Goal: Task Accomplishment & Management: Manage account settings

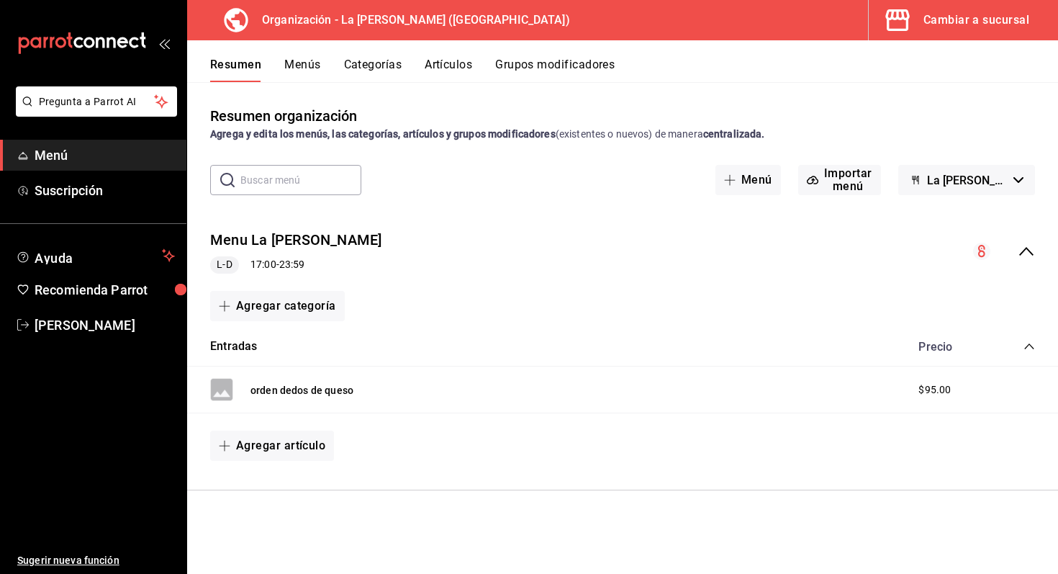
click at [295, 67] on button "Menús" at bounding box center [302, 70] width 36 height 24
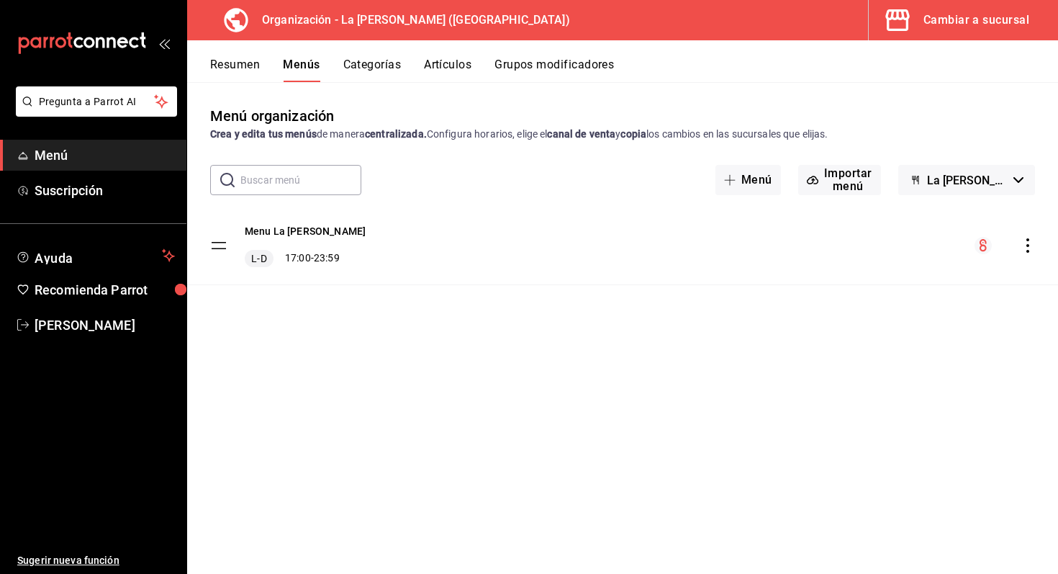
click at [132, 150] on span "Menú" at bounding box center [105, 154] width 140 height 19
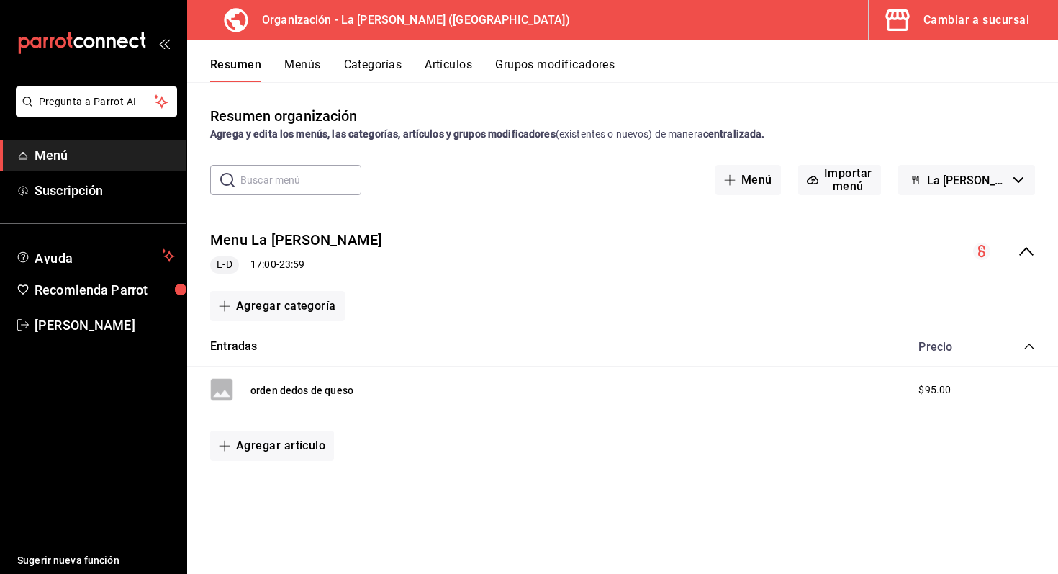
click at [919, 16] on button "Cambiar a sucursal" at bounding box center [958, 20] width 178 height 40
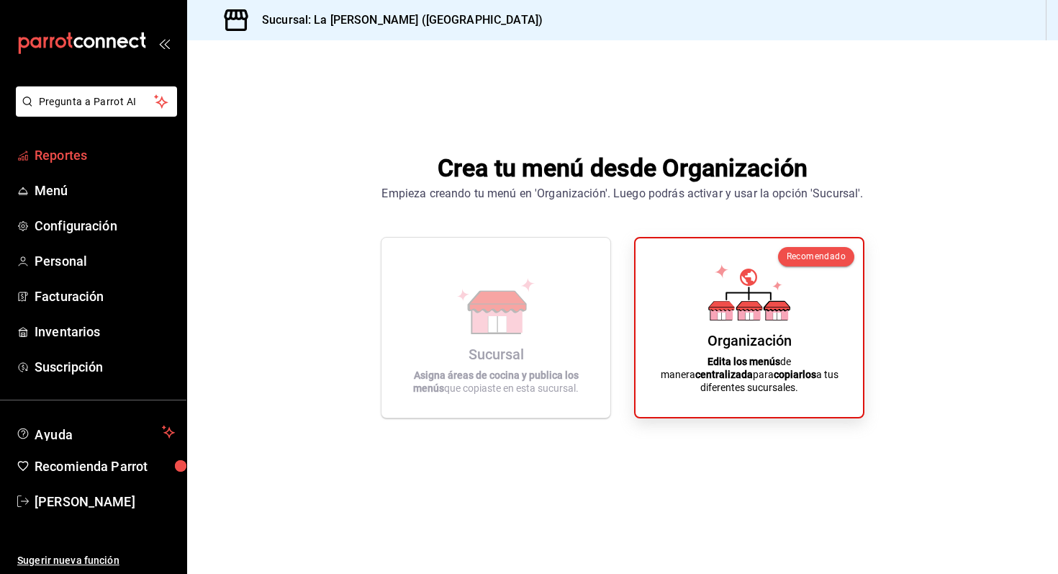
click at [84, 148] on span "Reportes" at bounding box center [105, 154] width 140 height 19
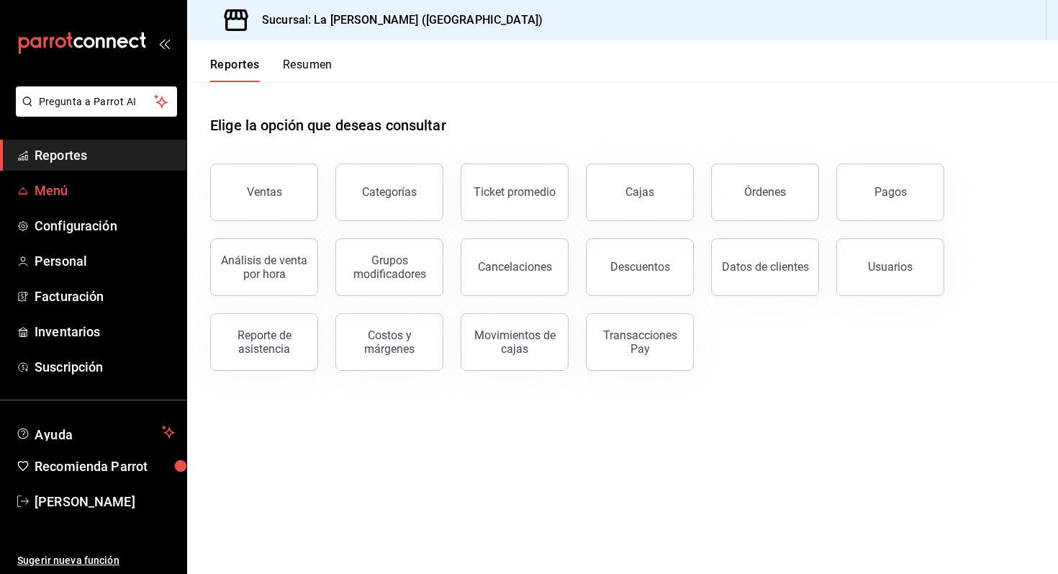
click at [43, 186] on span "Menú" at bounding box center [105, 190] width 140 height 19
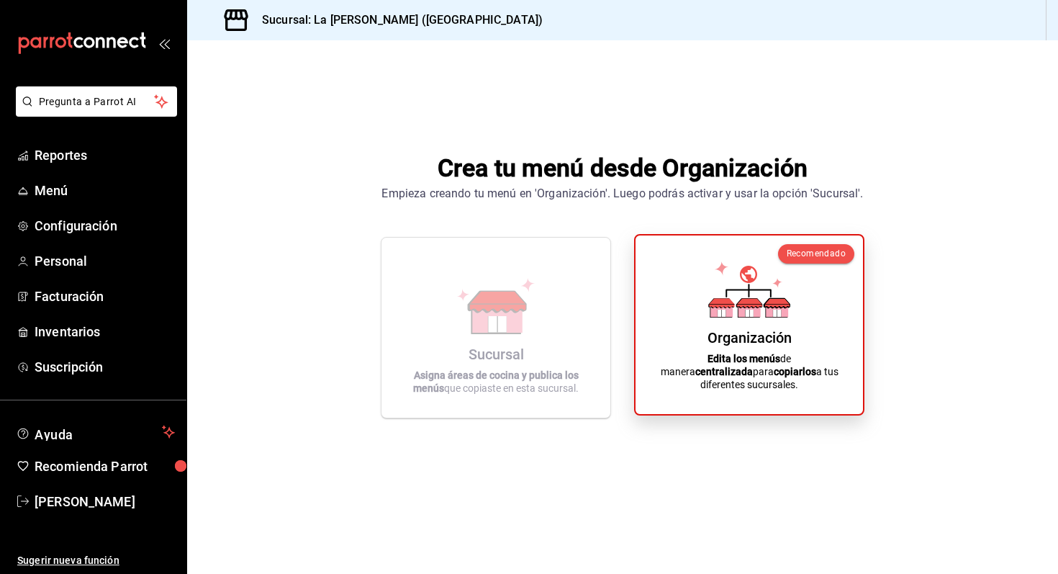
click at [804, 355] on div "Organización Edita los menús de manera centralizada para copiarlos a tus difere…" at bounding box center [749, 324] width 193 height 155
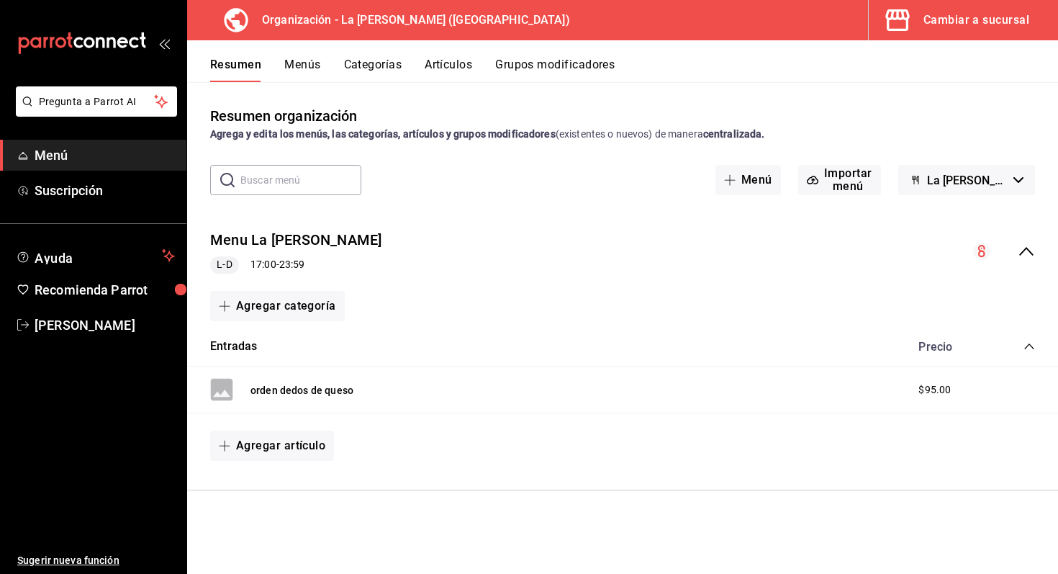
click at [290, 72] on button "Menús" at bounding box center [302, 70] width 36 height 24
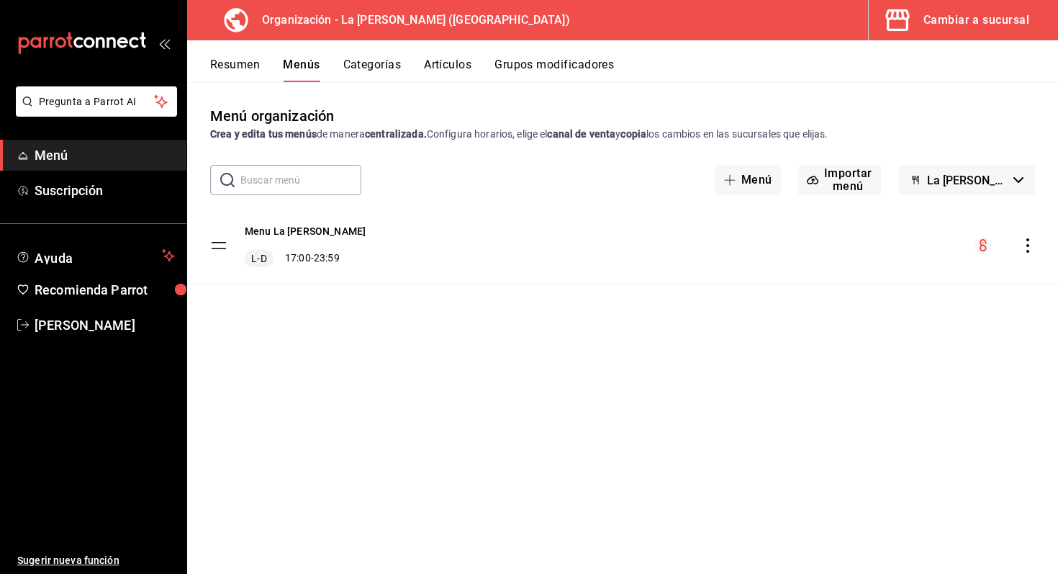
click at [350, 59] on button "Categorías" at bounding box center [372, 70] width 58 height 24
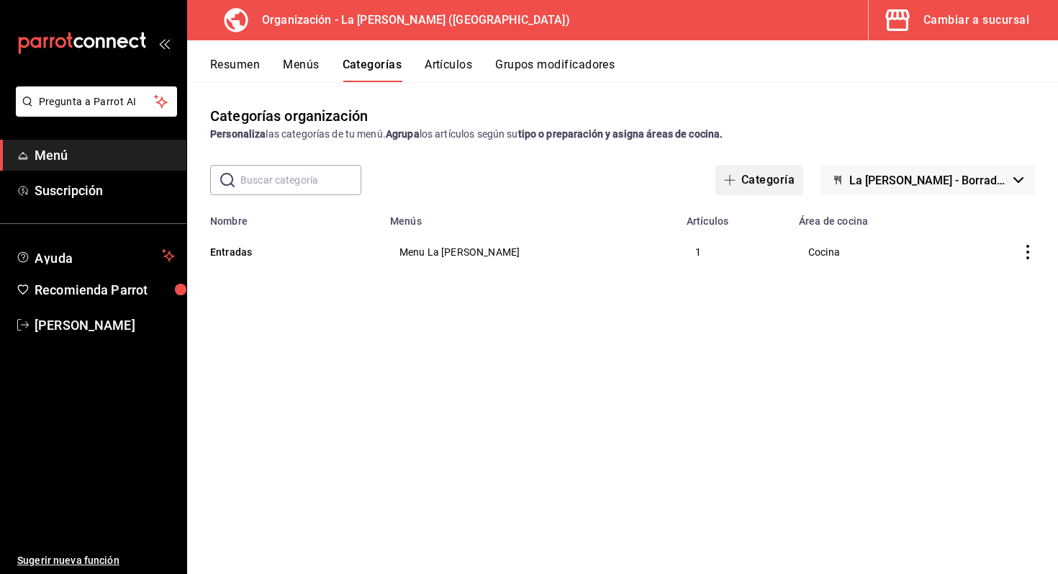
click at [833, 181] on button "Categoría" at bounding box center [814, 180] width 88 height 30
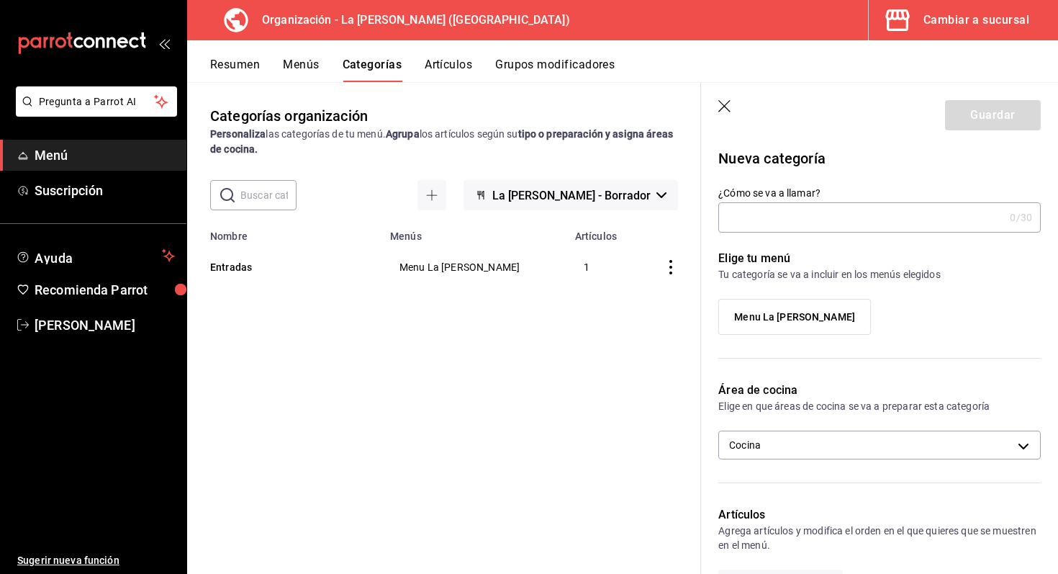
click at [827, 221] on input "¿Cómo se va a llamar?" at bounding box center [861, 217] width 286 height 29
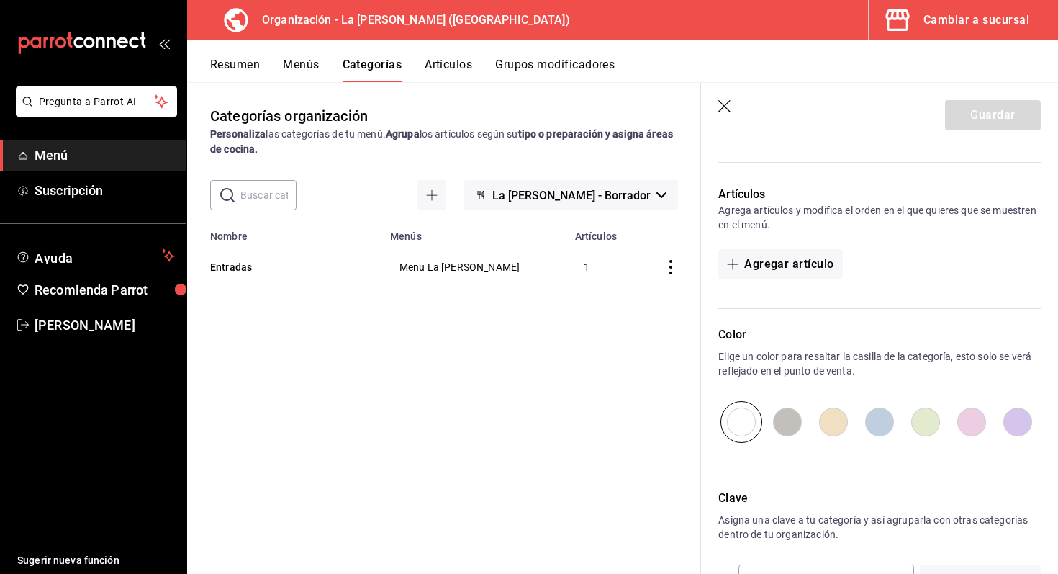
scroll to position [371, 0]
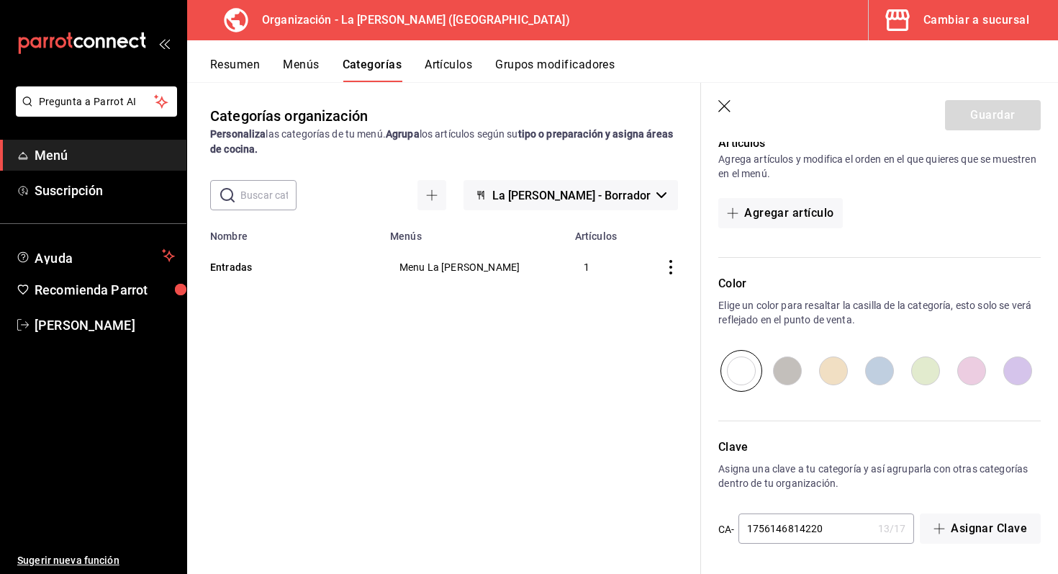
type input "Fries"
click at [789, 376] on input "radio" at bounding box center [787, 371] width 46 height 42
radio input "true"
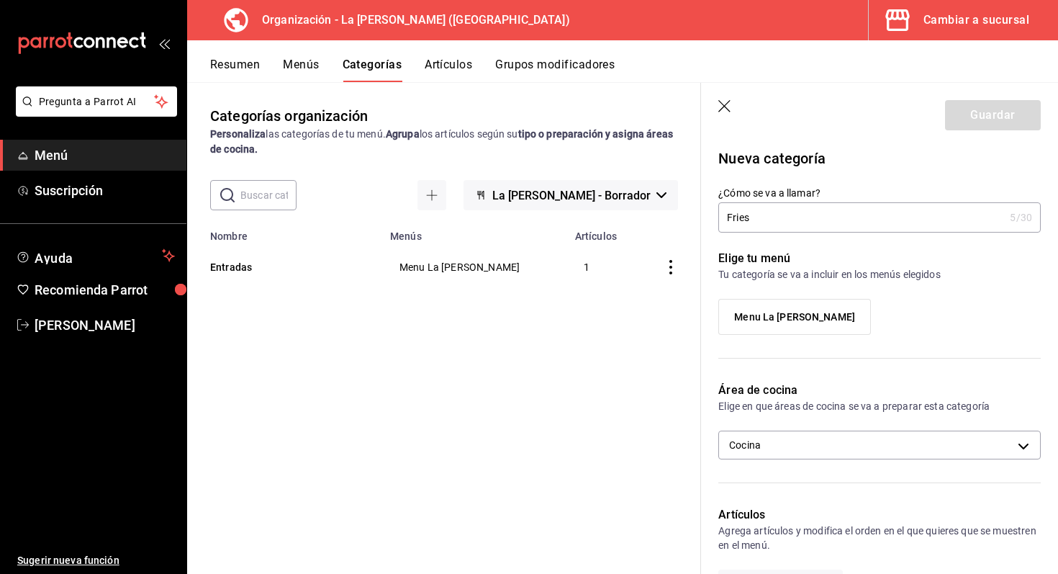
click at [828, 317] on span "Menu La Reyna" at bounding box center [794, 317] width 72 height 12
click at [0, 0] on input "Menu La Reyna" at bounding box center [0, 0] width 0 height 0
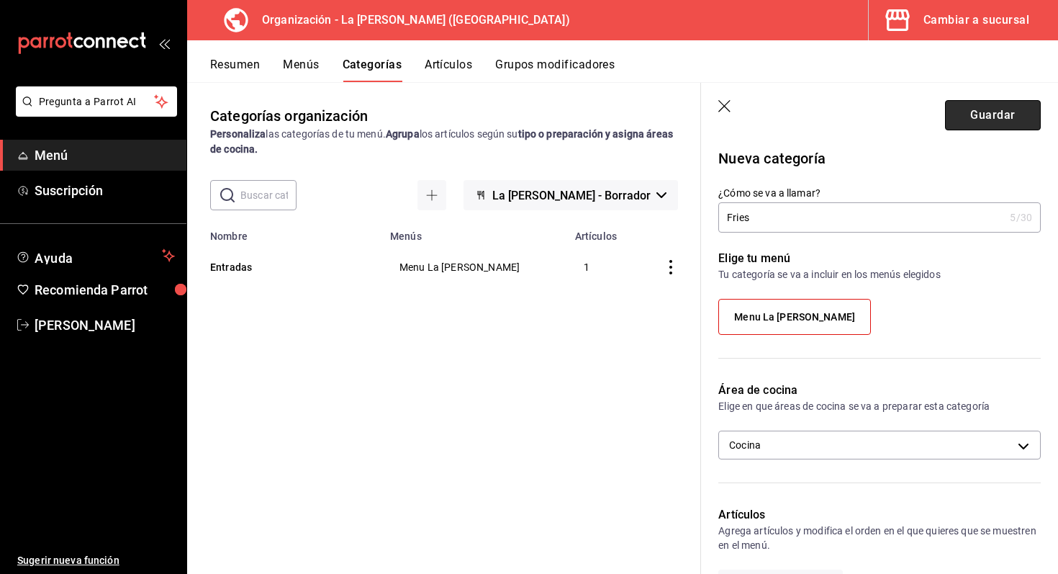
click at [994, 107] on button "Guardar" at bounding box center [993, 115] width 96 height 30
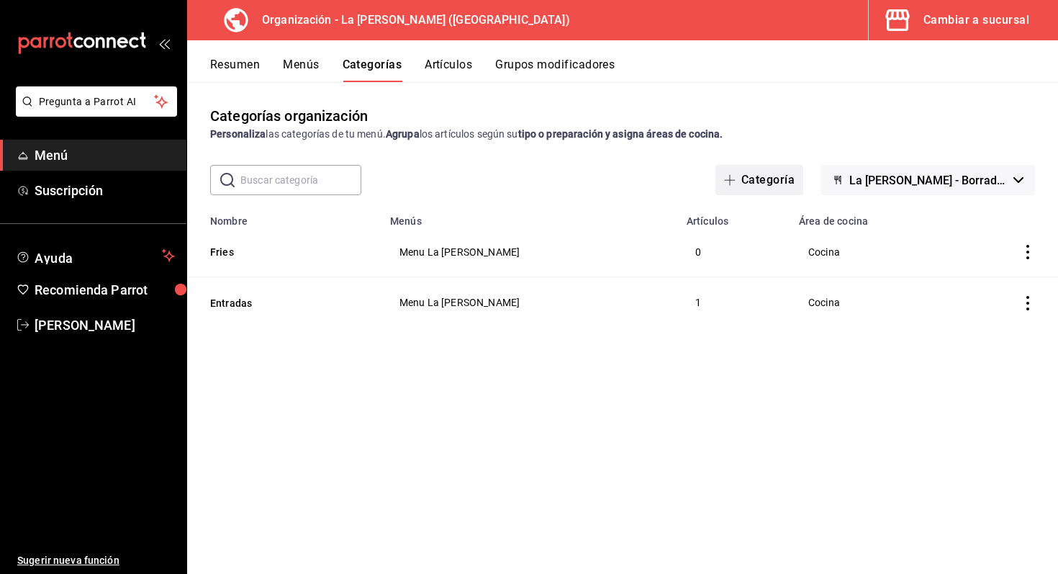
click at [807, 175] on button "Categoría" at bounding box center [814, 180] width 88 height 30
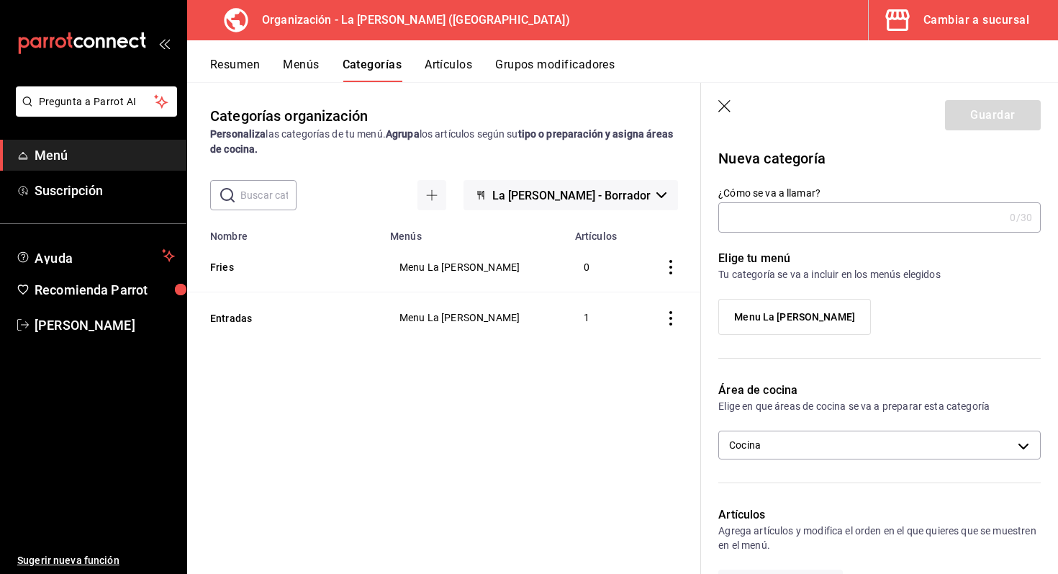
click at [795, 225] on input "¿Cómo se va a llamar?" at bounding box center [861, 217] width 286 height 29
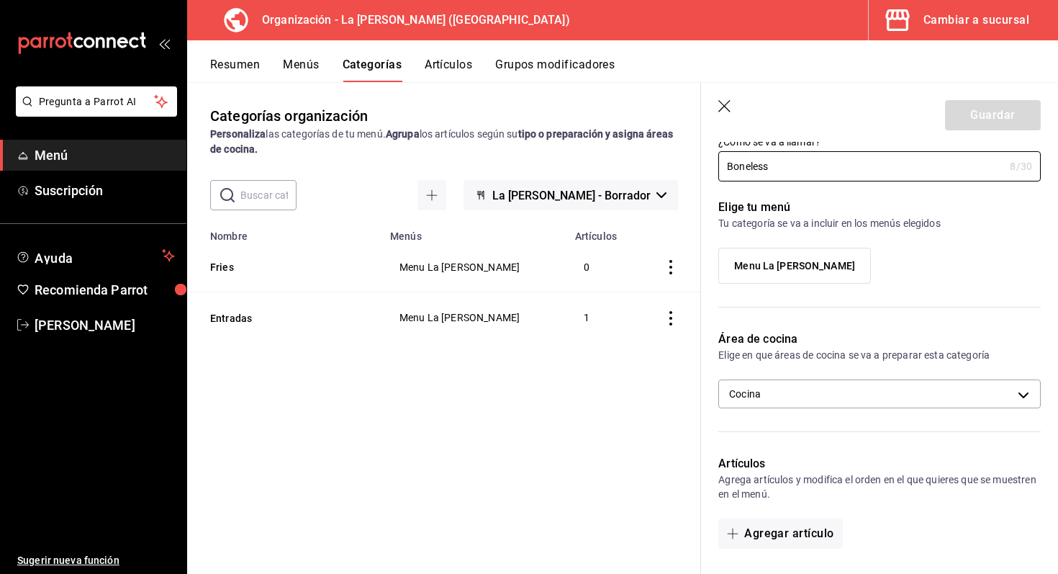
type input "Boneless"
click at [793, 276] on label "Menu La Reyna" at bounding box center [794, 265] width 151 height 35
click at [0, 0] on input "Menu La Reyna" at bounding box center [0, 0] width 0 height 0
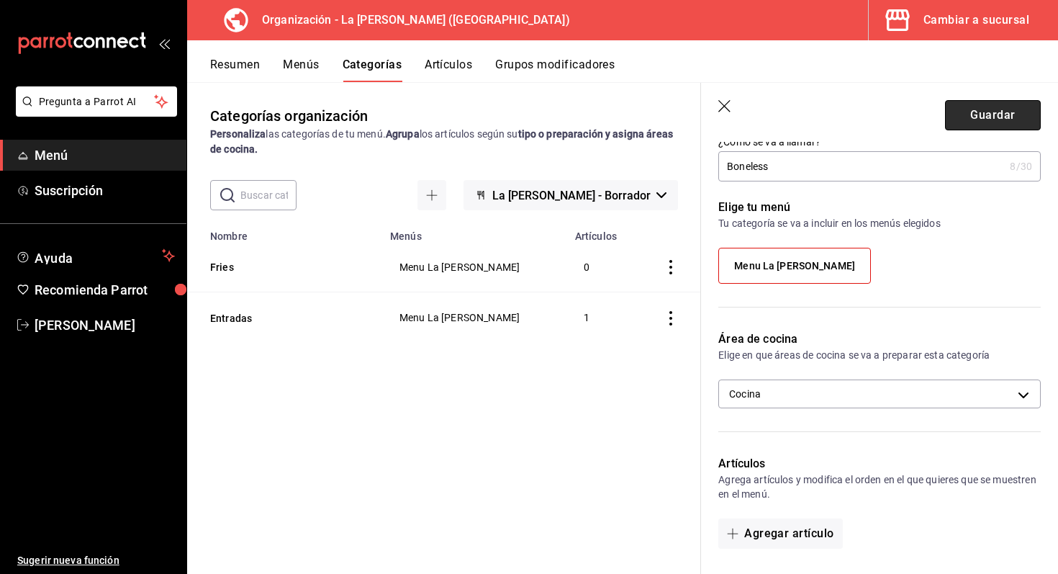
click at [988, 104] on button "Guardar" at bounding box center [993, 115] width 96 height 30
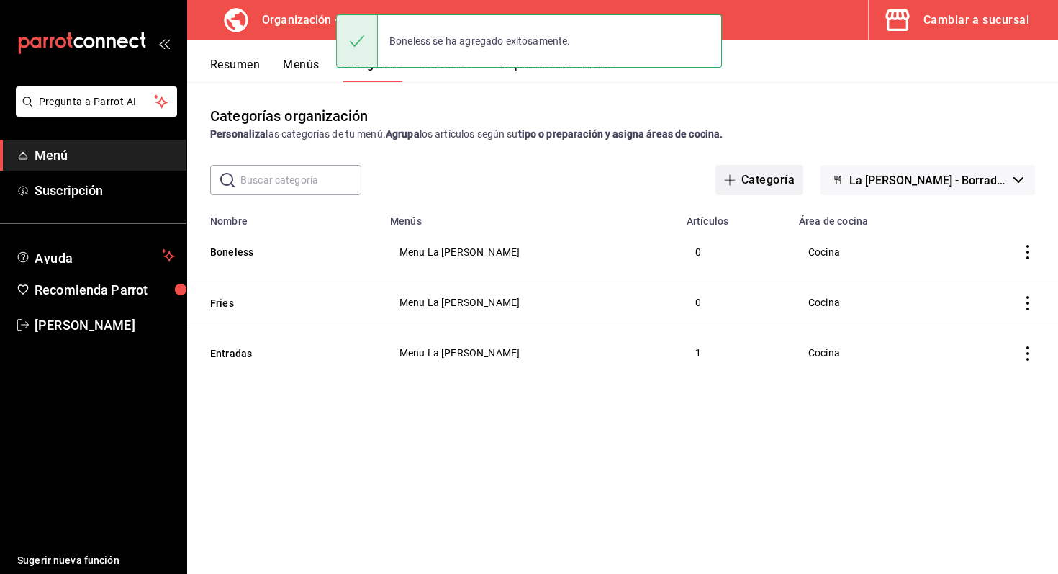
click at [842, 173] on button "Categoría" at bounding box center [814, 180] width 88 height 30
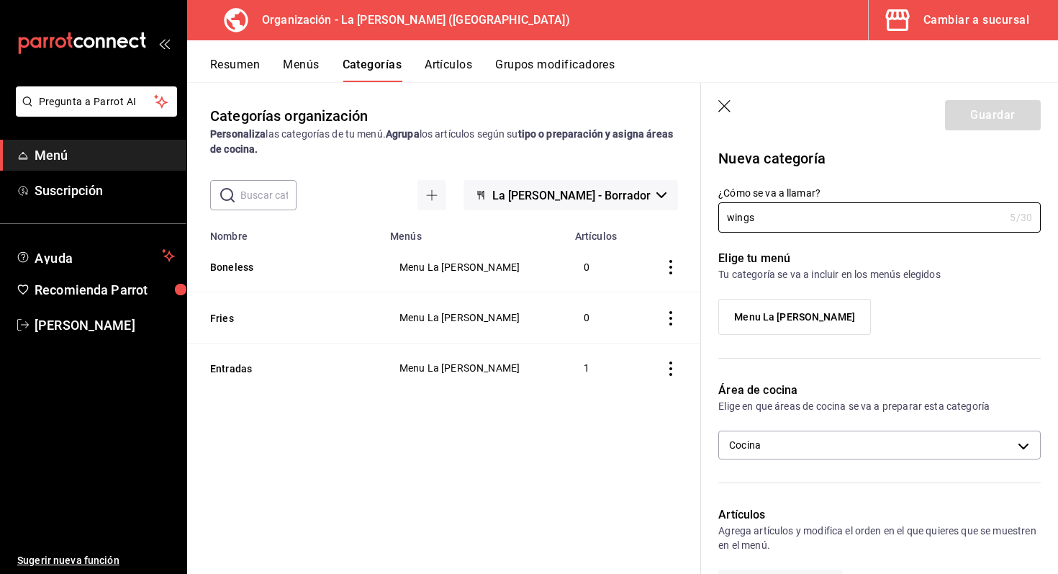
click at [824, 301] on label "Menu La Reyna" at bounding box center [794, 316] width 151 height 35
click at [0, 0] on input "Menu La Reyna" at bounding box center [0, 0] width 0 height 0
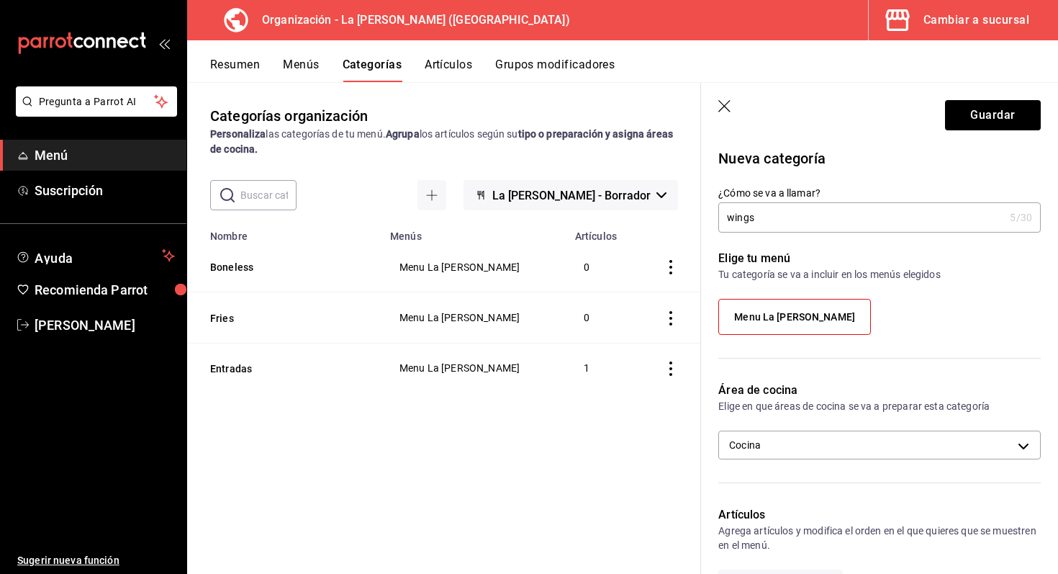
click at [735, 223] on input "wings" at bounding box center [861, 217] width 286 height 29
type input "Wings"
click at [1002, 115] on button "Guardar" at bounding box center [993, 115] width 96 height 30
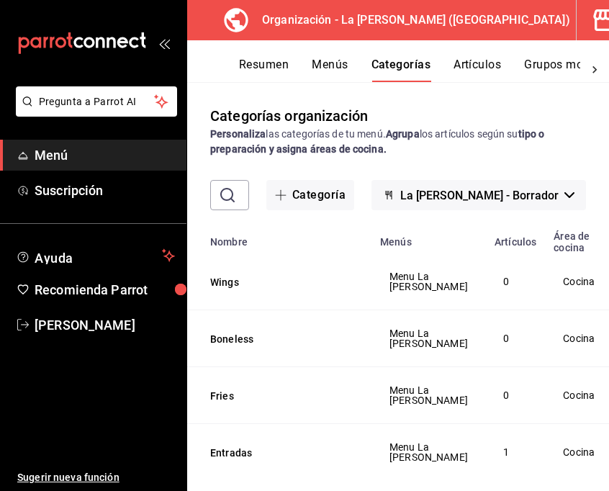
scroll to position [65, 0]
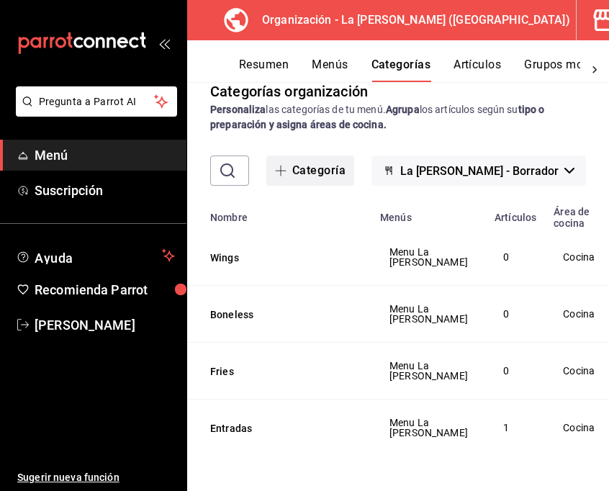
click at [390, 137] on button "Categoría" at bounding box center [365, 130] width 88 height 30
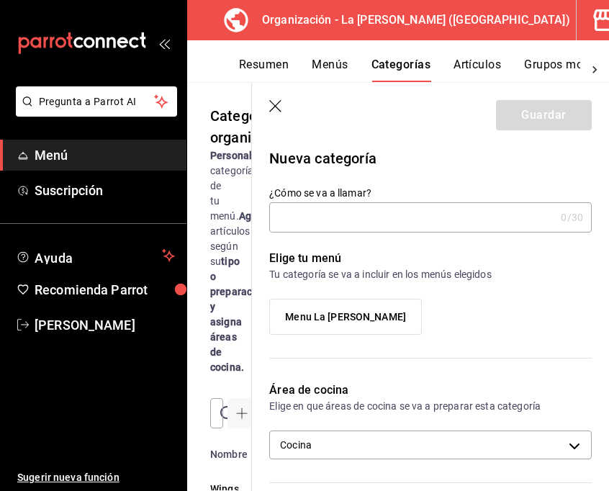
click at [392, 222] on input "¿Cómo se va a llamar?" at bounding box center [412, 217] width 286 height 29
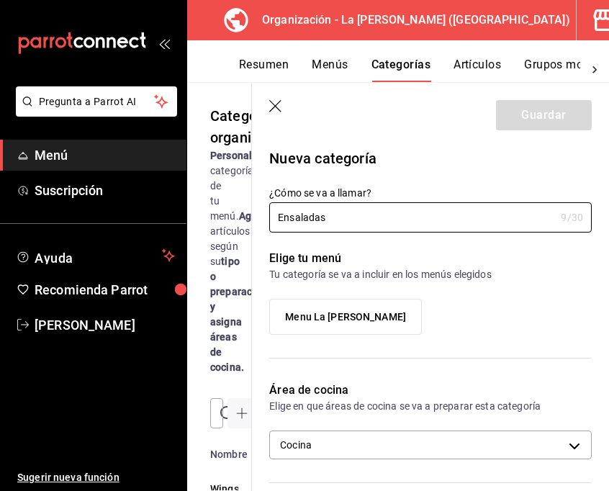
type input "Ensaladas"
click at [391, 312] on label "Menu La Reyna" at bounding box center [345, 316] width 151 height 35
click at [0, 0] on input "Menu La Reyna" at bounding box center [0, 0] width 0 height 0
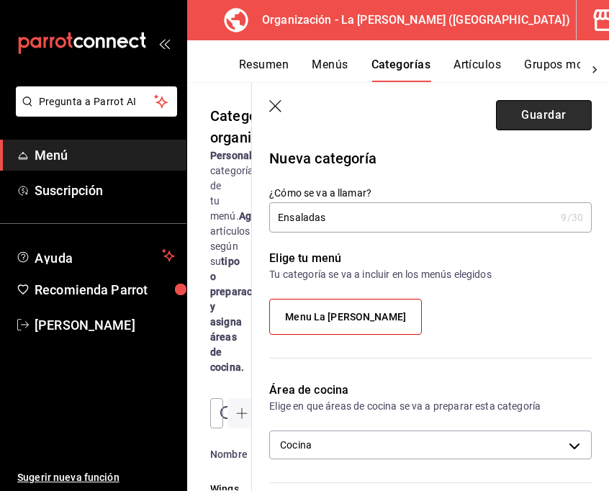
click at [558, 122] on button "Guardar" at bounding box center [544, 115] width 96 height 30
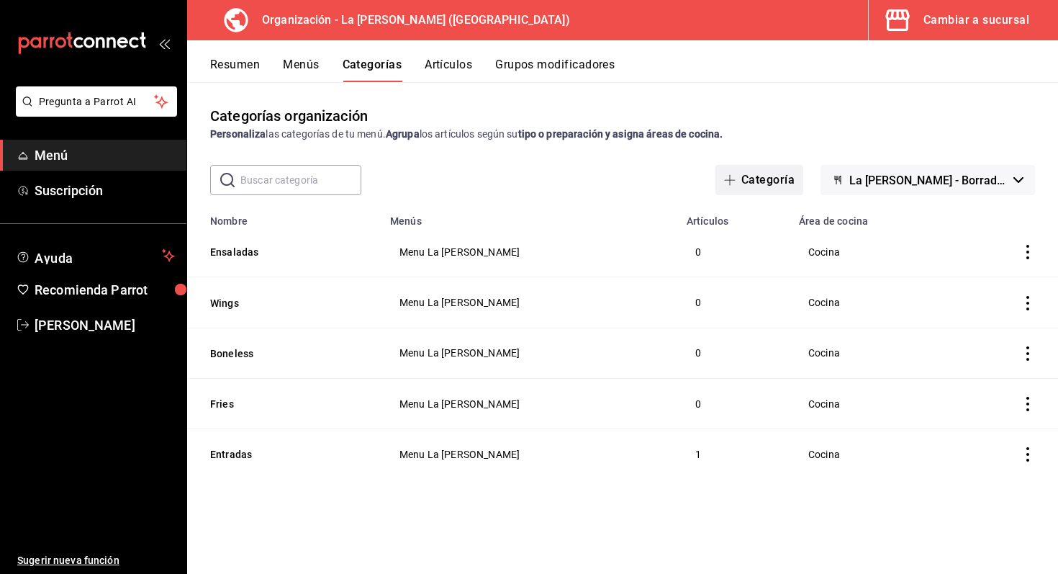
click at [837, 180] on button "Categoría" at bounding box center [814, 180] width 88 height 30
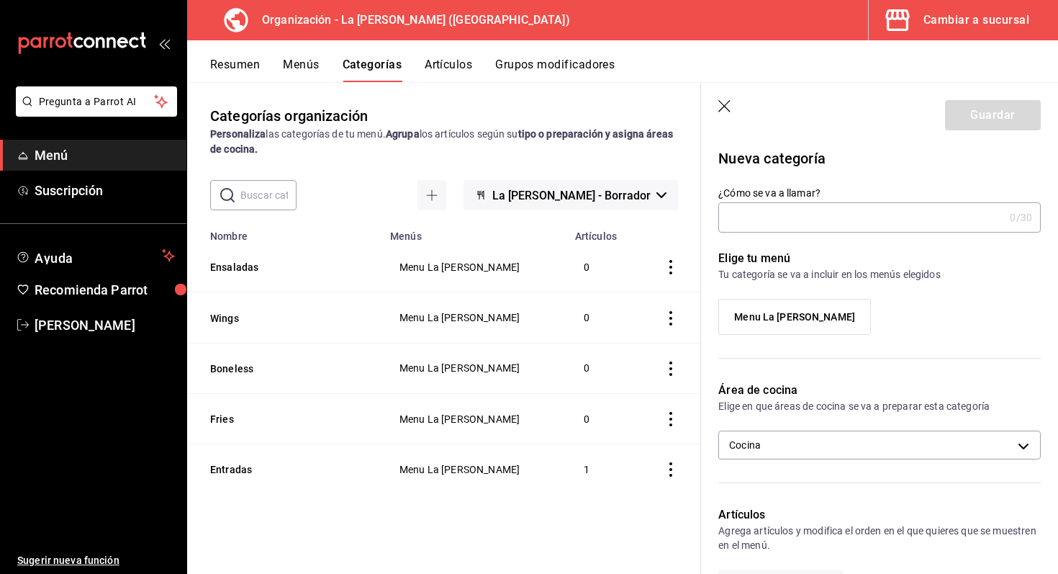
click at [812, 209] on input "¿Cómo se va a llamar?" at bounding box center [861, 217] width 286 height 29
type input "Burgers"
click at [789, 320] on span "Menu La Reyna" at bounding box center [794, 317] width 72 height 12
click at [0, 0] on input "Menu La Reyna" at bounding box center [0, 0] width 0 height 0
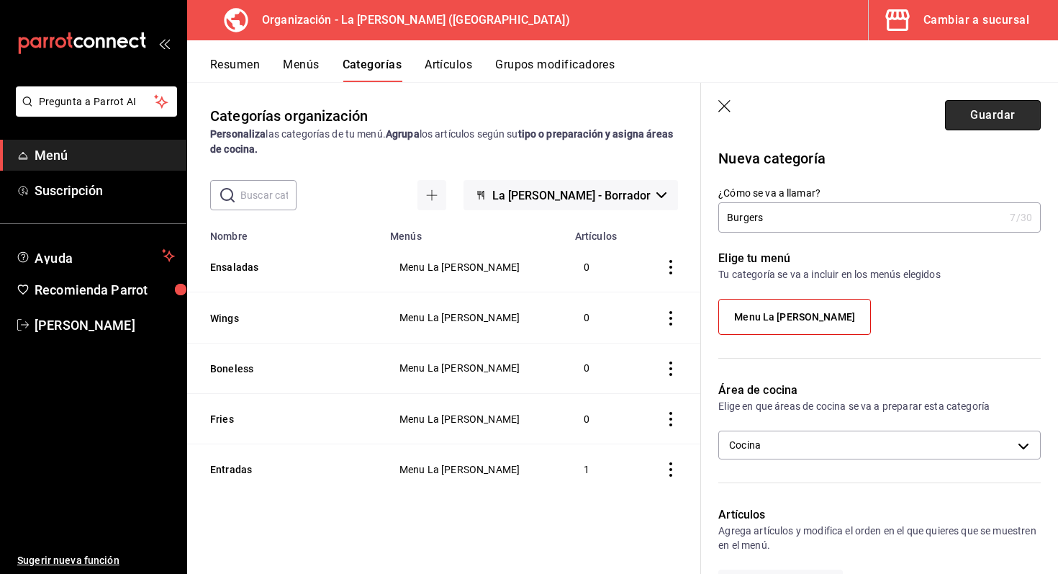
click at [984, 116] on button "Guardar" at bounding box center [993, 115] width 96 height 30
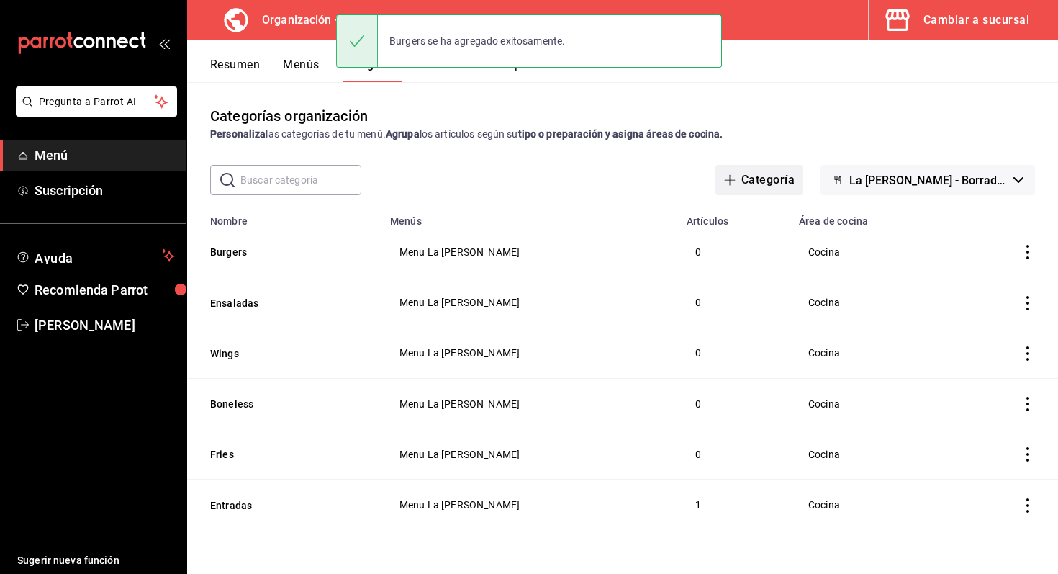
click at [809, 186] on button "Categoría" at bounding box center [814, 180] width 88 height 30
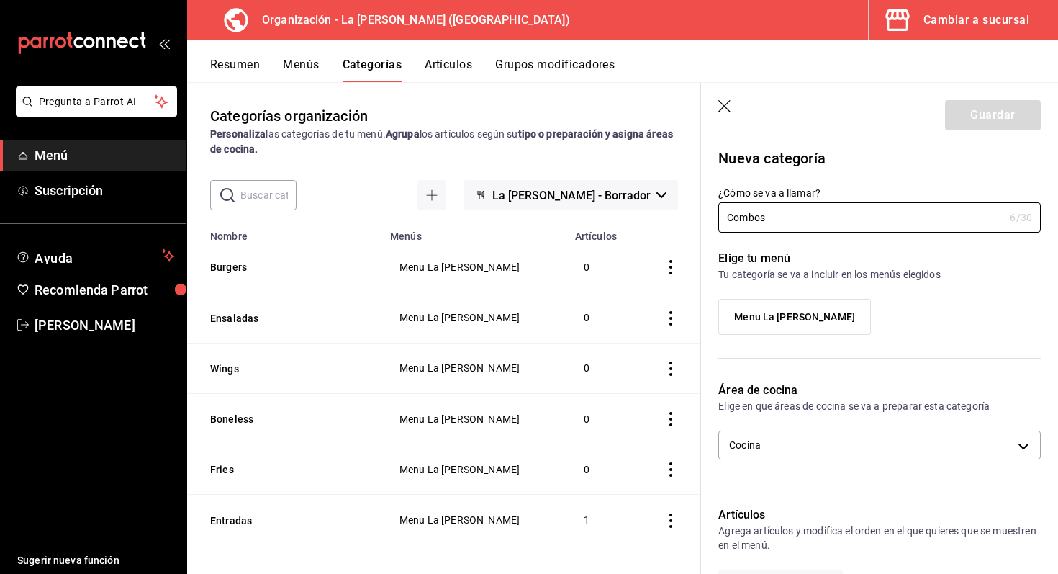
type input "Combos"
click at [779, 300] on label "Menu La Reyna" at bounding box center [794, 316] width 151 height 35
click at [0, 0] on input "Menu La Reyna" at bounding box center [0, 0] width 0 height 0
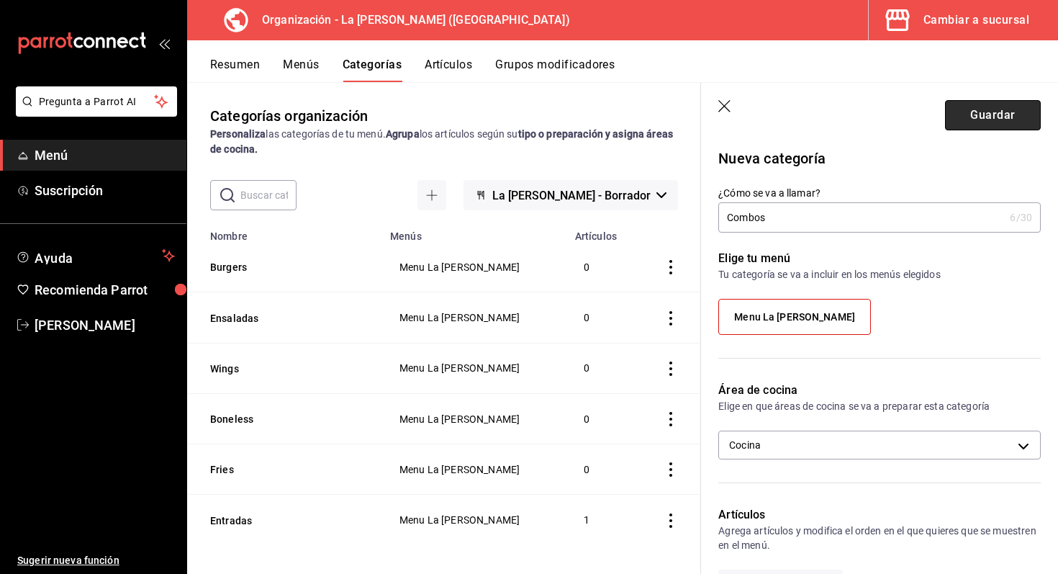
click at [980, 117] on button "Guardar" at bounding box center [993, 115] width 96 height 30
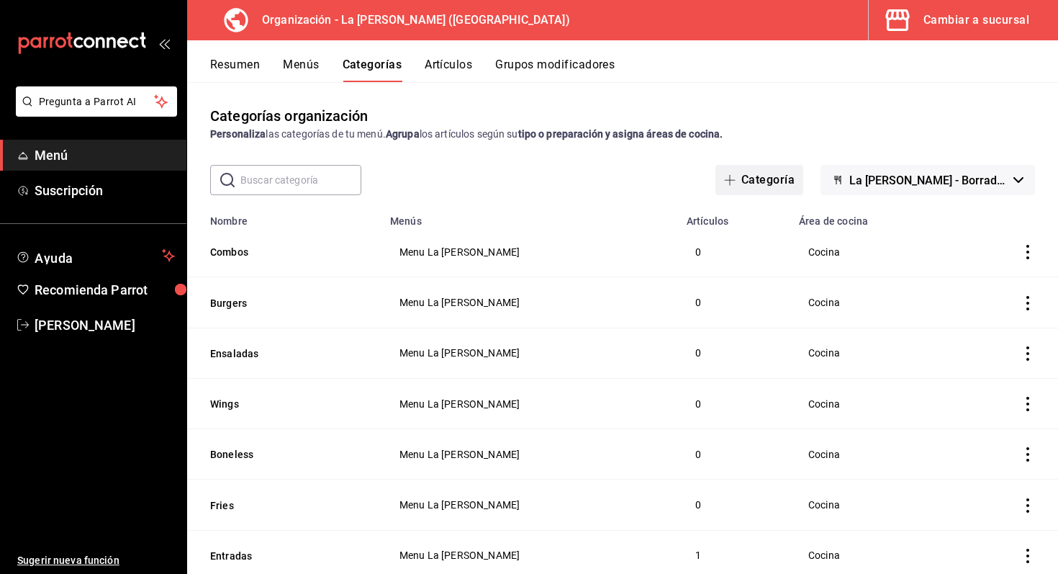
click at [820, 174] on button "Categoría" at bounding box center [814, 180] width 88 height 30
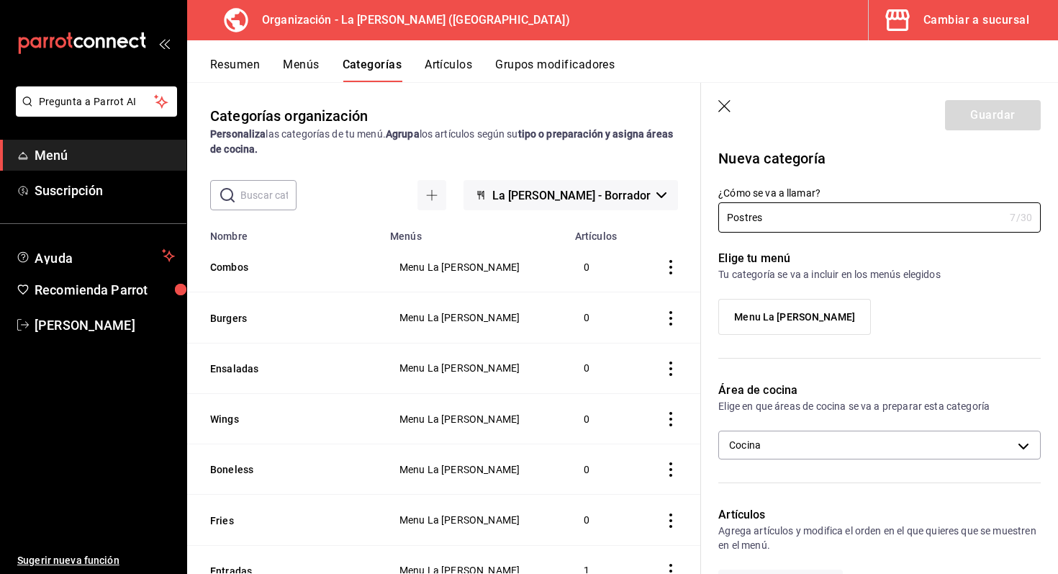
type input "Postres"
click at [822, 309] on label "Menu La Reyna" at bounding box center [794, 316] width 151 height 35
click at [0, 0] on input "Menu La Reyna" at bounding box center [0, 0] width 0 height 0
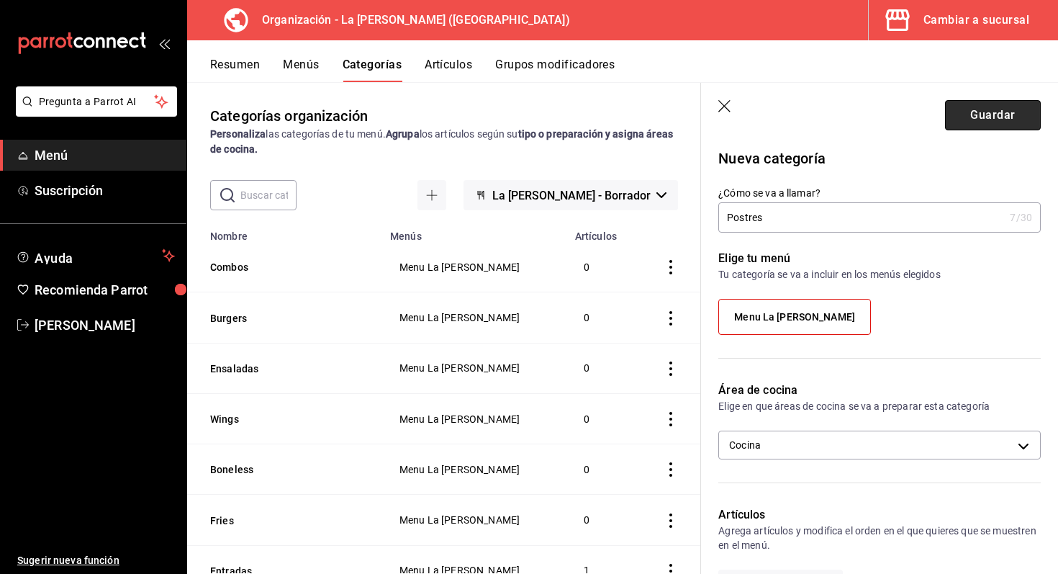
click at [994, 122] on button "Guardar" at bounding box center [993, 115] width 96 height 30
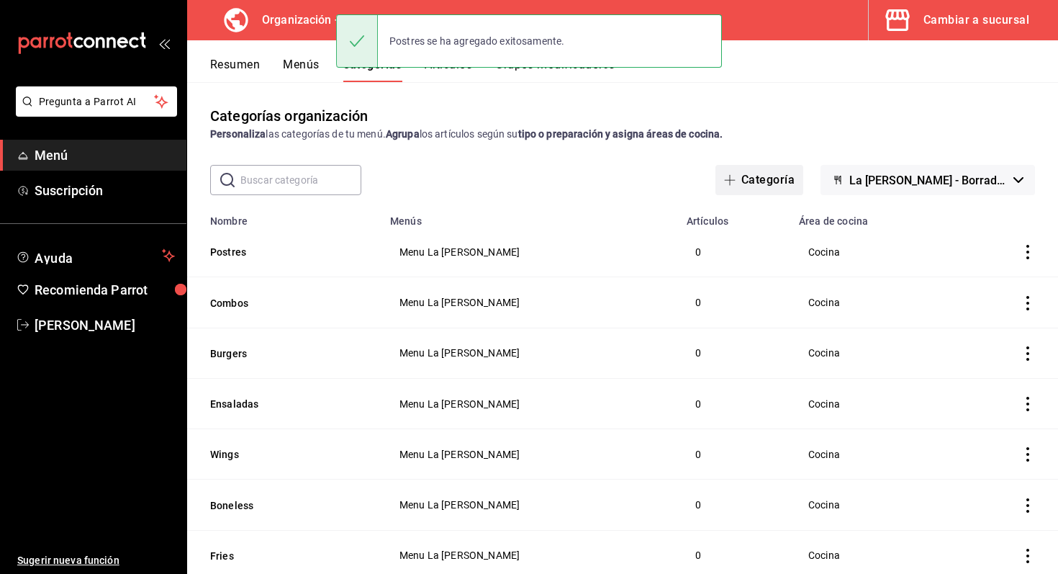
click at [845, 176] on button "Categoría" at bounding box center [814, 180] width 88 height 30
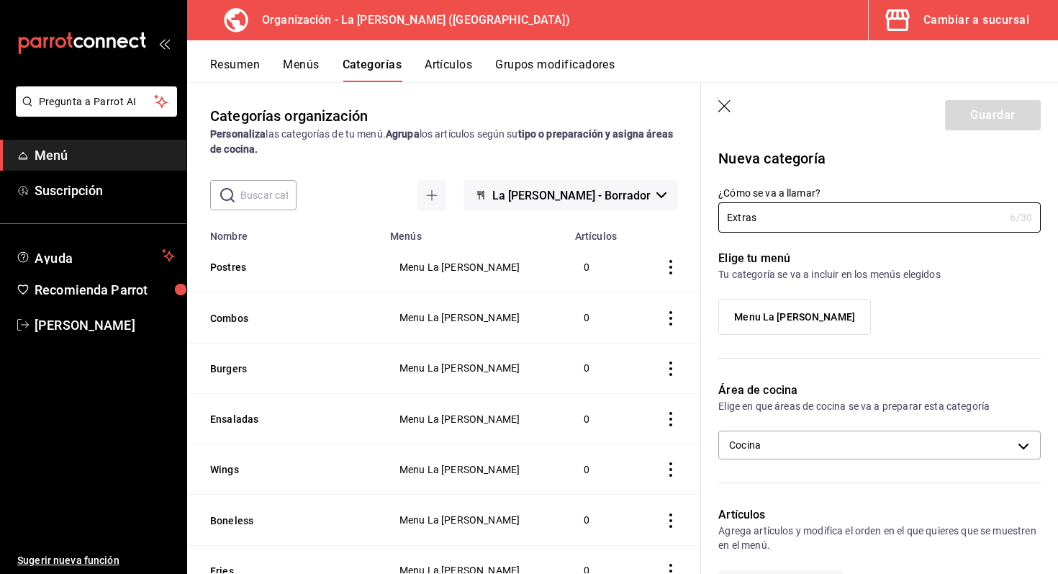
type input "Extras"
click at [744, 319] on label "Menu La Reyna" at bounding box center [794, 316] width 151 height 35
click at [0, 0] on input "Menu La Reyna" at bounding box center [0, 0] width 0 height 0
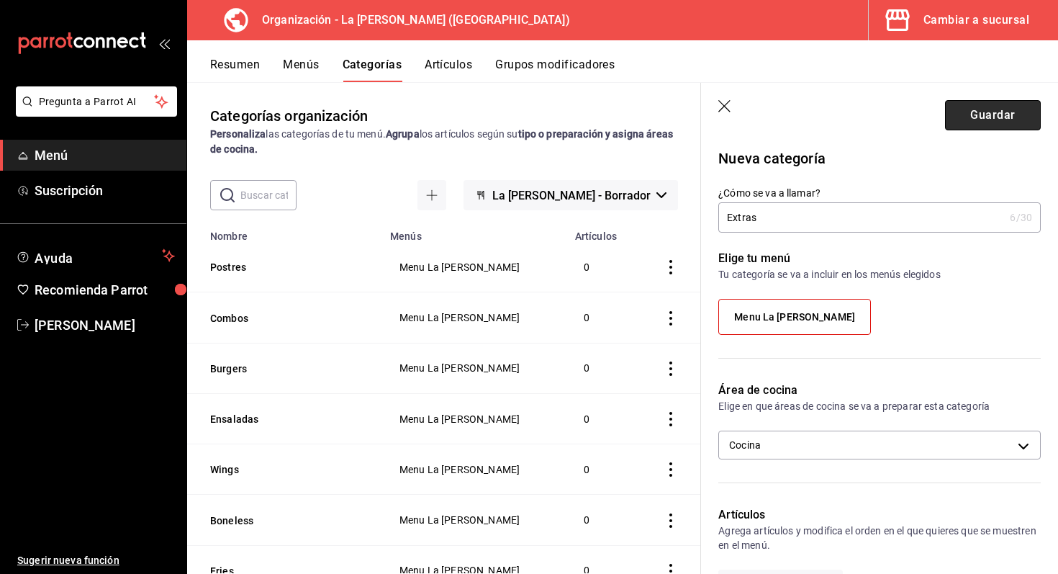
click at [975, 125] on button "Guardar" at bounding box center [993, 115] width 96 height 30
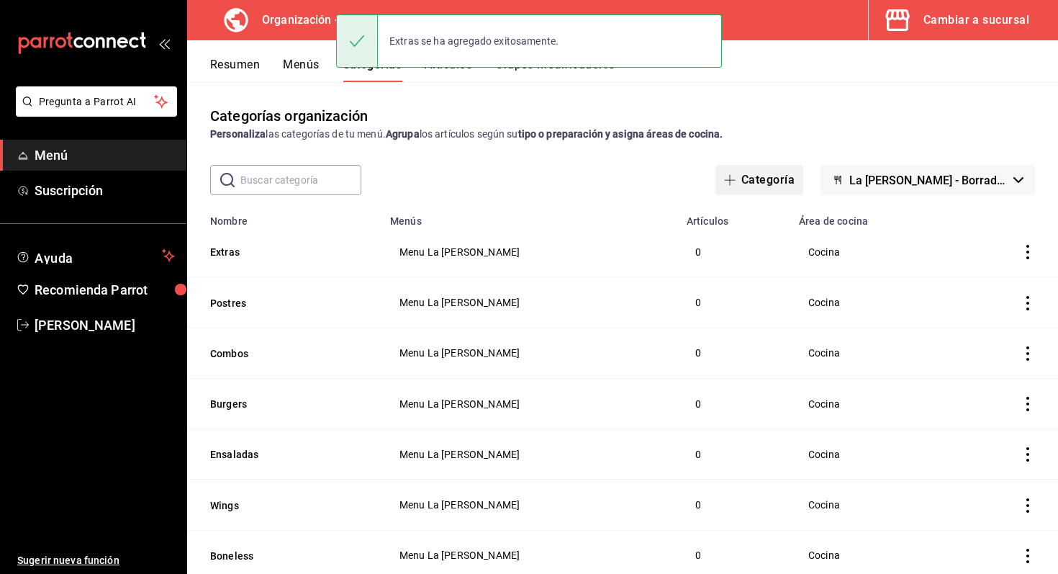
click at [811, 181] on button "Categoría" at bounding box center [814, 180] width 88 height 30
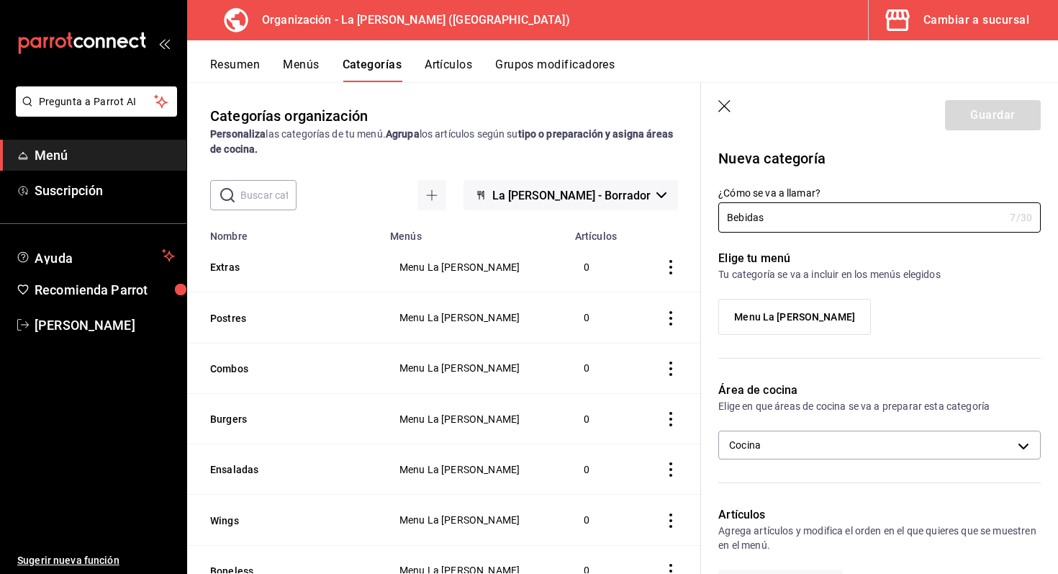
type input "Bebidas"
click at [820, 306] on label "Menu La Reyna" at bounding box center [794, 316] width 151 height 35
click at [0, 0] on input "Menu La Reyna" at bounding box center [0, 0] width 0 height 0
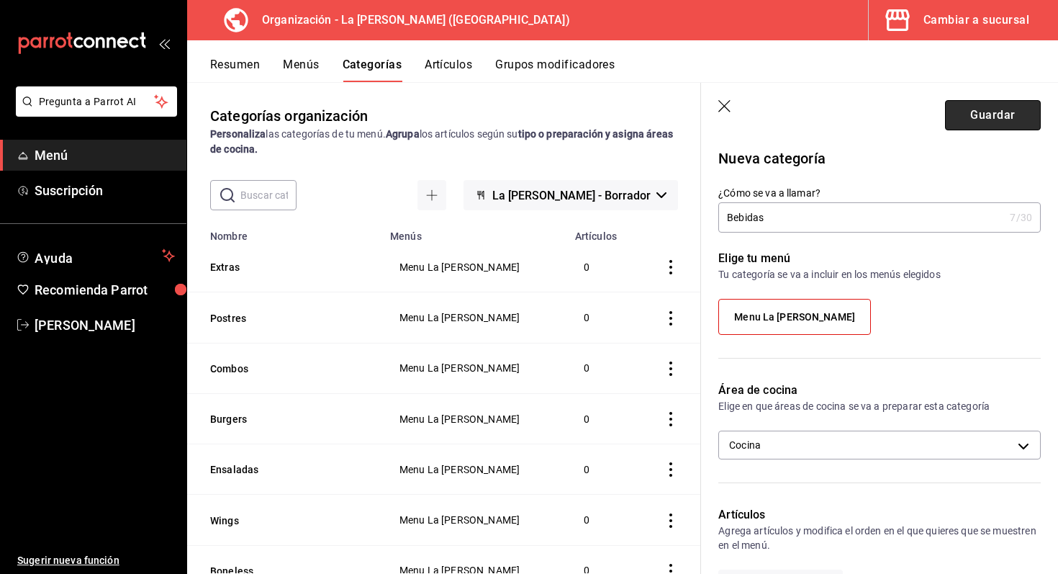
click at [977, 104] on button "Guardar" at bounding box center [993, 115] width 96 height 30
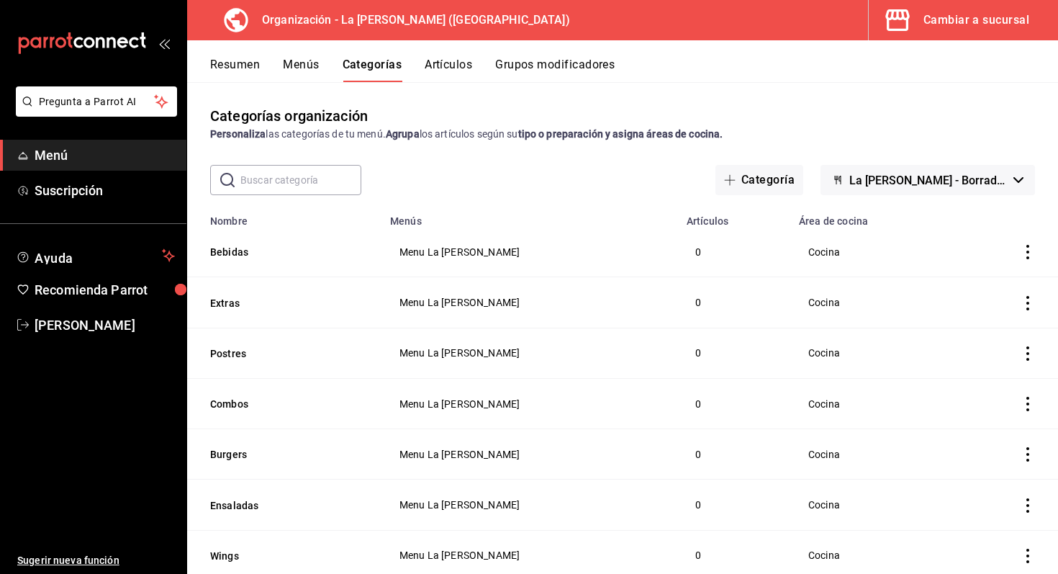
click at [460, 53] on div "Resumen Menús Categorías Artículos Grupos modificadores" at bounding box center [622, 61] width 871 height 42
click at [456, 55] on div "Resumen Menús Categorías Artículos Grupos modificadores" at bounding box center [622, 61] width 871 height 42
click at [455, 65] on button "Artículos" at bounding box center [448, 70] width 47 height 24
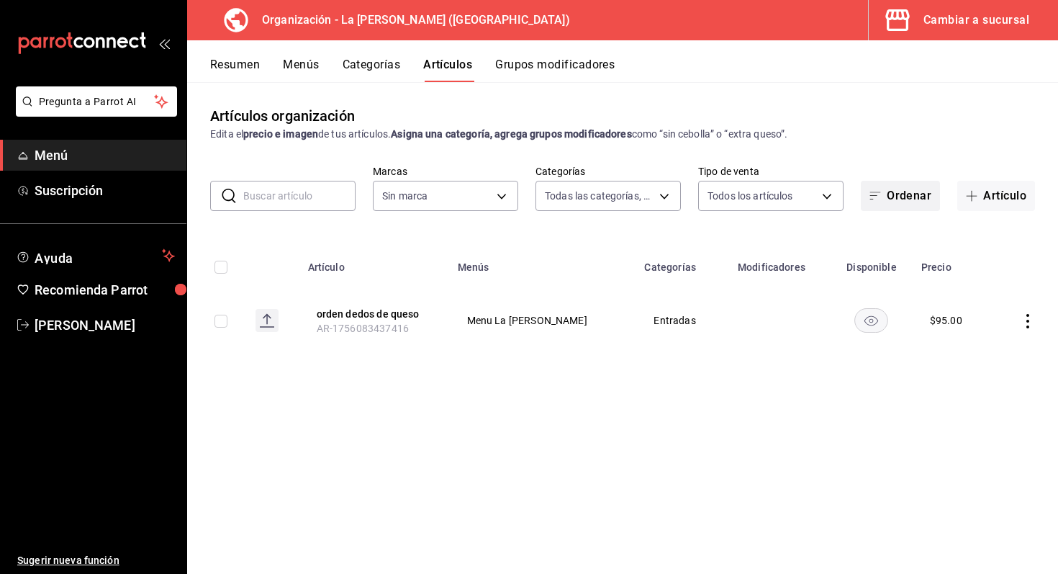
type input "51611846-7282-4160-8bc2-1aa9d450d589,e343757e-b4b1-40f0-bd1c-e3d9384438a0,9d13c…"
type input "21e8f741-d7e9-4a52-ba38-779e4aaec189"
click at [1001, 203] on button "Artículo" at bounding box center [996, 196] width 78 height 30
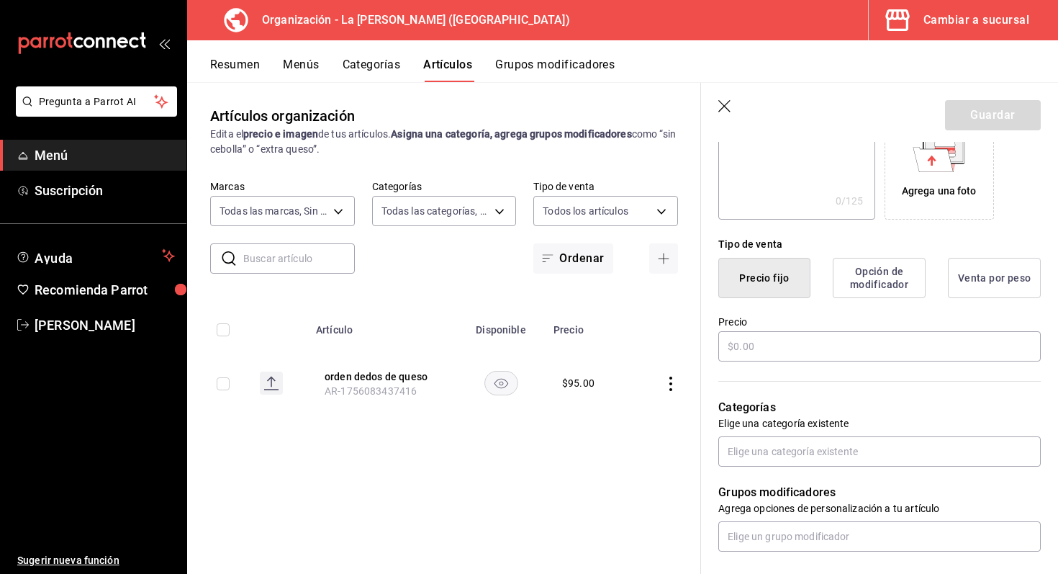
scroll to position [276, 0]
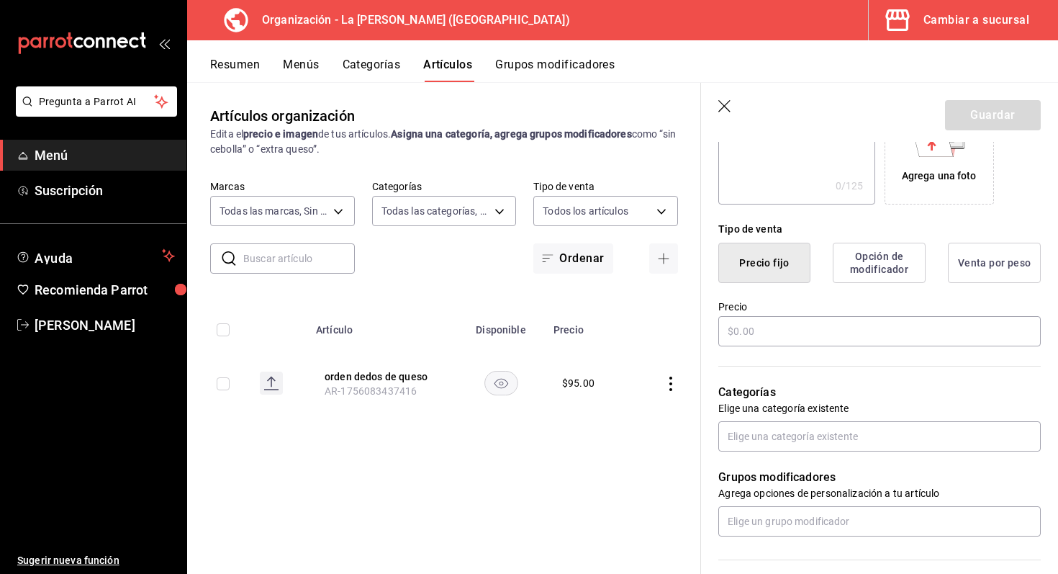
type input "Orden jalapeño popper"
click at [844, 335] on input "text" at bounding box center [879, 331] width 322 height 30
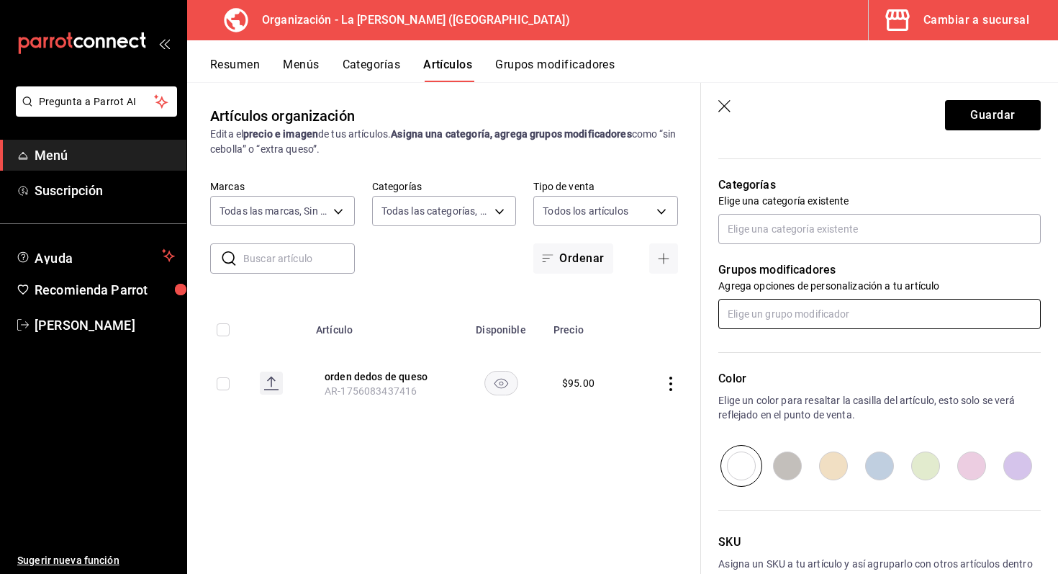
scroll to position [445, 0]
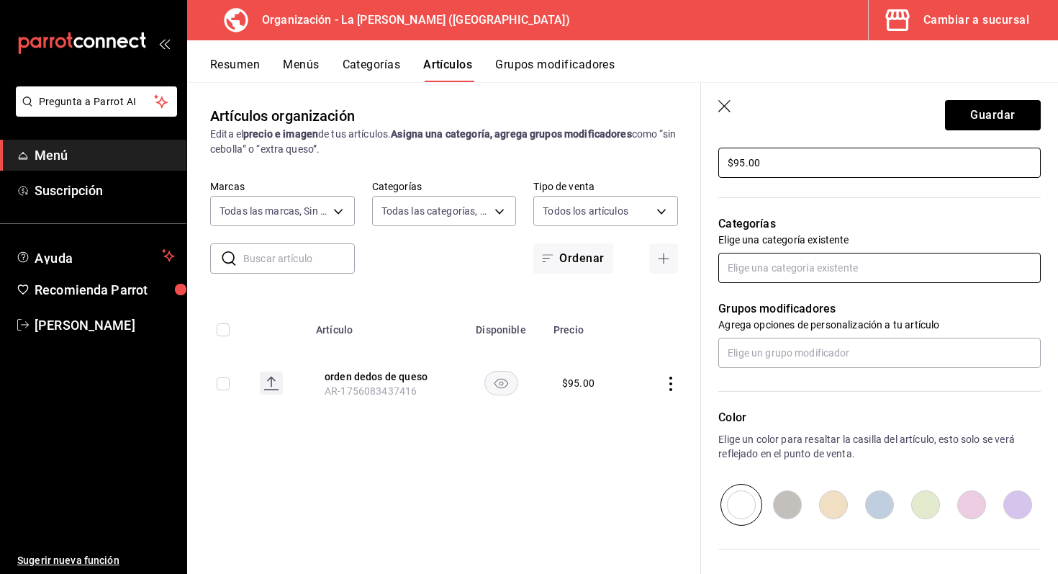
type input "$95.00"
click at [895, 274] on input "text" at bounding box center [879, 268] width 322 height 30
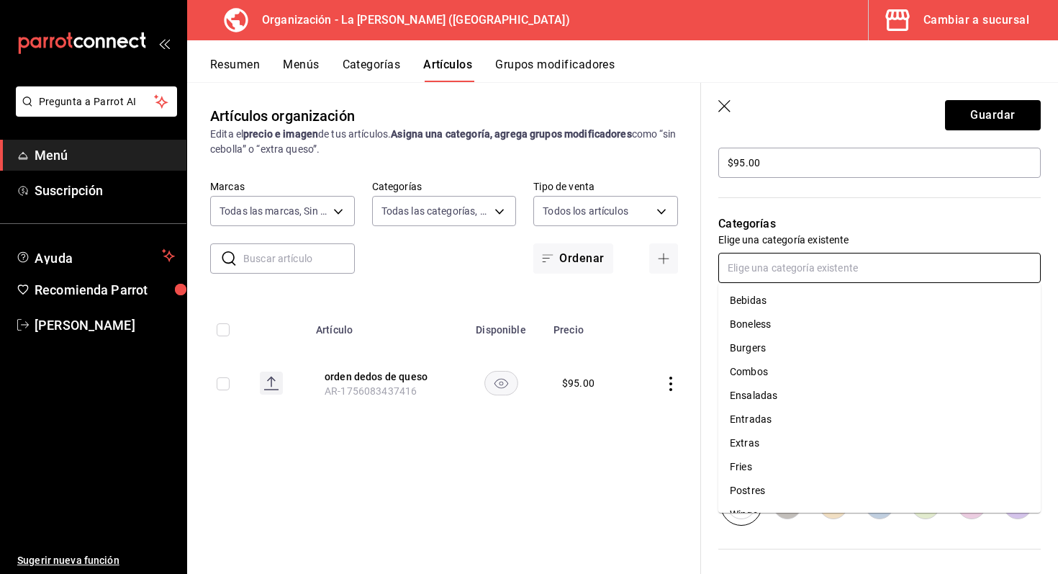
click at [827, 417] on li "Entradas" at bounding box center [879, 419] width 322 height 24
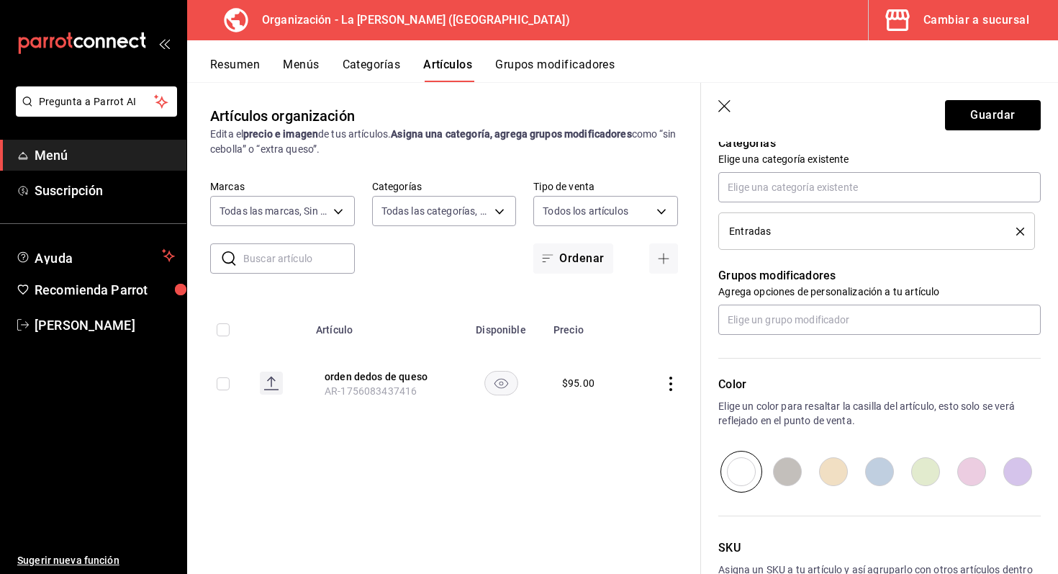
click at [789, 469] on input "radio" at bounding box center [787, 471] width 46 height 42
radio input "true"
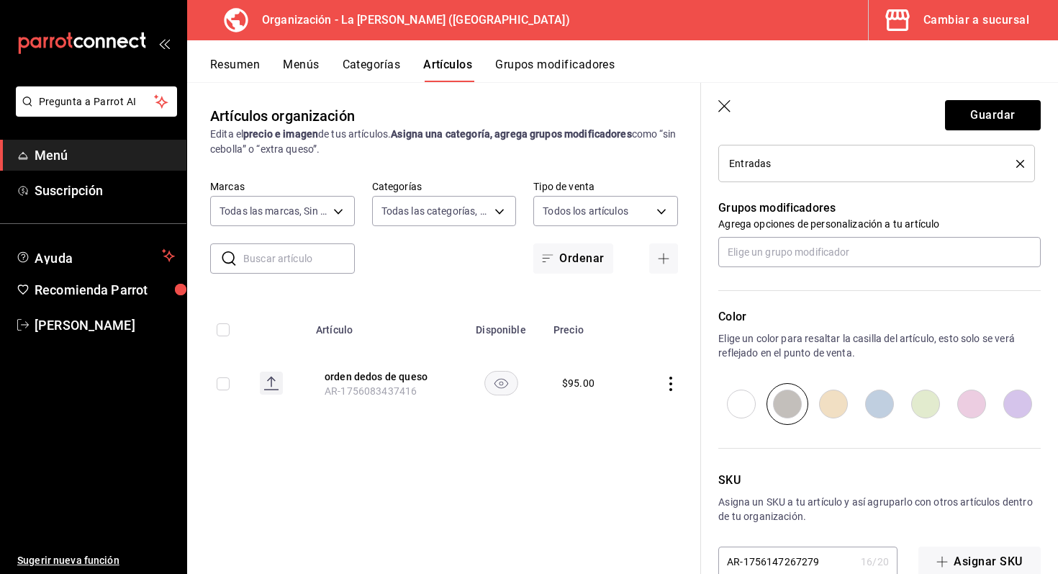
scroll to position [625, 0]
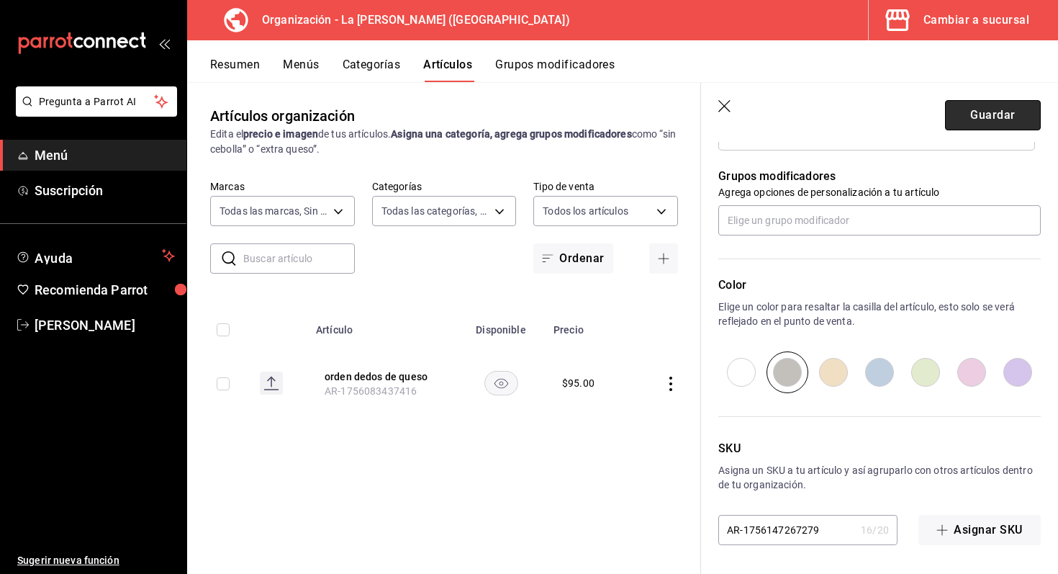
click at [985, 116] on button "Guardar" at bounding box center [993, 115] width 96 height 30
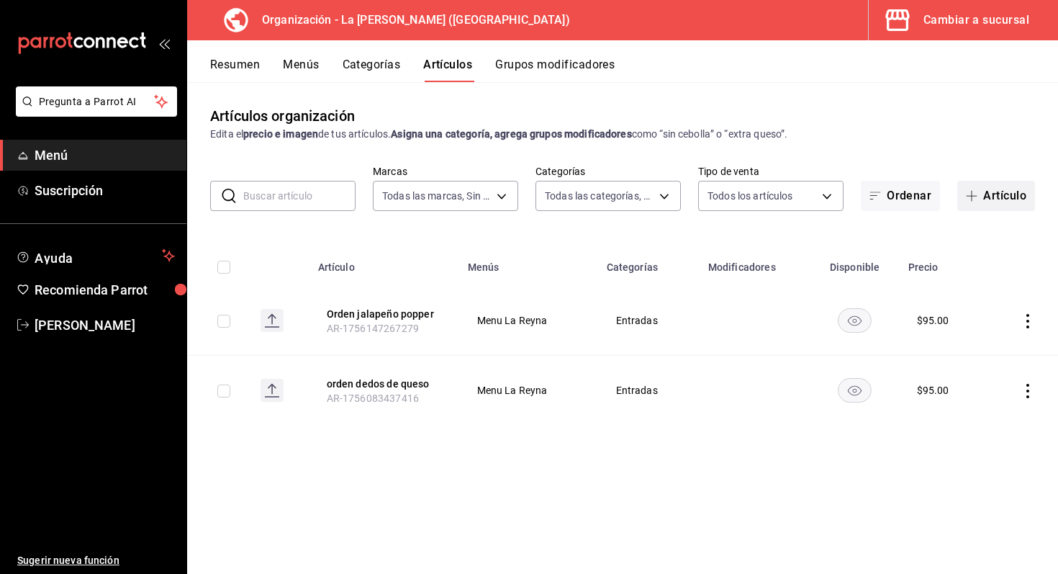
click at [995, 189] on button "Artículo" at bounding box center [996, 196] width 78 height 30
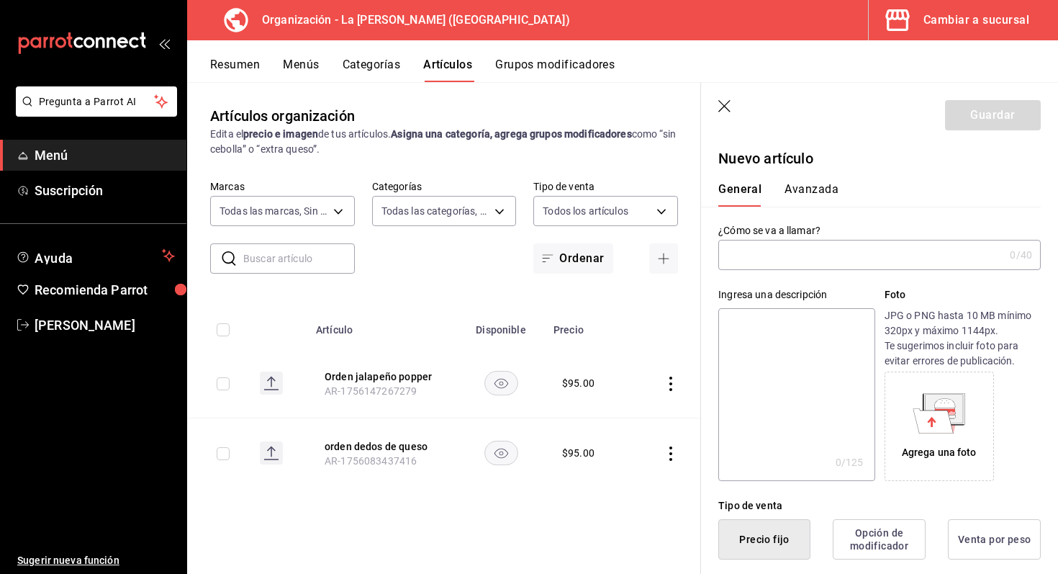
click at [758, 245] on input "text" at bounding box center [861, 254] width 286 height 29
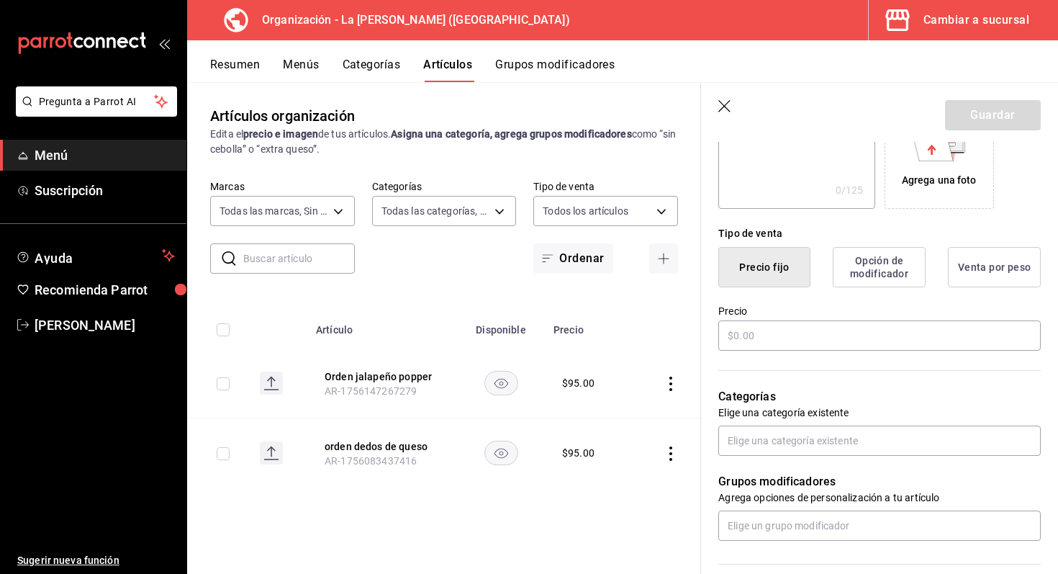
scroll to position [302, 0]
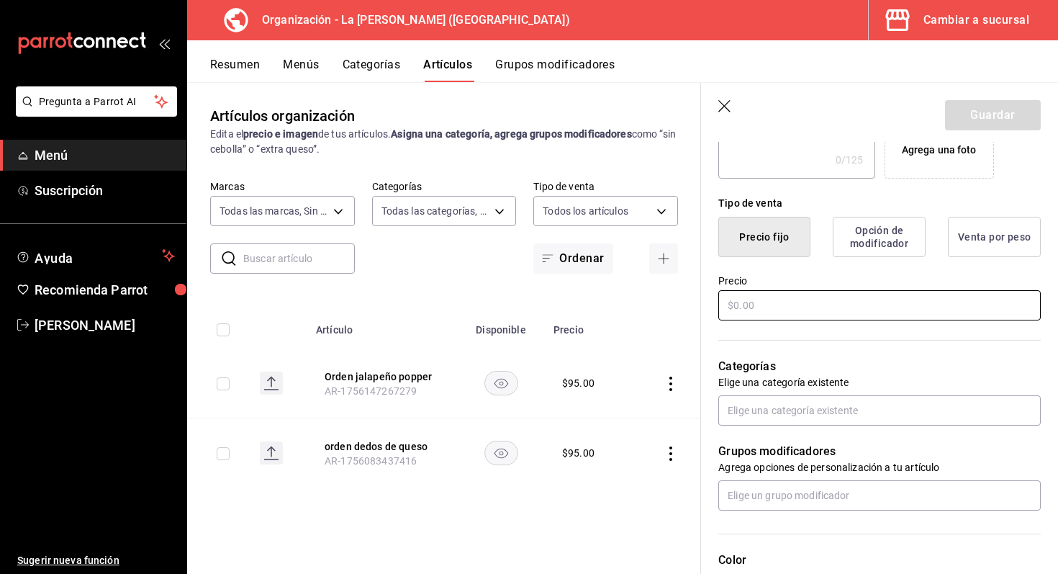
type input "Elotitos amarillos"
click at [846, 301] on input "text" at bounding box center [879, 305] width 322 height 30
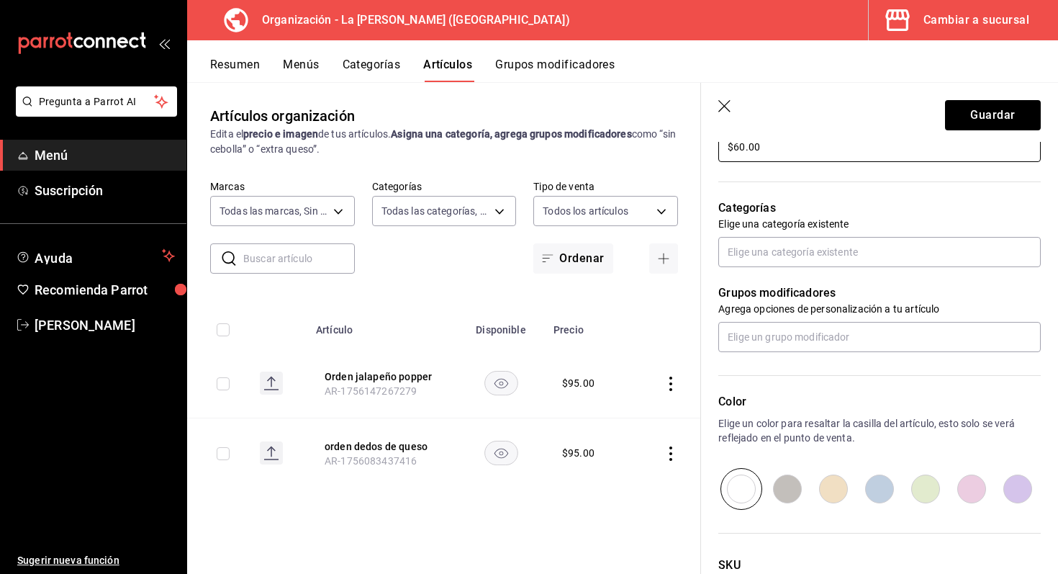
scroll to position [470, 0]
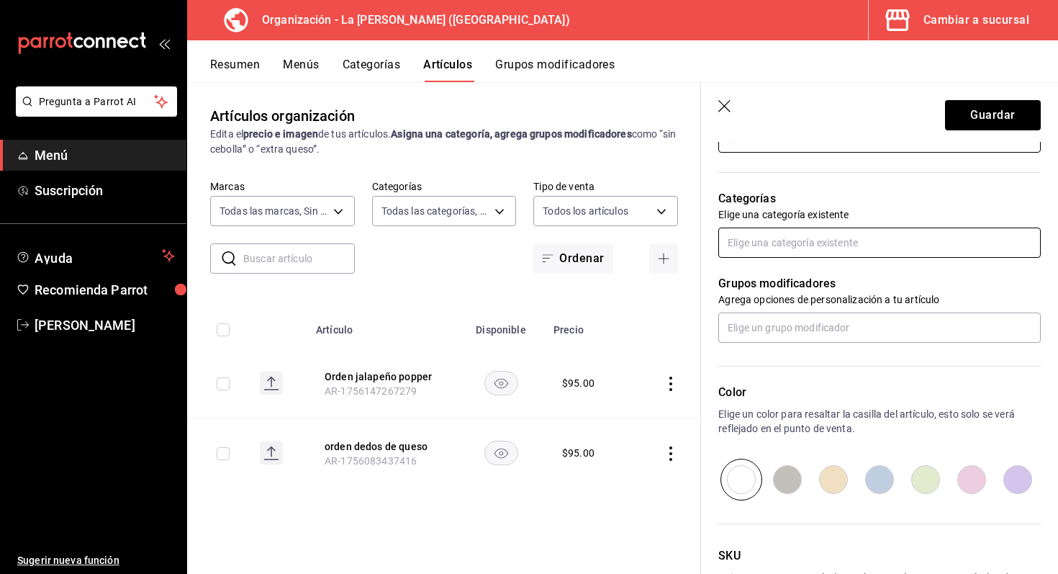
type input "$60.00"
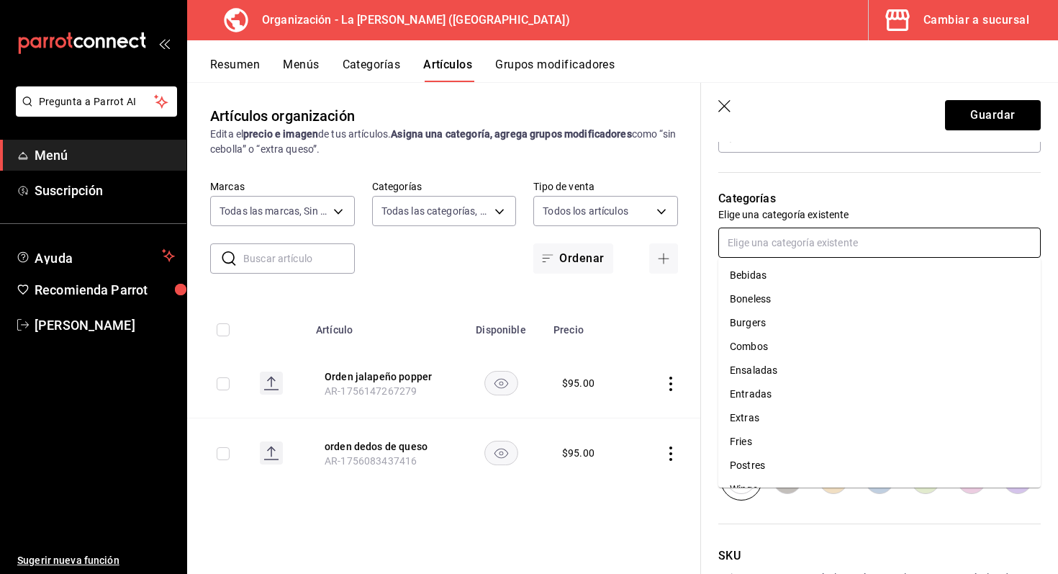
click at [815, 240] on input "text" at bounding box center [879, 242] width 322 height 30
click at [775, 404] on li "Entradas" at bounding box center [879, 394] width 322 height 24
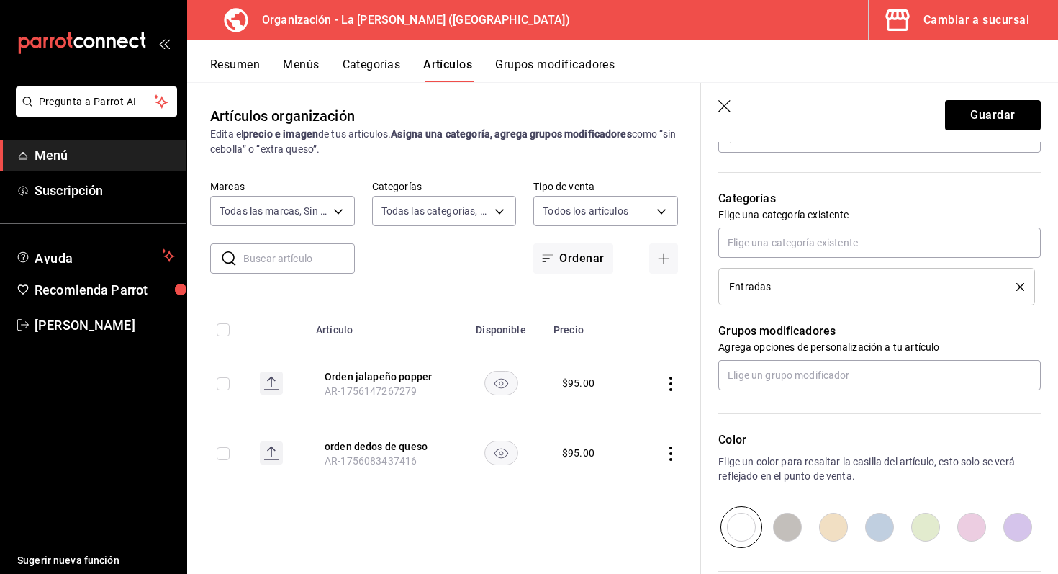
click at [837, 532] on input "radio" at bounding box center [833, 527] width 46 height 42
radio input "true"
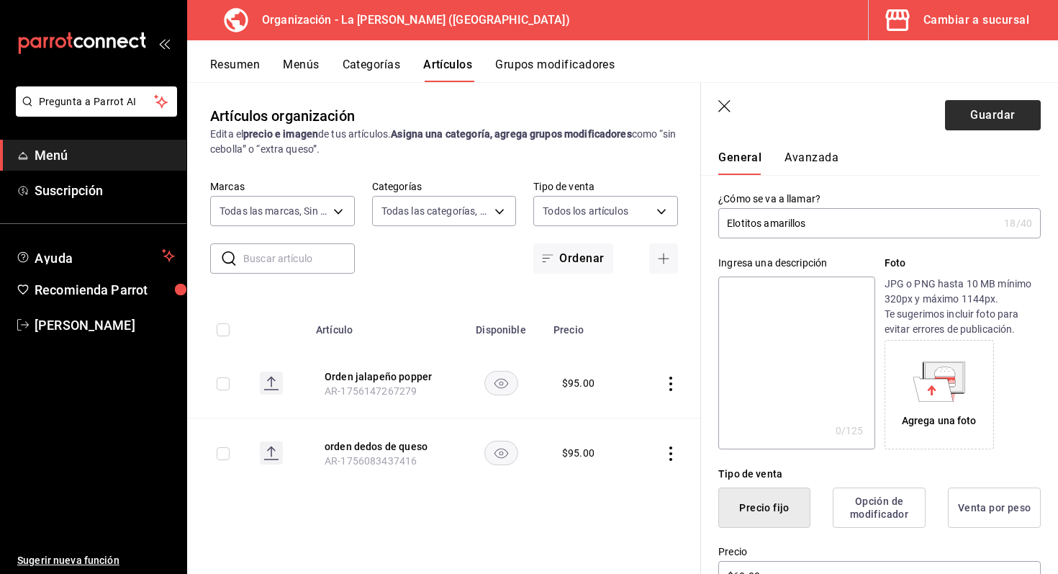
scroll to position [0, 0]
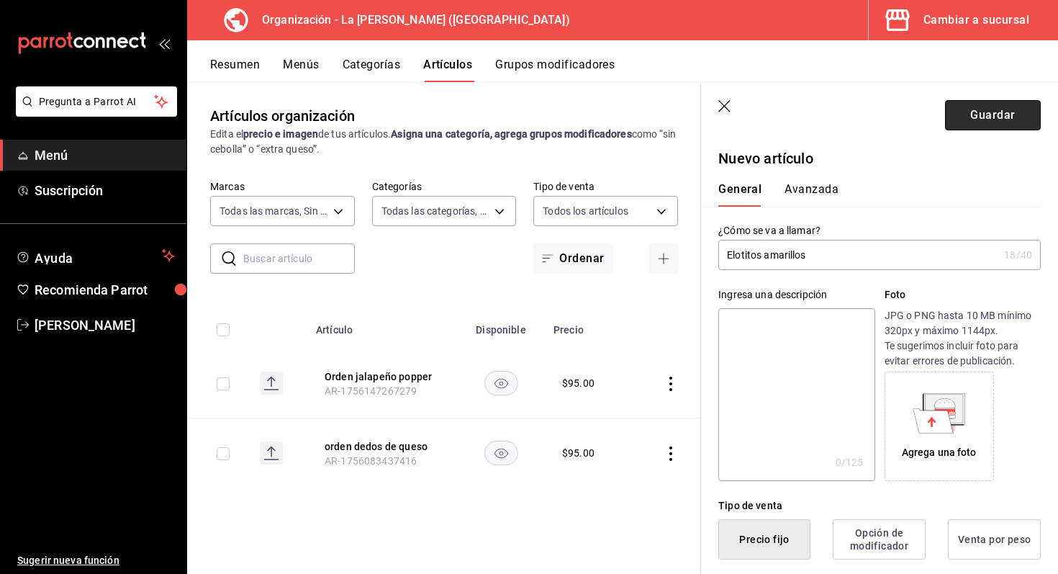
click at [1004, 121] on button "Guardar" at bounding box center [993, 115] width 96 height 30
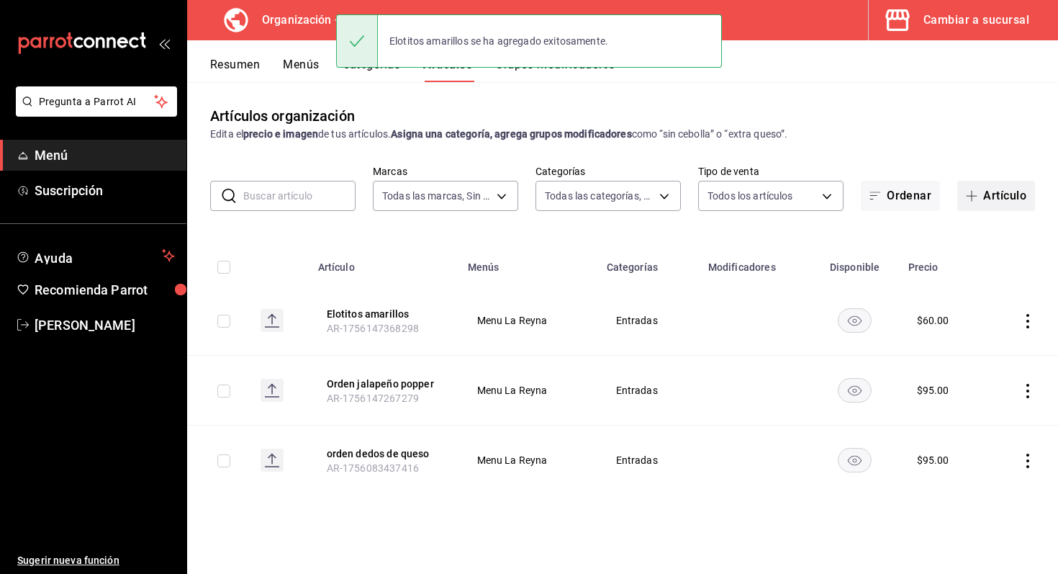
click at [984, 186] on button "Artículo" at bounding box center [996, 196] width 78 height 30
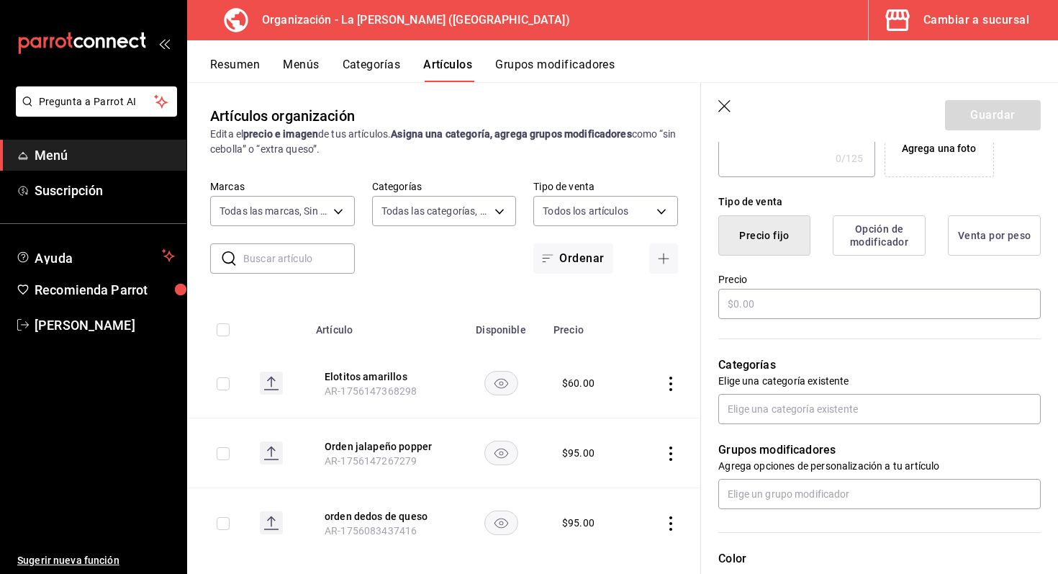
scroll to position [312, 0]
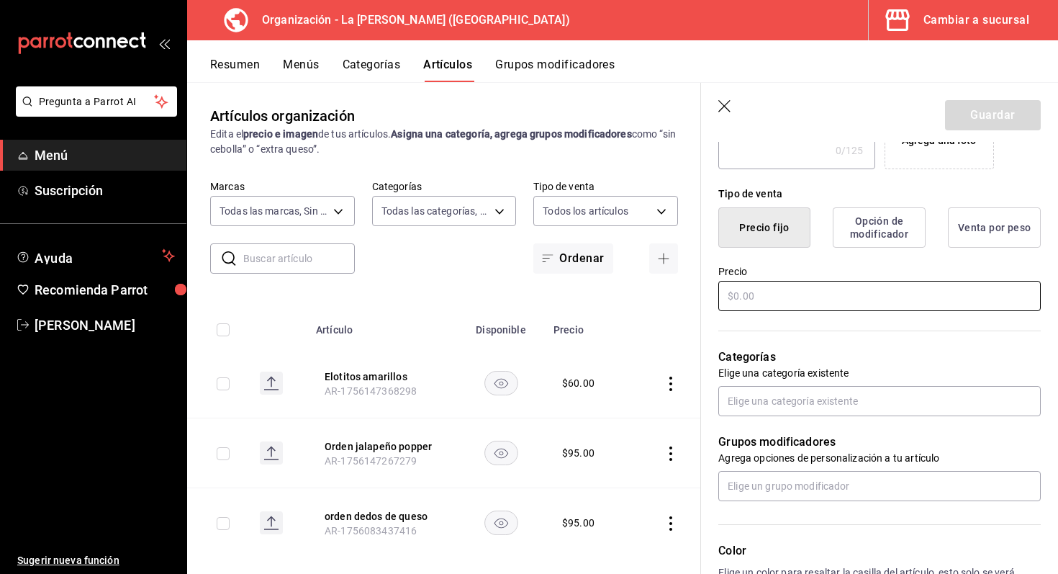
type input "Orden Aros de cebolla"
click at [834, 301] on input "text" at bounding box center [879, 296] width 322 height 30
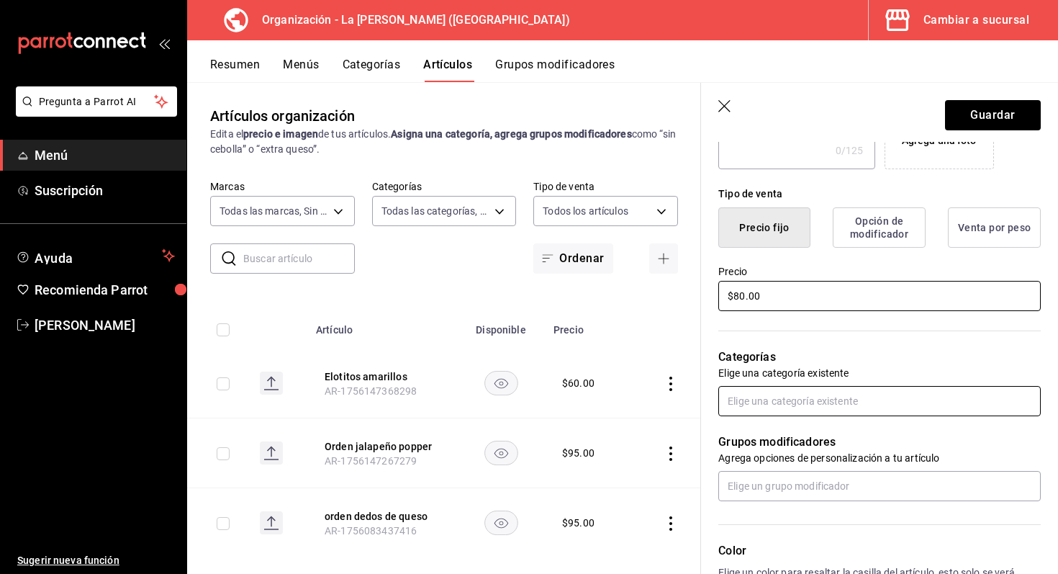
type input "$80.00"
click at [870, 393] on input "text" at bounding box center [879, 401] width 322 height 30
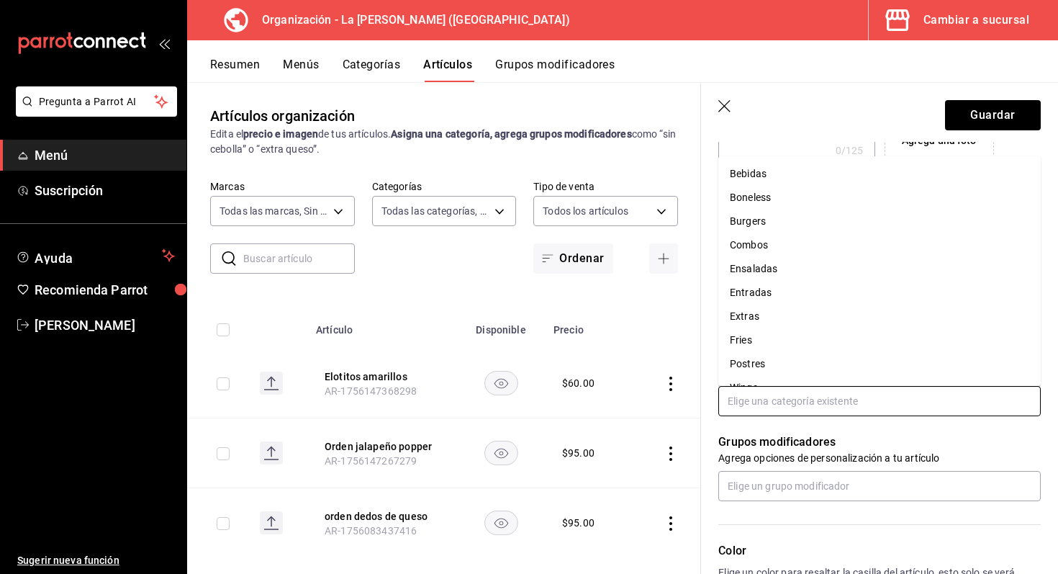
click at [789, 302] on li "Entradas" at bounding box center [879, 293] width 322 height 24
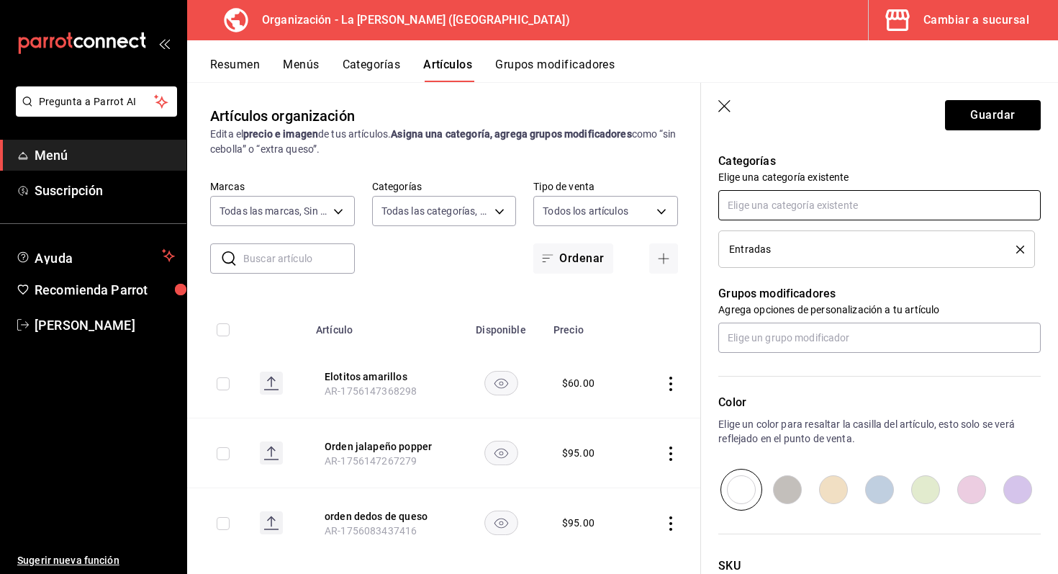
scroll to position [625, 0]
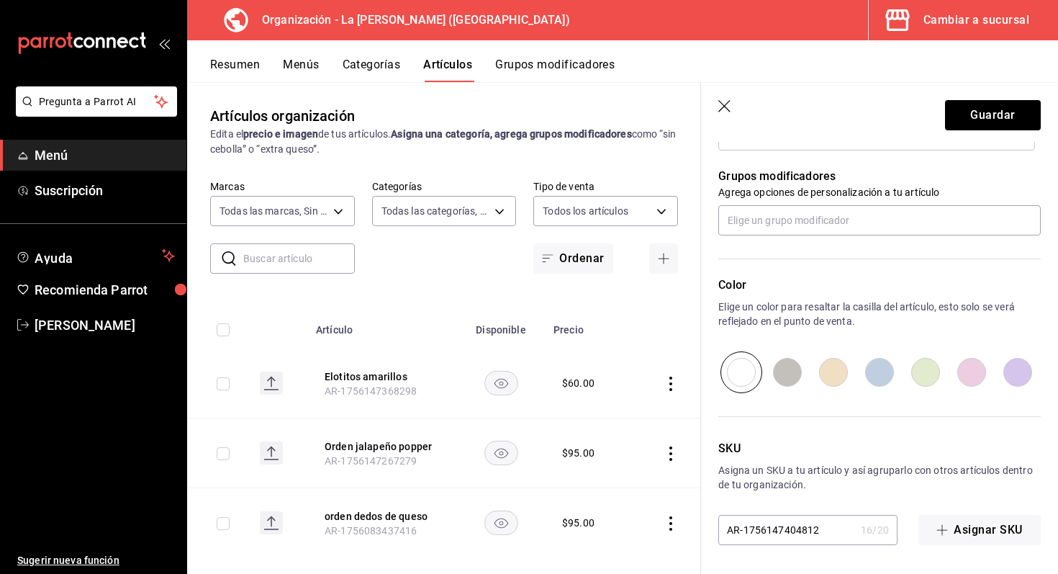
click at [920, 395] on div "SKU Asigna un SKU a tu artículo y así agruparlo con otros artículos dentro de t…" at bounding box center [871, 469] width 340 height 152
click at [869, 376] on input "radio" at bounding box center [879, 372] width 46 height 42
radio input "true"
click at [984, 118] on button "Guardar" at bounding box center [993, 115] width 96 height 30
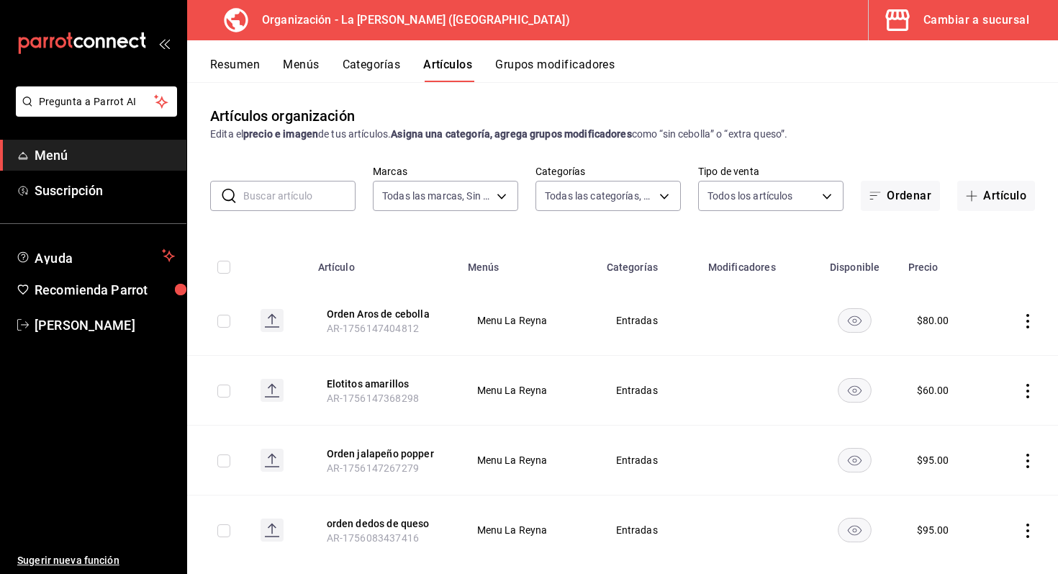
scroll to position [26, 0]
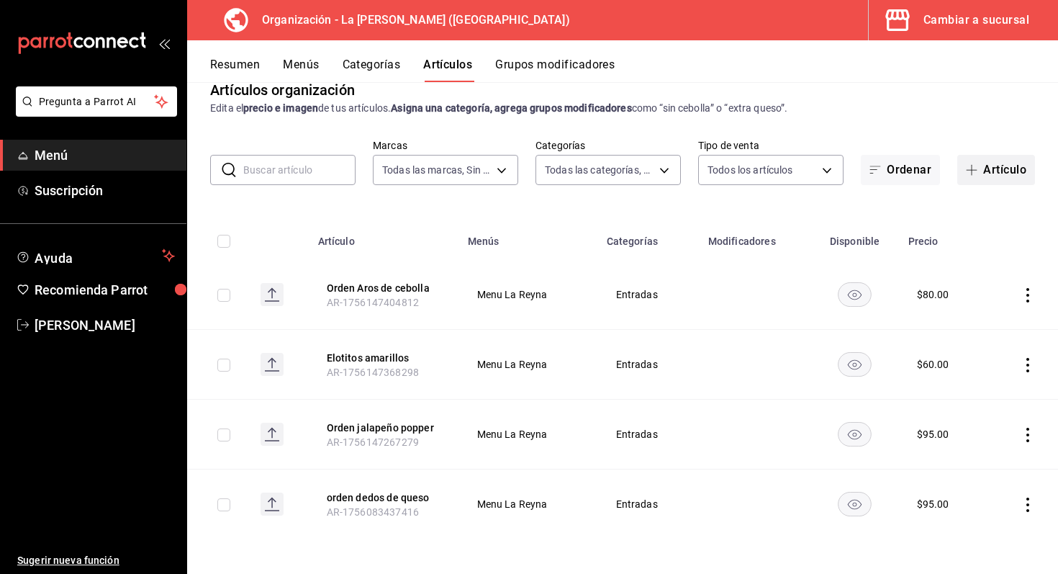
click at [1011, 165] on button "Artículo" at bounding box center [996, 170] width 78 height 30
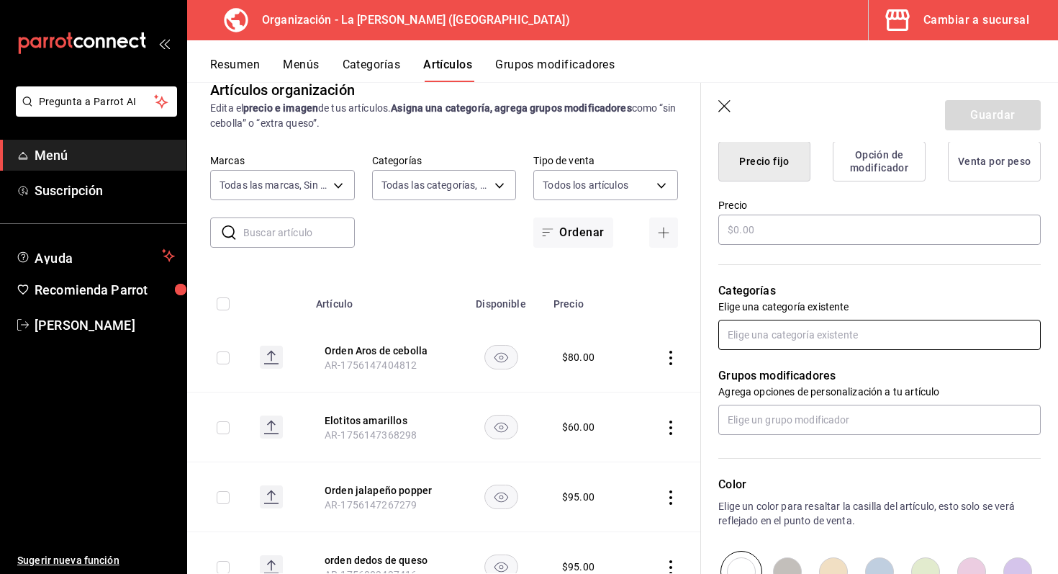
scroll to position [422, 0]
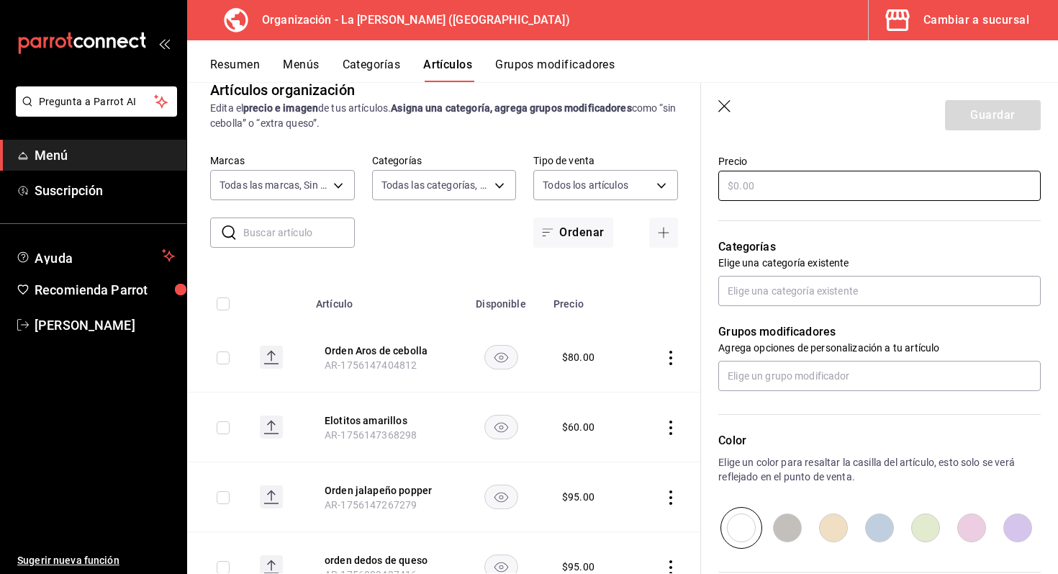
type input "Orden Munchers"
click at [816, 187] on input "text" at bounding box center [879, 186] width 322 height 30
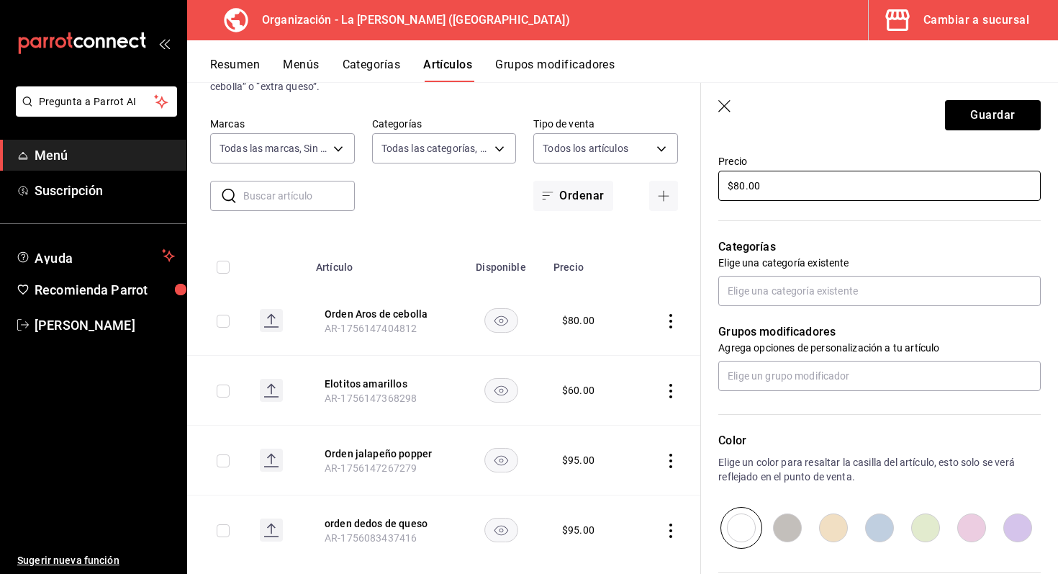
scroll to position [89, 0]
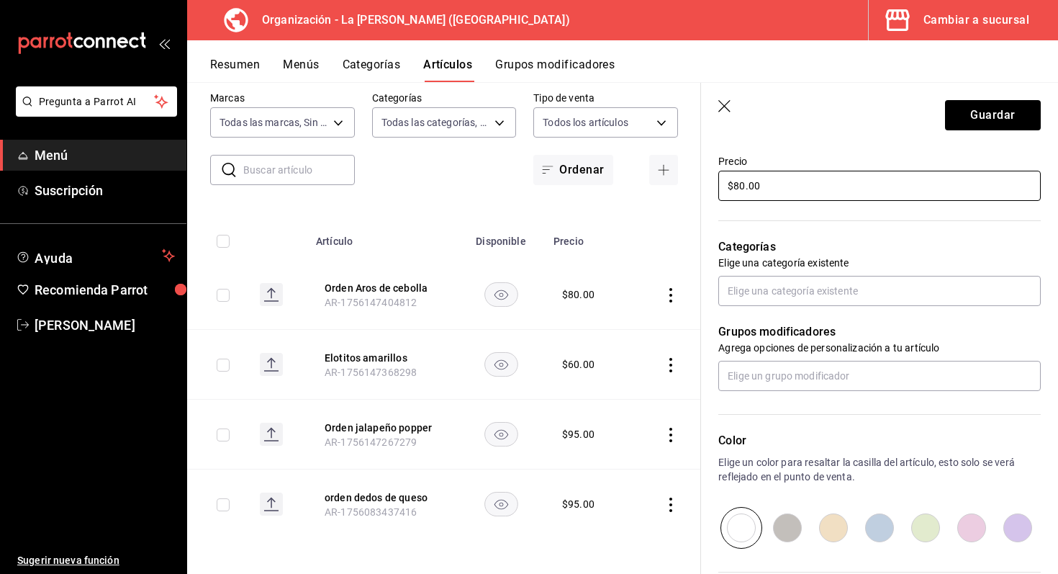
type input "$80.00"
click at [928, 526] on input "radio" at bounding box center [925, 528] width 46 height 42
radio input "true"
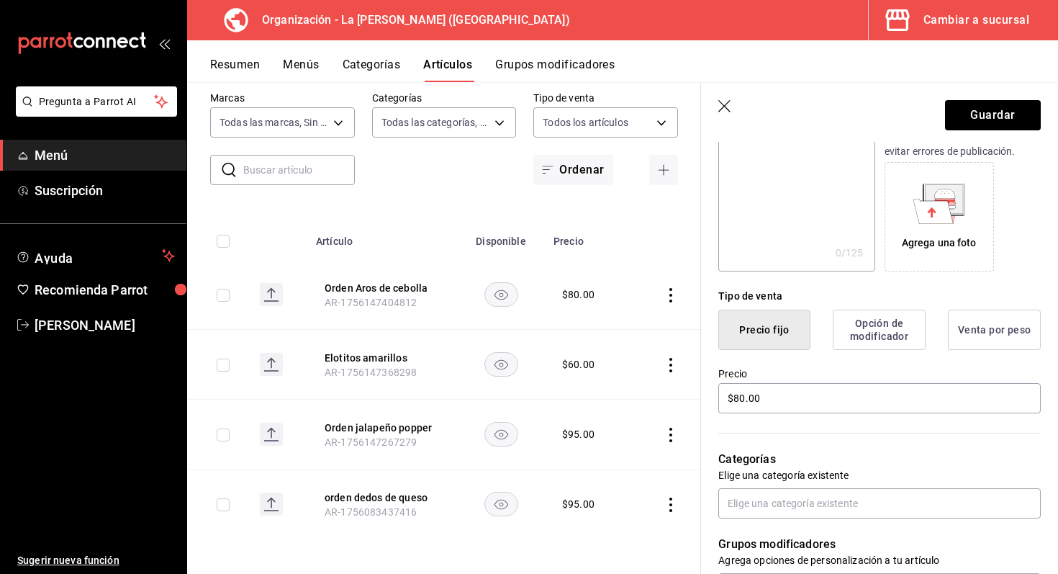
scroll to position [203, 0]
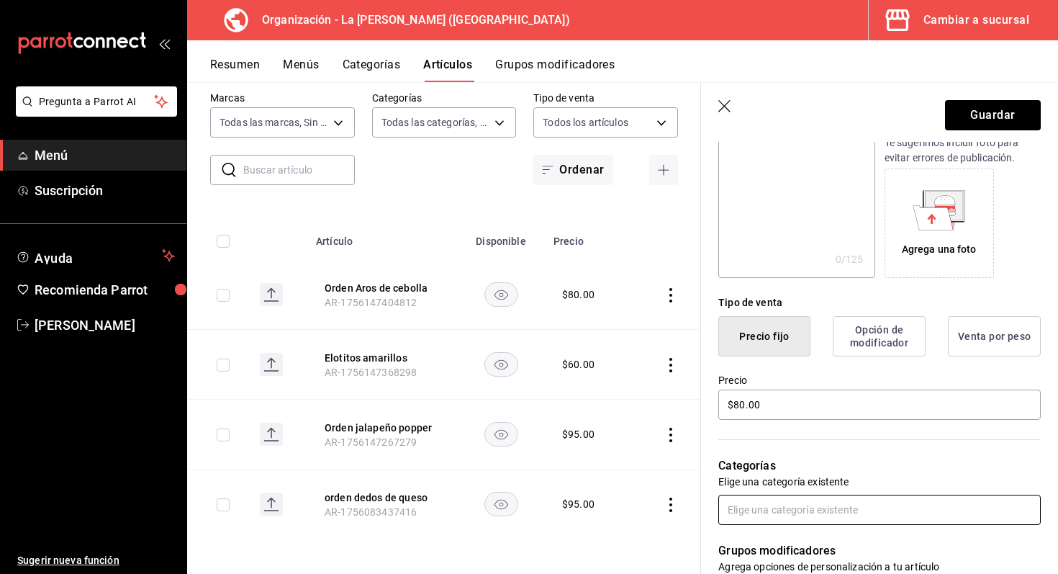
click at [895, 511] on input "text" at bounding box center [879, 509] width 322 height 30
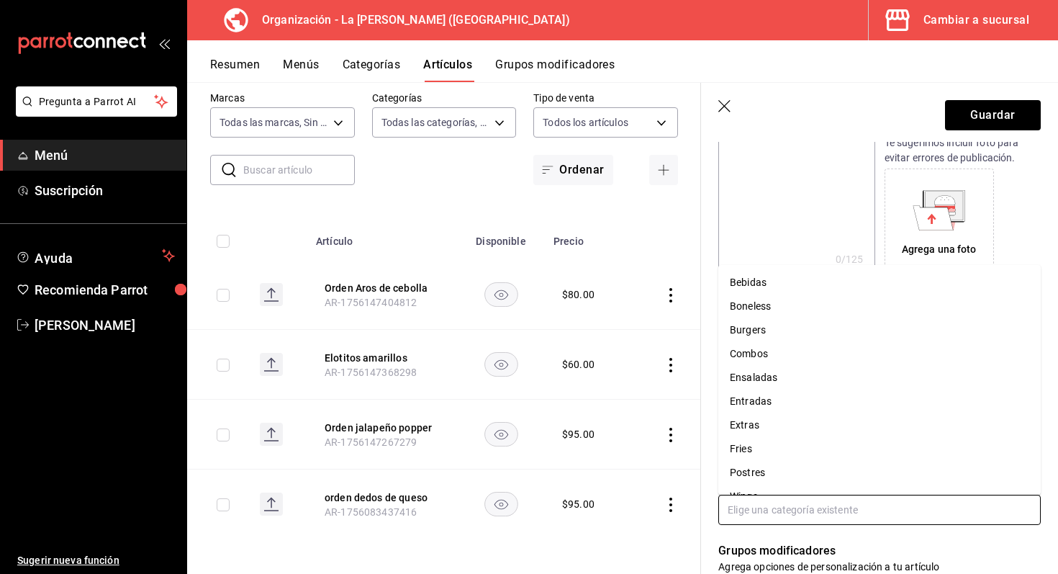
click at [775, 405] on li "Entradas" at bounding box center [879, 401] width 322 height 24
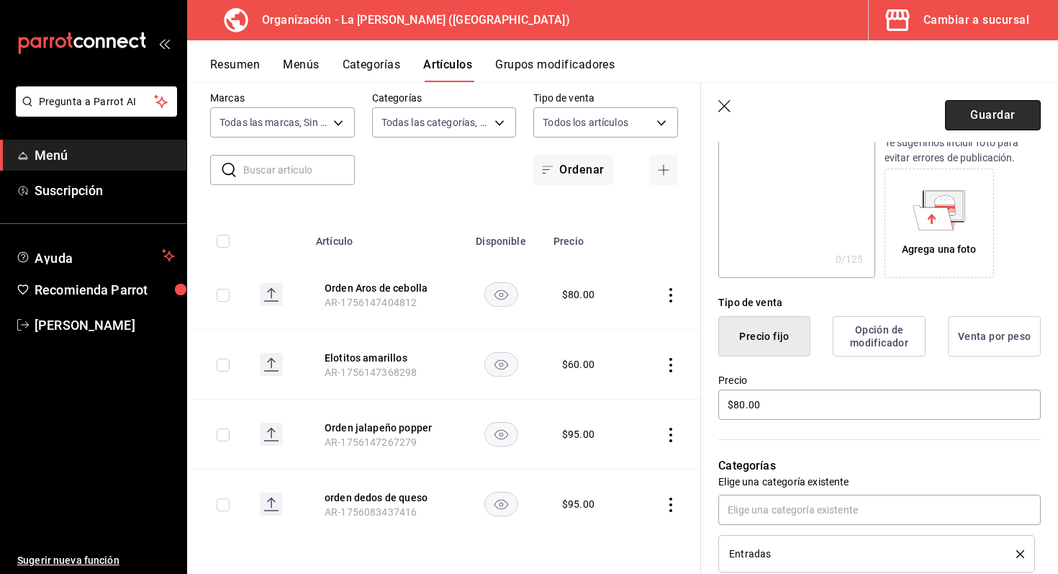
click at [989, 109] on button "Guardar" at bounding box center [993, 115] width 96 height 30
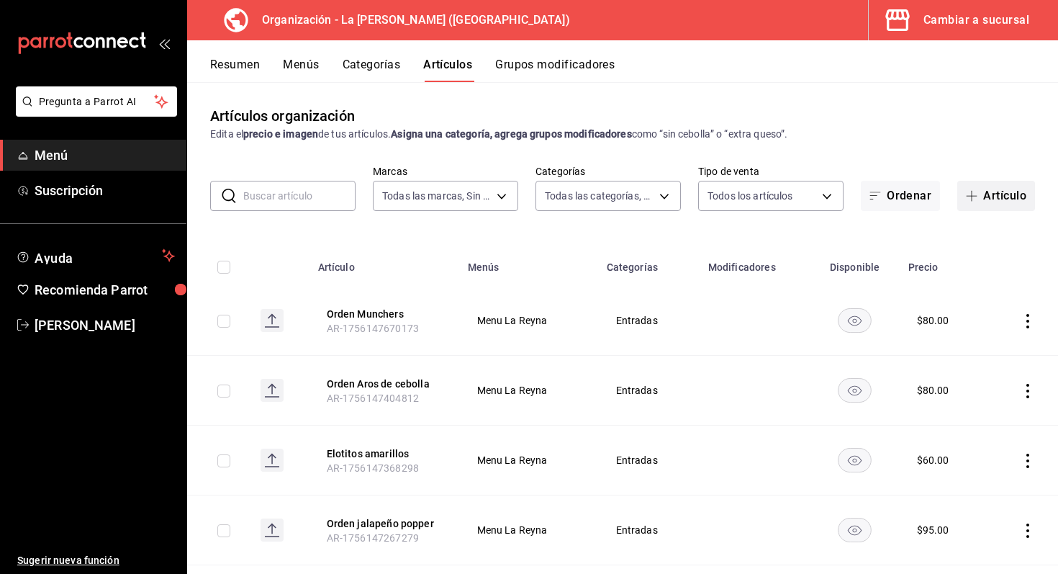
click at [971, 183] on button "Artículo" at bounding box center [996, 196] width 78 height 30
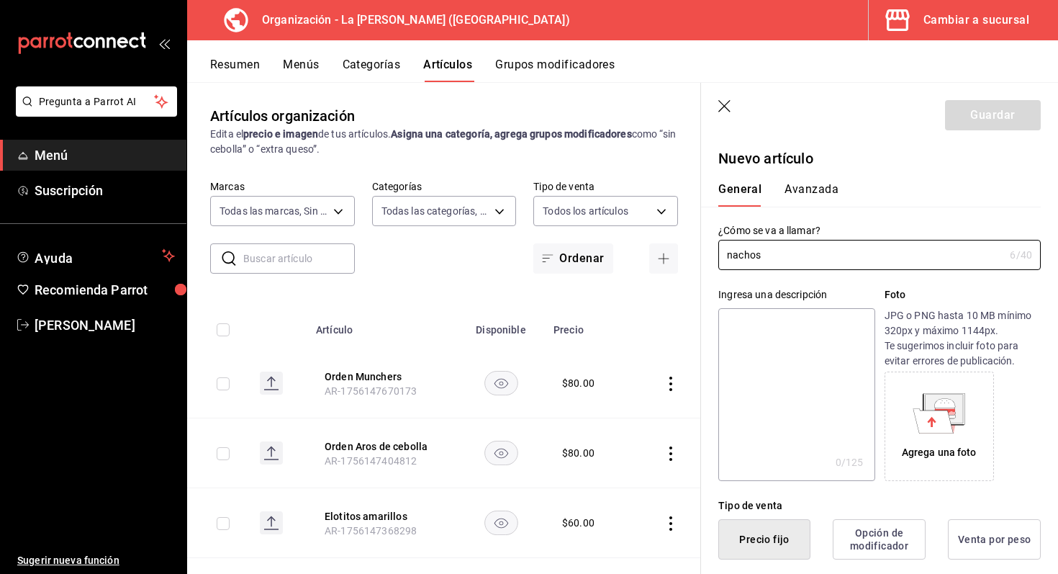
scroll to position [79, 0]
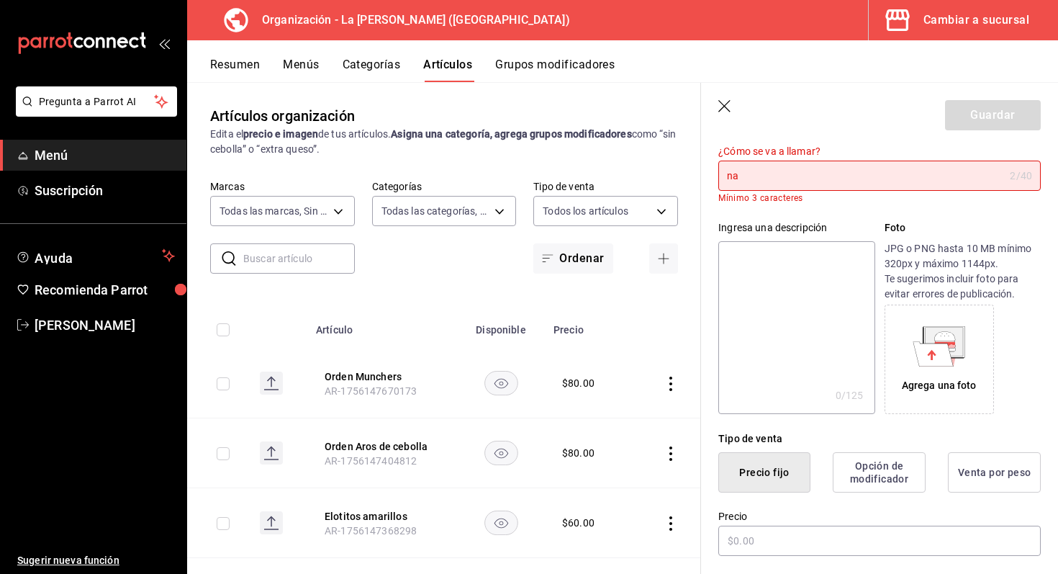
type input "n"
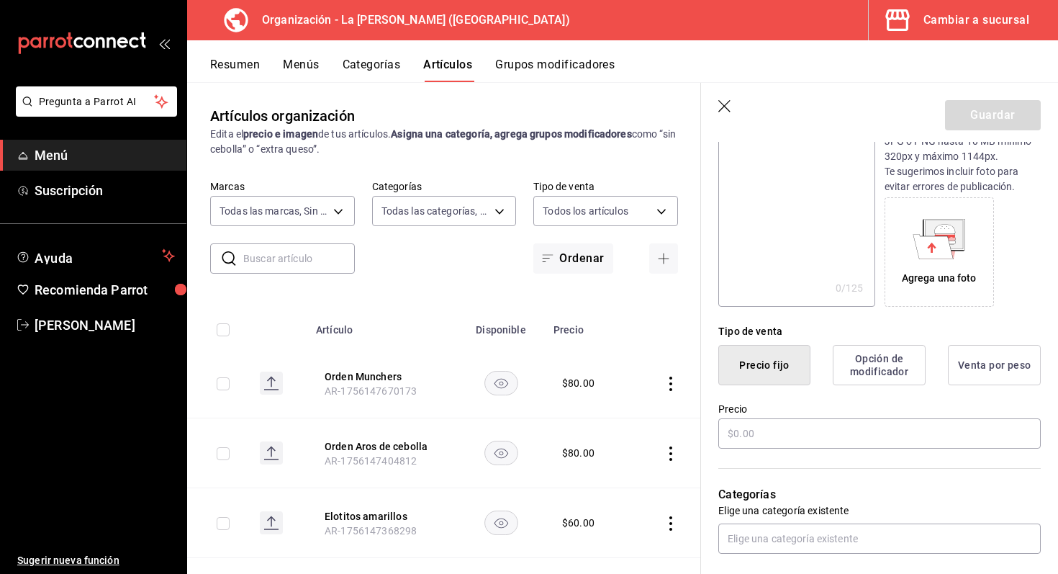
scroll to position [176, 0]
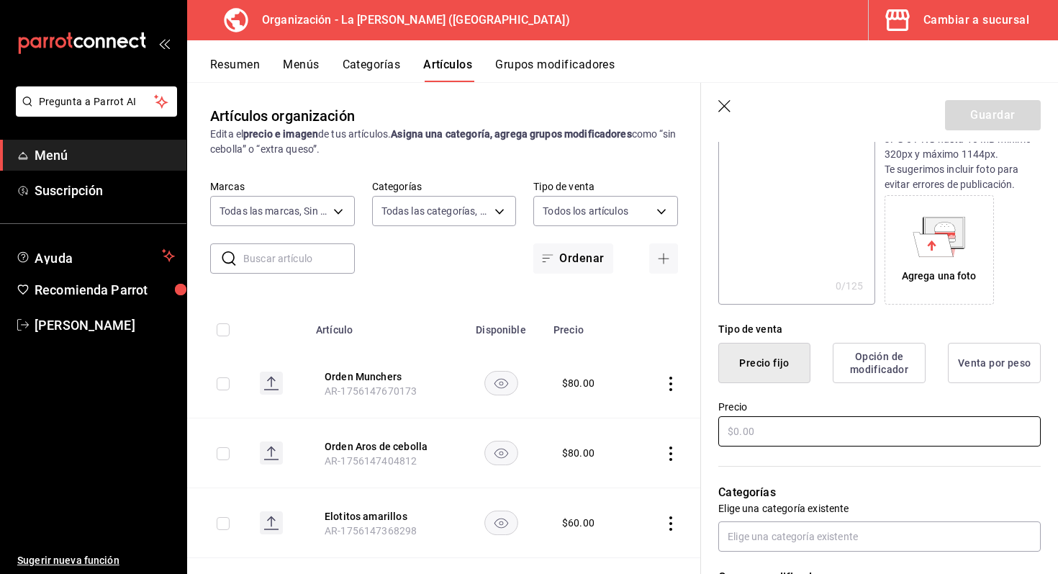
type input "Nachos"
click at [826, 431] on input "text" at bounding box center [879, 431] width 322 height 30
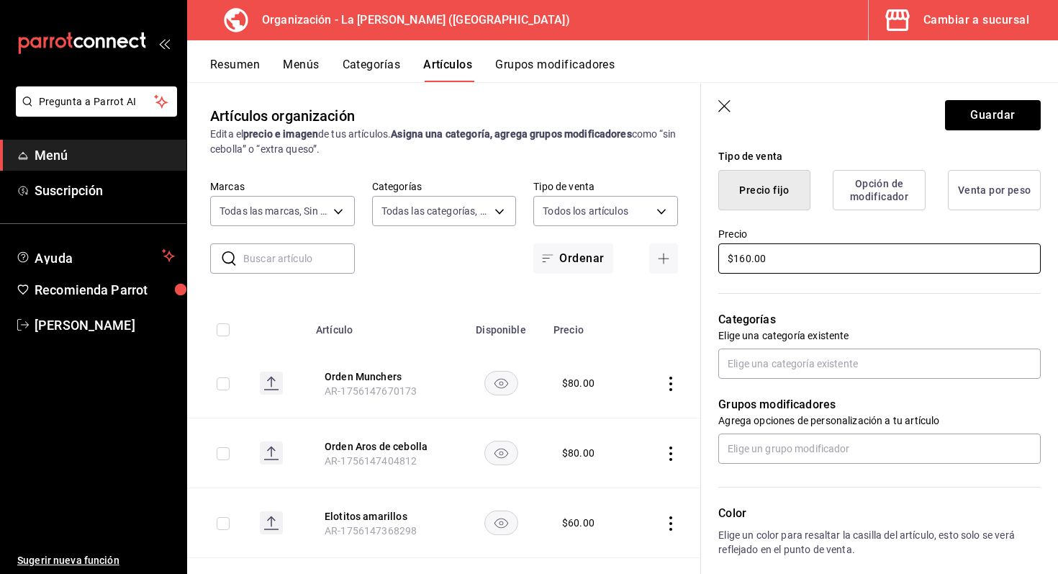
scroll to position [379, 0]
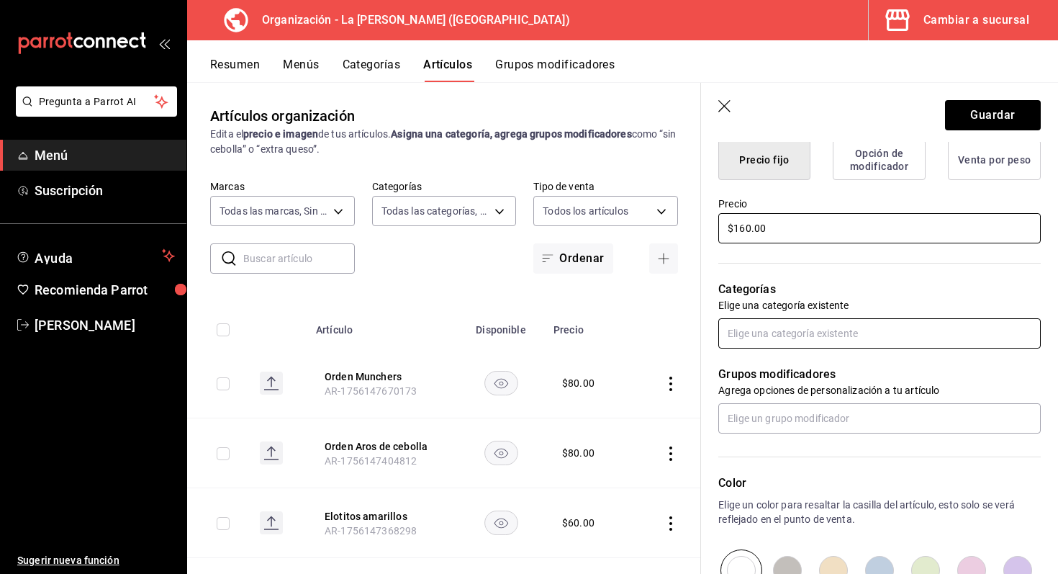
type input "$160.00"
click at [820, 328] on input "text" at bounding box center [879, 333] width 322 height 30
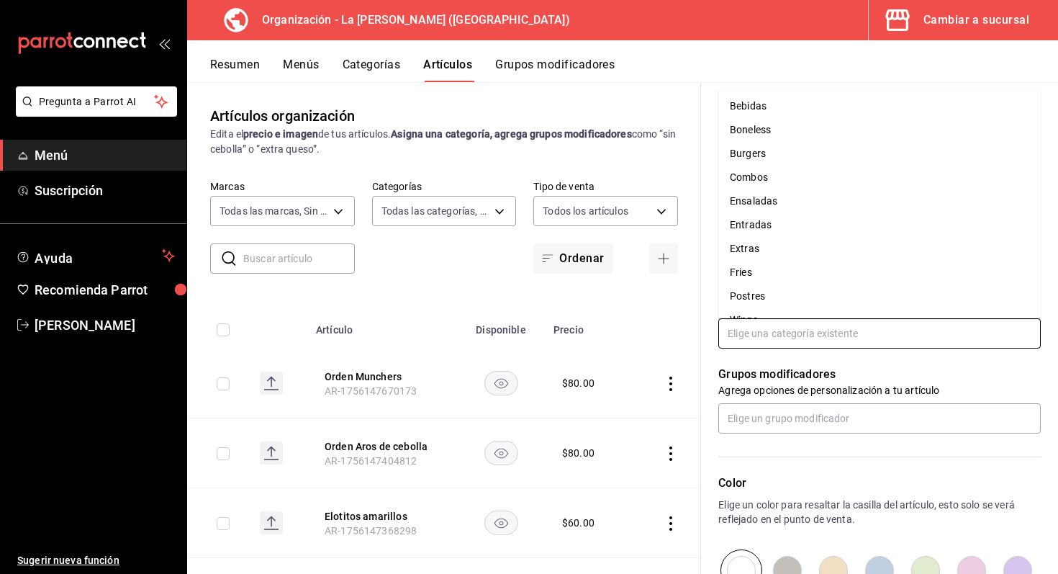
click at [790, 227] on li "Entradas" at bounding box center [879, 225] width 322 height 24
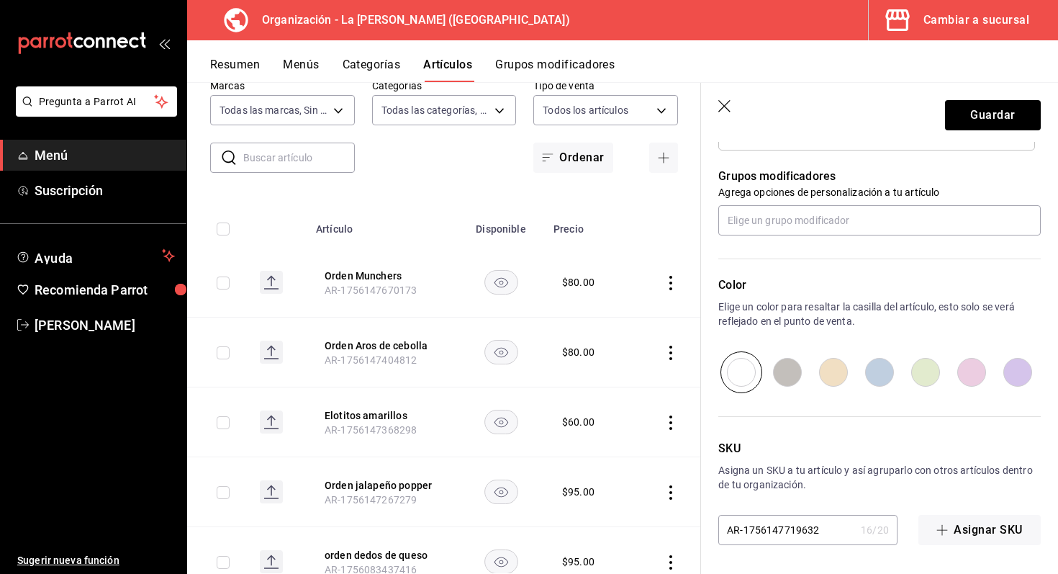
scroll to position [158, 0]
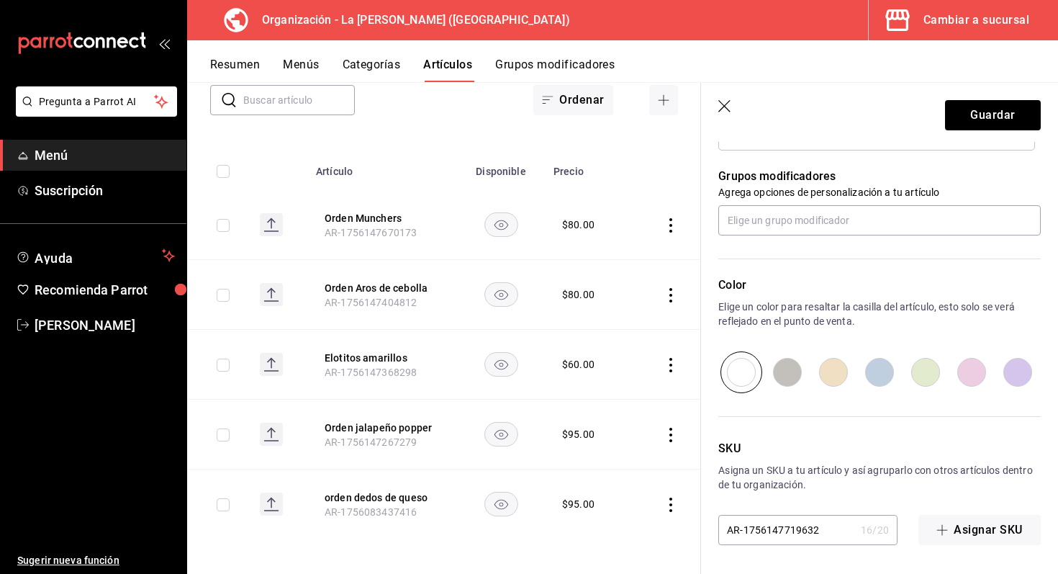
click at [972, 383] on input "radio" at bounding box center [971, 372] width 46 height 42
radio input "true"
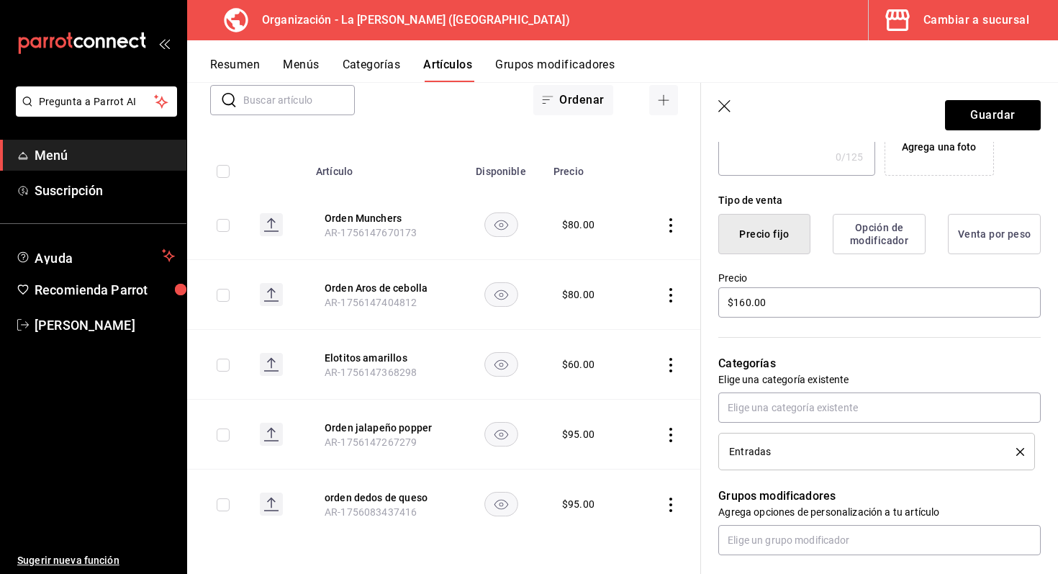
scroll to position [306, 0]
click at [1004, 121] on button "Guardar" at bounding box center [993, 115] width 96 height 30
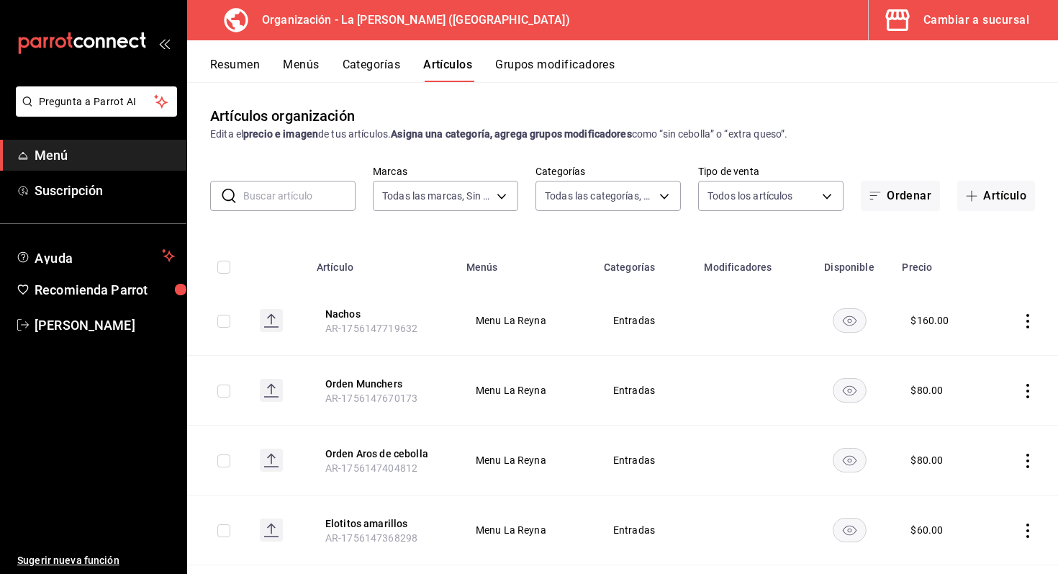
click at [945, 17] on div "Cambiar a sucursal" at bounding box center [976, 20] width 106 height 20
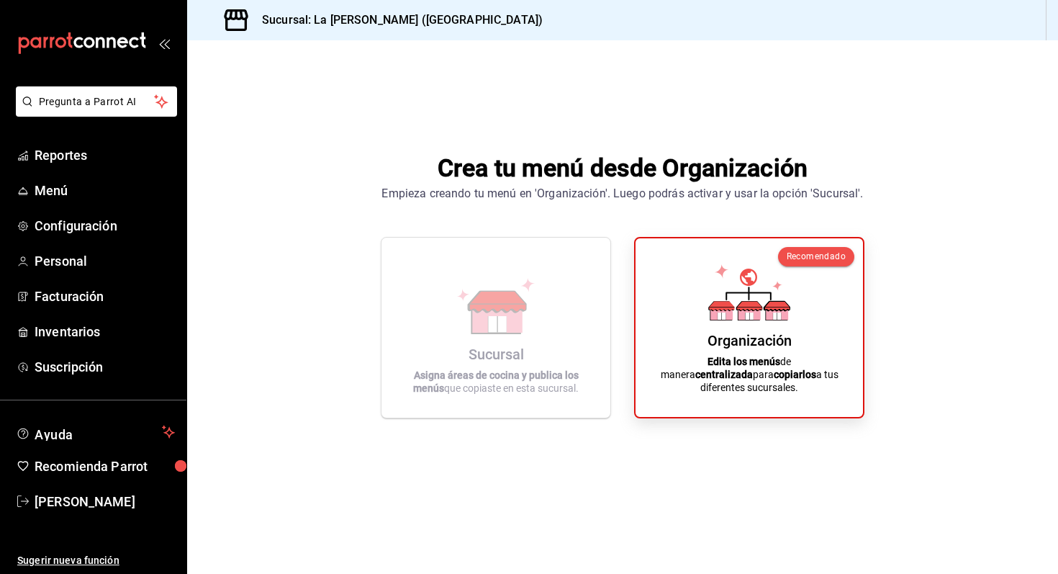
click at [494, 289] on icon at bounding box center [496, 306] width 82 height 56
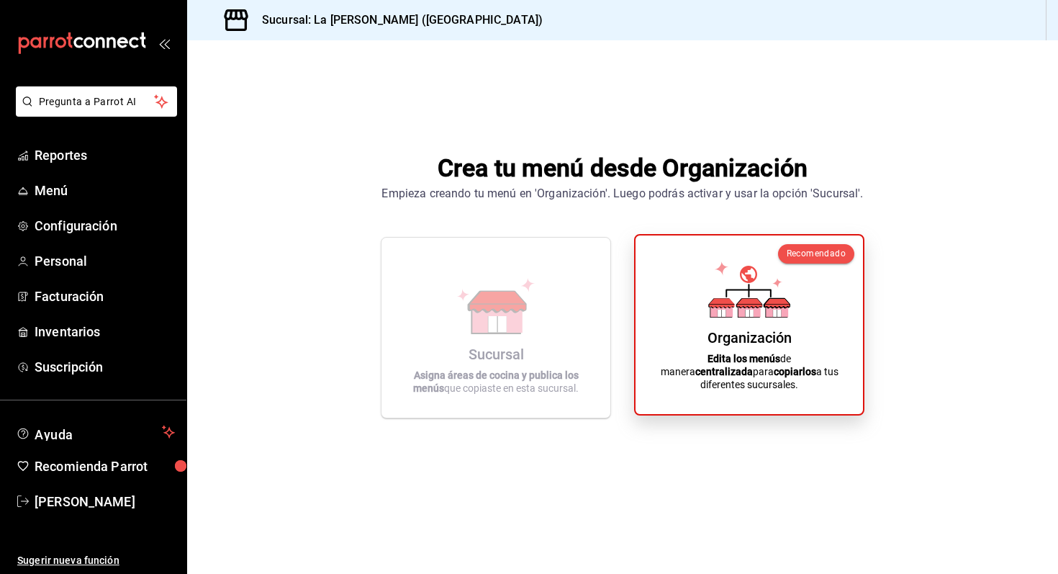
click at [686, 309] on div "Organización Edita los menús de manera centralizada para copiarlos a tus difere…" at bounding box center [749, 324] width 193 height 155
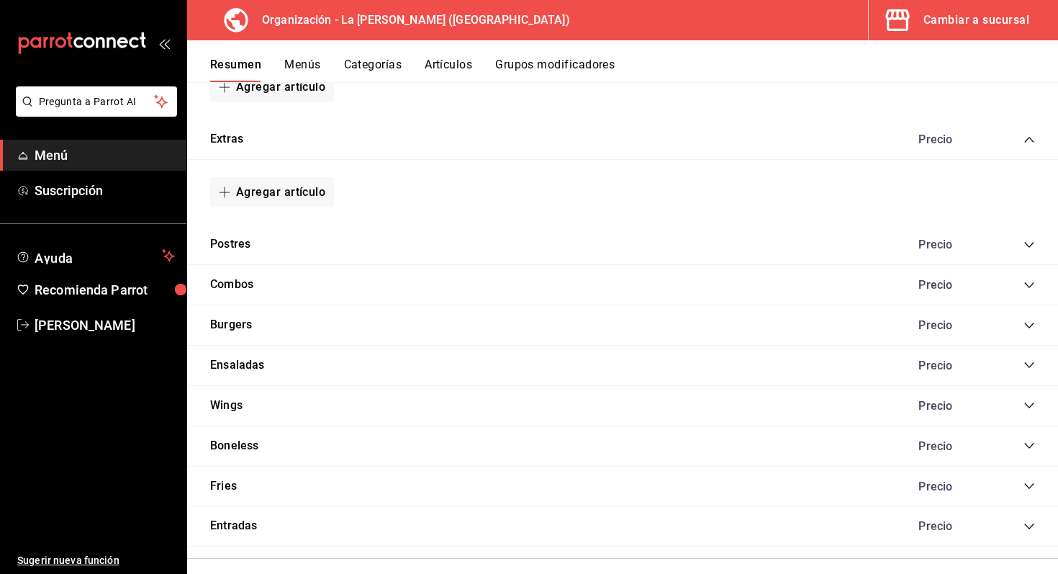
scroll to position [326, 0]
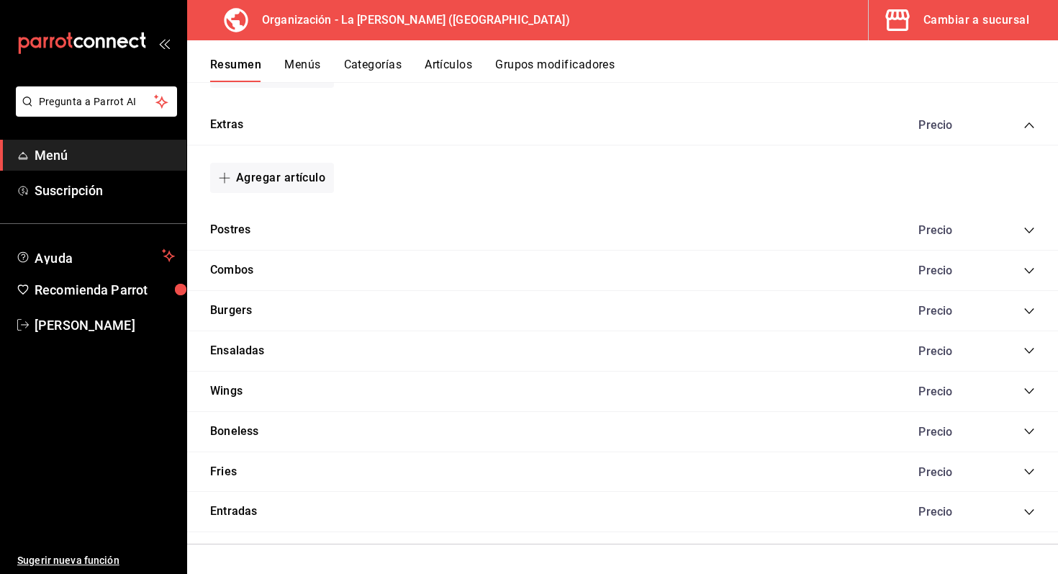
click at [1030, 506] on icon "collapse-category-row" at bounding box center [1029, 512] width 12 height 12
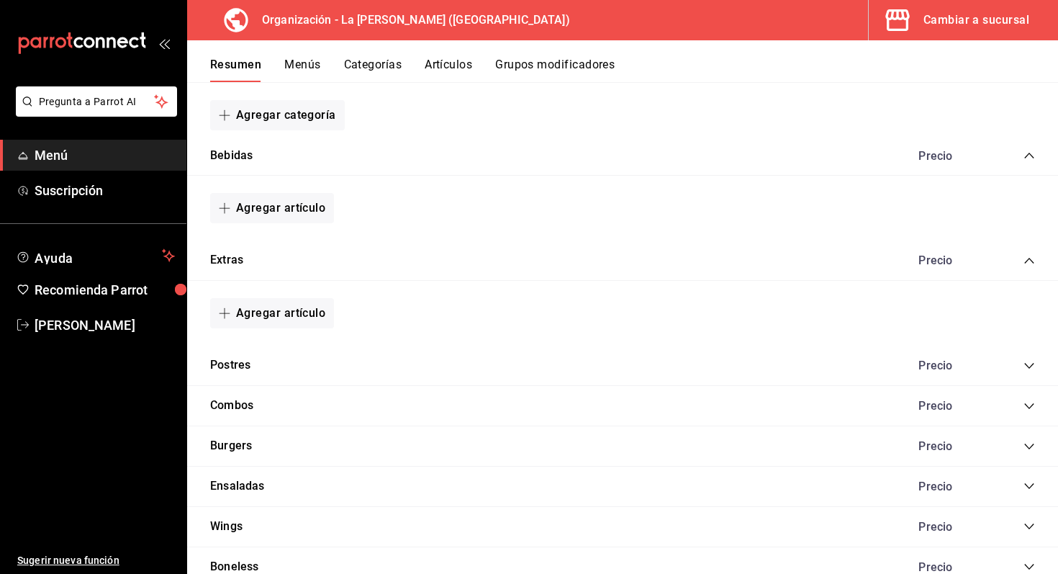
scroll to position [0, 0]
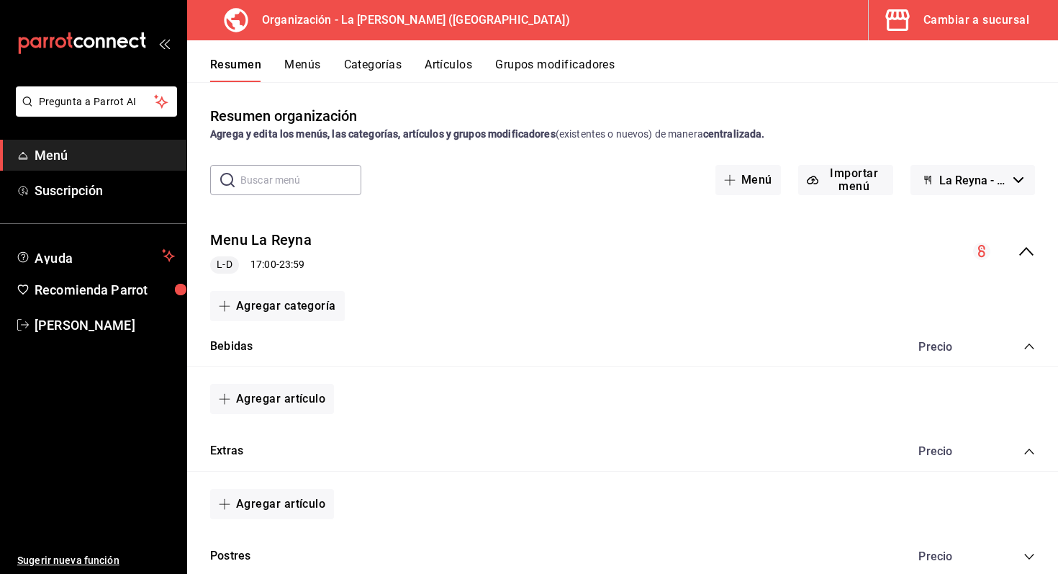
click at [432, 62] on button "Artículos" at bounding box center [448, 70] width 47 height 24
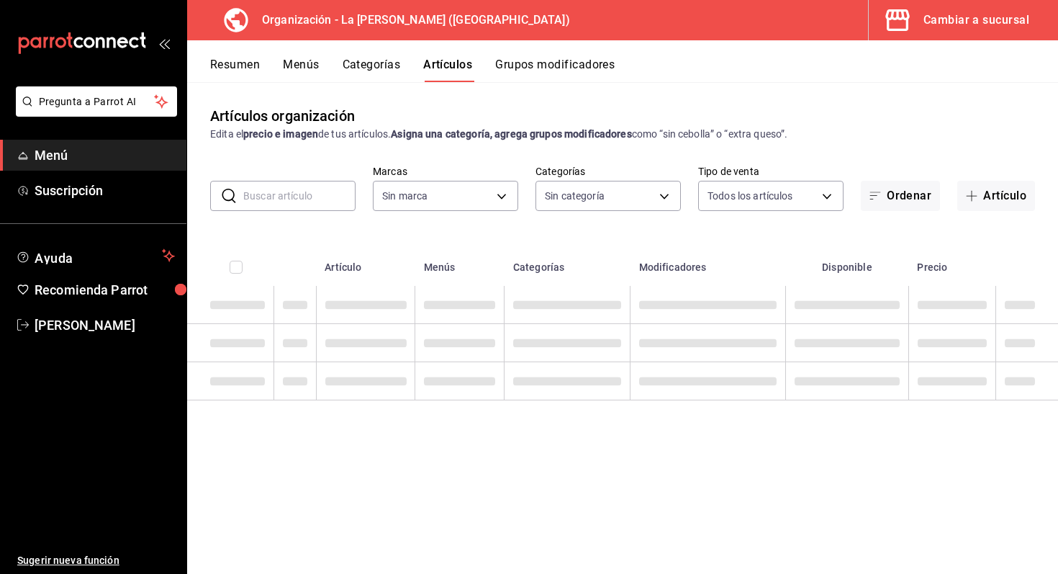
type input "21e8f741-d7e9-4a52-ba38-779e4aaec189"
type input "51611846-7282-4160-8bc2-1aa9d450d589,e343757e-b4b1-40f0-bd1c-e3d9384438a0,9d13c…"
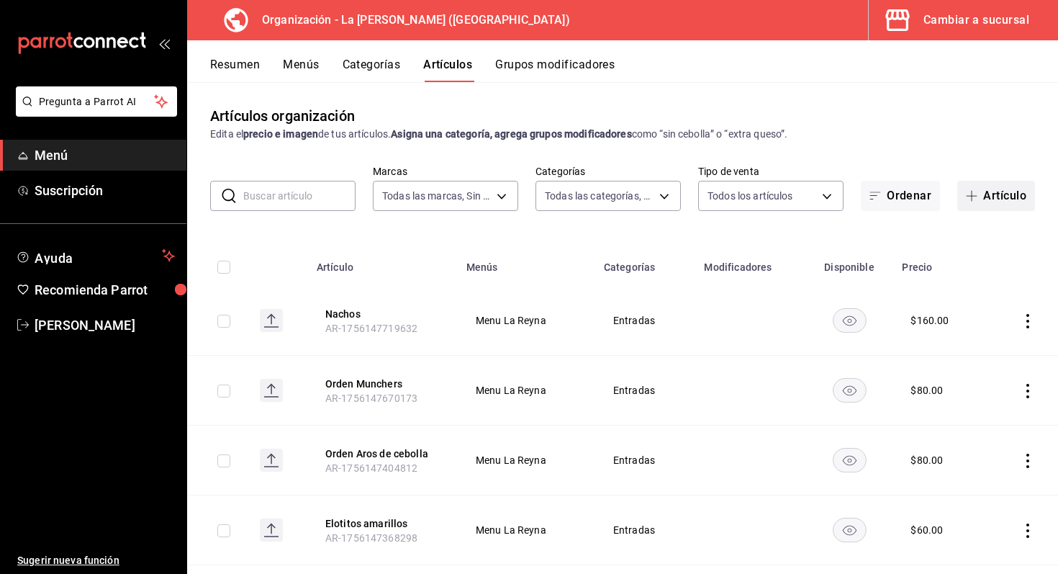
click at [978, 188] on button "Artículo" at bounding box center [996, 196] width 78 height 30
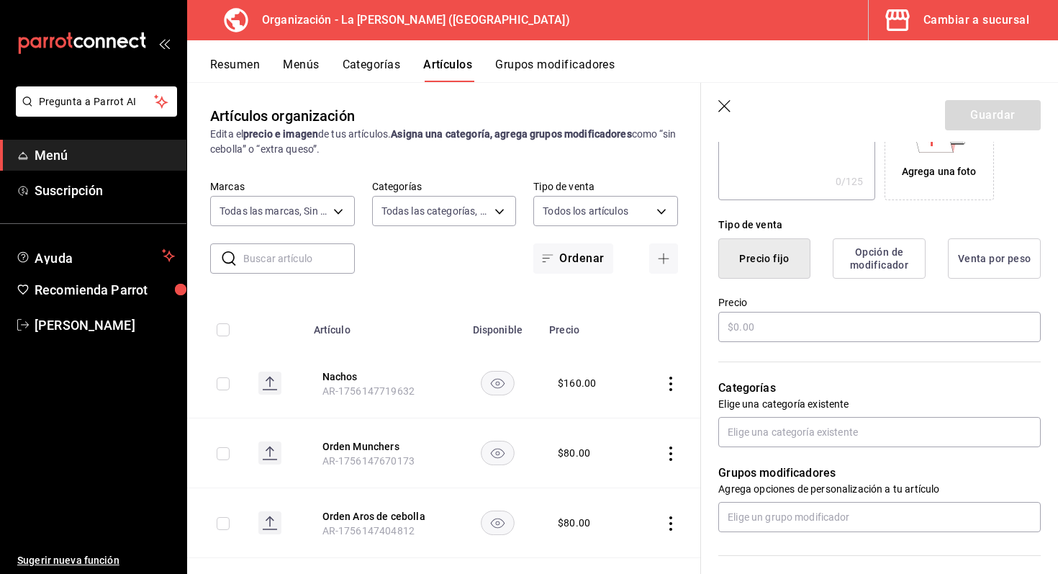
scroll to position [310, 0]
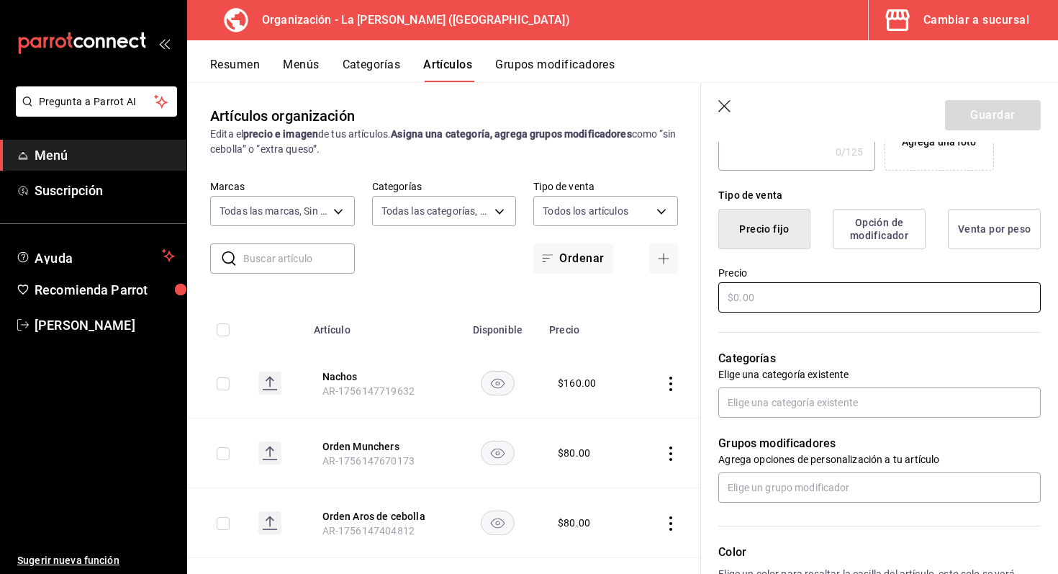
type input "Sampler"
click at [817, 300] on input "text" at bounding box center [879, 297] width 322 height 30
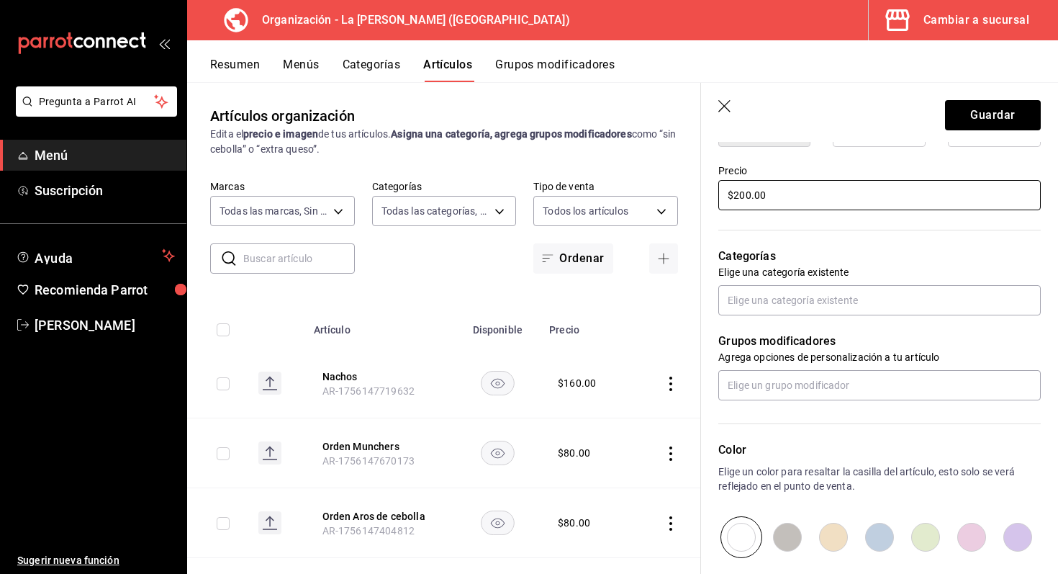
scroll to position [453, 0]
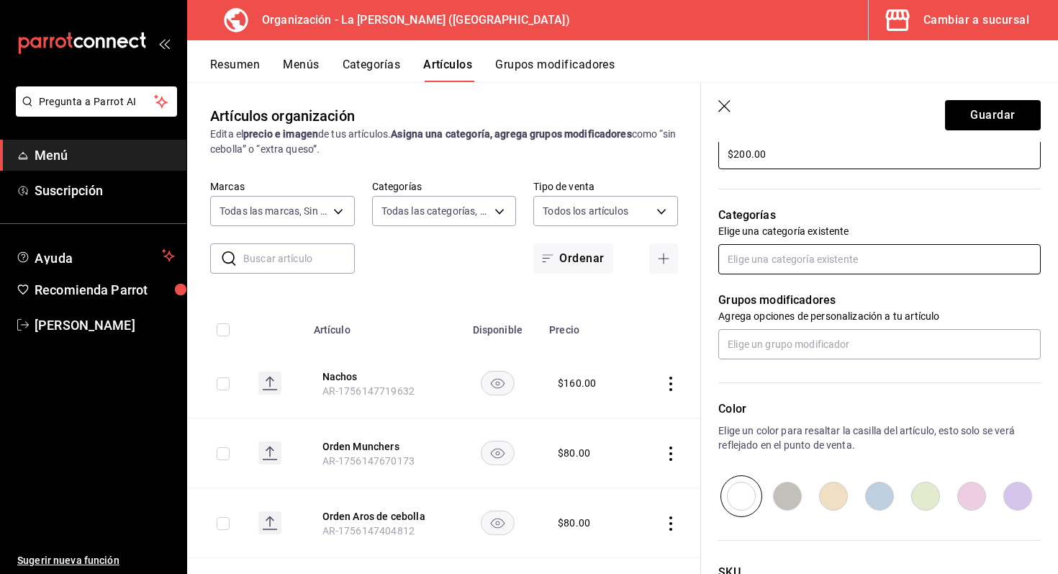
type input "$200.00"
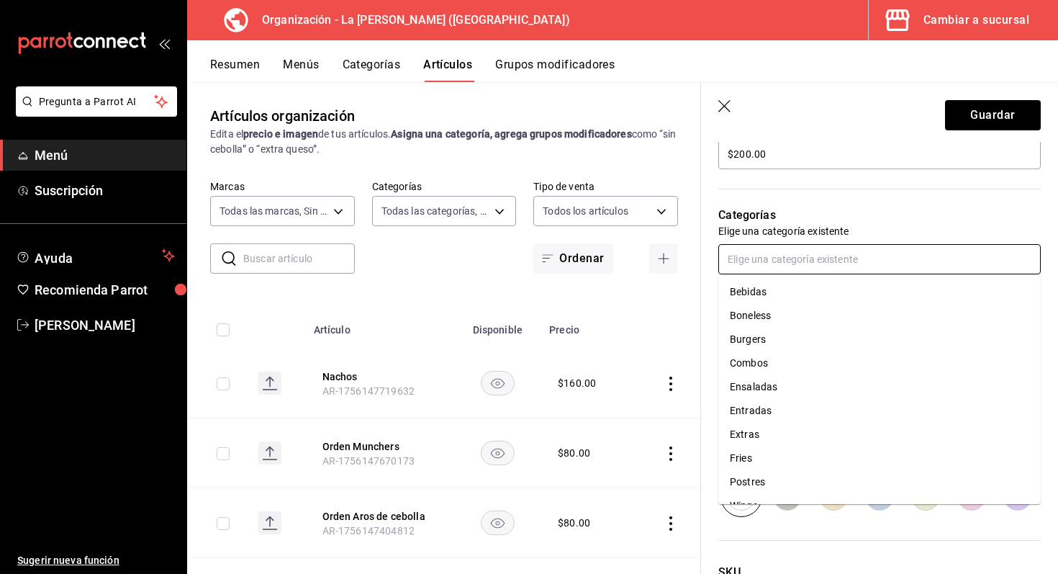
click at [799, 248] on input "text" at bounding box center [879, 259] width 322 height 30
click at [807, 409] on li "Entradas" at bounding box center [879, 411] width 322 height 24
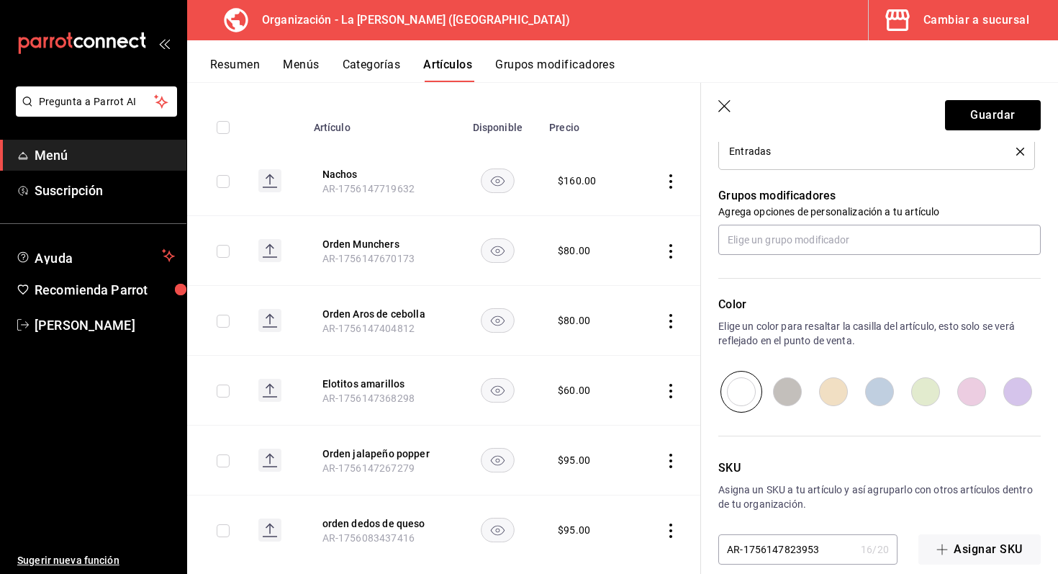
scroll to position [228, 0]
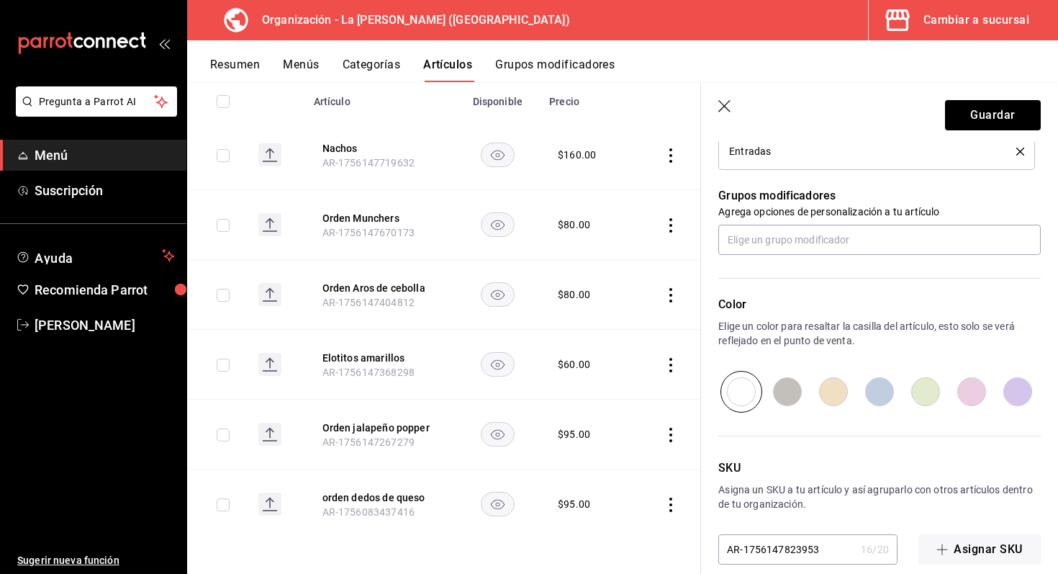
click at [1022, 401] on input "radio" at bounding box center [1017, 392] width 46 height 42
radio input "true"
click at [997, 121] on button "Guardar" at bounding box center [993, 115] width 96 height 30
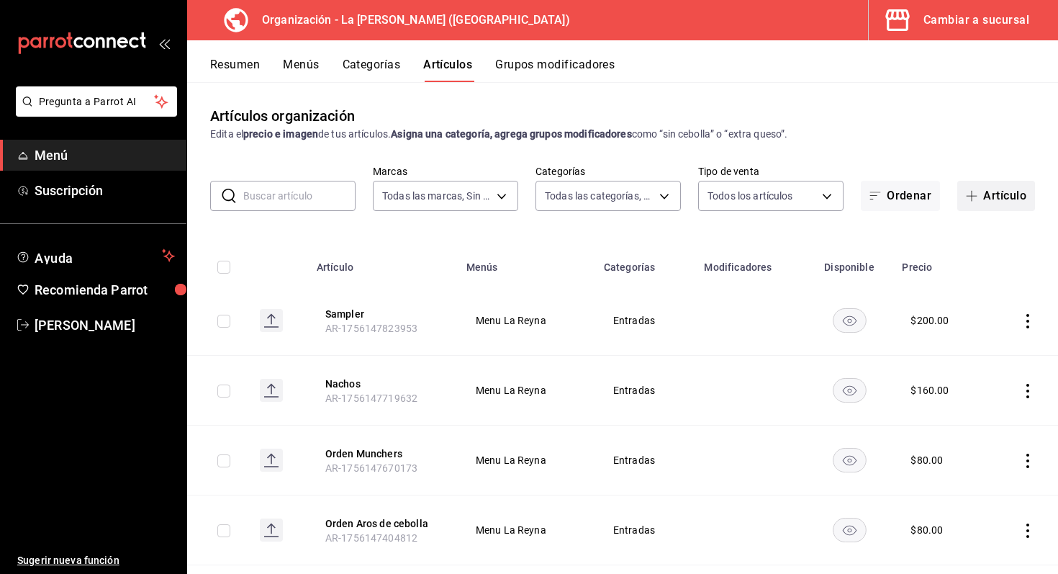
click at [972, 195] on icon "button" at bounding box center [972, 196] width 12 height 12
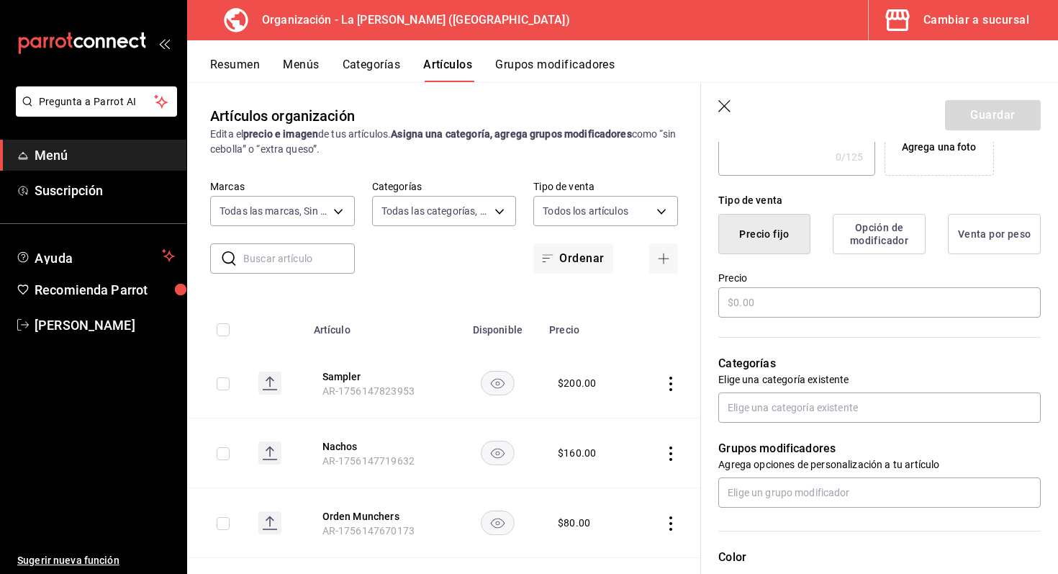
scroll to position [314, 0]
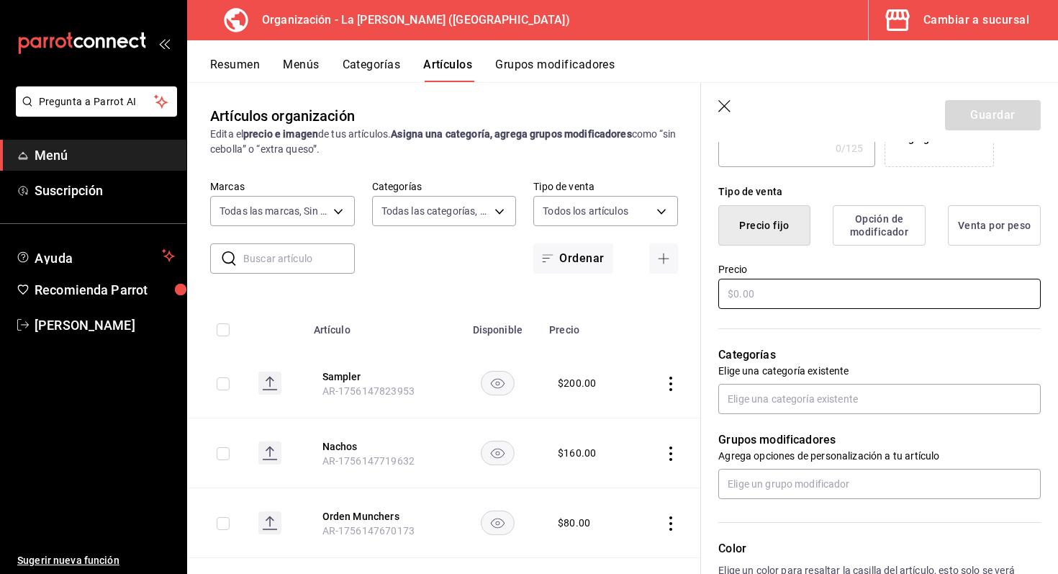
type input "Boneless personales"
click at [848, 281] on input "text" at bounding box center [879, 293] width 322 height 30
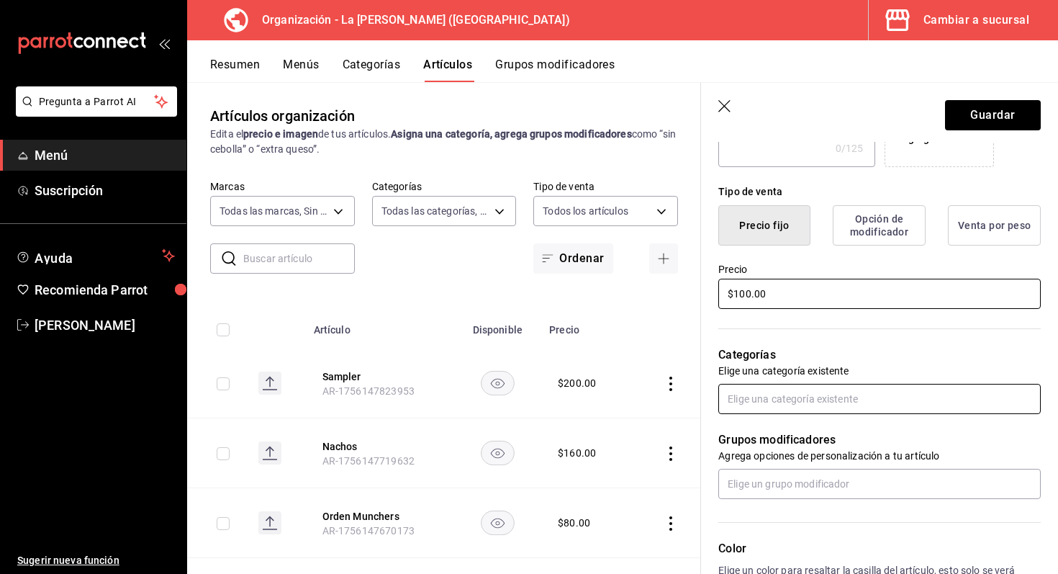
type input "$100.00"
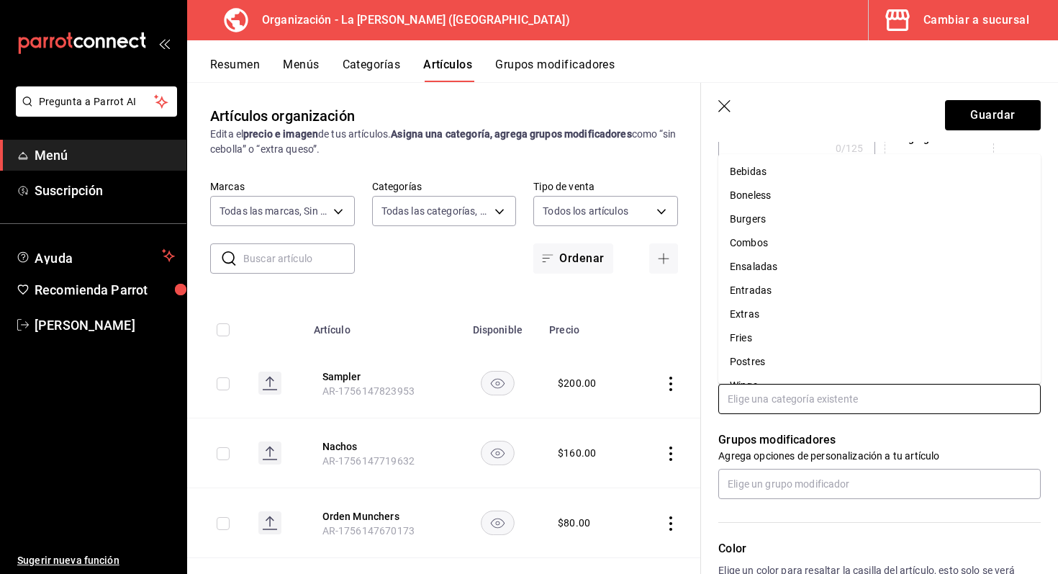
click at [815, 397] on input "text" at bounding box center [879, 399] width 322 height 30
click at [771, 194] on li "Boneless" at bounding box center [879, 195] width 322 height 24
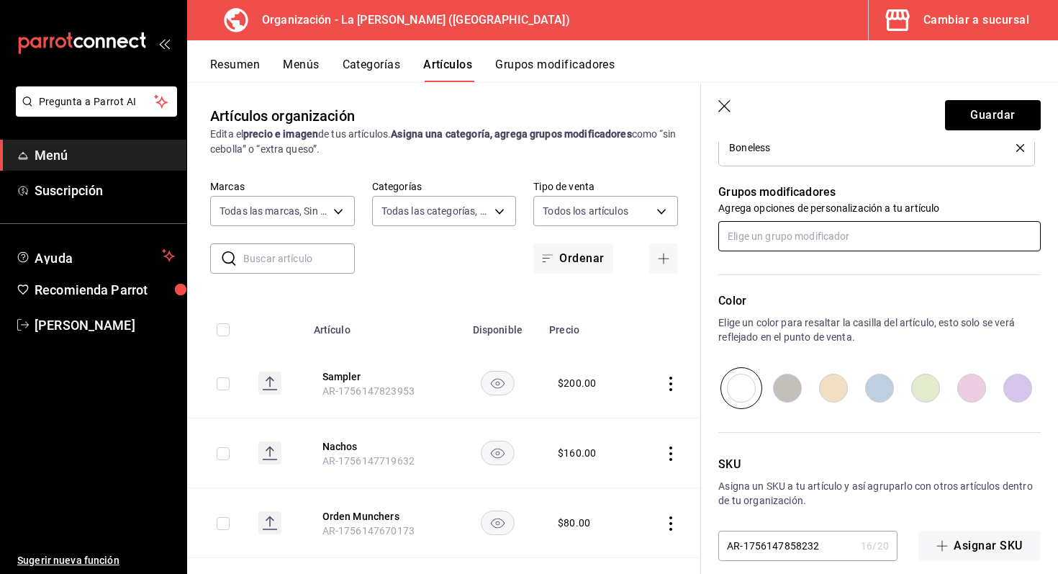
scroll to position [625, 0]
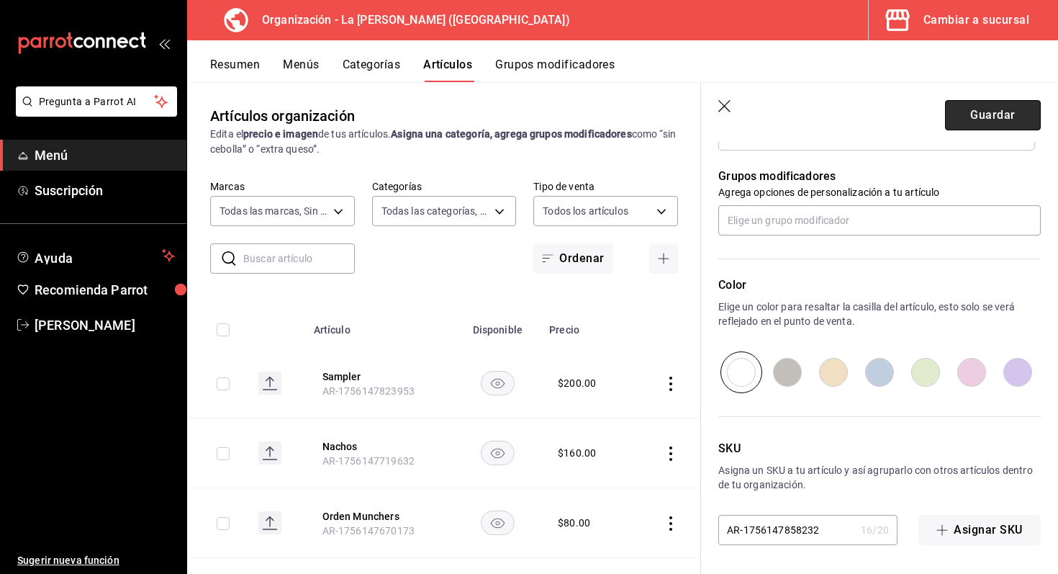
click at [987, 109] on button "Guardar" at bounding box center [993, 115] width 96 height 30
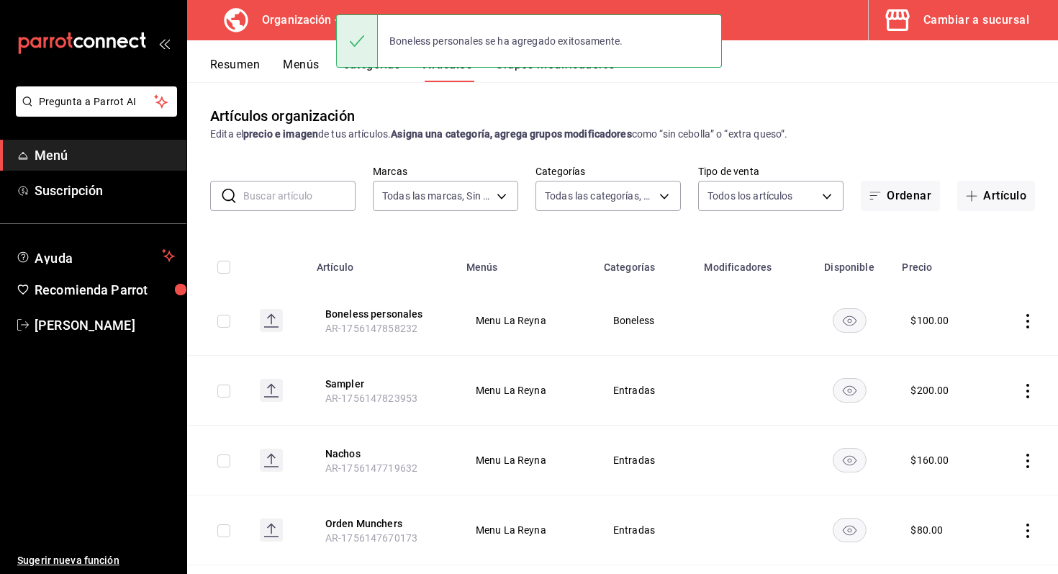
click at [604, 100] on div "Artículos organización Edita el precio e imagen de tus artículos. Asigna una ca…" at bounding box center [622, 327] width 871 height 491
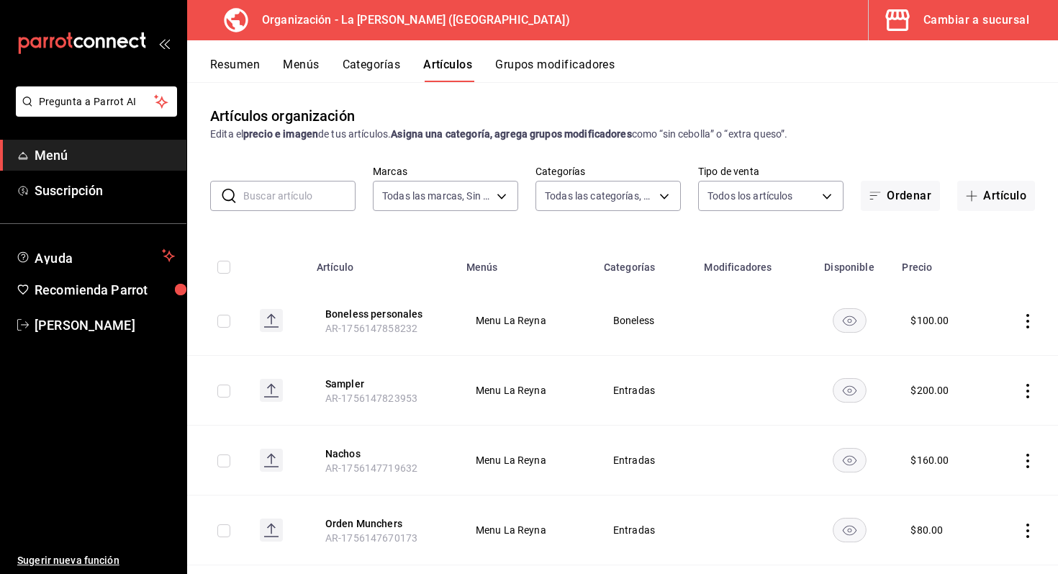
click at [615, 104] on div "Artículos organización Edita el precio e imagen de tus artículos. Asigna una ca…" at bounding box center [622, 327] width 871 height 491
click at [571, 60] on button "Grupos modificadores" at bounding box center [554, 70] width 119 height 24
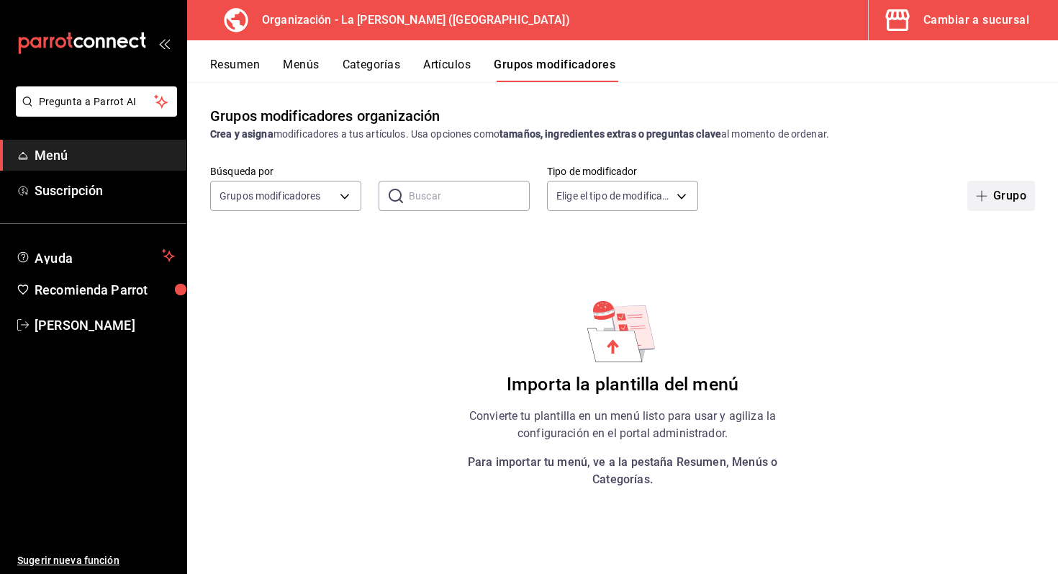
click at [1008, 193] on button "Grupo" at bounding box center [1001, 196] width 68 height 30
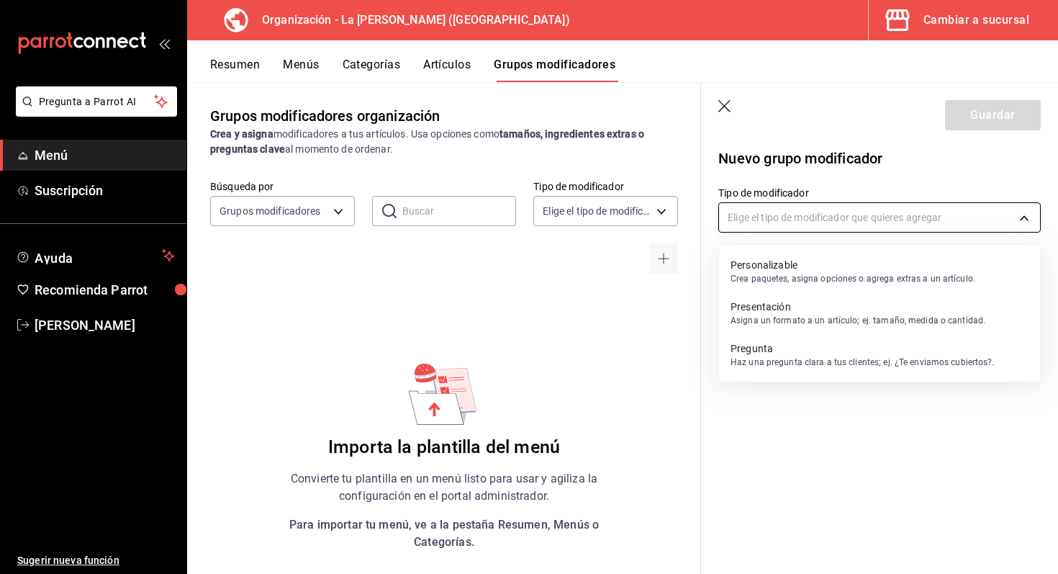
click at [817, 228] on body "Pregunta a Parrot AI Menú Suscripción Ayuda Recomienda Parrot Marco Romo Sugeri…" at bounding box center [529, 287] width 1058 height 574
click at [825, 271] on p "Personalizable" at bounding box center [852, 265] width 245 height 14
type input "CUSTOMIZABLE"
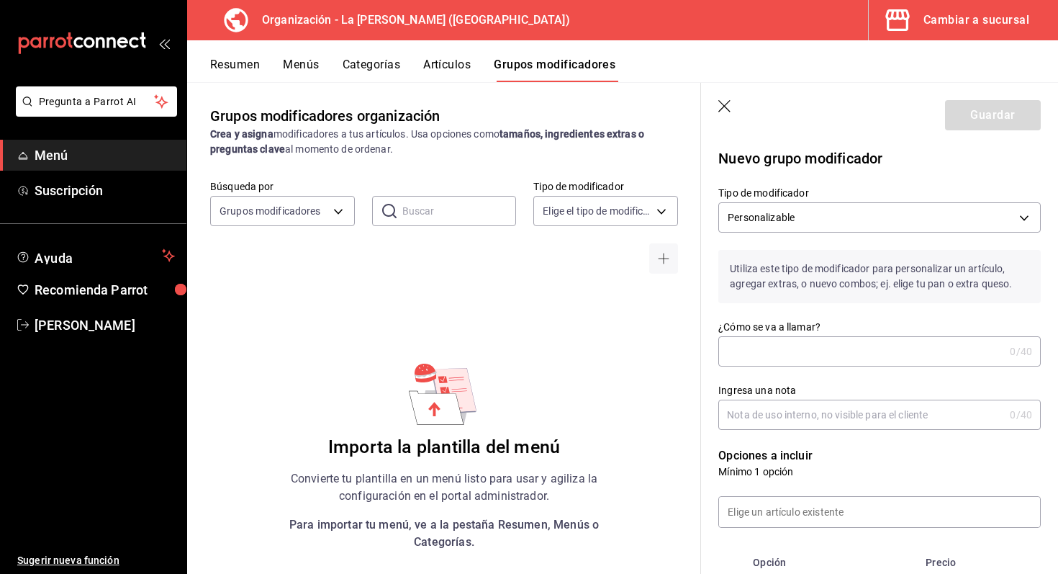
click at [796, 356] on input "¿Cómo se va a llamar?" at bounding box center [861, 351] width 286 height 29
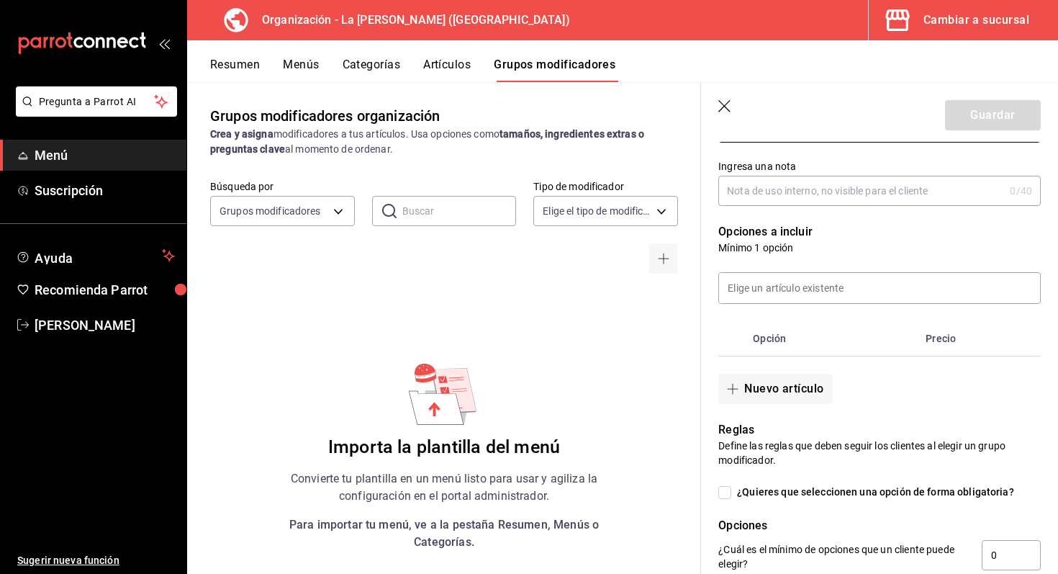
scroll to position [253, 0]
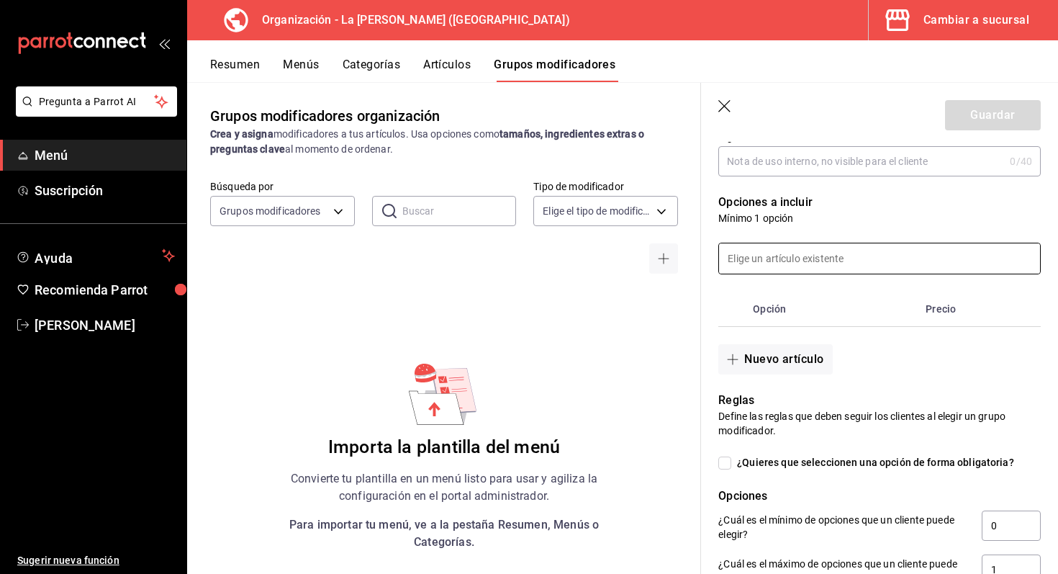
type input "Salsas"
click at [858, 258] on input at bounding box center [879, 258] width 321 height 30
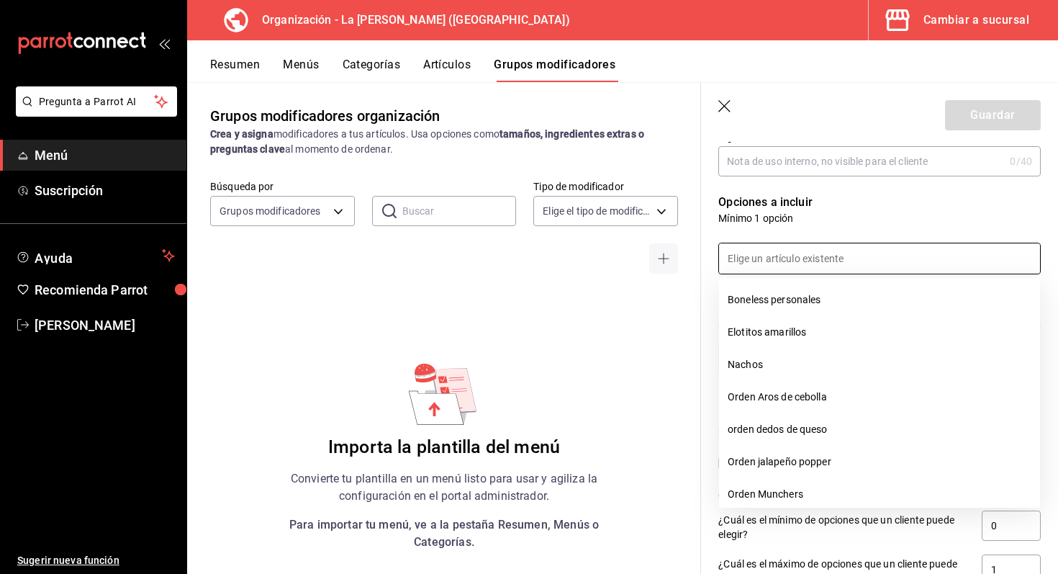
click at [862, 232] on div at bounding box center [871, 249] width 340 height 49
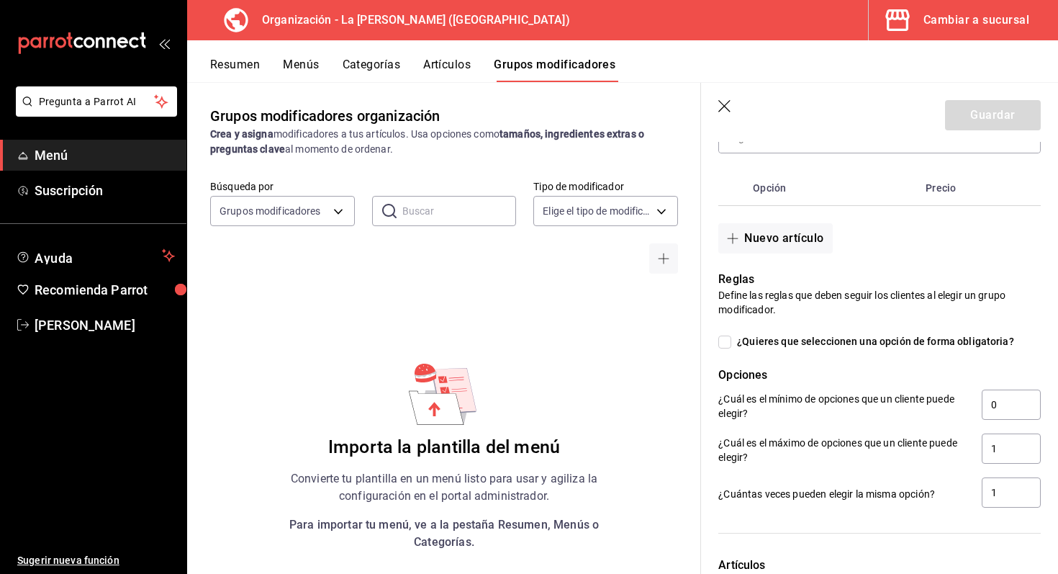
scroll to position [334, 0]
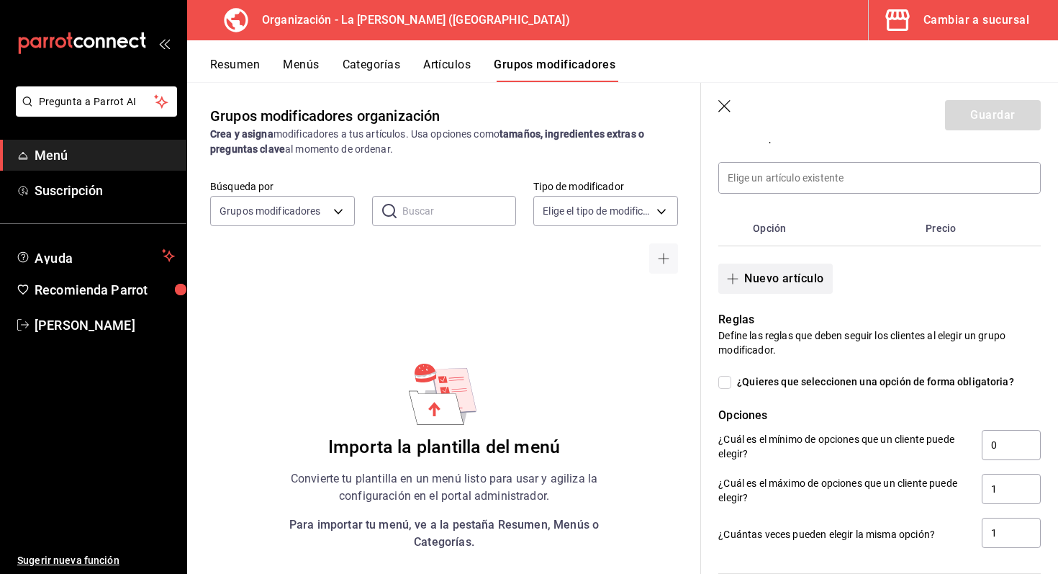
click at [802, 279] on button "Nuevo artículo" at bounding box center [775, 278] width 114 height 30
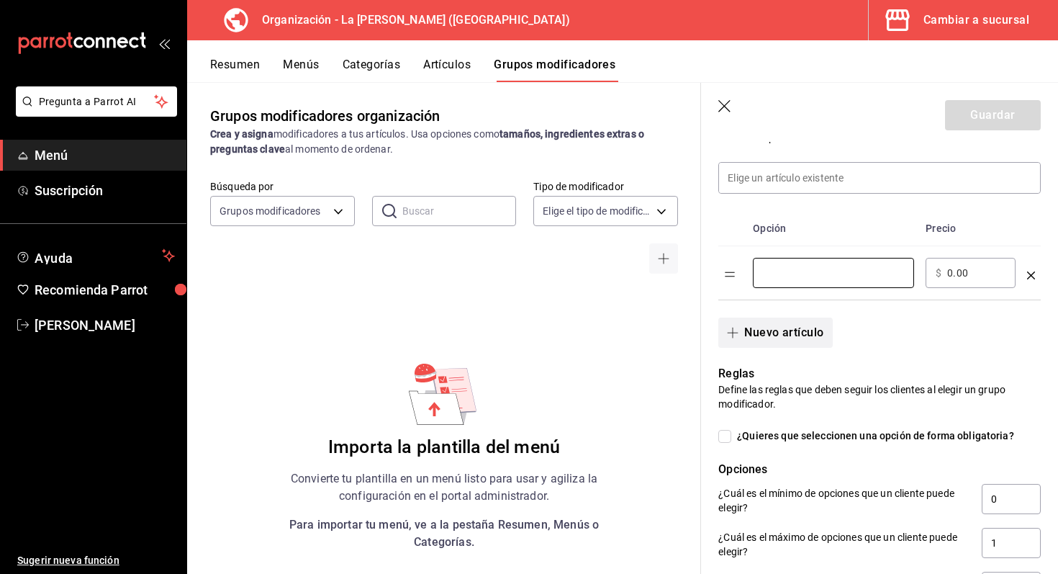
click at [802, 279] on input "optionsTable" at bounding box center [833, 273] width 141 height 14
type input "Buffalo"
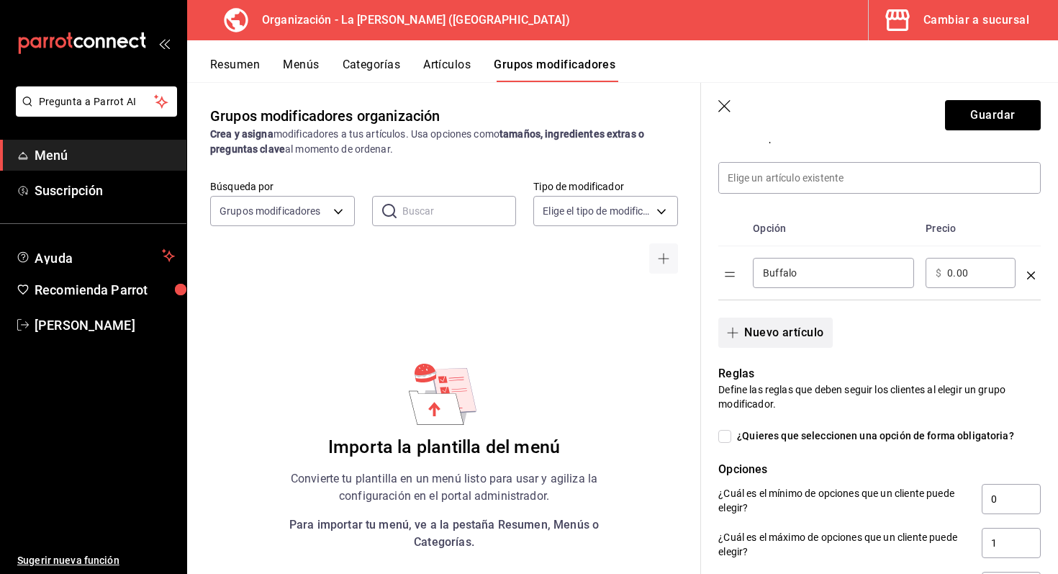
click at [808, 338] on button "Nuevo artículo" at bounding box center [775, 332] width 114 height 30
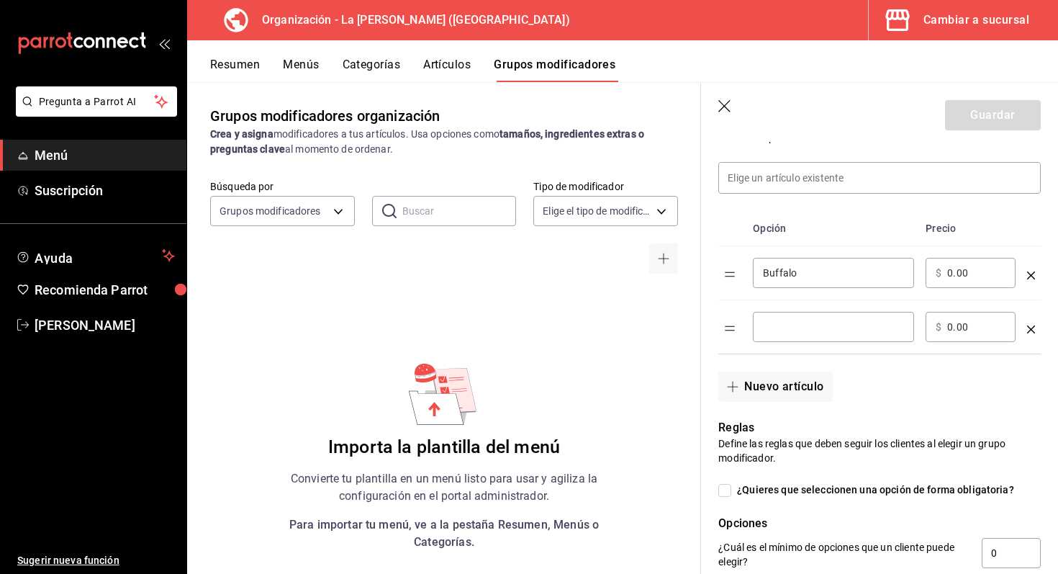
click at [810, 336] on div "​" at bounding box center [833, 327] width 161 height 30
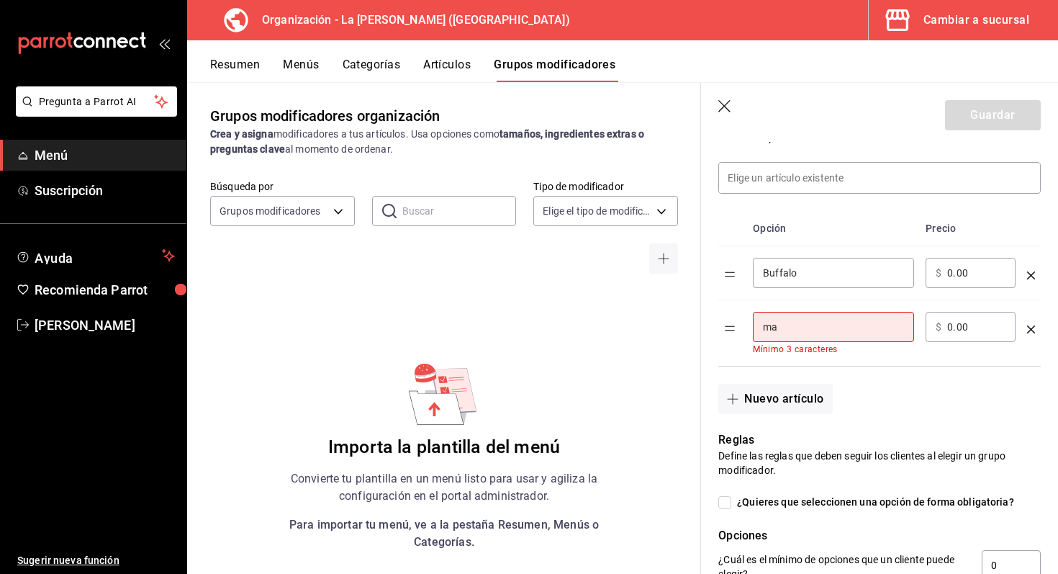
type input "m"
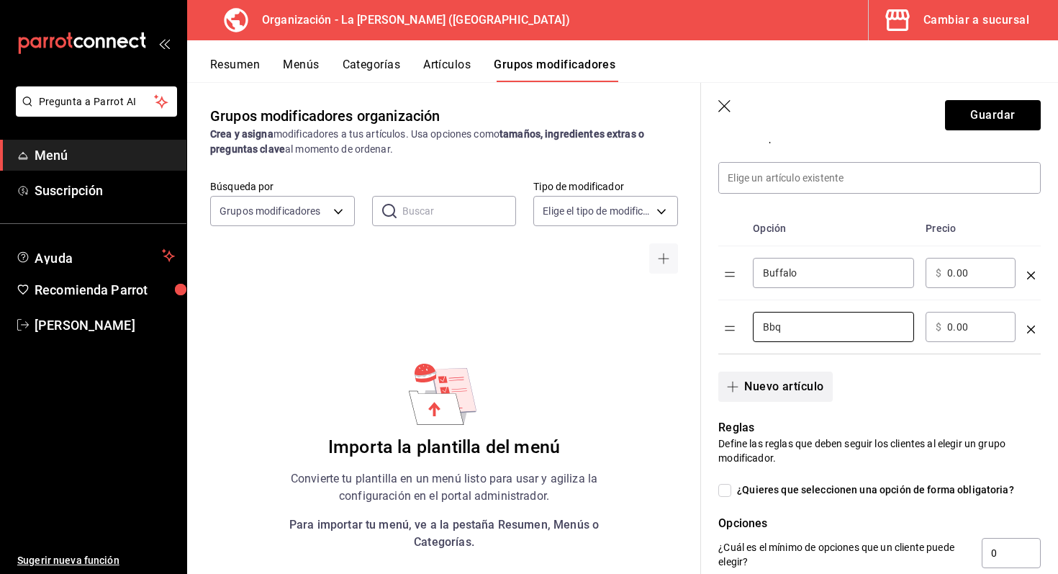
type input "Bbq"
click at [781, 382] on button "Nuevo artículo" at bounding box center [775, 386] width 114 height 30
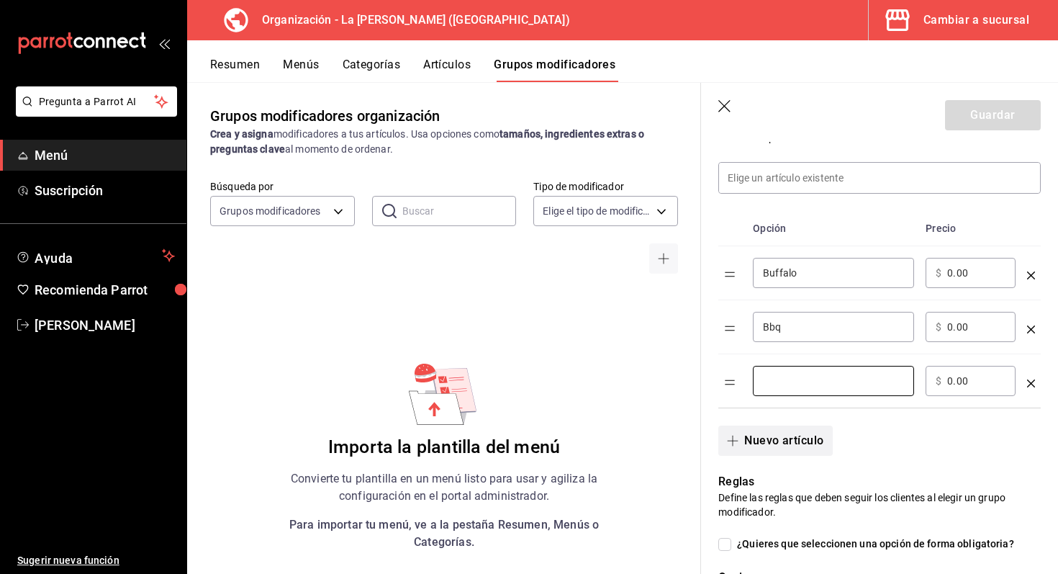
click at [781, 382] on input "optionsTable" at bounding box center [833, 380] width 141 height 14
type input "Mango habanero"
click at [763, 440] on button "Nuevo artículo" at bounding box center [775, 440] width 114 height 30
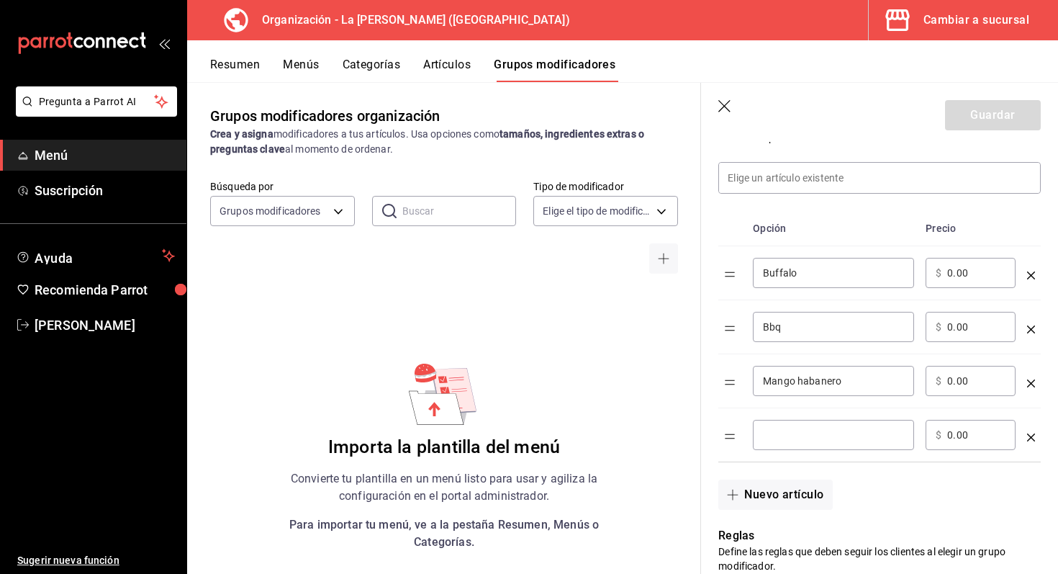
click at [775, 437] on input "optionsTable" at bounding box center [833, 434] width 141 height 14
type input "Hot bbq"
click at [767, 494] on button "Nuevo artículo" at bounding box center [775, 494] width 114 height 30
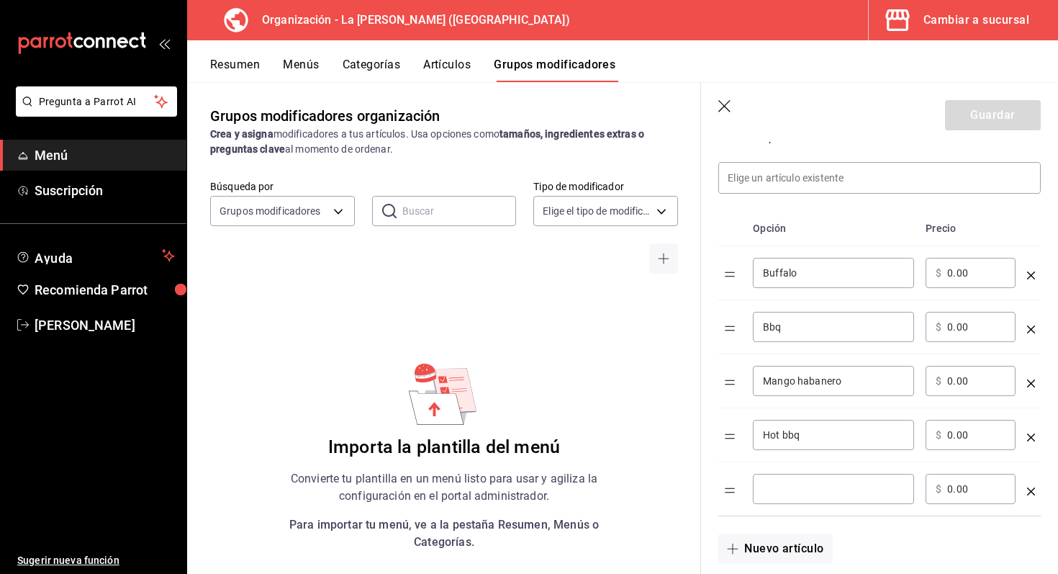
click at [777, 491] on input "optionsTable" at bounding box center [833, 488] width 141 height 14
type input "Atomica"
click at [762, 545] on button "Nuevo artículo" at bounding box center [775, 548] width 114 height 30
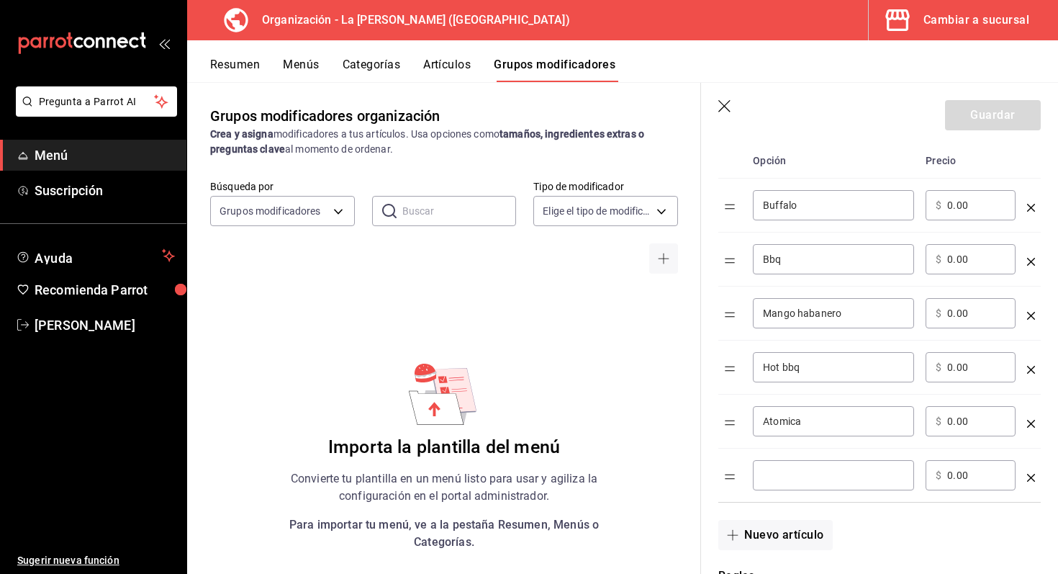
scroll to position [403, 0]
click at [803, 465] on div "​" at bounding box center [833, 473] width 161 height 30
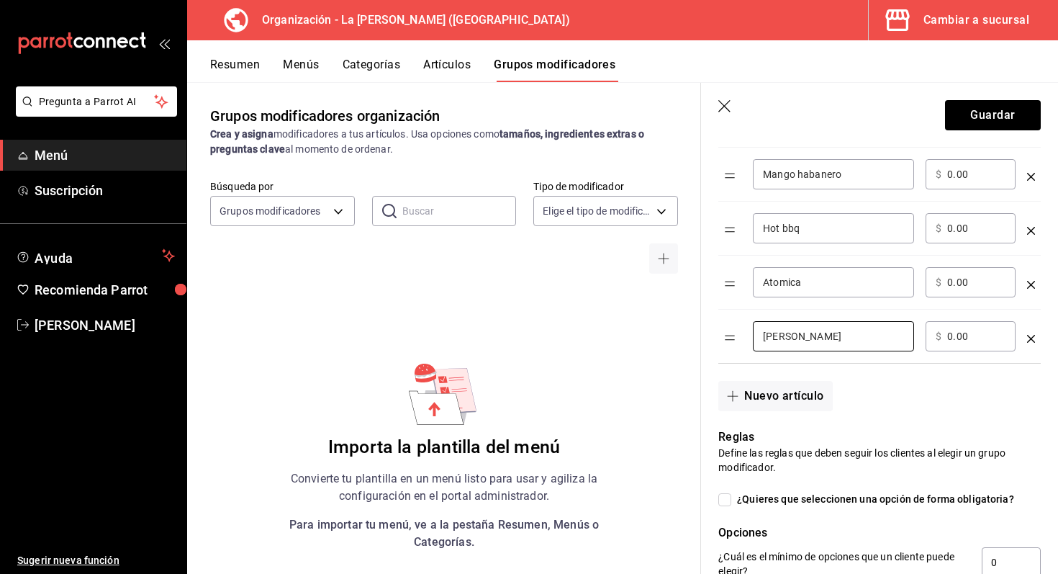
scroll to position [543, 0]
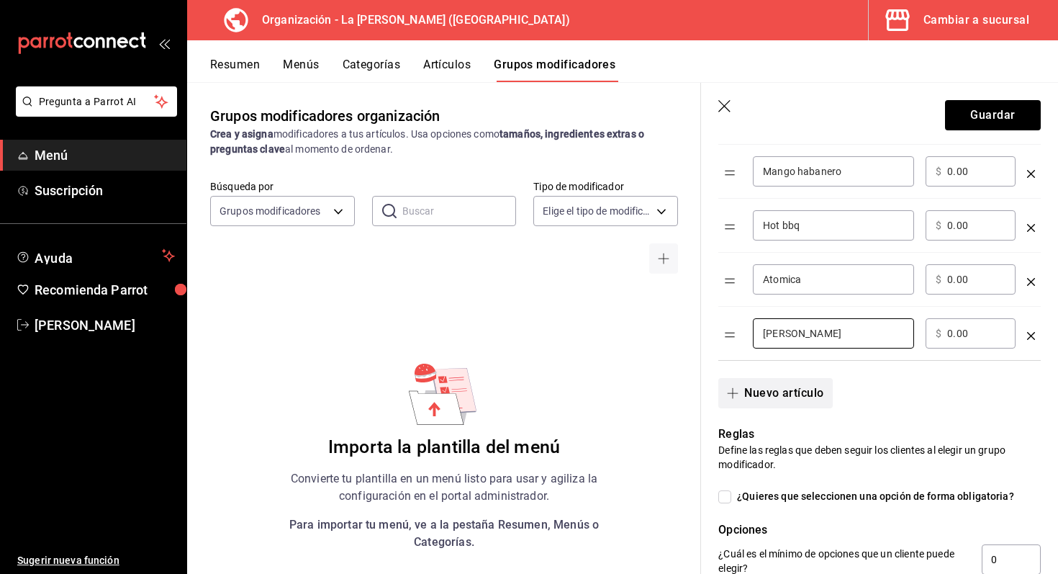
type input "Sabor Mezcal"
click at [810, 392] on button "Nuevo artículo" at bounding box center [775, 393] width 114 height 30
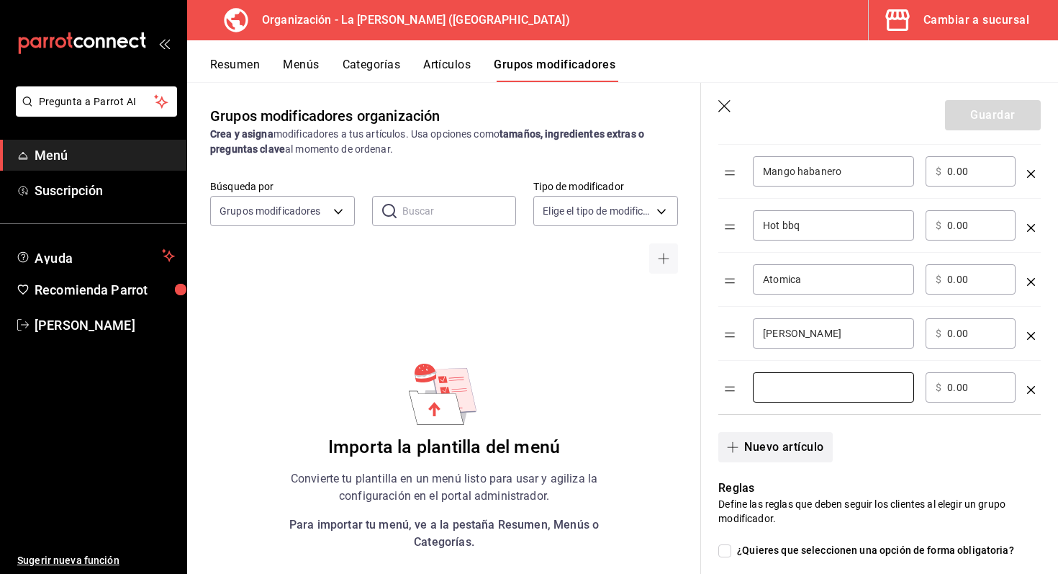
click at [810, 392] on input "optionsTable" at bounding box center [833, 387] width 141 height 14
type input "Naranja chipotle"
click at [794, 445] on button "Nuevo artículo" at bounding box center [775, 447] width 114 height 30
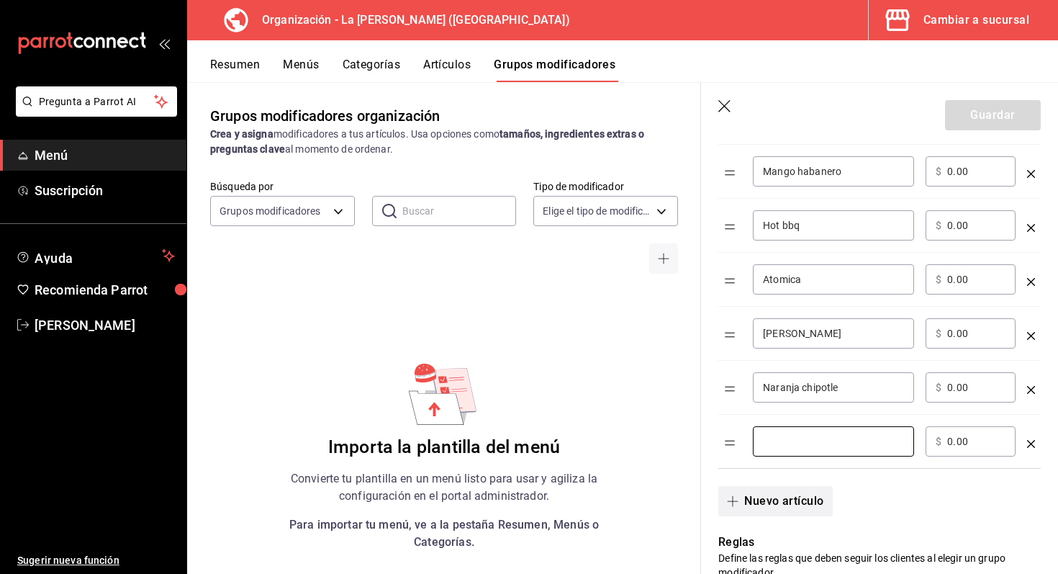
click at [794, 445] on input "optionsTable" at bounding box center [833, 441] width 141 height 14
type input "Tamarindo habanero"
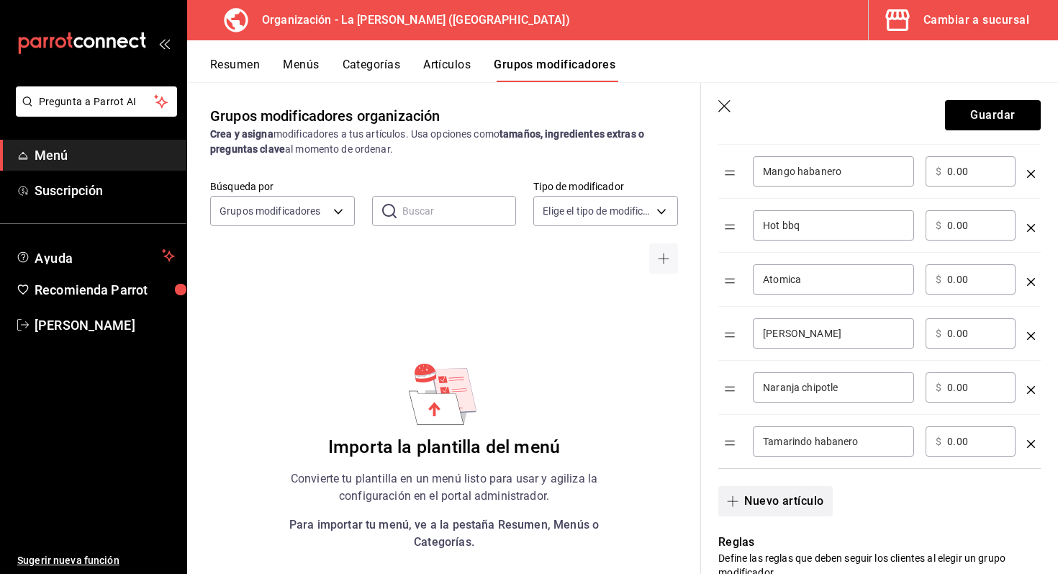
click at [776, 489] on button "Nuevo artículo" at bounding box center [775, 501] width 114 height 30
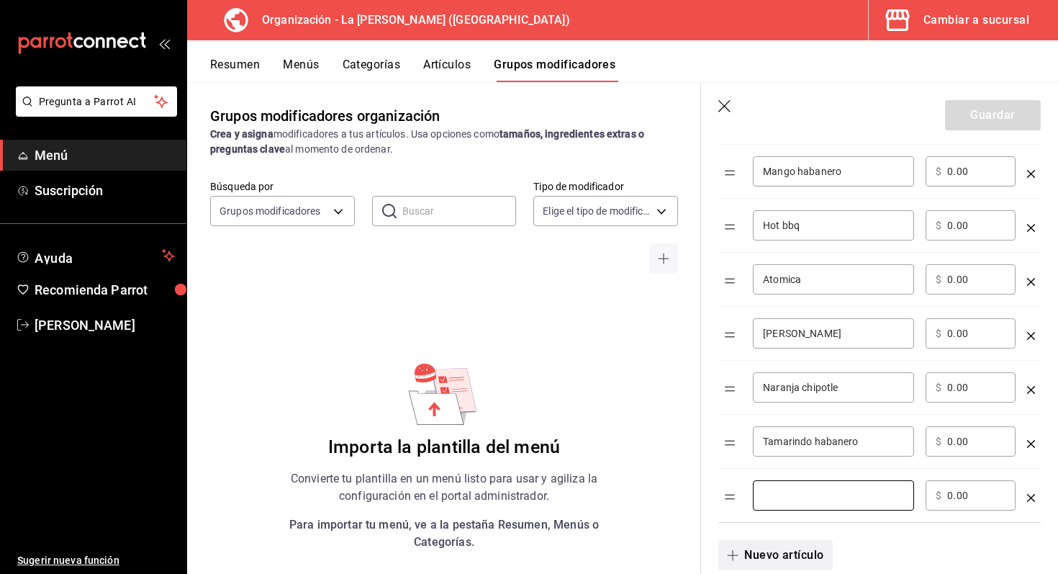
click at [776, 489] on input "optionsTable" at bounding box center [833, 495] width 141 height 14
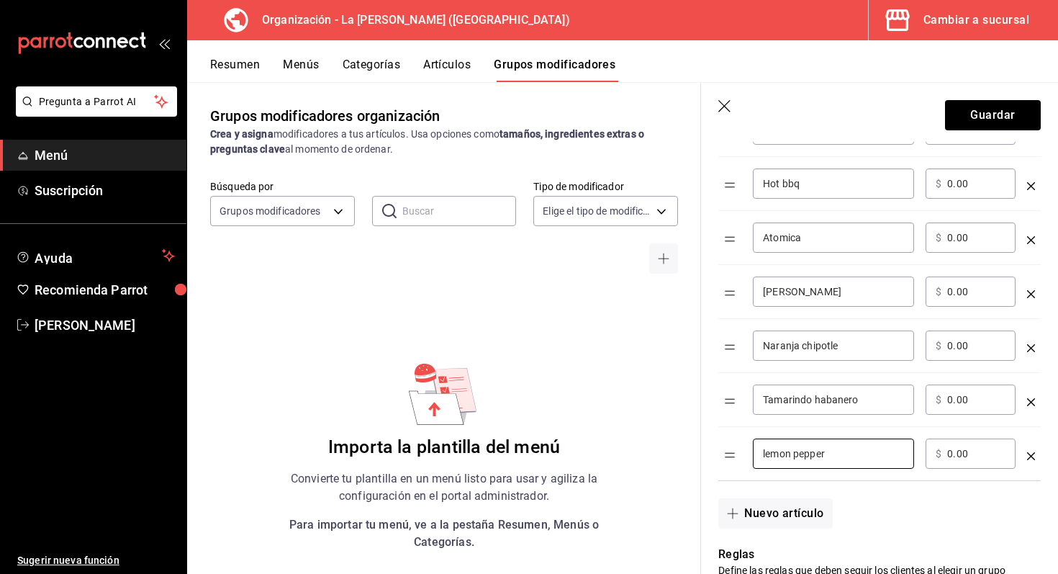
scroll to position [594, 0]
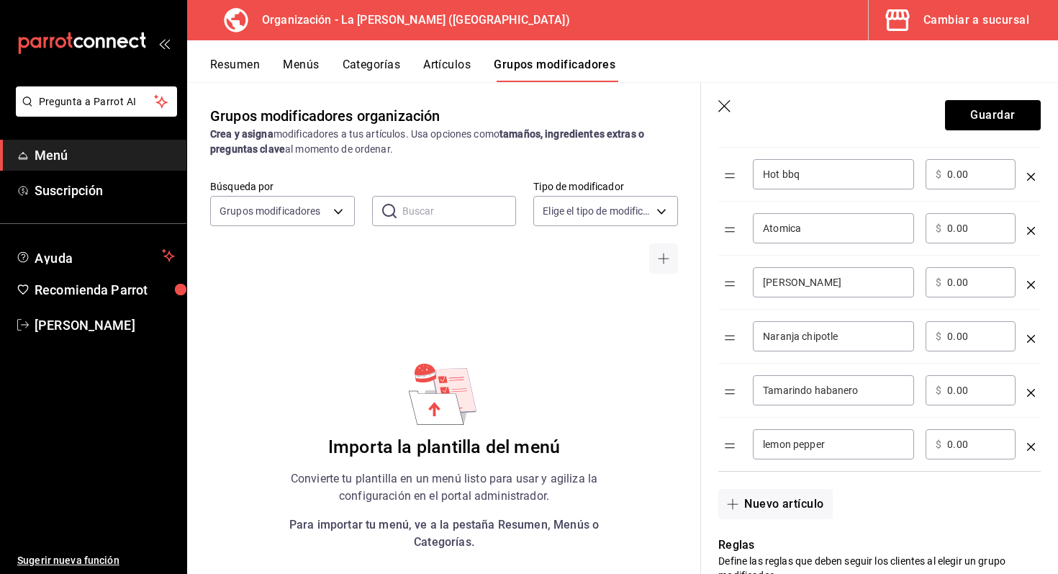
click at [766, 451] on div "lemon pepper ​" at bounding box center [833, 444] width 161 height 30
click at [767, 446] on input "lemon pepper" at bounding box center [833, 444] width 141 height 14
type input "Lemon pepper"
click at [777, 498] on button "Nuevo artículo" at bounding box center [775, 504] width 114 height 30
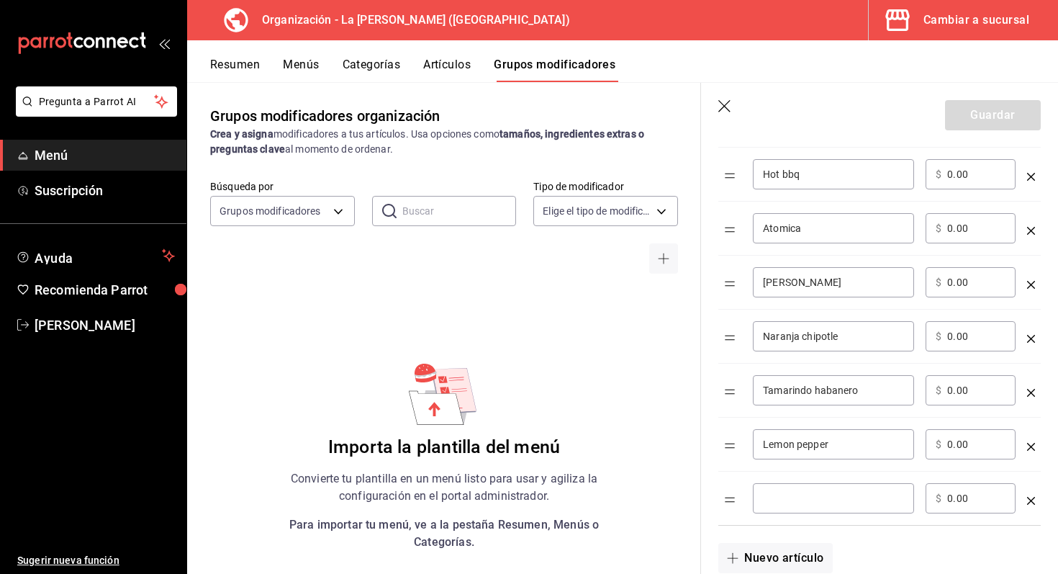
click at [789, 495] on input "optionsTable" at bounding box center [833, 498] width 141 height 14
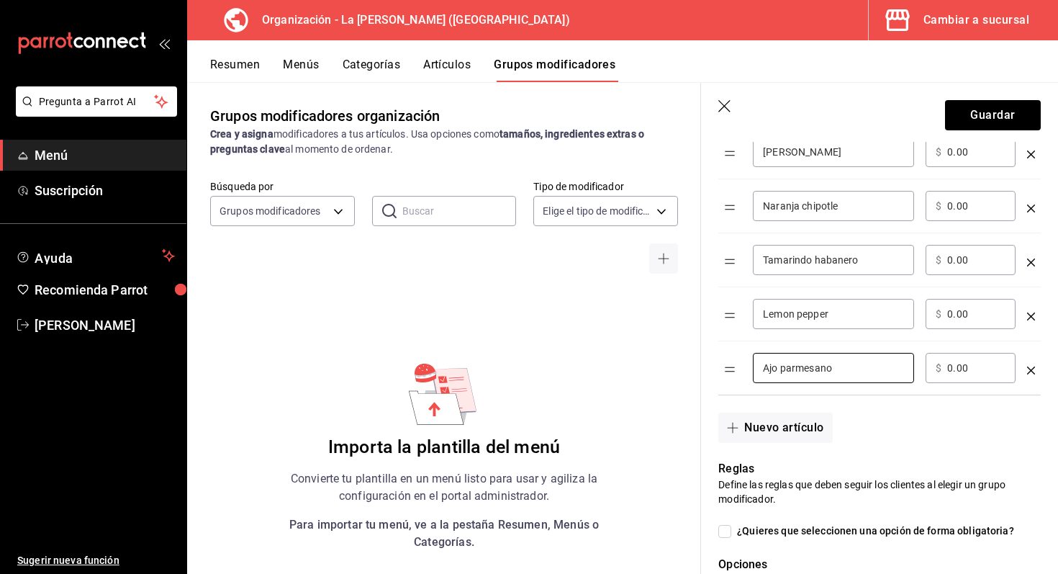
scroll to position [729, 0]
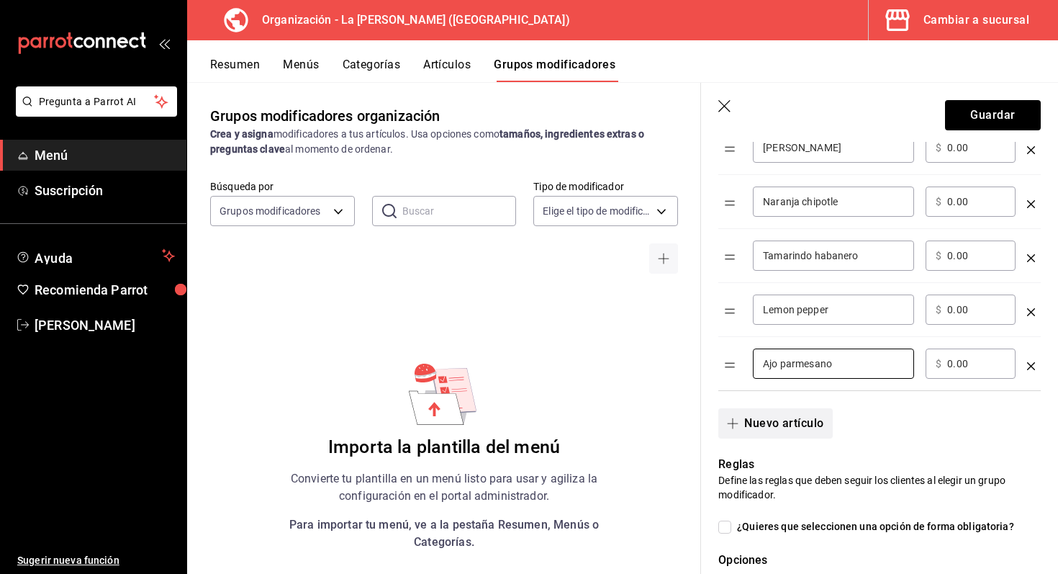
type input "Ajo parmesano"
click at [798, 414] on button "Nuevo artículo" at bounding box center [775, 423] width 114 height 30
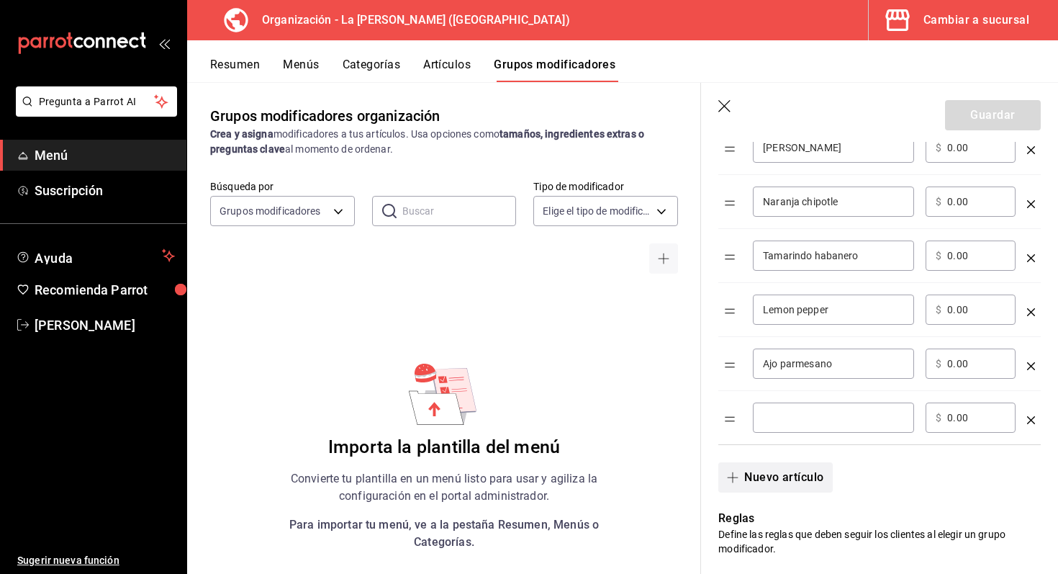
click at [798, 414] on input "optionsTable" at bounding box center [833, 417] width 141 height 14
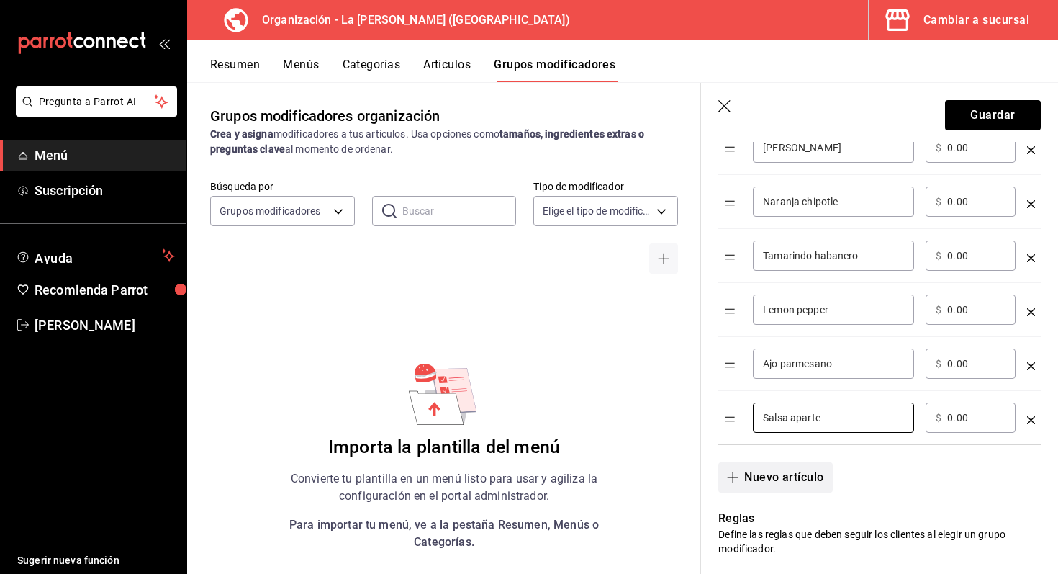
type input "Salsa aparte"
click at [775, 478] on button "Nuevo artículo" at bounding box center [775, 477] width 114 height 30
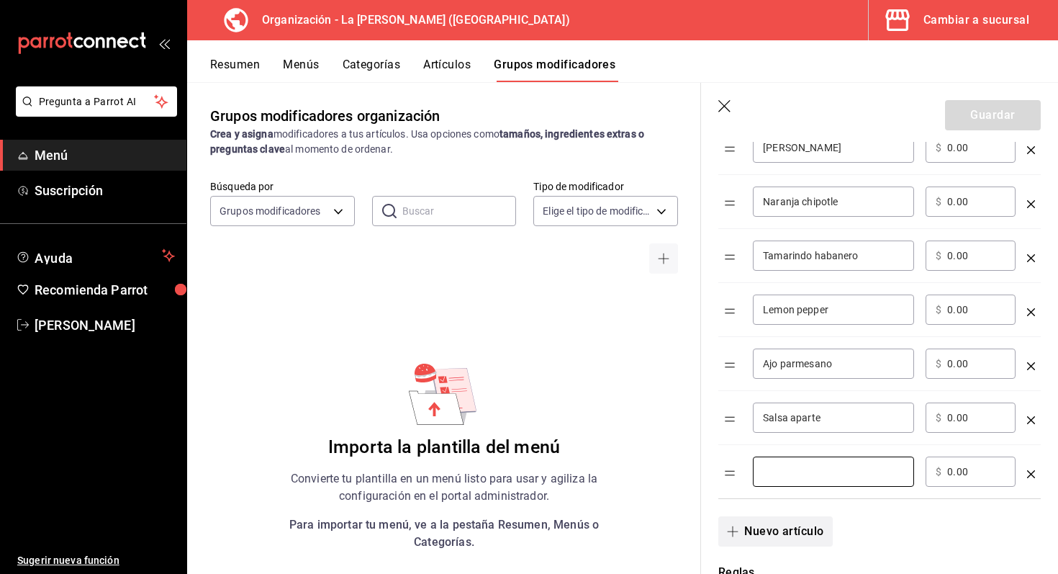
click at [775, 478] on input "optionsTable" at bounding box center [833, 471] width 141 height 14
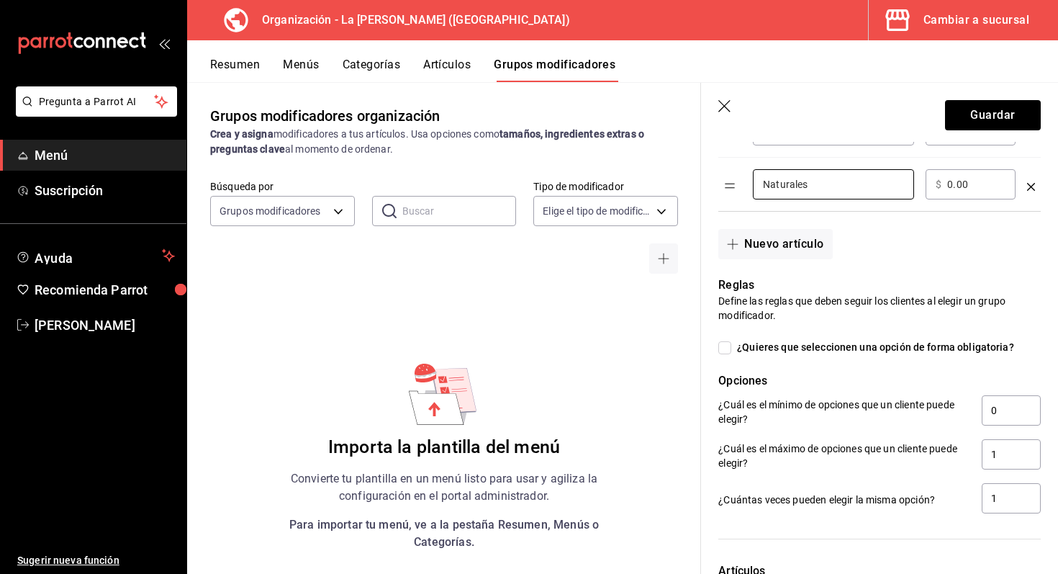
scroll to position [1036, 0]
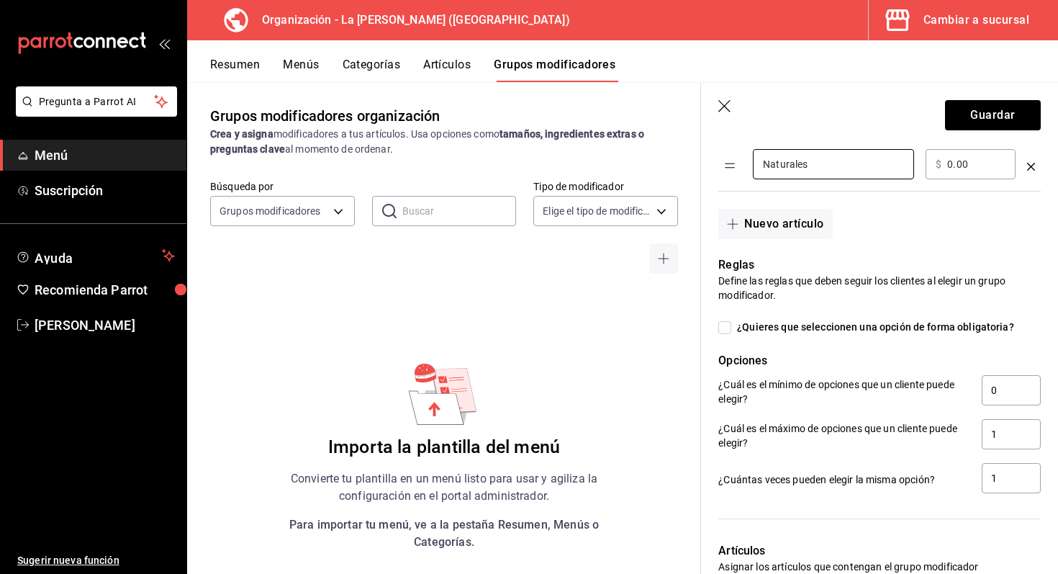
type input "Naturales"
click at [725, 325] on input "¿Quieres que seleccionen una opción de forma obligatoria?" at bounding box center [724, 327] width 13 height 13
checkbox input "true"
type input "1"
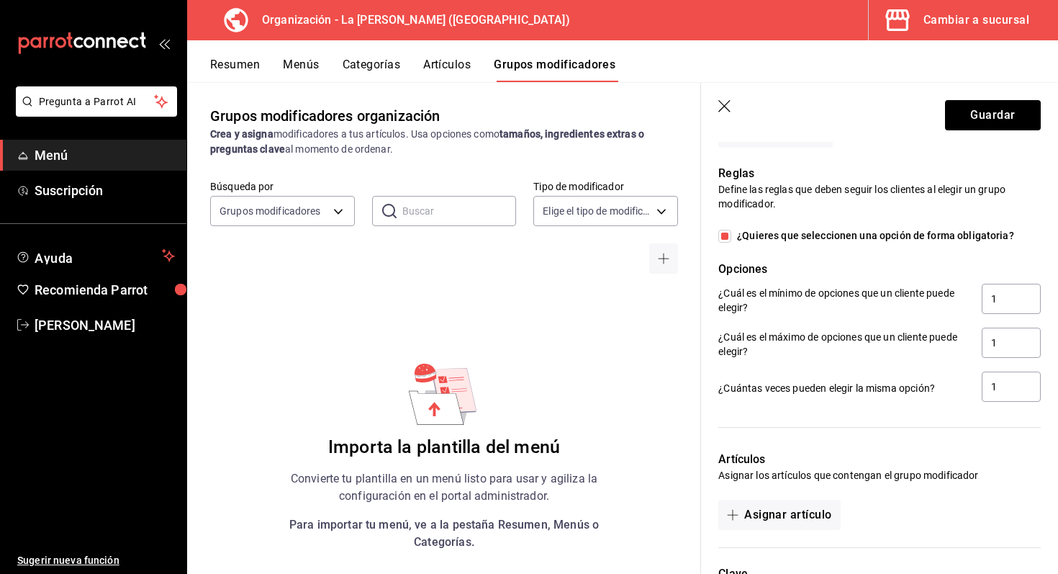
scroll to position [1129, 0]
click at [1003, 348] on input "1" at bounding box center [1011, 341] width 59 height 30
type input "2"
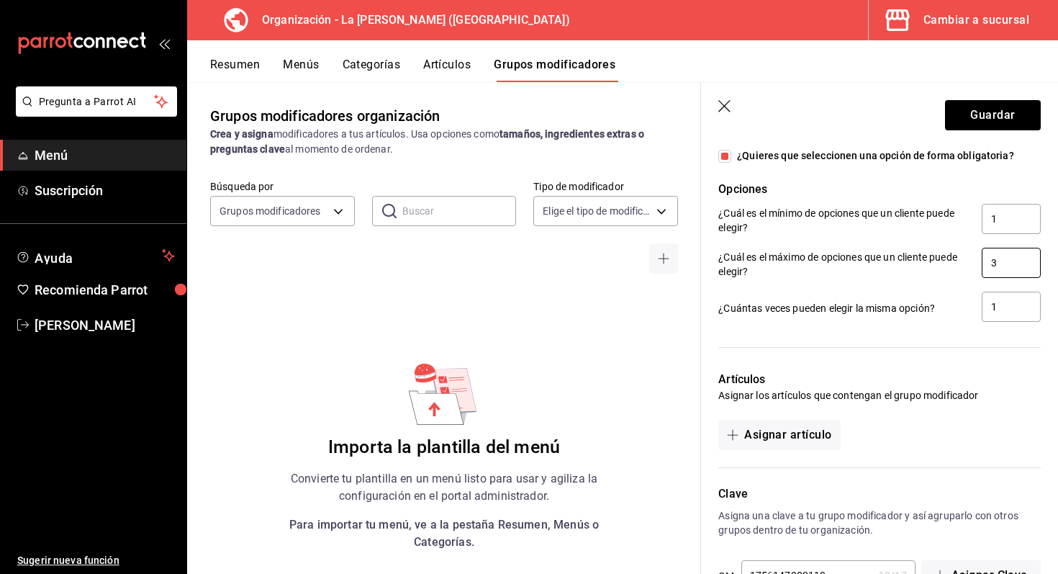
scroll to position [1254, 0]
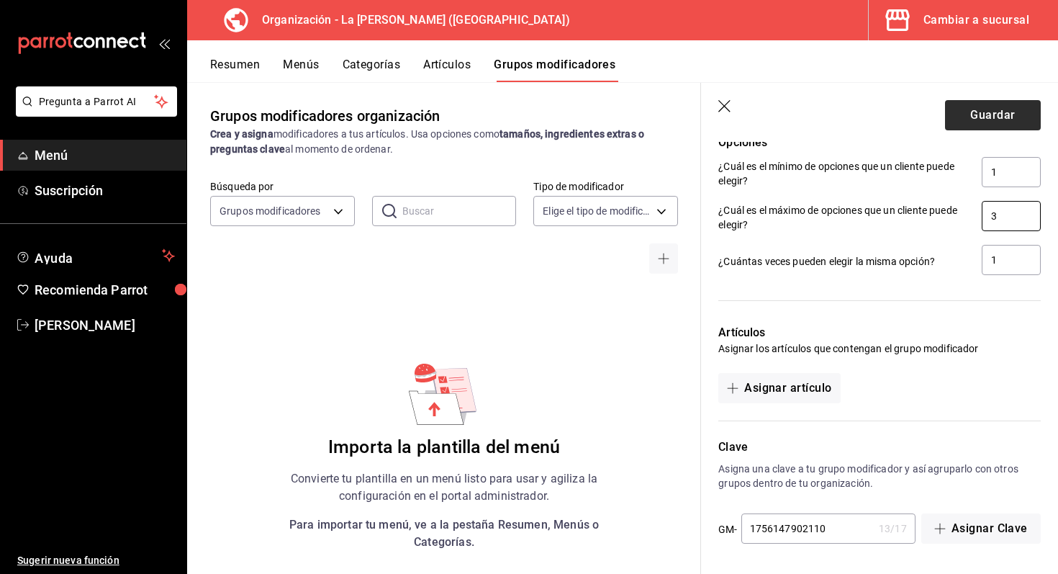
type input "3"
click at [1007, 125] on button "Guardar" at bounding box center [993, 115] width 96 height 30
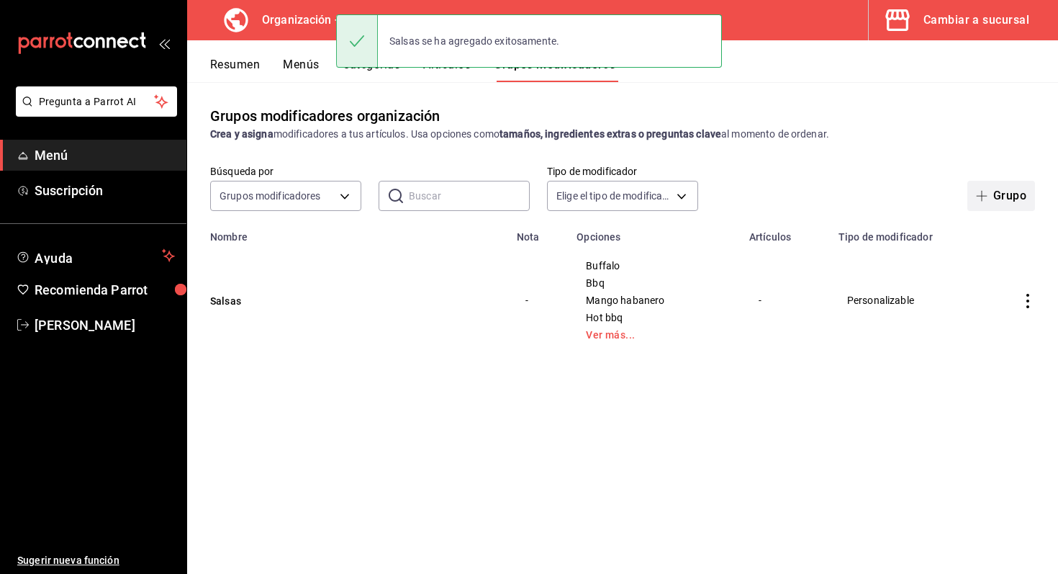
click at [1018, 206] on button "Grupo" at bounding box center [1001, 196] width 68 height 30
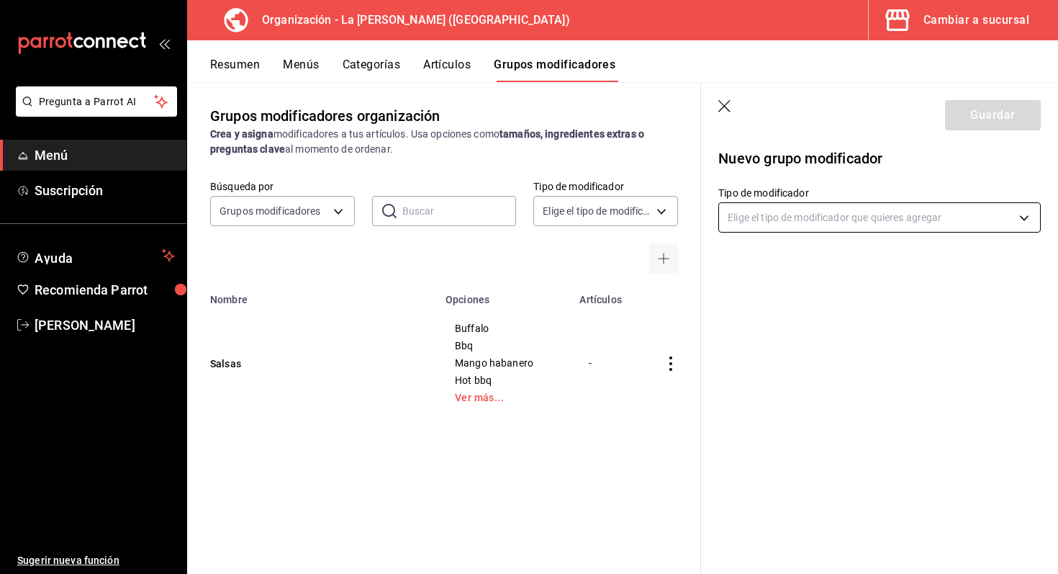
click at [825, 214] on body "Pregunta a Parrot AI Menú Suscripción Ayuda Recomienda Parrot Marco Romo Sugeri…" at bounding box center [529, 287] width 1058 height 574
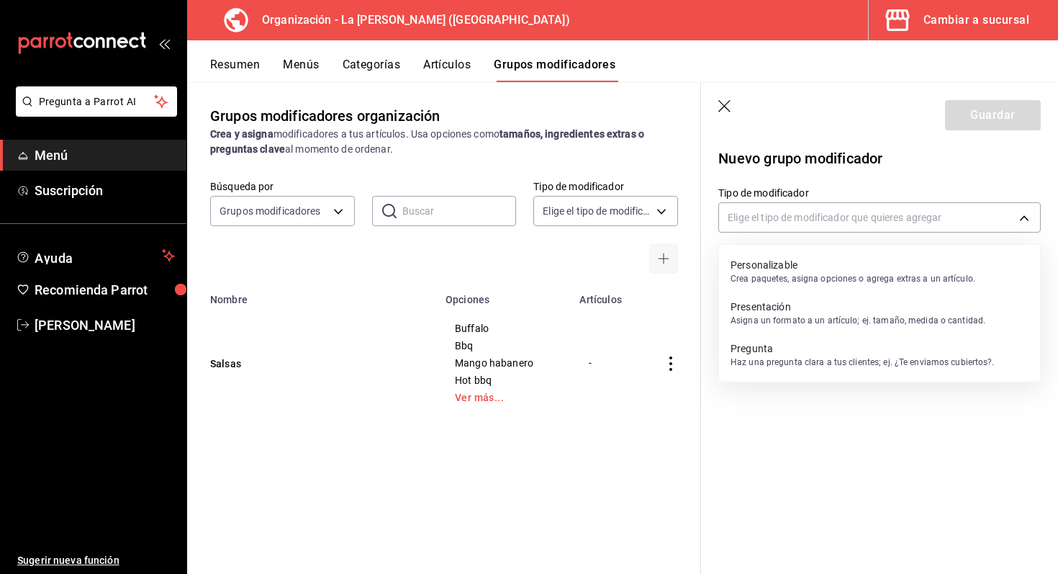
click at [820, 253] on li "Personalizable Crea paquetes, asigna opciones o agrega extras a un artículo." at bounding box center [879, 271] width 321 height 42
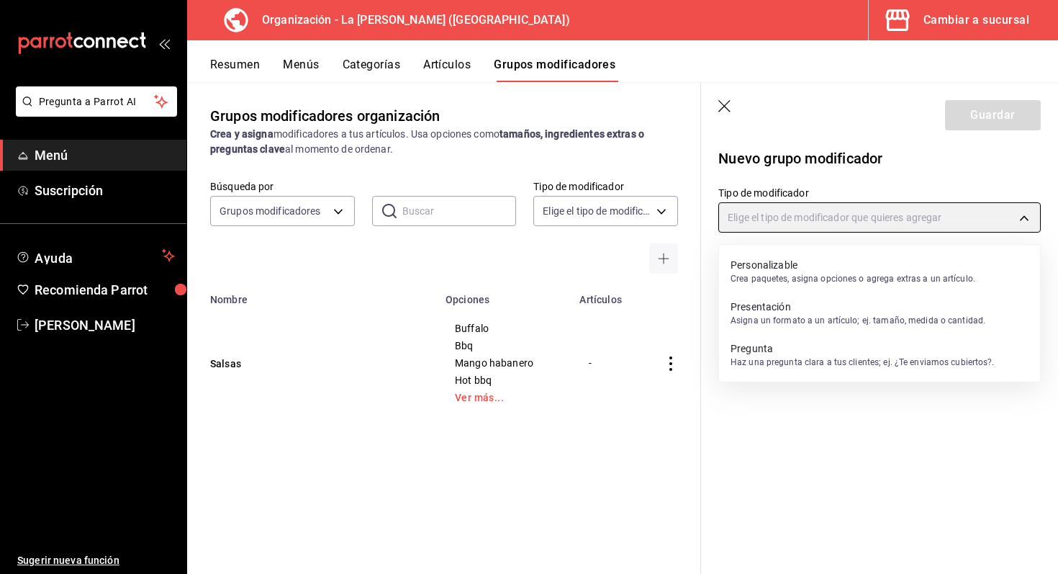
type input "CUSTOMIZABLE"
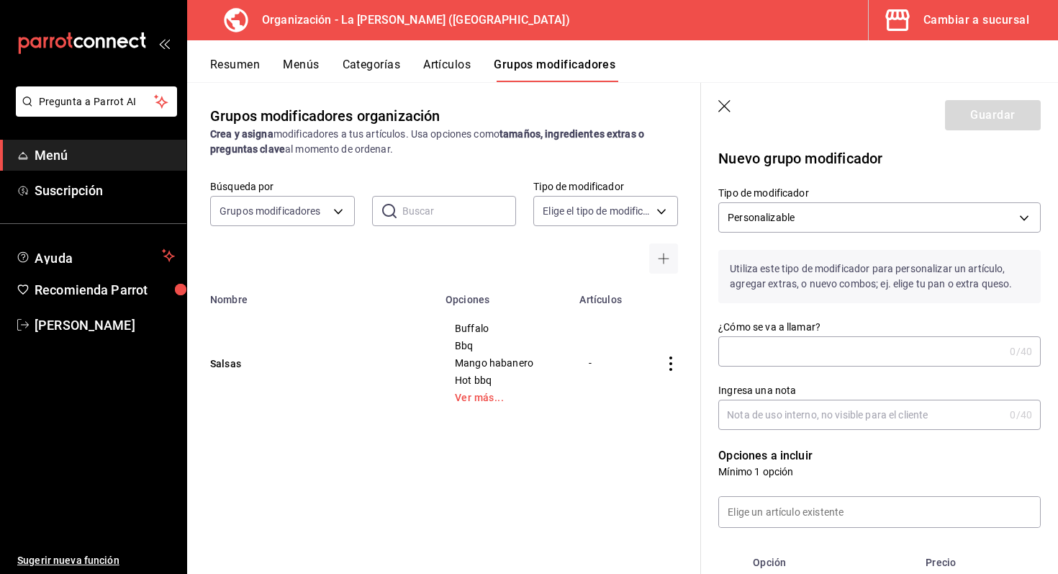
click at [812, 347] on input "¿Cómo se va a llamar?" at bounding box center [861, 351] width 286 height 29
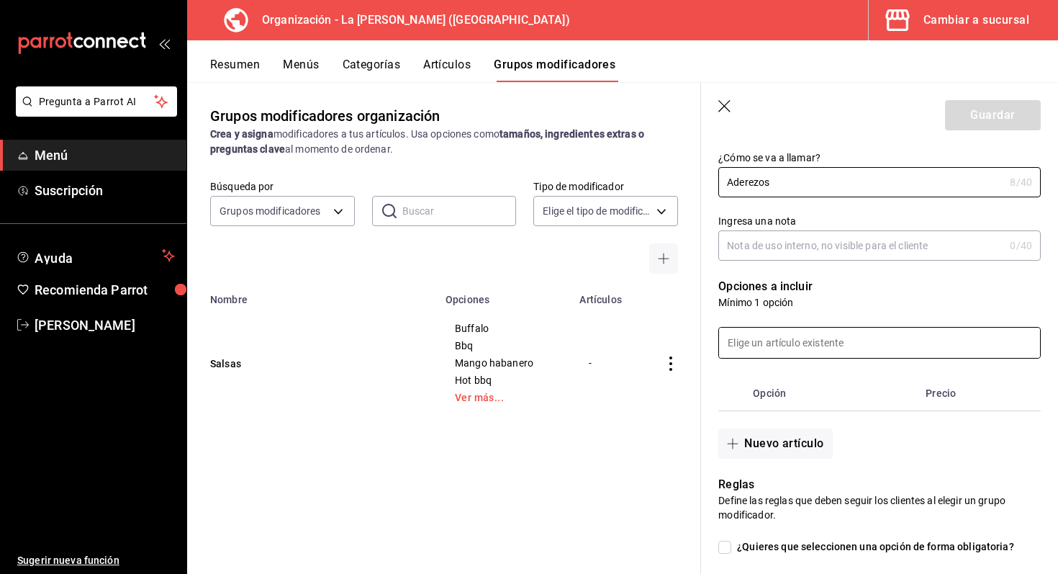
scroll to position [168, 0]
type input "Aderezos"
click at [829, 350] on input at bounding box center [879, 343] width 321 height 30
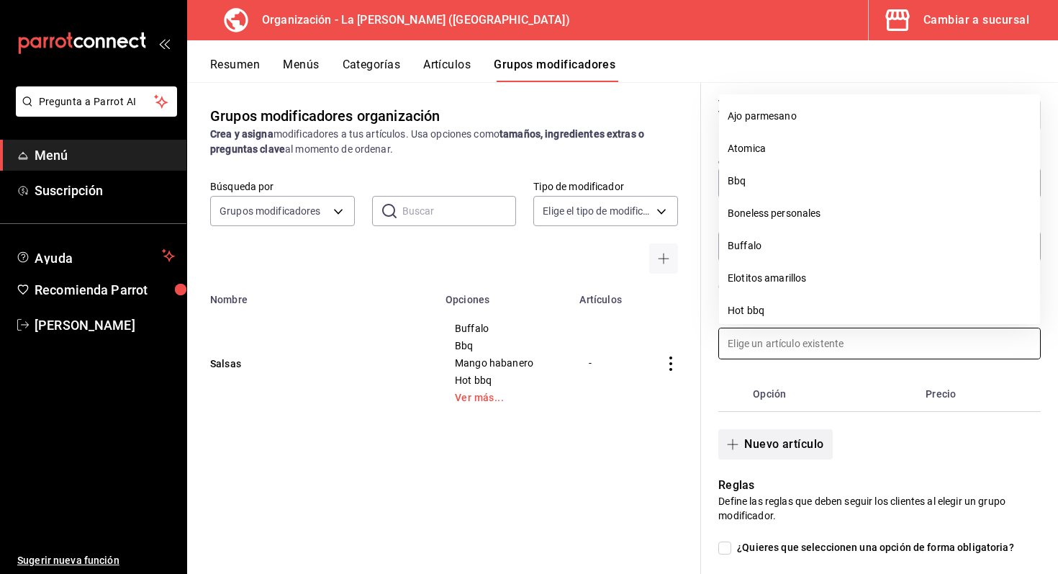
click at [778, 445] on button "Nuevo artículo" at bounding box center [775, 444] width 114 height 30
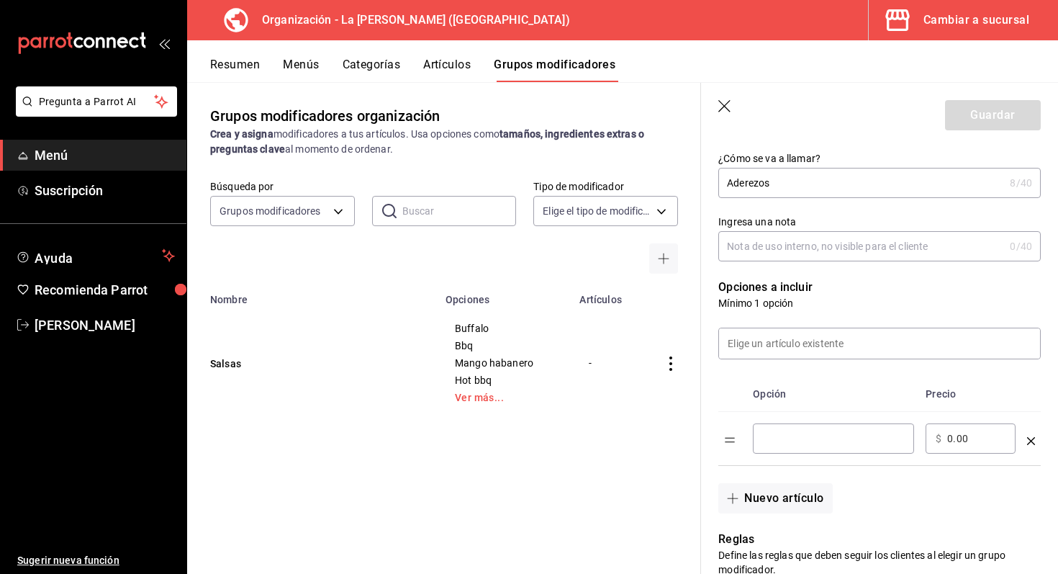
click at [778, 441] on input "optionsTable" at bounding box center [833, 438] width 141 height 14
type input "Ranch"
click at [763, 491] on button "Nuevo artículo" at bounding box center [775, 498] width 114 height 30
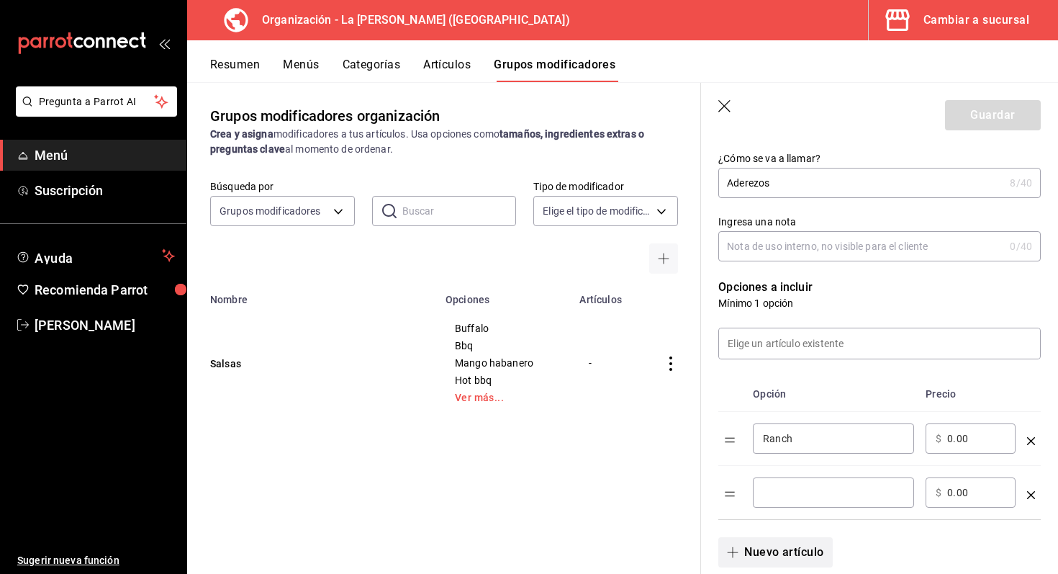
click at [763, 491] on input "optionsTable" at bounding box center [833, 492] width 141 height 14
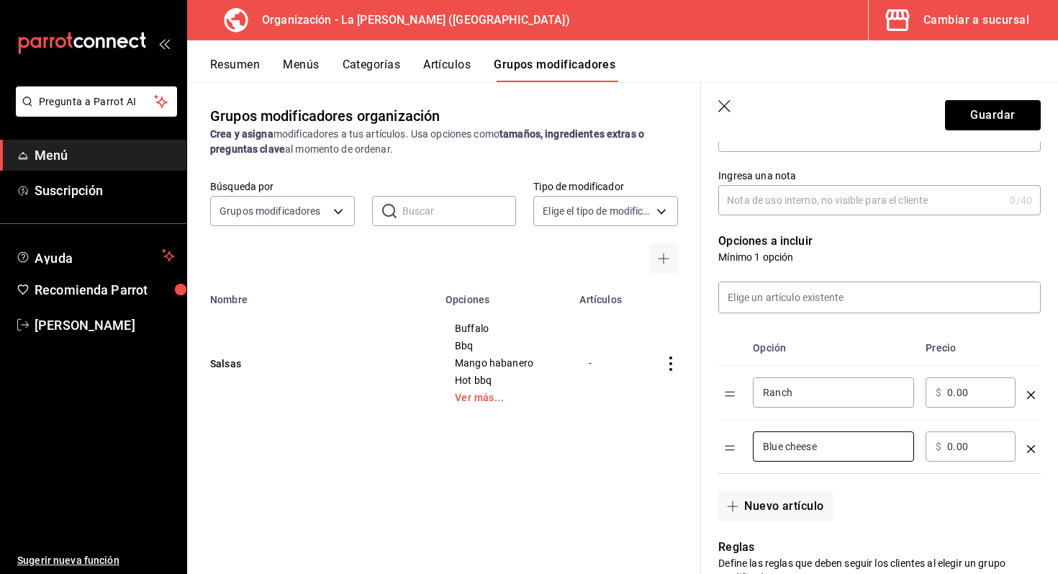
scroll to position [226, 0]
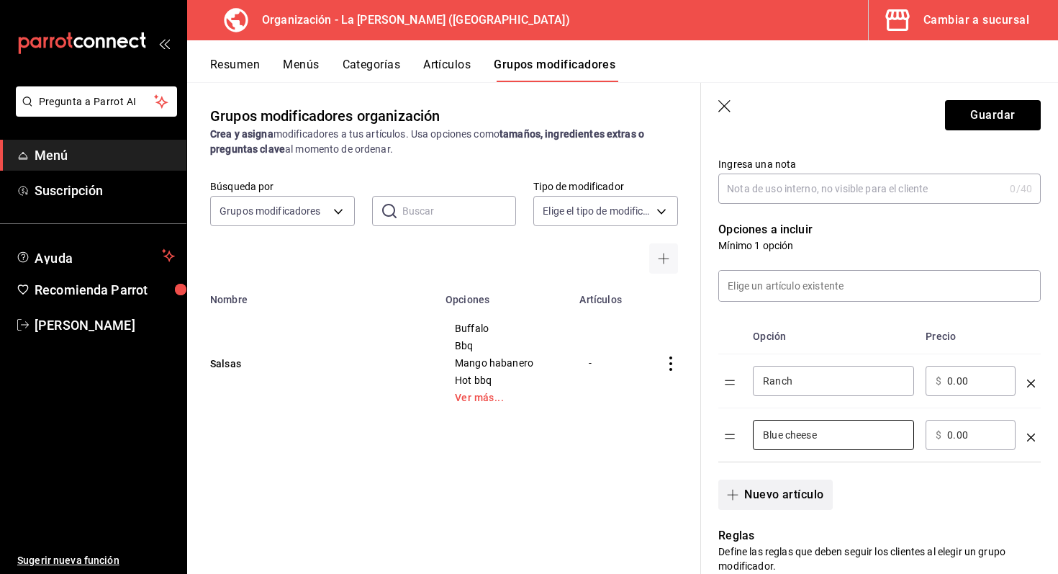
type input "Blue cheese"
click at [788, 494] on button "Nuevo artículo" at bounding box center [775, 494] width 114 height 30
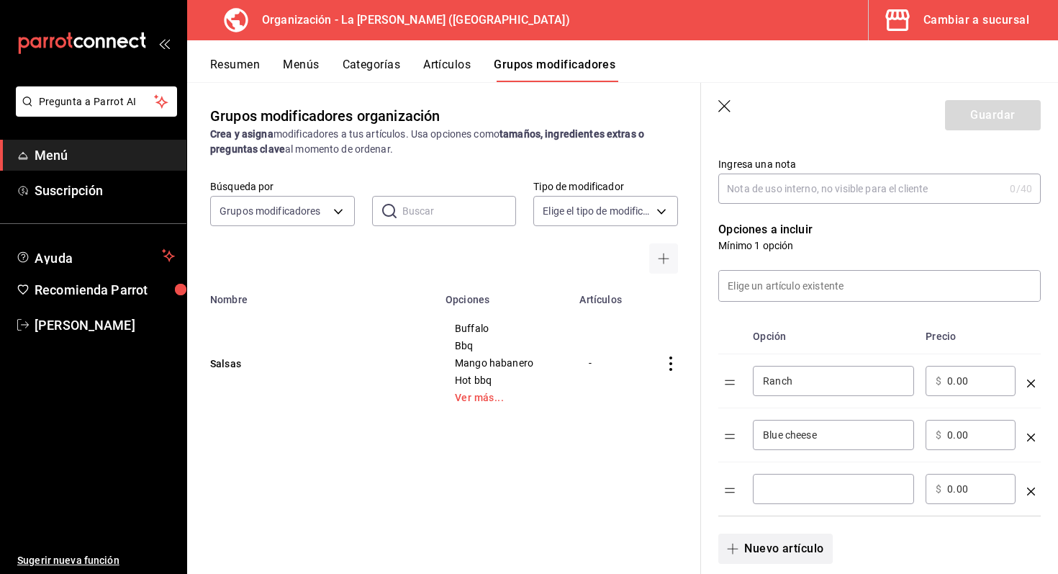
click at [788, 494] on input "optionsTable" at bounding box center [833, 488] width 141 height 14
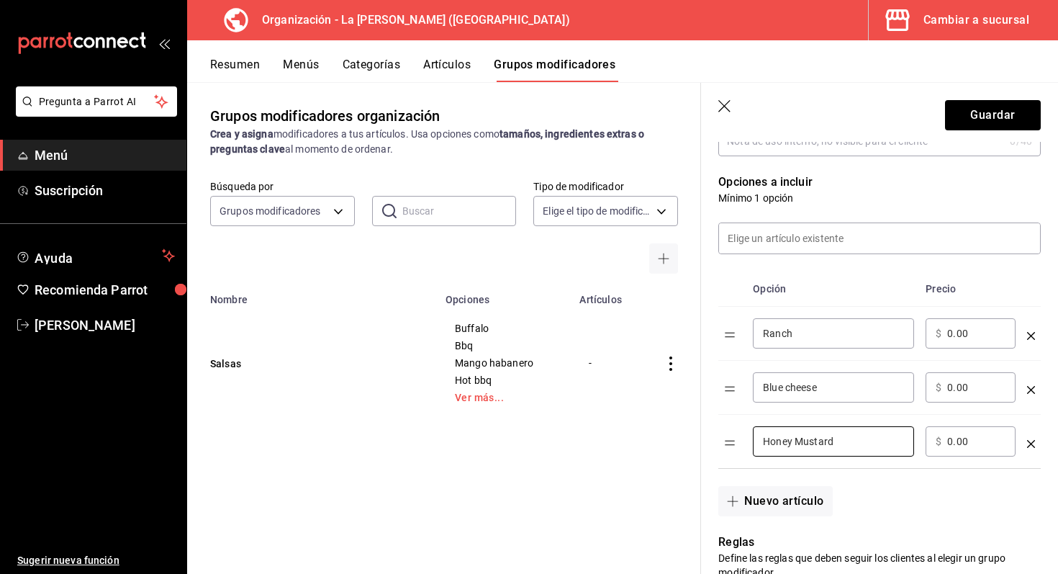
scroll to position [279, 0]
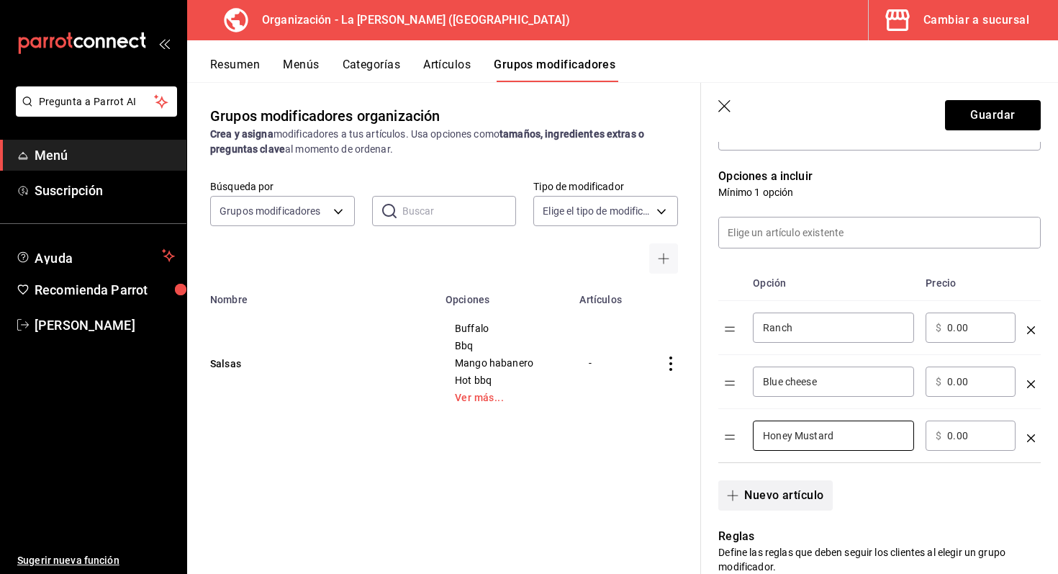
type input "Honey Mustard"
click at [821, 497] on button "Nuevo artículo" at bounding box center [775, 495] width 114 height 30
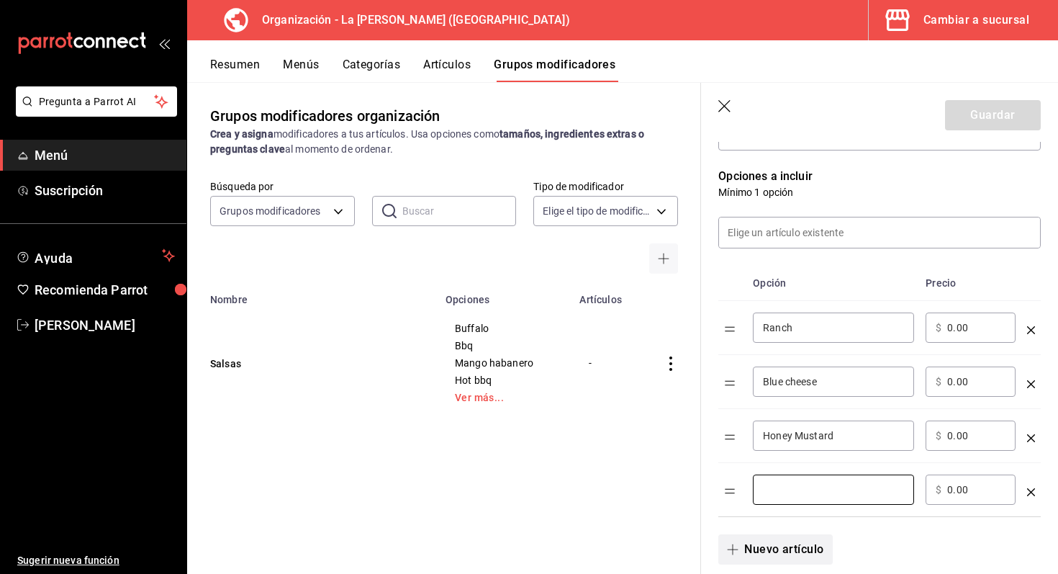
click at [821, 497] on input "optionsTable" at bounding box center [833, 489] width 141 height 14
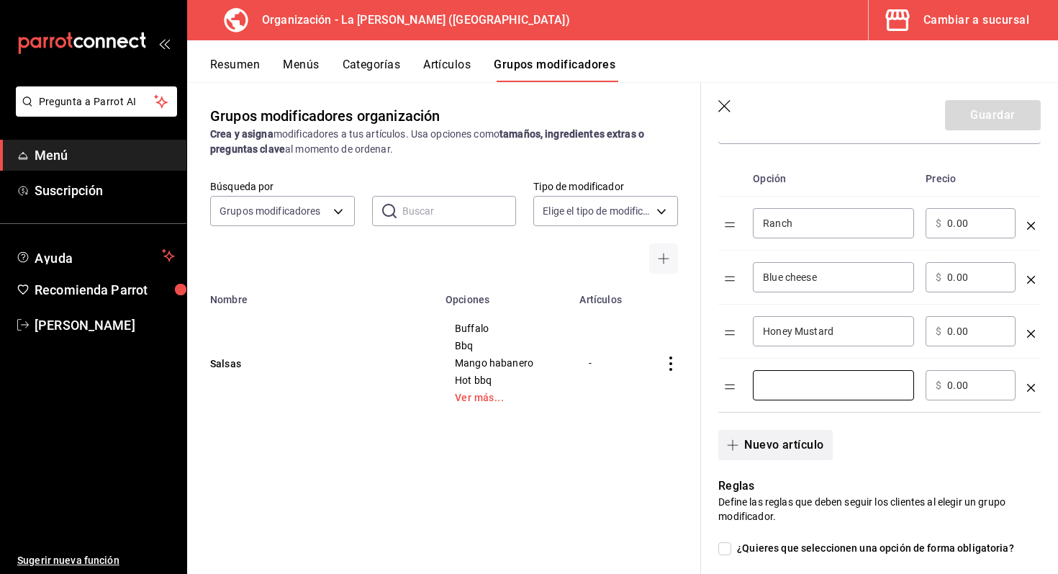
scroll to position [392, 0]
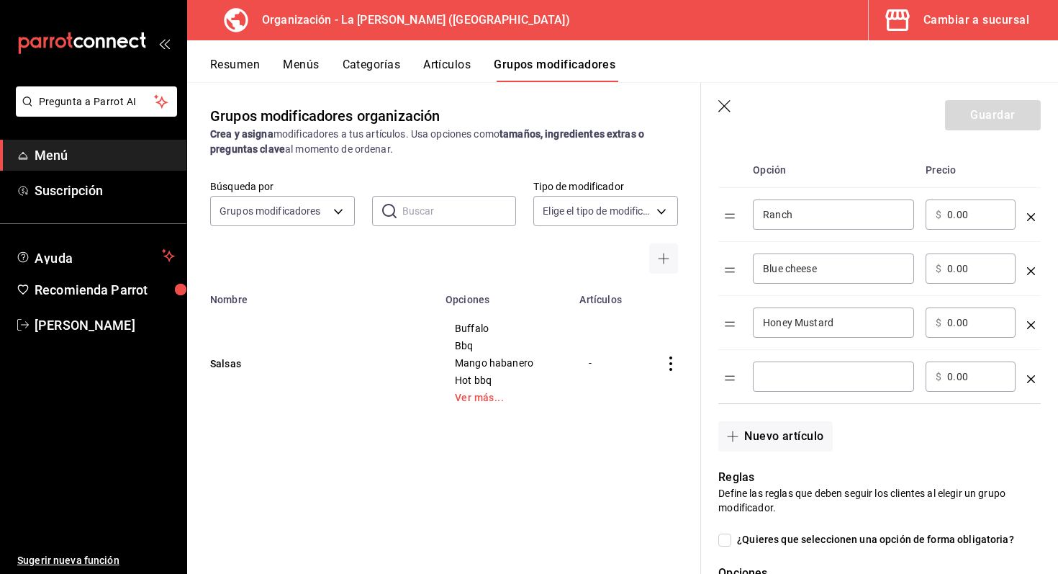
click at [799, 380] on input "optionsTable" at bounding box center [833, 376] width 141 height 14
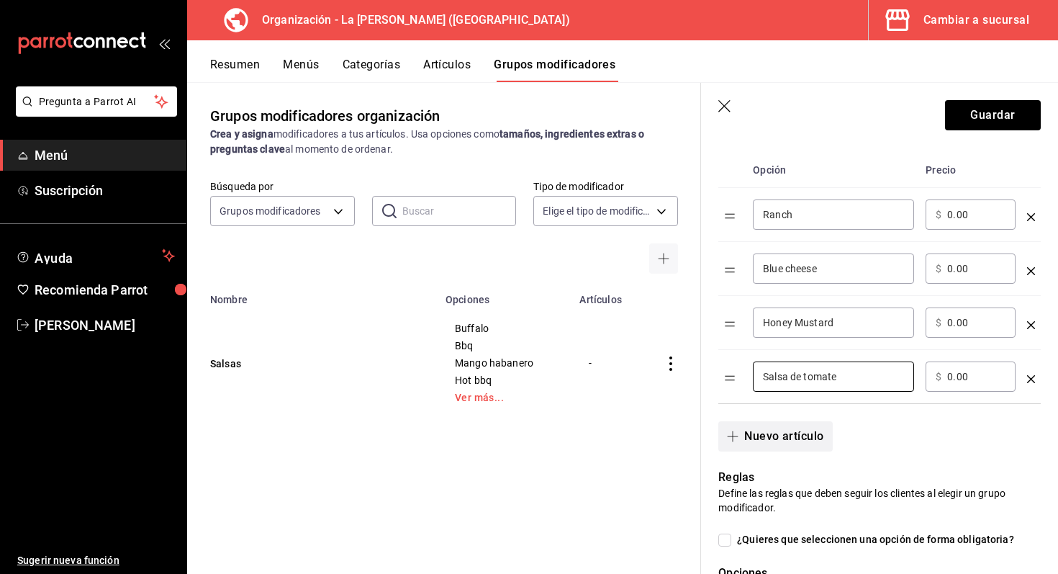
type input "Salsa de tomate"
click at [799, 430] on button "Nuevo artículo" at bounding box center [775, 436] width 114 height 30
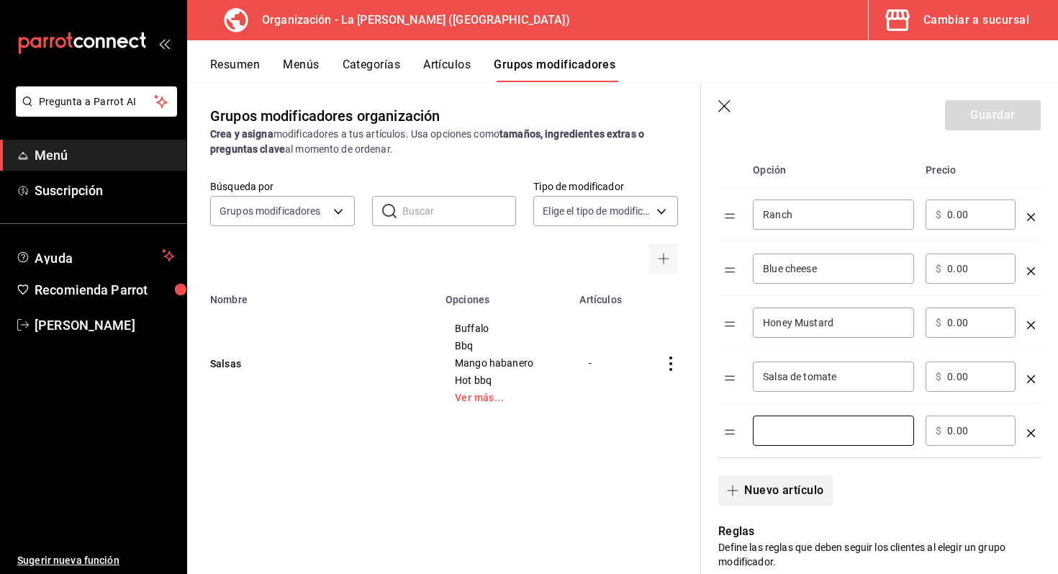
click at [799, 430] on input "optionsTable" at bounding box center [833, 430] width 141 height 14
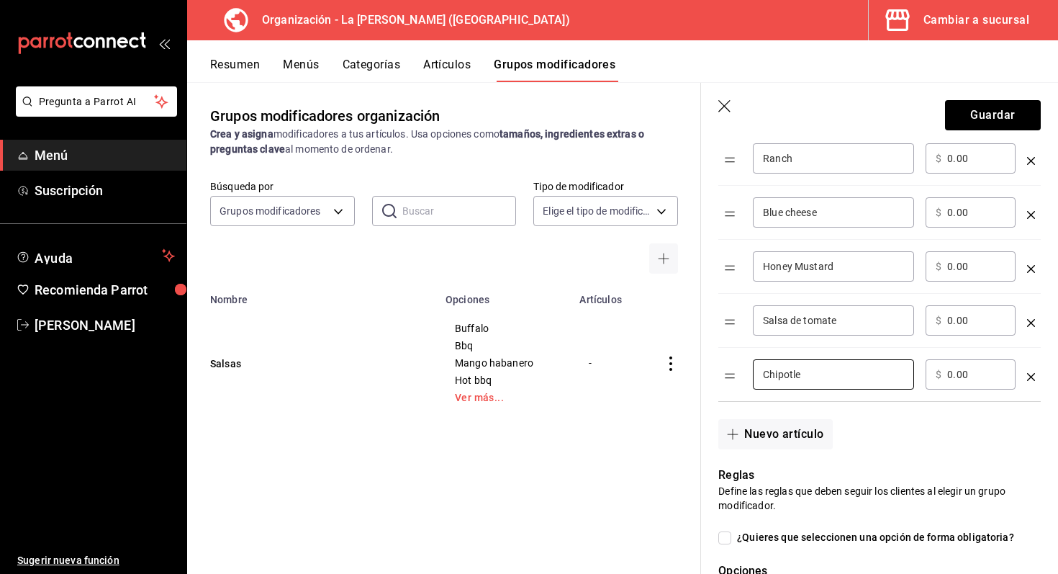
scroll to position [418, 0]
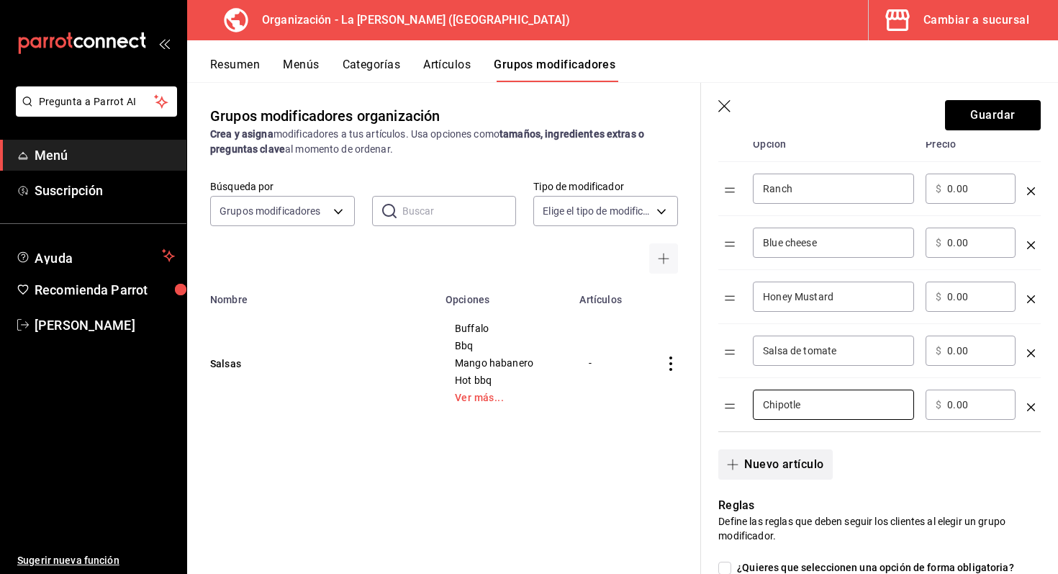
type input "Chipotle"
click at [797, 472] on button "Nuevo artículo" at bounding box center [775, 464] width 114 height 30
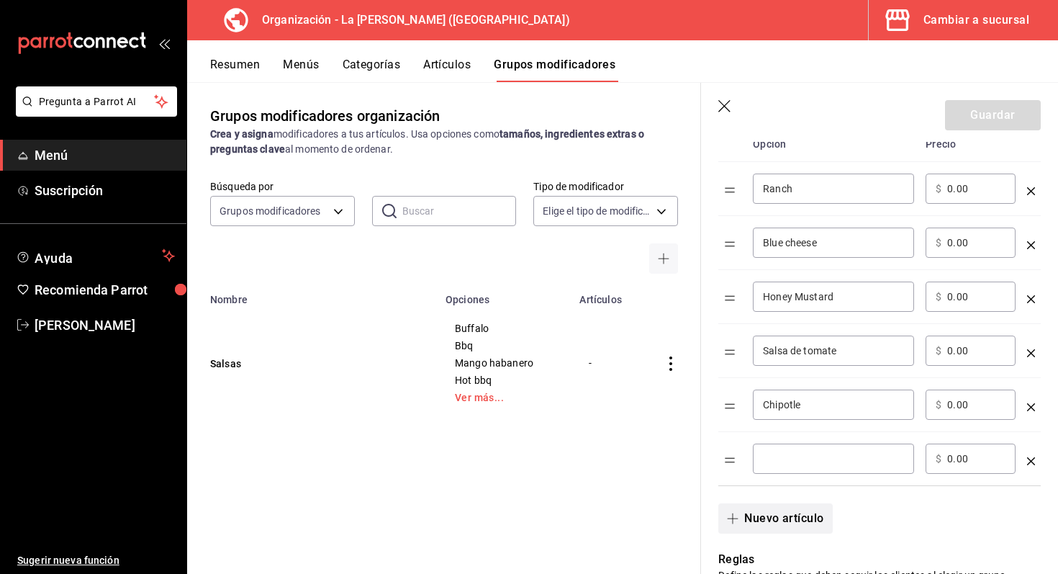
click at [797, 472] on div "​" at bounding box center [833, 458] width 161 height 30
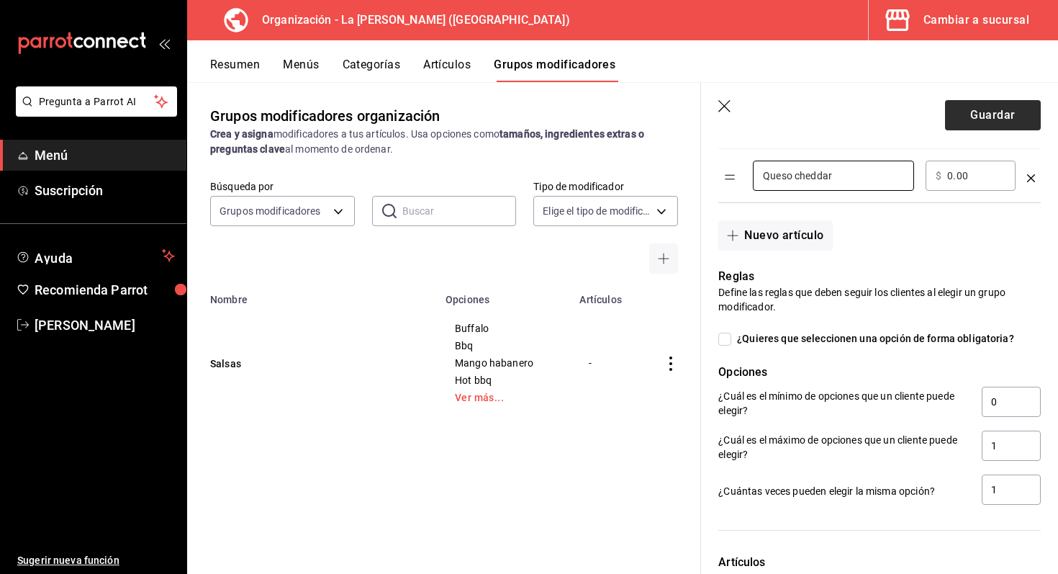
scroll to position [707, 0]
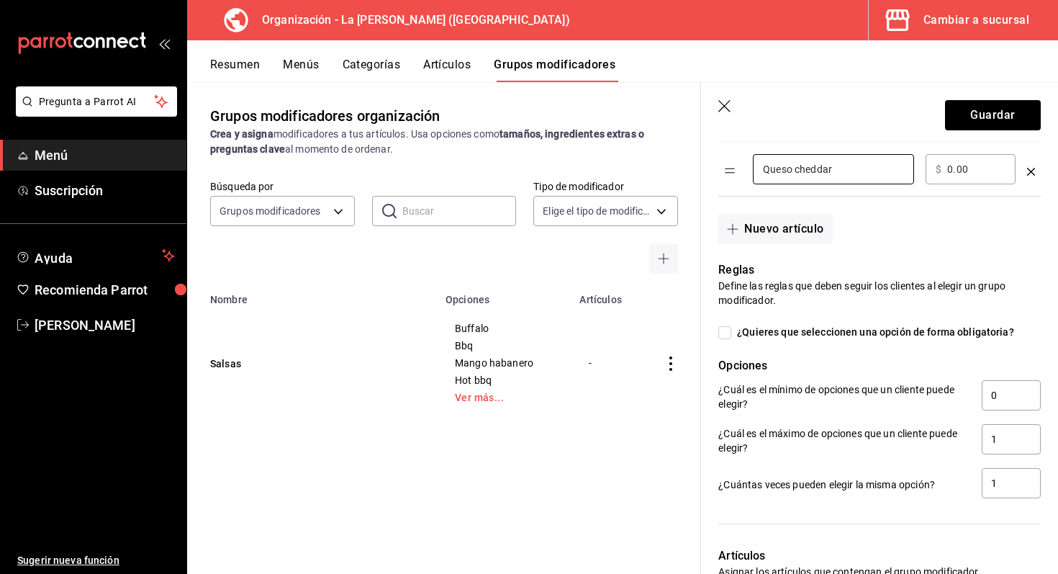
type input "Queso cheddar"
click at [730, 335] on input "¿Quieres que seleccionen una opción de forma obligatoria?" at bounding box center [724, 332] width 13 height 13
checkbox input "true"
type input "1"
click at [1022, 450] on input "1" at bounding box center [1011, 439] width 59 height 30
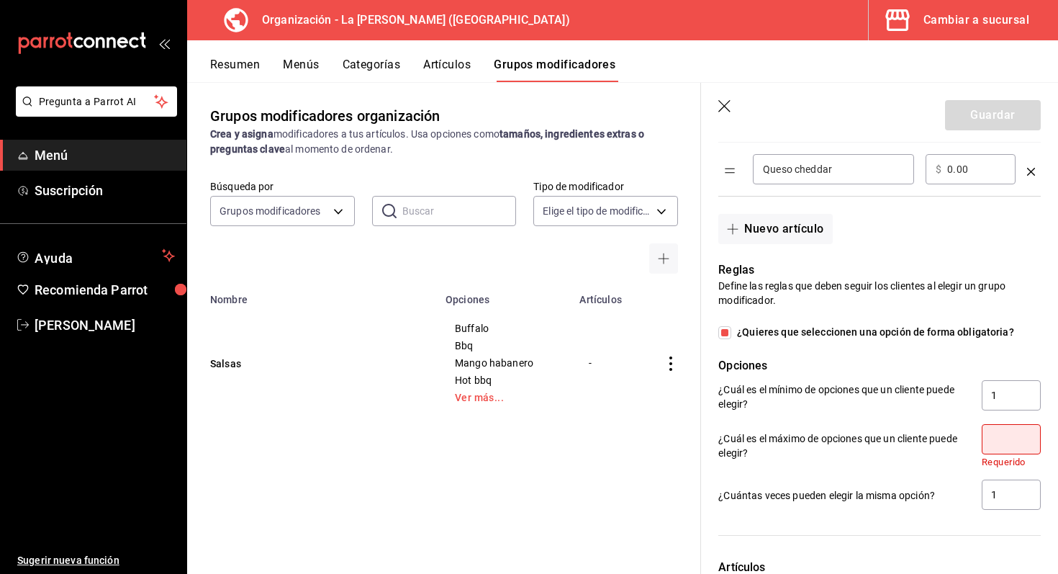
type input "2"
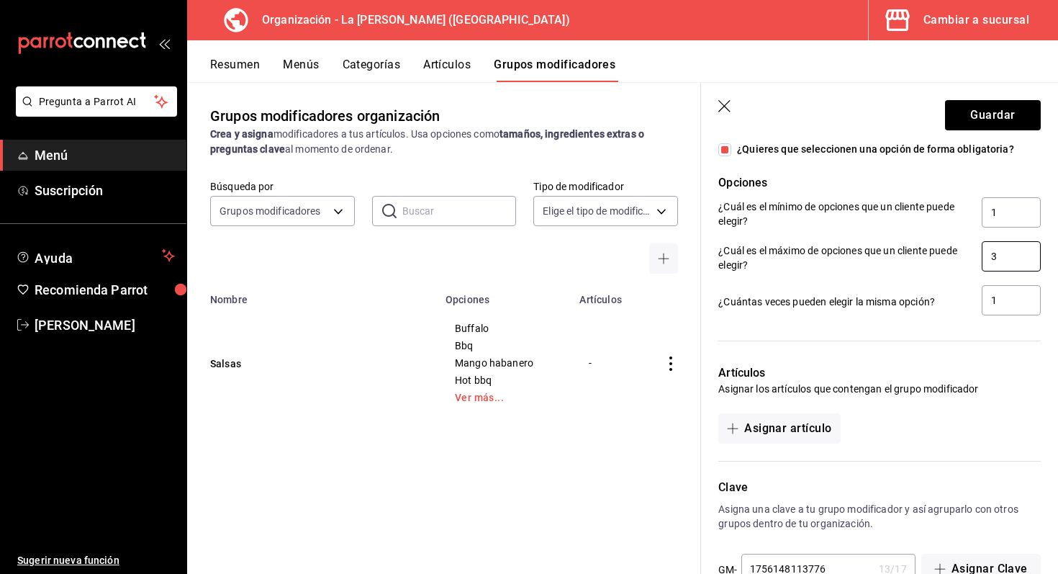
scroll to position [930, 0]
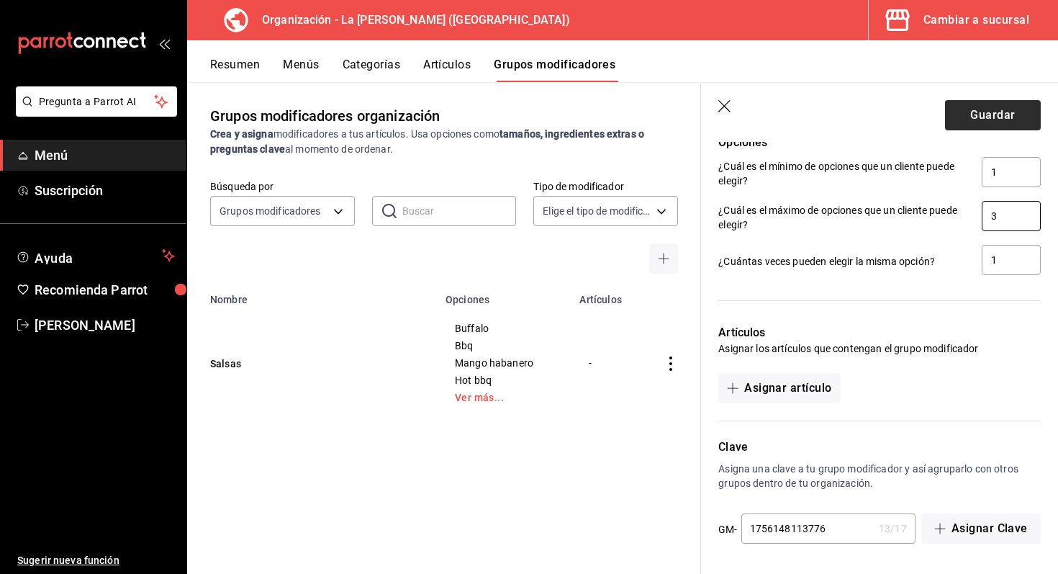
type input "3"
click at [970, 120] on button "Guardar" at bounding box center [993, 115] width 96 height 30
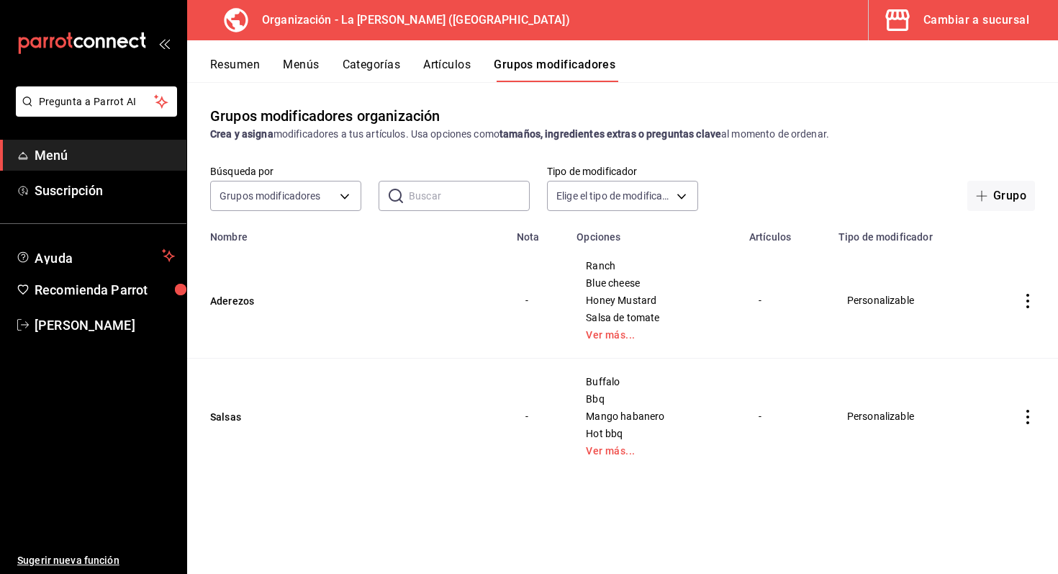
click at [417, 65] on div "Resumen Menús Categorías Artículos Grupos modificadores" at bounding box center [634, 70] width 848 height 24
click at [436, 69] on button "Artículos" at bounding box center [446, 70] width 47 height 24
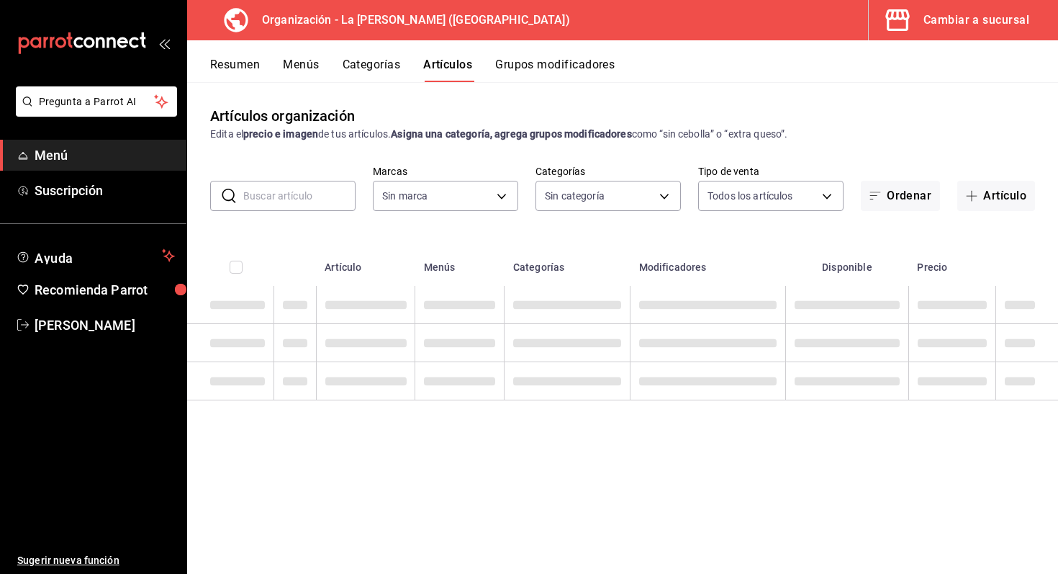
type input "21e8f741-d7e9-4a52-ba38-779e4aaec189"
type input "51611846-7282-4160-8bc2-1aa9d450d589,e343757e-b4b1-40f0-bd1c-e3d9384438a0,9d13c…"
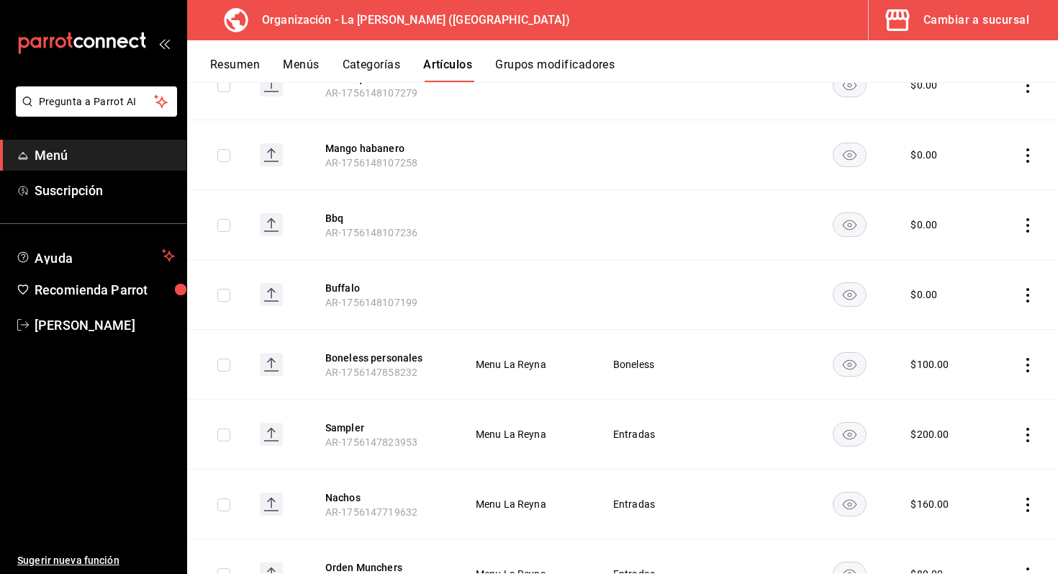
scroll to position [1246, 0]
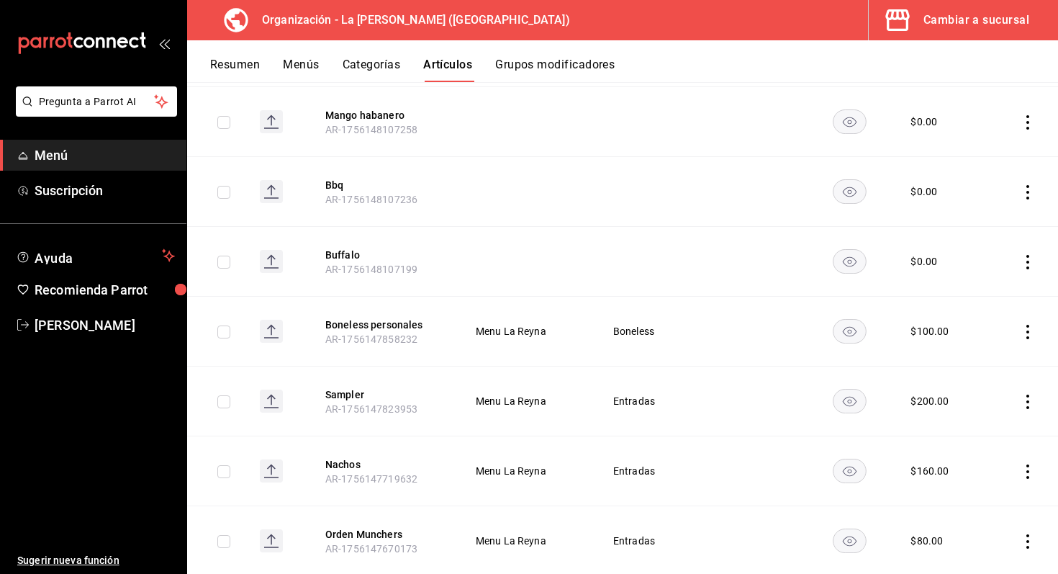
click at [1029, 329] on icon "actions" at bounding box center [1027, 332] width 14 height 14
click at [1002, 354] on li "Editar" at bounding box center [971, 365] width 86 height 30
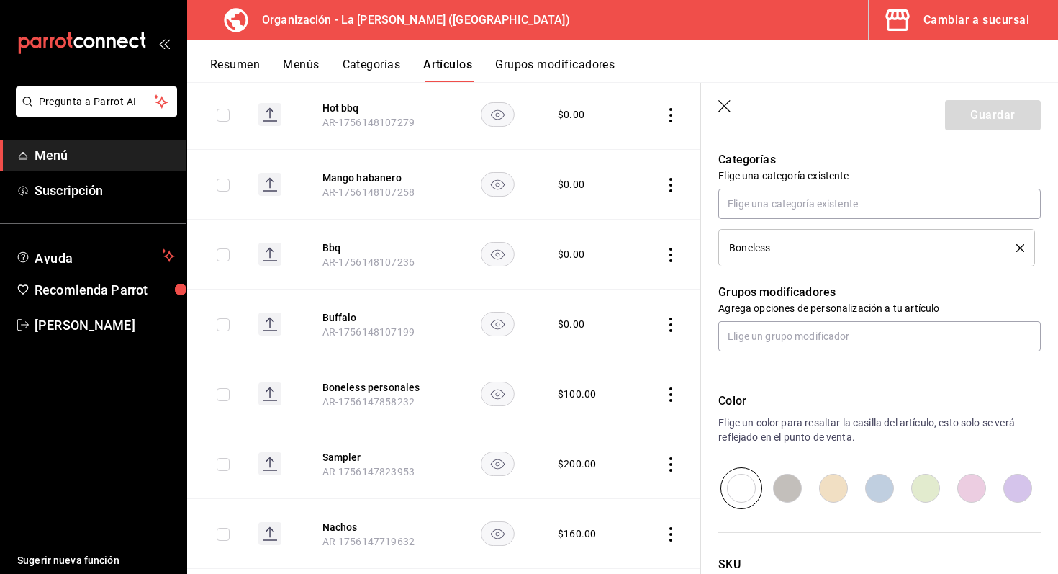
scroll to position [511, 0]
click at [917, 312] on p "Agrega opciones de personalización a tu artículo" at bounding box center [879, 306] width 322 height 14
click at [898, 349] on div "Color Elige un color para resaltar la casilla del artículo, esto solo se verá r…" at bounding box center [871, 428] width 340 height 158
click at [892, 334] on input "text" at bounding box center [879, 334] width 322 height 30
click at [835, 394] on li "Salsas" at bounding box center [879, 391] width 322 height 24
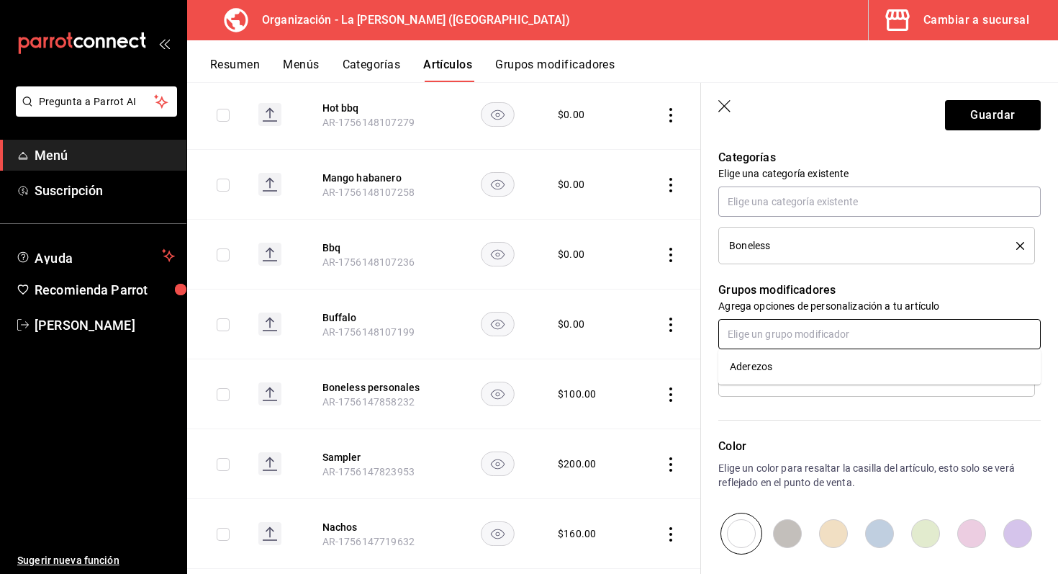
click at [831, 343] on input "text" at bounding box center [879, 334] width 322 height 30
click at [812, 374] on li "Aderezos" at bounding box center [879, 367] width 322 height 24
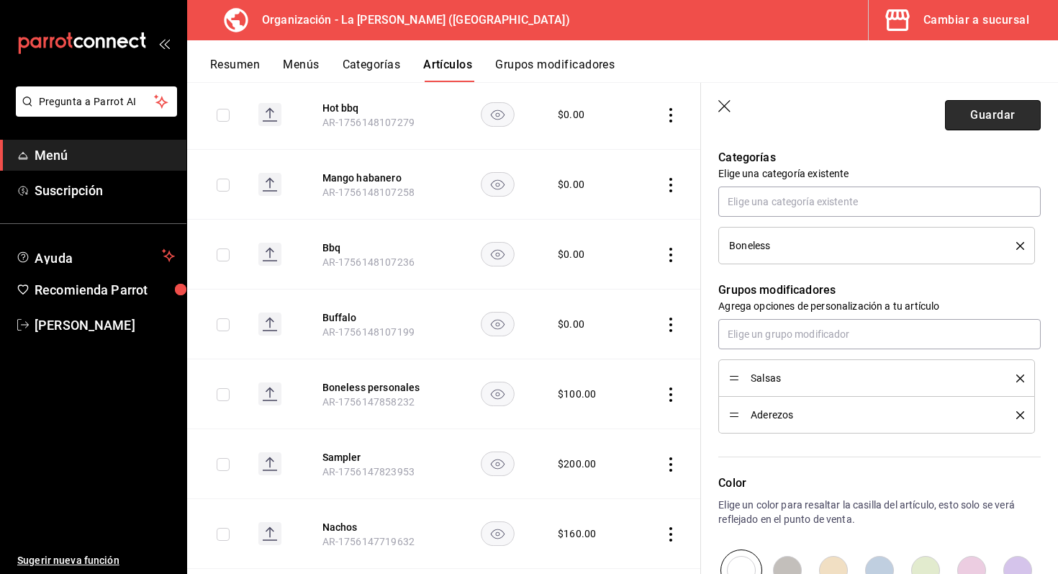
click at [981, 106] on button "Guardar" at bounding box center [993, 115] width 96 height 30
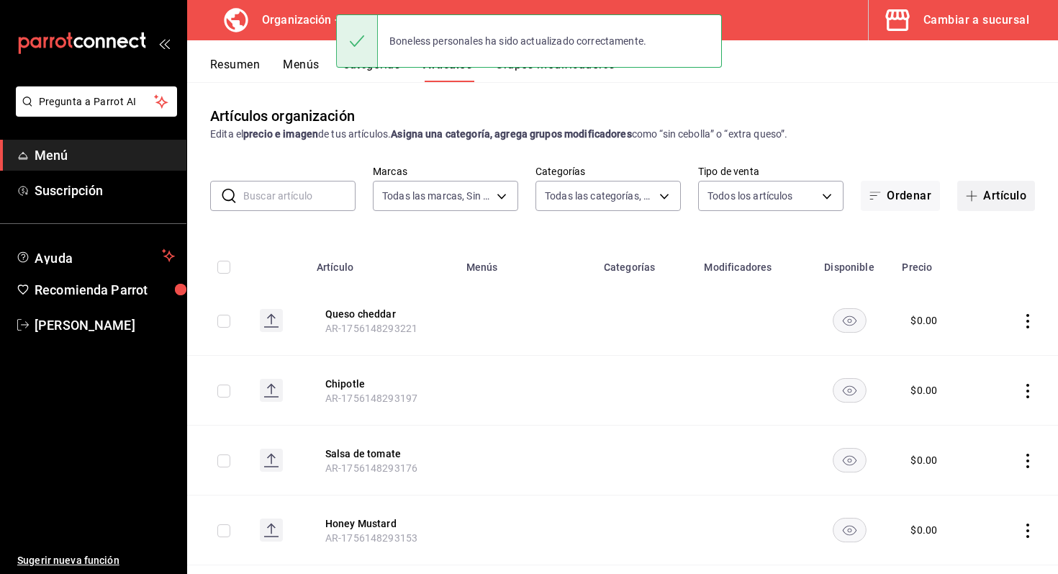
click at [989, 204] on button "Artículo" at bounding box center [996, 196] width 78 height 30
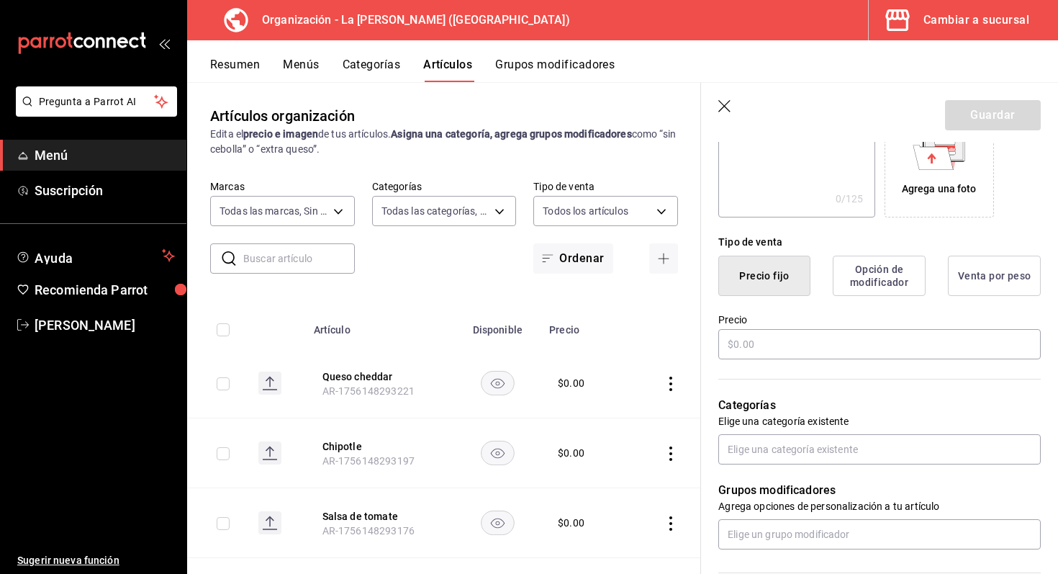
scroll to position [307, 0]
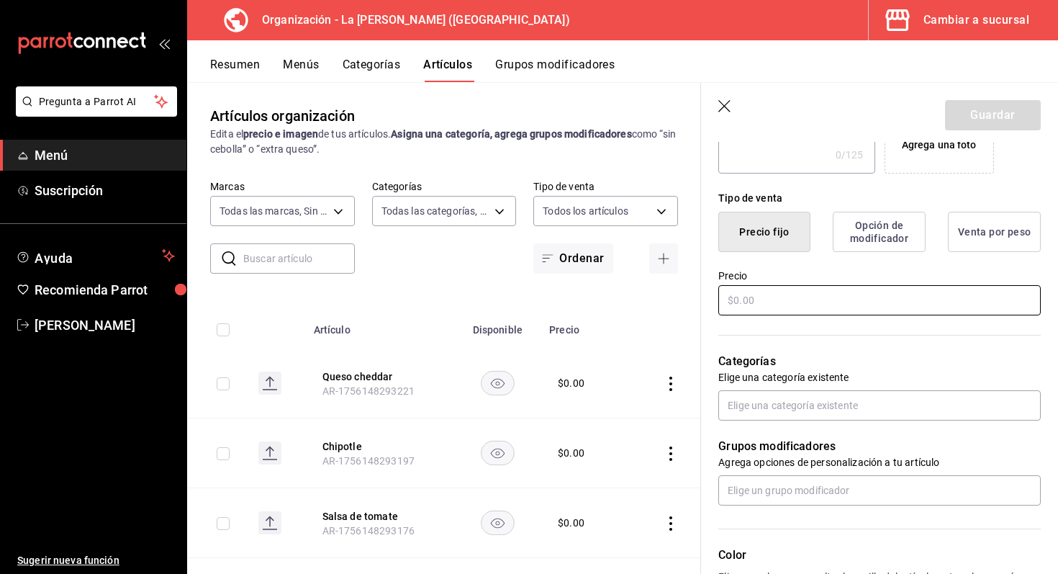
type input "Boneless medianos"
click at [842, 302] on input "text" at bounding box center [879, 300] width 322 height 30
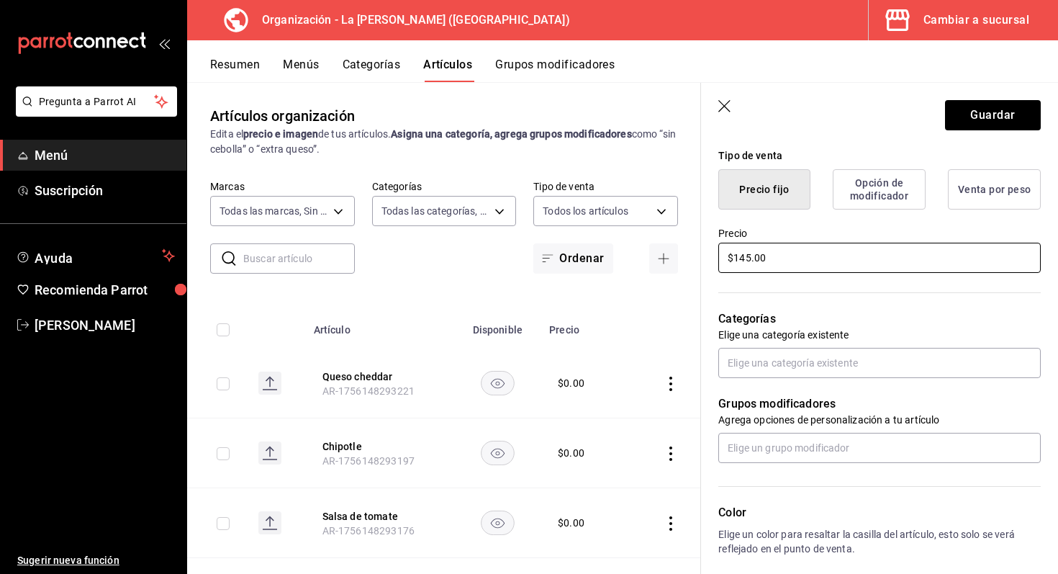
scroll to position [376, 0]
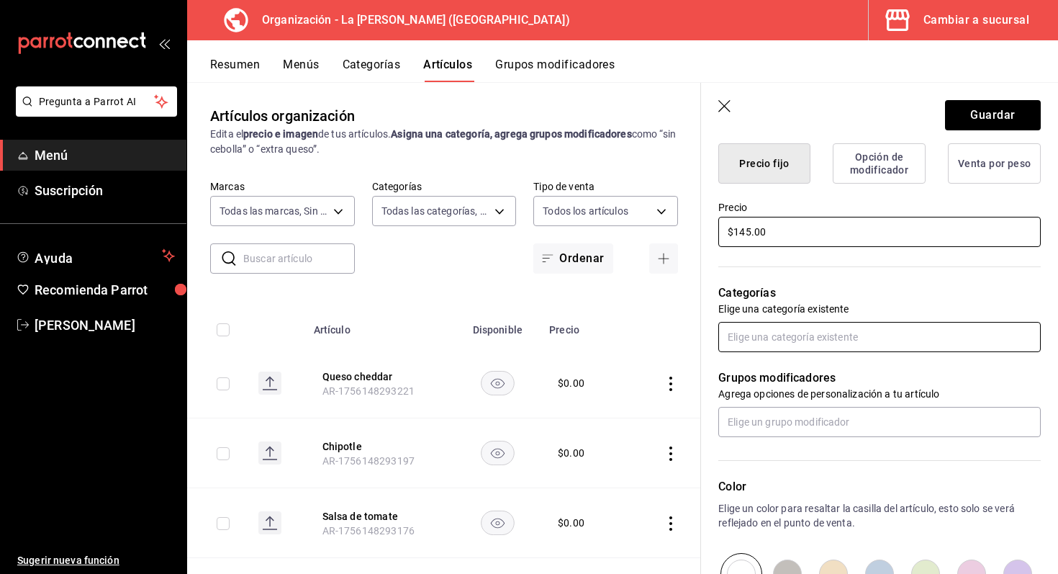
type input "$145.00"
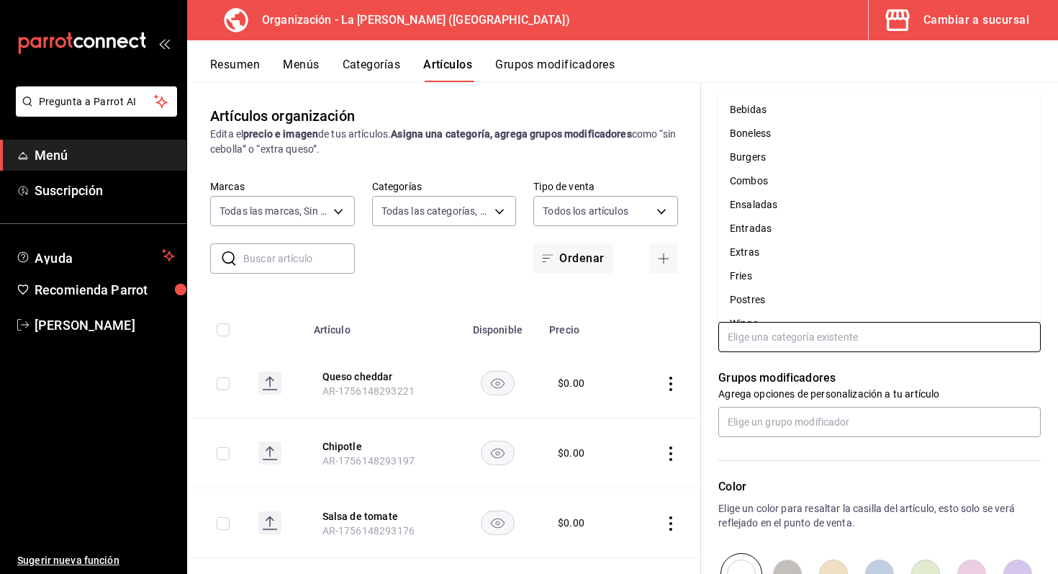
click at [843, 329] on input "text" at bounding box center [879, 337] width 322 height 30
click at [798, 144] on li "Boneless" at bounding box center [879, 134] width 322 height 24
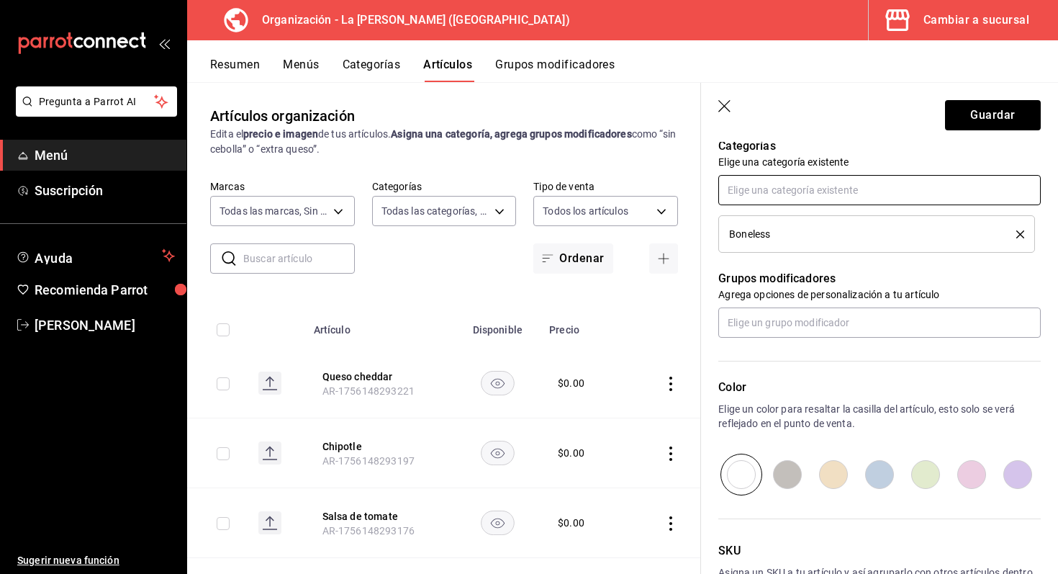
scroll to position [523, 0]
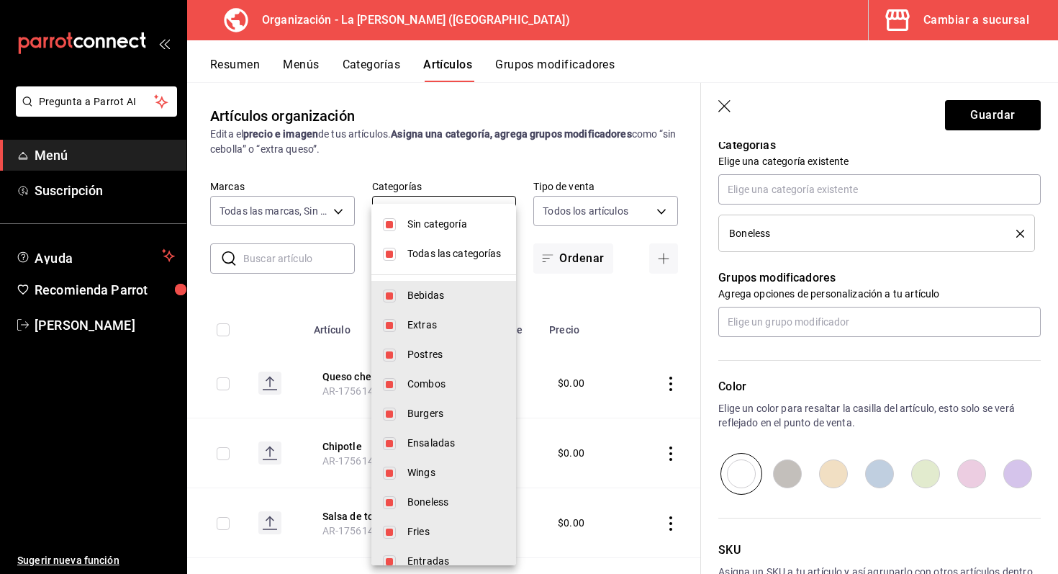
click at [502, 209] on body "Pregunta a Parrot AI Menú Suscripción Ayuda Recomienda Parrot Marco Romo Sugeri…" at bounding box center [529, 287] width 1058 height 574
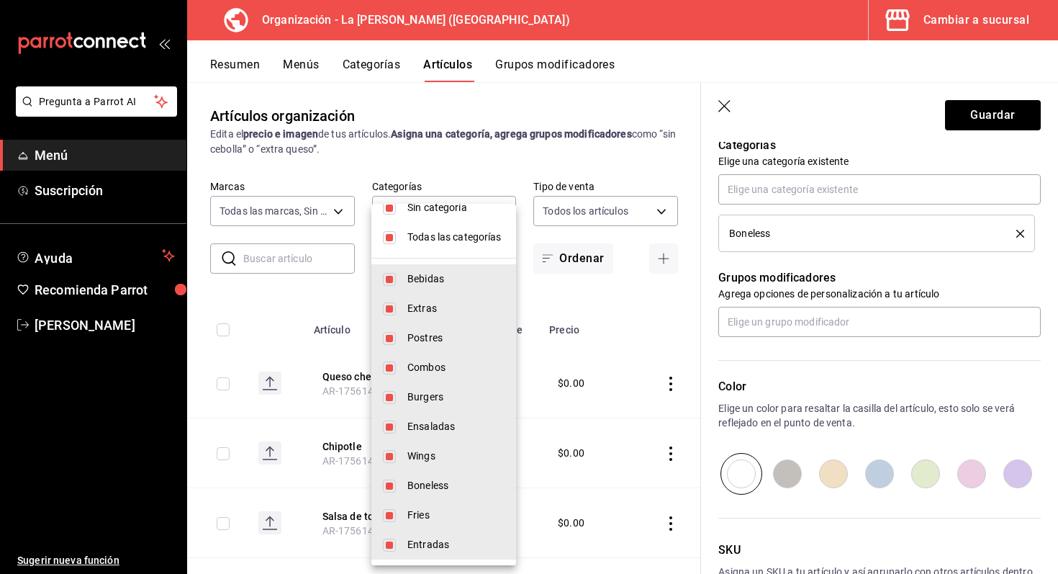
click at [429, 475] on li "Boneless" at bounding box center [443, 486] width 145 height 30
type input "51611846-7282-4160-8bc2-1aa9d450d589,e343757e-b4b1-40f0-bd1c-e3d9384438a0,9d13c…"
checkbox input "false"
click at [434, 480] on span "Boneless" at bounding box center [455, 485] width 97 height 15
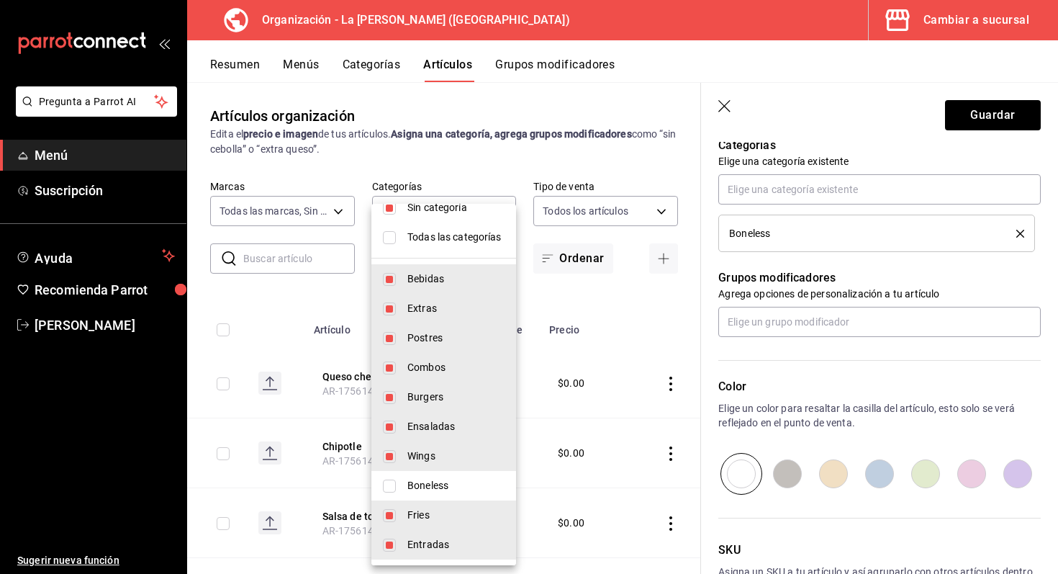
type input "51611846-7282-4160-8bc2-1aa9d450d589,e343757e-b4b1-40f0-bd1c-e3d9384438a0,9d13c…"
checkbox input "true"
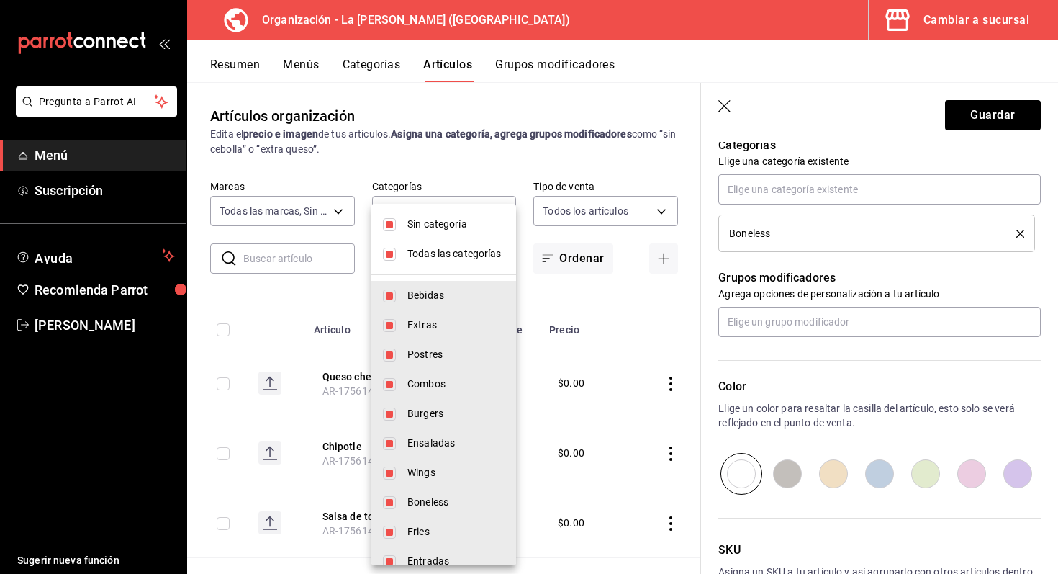
click at [428, 246] on span "Todas las categorías" at bounding box center [455, 253] width 97 height 15
checkbox input "false"
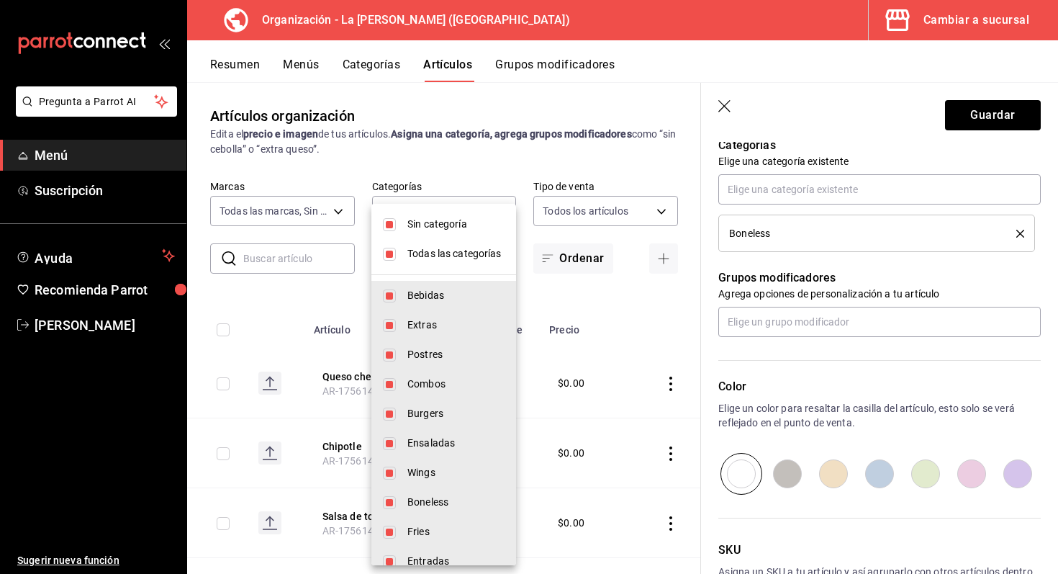
checkbox input "false"
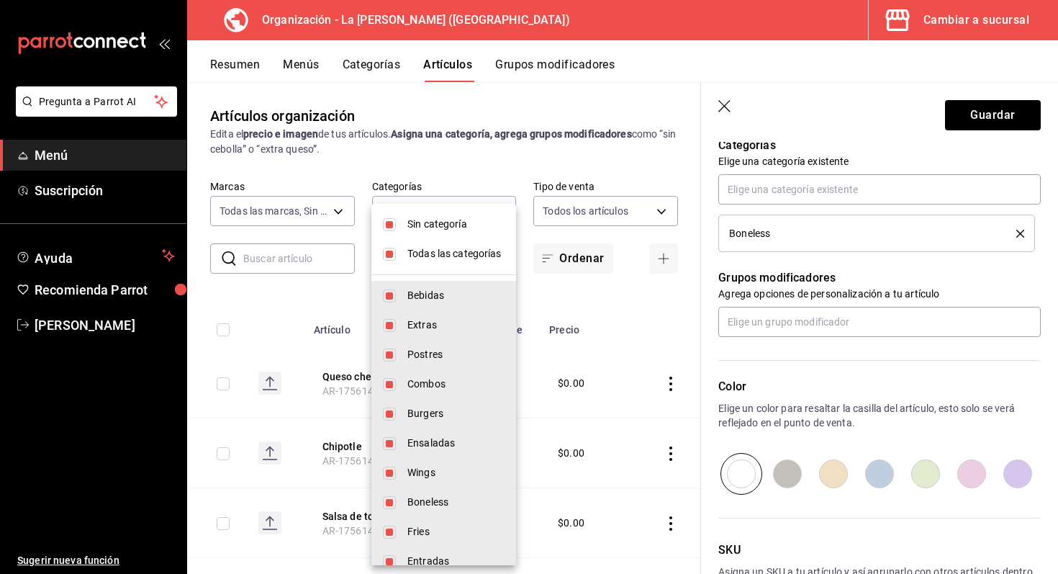
checkbox input "false"
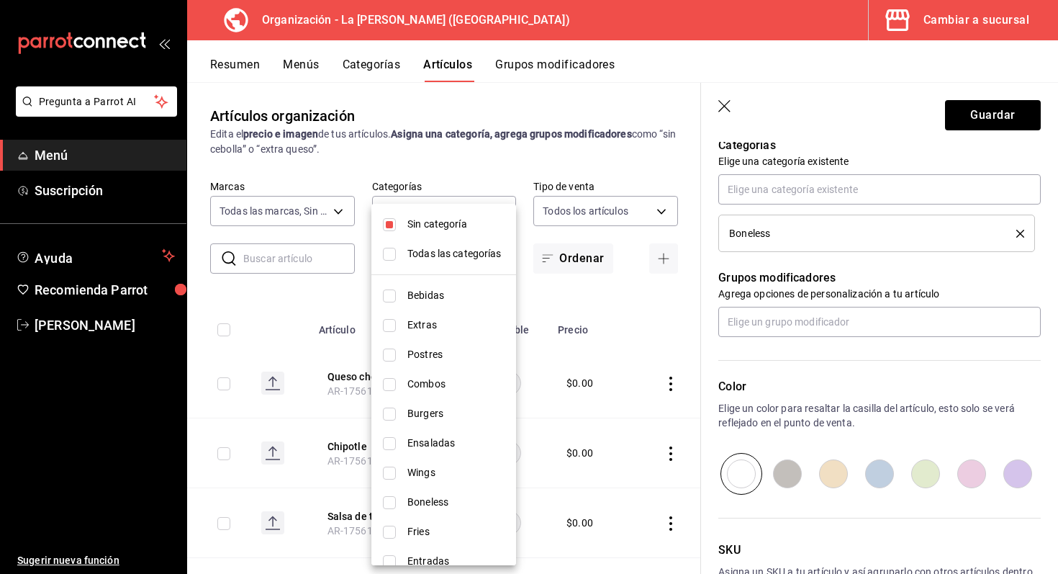
click at [404, 506] on li "Boneless" at bounding box center [443, 502] width 145 height 30
type input "43437a88-f5e9-4abc-847f-8de2ed73f29f"
checkbox input "true"
click at [479, 178] on div at bounding box center [529, 287] width 1058 height 574
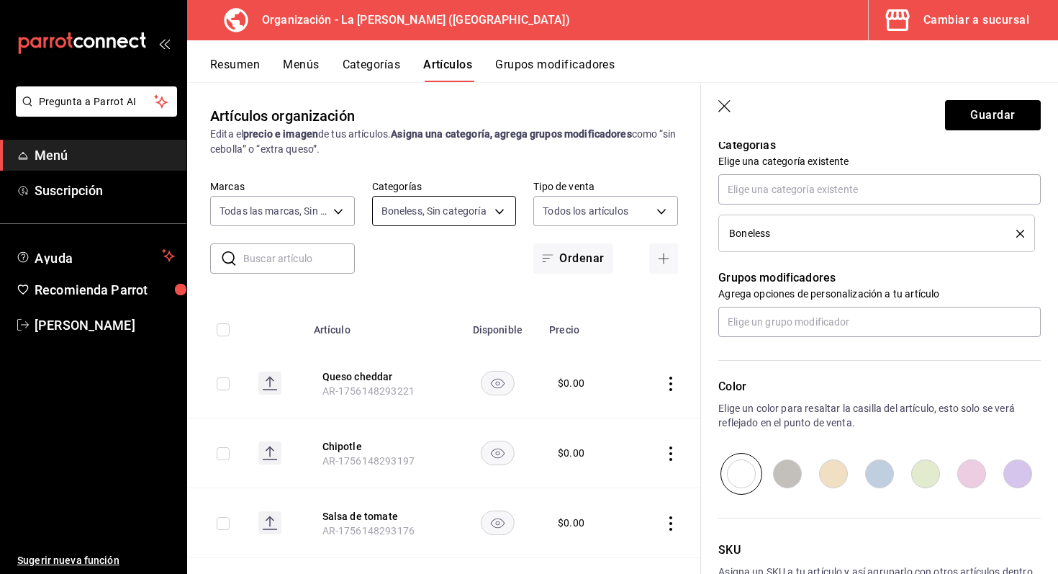
click at [483, 221] on body "Pregunta a Parrot AI Menú Suscripción Ayuda Recomienda Parrot Marco Romo Sugeri…" at bounding box center [529, 287] width 1058 height 574
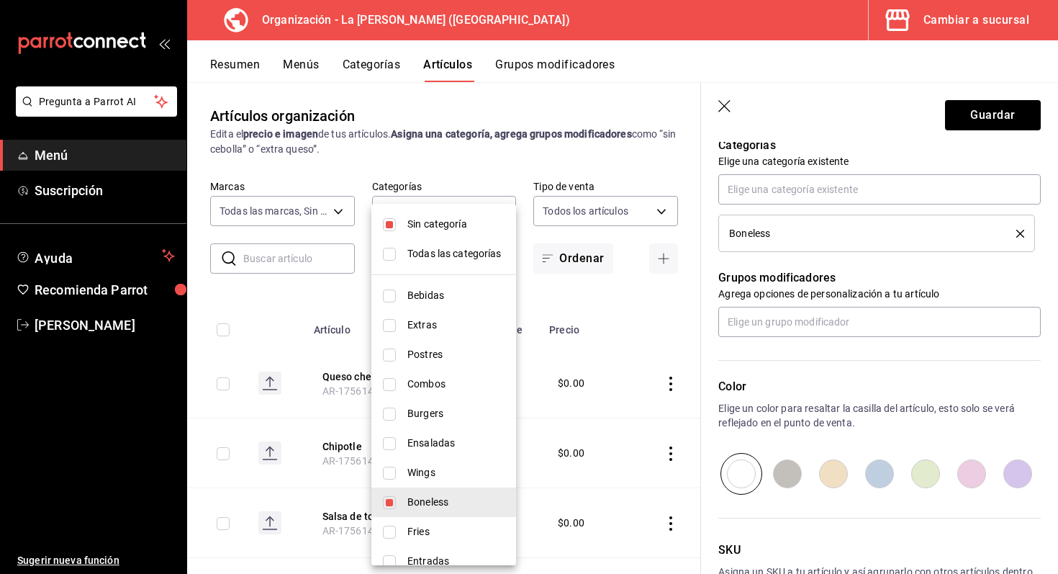
click at [388, 225] on input "checkbox" at bounding box center [389, 224] width 13 height 13
checkbox input "false"
click at [469, 163] on div at bounding box center [529, 287] width 1058 height 574
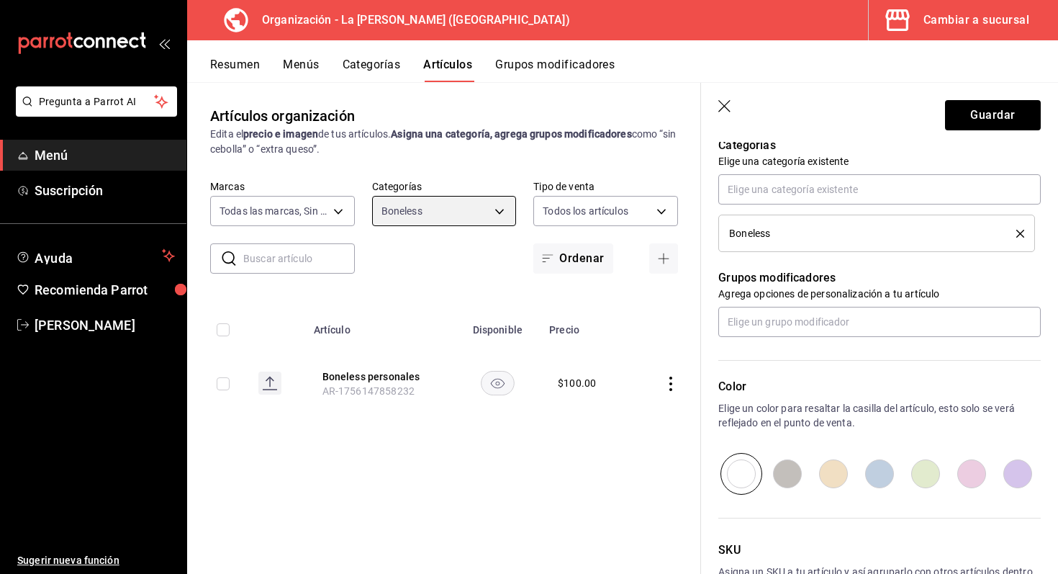
scroll to position [505, 0]
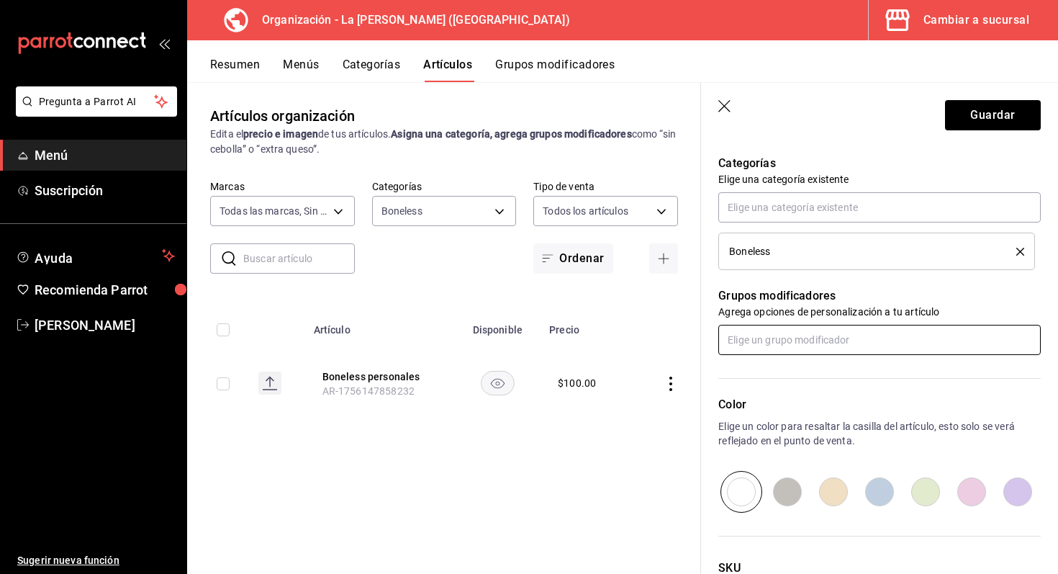
click at [844, 330] on input "text" at bounding box center [879, 340] width 322 height 30
click at [794, 400] on li "Salsas" at bounding box center [879, 396] width 322 height 24
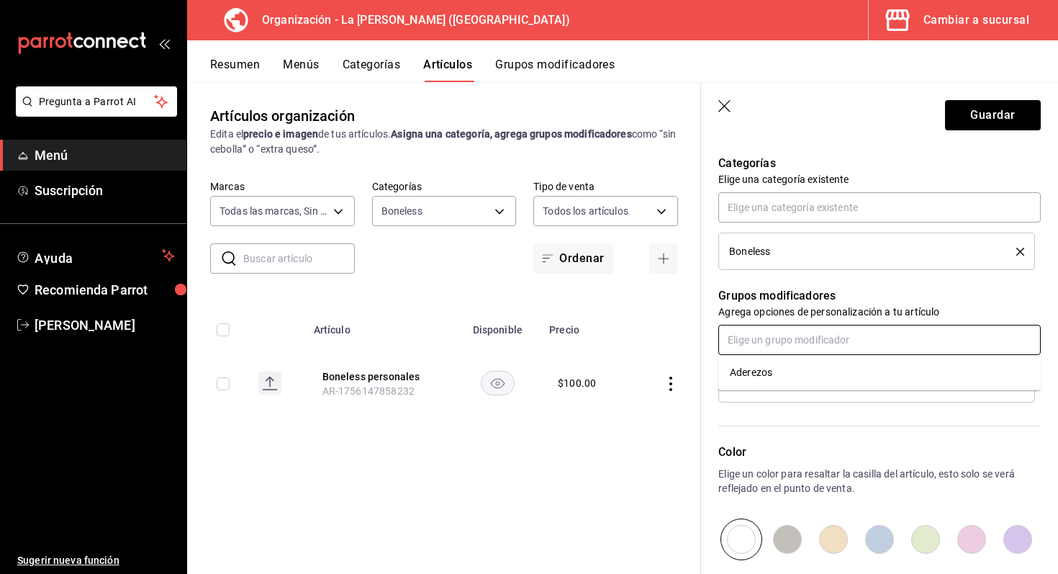
click at [792, 329] on input "text" at bounding box center [879, 340] width 322 height 30
click at [769, 373] on div "Aderezos" at bounding box center [751, 372] width 42 height 15
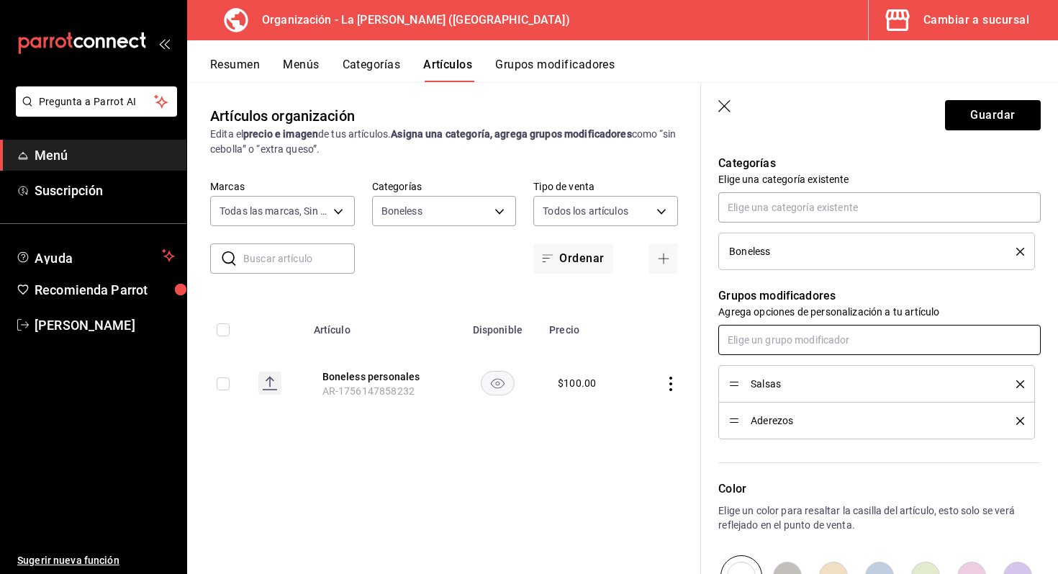
scroll to position [615, 0]
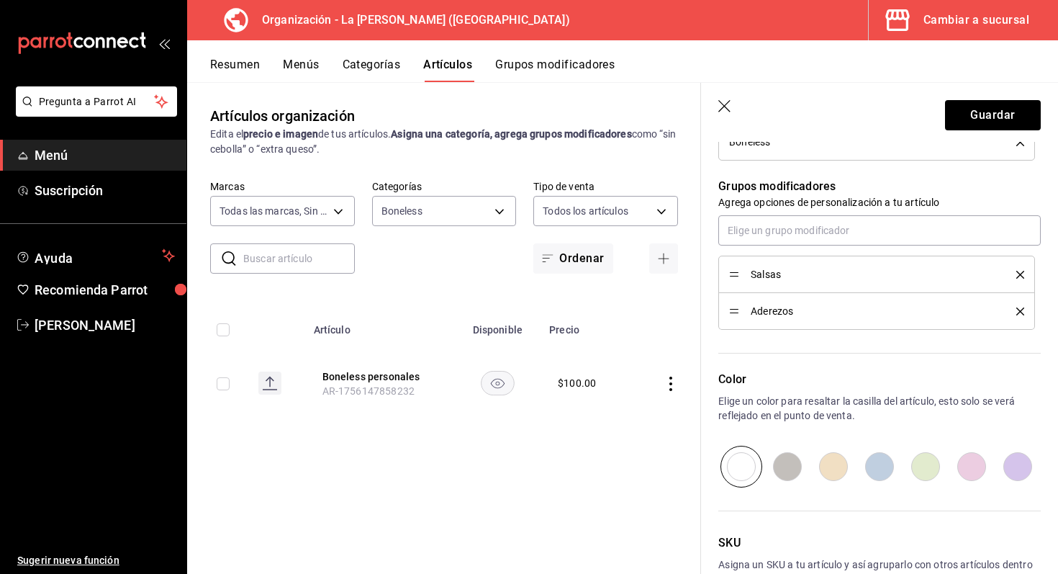
click at [789, 451] on input "radio" at bounding box center [787, 466] width 46 height 42
radio input "true"
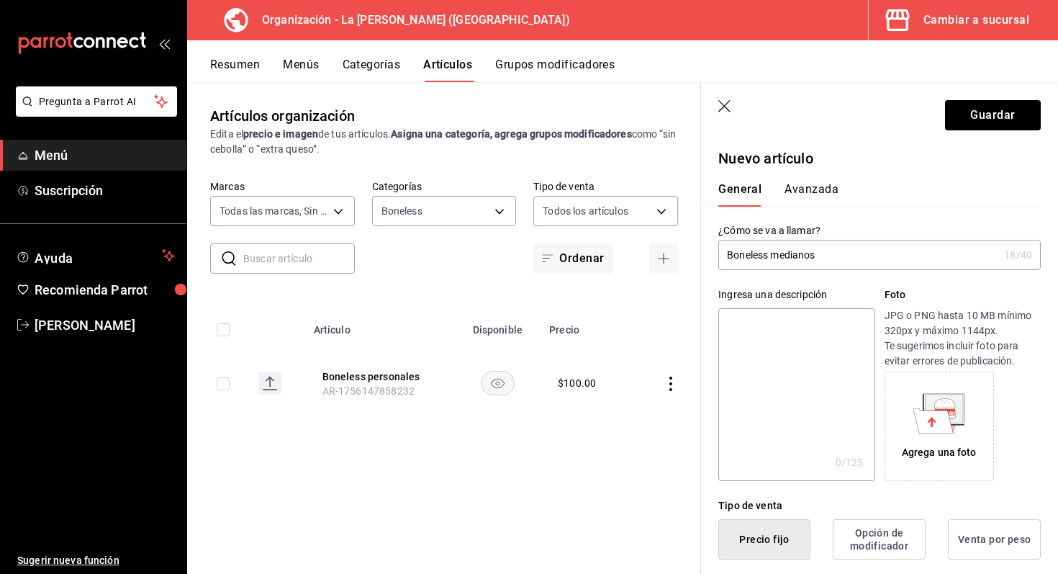
click at [820, 192] on button "Avanzada" at bounding box center [811, 194] width 54 height 24
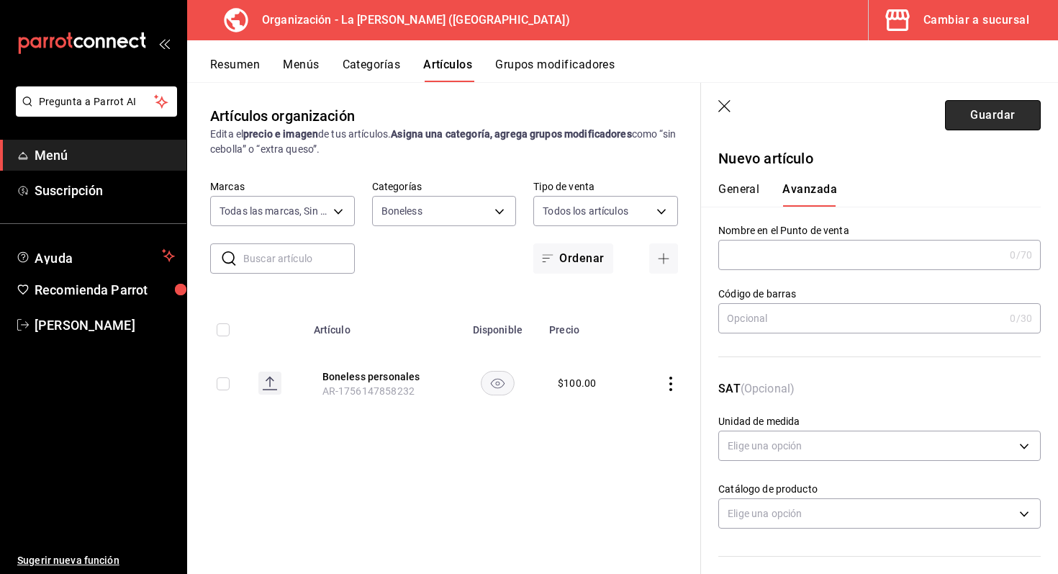
click at [949, 108] on button "Guardar" at bounding box center [993, 115] width 96 height 30
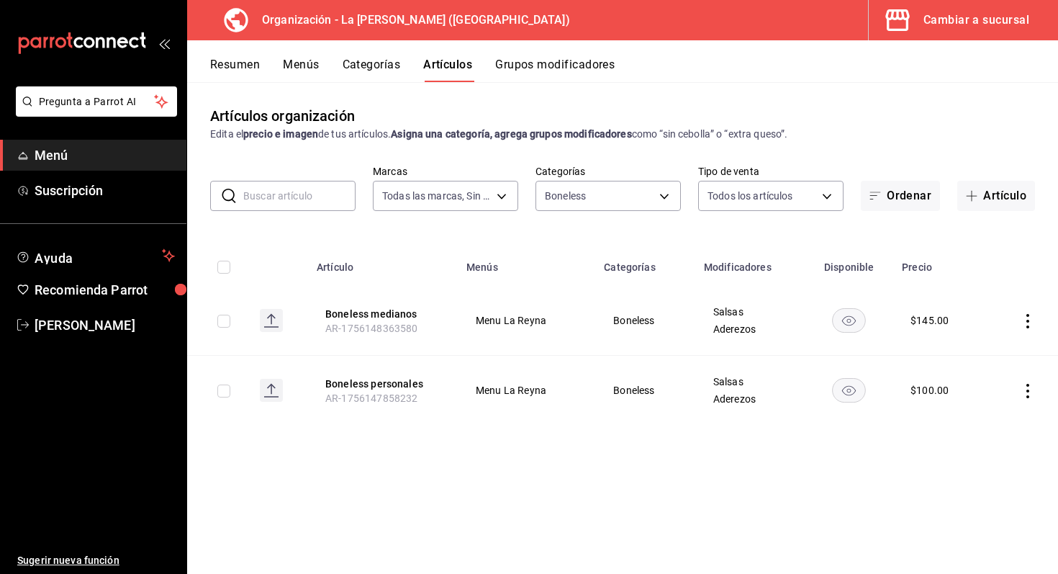
click at [312, 68] on button "Menús" at bounding box center [301, 70] width 36 height 24
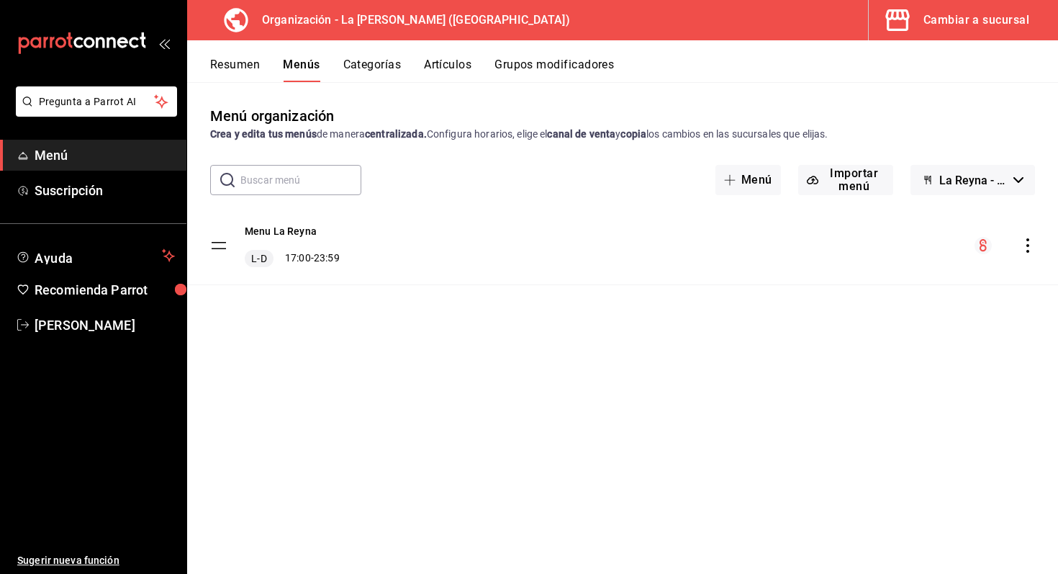
click at [1027, 248] on icon "actions" at bounding box center [1027, 245] width 14 height 14
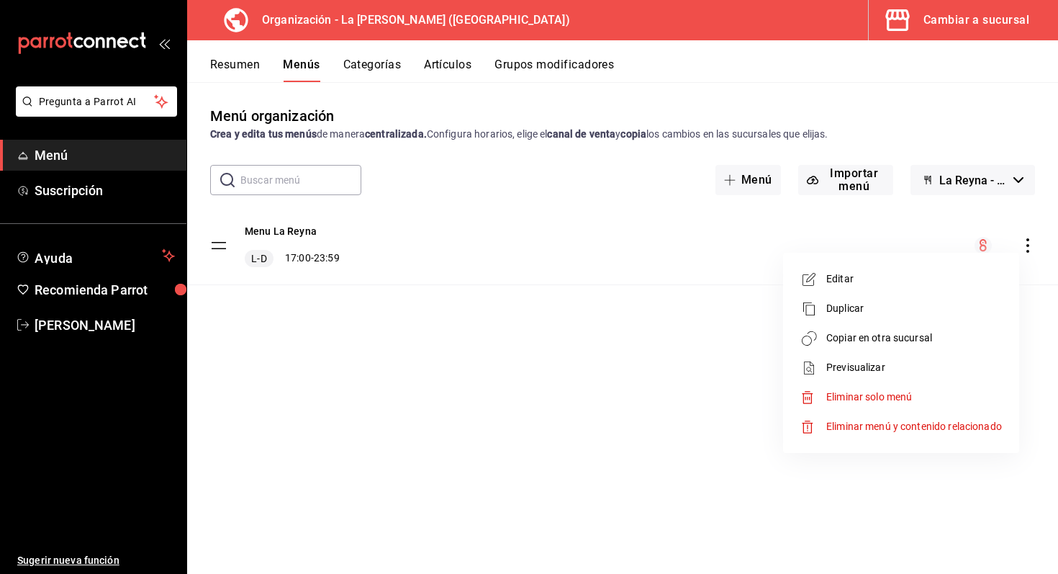
click at [1027, 248] on div at bounding box center [529, 287] width 1058 height 574
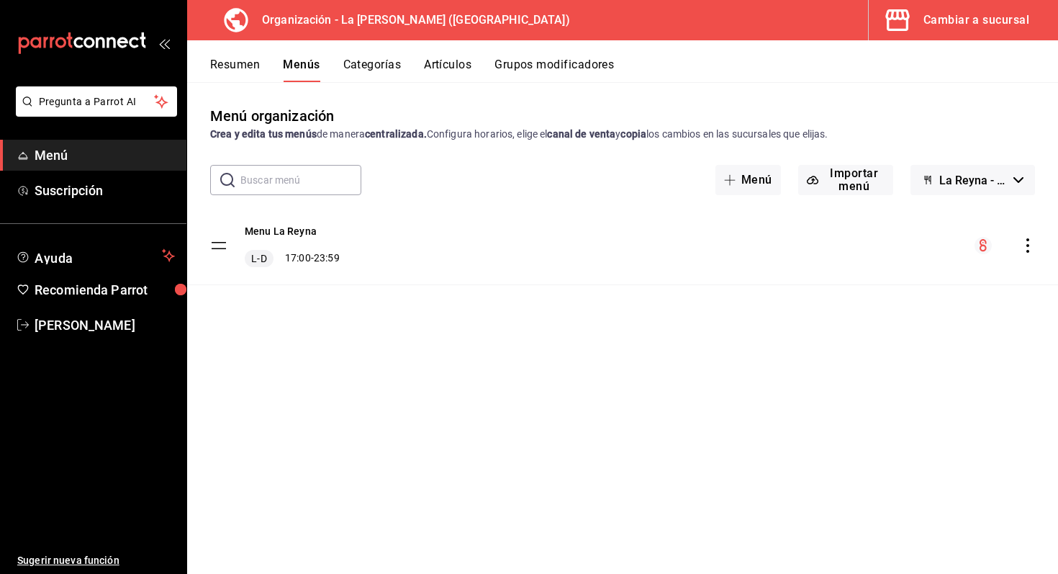
click at [358, 60] on button "Categorías" at bounding box center [372, 70] width 58 height 24
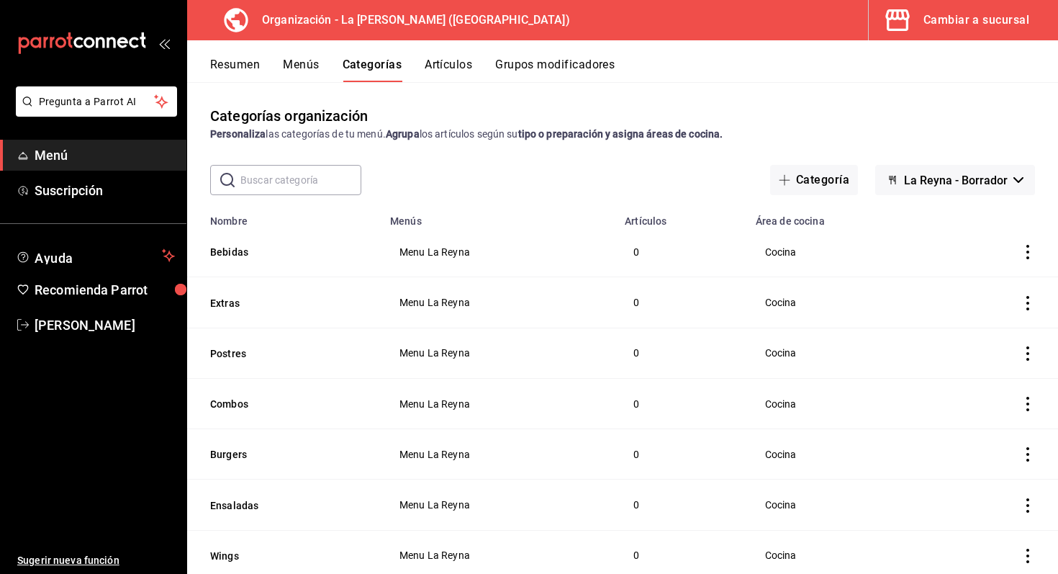
click at [450, 63] on button "Artículos" at bounding box center [448, 70] width 47 height 24
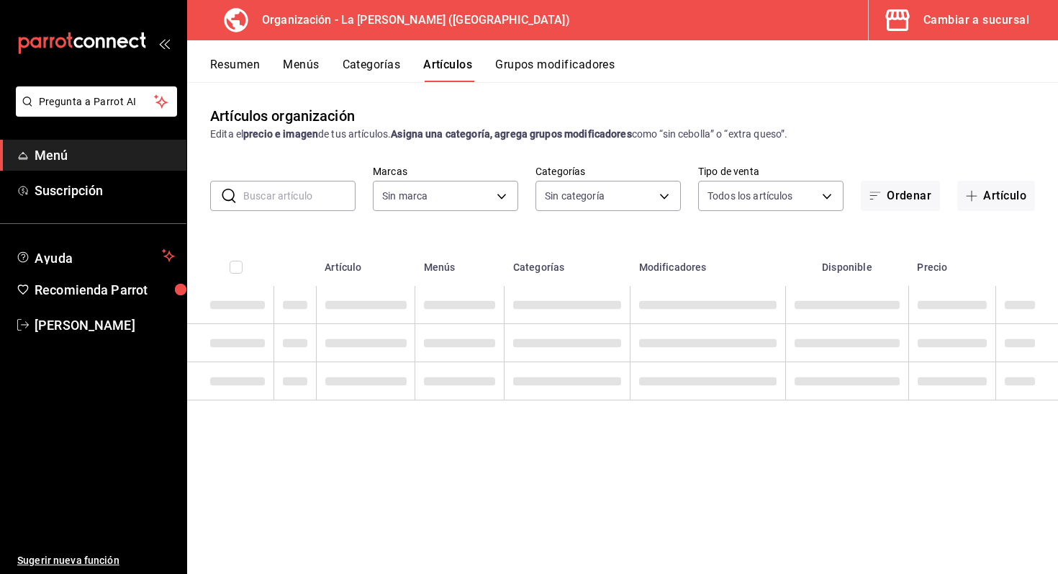
type input "21e8f741-d7e9-4a52-ba38-779e4aaec189"
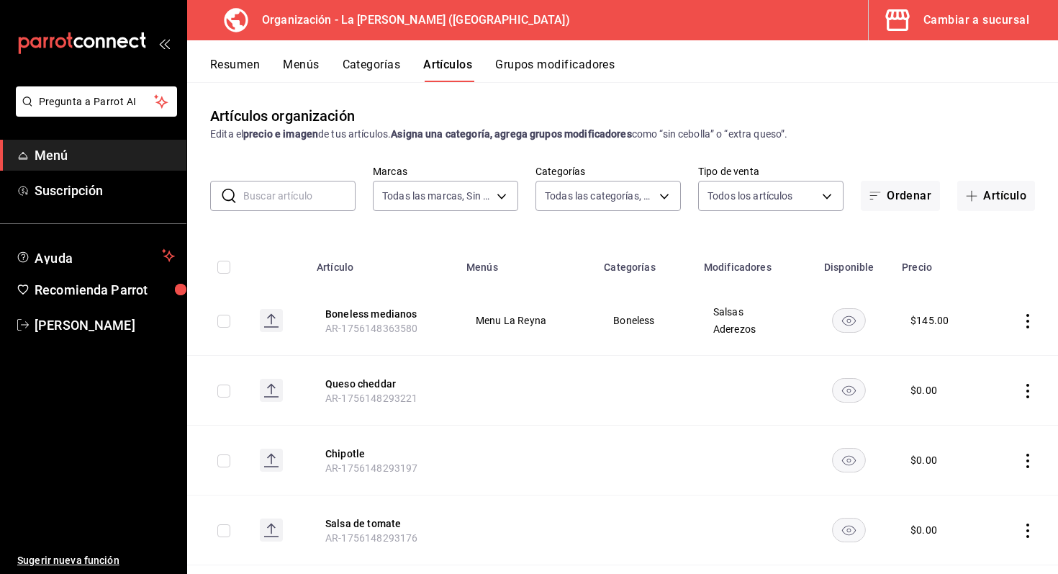
type input "51611846-7282-4160-8bc2-1aa9d450d589,e343757e-b4b1-40f0-bd1c-e3d9384438a0,9d13c…"
click at [474, 191] on body "Pregunta a Parrot AI Menú Suscripción Ayuda Recomienda Parrot Marco Romo Sugeri…" at bounding box center [529, 287] width 1058 height 574
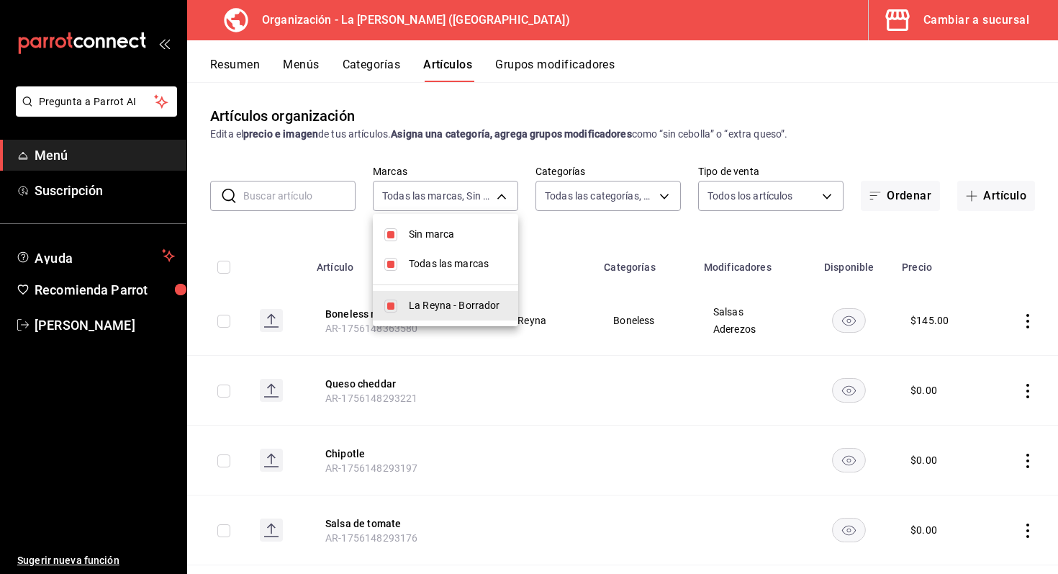
click at [438, 233] on span "Sin marca" at bounding box center [458, 234] width 98 height 15
checkbox input "false"
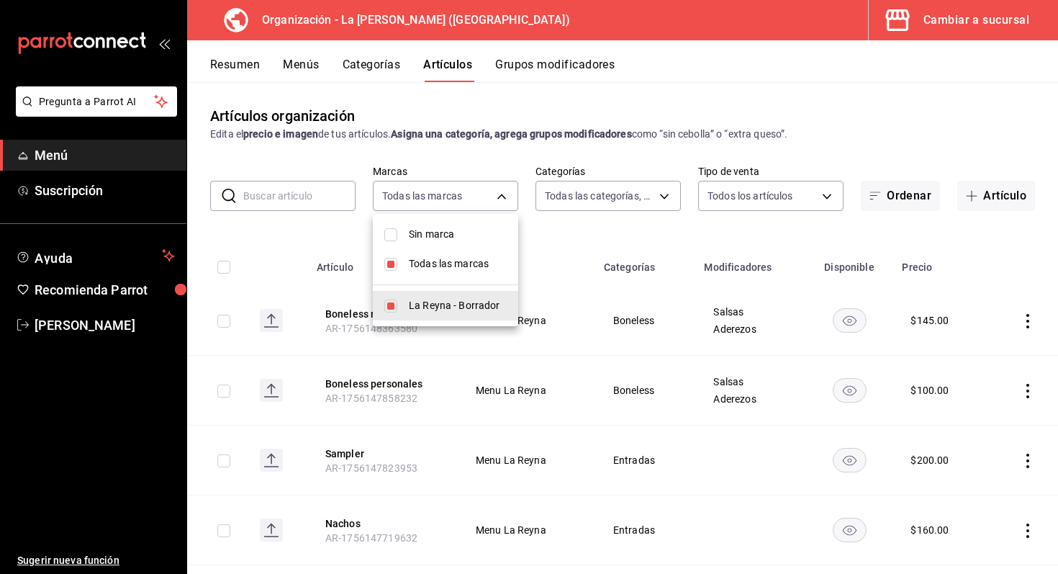
click at [435, 272] on li "Todas las marcas" at bounding box center [445, 264] width 145 height 30
checkbox input "false"
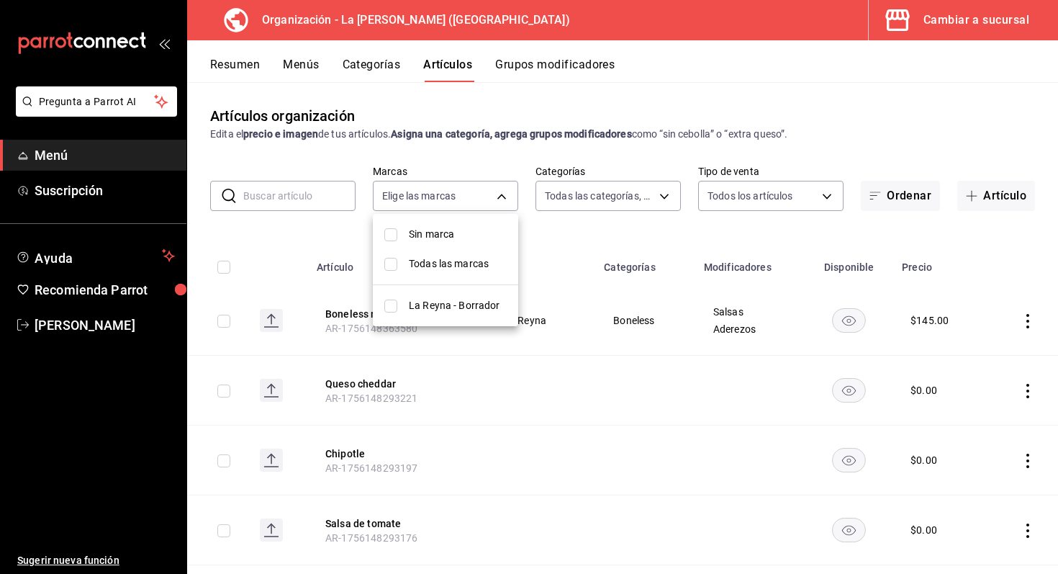
click at [389, 310] on input "checkbox" at bounding box center [390, 305] width 13 height 13
checkbox input "true"
type input "21e8f741-d7e9-4a52-ba38-779e4aaec189"
checkbox input "true"
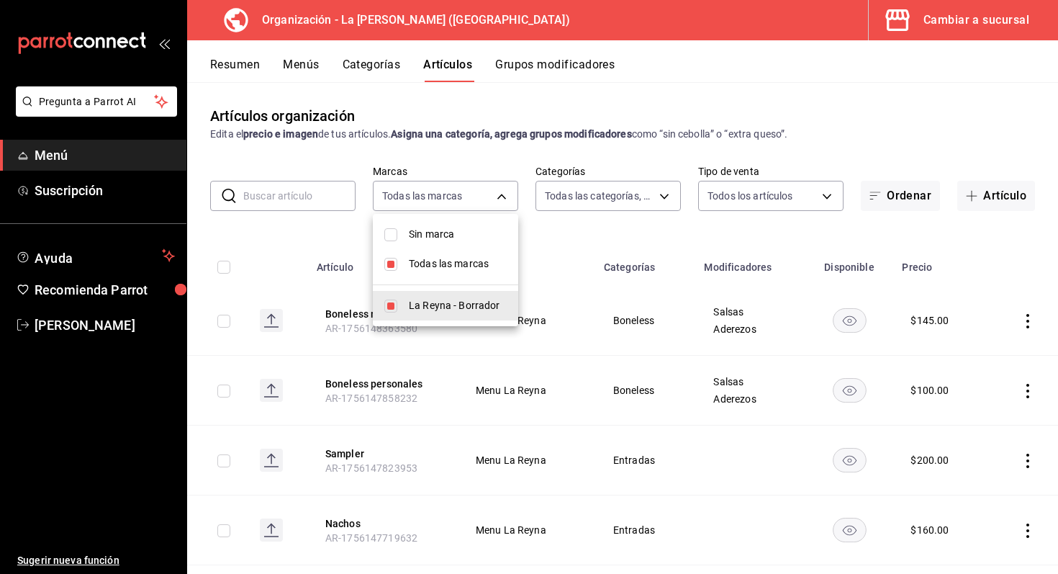
click at [597, 204] on div at bounding box center [529, 287] width 1058 height 574
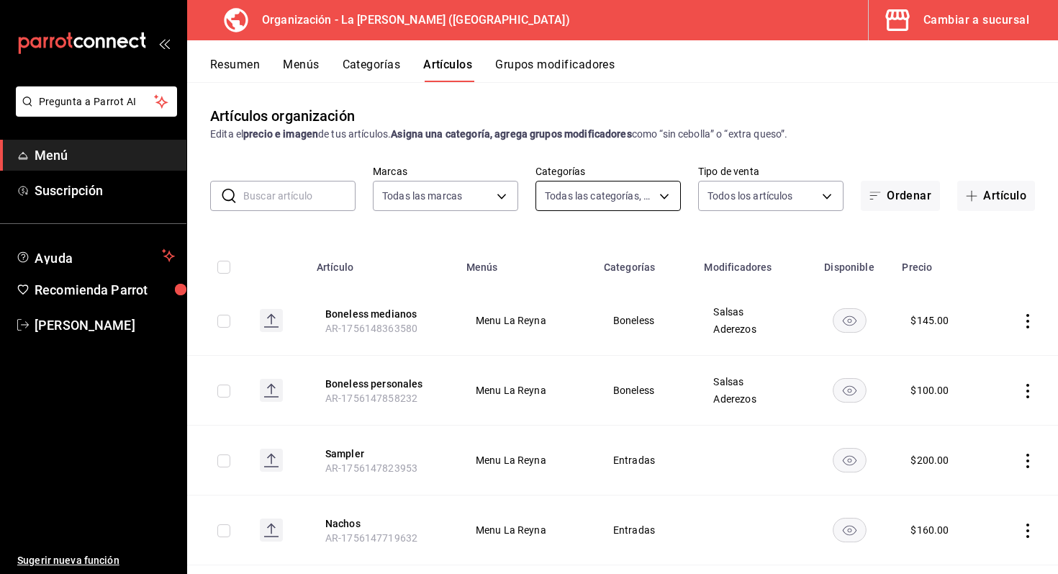
click at [597, 201] on body "Pregunta a Parrot AI Menú Suscripción Ayuda Recomienda Parrot Marco Romo Sugeri…" at bounding box center [529, 287] width 1058 height 574
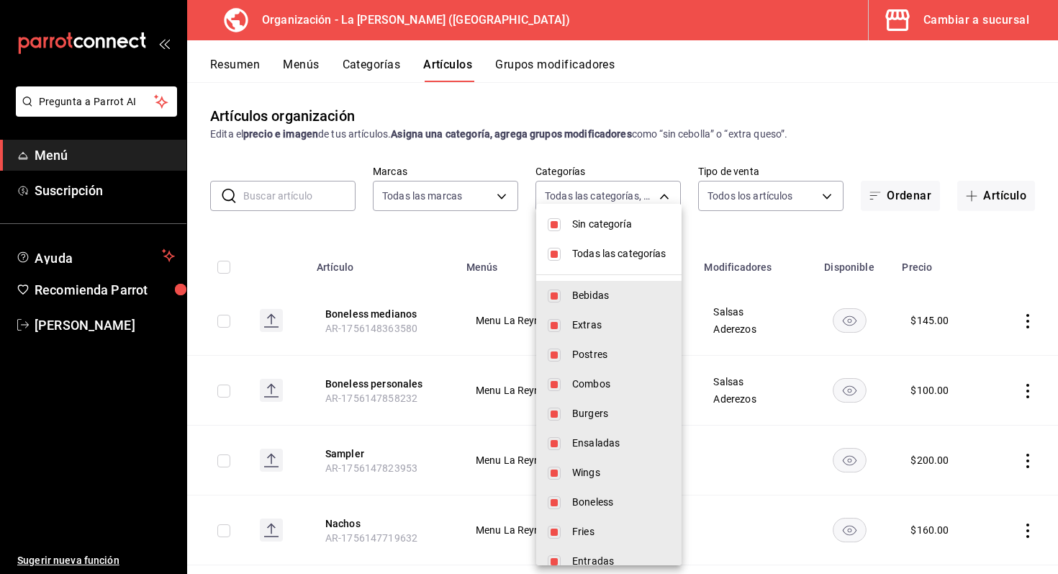
click at [594, 232] on li "Sin categoría" at bounding box center [608, 224] width 145 height 30
checkbox input "false"
click at [589, 253] on span "Todas las categorías" at bounding box center [621, 253] width 98 height 15
checkbox input "false"
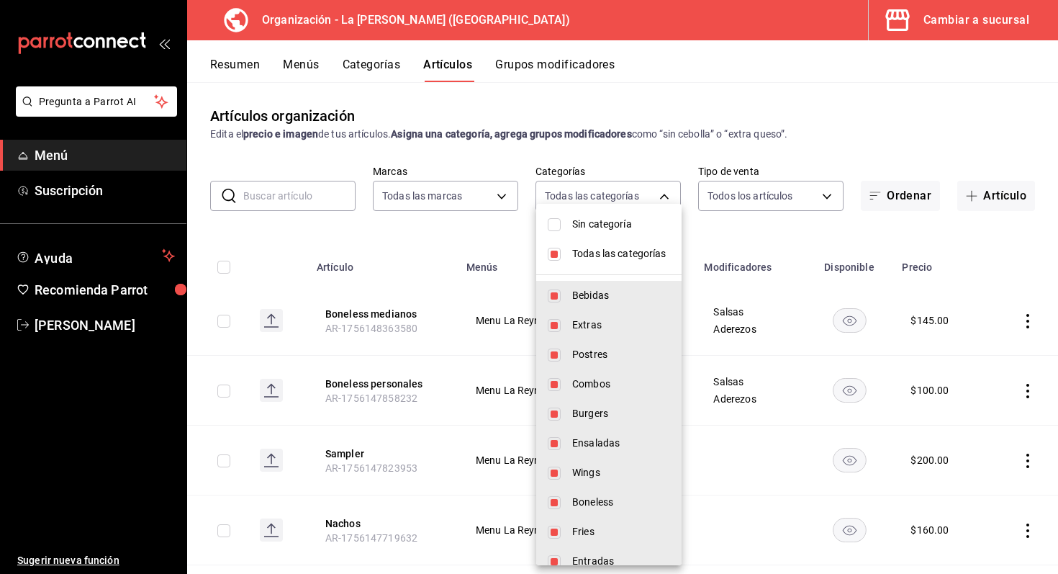
checkbox input "false"
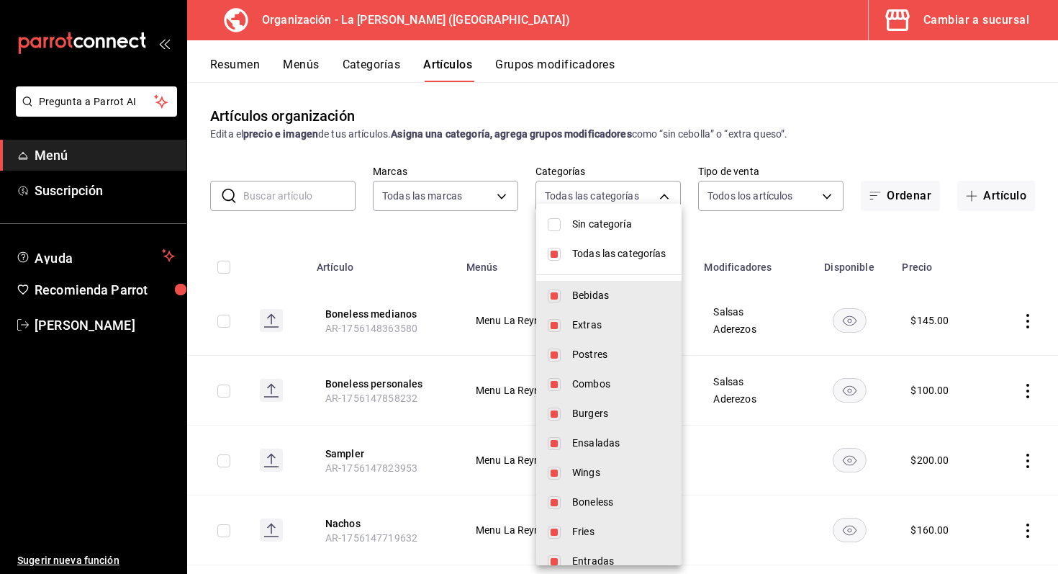
checkbox input "false"
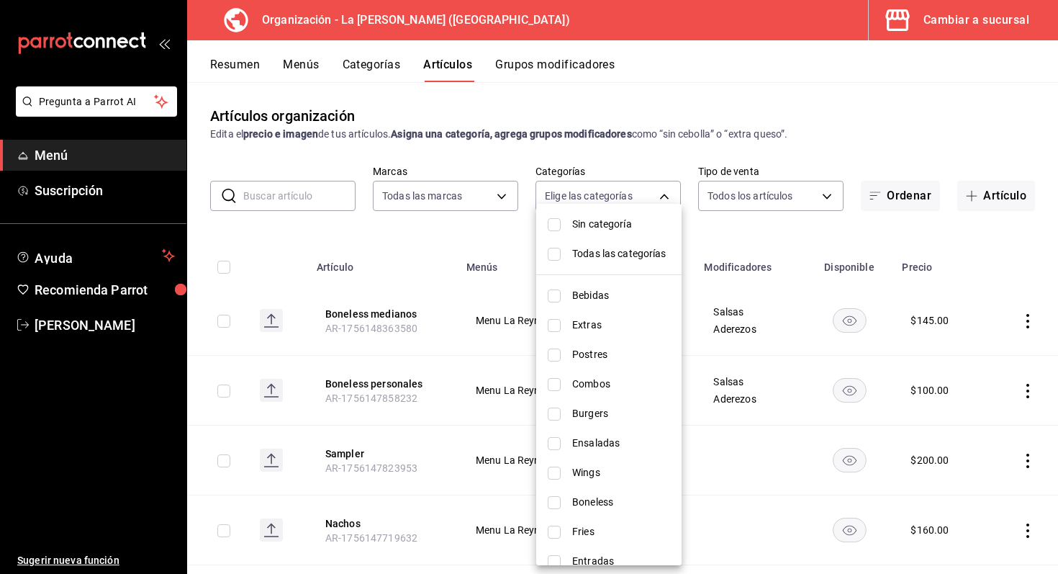
click at [572, 500] on span "Boneless" at bounding box center [621, 501] width 98 height 15
type input "43437a88-f5e9-4abc-847f-8de2ed73f29f"
checkbox input "true"
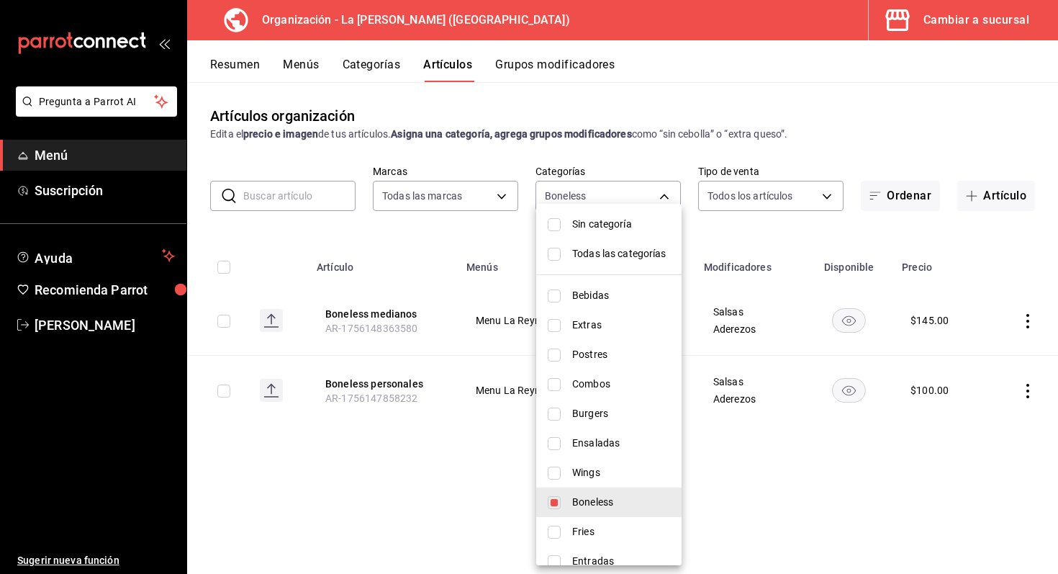
click at [983, 186] on div at bounding box center [529, 287] width 1058 height 574
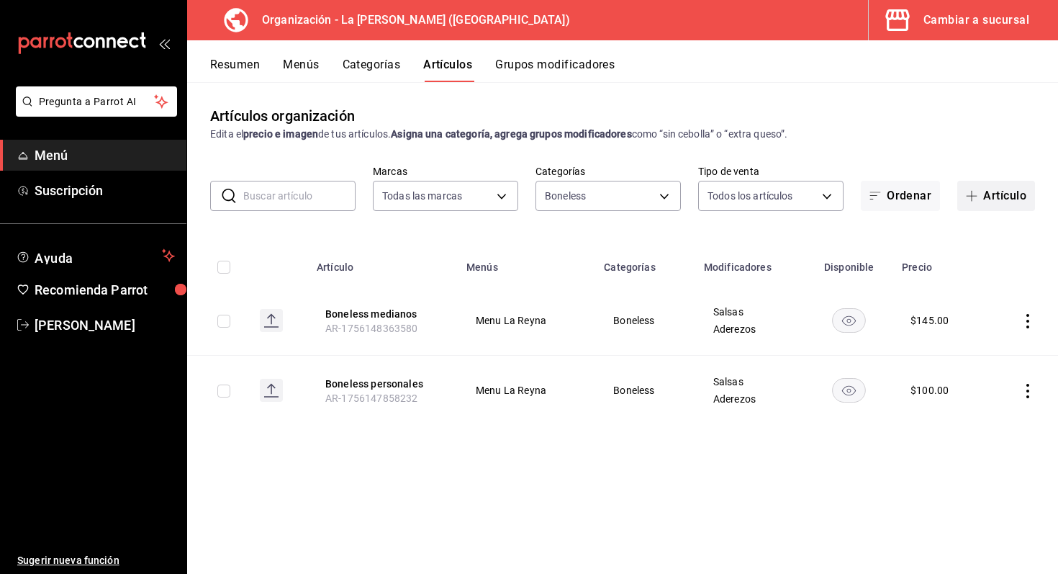
click at [992, 193] on button "Artículo" at bounding box center [996, 196] width 78 height 30
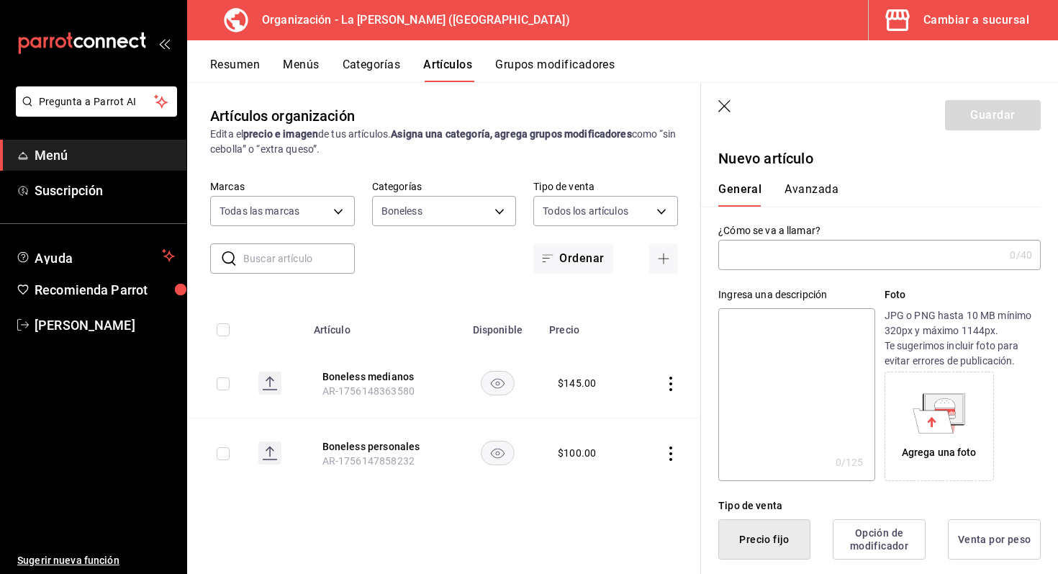
click at [835, 253] on input "text" at bounding box center [861, 254] width 286 height 29
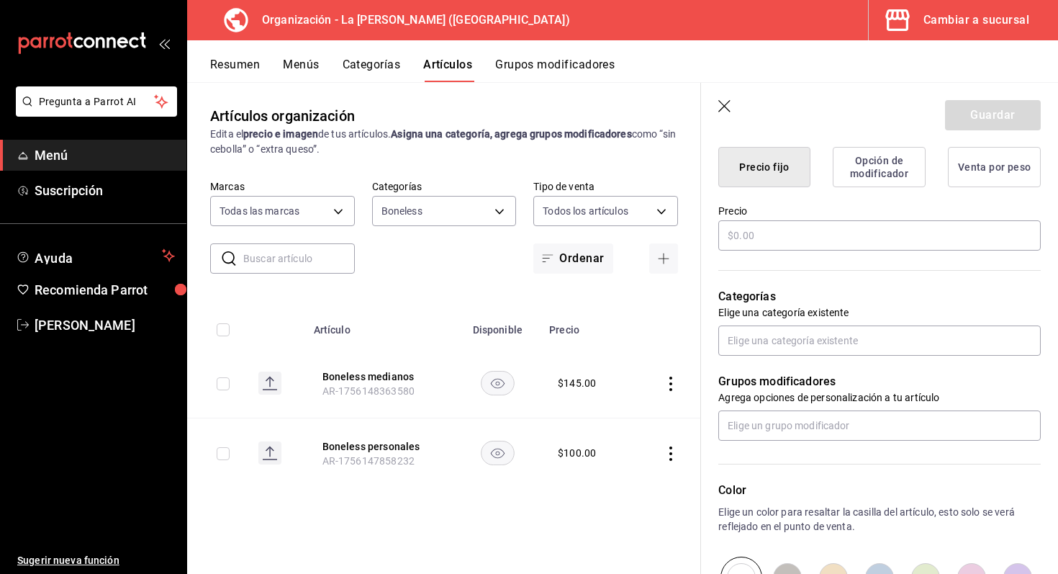
scroll to position [376, 0]
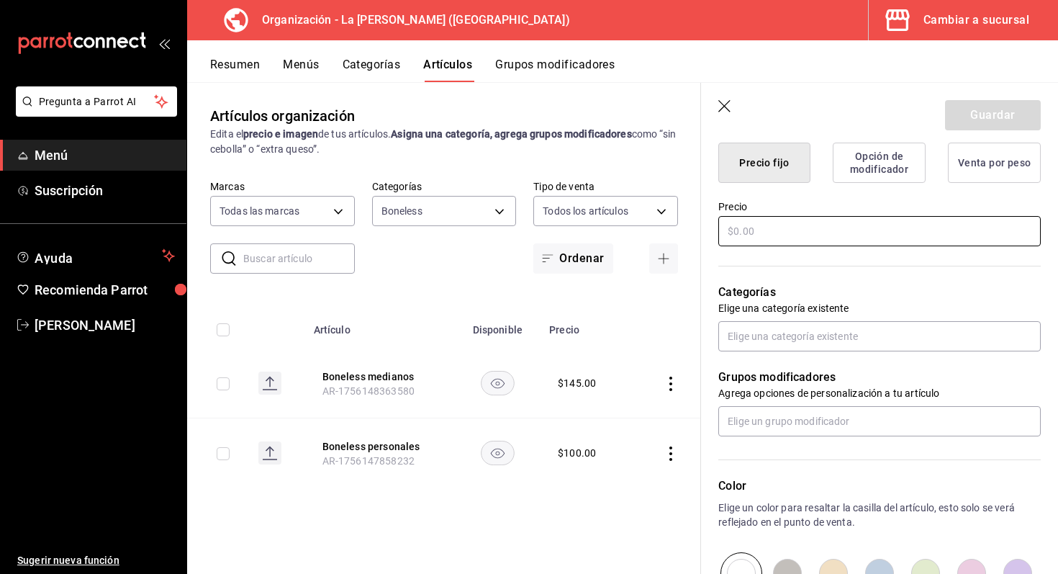
type input "Boneless Grandes"
click at [879, 226] on input "text" at bounding box center [879, 231] width 322 height 30
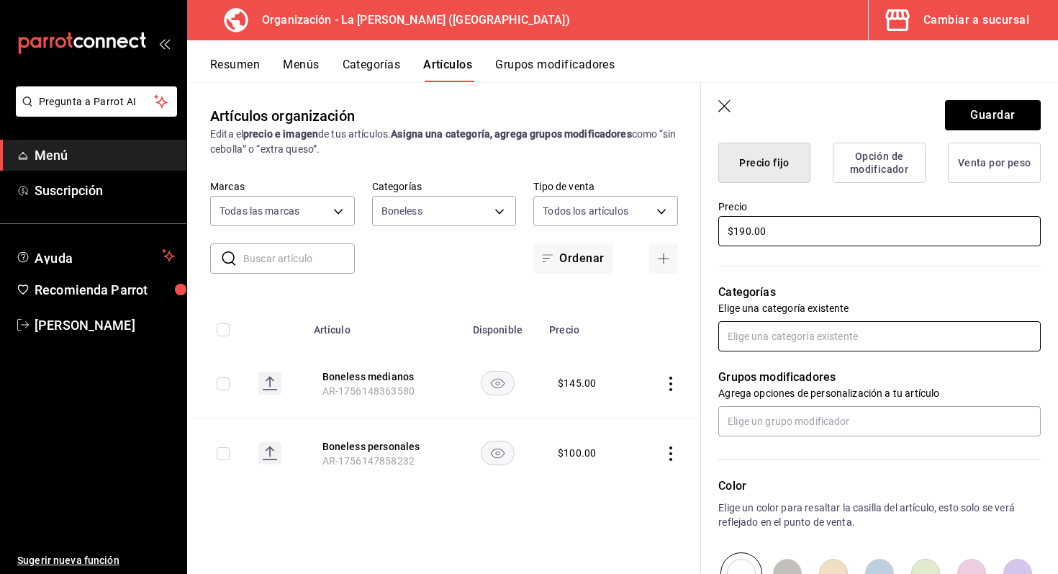
type input "$190.00"
click at [863, 331] on input "text" at bounding box center [879, 336] width 322 height 30
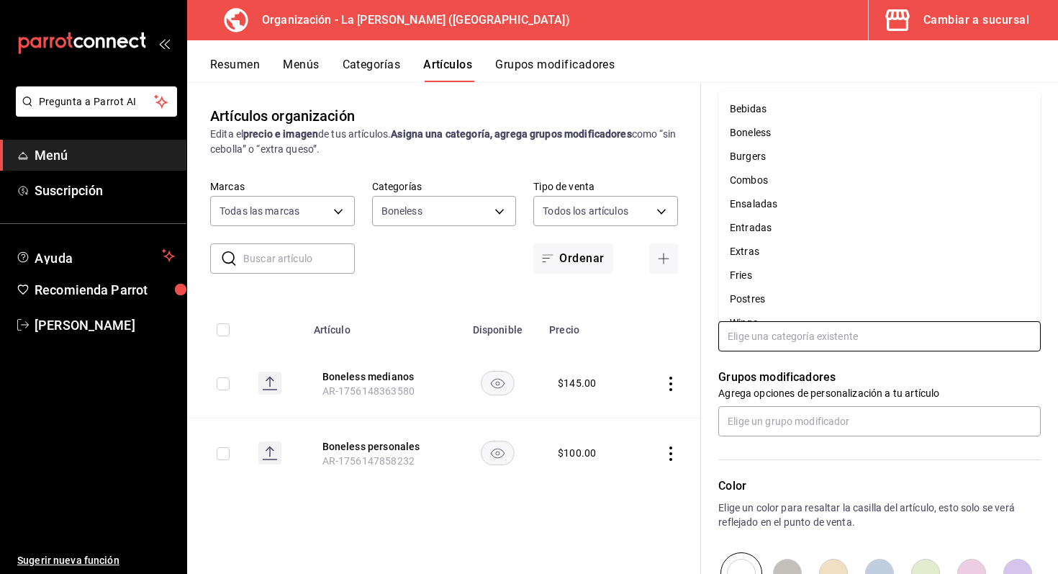
scroll to position [19, 0]
click at [787, 117] on li "Boneless" at bounding box center [879, 113] width 322 height 24
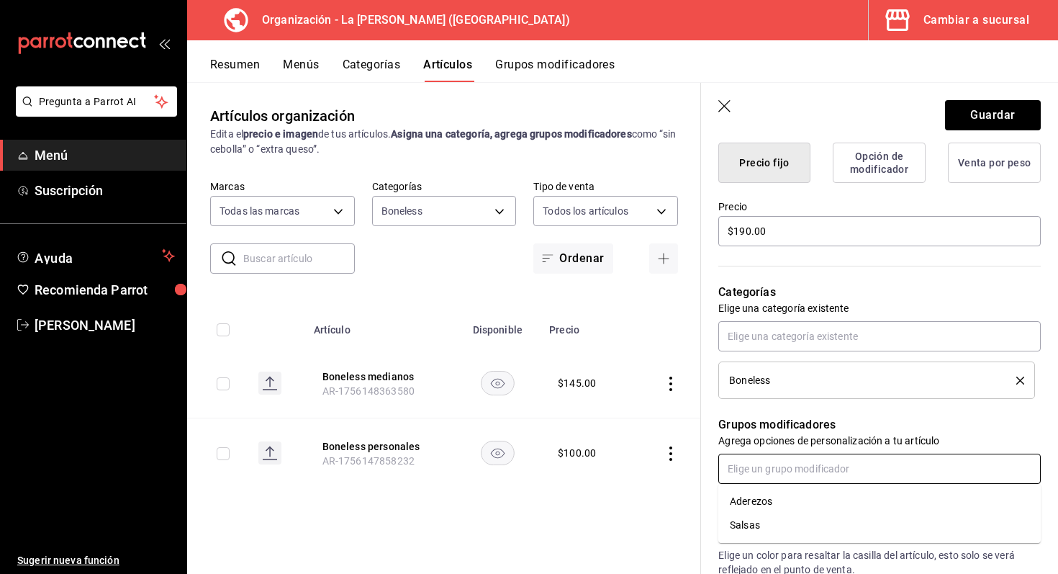
click at [823, 470] on input "text" at bounding box center [879, 468] width 322 height 30
click at [802, 527] on li "Salsas" at bounding box center [879, 525] width 322 height 24
click at [795, 466] on input "text" at bounding box center [879, 468] width 322 height 30
click at [779, 507] on li "Aderezos" at bounding box center [879, 501] width 322 height 24
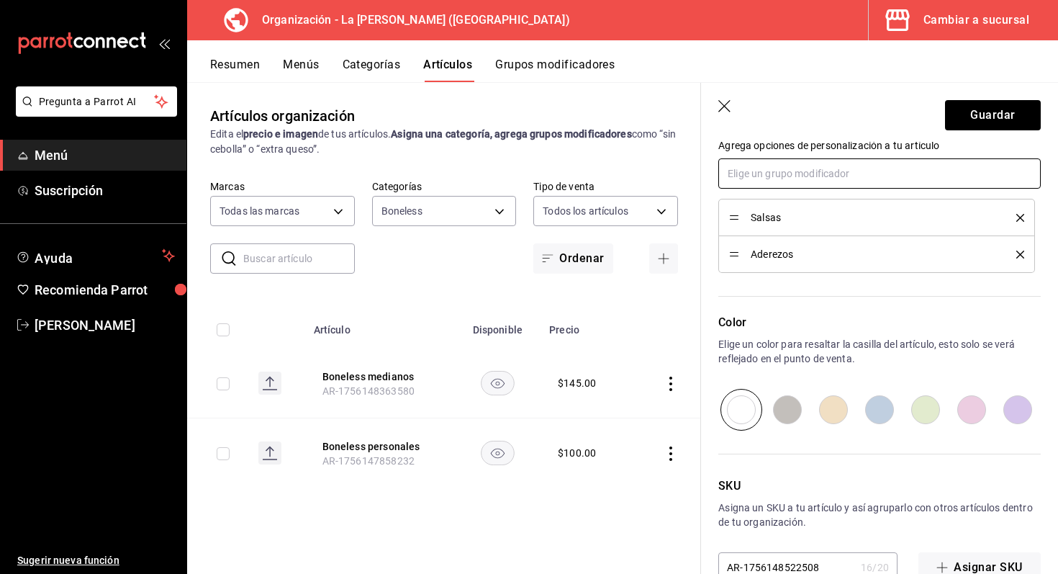
scroll to position [707, 0]
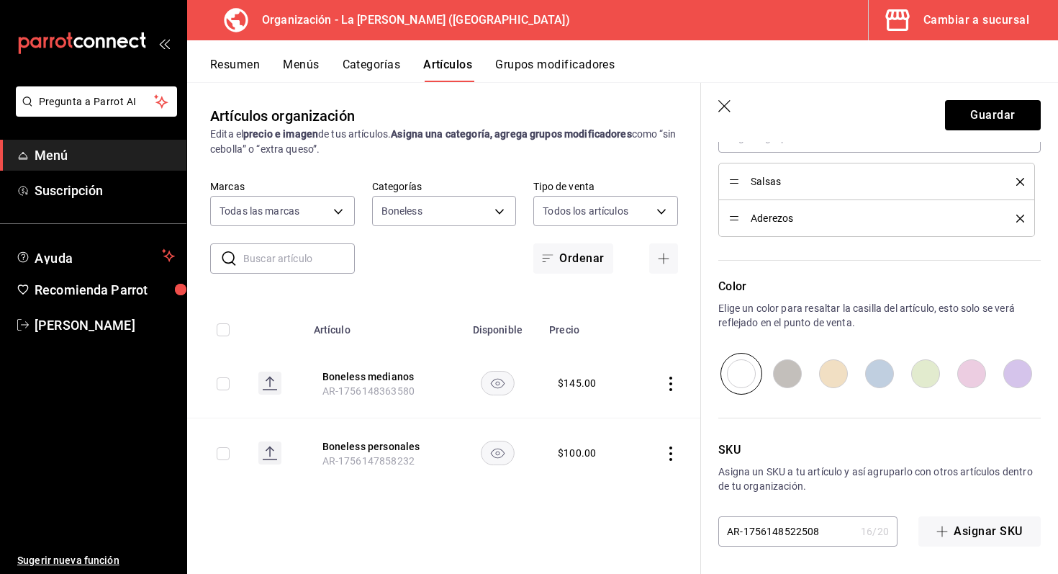
click at [826, 362] on input "radio" at bounding box center [833, 374] width 46 height 42
radio input "true"
click at [990, 108] on button "Guardar" at bounding box center [993, 115] width 96 height 30
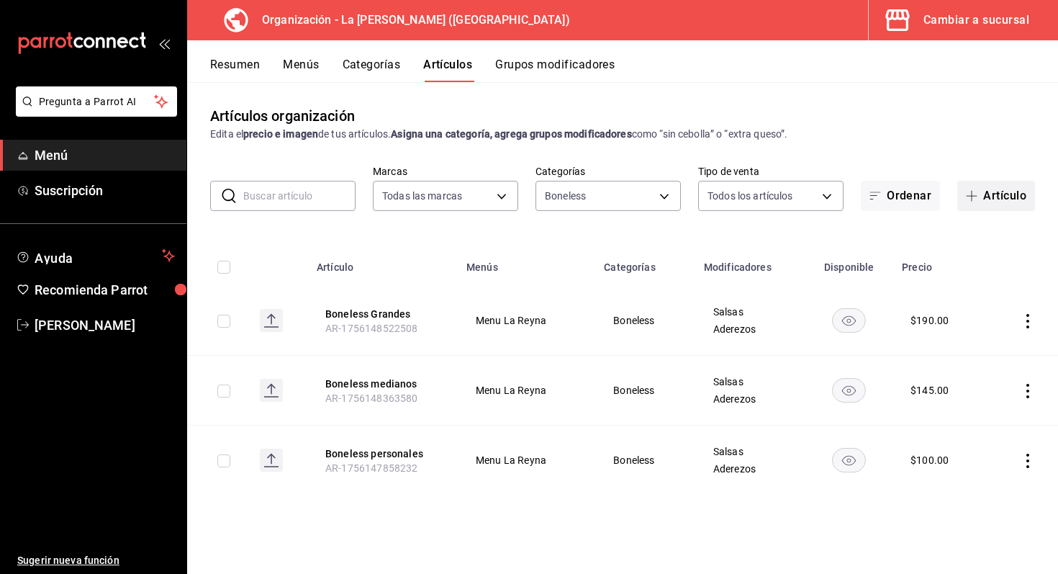
click at [1002, 196] on button "Artículo" at bounding box center [996, 196] width 78 height 30
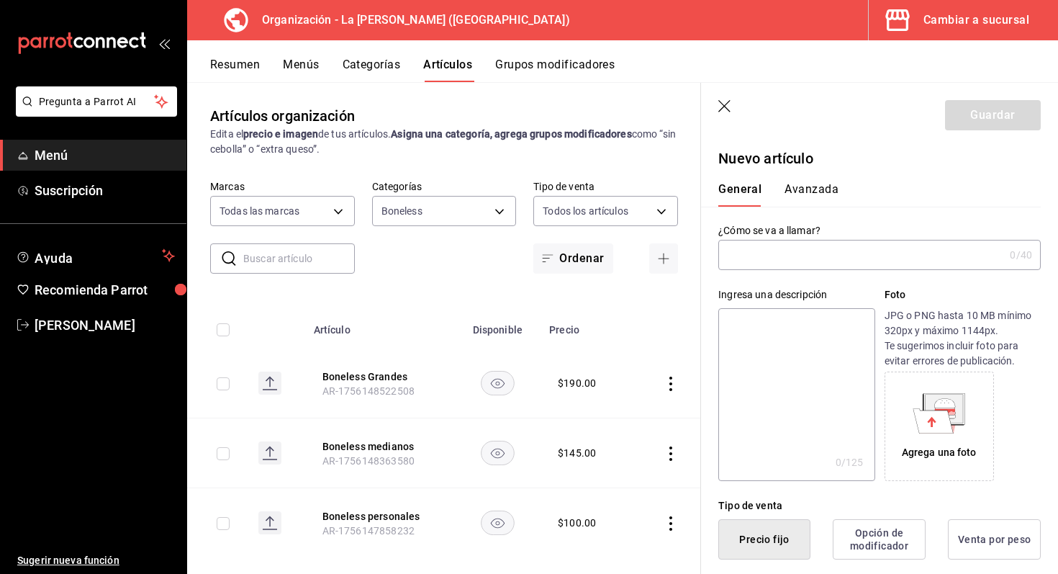
click at [871, 255] on input "text" at bounding box center [861, 254] width 286 height 29
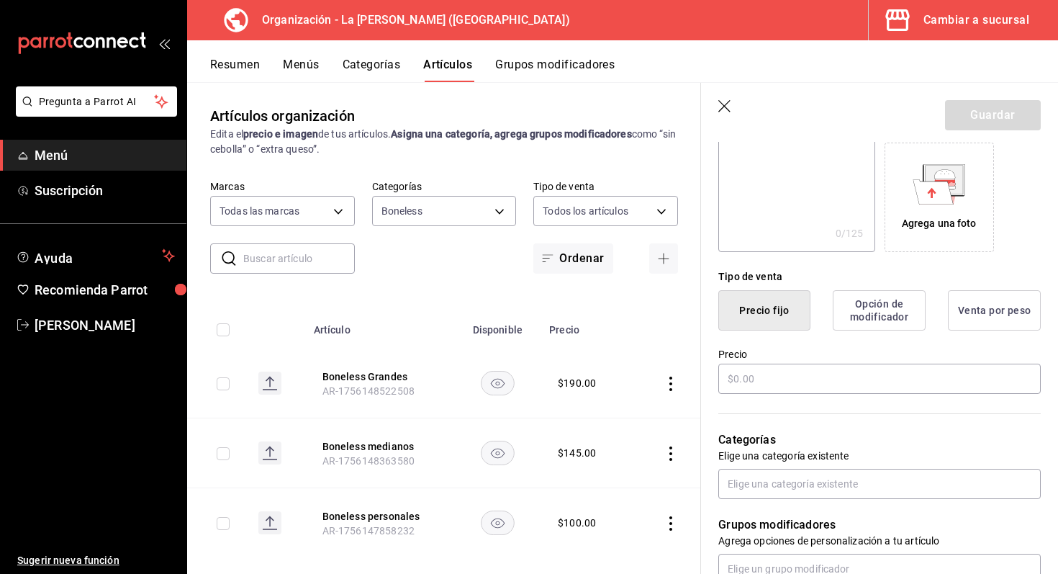
scroll to position [320, 0]
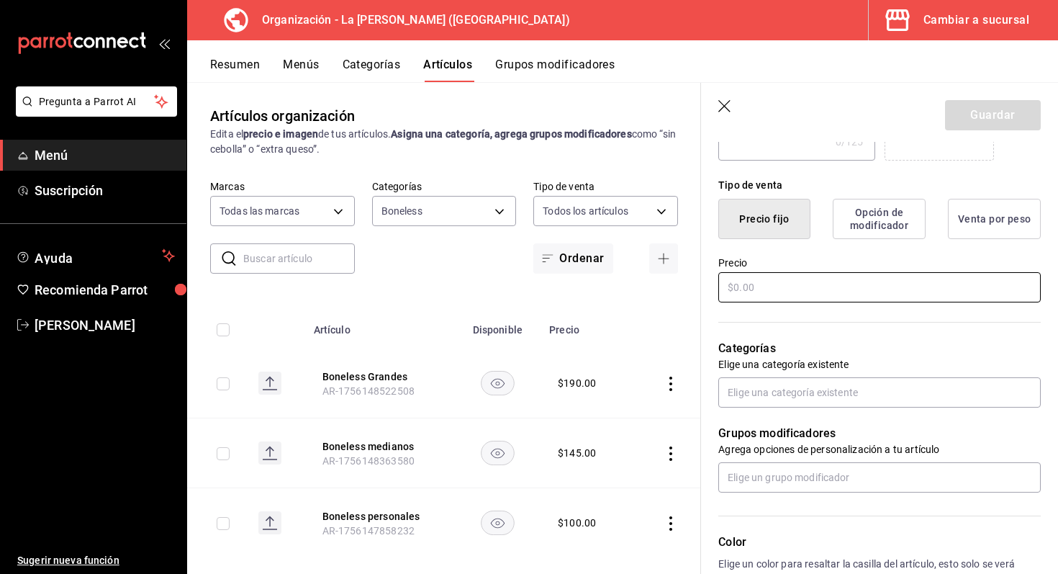
type input "Boneless Familiar"
click at [885, 291] on input "text" at bounding box center [879, 287] width 322 height 30
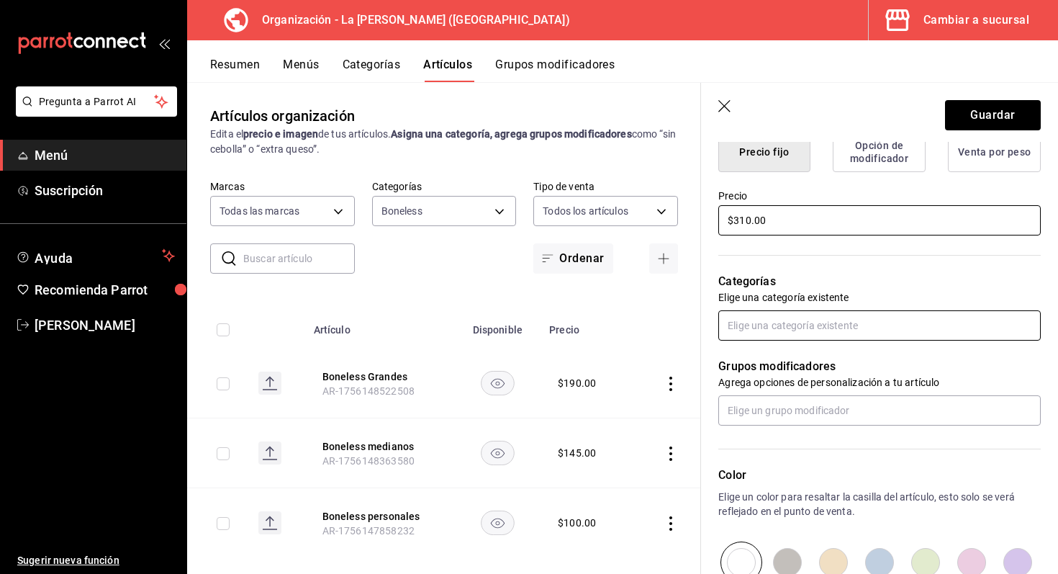
type input "$310.00"
click at [861, 330] on input "text" at bounding box center [879, 325] width 322 height 30
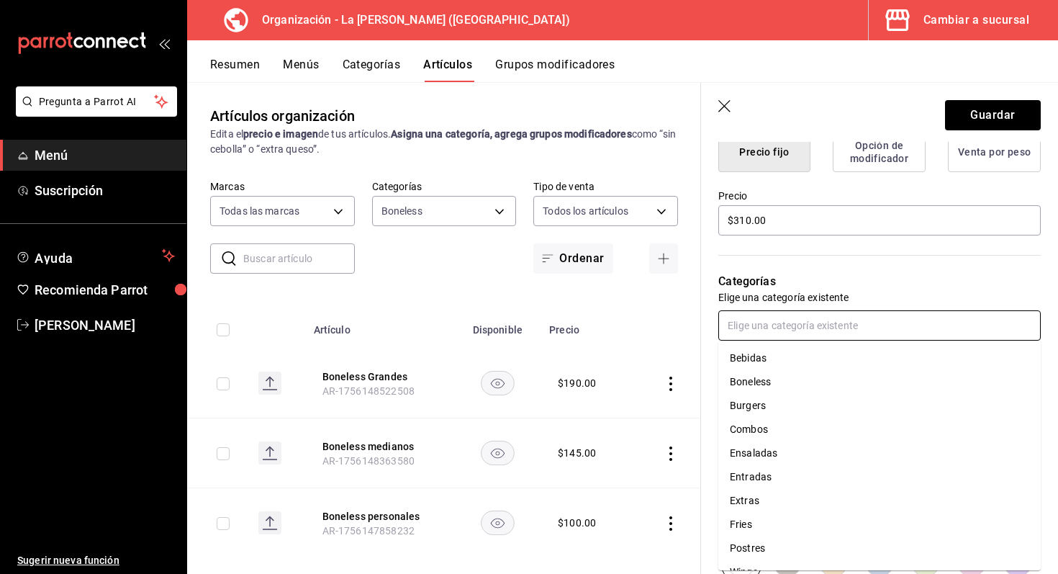
scroll to position [19, 0]
click at [748, 368] on li "Boneless" at bounding box center [879, 362] width 322 height 24
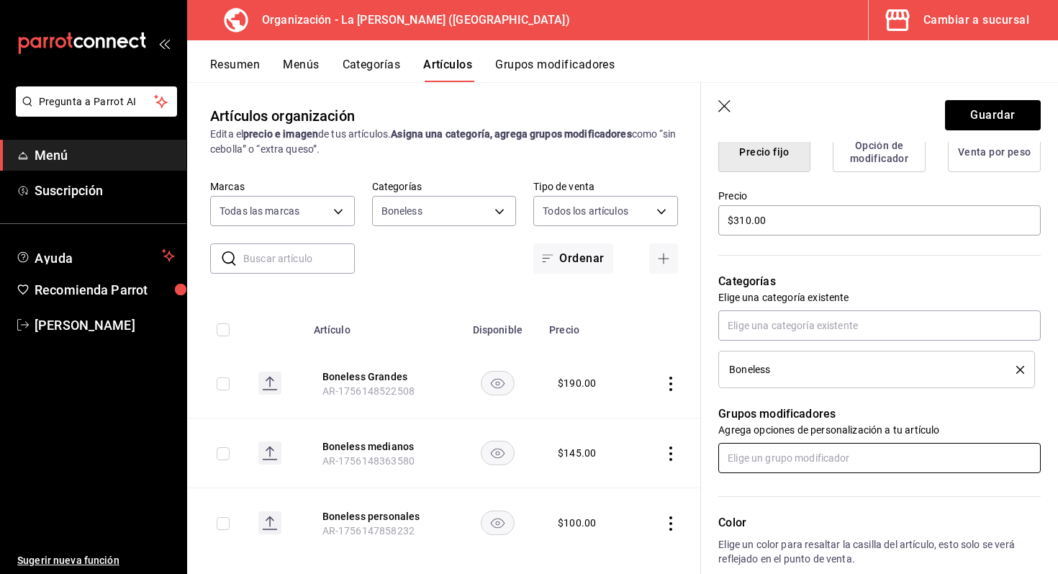
click at [827, 447] on input "text" at bounding box center [879, 458] width 322 height 30
click at [785, 502] on li "Salsas" at bounding box center [879, 514] width 322 height 24
click at [782, 455] on input "text" at bounding box center [879, 458] width 322 height 30
click at [761, 502] on li "Aderezos" at bounding box center [879, 491] width 322 height 24
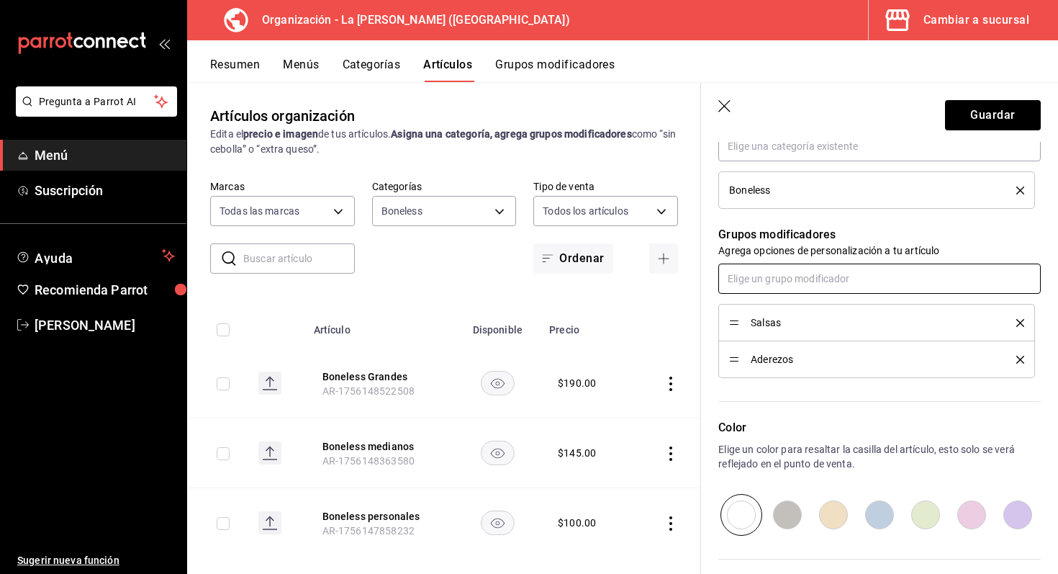
scroll to position [610, 0]
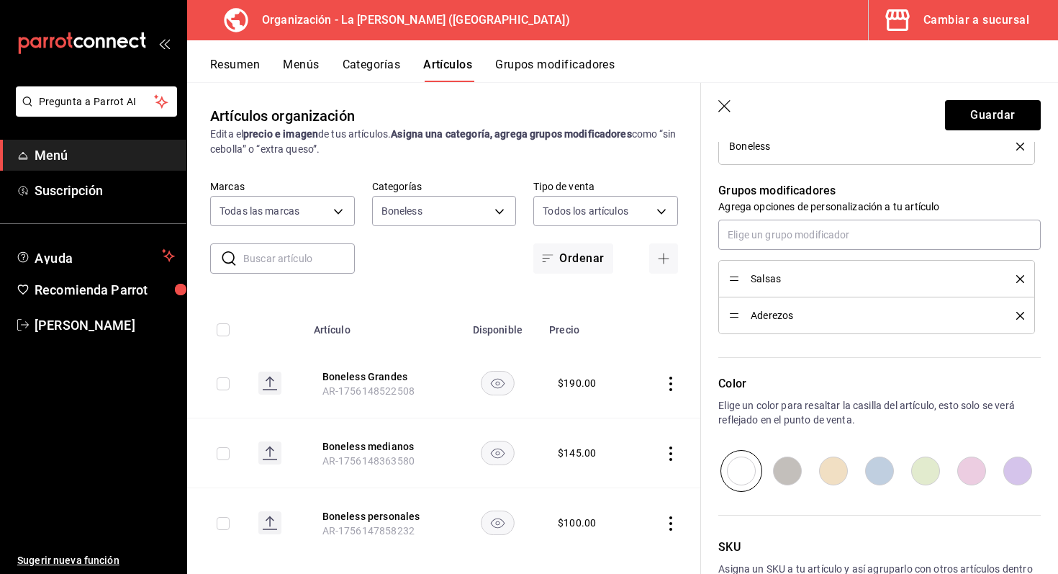
click at [880, 472] on input "radio" at bounding box center [879, 471] width 46 height 42
radio input "true"
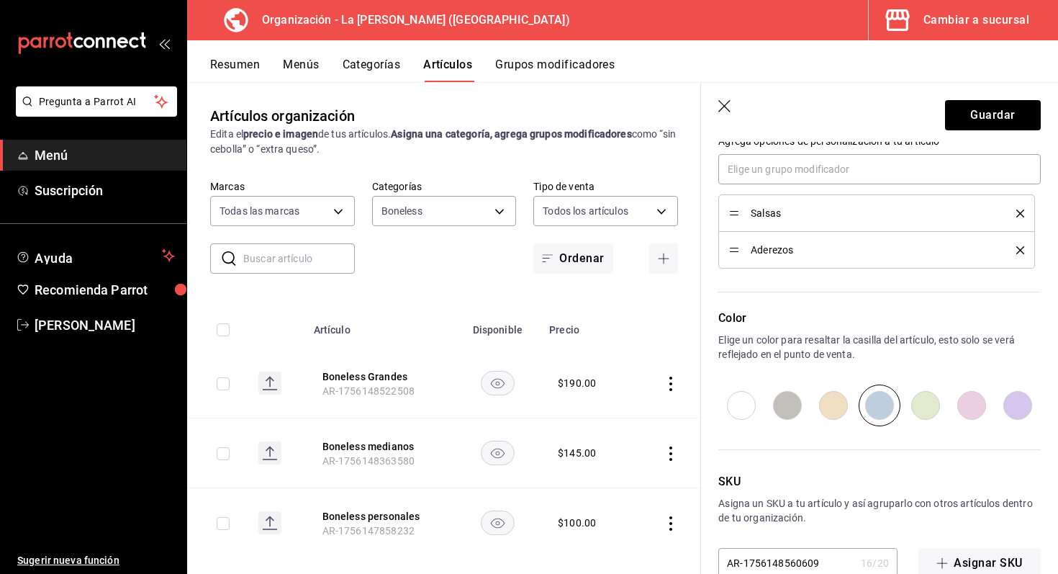
scroll to position [709, 0]
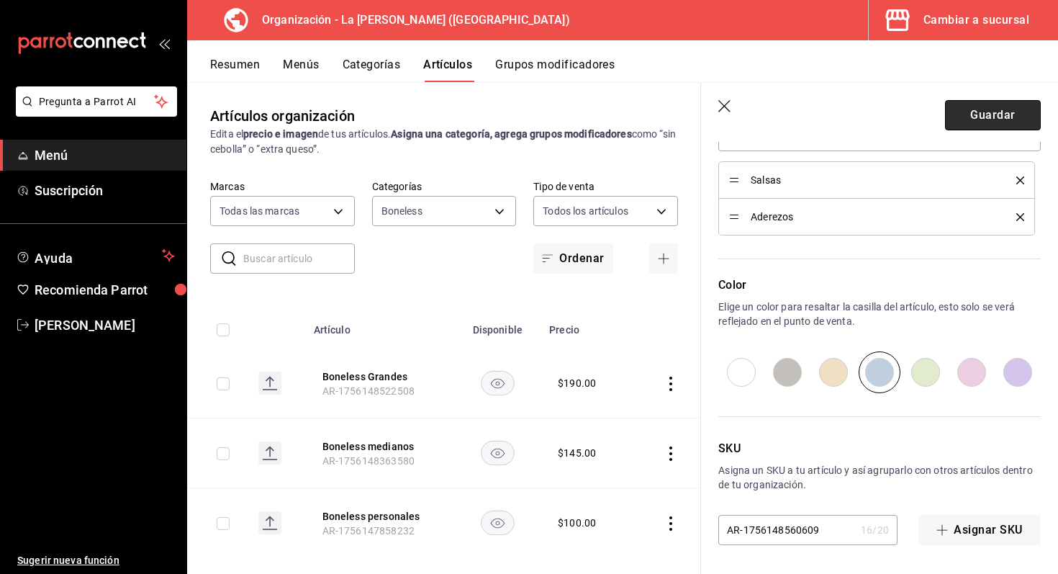
click at [966, 125] on button "Guardar" at bounding box center [993, 115] width 96 height 30
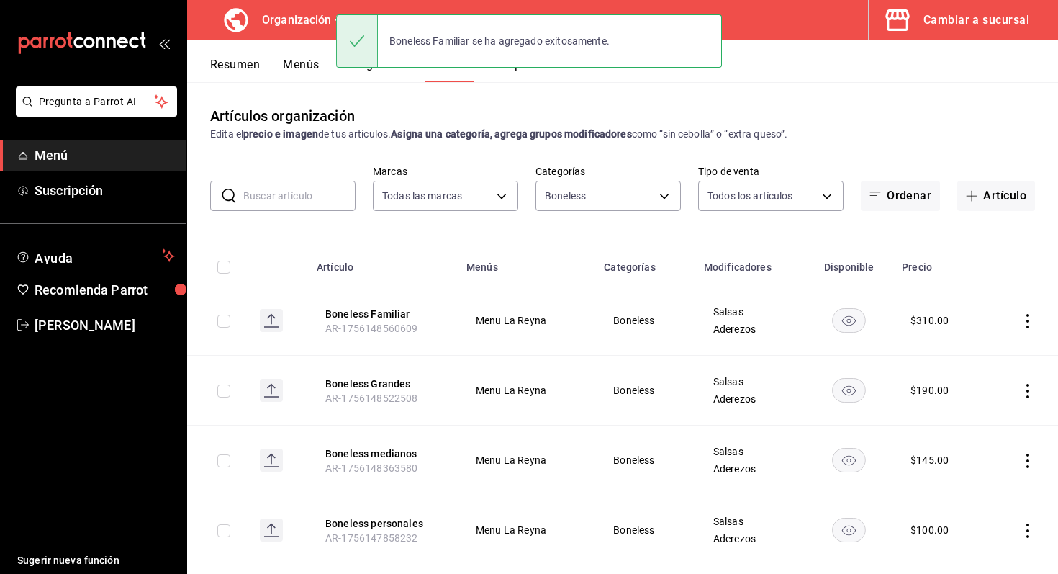
scroll to position [26, 0]
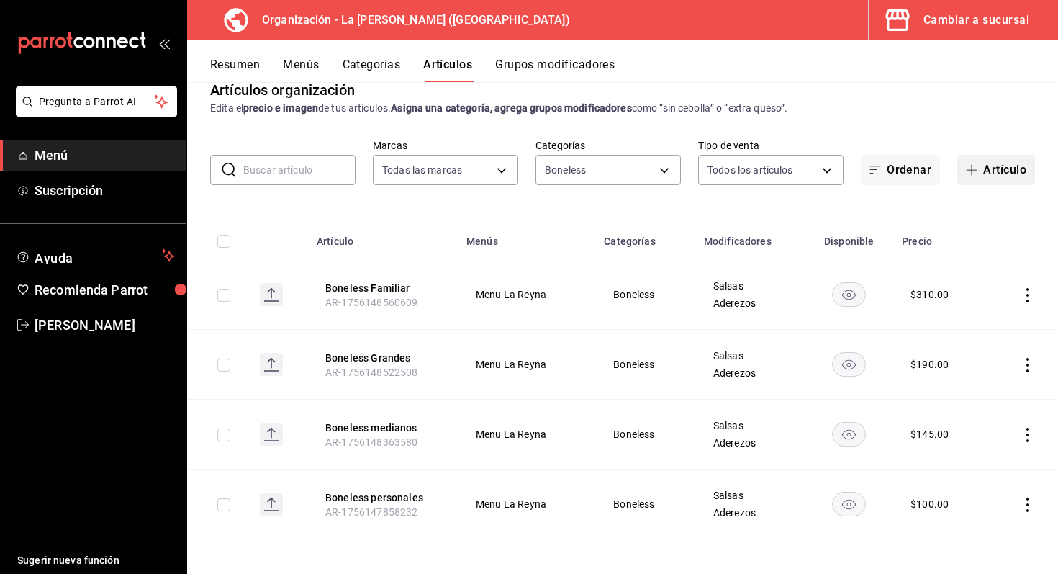
click at [984, 176] on button "Artículo" at bounding box center [996, 170] width 78 height 30
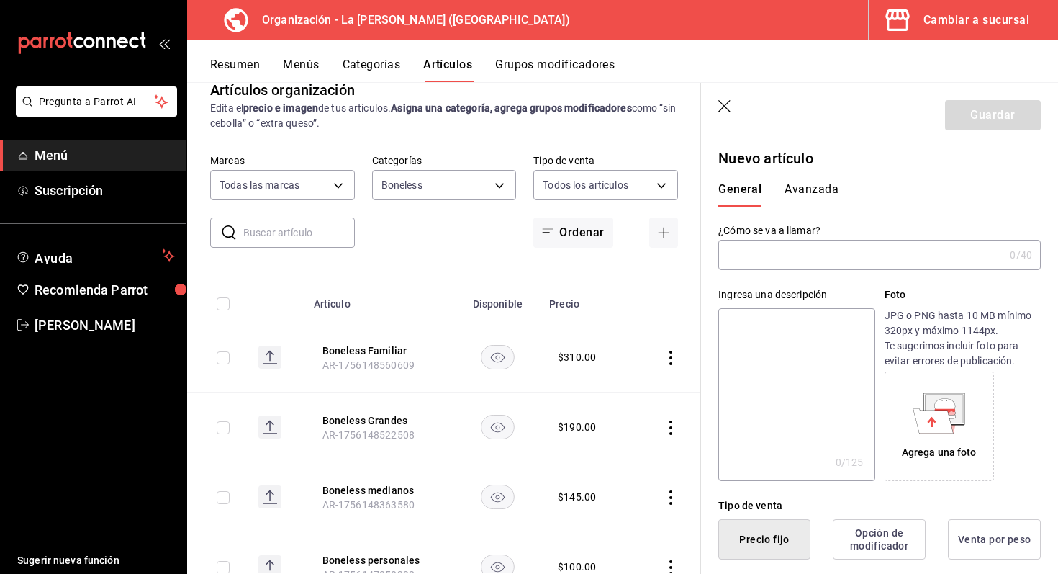
click at [862, 255] on input "text" at bounding box center [861, 254] width 286 height 29
click at [720, 107] on icon "button" at bounding box center [725, 107] width 14 height 14
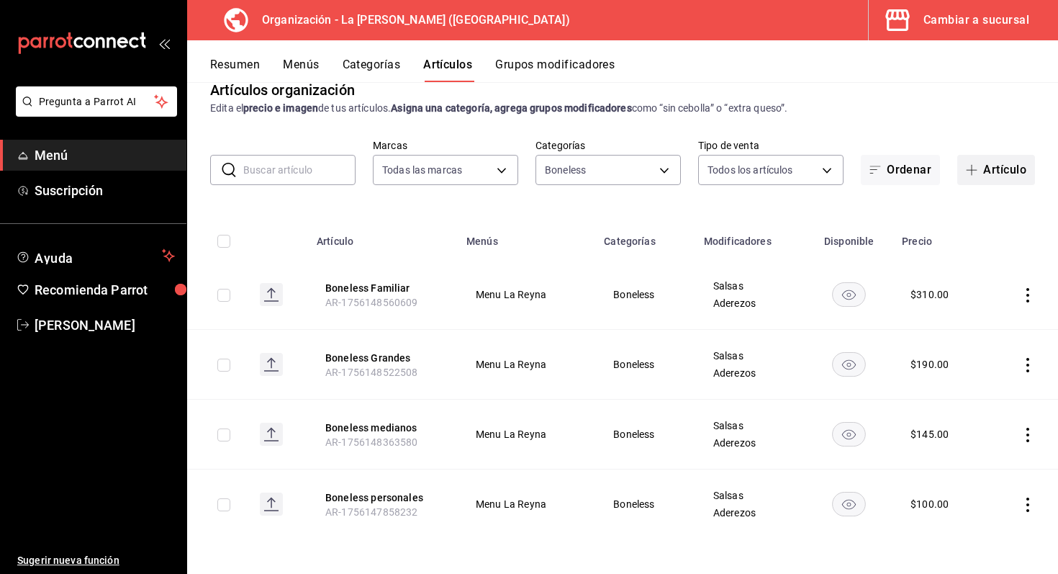
click at [1010, 170] on button "Artículo" at bounding box center [996, 170] width 78 height 30
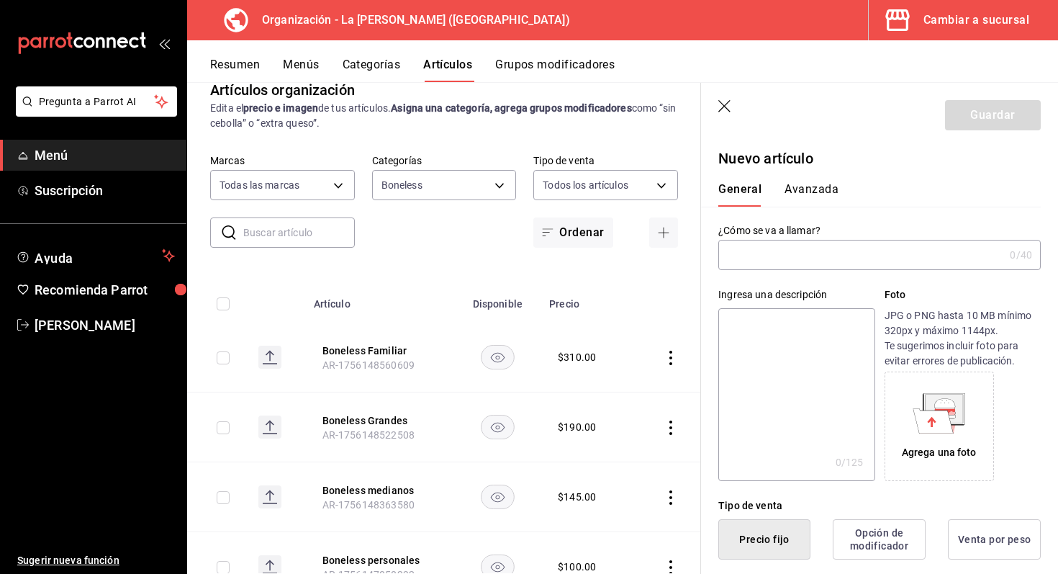
click at [806, 248] on input "text" at bounding box center [861, 254] width 286 height 29
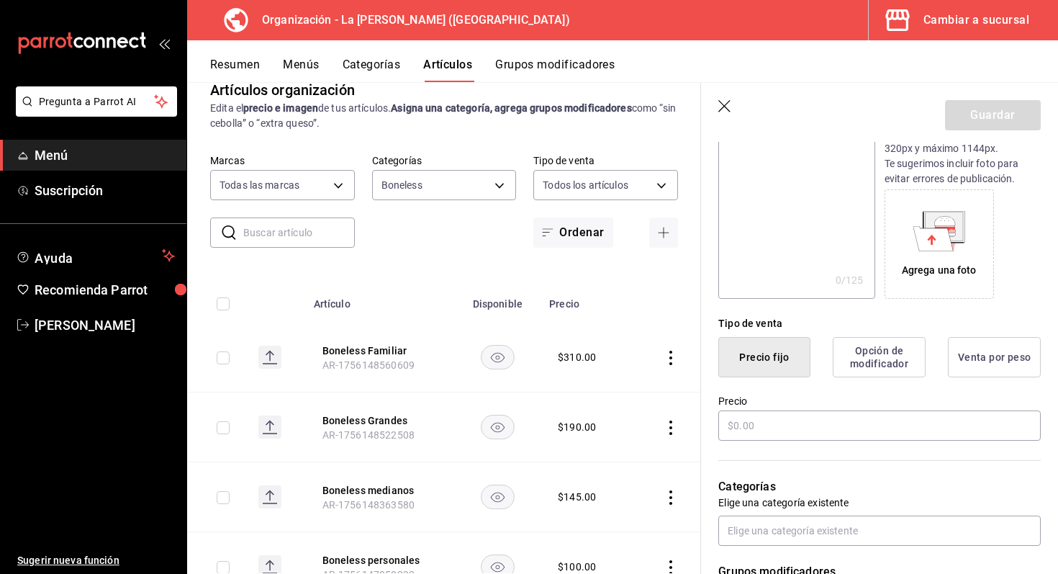
scroll to position [229, 0]
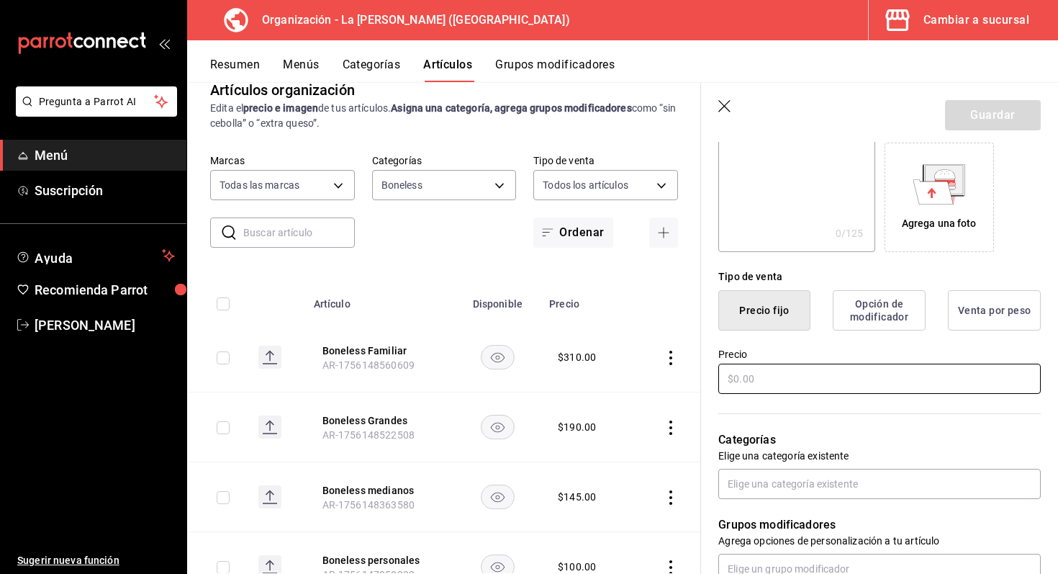
type input "Wings Personales"
click at [816, 377] on input "text" at bounding box center [879, 378] width 322 height 30
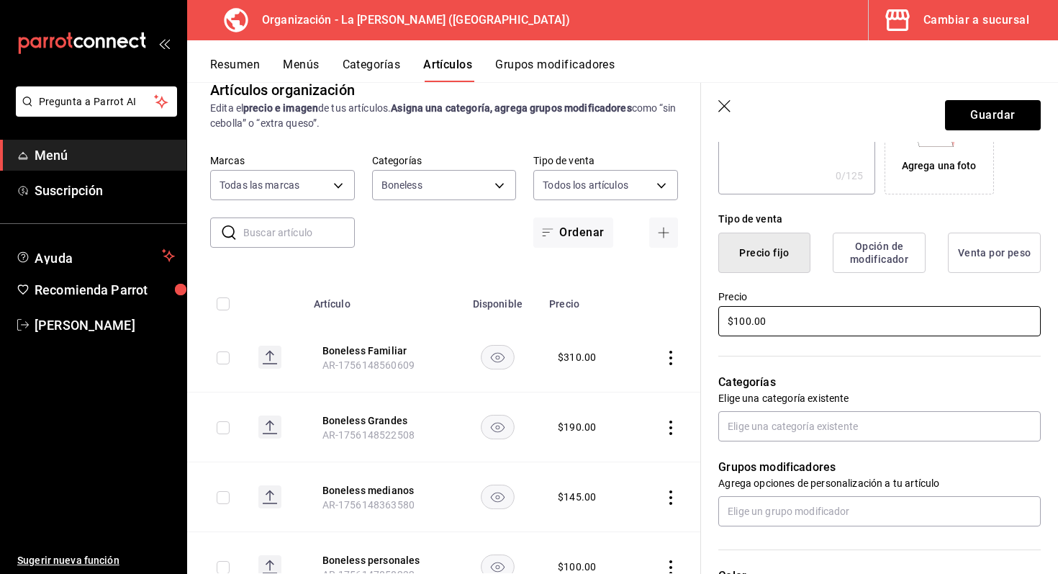
type input "$100.00"
click at [814, 422] on input "text" at bounding box center [879, 426] width 322 height 30
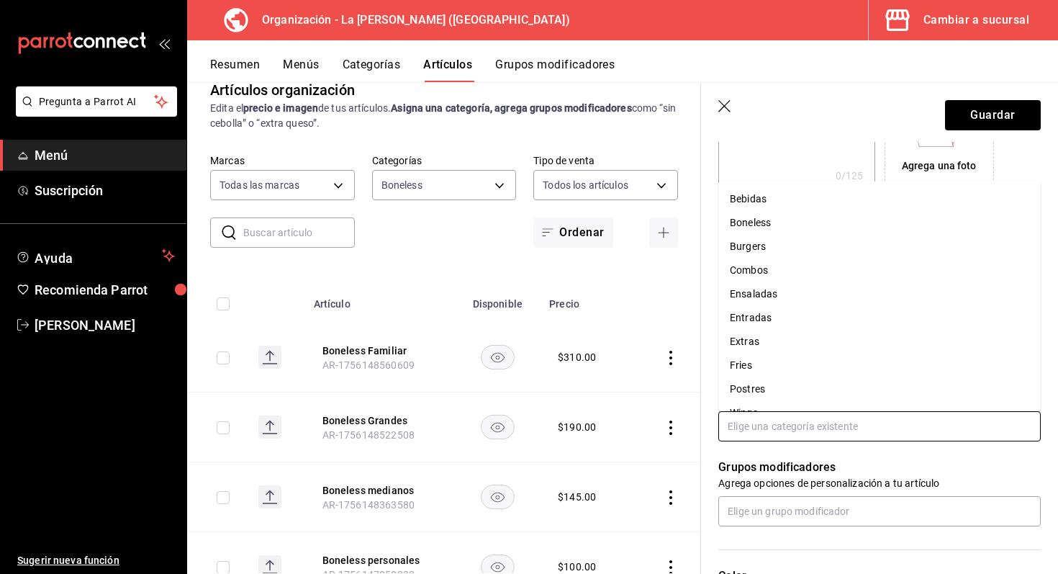
scroll to position [19, 0]
click at [776, 397] on li "Wings" at bounding box center [879, 393] width 322 height 24
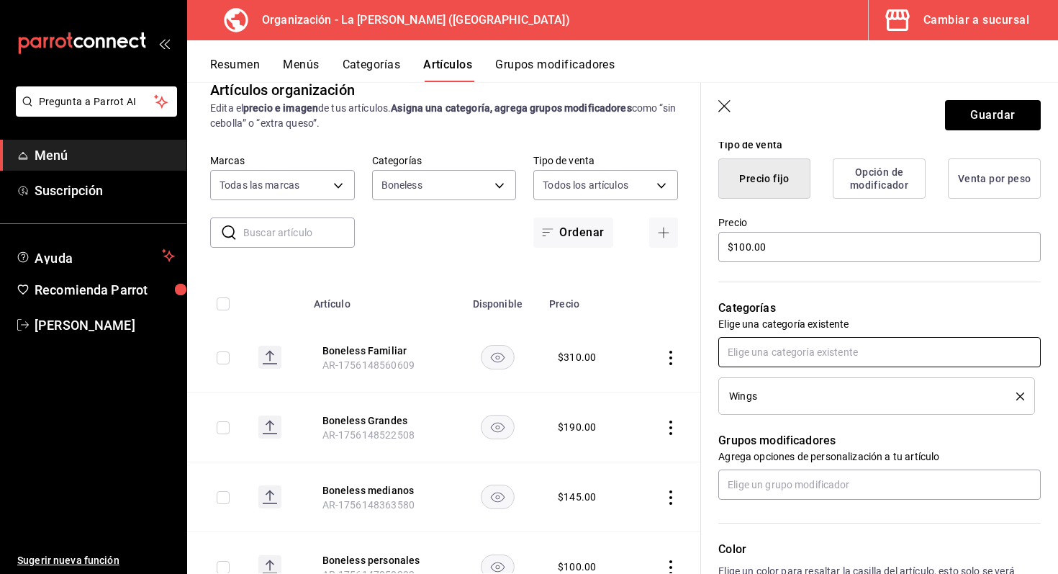
scroll to position [361, 0]
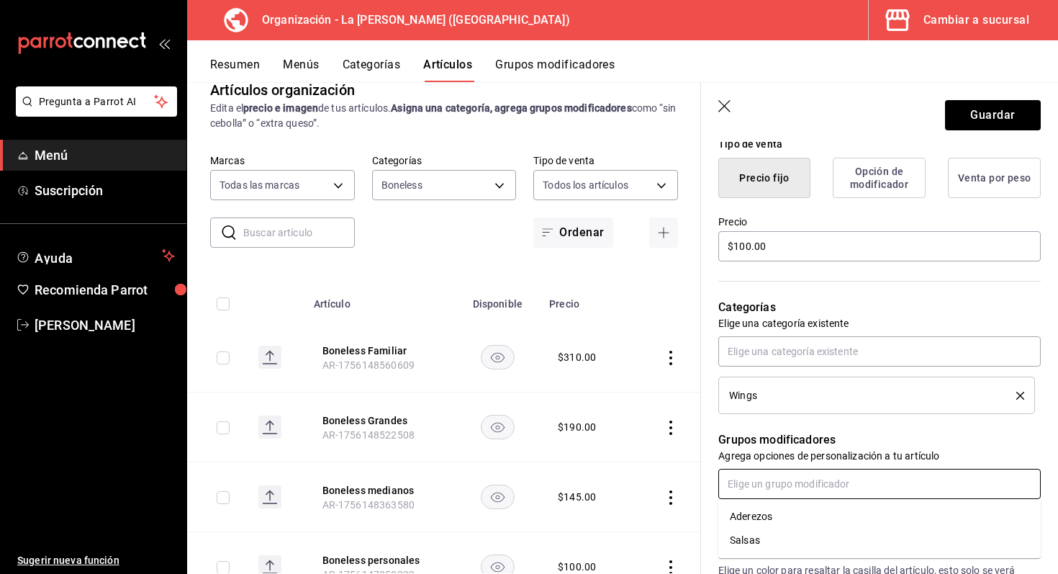
click at [776, 479] on input "text" at bounding box center [879, 483] width 322 height 30
click at [770, 543] on li "Salsas" at bounding box center [879, 540] width 322 height 24
click at [796, 480] on input "text" at bounding box center [879, 483] width 322 height 30
click at [779, 512] on li "Aderezos" at bounding box center [879, 516] width 322 height 24
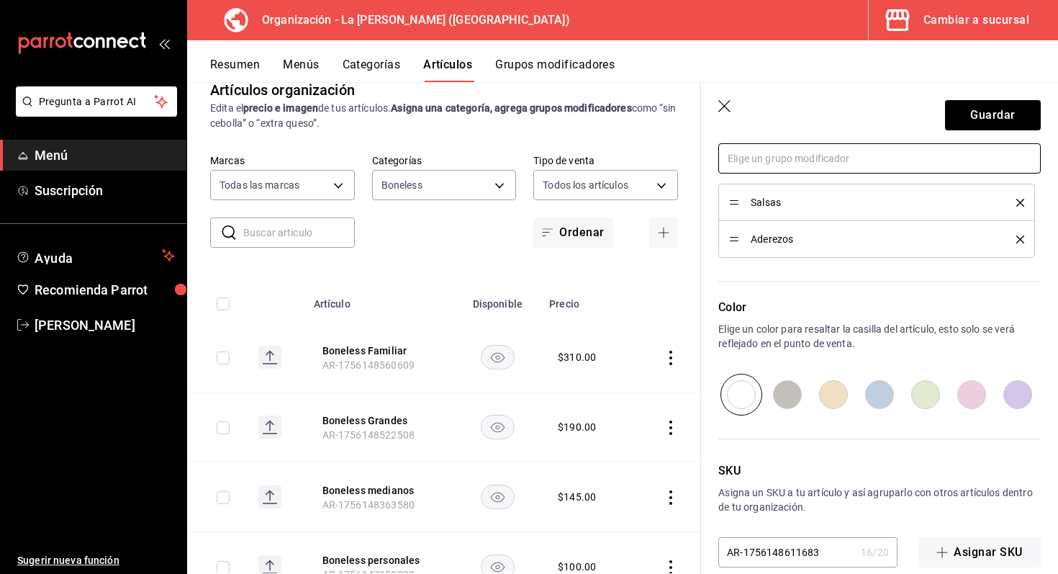
scroll to position [709, 0]
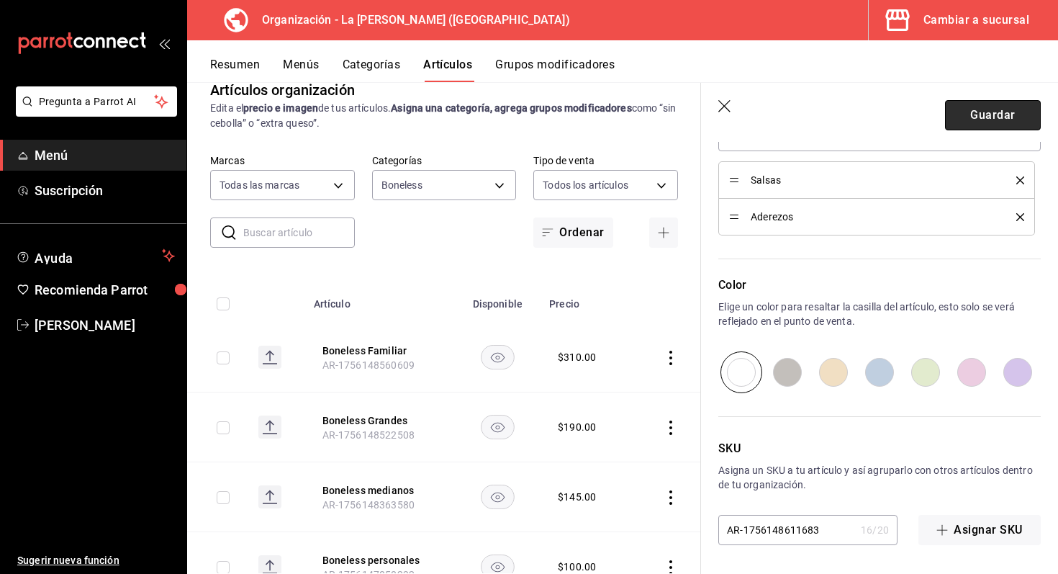
click at [977, 117] on button "Guardar" at bounding box center [993, 115] width 96 height 30
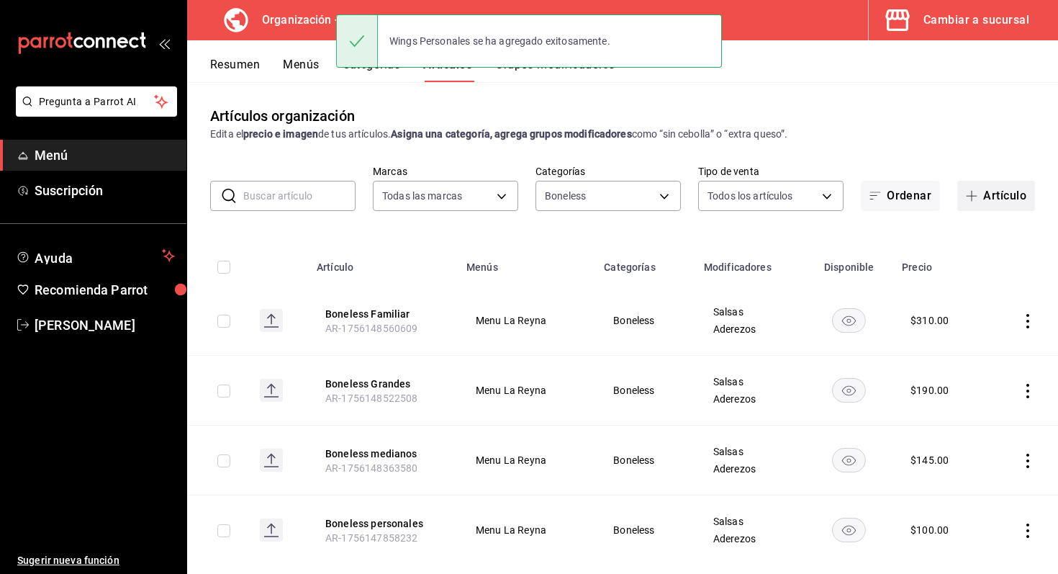
click at [975, 196] on icon "button" at bounding box center [972, 196] width 12 height 12
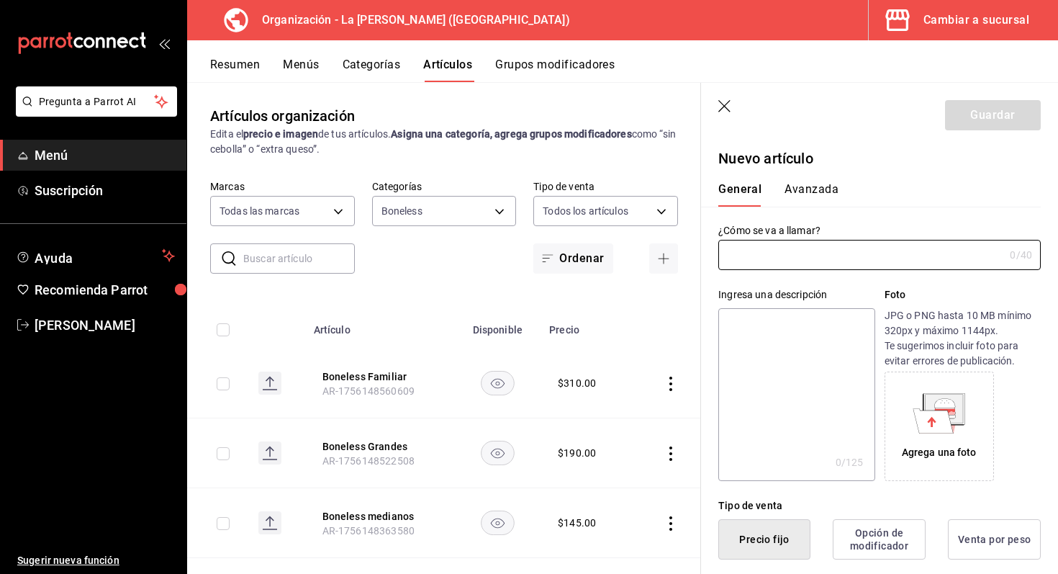
click at [729, 107] on icon "button" at bounding box center [725, 107] width 14 height 14
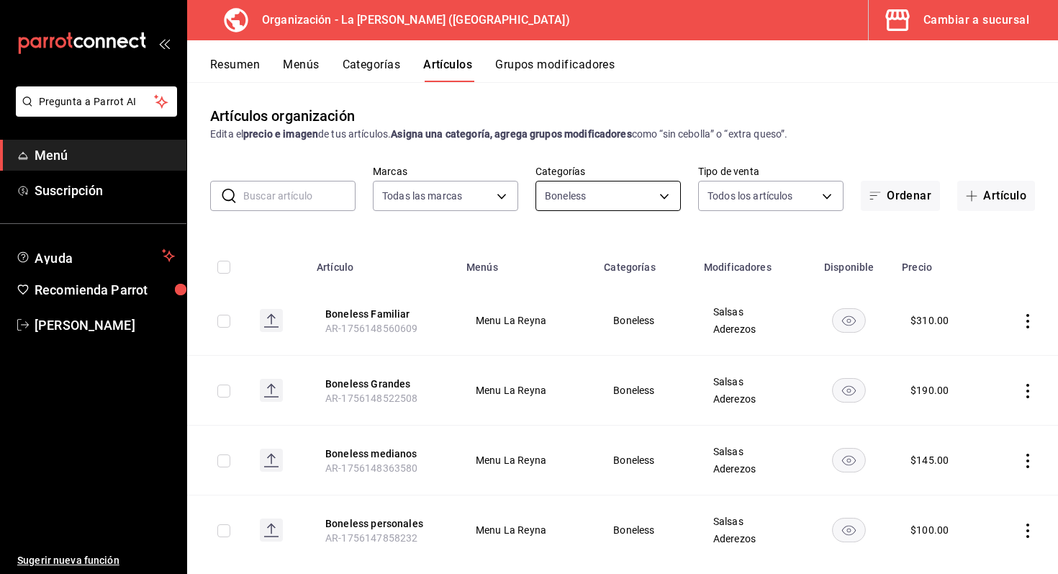
click at [575, 195] on body "Pregunta a Parrot AI Menú Suscripción Ayuda Recomienda Parrot Marco Romo Sugeri…" at bounding box center [529, 287] width 1058 height 574
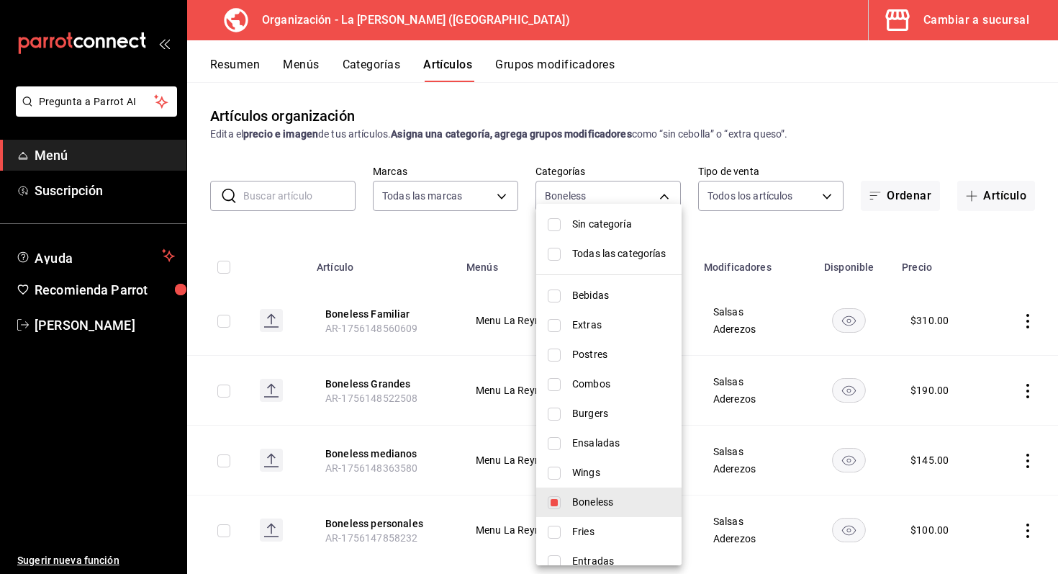
click at [558, 475] on input "checkbox" at bounding box center [554, 472] width 13 height 13
checkbox input "true"
type input "43437a88-f5e9-4abc-847f-8de2ed73f29f,3dc054f5-4bf1-4f8e-a699-ec52b7dab29a"
click at [554, 497] on input "checkbox" at bounding box center [554, 502] width 13 height 13
checkbox input "false"
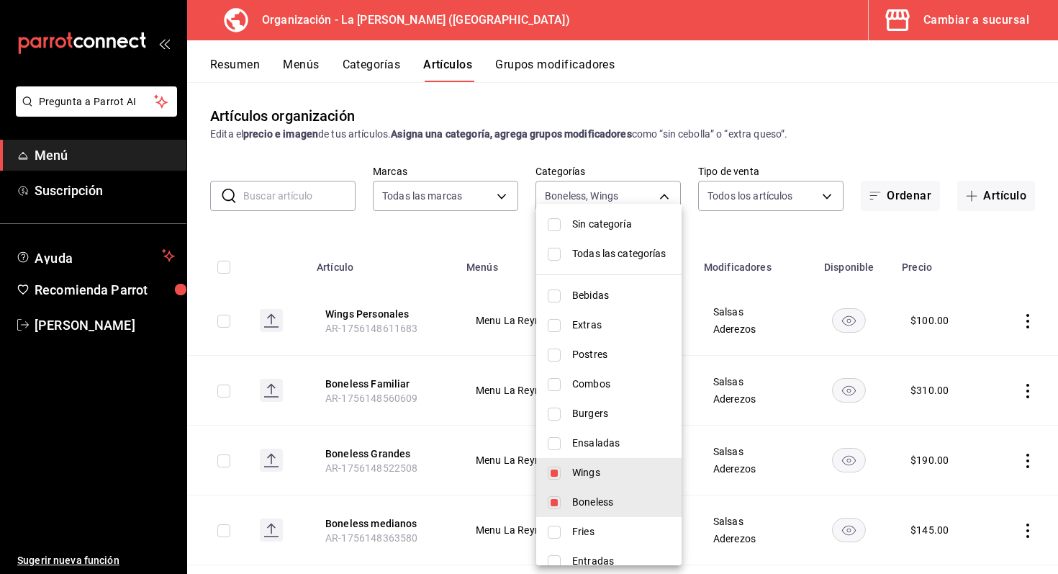
type input "3dc054f5-4bf1-4f8e-a699-ec52b7dab29a"
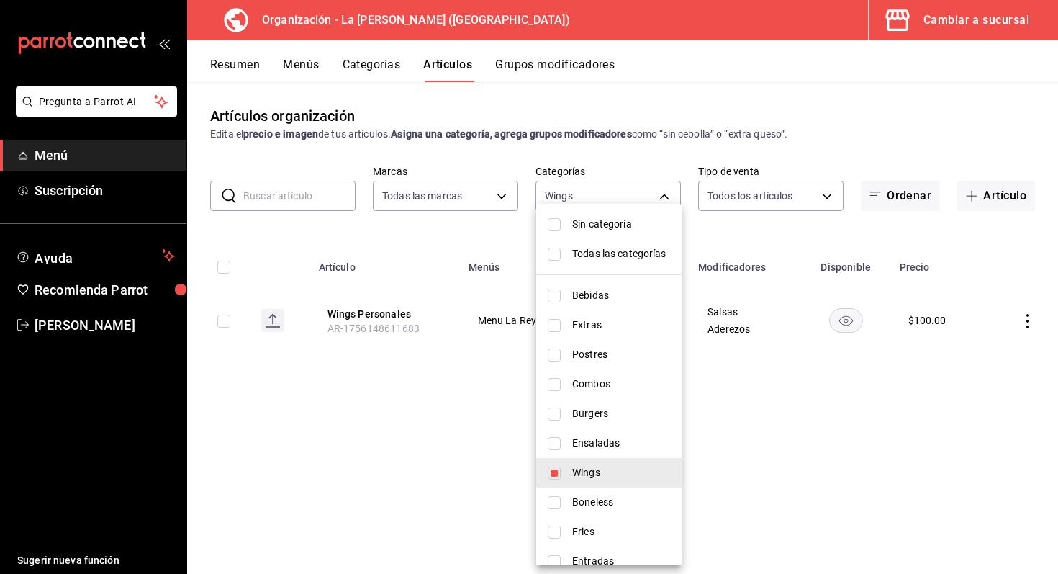
click at [814, 409] on div at bounding box center [529, 287] width 1058 height 574
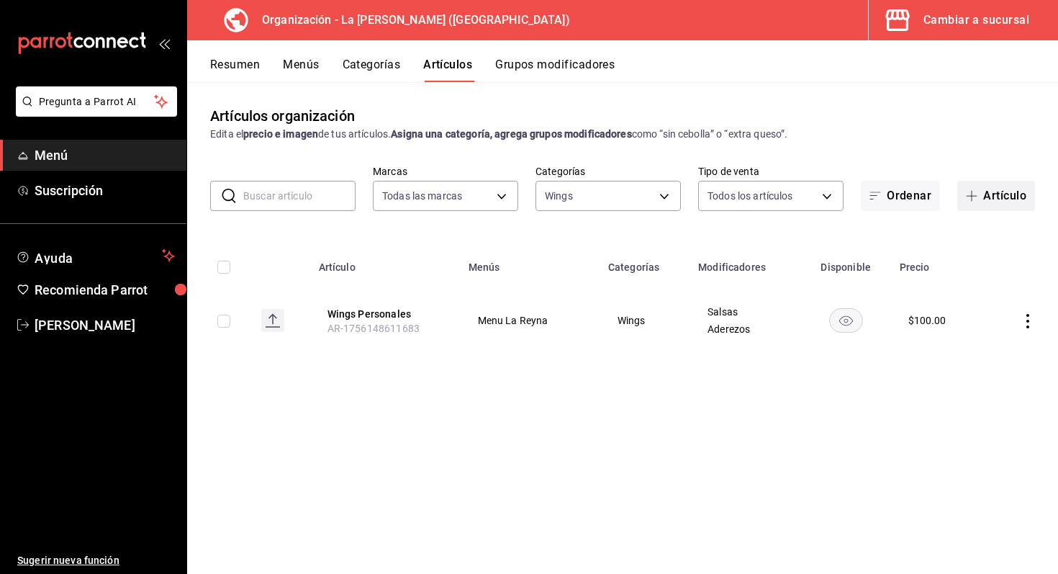
click at [1002, 207] on button "Artículo" at bounding box center [996, 196] width 78 height 30
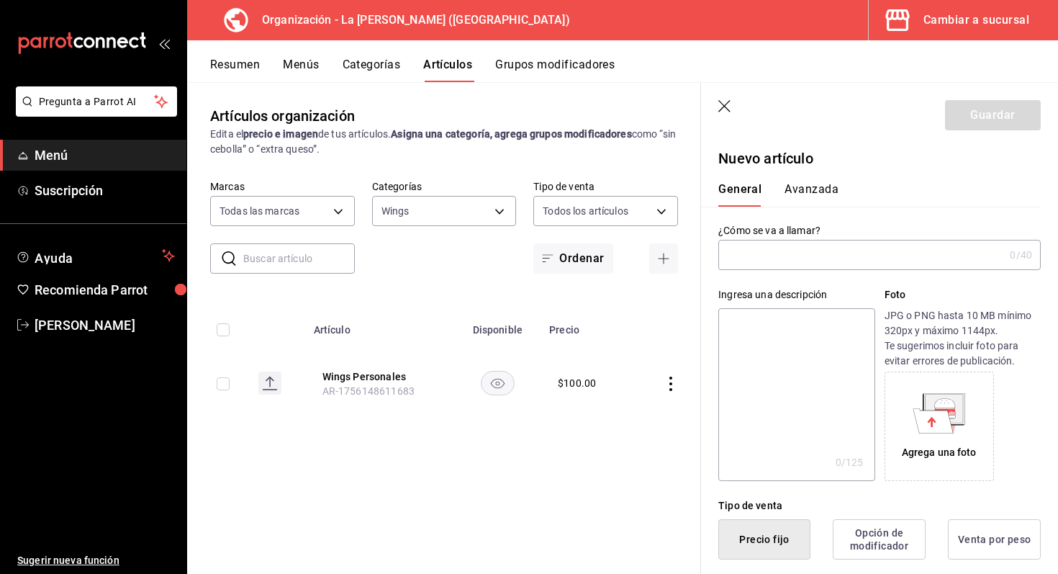
click at [933, 253] on input "text" at bounding box center [861, 254] width 286 height 29
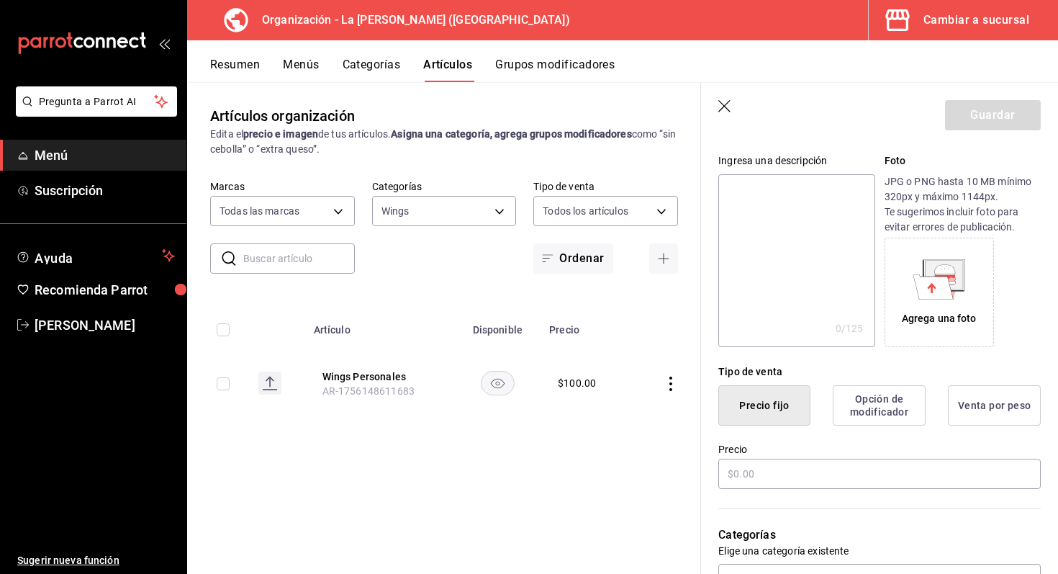
scroll to position [181, 0]
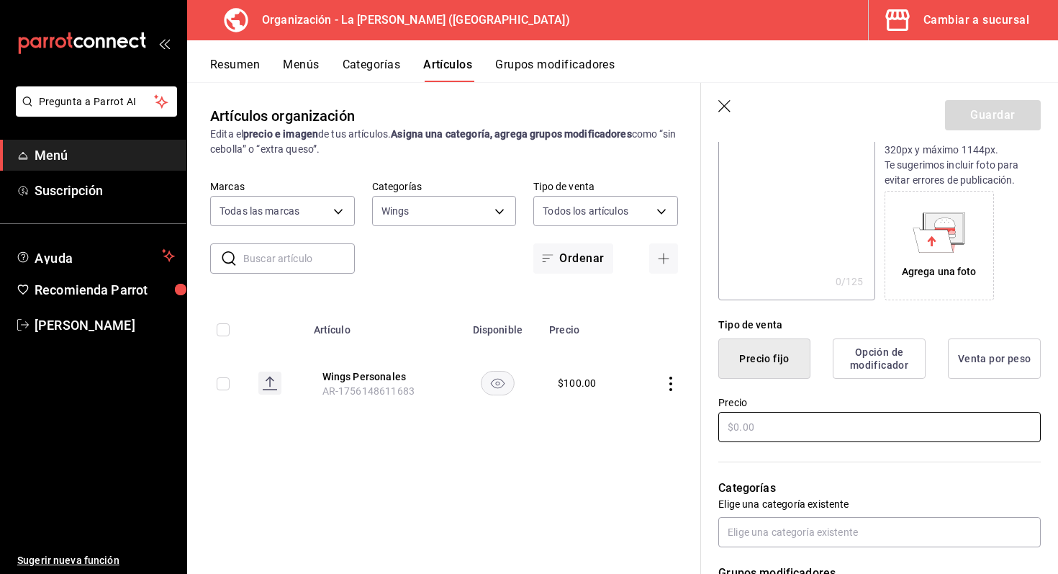
type input "Wings Medianas"
click at [771, 417] on input "text" at bounding box center [879, 427] width 322 height 30
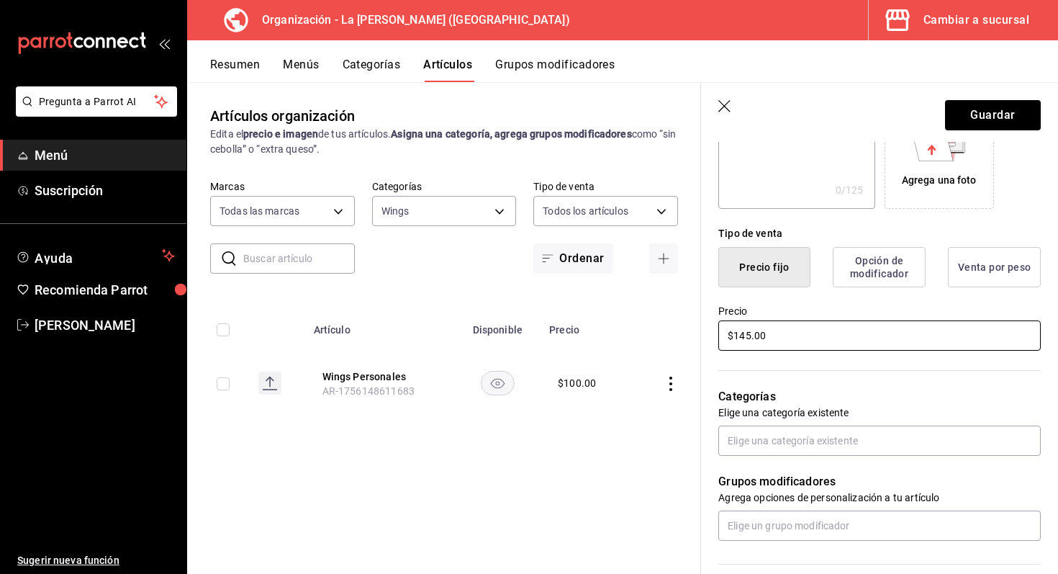
scroll to position [289, 0]
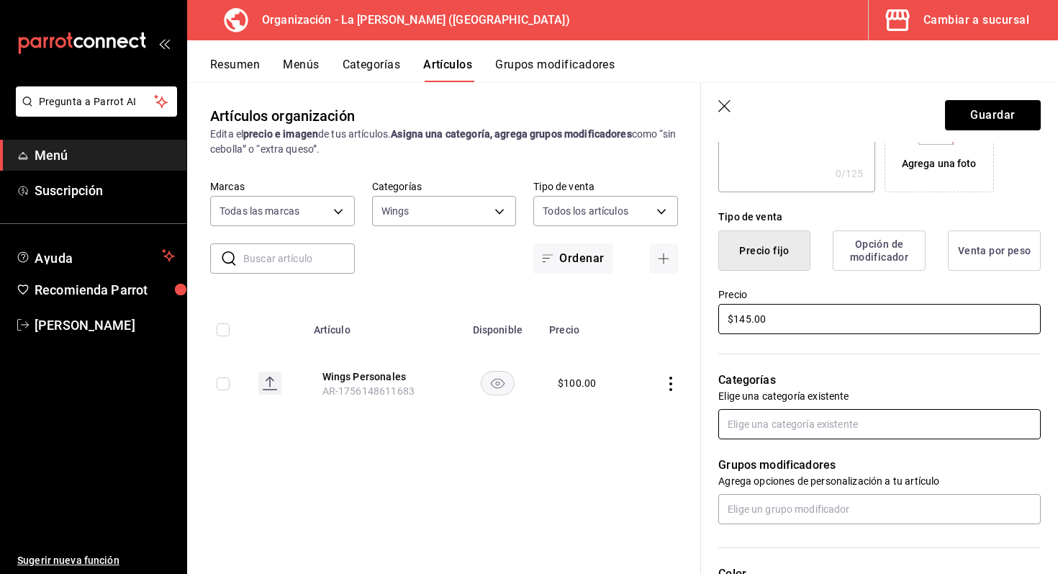
type input "$145.00"
click at [739, 432] on input "text" at bounding box center [879, 424] width 322 height 30
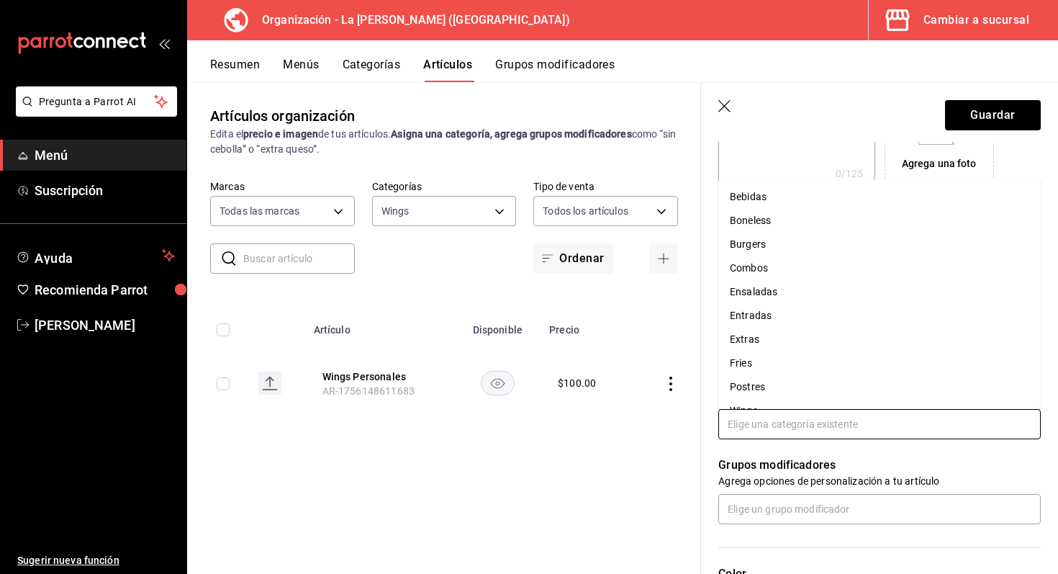
scroll to position [19, 0]
click at [757, 384] on li "Wings" at bounding box center [879, 391] width 322 height 24
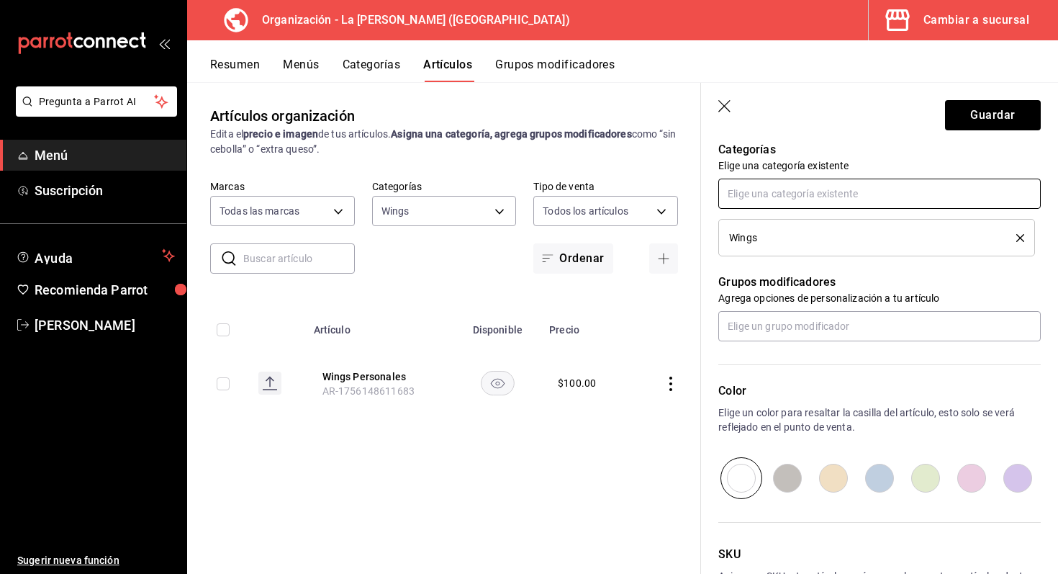
scroll to position [518, 0]
click at [793, 315] on input "text" at bounding box center [879, 327] width 322 height 30
click at [771, 379] on li "Salsas" at bounding box center [879, 383] width 322 height 24
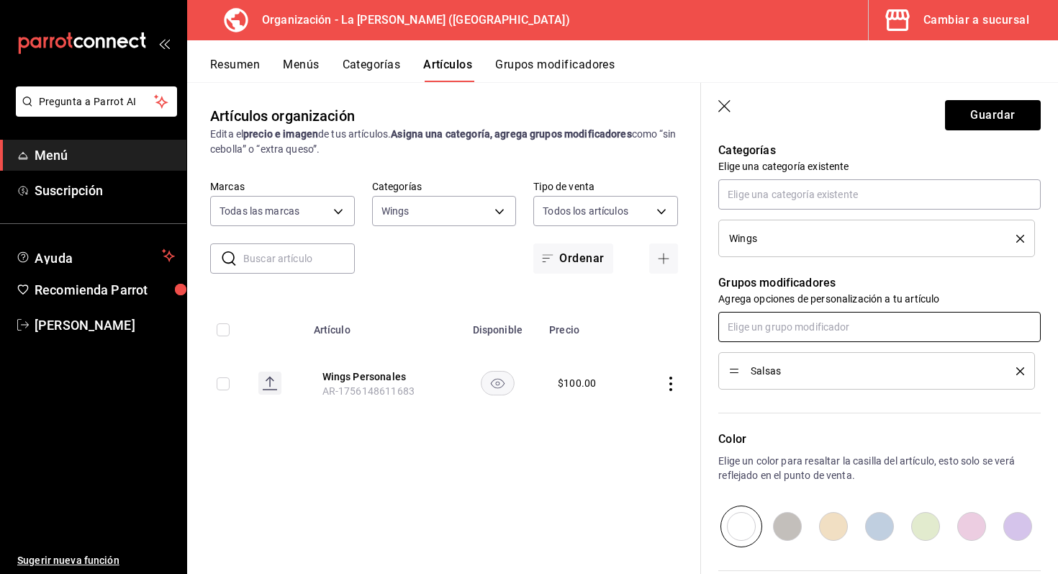
click at [770, 337] on input "text" at bounding box center [879, 327] width 322 height 30
click at [763, 355] on div "Aderezos" at bounding box center [751, 359] width 42 height 15
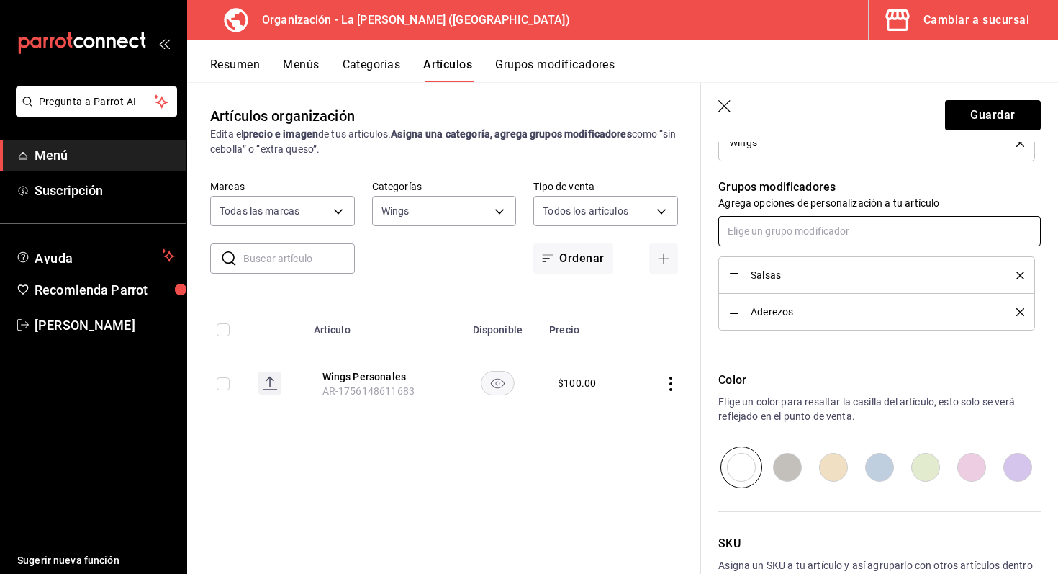
scroll to position [638, 0]
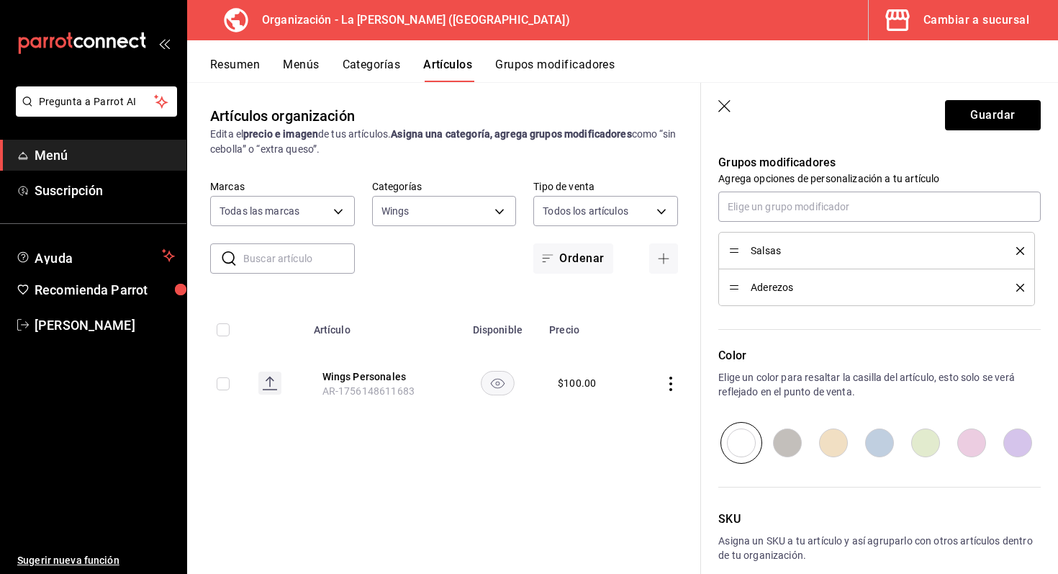
click at [790, 440] on input "radio" at bounding box center [787, 443] width 46 height 42
radio input "true"
click at [984, 119] on button "Guardar" at bounding box center [993, 115] width 96 height 30
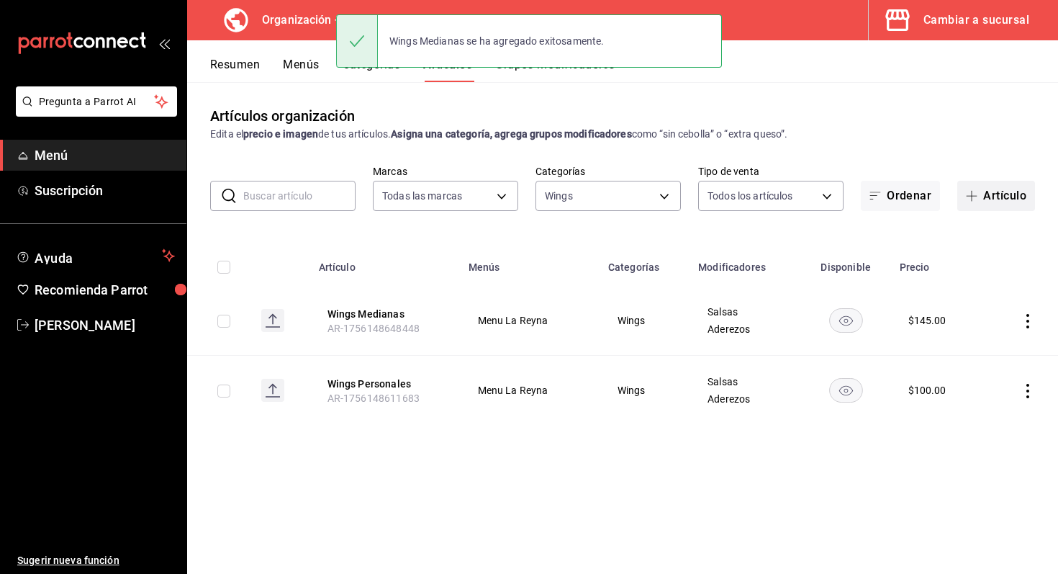
click at [992, 207] on button "Artículo" at bounding box center [996, 196] width 78 height 30
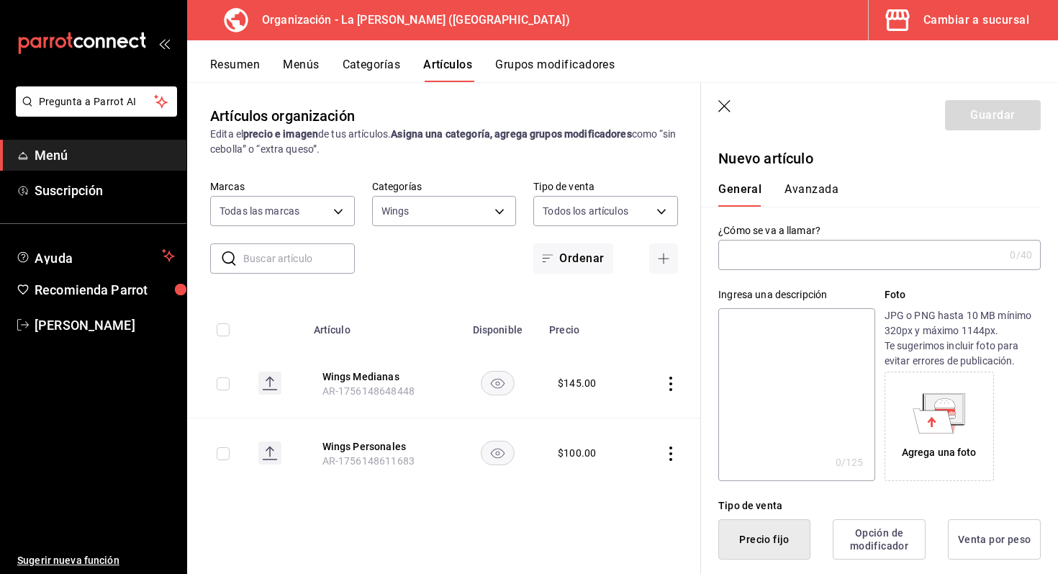
click at [832, 255] on input "text" at bounding box center [861, 254] width 286 height 29
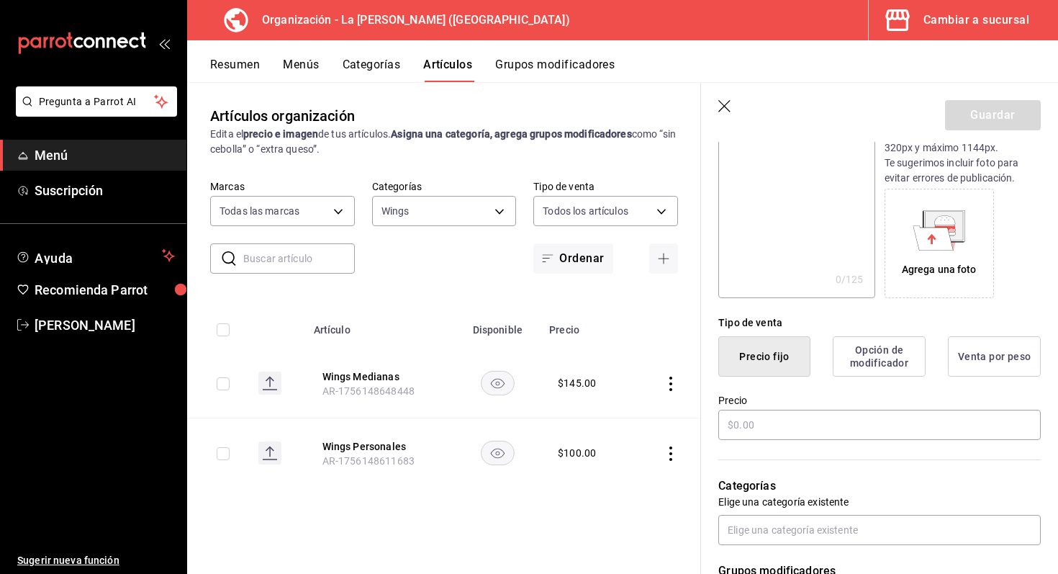
scroll to position [191, 0]
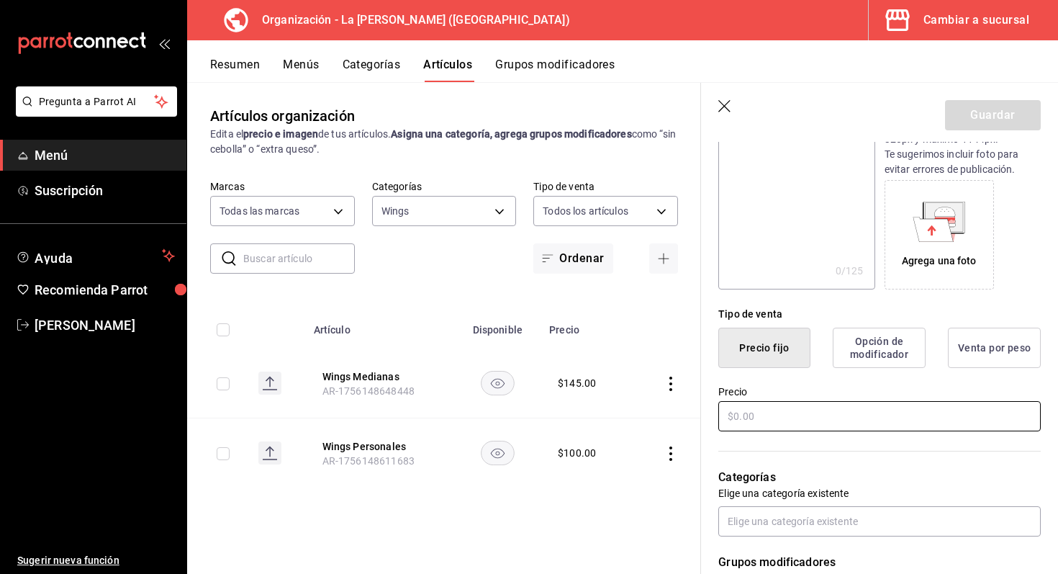
type input "Wings Grandes"
click at [814, 402] on input "text" at bounding box center [879, 416] width 322 height 30
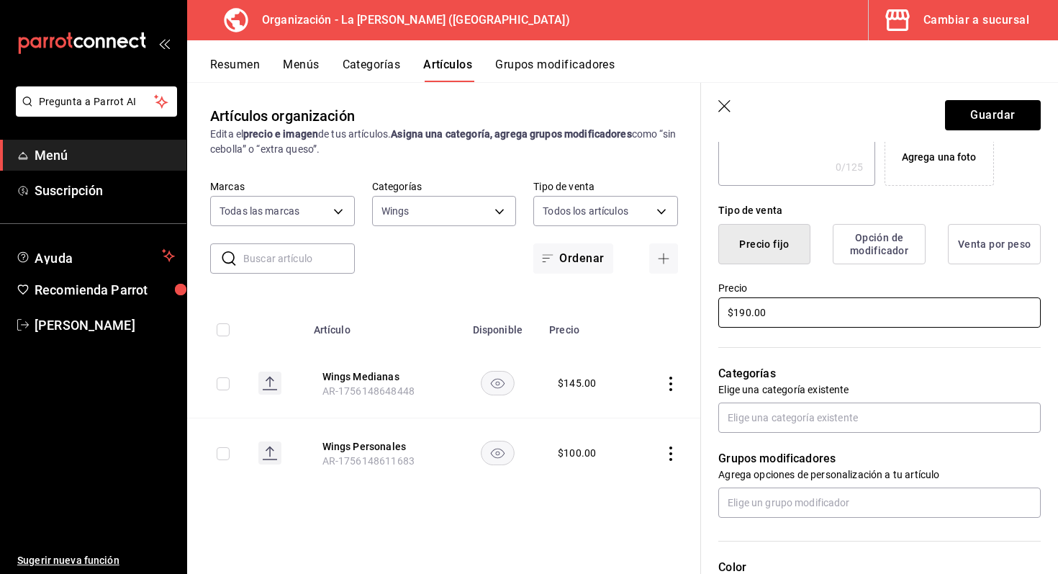
scroll to position [314, 0]
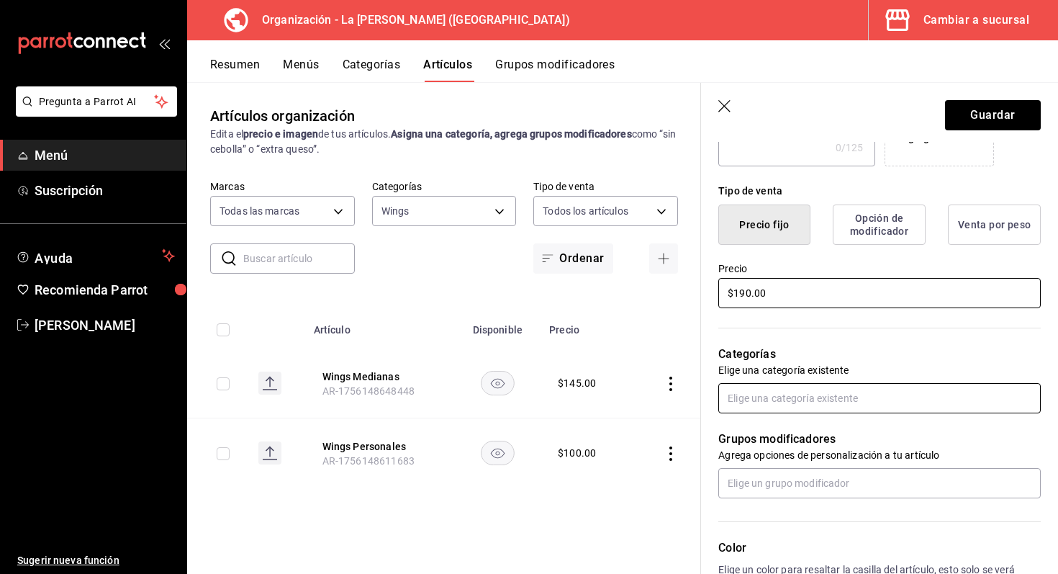
type input "$190.00"
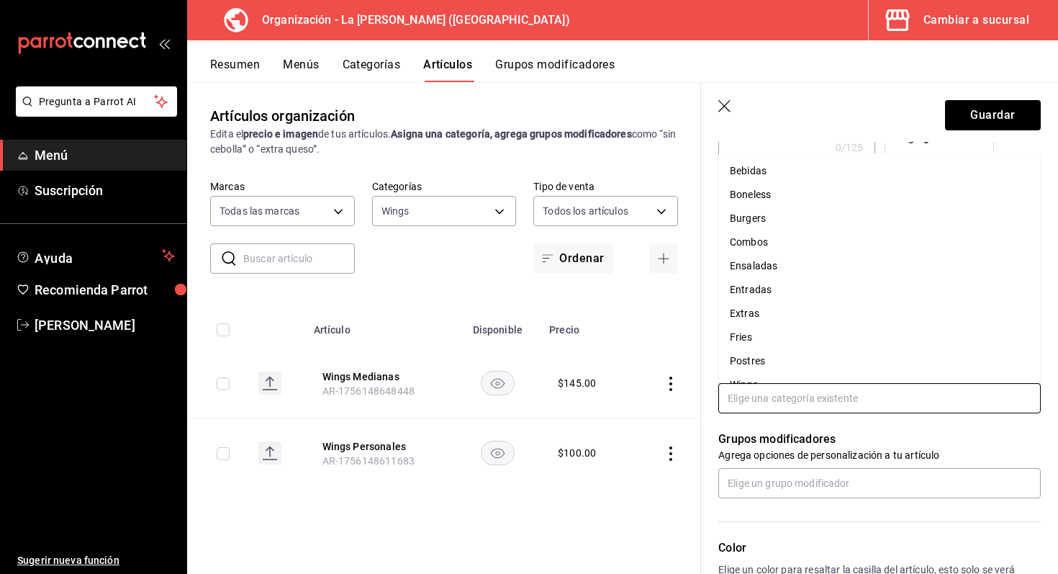
click at [823, 395] on input "text" at bounding box center [879, 398] width 322 height 30
click at [761, 370] on li "Wings" at bounding box center [879, 365] width 322 height 24
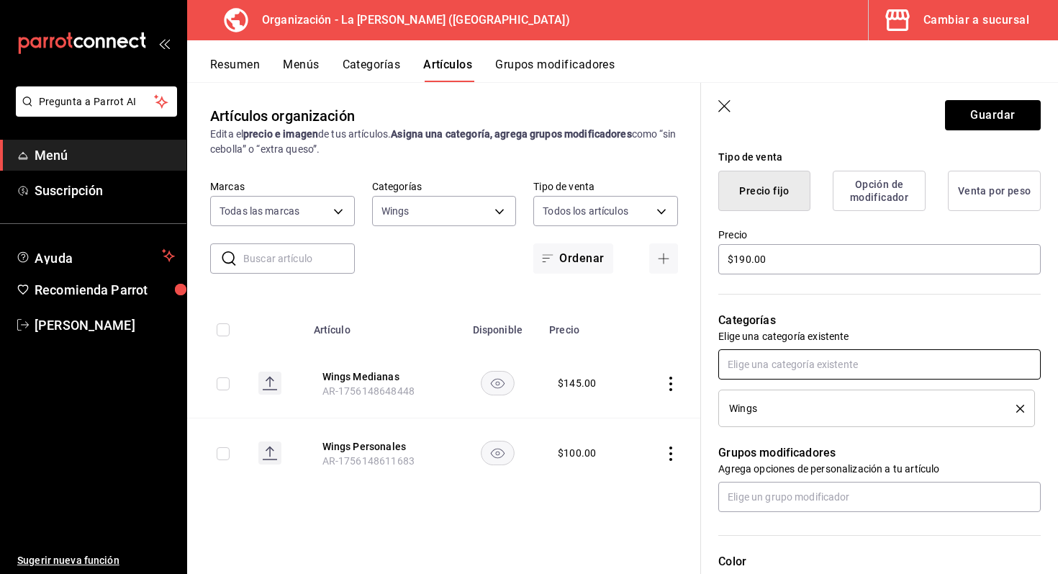
scroll to position [387, 0]
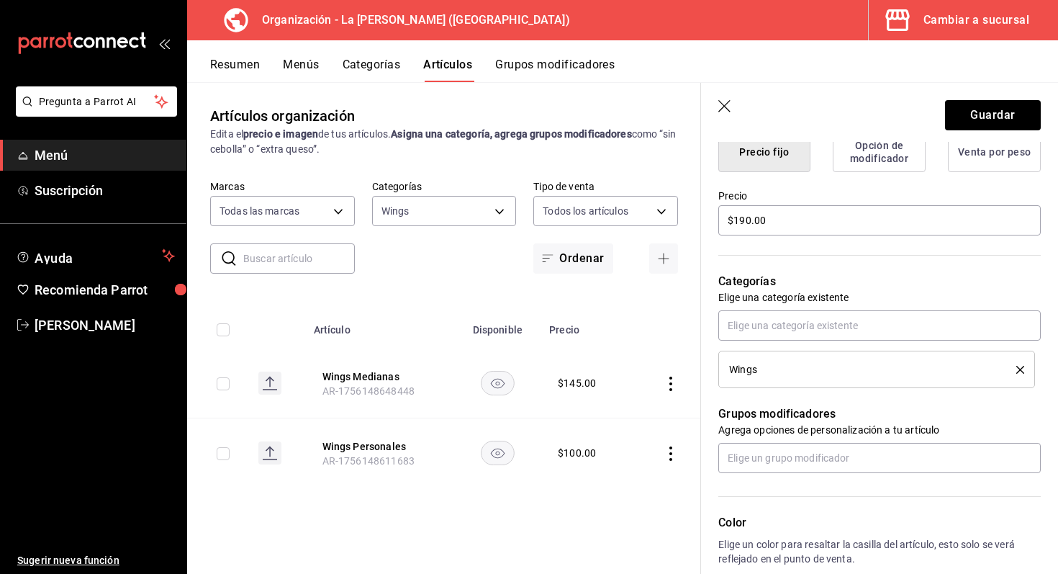
click at [753, 476] on div "Color Elige un color para resaltar la casilla del artículo, esto solo se verá r…" at bounding box center [871, 552] width 340 height 158
click at [757, 461] on input "text" at bounding box center [879, 458] width 322 height 30
click at [753, 514] on div "Salsas" at bounding box center [745, 514] width 30 height 15
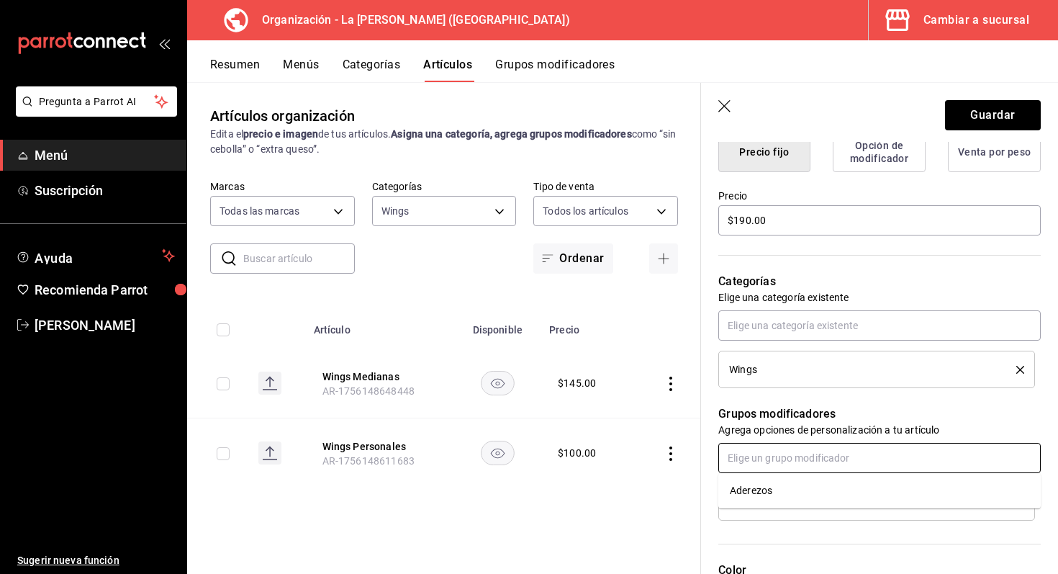
click at [765, 463] on input "text" at bounding box center [879, 458] width 322 height 30
click at [753, 493] on div "Aderezos" at bounding box center [751, 490] width 42 height 15
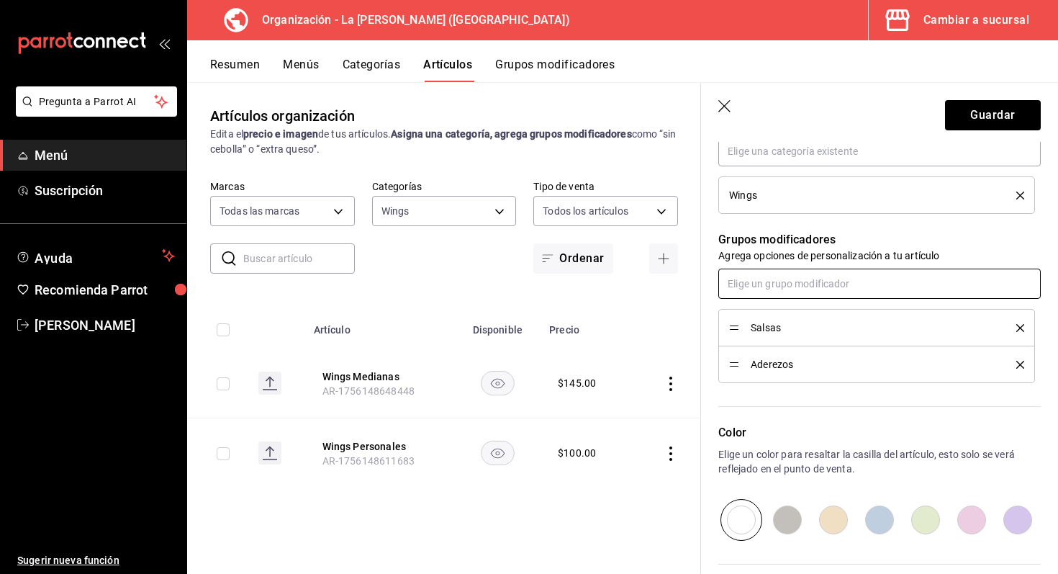
scroll to position [602, 0]
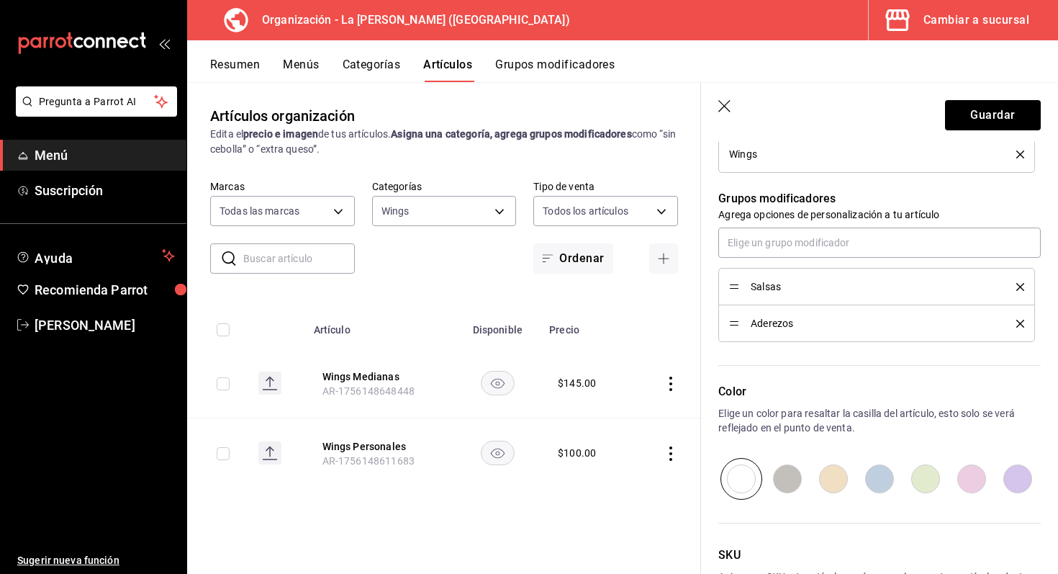
click at [841, 485] on input "radio" at bounding box center [833, 479] width 46 height 42
radio input "true"
click at [979, 107] on button "Guardar" at bounding box center [993, 115] width 96 height 30
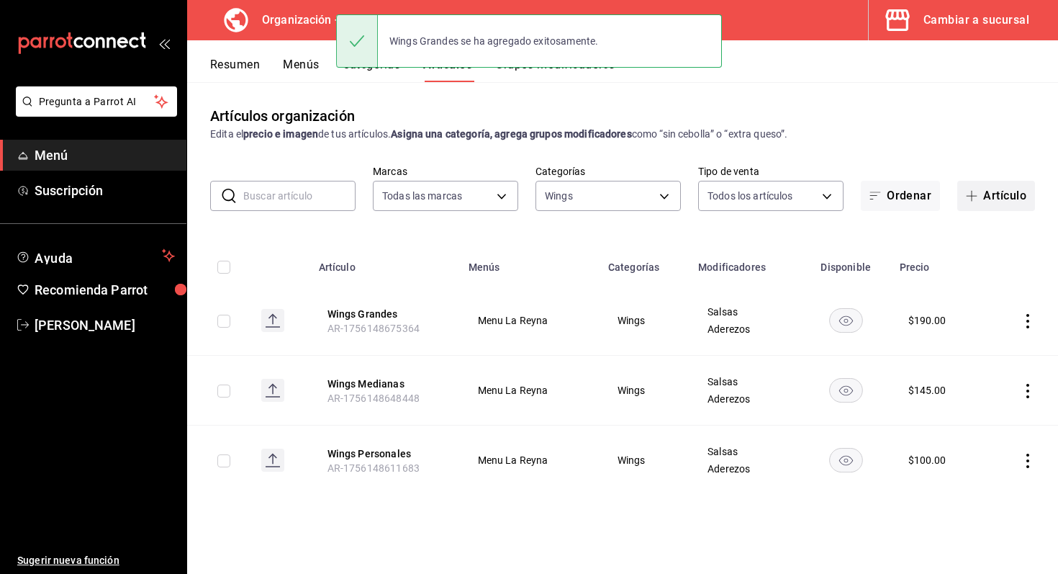
click at [966, 194] on icon "button" at bounding box center [972, 196] width 12 height 12
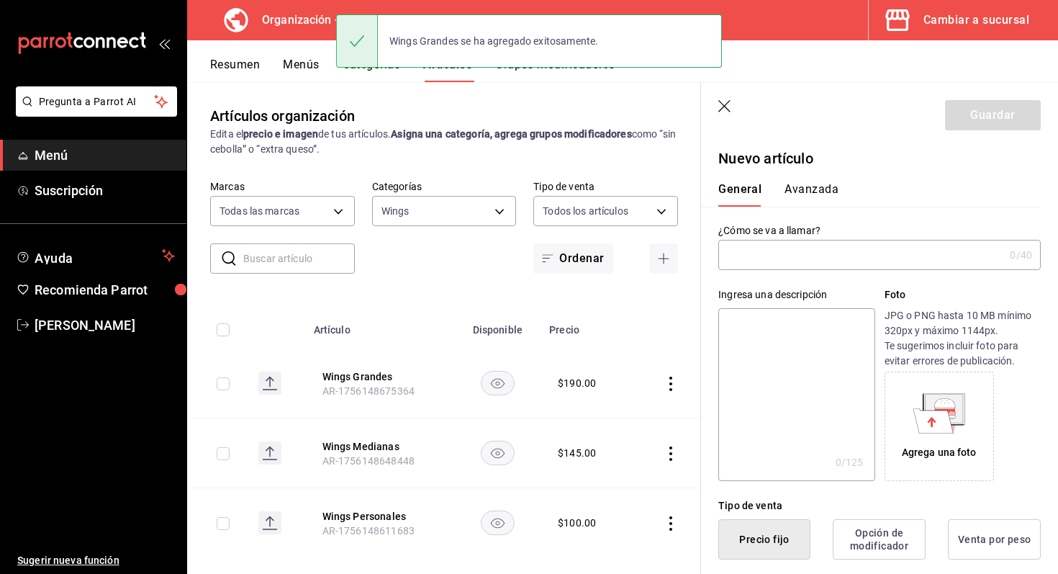
click at [807, 268] on input "text" at bounding box center [861, 254] width 286 height 29
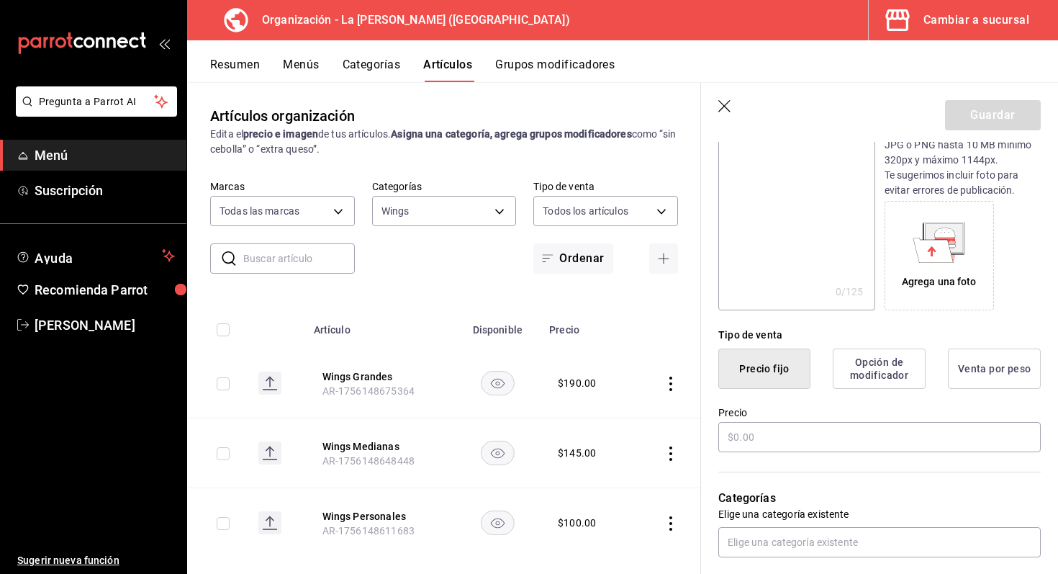
scroll to position [175, 0]
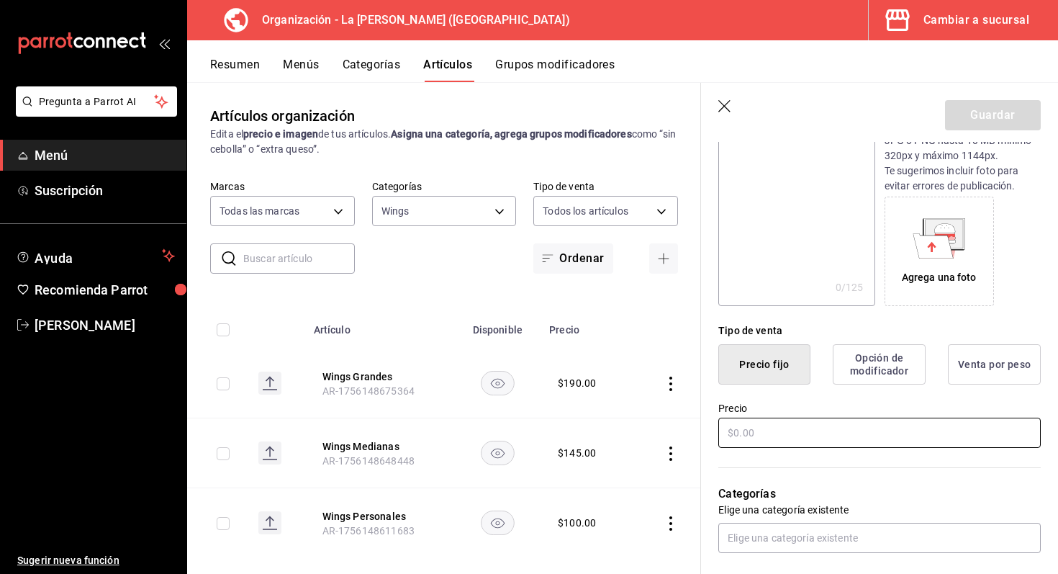
type input "Wings Familiares"
click at [882, 429] on input "text" at bounding box center [879, 432] width 322 height 30
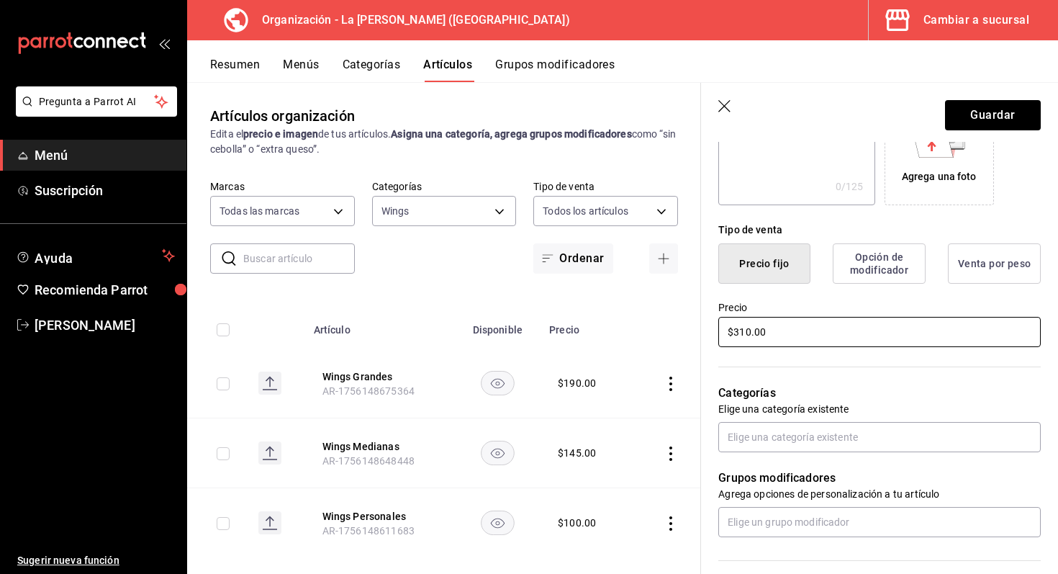
scroll to position [302, 0]
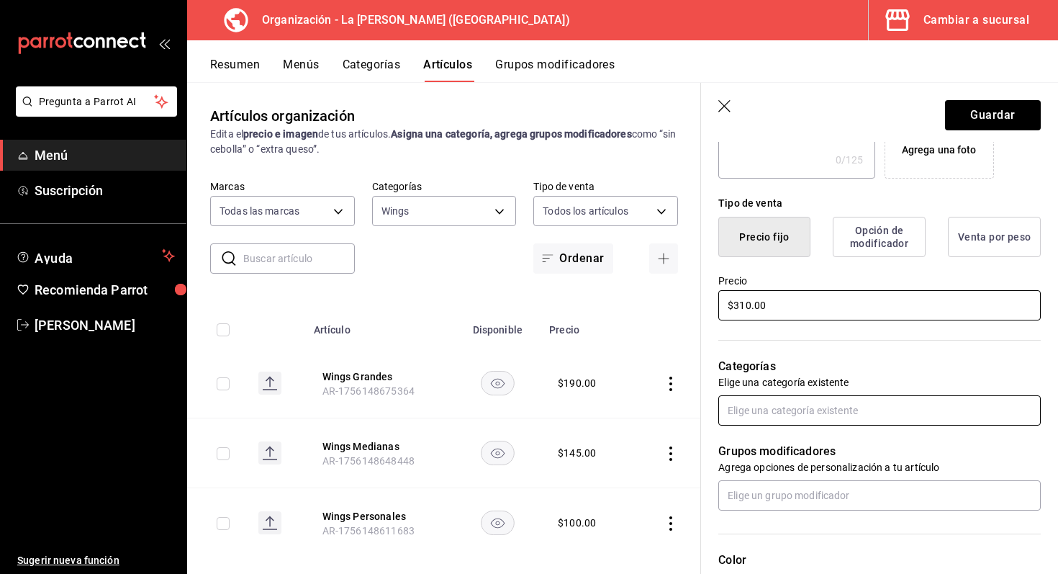
type input "$310.00"
click at [837, 407] on input "text" at bounding box center [879, 410] width 322 height 30
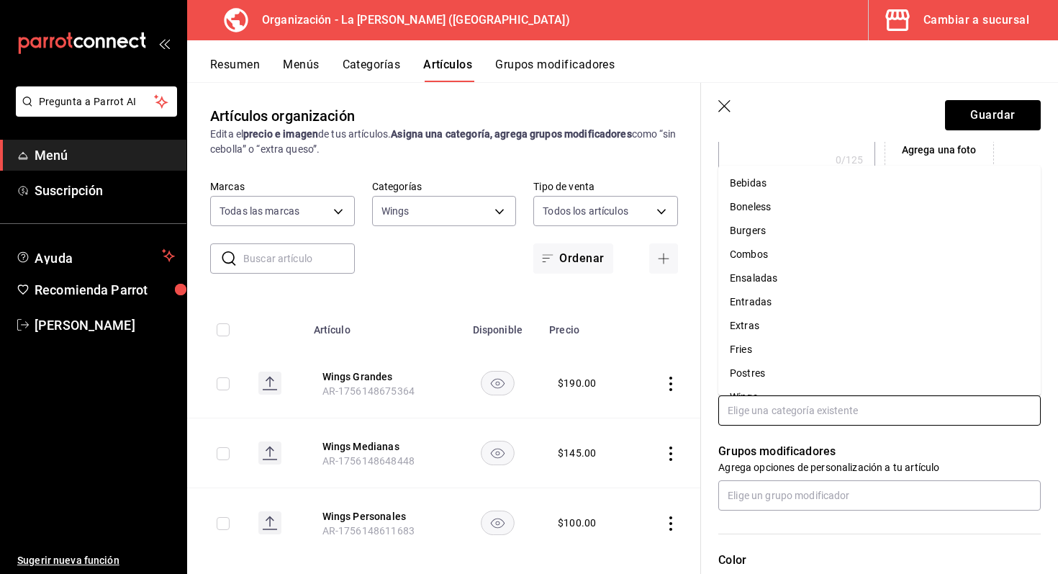
scroll to position [19, 0]
click at [768, 373] on li "Wings" at bounding box center [879, 378] width 322 height 24
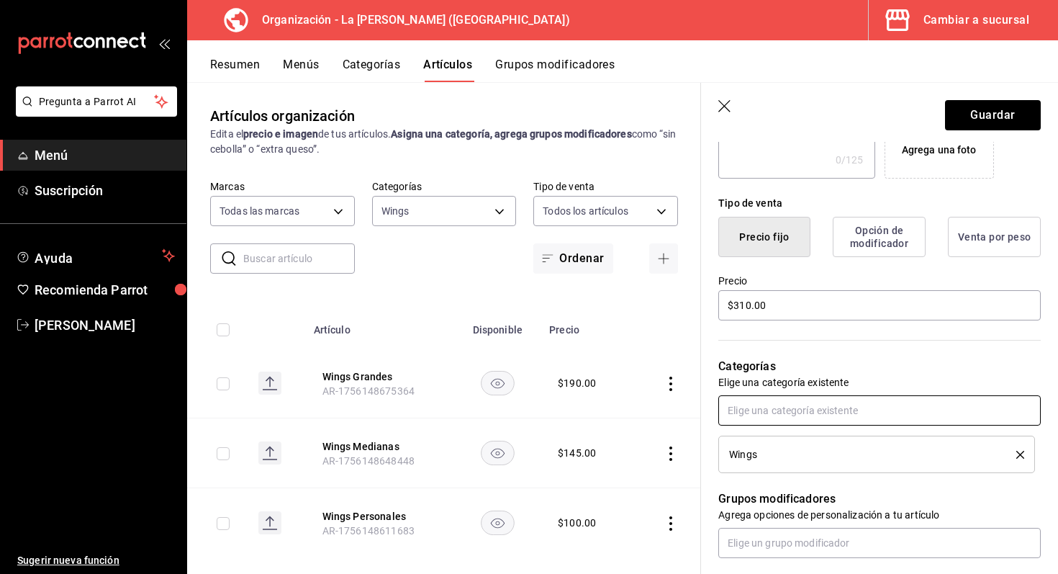
scroll to position [357, 0]
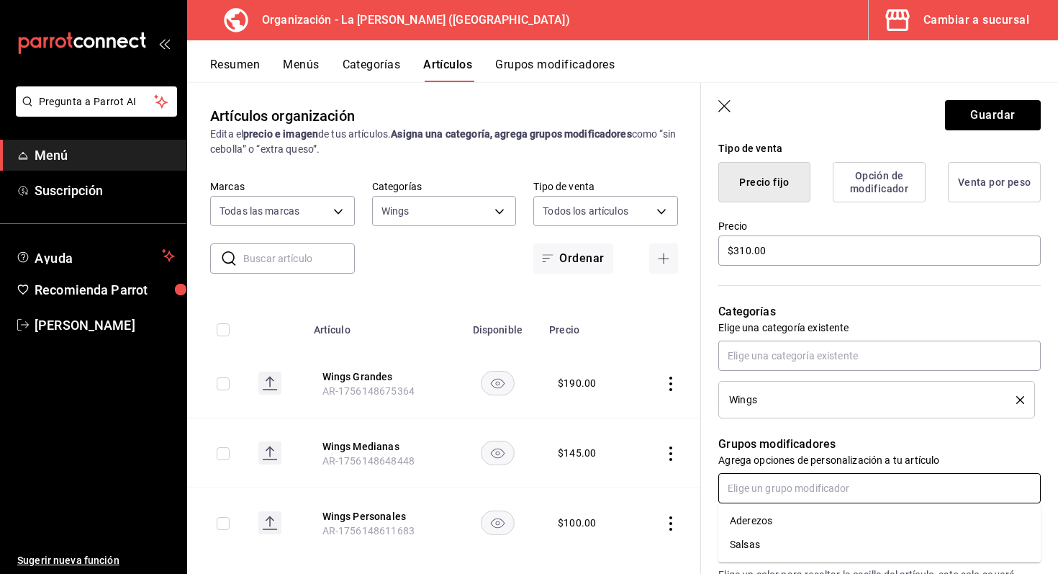
click at [762, 497] on input "text" at bounding box center [879, 488] width 322 height 30
click at [751, 550] on div "Salsas" at bounding box center [745, 544] width 30 height 15
click at [777, 492] on input "text" at bounding box center [879, 488] width 322 height 30
click at [772, 520] on div "Aderezos" at bounding box center [751, 520] width 42 height 15
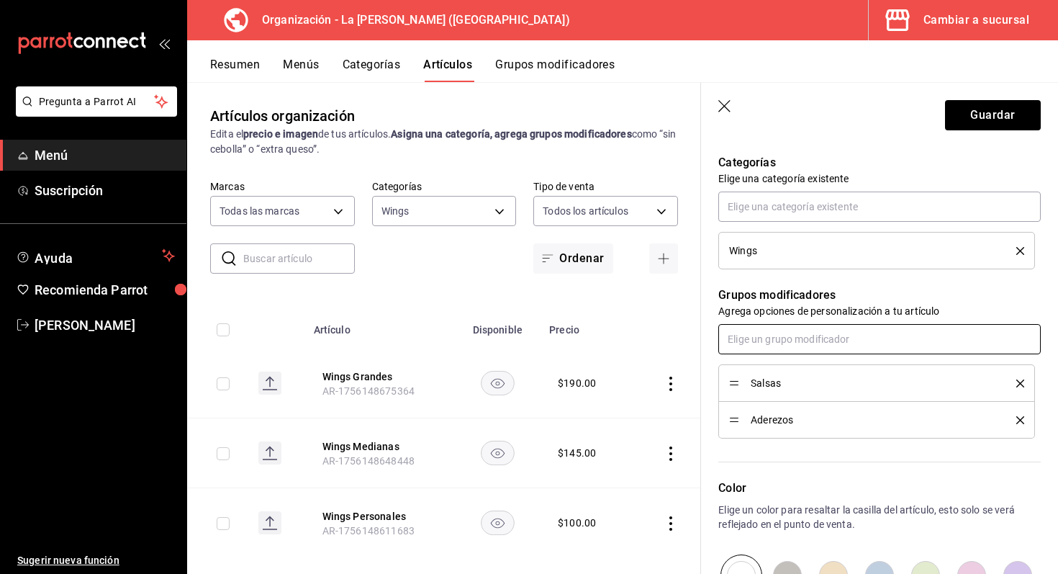
scroll to position [709, 0]
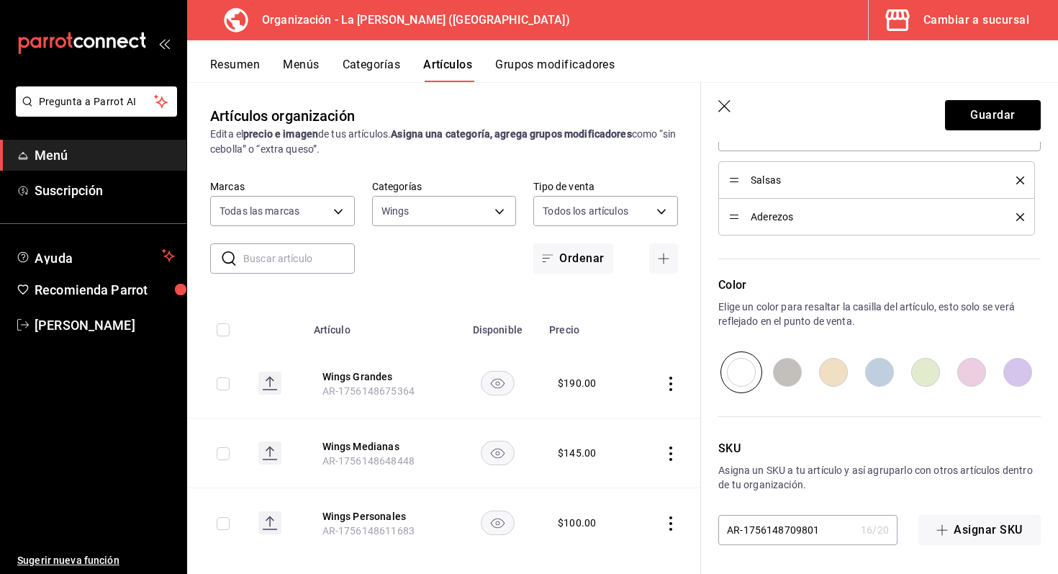
click at [885, 377] on input "radio" at bounding box center [879, 372] width 46 height 42
radio input "true"
click at [986, 109] on button "Guardar" at bounding box center [993, 115] width 96 height 30
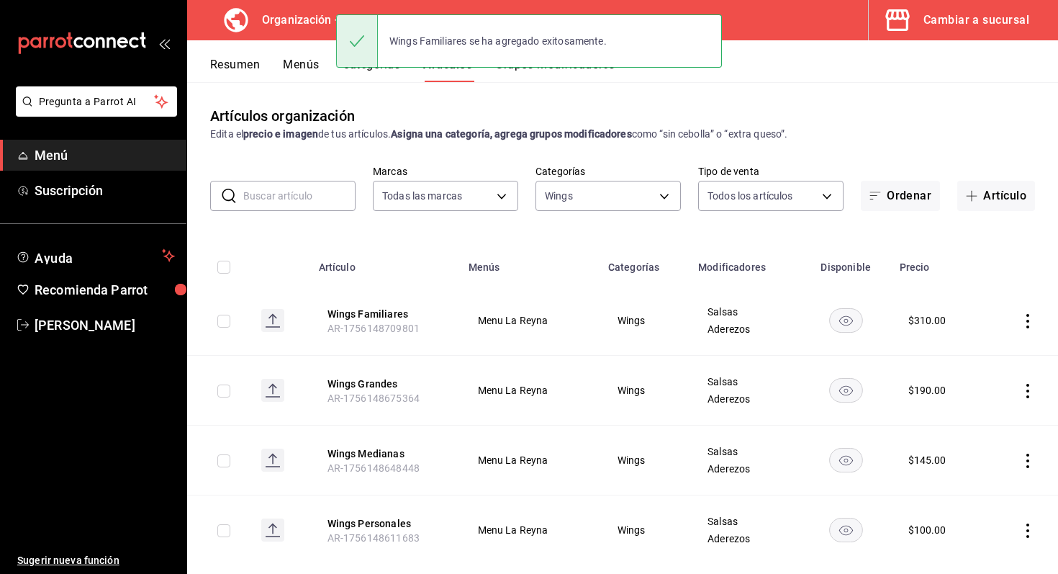
scroll to position [26, 0]
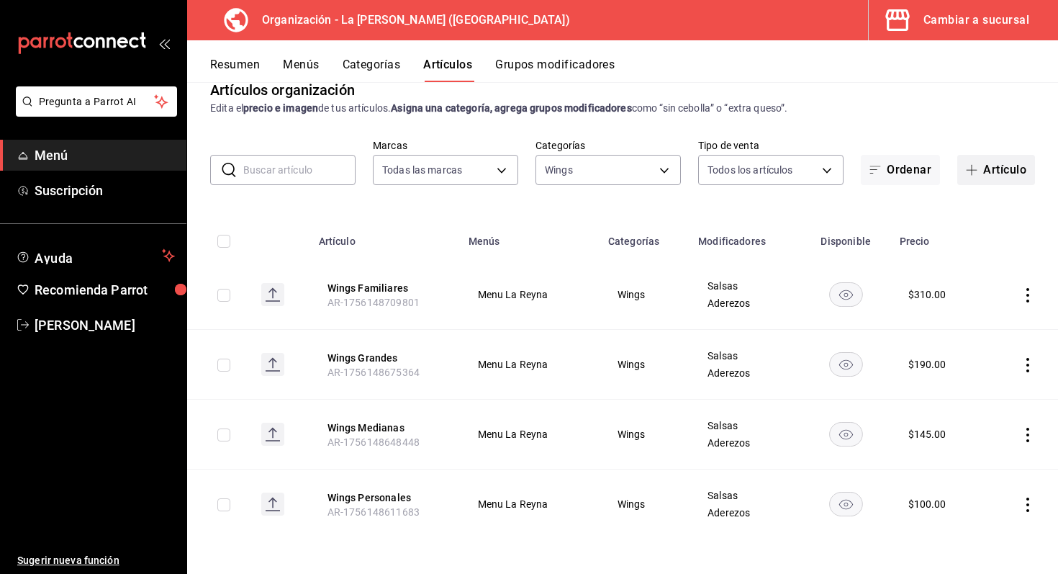
click at [974, 170] on icon "button" at bounding box center [972, 170] width 12 height 12
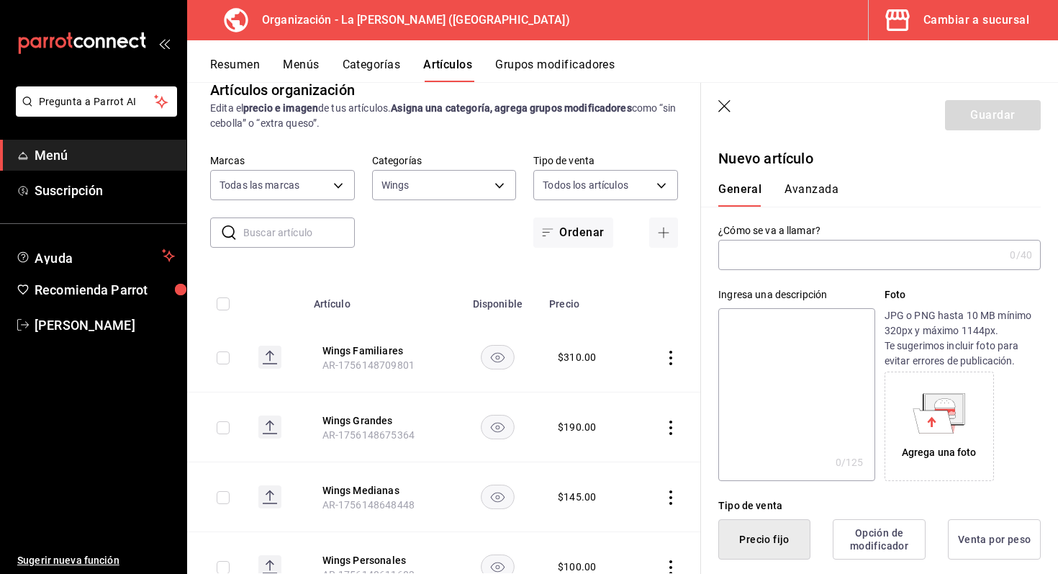
click at [767, 253] on input "text" at bounding box center [861, 254] width 286 height 29
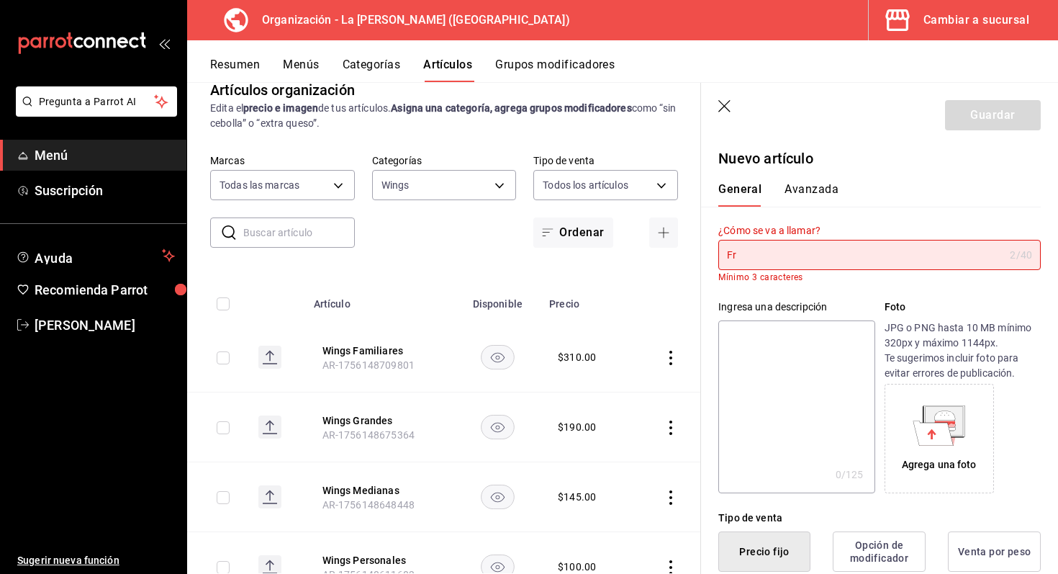
type input "F"
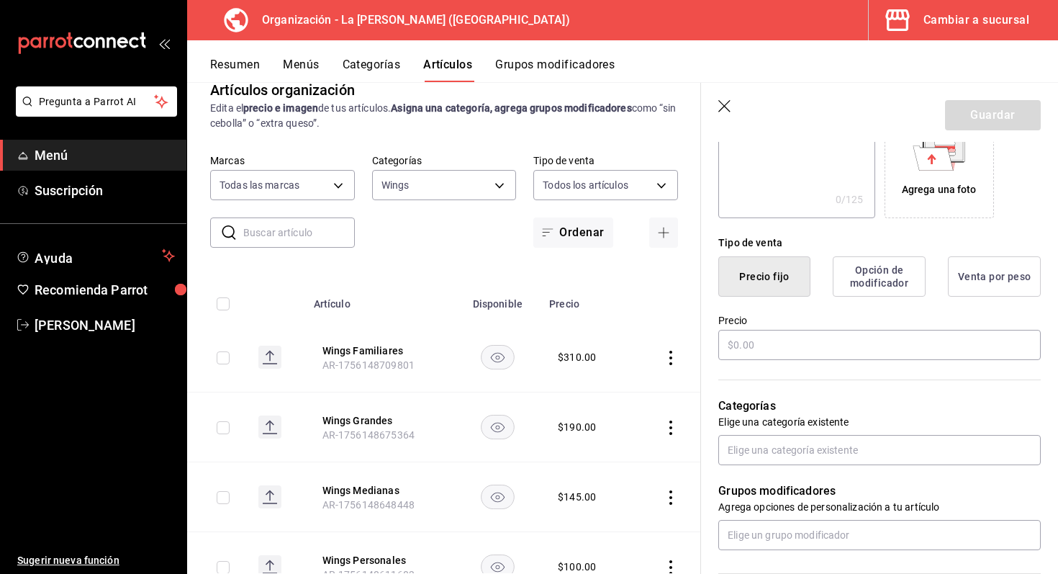
scroll to position [281, 0]
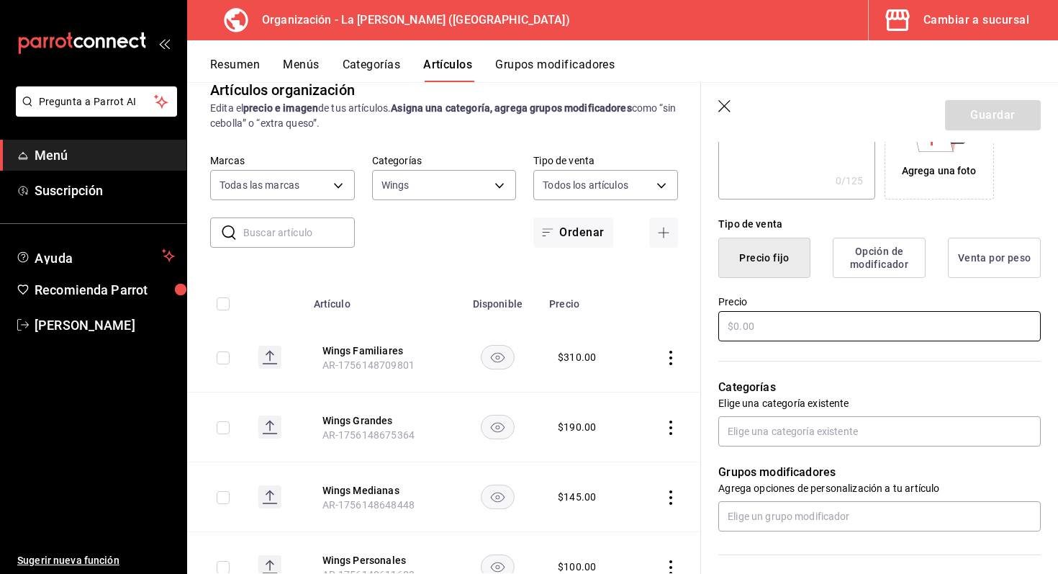
type input "Orden papas a la francesa"
click at [773, 320] on input "text" at bounding box center [879, 326] width 322 height 30
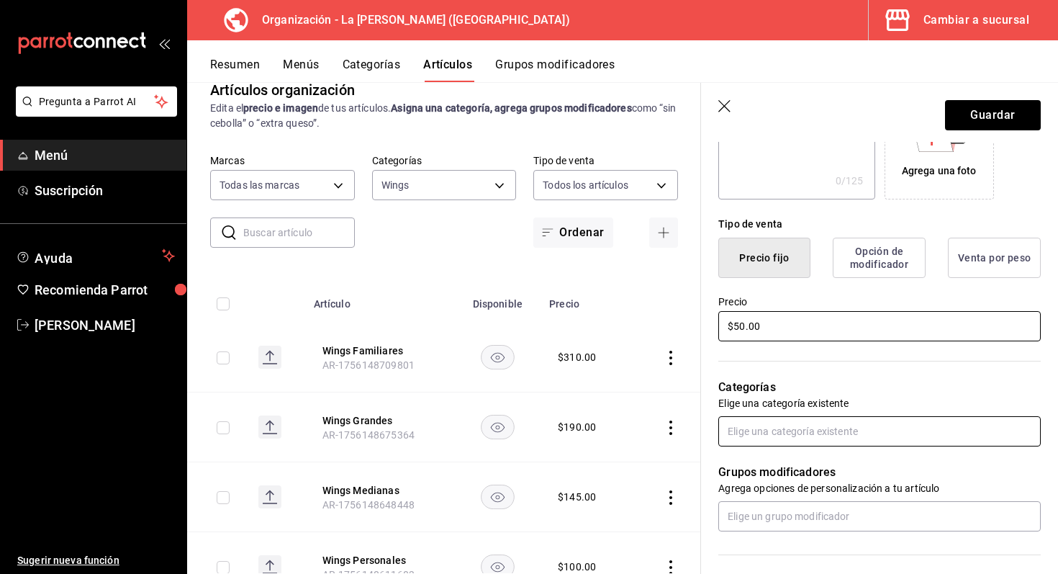
type input "$50.00"
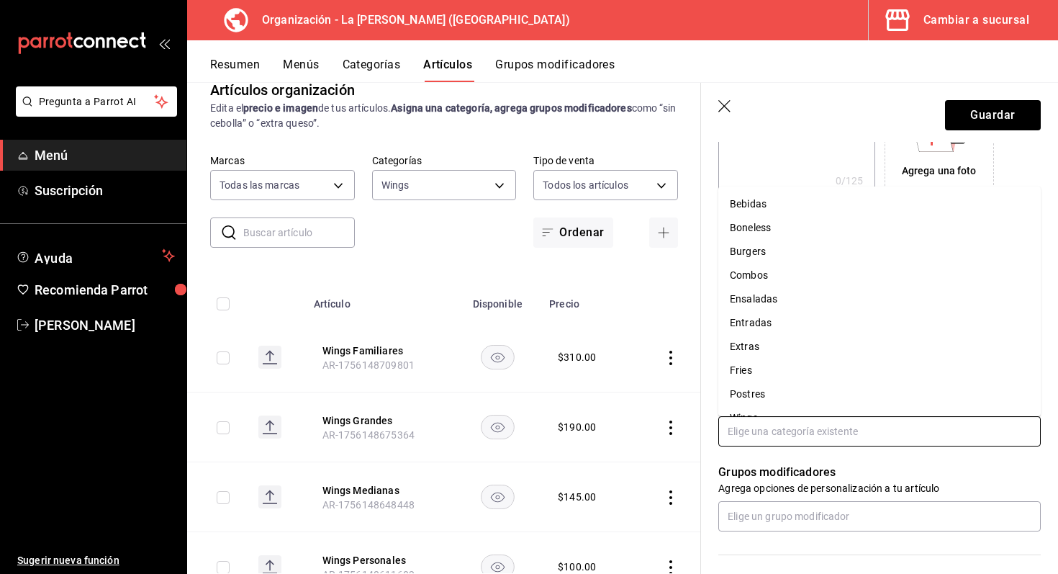
click at [785, 438] on input "text" at bounding box center [879, 431] width 322 height 30
click at [792, 371] on li "Fries" at bounding box center [879, 370] width 322 height 24
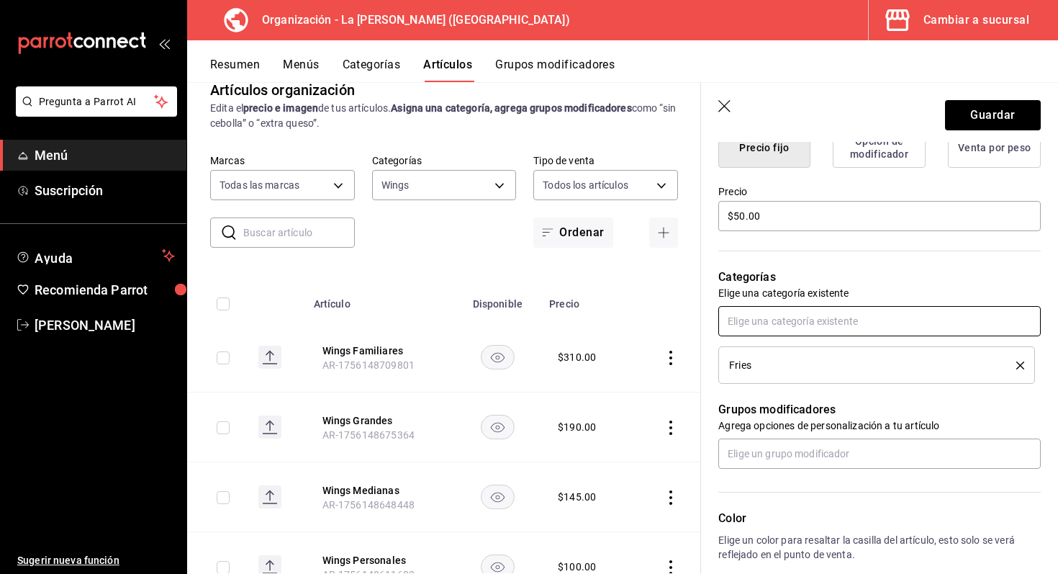
scroll to position [402, 0]
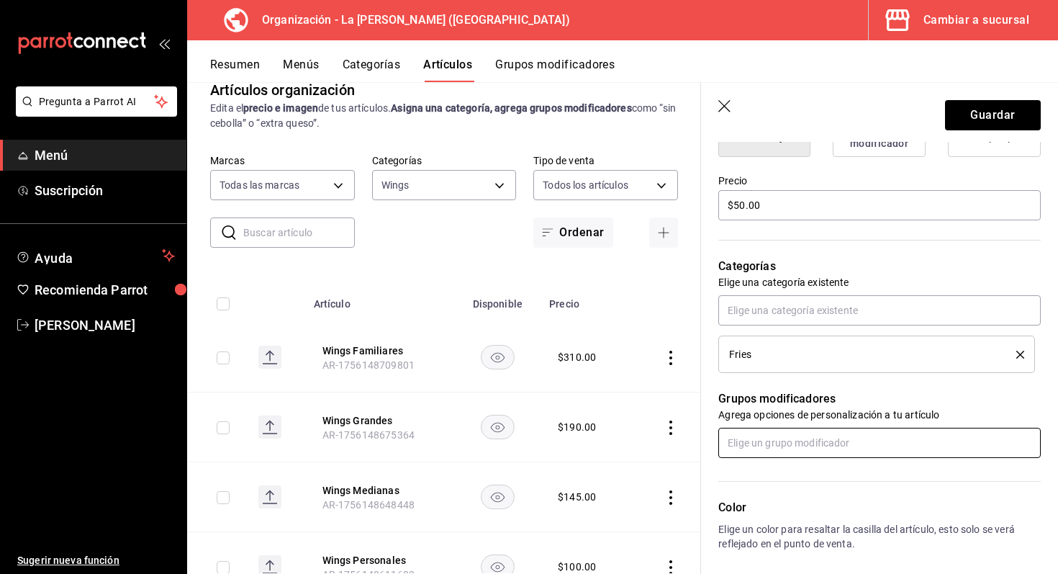
click at [792, 443] on input "text" at bounding box center [879, 442] width 322 height 30
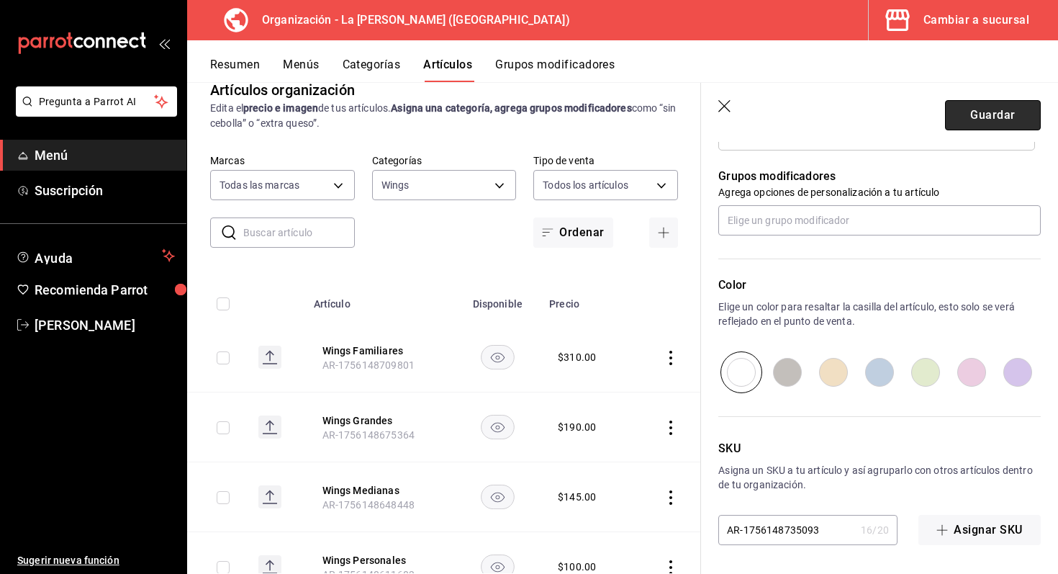
click at [991, 117] on button "Guardar" at bounding box center [993, 115] width 96 height 30
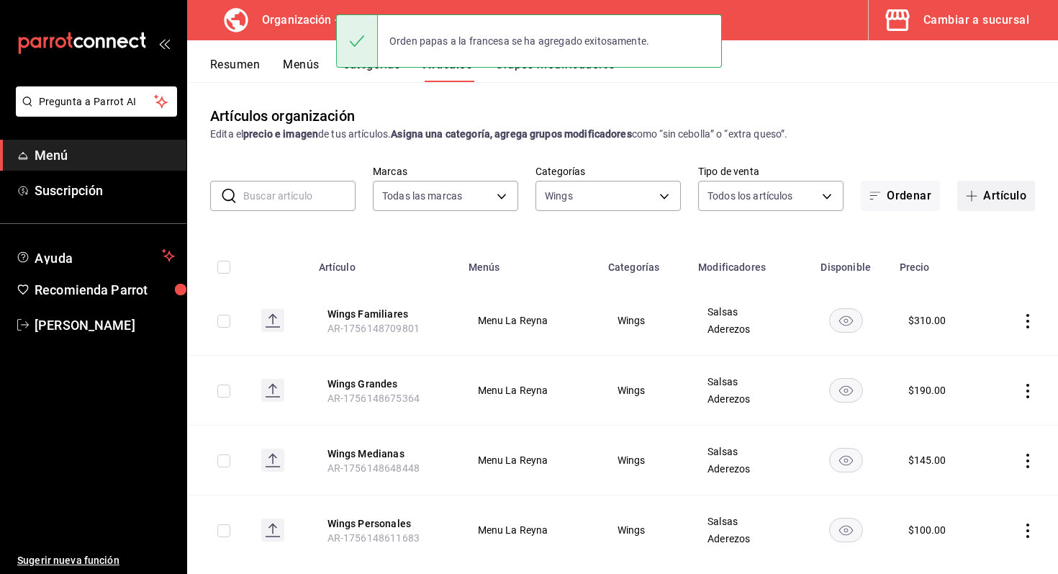
click at [977, 197] on span "button" at bounding box center [974, 196] width 17 height 12
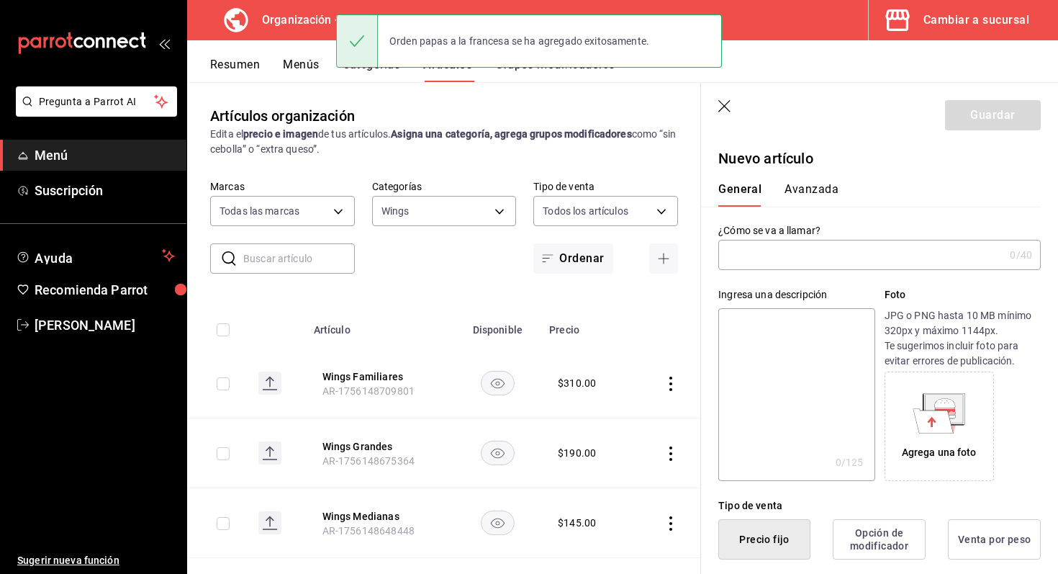
click at [881, 255] on input "text" at bounding box center [861, 254] width 286 height 29
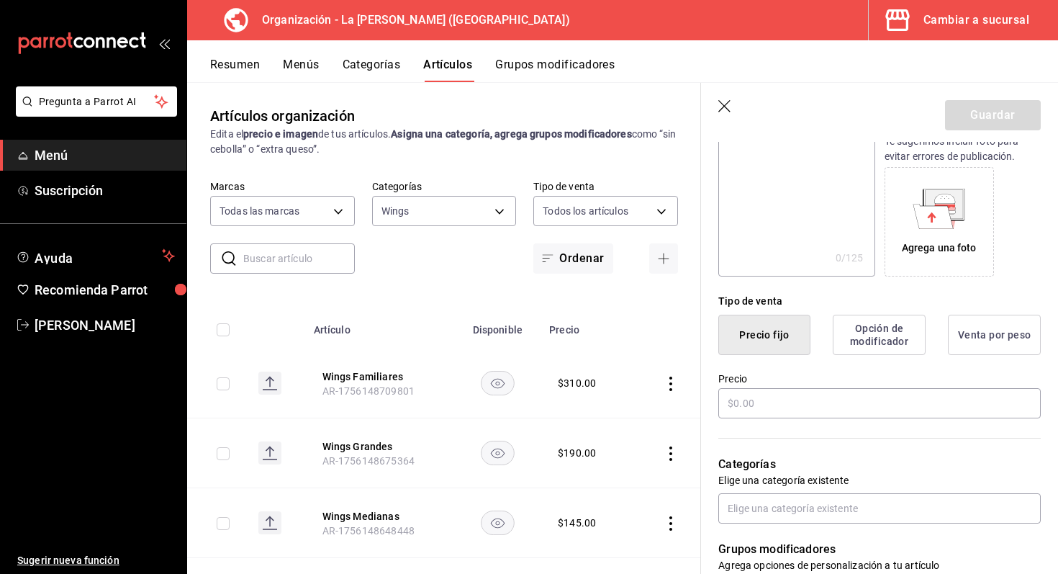
scroll to position [226, 0]
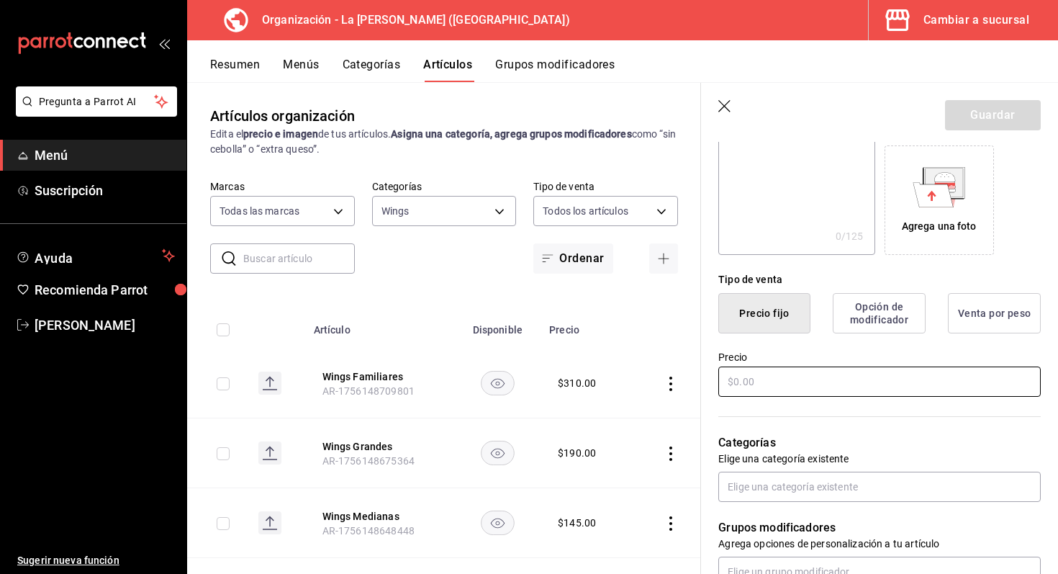
type input "orden papas crisscut"
click at [863, 377] on input "text" at bounding box center [879, 381] width 322 height 30
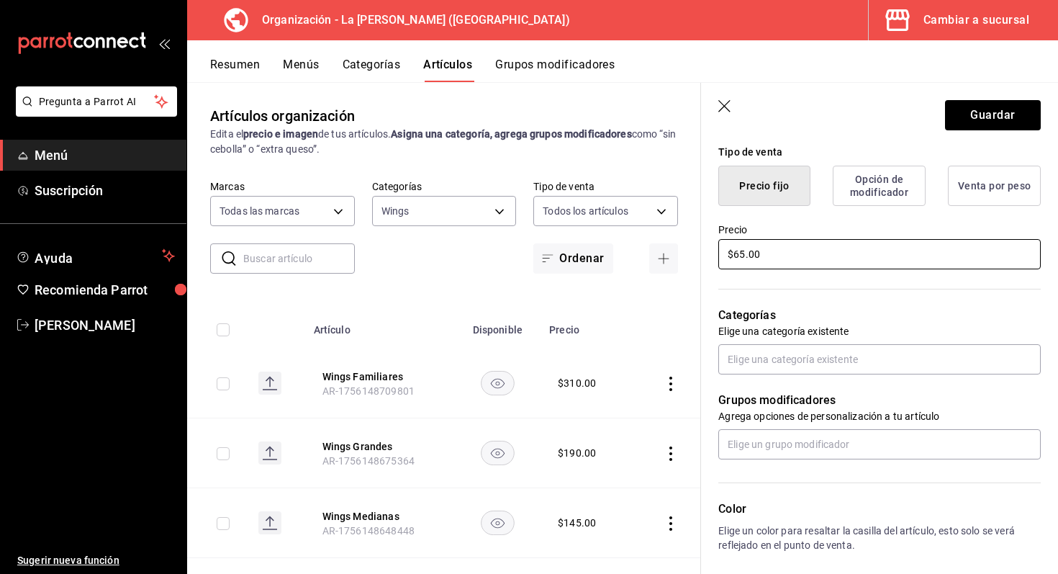
scroll to position [354, 0]
type input "$65.00"
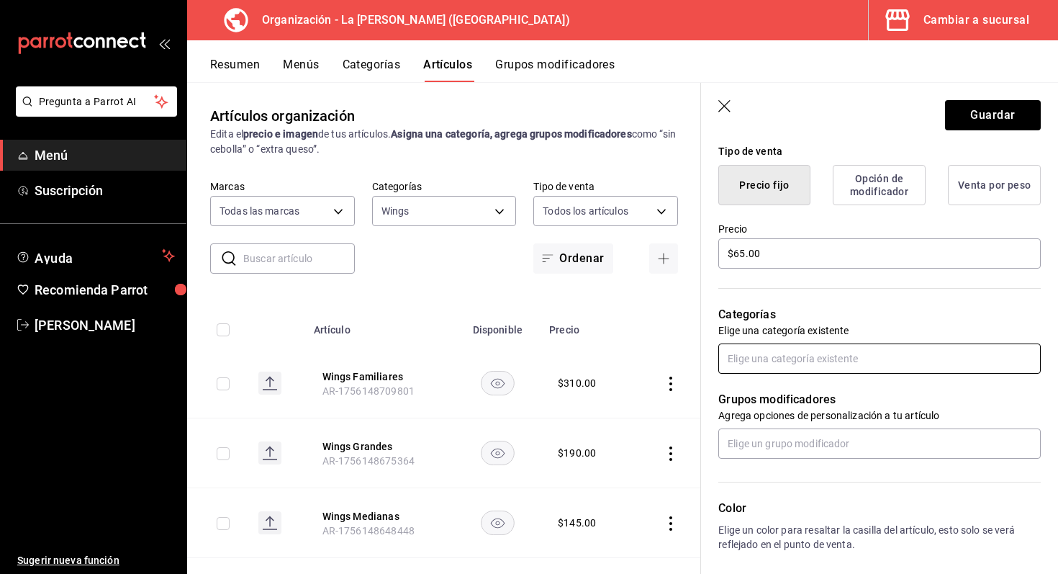
click at [835, 353] on input "text" at bounding box center [879, 358] width 322 height 30
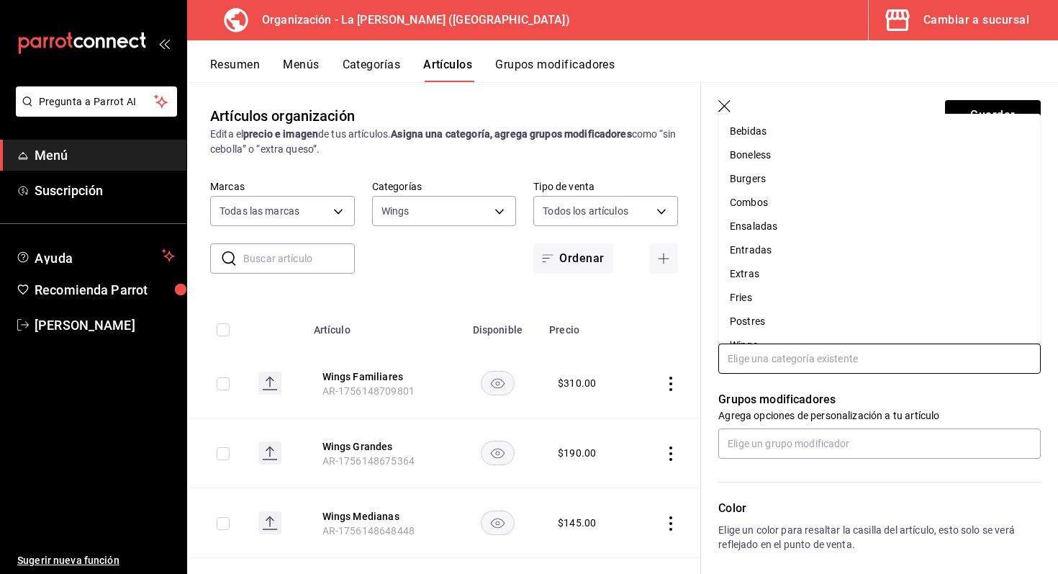
scroll to position [19, 0]
click at [790, 282] on li "Fries" at bounding box center [879, 278] width 322 height 24
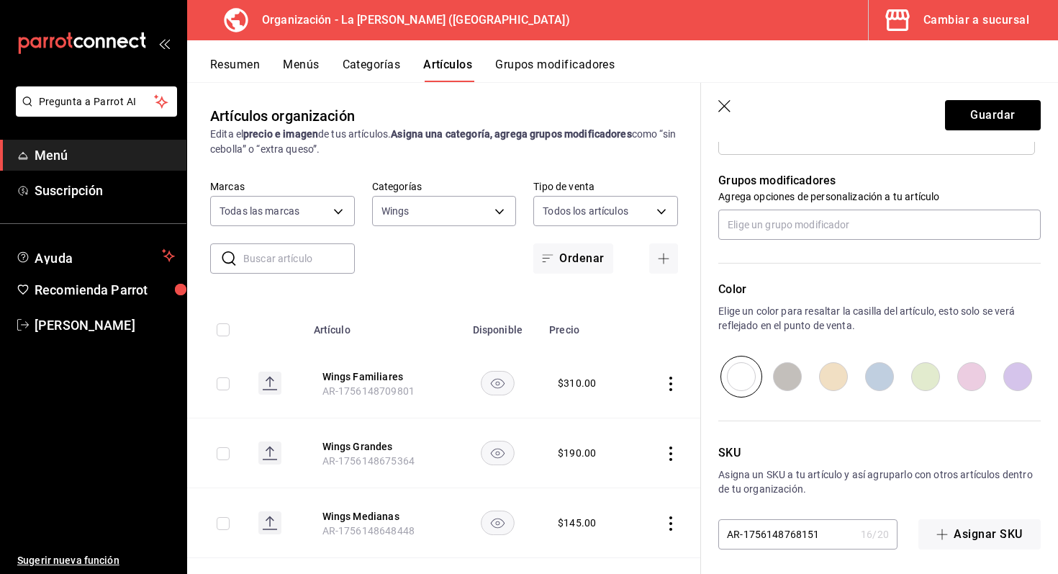
scroll to position [625, 0]
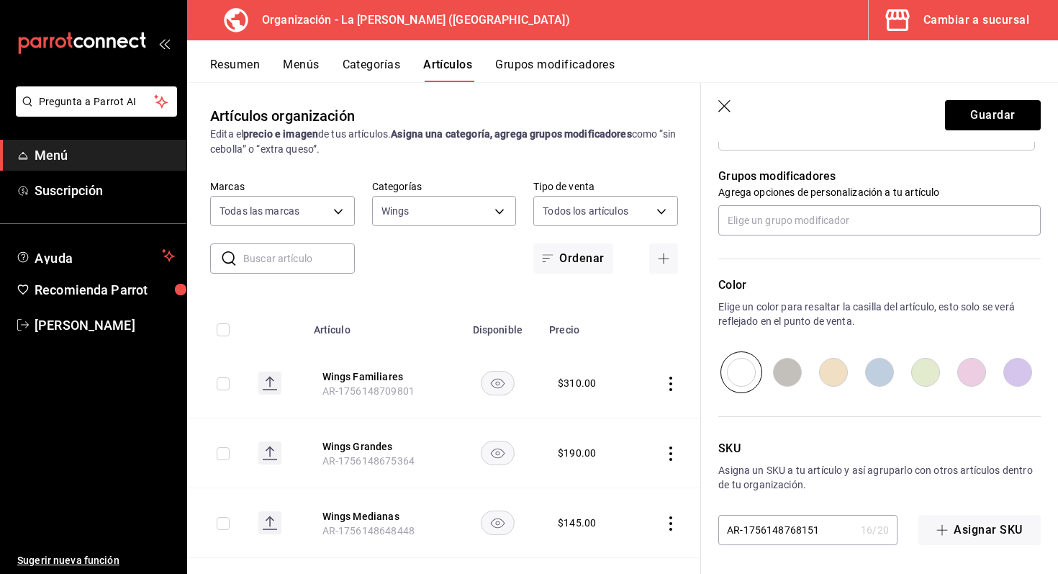
click at [785, 384] on input "radio" at bounding box center [787, 372] width 46 height 42
radio input "true"
click at [979, 122] on button "Guardar" at bounding box center [993, 115] width 96 height 30
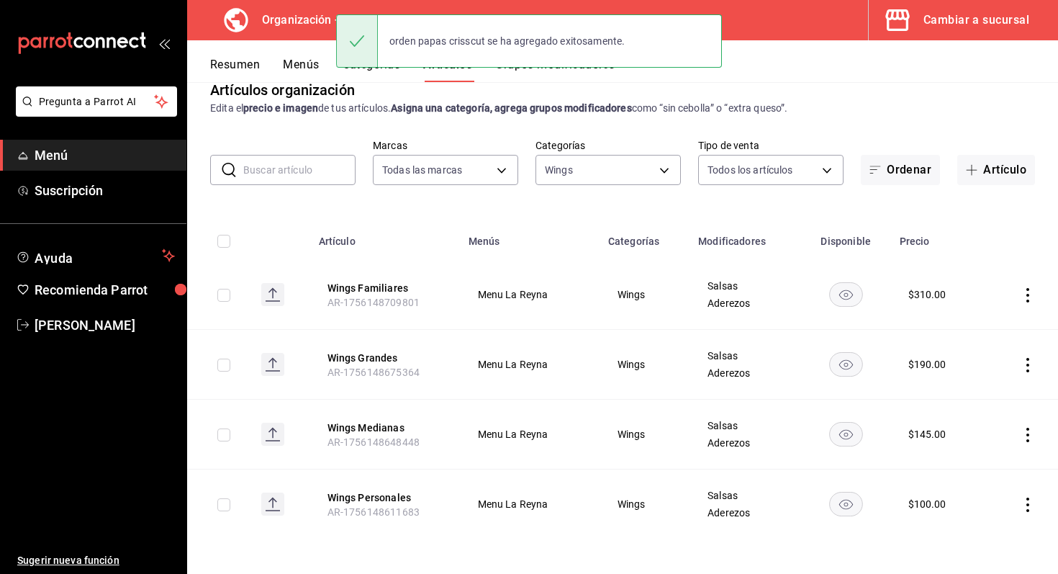
scroll to position [25, 0]
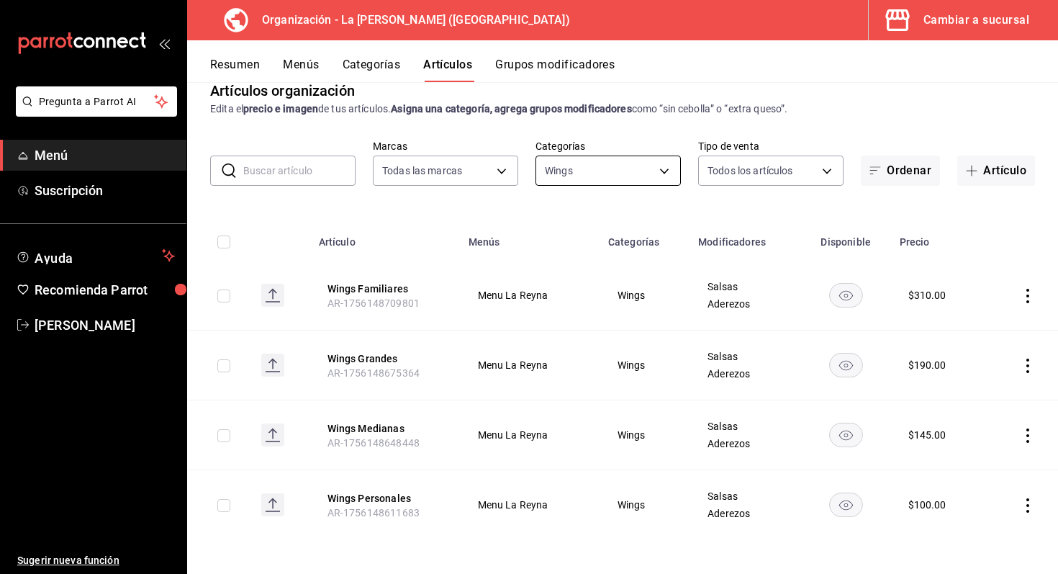
click at [644, 168] on body "Pregunta a Parrot AI Menú Suscripción Ayuda Recomienda Parrot Marco Romo Sugeri…" at bounding box center [529, 287] width 1058 height 574
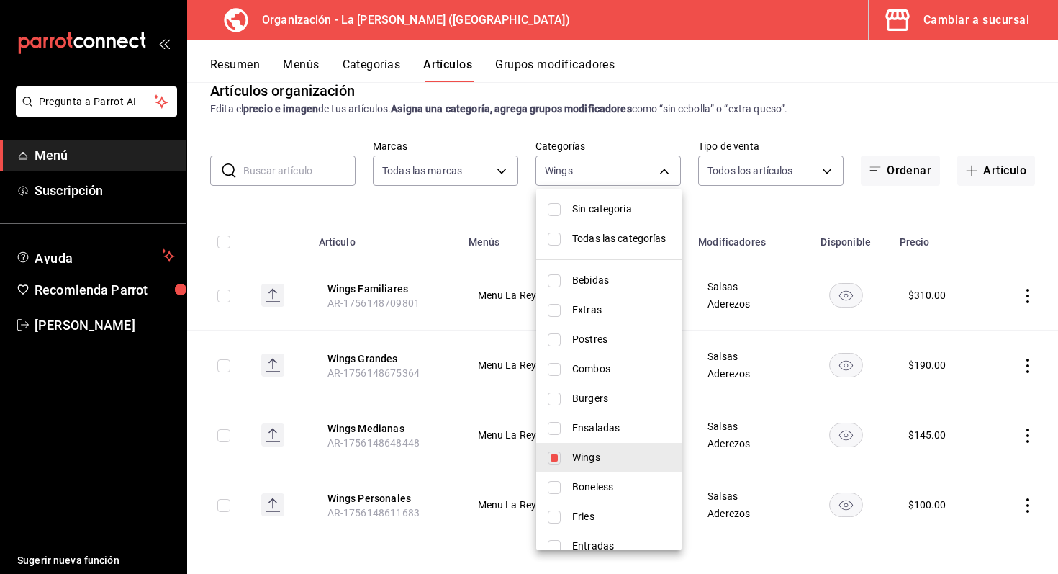
scroll to position [17, 0]
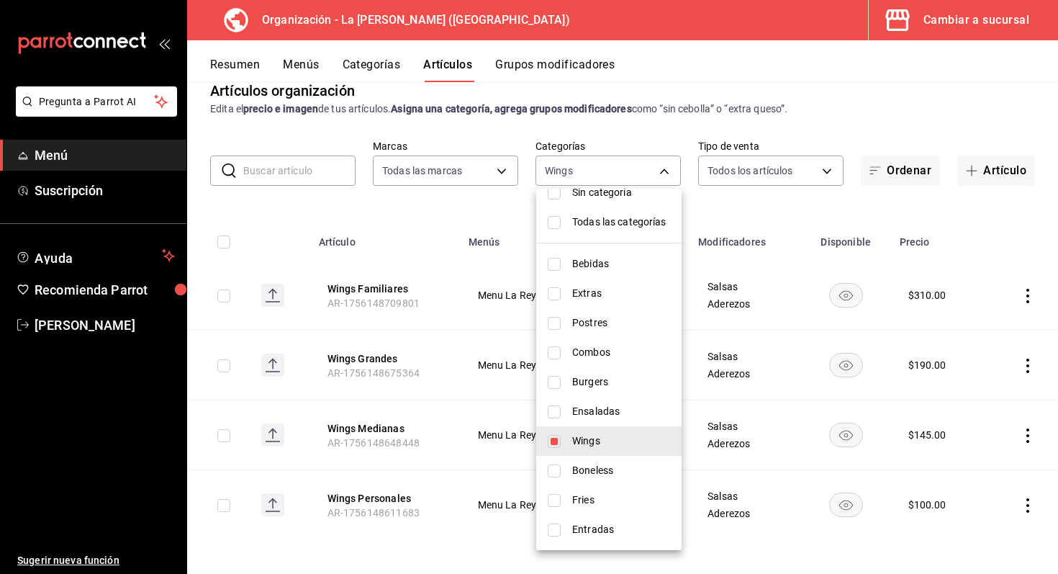
click at [556, 505] on input "checkbox" at bounding box center [554, 500] width 13 height 13
checkbox input "true"
type input "3dc054f5-4bf1-4f8e-a699-ec52b7dab29a,3eecb948-d29f-41f4-bd17-d15a284934a3"
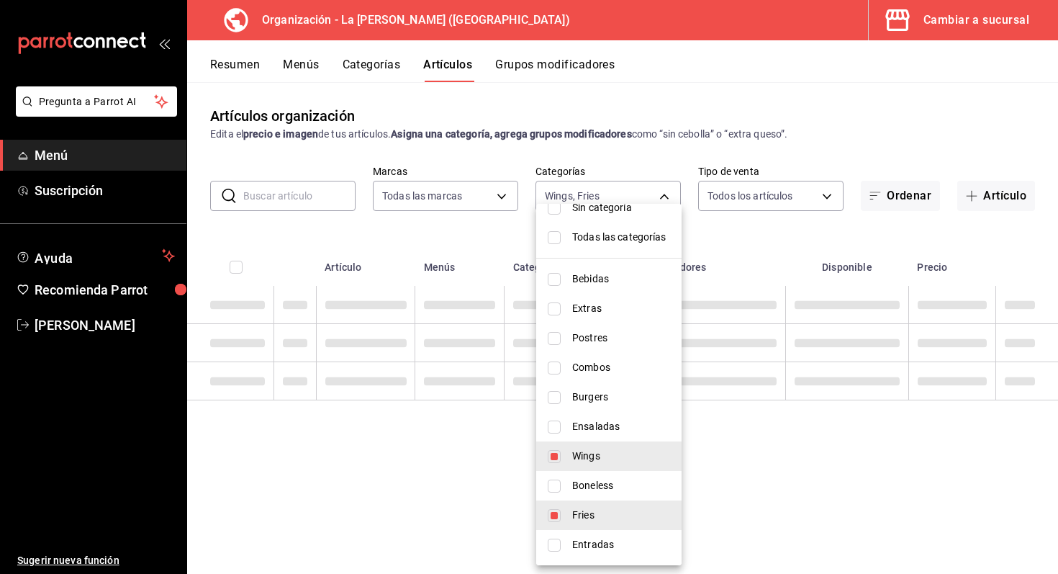
scroll to position [0, 0]
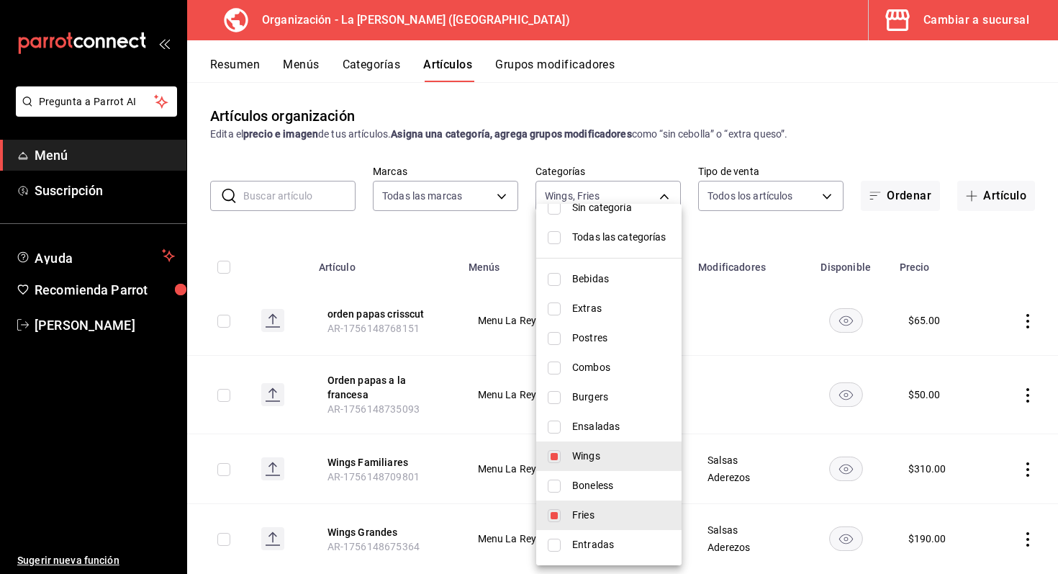
click at [552, 454] on input "checkbox" at bounding box center [554, 456] width 13 height 13
checkbox input "false"
type input "3eecb948-d29f-41f4-bd17-d15a284934a3"
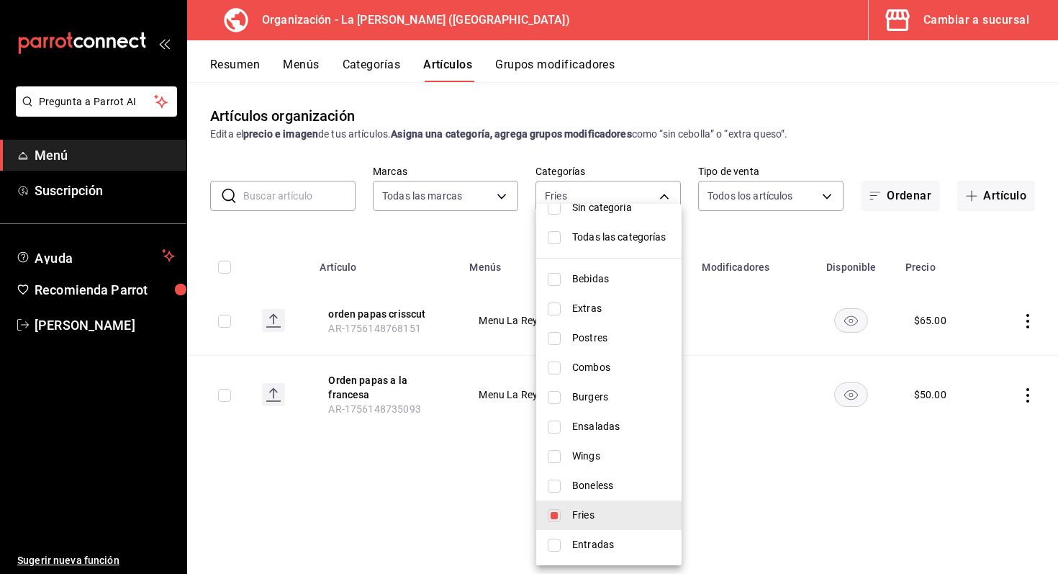
click at [663, 187] on div at bounding box center [529, 287] width 1058 height 574
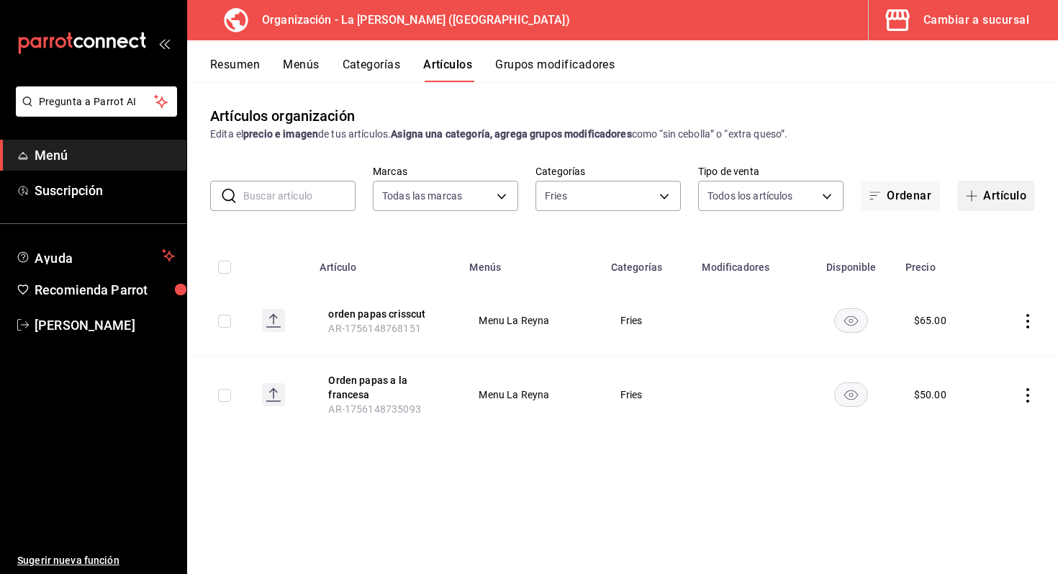
click at [1002, 194] on button "Artículo" at bounding box center [996, 196] width 78 height 30
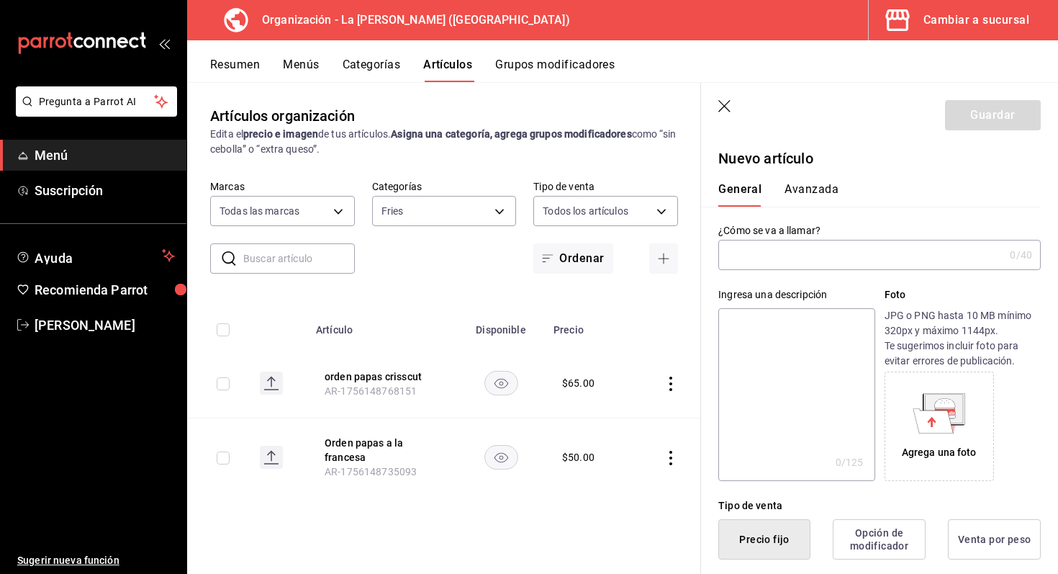
click at [786, 263] on input "text" at bounding box center [861, 254] width 286 height 29
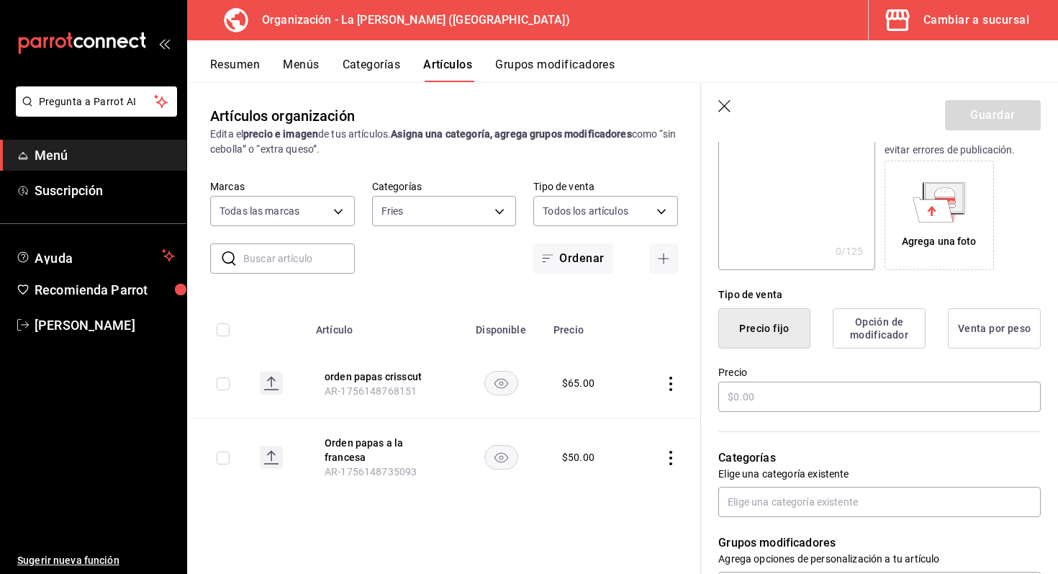
scroll to position [281, 0]
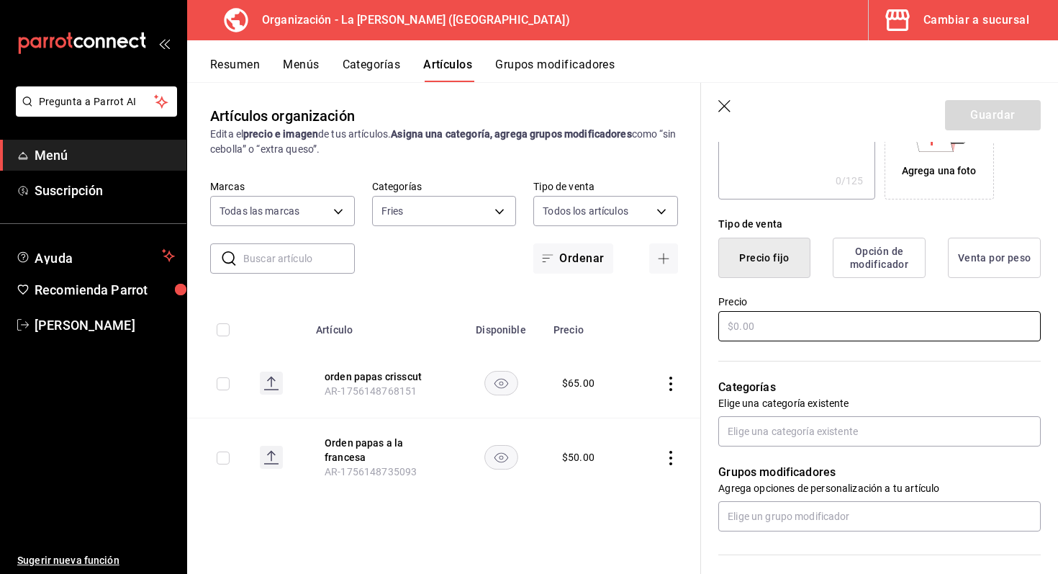
type input "Papas con queso"
click at [793, 320] on input "text" at bounding box center [879, 326] width 322 height 30
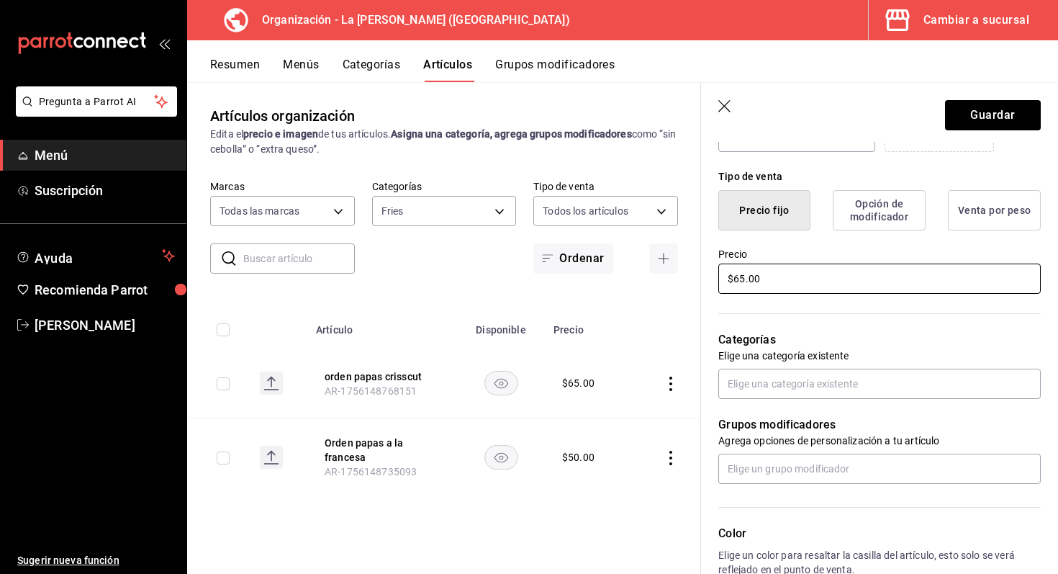
scroll to position [337, 0]
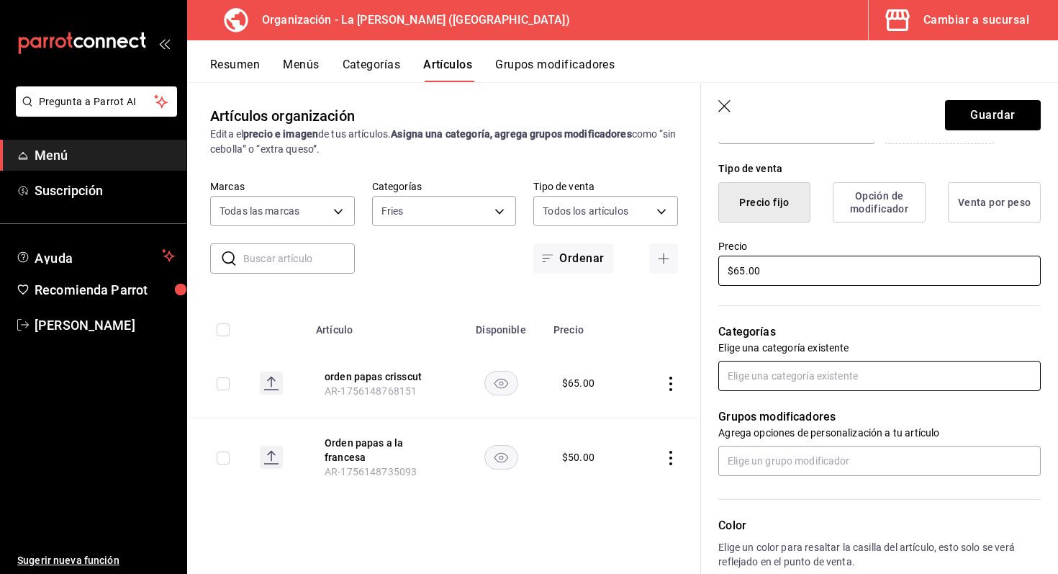
type input "$65.00"
click at [776, 386] on input "text" at bounding box center [879, 376] width 322 height 30
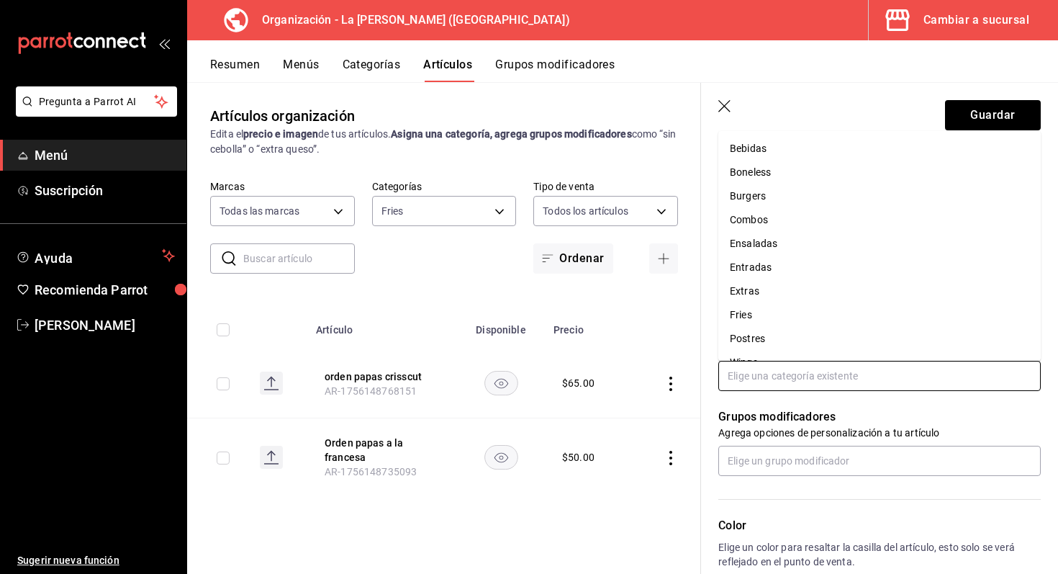
click at [780, 310] on li "Fries" at bounding box center [879, 315] width 322 height 24
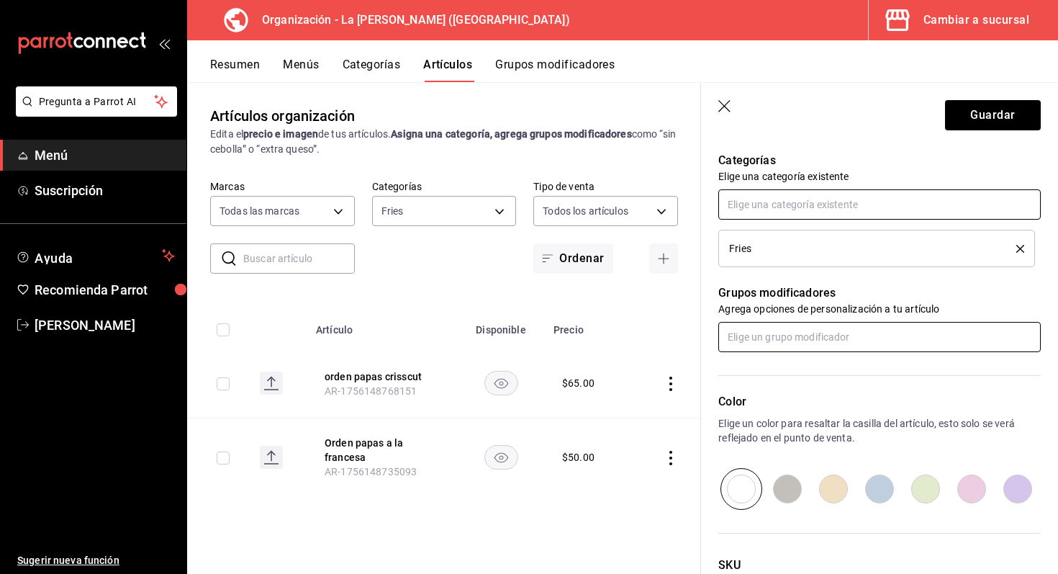
scroll to position [625, 0]
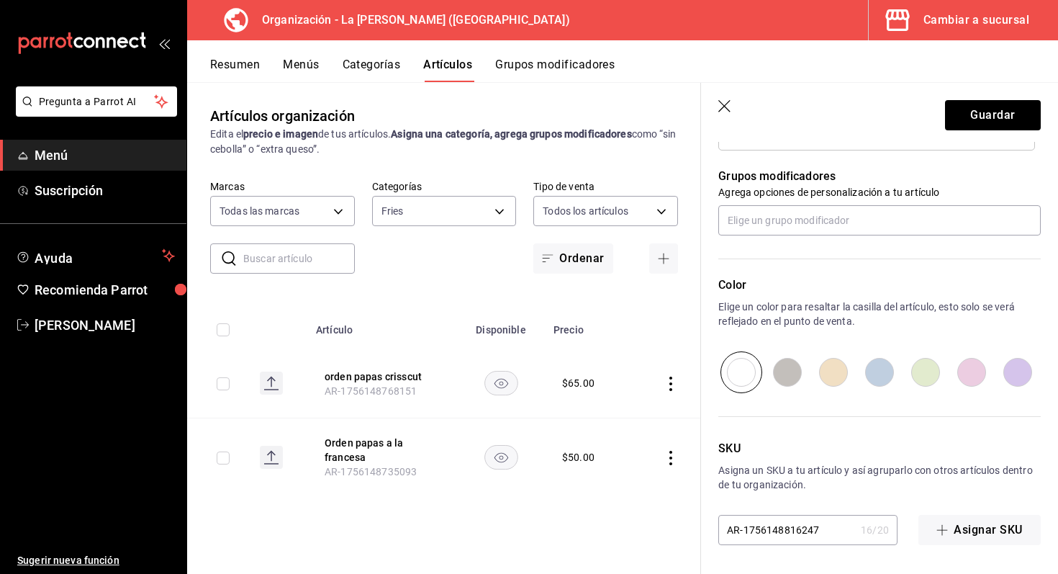
click at [829, 373] on input "radio" at bounding box center [833, 372] width 46 height 42
radio input "true"
click at [966, 102] on button "Guardar" at bounding box center [993, 115] width 96 height 30
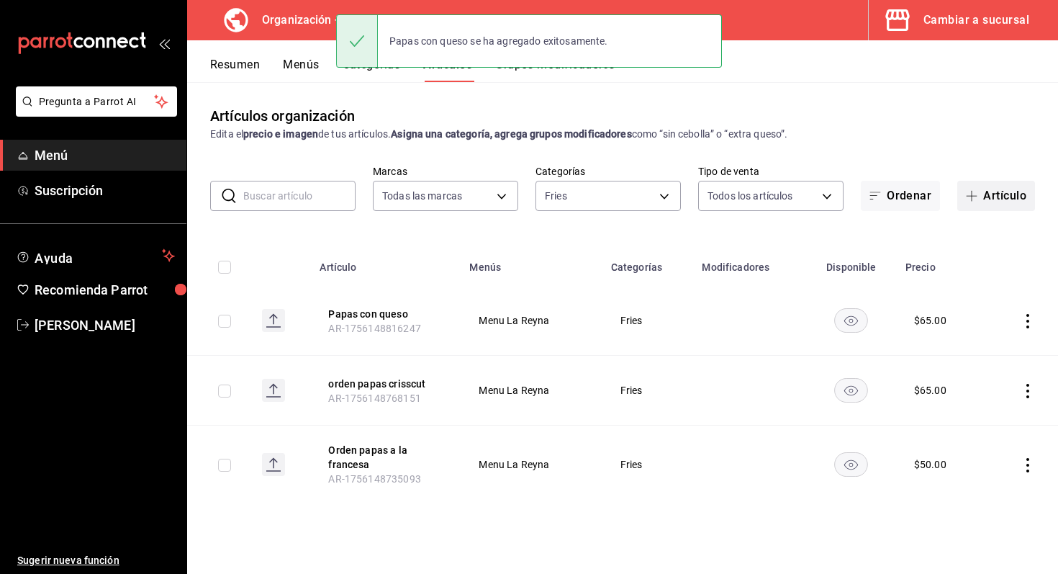
click at [984, 191] on button "Artículo" at bounding box center [996, 196] width 78 height 30
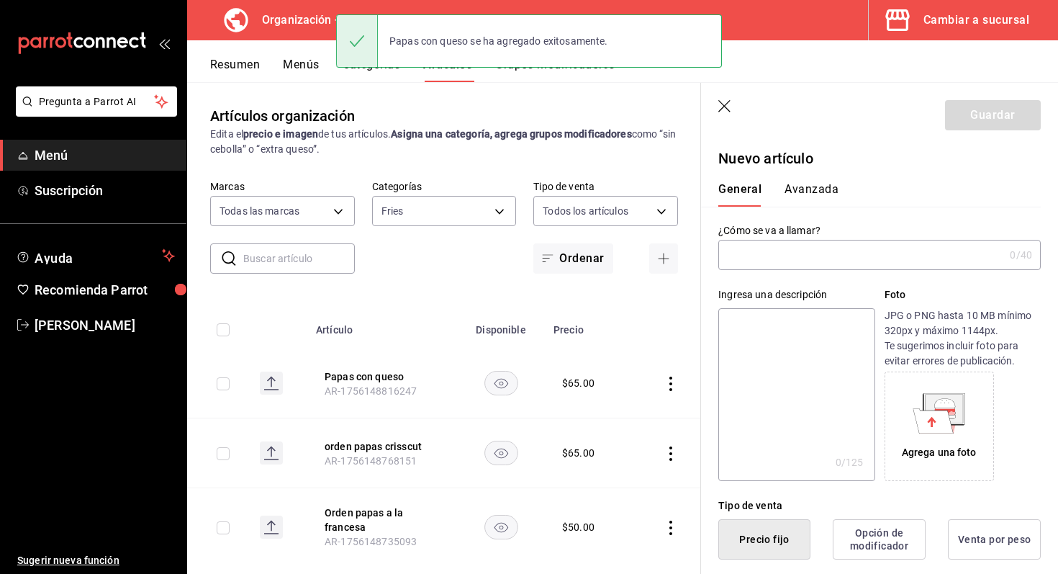
click at [879, 250] on input "text" at bounding box center [861, 254] width 286 height 29
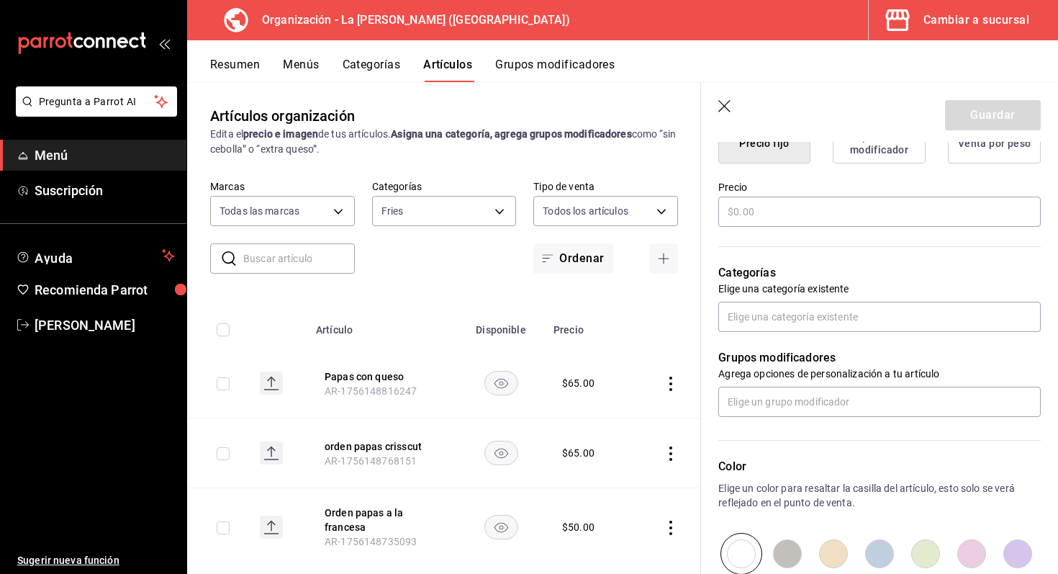
scroll to position [395, 0]
type input "Crisscut"
click at [910, 217] on input "text" at bounding box center [879, 212] width 322 height 30
type input "$6.00"
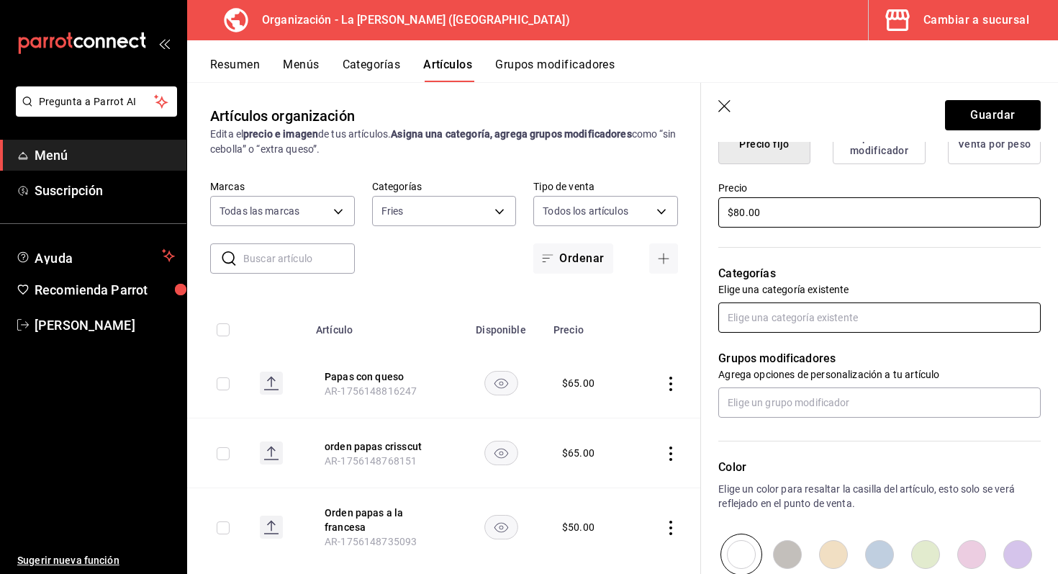
type input "$80.00"
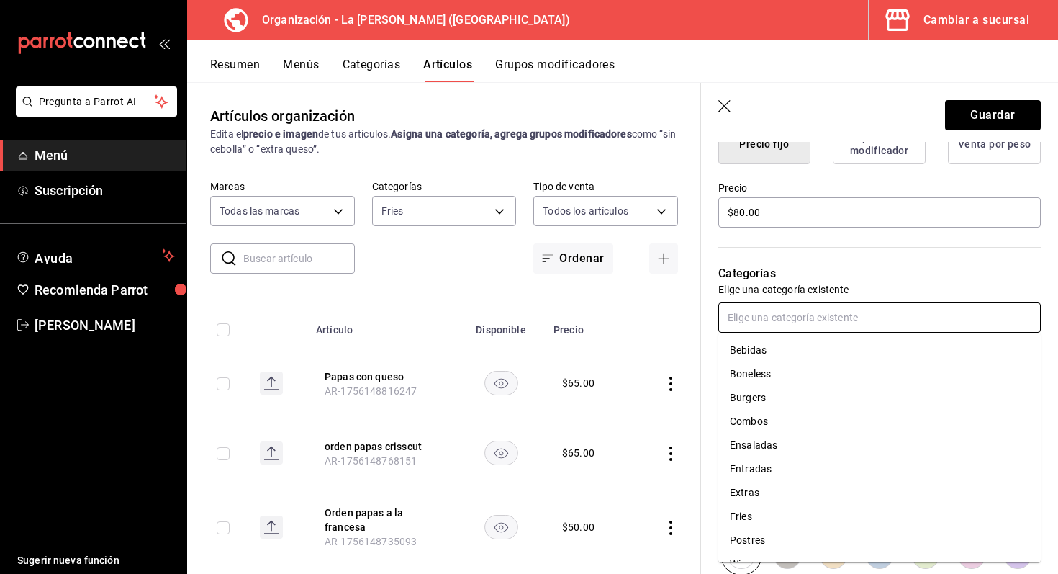
click at [882, 327] on input "text" at bounding box center [879, 317] width 322 height 30
click at [798, 515] on li "Fries" at bounding box center [879, 516] width 322 height 24
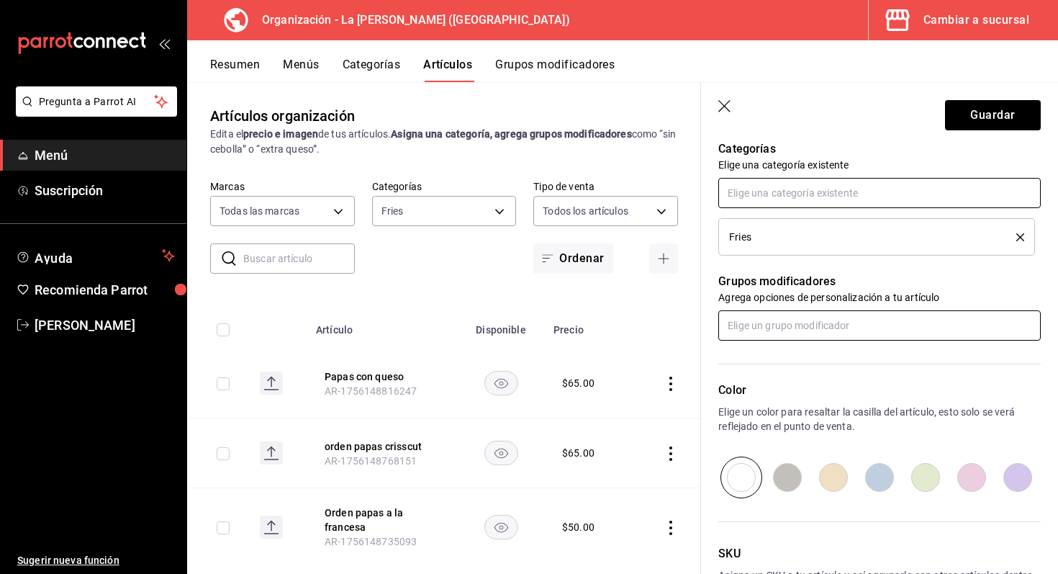
scroll to position [539, 0]
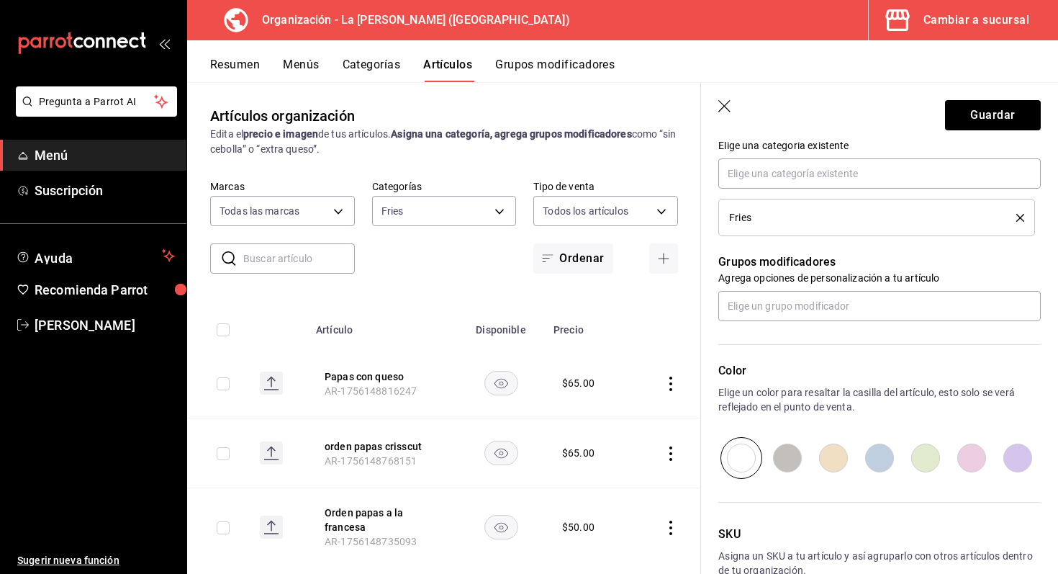
click at [868, 454] on input "radio" at bounding box center [879, 458] width 46 height 42
radio input "true"
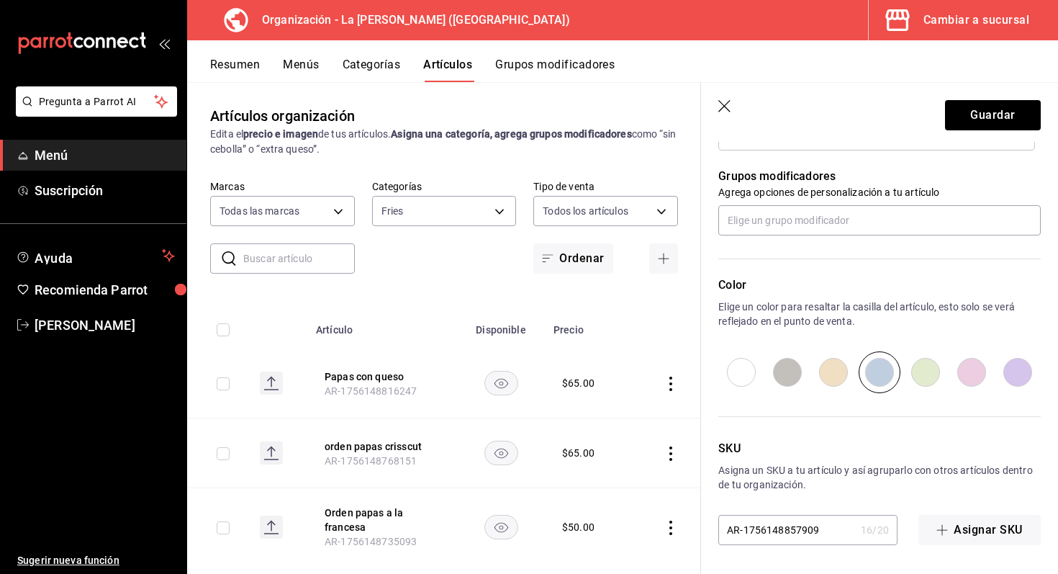
scroll to position [0, 0]
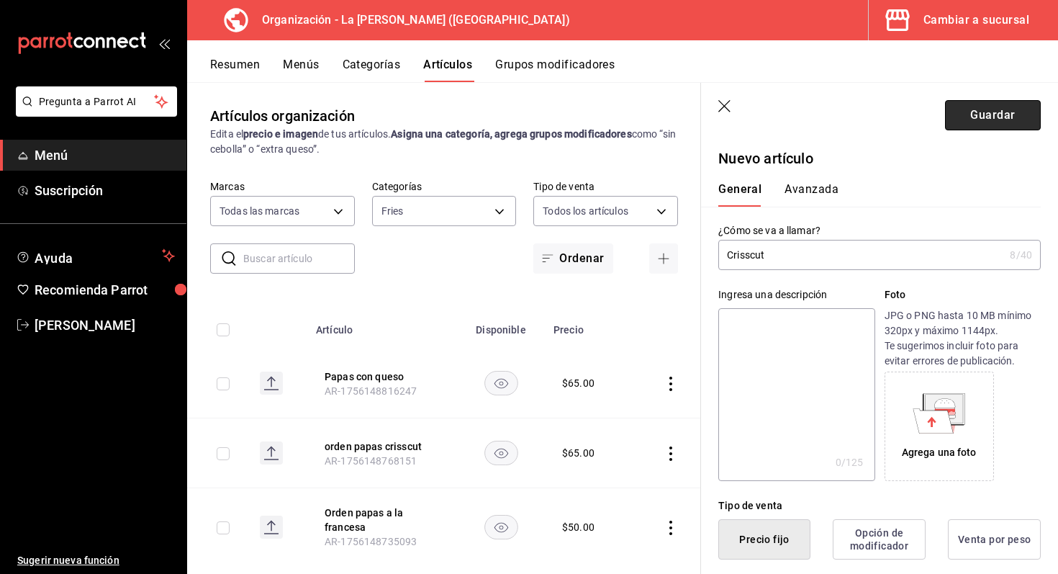
click at [988, 108] on button "Guardar" at bounding box center [993, 115] width 96 height 30
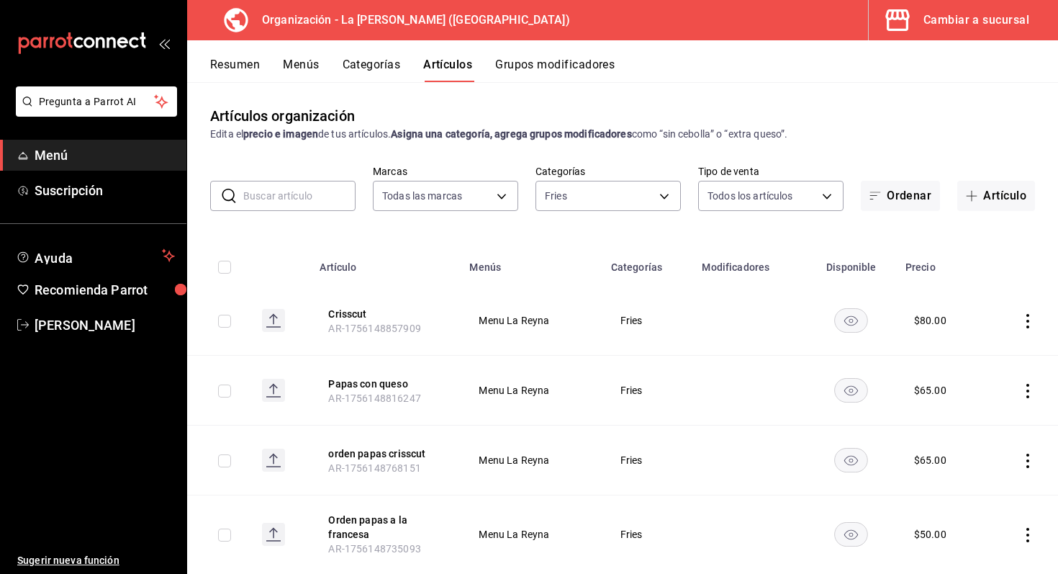
scroll to position [35, 0]
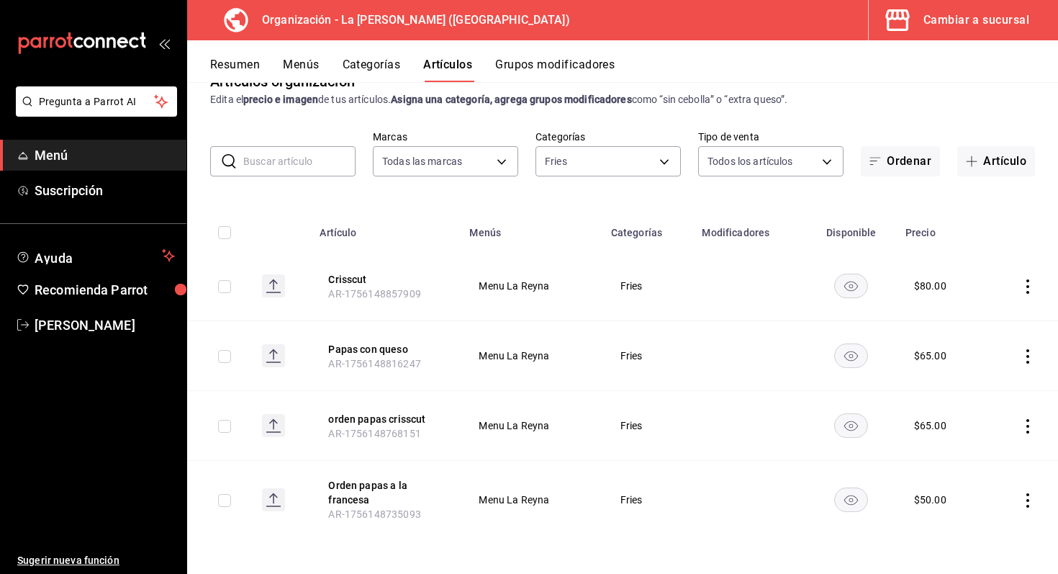
click at [1031, 288] on icon "actions" at bounding box center [1027, 286] width 14 height 14
click at [991, 322] on span "Editar" at bounding box center [984, 319] width 37 height 15
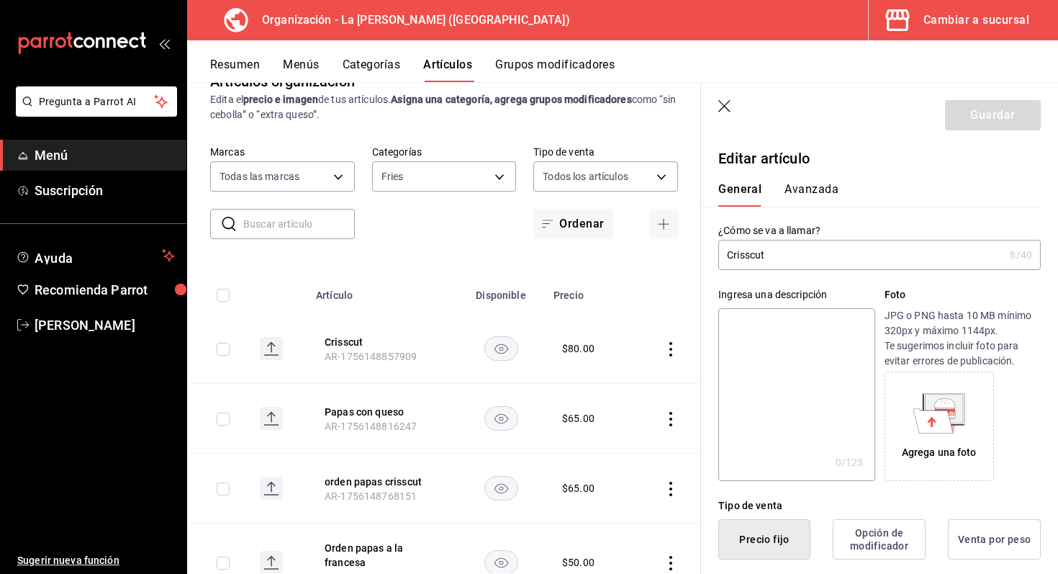
type input "$80.00"
radio input "false"
radio input "true"
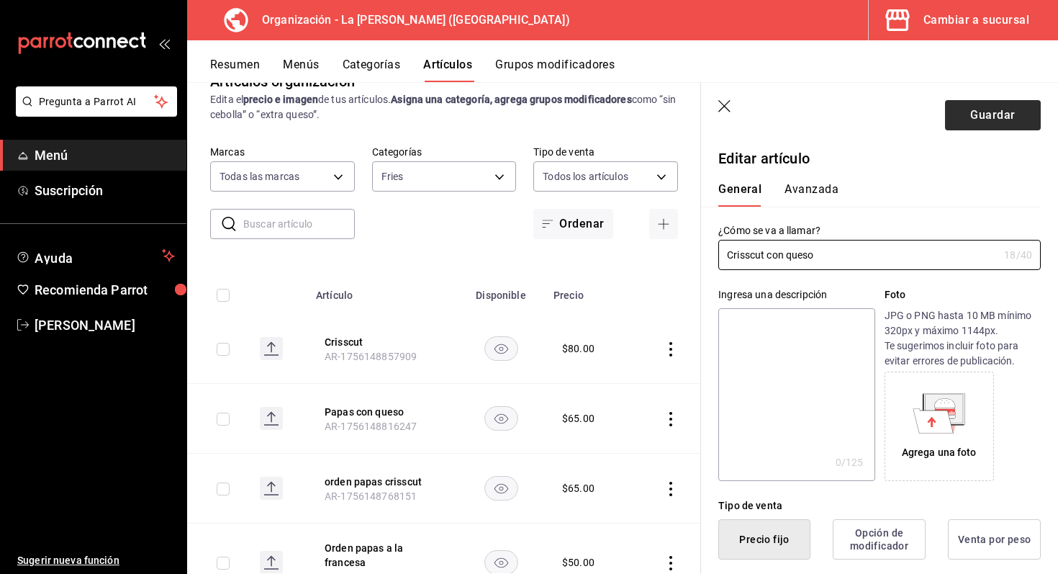
type input "Crisscut con queso"
click at [1003, 109] on button "Guardar" at bounding box center [993, 115] width 96 height 30
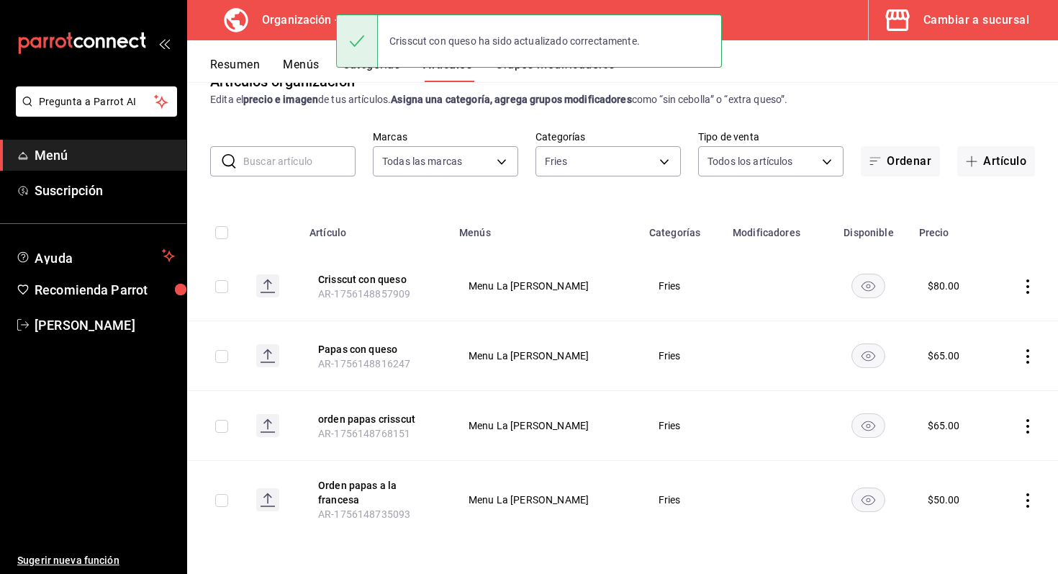
scroll to position [34, 0]
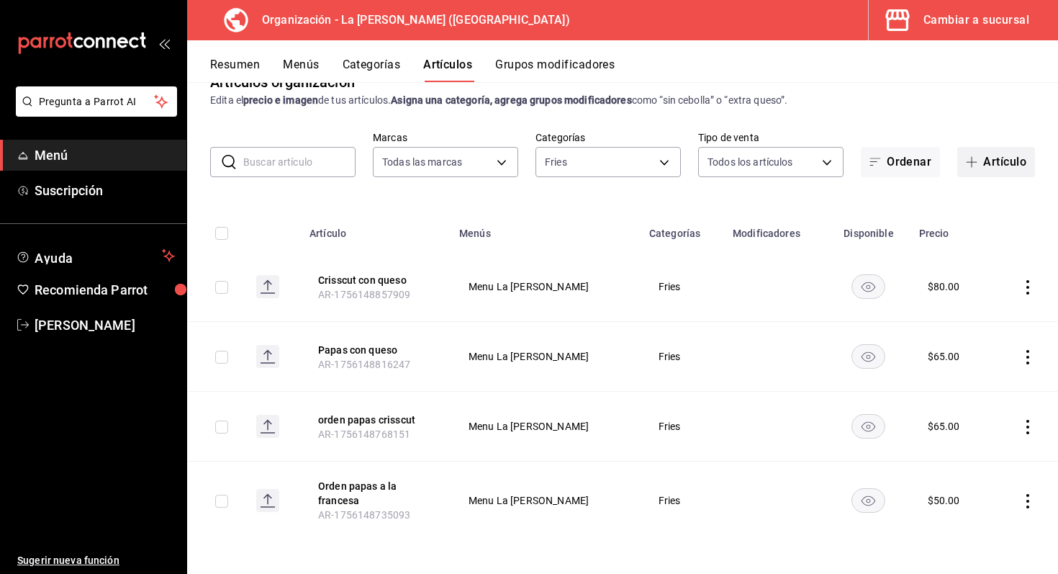
click at [970, 168] on button "Artículo" at bounding box center [996, 162] width 78 height 30
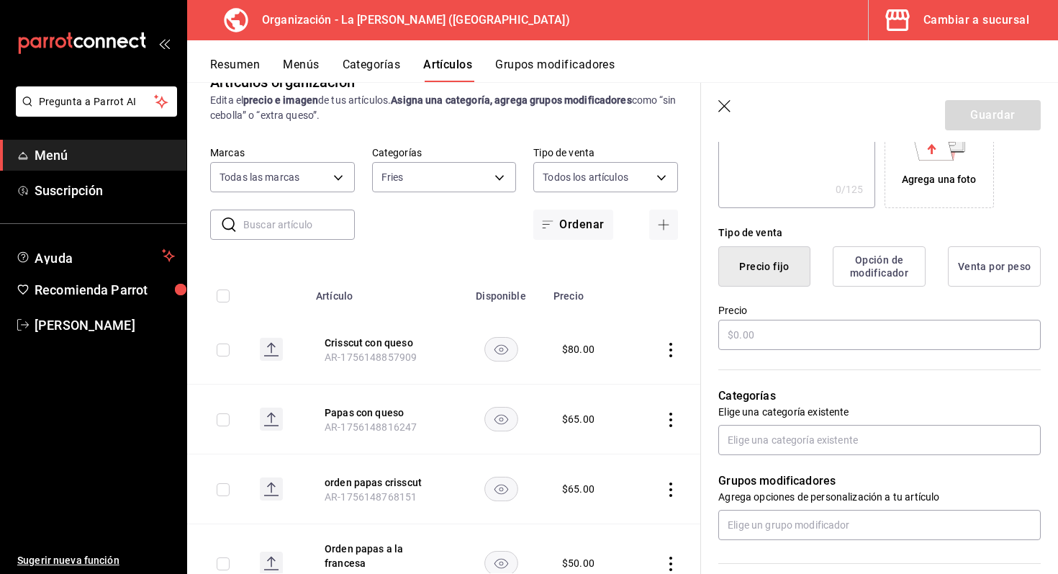
scroll to position [297, 0]
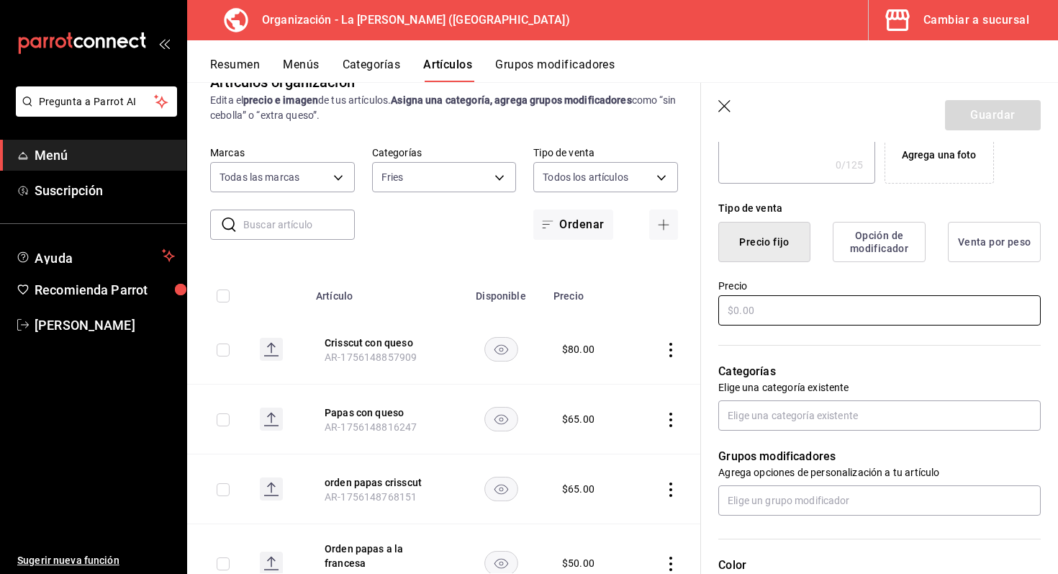
type input "Nacho fires"
click at [869, 312] on input "text" at bounding box center [879, 310] width 322 height 30
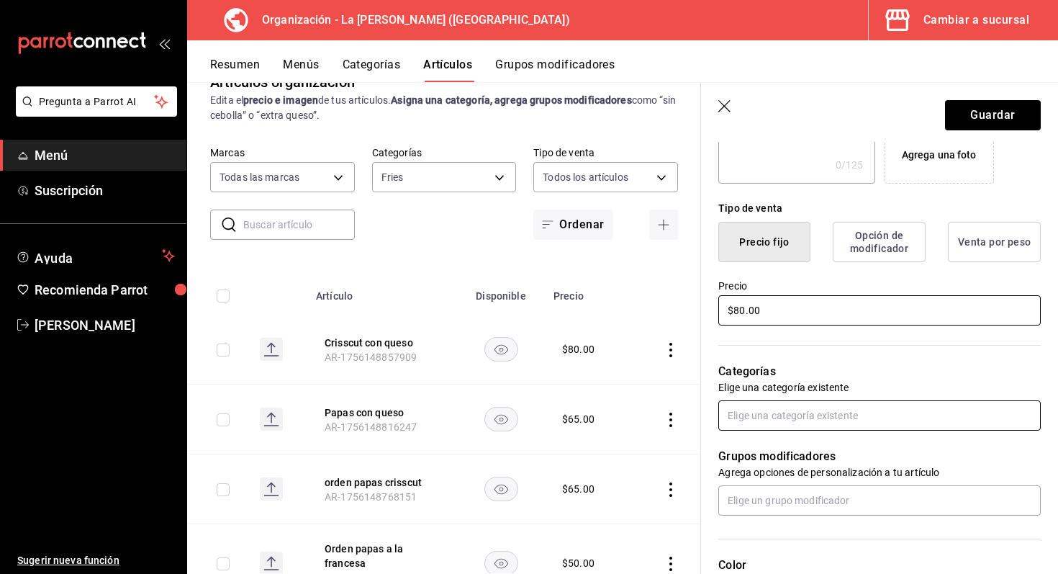
type input "$80.00"
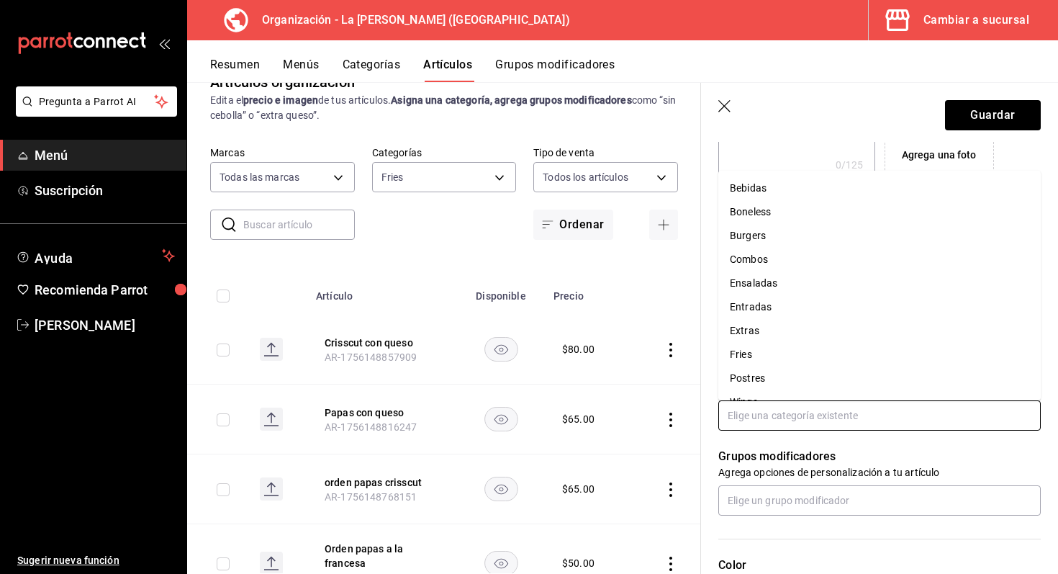
click at [819, 417] on input "text" at bounding box center [879, 415] width 322 height 30
click at [781, 358] on li "Fries" at bounding box center [879, 355] width 322 height 24
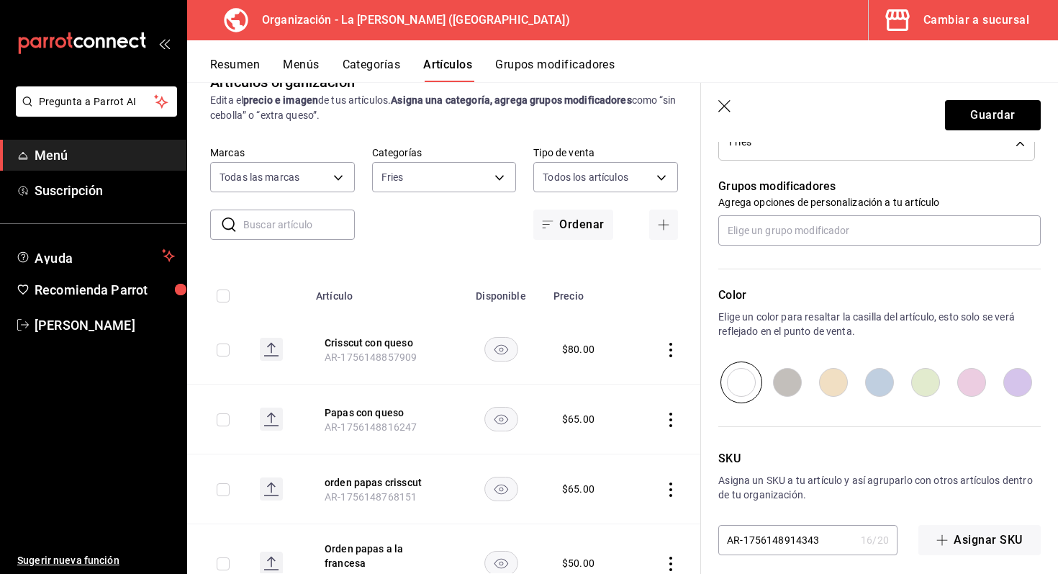
scroll to position [97, 0]
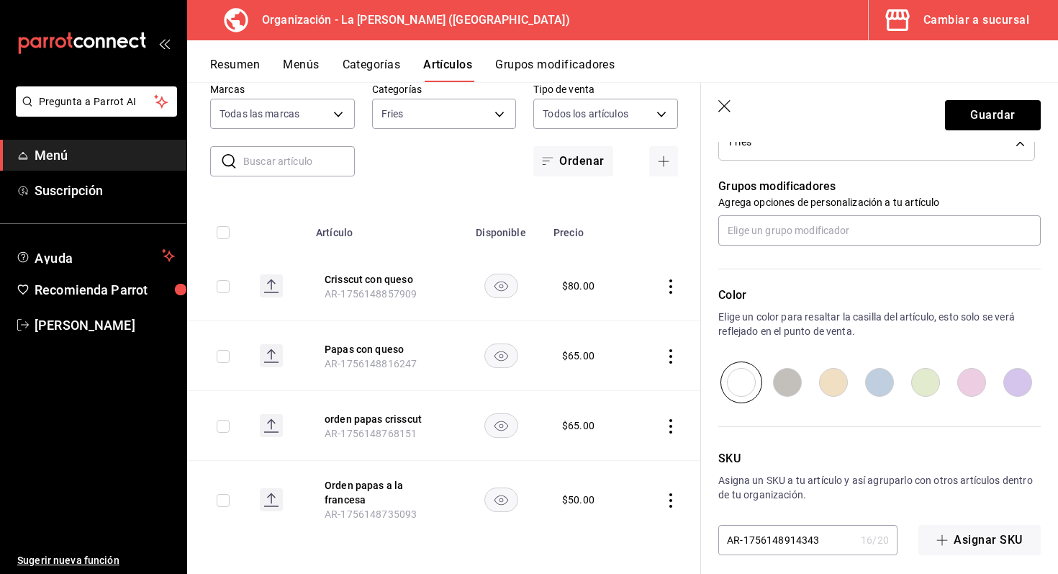
click at [932, 382] on input "radio" at bounding box center [925, 382] width 46 height 42
radio input "true"
click at [1001, 118] on button "Guardar" at bounding box center [993, 115] width 96 height 30
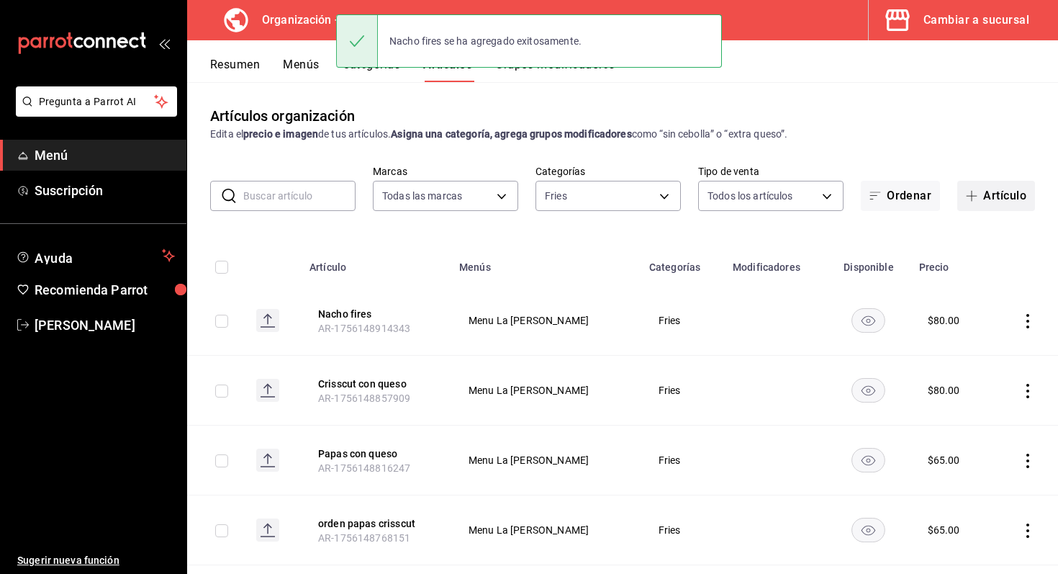
click at [977, 190] on span "button" at bounding box center [974, 196] width 17 height 12
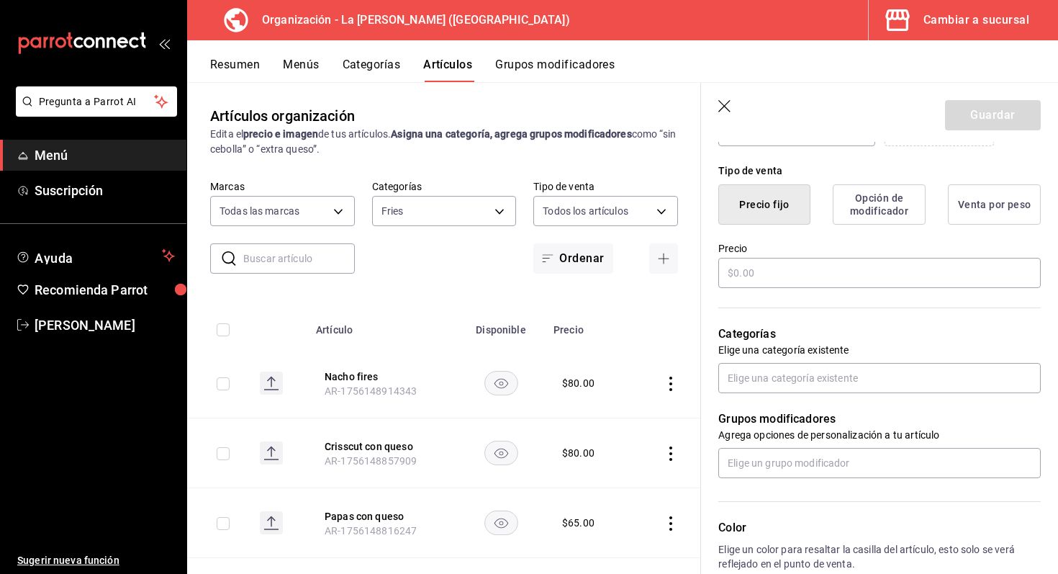
scroll to position [346, 0]
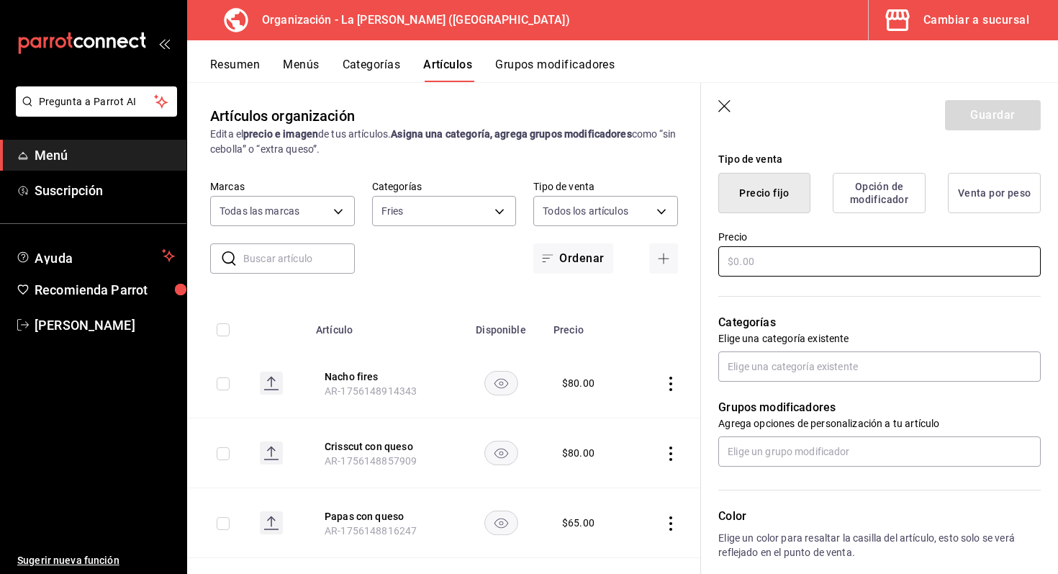
type input "Buffalo fries a la francesa"
click at [847, 263] on input "text" at bounding box center [879, 261] width 322 height 30
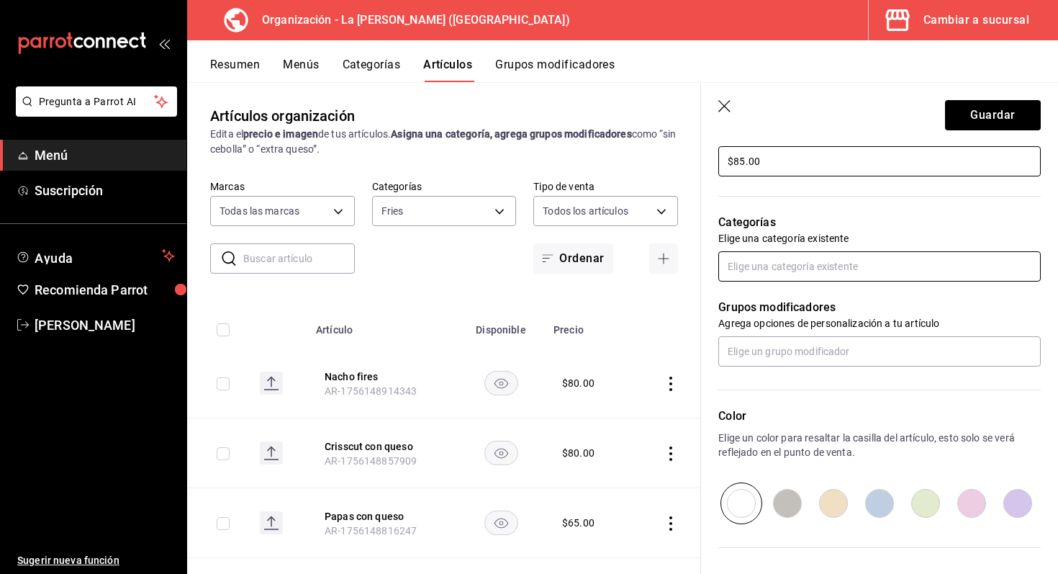
scroll to position [448, 0]
type input "$85.00"
click at [836, 269] on input "text" at bounding box center [879, 264] width 322 height 30
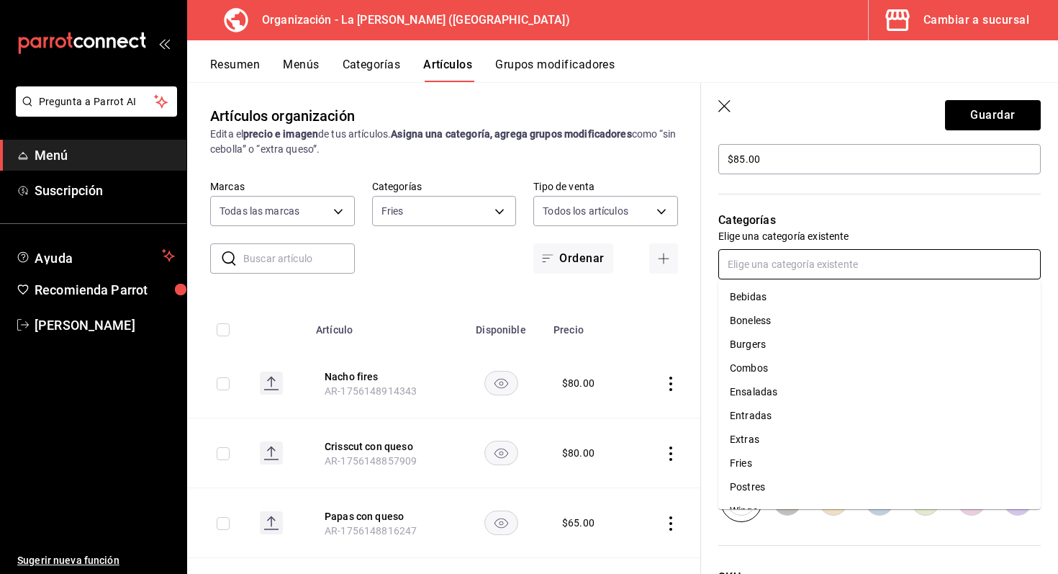
click at [783, 464] on li "Fries" at bounding box center [879, 463] width 322 height 24
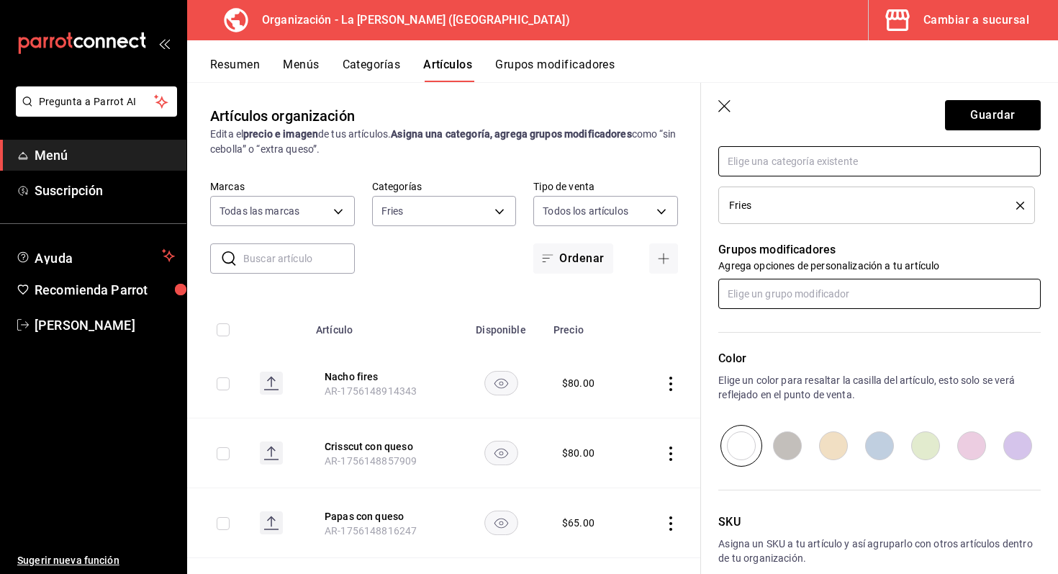
scroll to position [552, 0]
click at [841, 291] on input "text" at bounding box center [879, 293] width 322 height 30
click at [809, 345] on li "Salsas" at bounding box center [879, 349] width 322 height 24
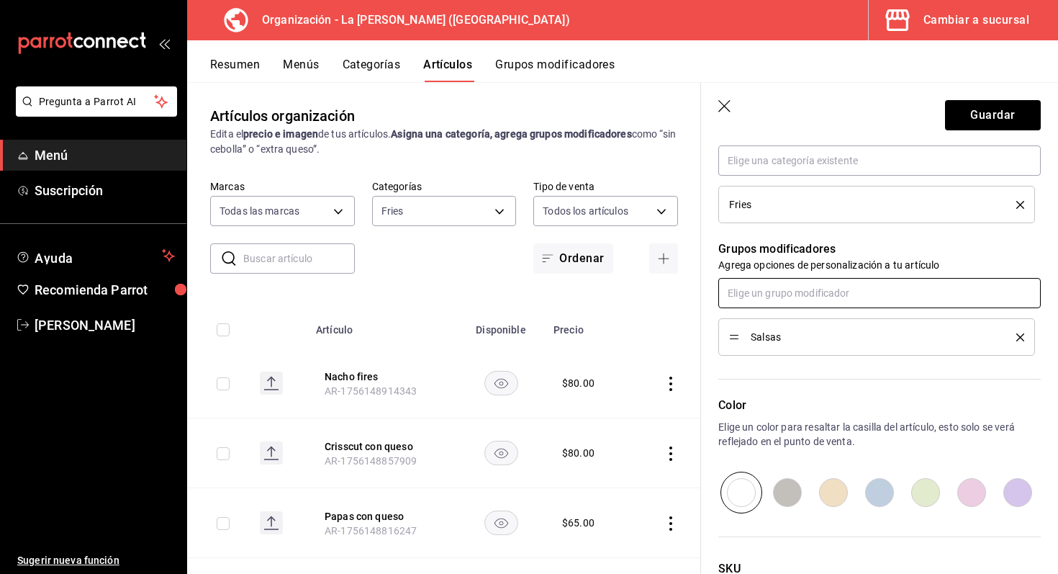
click at [806, 297] on input "text" at bounding box center [879, 293] width 322 height 30
click at [805, 318] on li "Aderezos" at bounding box center [879, 326] width 322 height 24
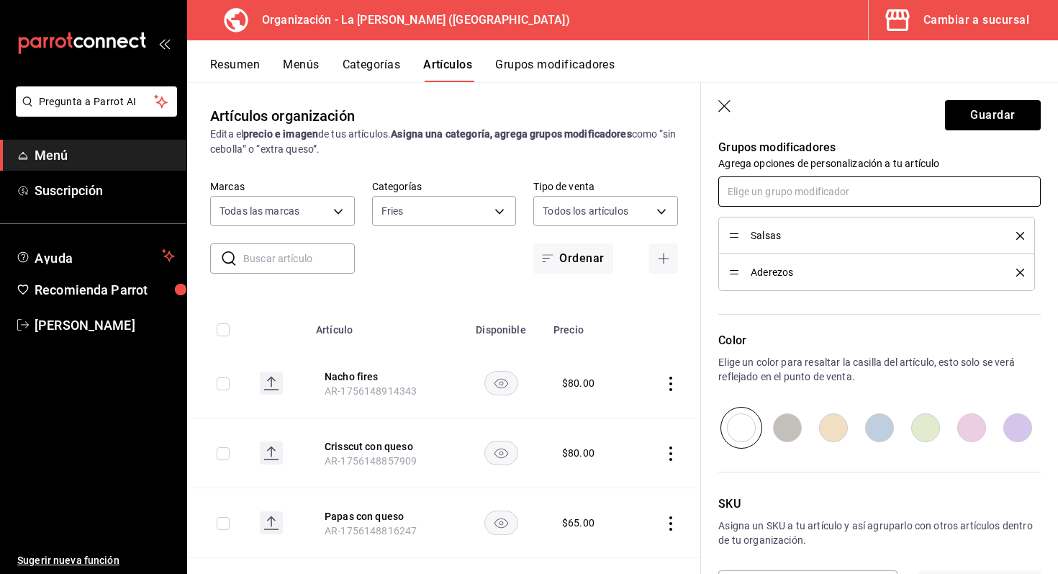
scroll to position [693, 0]
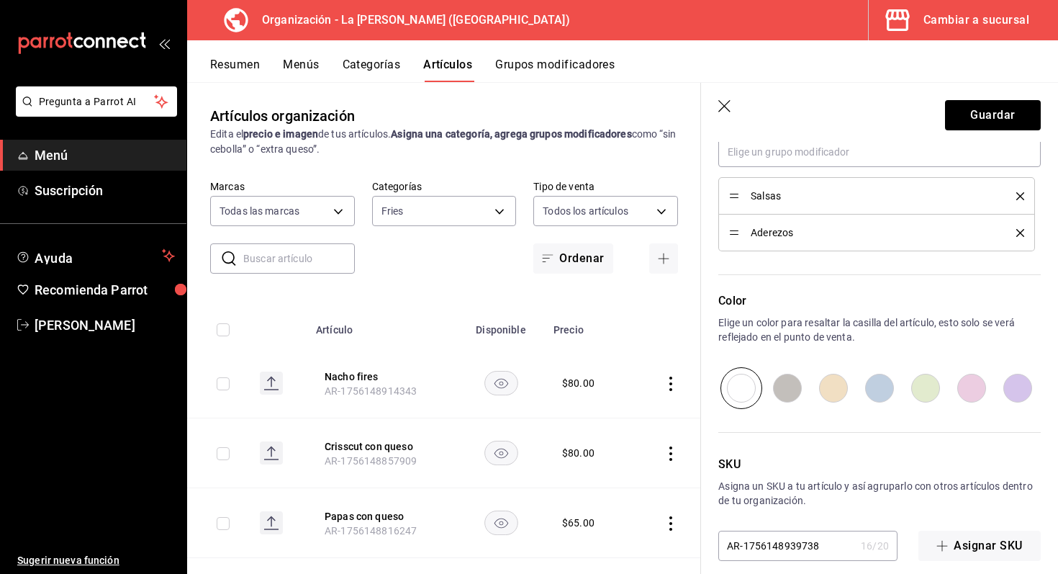
click at [964, 383] on input "radio" at bounding box center [971, 388] width 46 height 42
radio input "true"
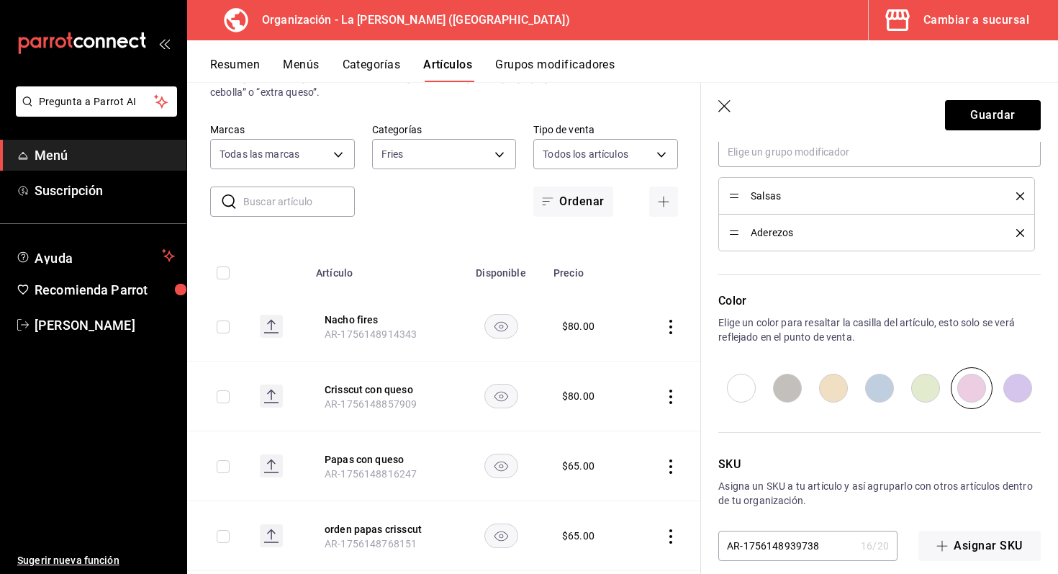
scroll to position [167, 0]
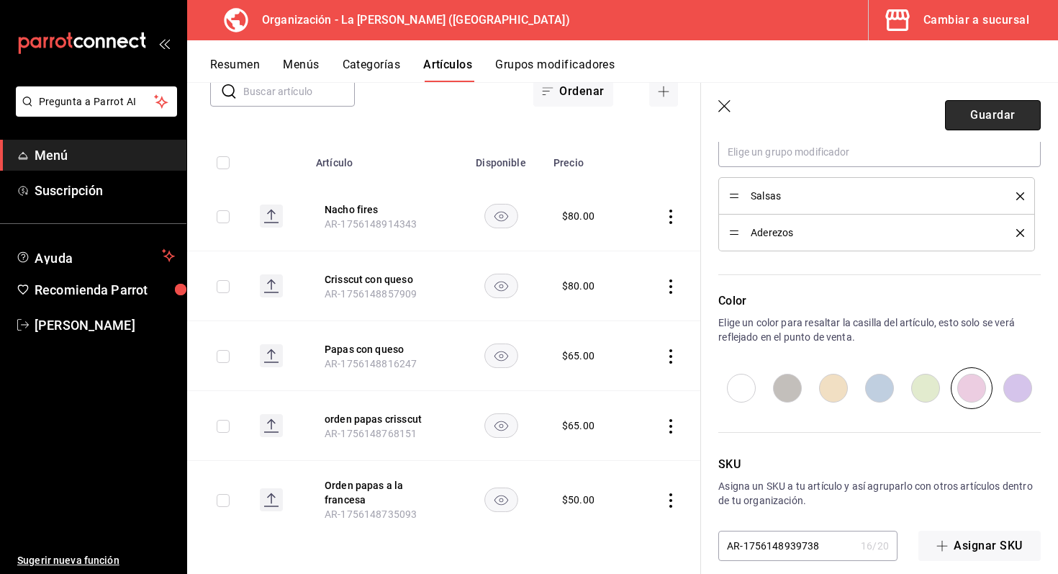
click at [971, 114] on button "Guardar" at bounding box center [993, 115] width 96 height 30
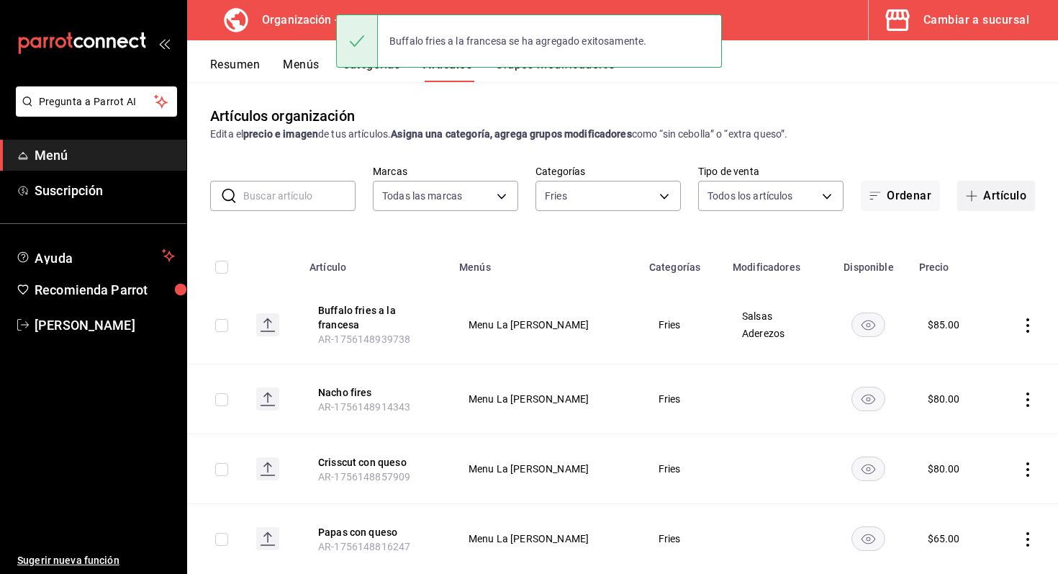
click at [983, 201] on button "Artículo" at bounding box center [996, 196] width 78 height 30
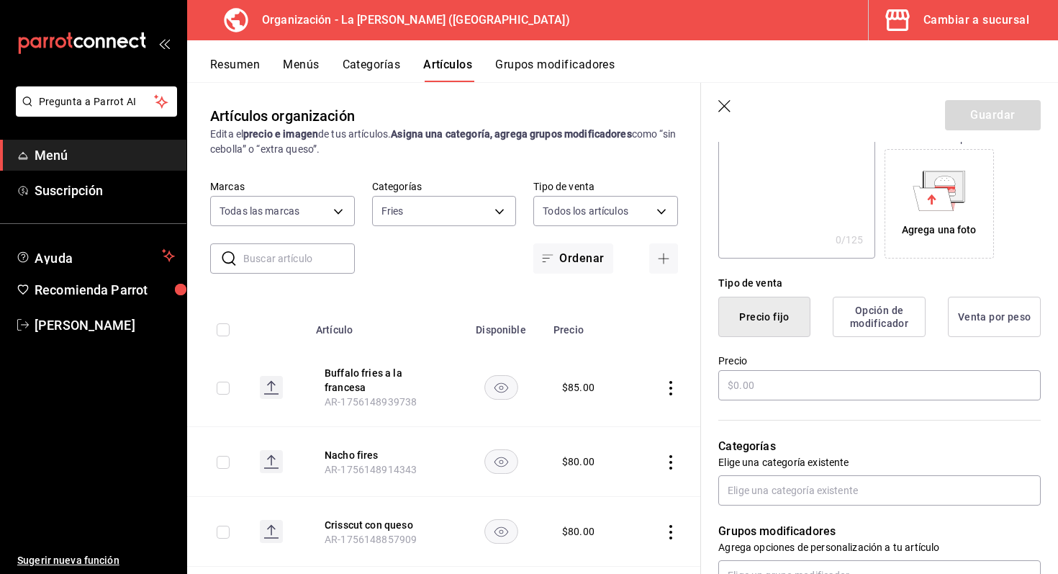
scroll to position [258, 0]
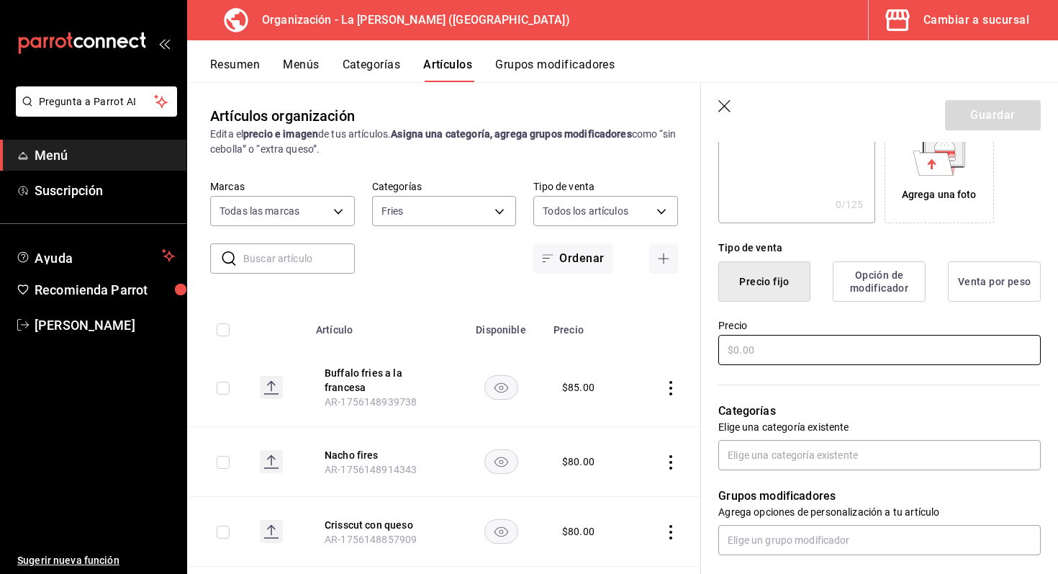
type input "Buffalo fries crisscut"
click at [861, 355] on input "text" at bounding box center [879, 350] width 322 height 30
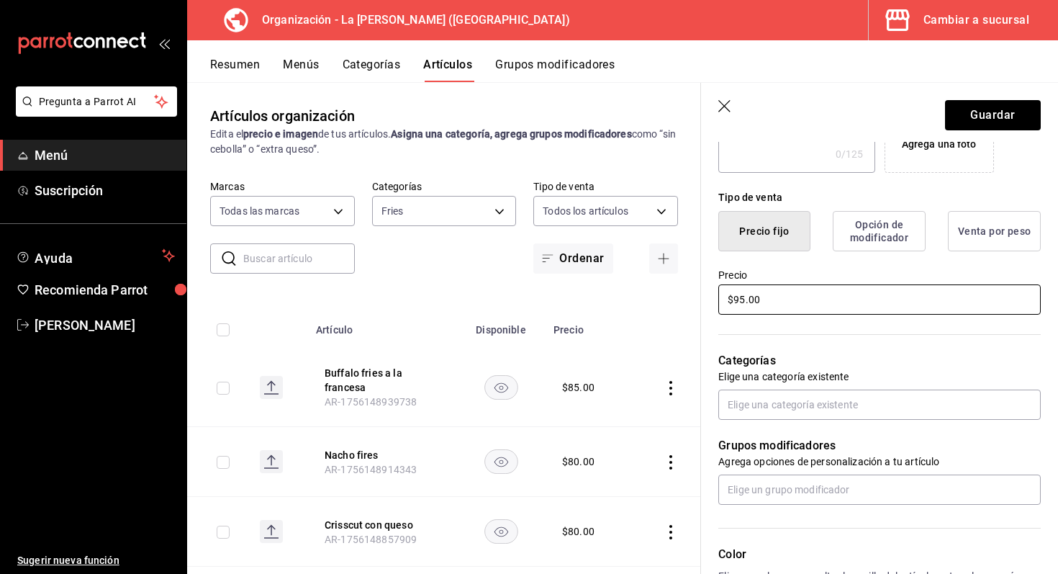
scroll to position [309, 0]
type input "$95.00"
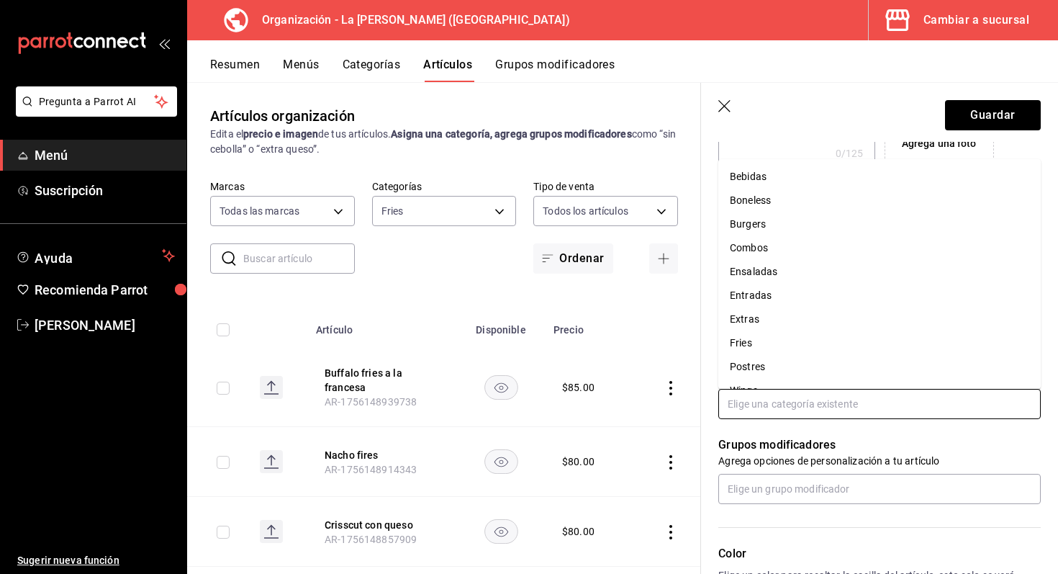
click at [847, 405] on input "text" at bounding box center [879, 404] width 322 height 30
click at [815, 338] on li "Fries" at bounding box center [879, 343] width 322 height 24
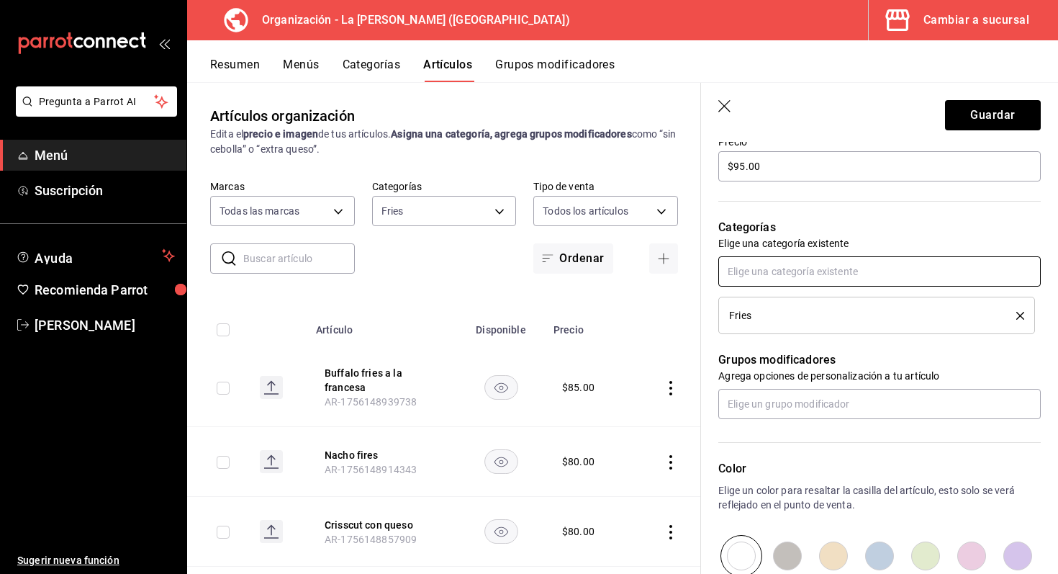
scroll to position [440, 0]
click at [808, 416] on input "text" at bounding box center [879, 404] width 322 height 30
click at [798, 458] on li "Salsas" at bounding box center [879, 461] width 322 height 24
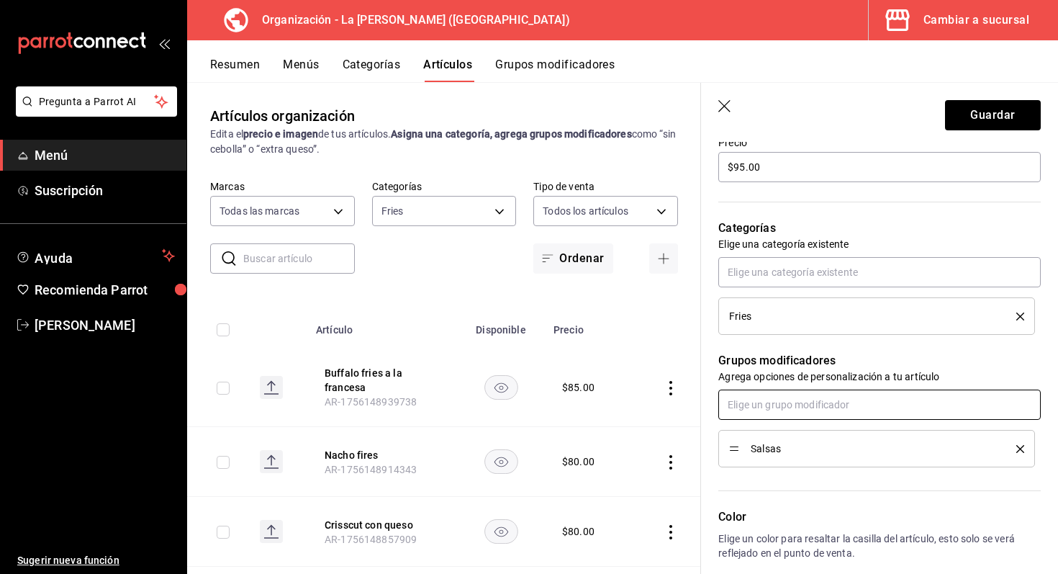
click at [781, 399] on input "text" at bounding box center [879, 404] width 322 height 30
click at [772, 424] on ul "Aderezos" at bounding box center [879, 437] width 322 height 35
click at [768, 436] on div "Aderezos" at bounding box center [751, 437] width 42 height 15
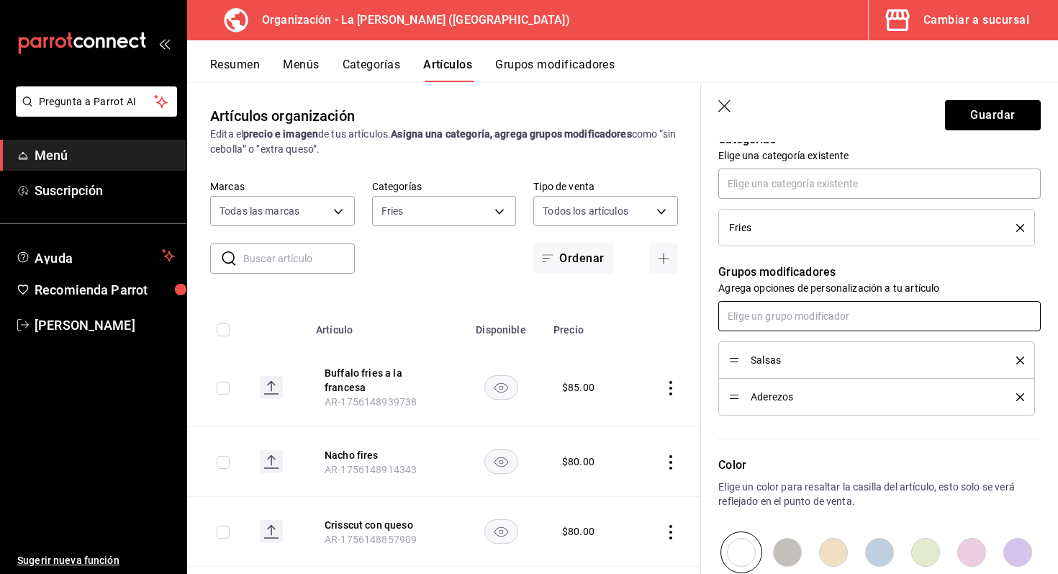
scroll to position [709, 0]
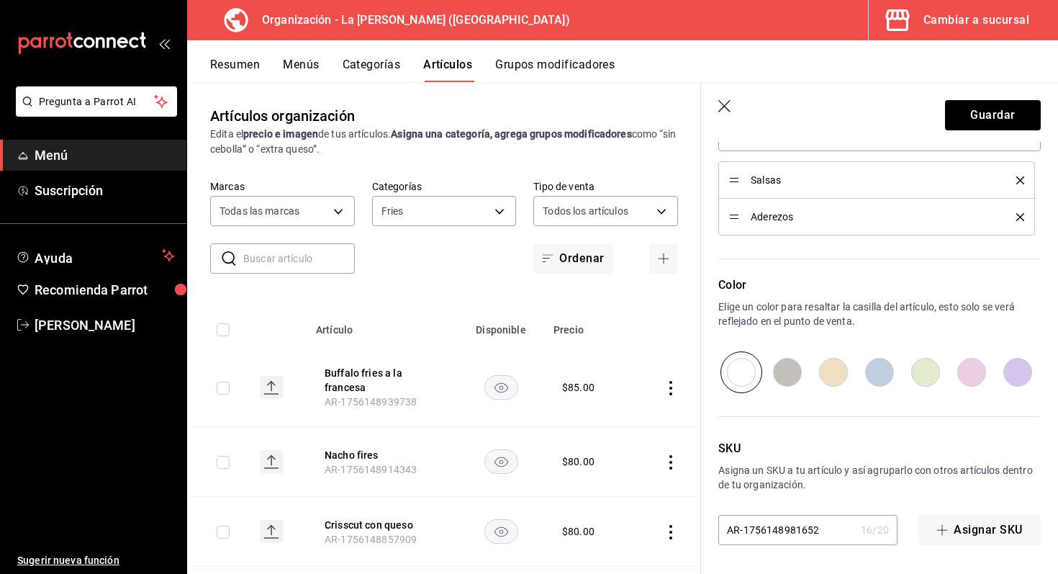
click at [1028, 367] on input "radio" at bounding box center [1017, 372] width 46 height 42
radio input "true"
click at [1010, 120] on button "Guardar" at bounding box center [993, 115] width 96 height 30
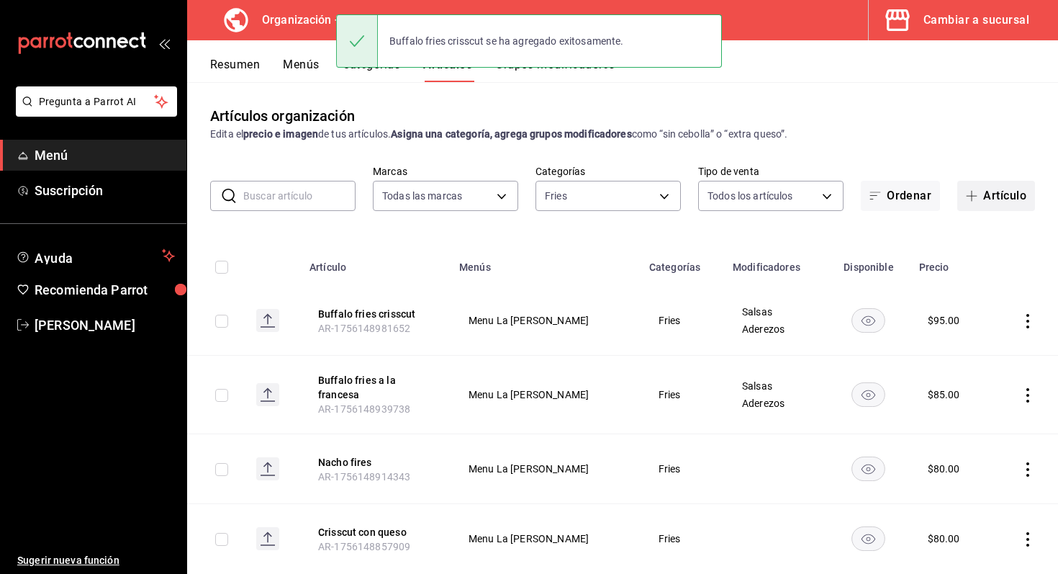
click at [984, 188] on button "Artículo" at bounding box center [996, 196] width 78 height 30
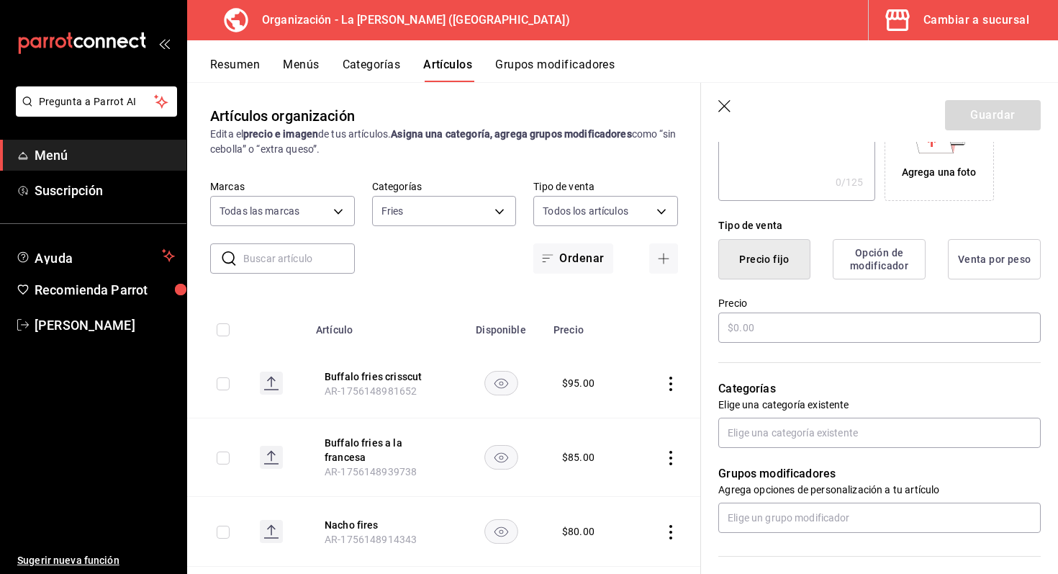
scroll to position [309, 0]
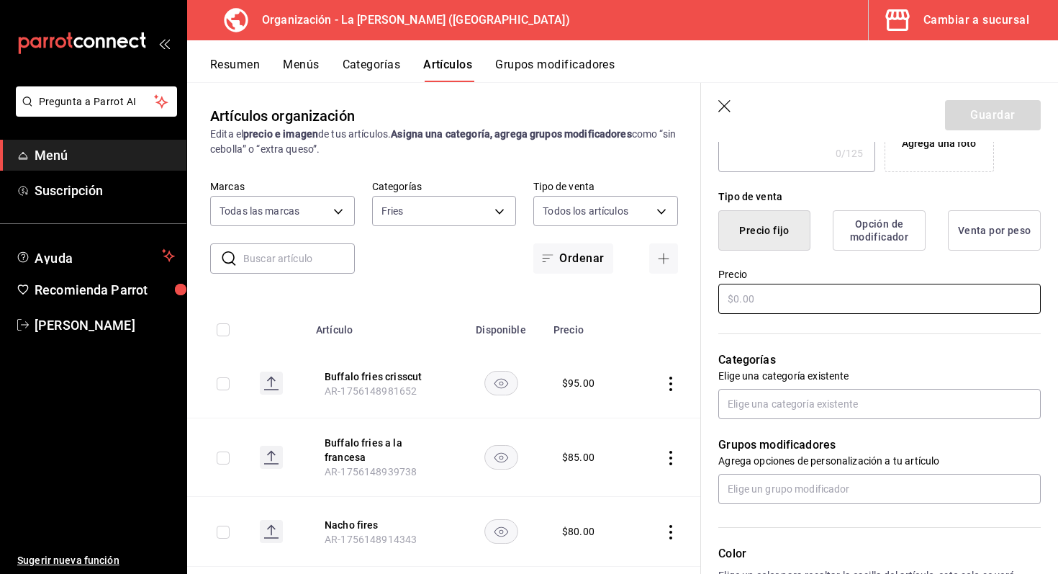
type input "Queen fries"
click at [866, 304] on input "text" at bounding box center [879, 299] width 322 height 30
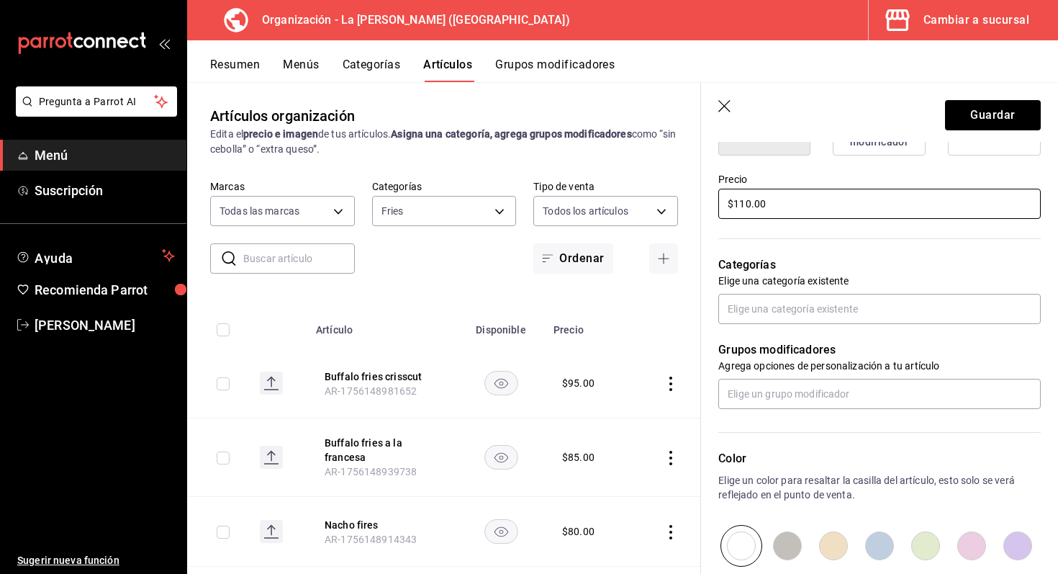
scroll to position [438, 0]
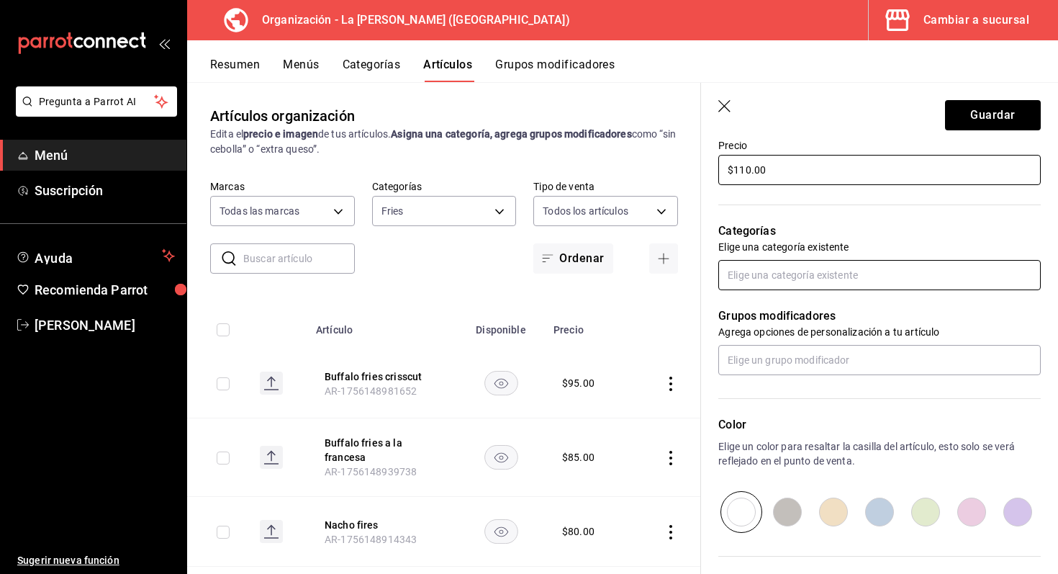
type input "$110.00"
click at [830, 273] on input "text" at bounding box center [879, 275] width 322 height 30
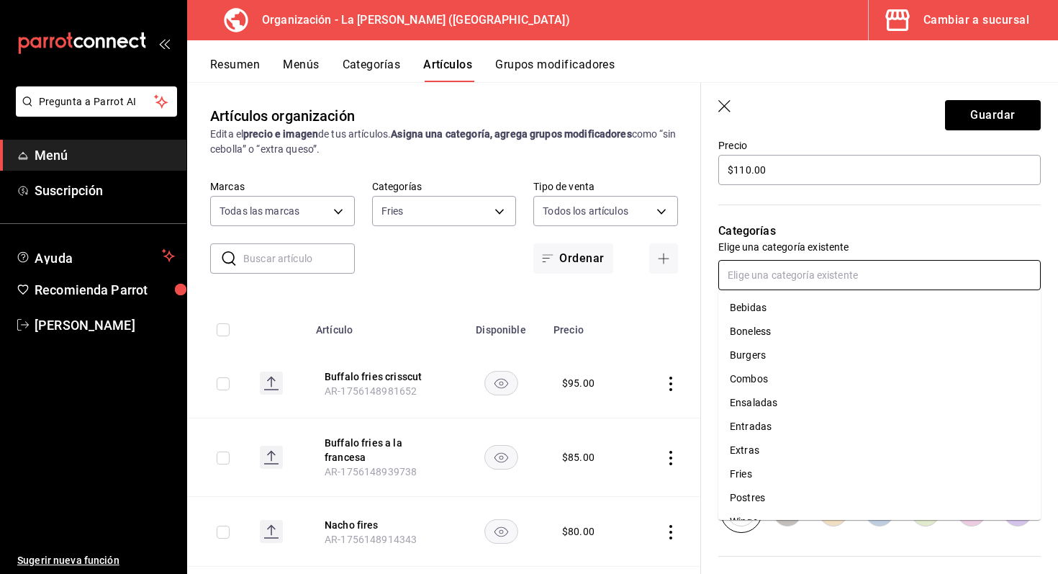
click at [771, 470] on li "Fries" at bounding box center [879, 474] width 322 height 24
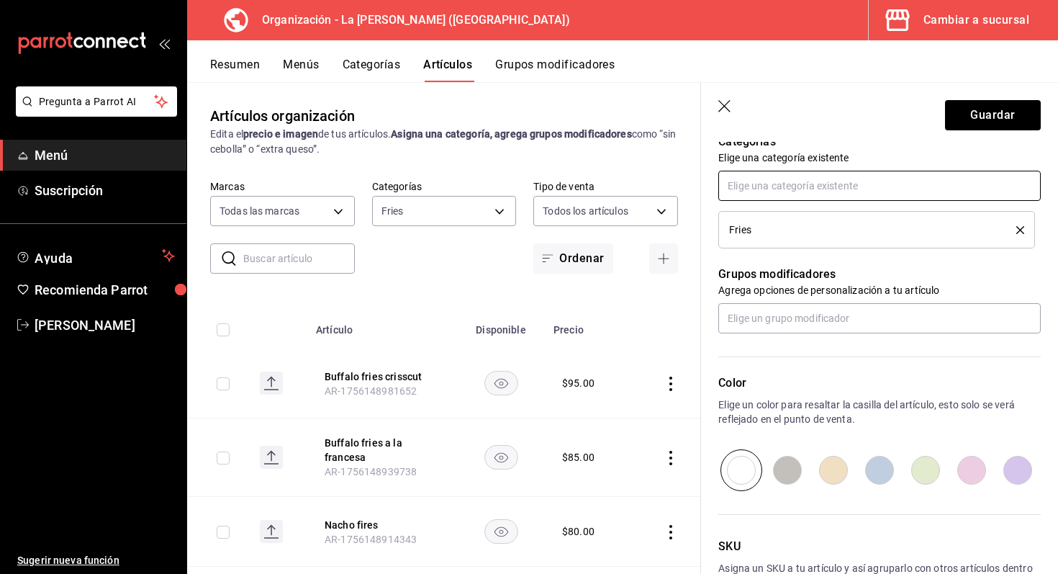
scroll to position [625, 0]
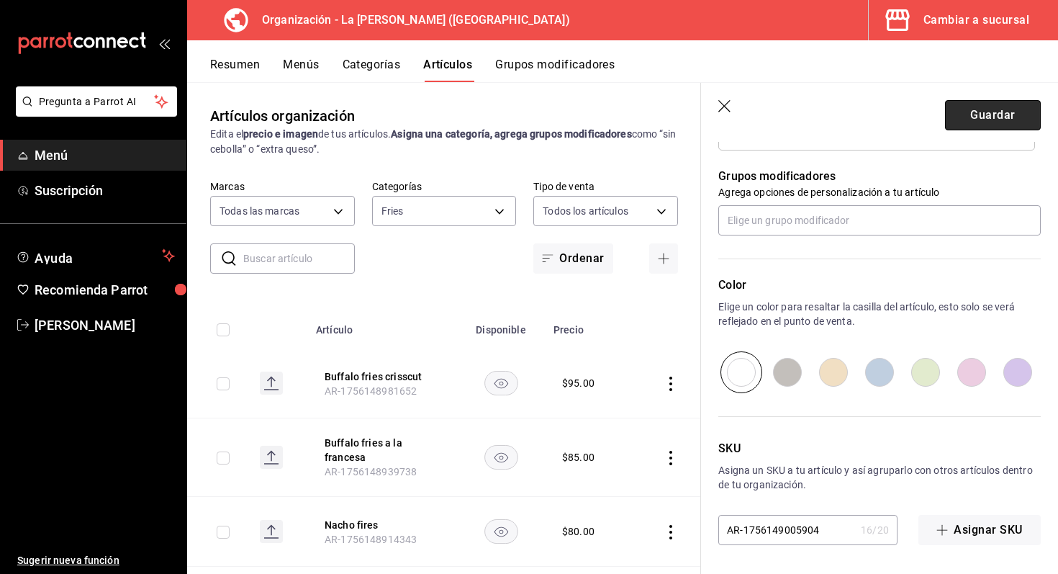
click at [981, 119] on button "Guardar" at bounding box center [993, 115] width 96 height 30
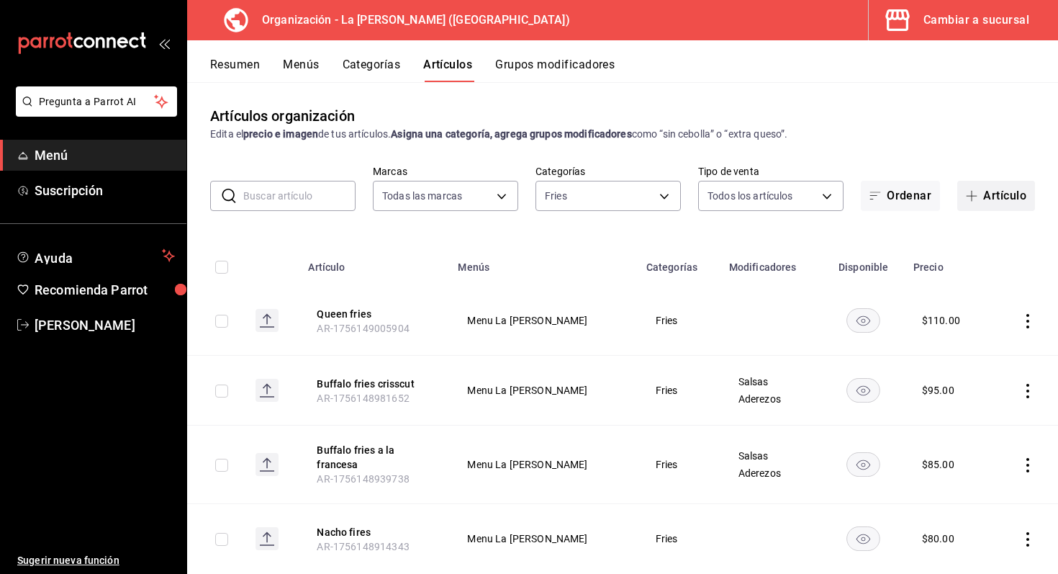
click at [1024, 188] on button "Artículo" at bounding box center [996, 196] width 78 height 30
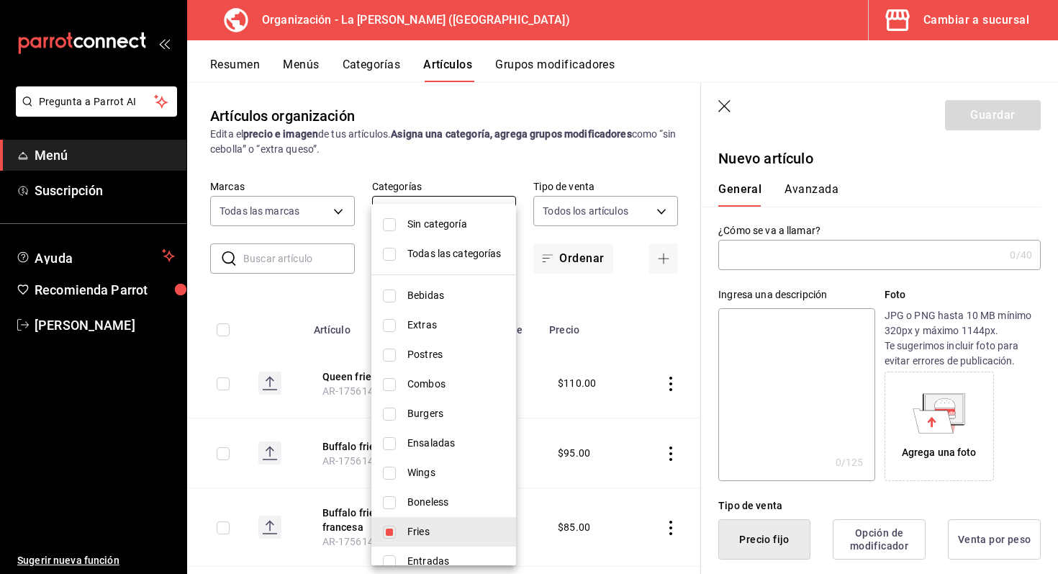
click at [498, 209] on body "Pregunta a Parrot AI Menú Suscripción Ayuda Recomienda Parrot [PERSON_NAME] Sug…" at bounding box center [529, 287] width 1058 height 574
click at [395, 448] on input "checkbox" at bounding box center [389, 443] width 13 height 13
checkbox input "true"
type input "3eecb948-d29f-41f4-bd17-d15a284934a3,e3ecb296-8c3d-4dc4-aef1-3c2bd4695147"
click at [389, 528] on input "checkbox" at bounding box center [389, 531] width 13 height 13
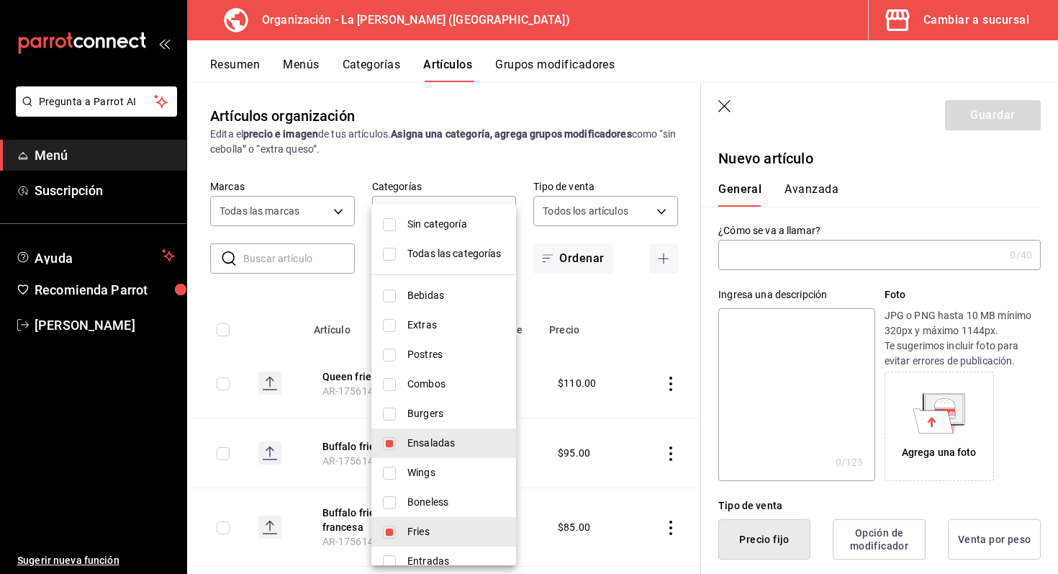
checkbox input "false"
type input "e3ecb296-8c3d-4dc4-aef1-3c2bd4695147"
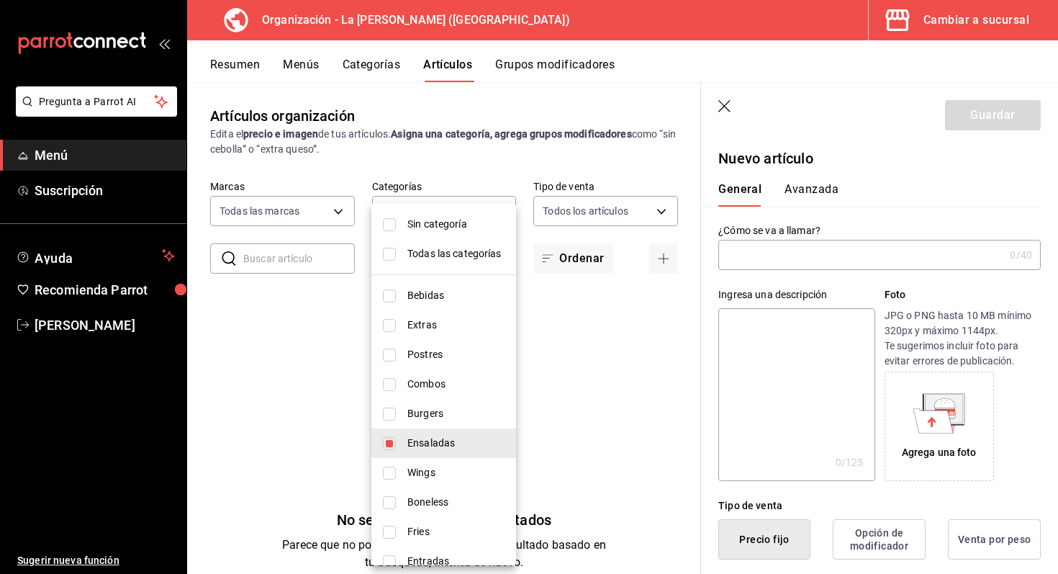
click at [839, 253] on div at bounding box center [529, 287] width 1058 height 574
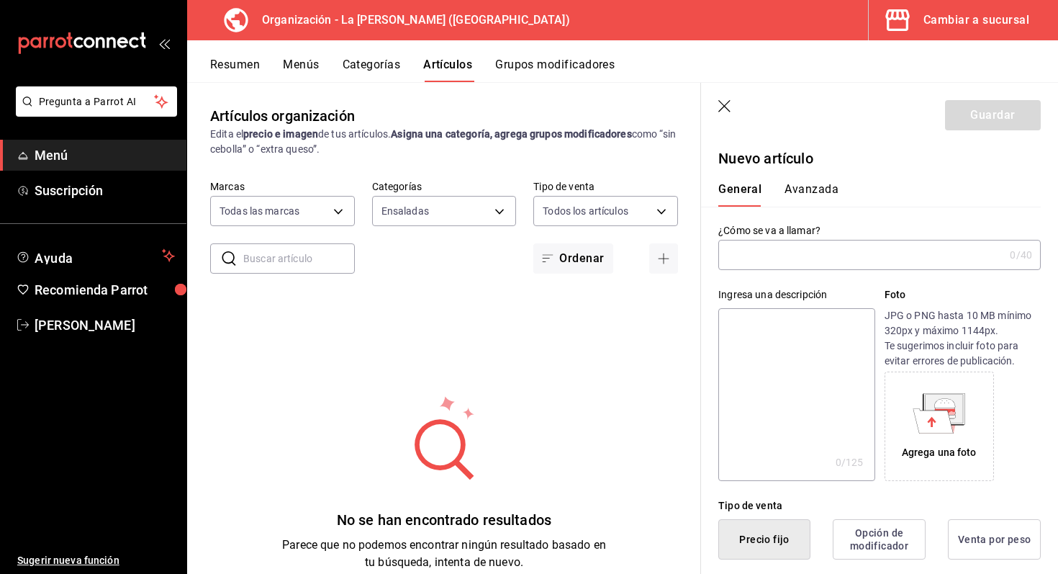
click at [826, 253] on input "text" at bounding box center [861, 254] width 286 height 29
type input "Caesar salad"
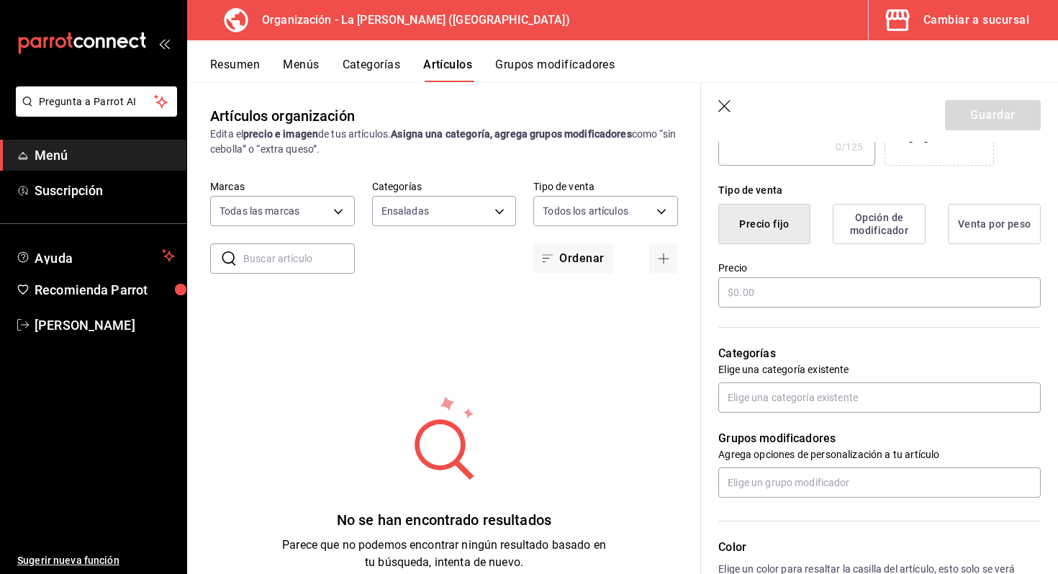
scroll to position [315, 0]
click at [832, 286] on input "text" at bounding box center [879, 292] width 322 height 30
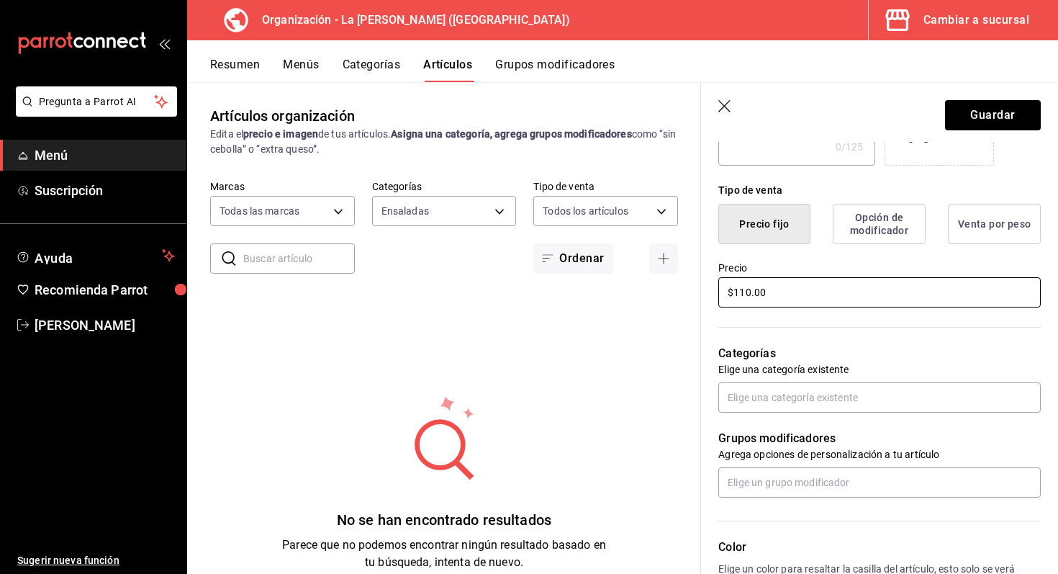
type input "$110.00"
click at [893, 230] on button "Opción de modificador" at bounding box center [879, 224] width 93 height 40
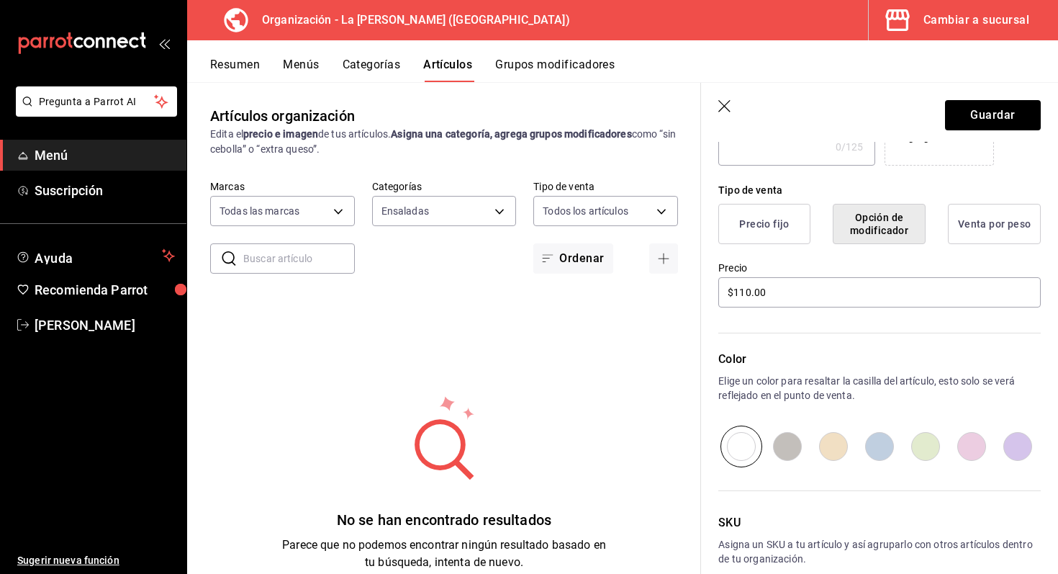
click at [893, 230] on button "Opción de modificador" at bounding box center [879, 224] width 93 height 40
click at [799, 227] on button "Precio fijo" at bounding box center [764, 224] width 92 height 40
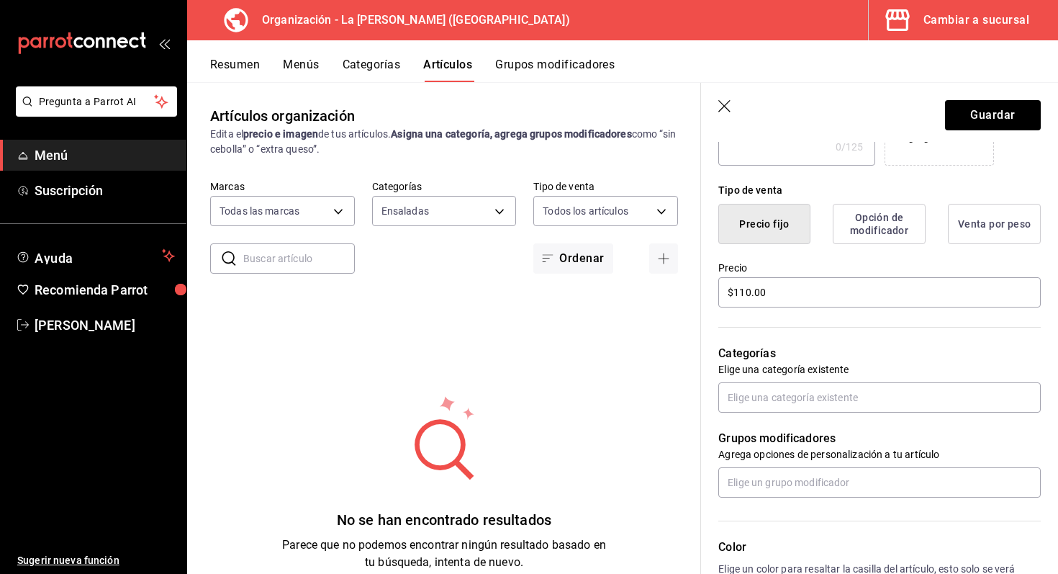
click at [862, 226] on button "Opción de modificador" at bounding box center [879, 224] width 93 height 40
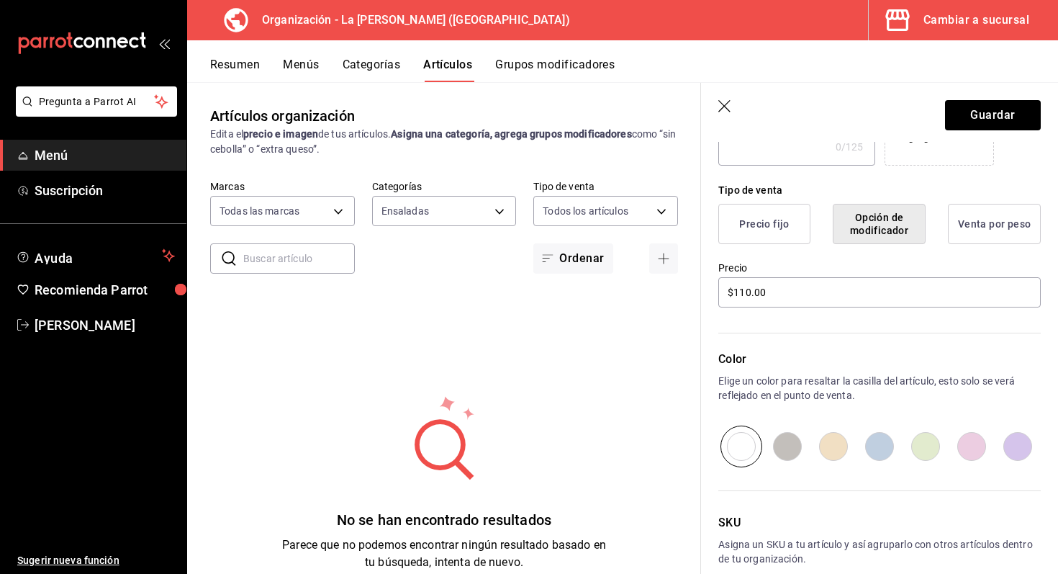
click at [737, 229] on button "Precio fijo" at bounding box center [764, 224] width 92 height 40
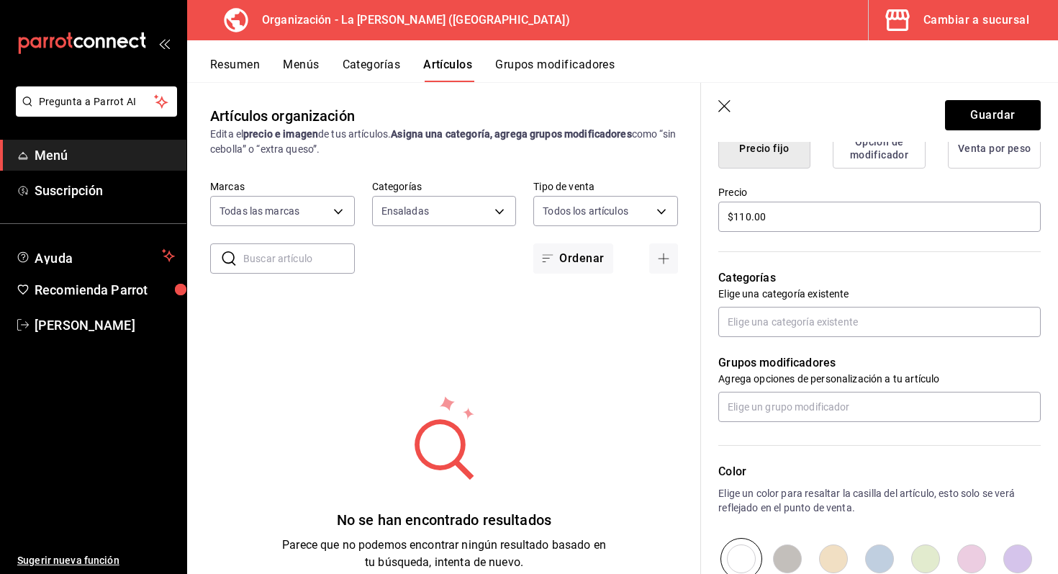
scroll to position [390, 0]
click at [821, 332] on input "text" at bounding box center [879, 322] width 322 height 30
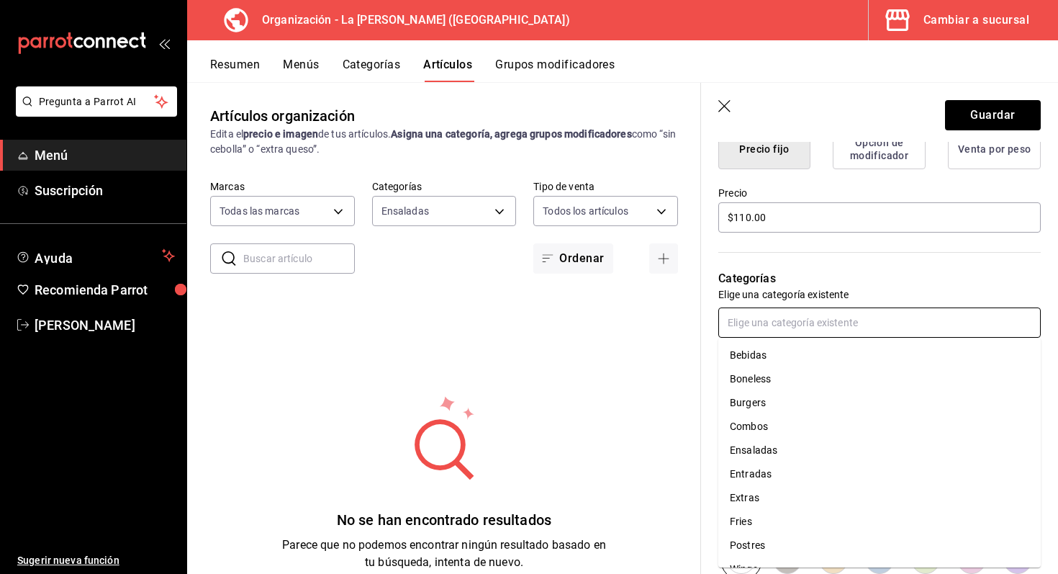
click at [770, 524] on li "Fries" at bounding box center [879, 521] width 322 height 24
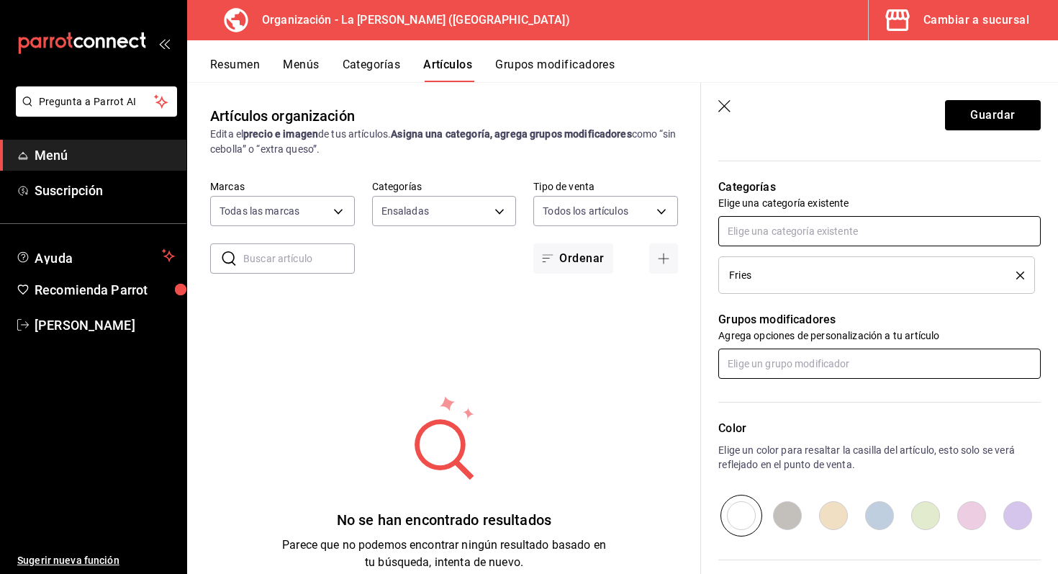
scroll to position [500, 0]
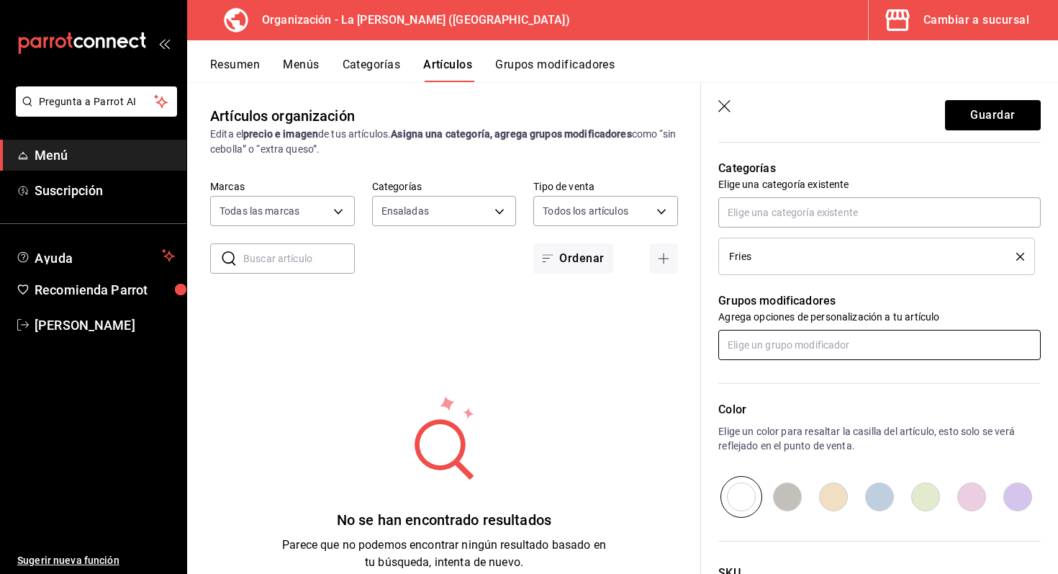
click at [825, 335] on input "text" at bounding box center [879, 345] width 322 height 30
click at [889, 280] on div "Grupos modificadores Agrega opciones de personalización a tu artículo" at bounding box center [871, 317] width 340 height 85
click at [836, 353] on input "text" at bounding box center [879, 345] width 322 height 30
click at [813, 381] on li "Aderezos" at bounding box center [879, 378] width 322 height 24
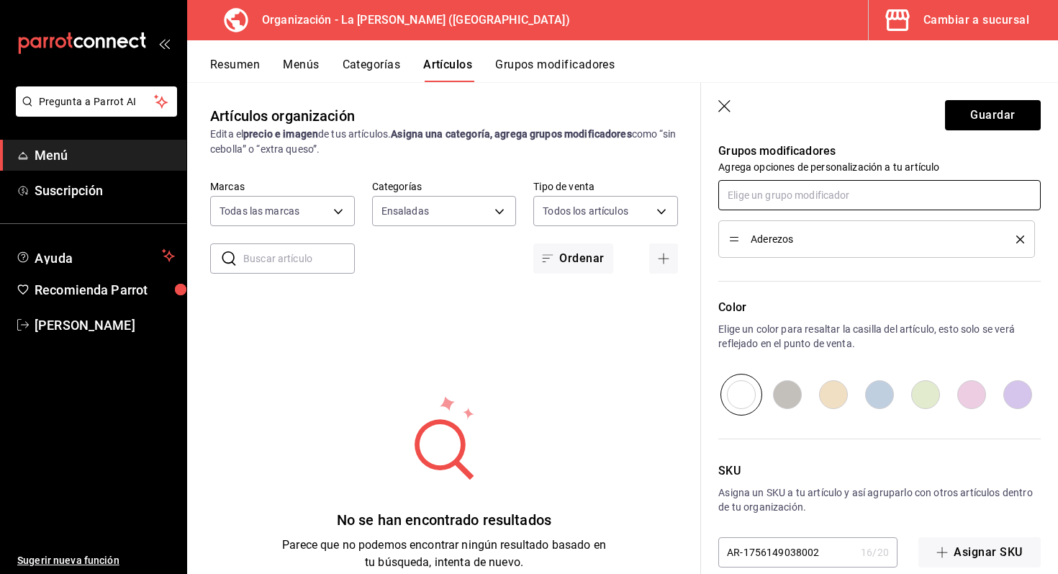
scroll to position [672, 0]
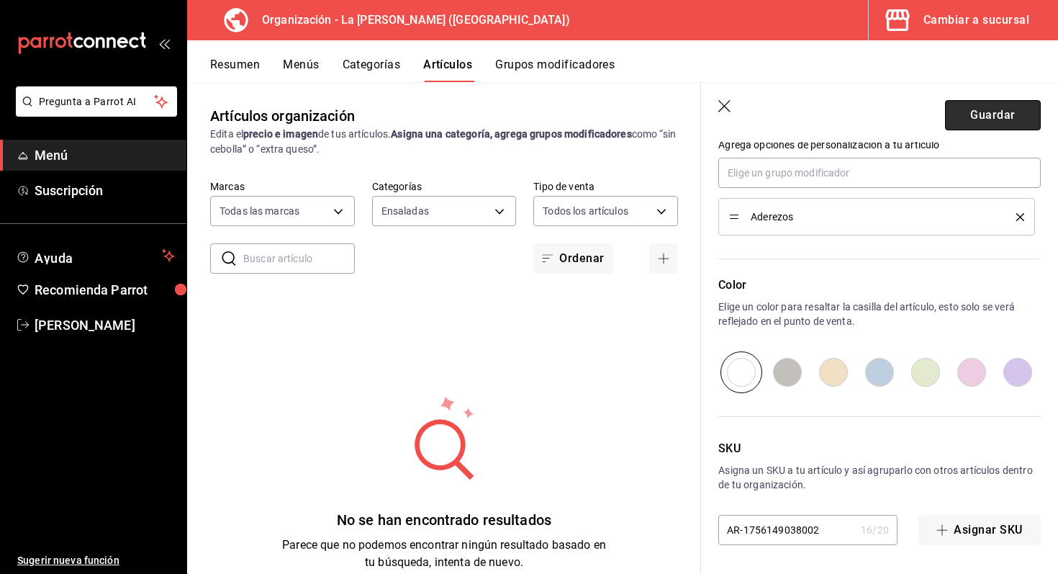
click at [994, 125] on button "Guardar" at bounding box center [993, 115] width 96 height 30
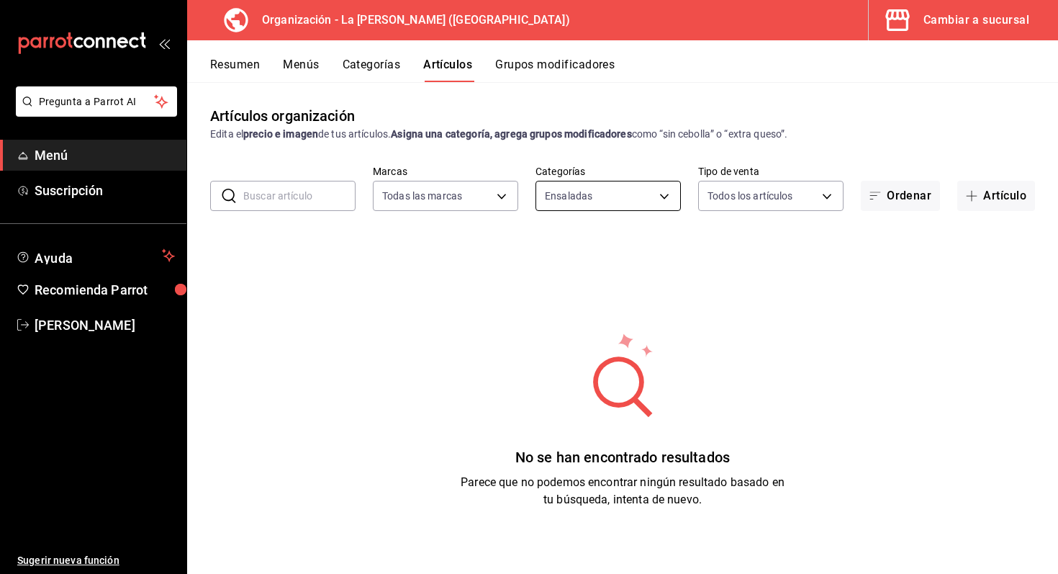
click at [655, 193] on body "Pregunta a Parrot AI Menú Suscripción Ayuda Recomienda Parrot [PERSON_NAME] Sug…" at bounding box center [529, 287] width 1058 height 574
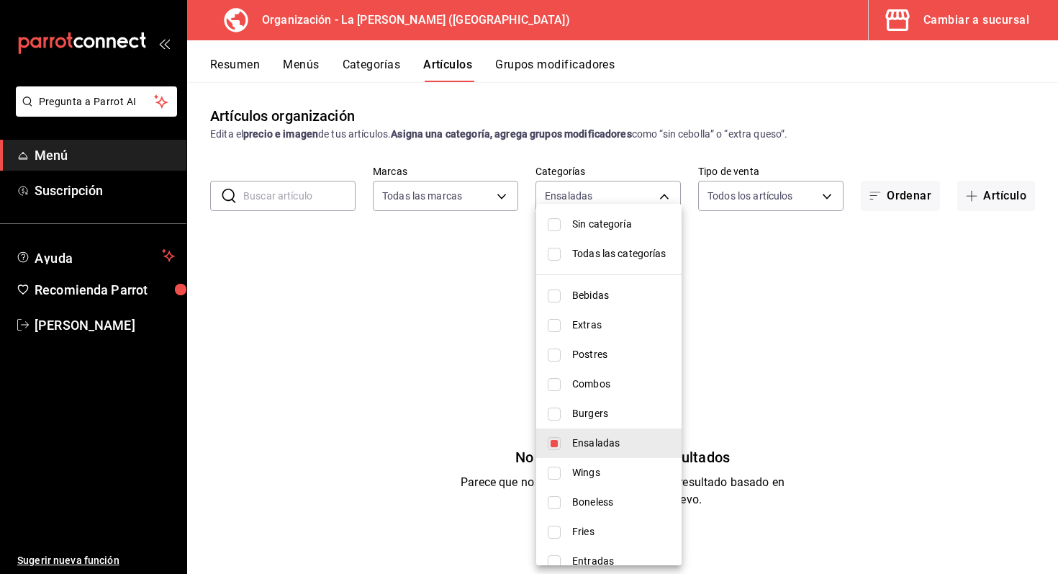
click at [628, 223] on span "Sin categoría" at bounding box center [621, 224] width 98 height 15
checkbox input "true"
click at [660, 191] on div at bounding box center [529, 287] width 1058 height 574
click at [661, 196] on body "Pregunta a Parrot AI Menú Suscripción Ayuda Recomienda Parrot [PERSON_NAME] Sug…" at bounding box center [529, 287] width 1058 height 574
click at [556, 442] on input "checkbox" at bounding box center [554, 443] width 13 height 13
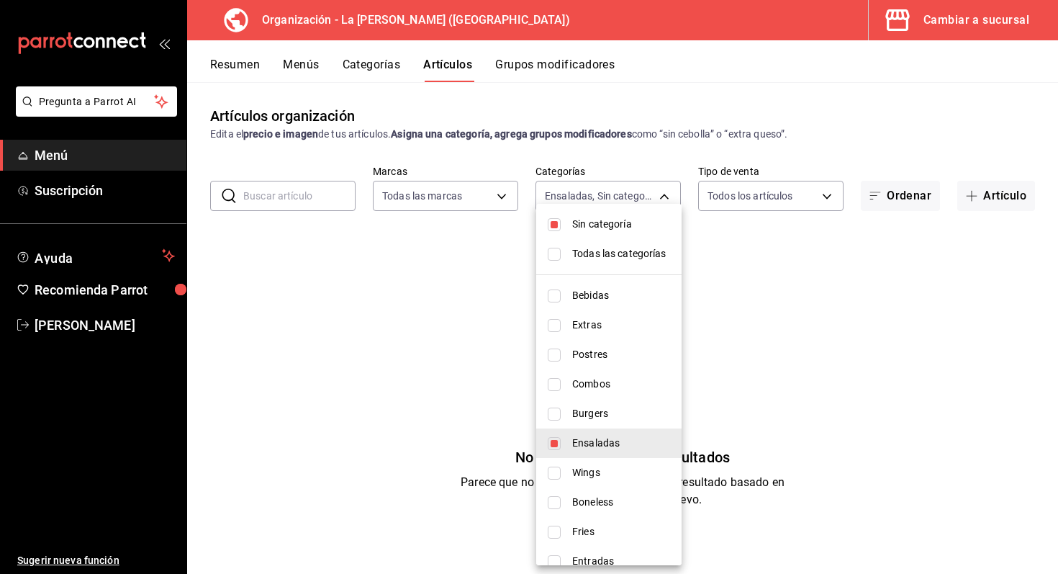
checkbox input "false"
click at [564, 257] on li "Todas las categorías" at bounding box center [608, 254] width 145 height 30
type input "51611846-7282-4160-8bc2-1aa9d450d589,e343757e-b4b1-40f0-bd1c-e3d9384438a0,9d13c…"
checkbox input "true"
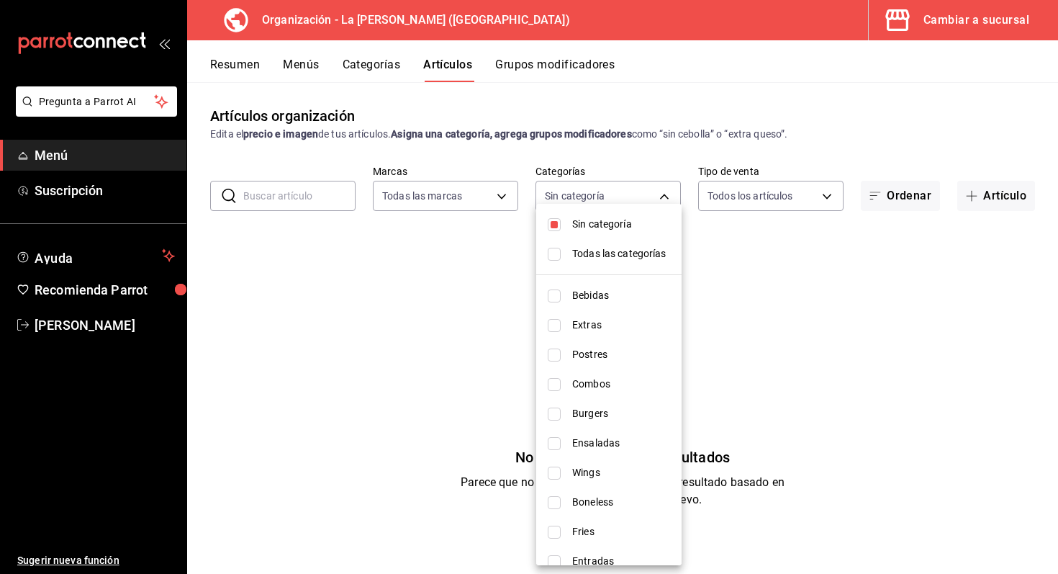
checkbox input "true"
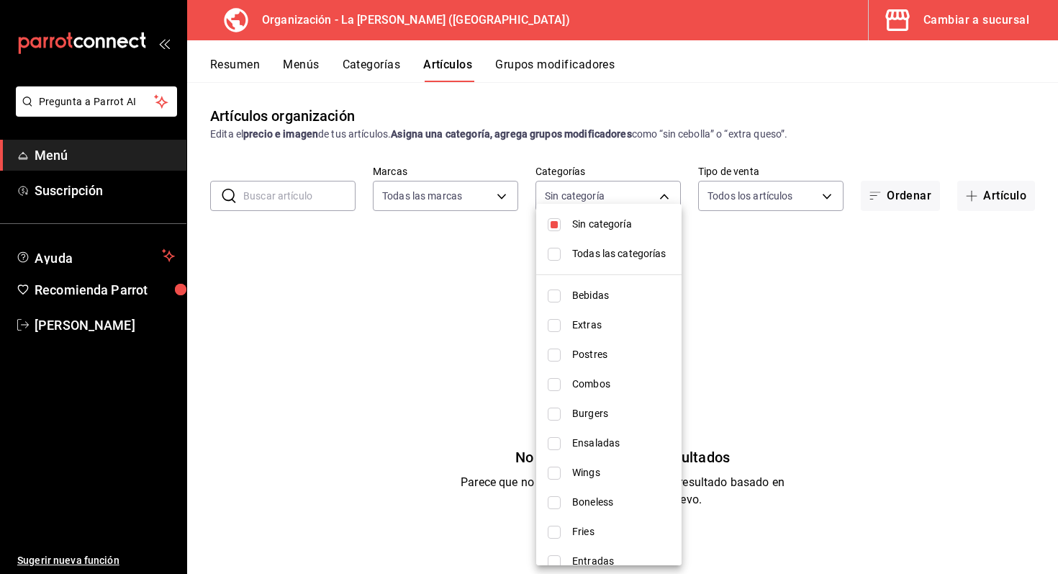
checkbox input "true"
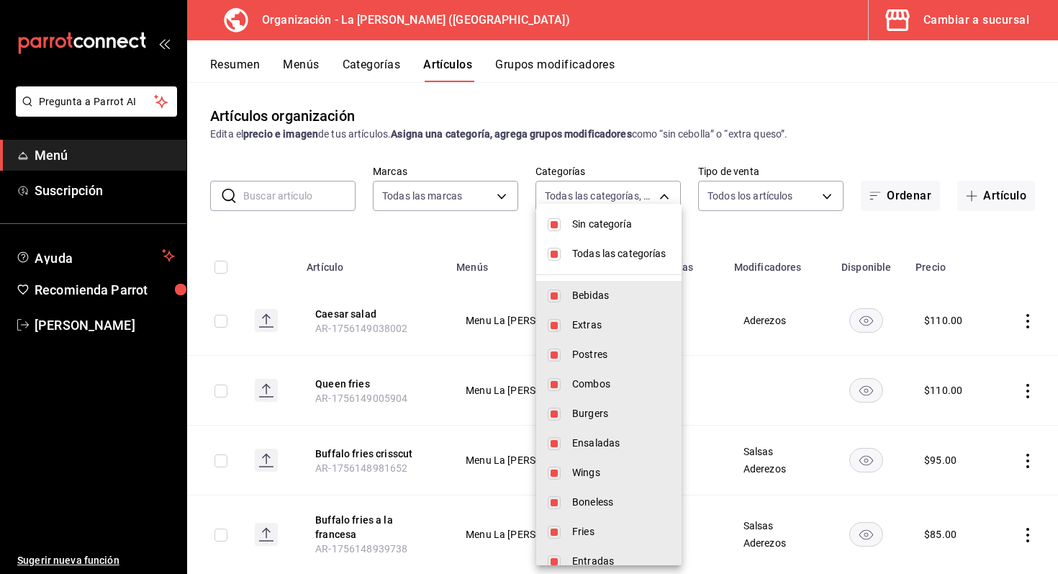
click at [669, 190] on div at bounding box center [529, 287] width 1058 height 574
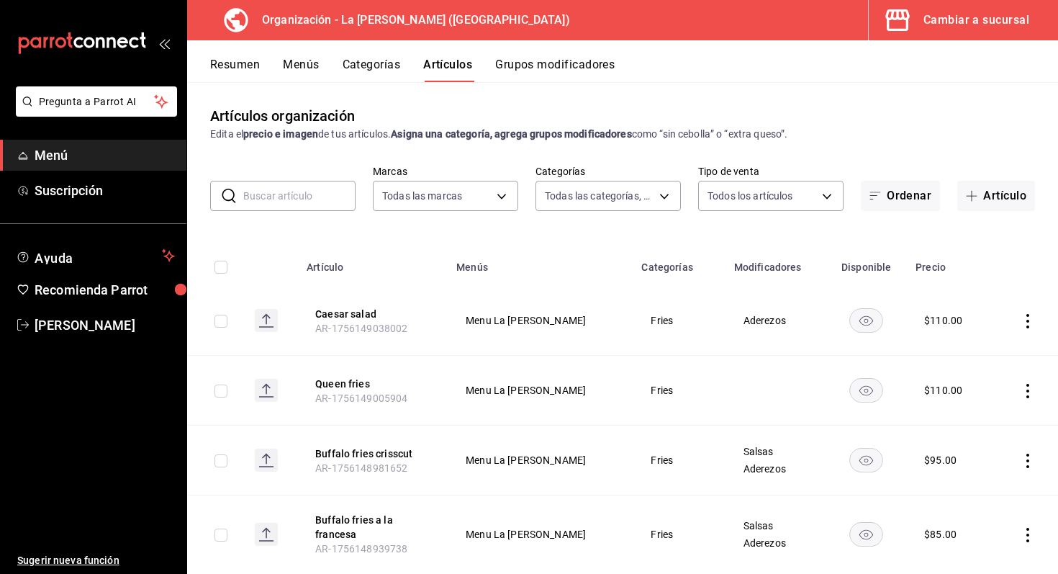
click at [1027, 325] on icon "actions" at bounding box center [1027, 321] width 3 height 14
click at [978, 359] on span "Editar" at bounding box center [984, 353] width 37 height 15
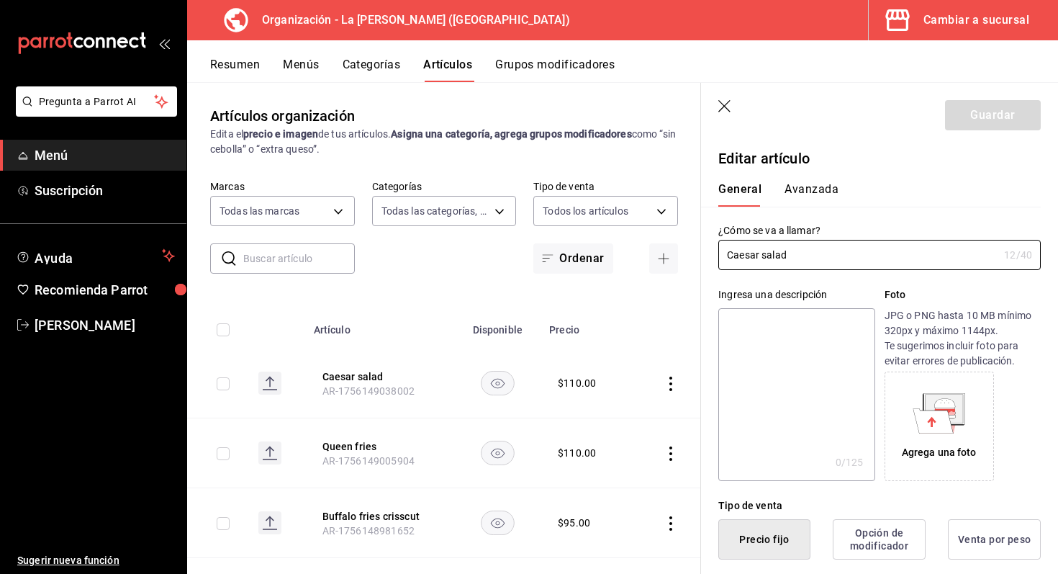
type input "$110.00"
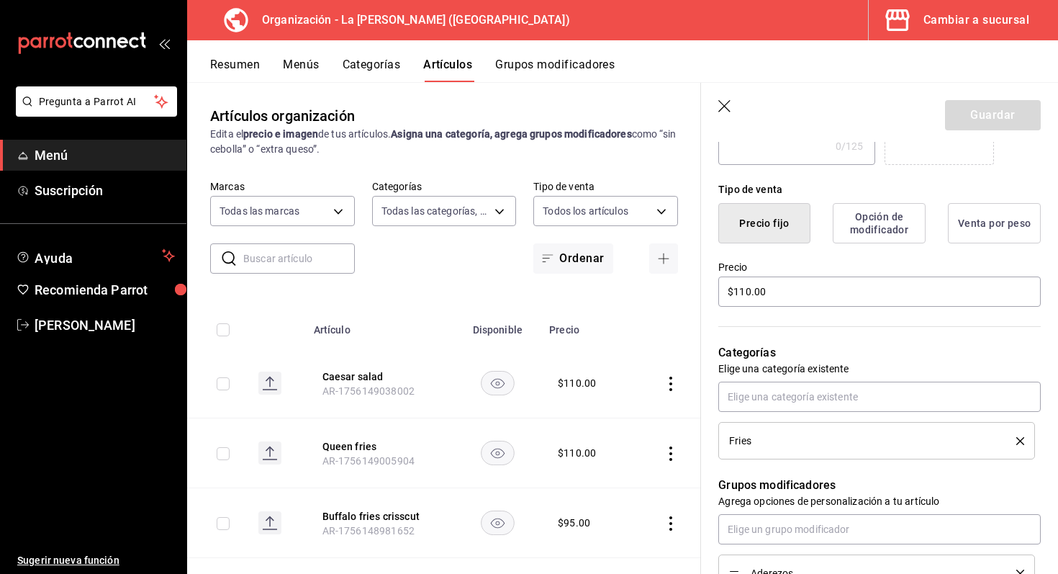
scroll to position [325, 0]
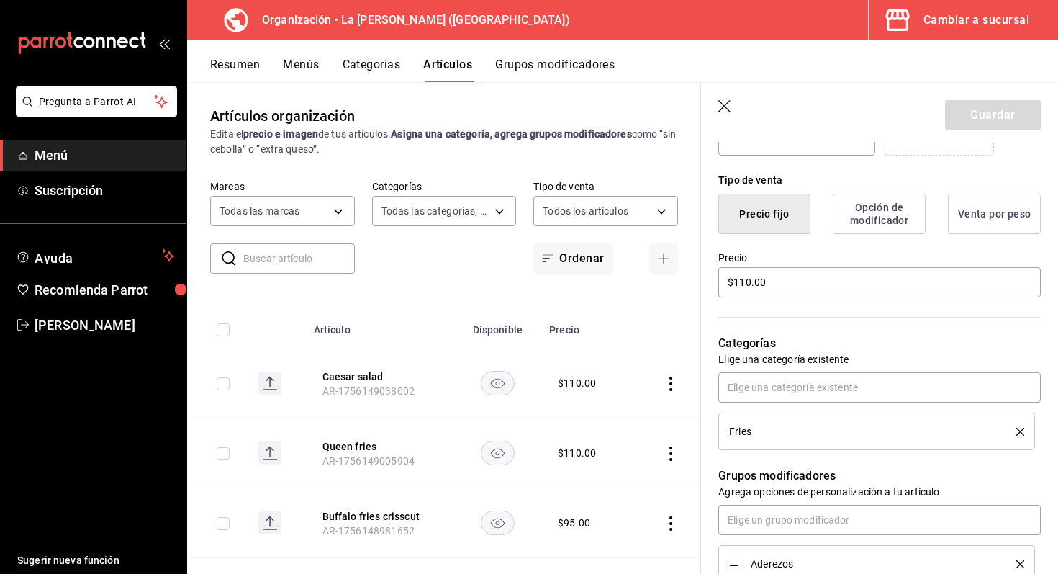
click at [1018, 427] on icon "delete" at bounding box center [1020, 431] width 8 height 8
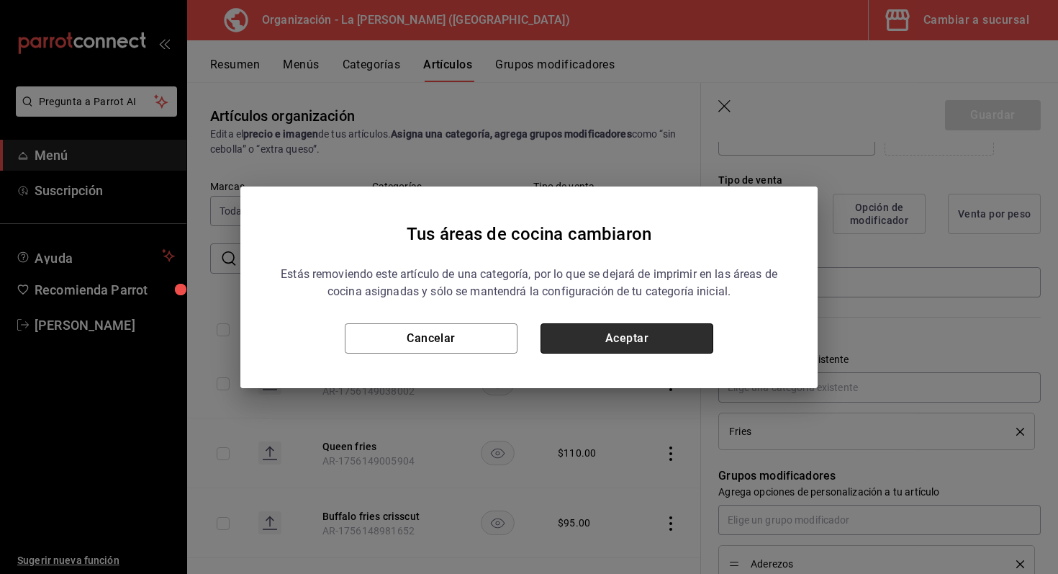
click at [693, 335] on button "Aceptar" at bounding box center [626, 338] width 173 height 30
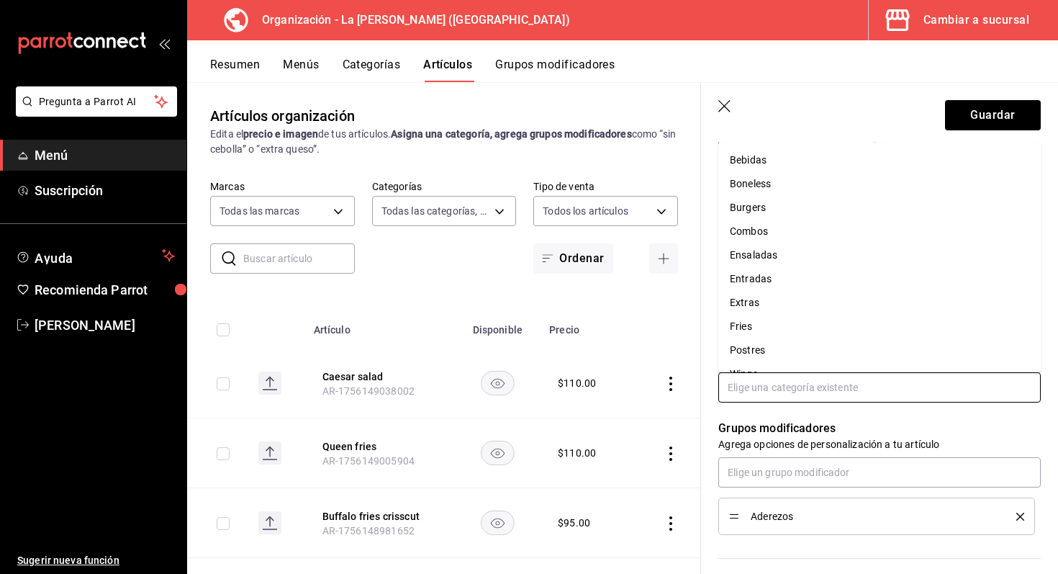
click at [763, 389] on input "text" at bounding box center [879, 387] width 322 height 30
click at [764, 235] on li "Ensaladas" at bounding box center [879, 236] width 322 height 24
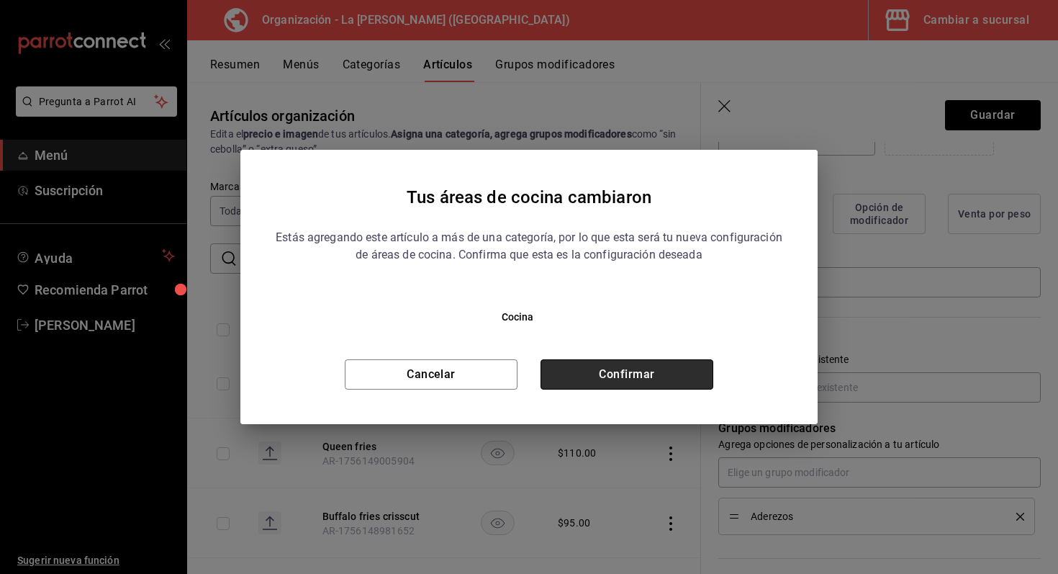
click at [665, 373] on button "Confirmar" at bounding box center [626, 374] width 173 height 30
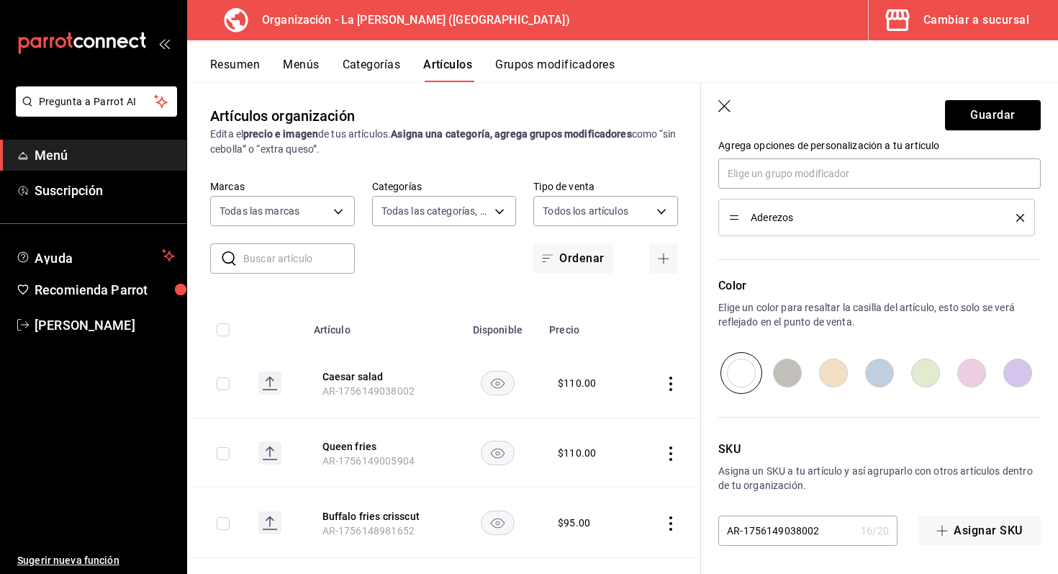
scroll to position [672, 0]
click at [784, 375] on input "radio" at bounding box center [787, 372] width 46 height 42
radio input "true"
click at [989, 106] on button "Guardar" at bounding box center [993, 115] width 96 height 30
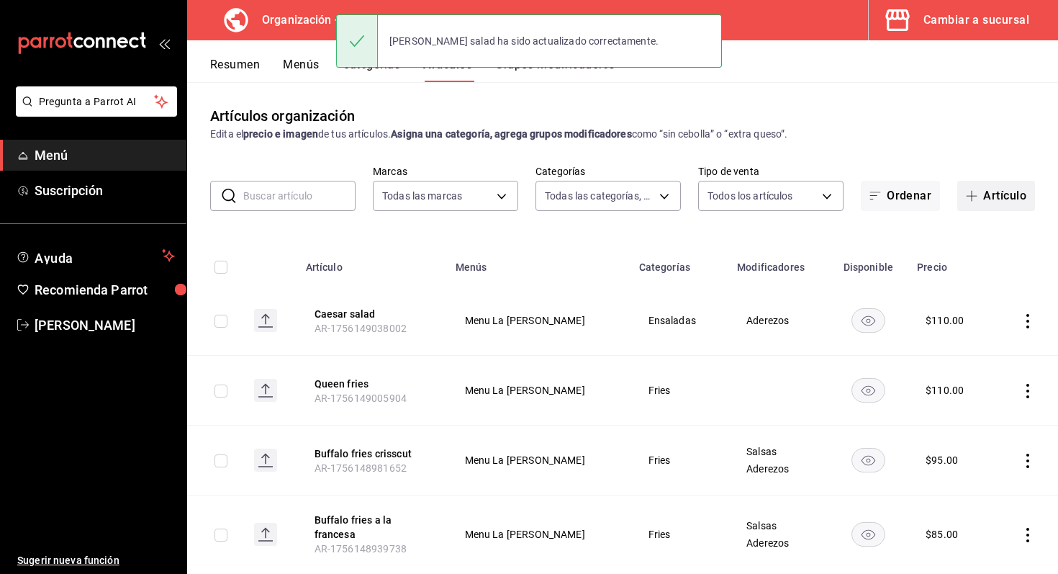
click at [989, 191] on button "Artículo" at bounding box center [996, 196] width 78 height 30
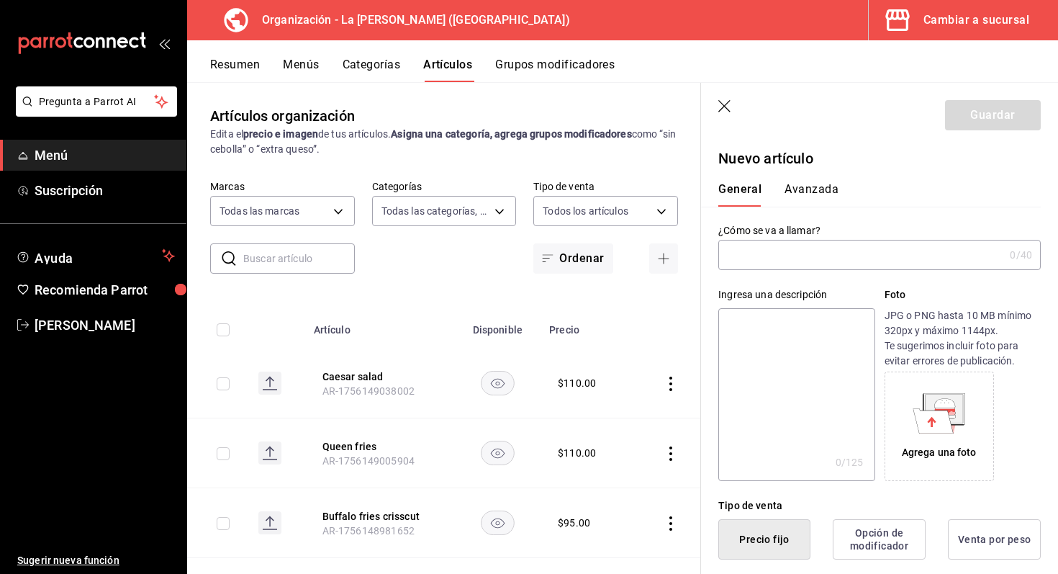
click at [822, 251] on input "text" at bounding box center [861, 254] width 286 height 29
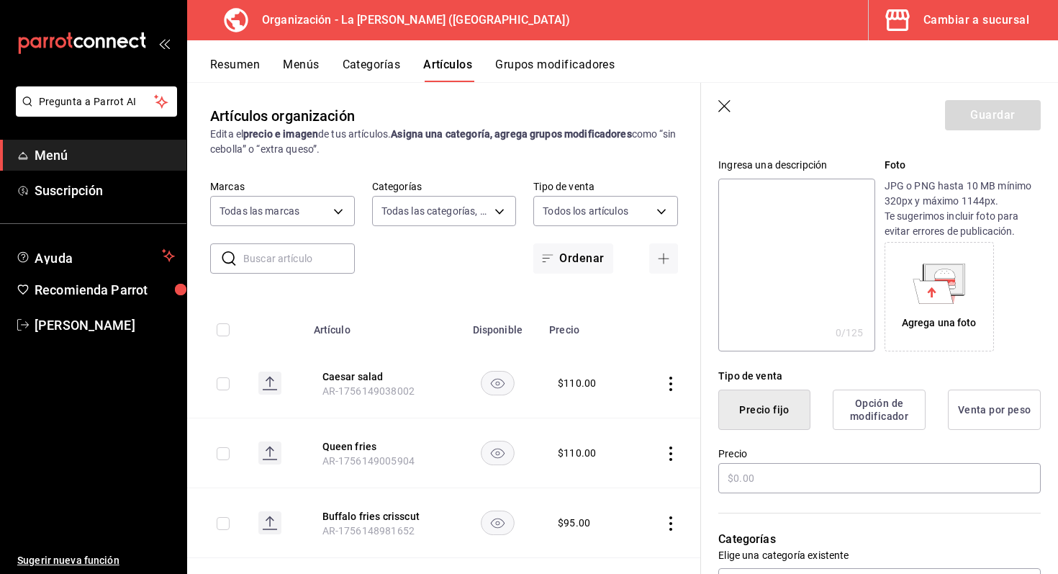
scroll to position [180, 0]
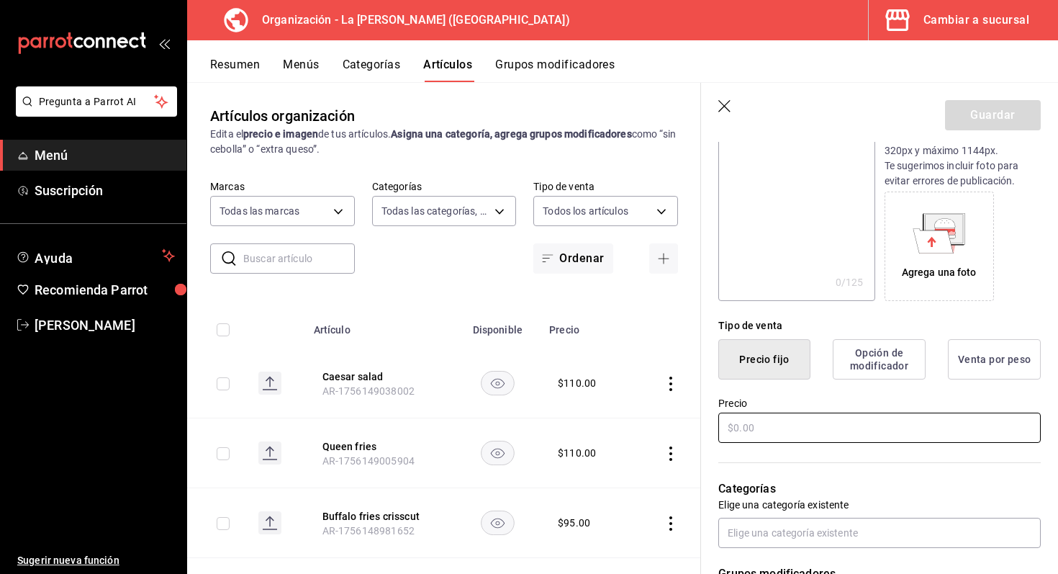
type input "Buffalo salad"
click at [801, 433] on input "text" at bounding box center [879, 427] width 322 height 30
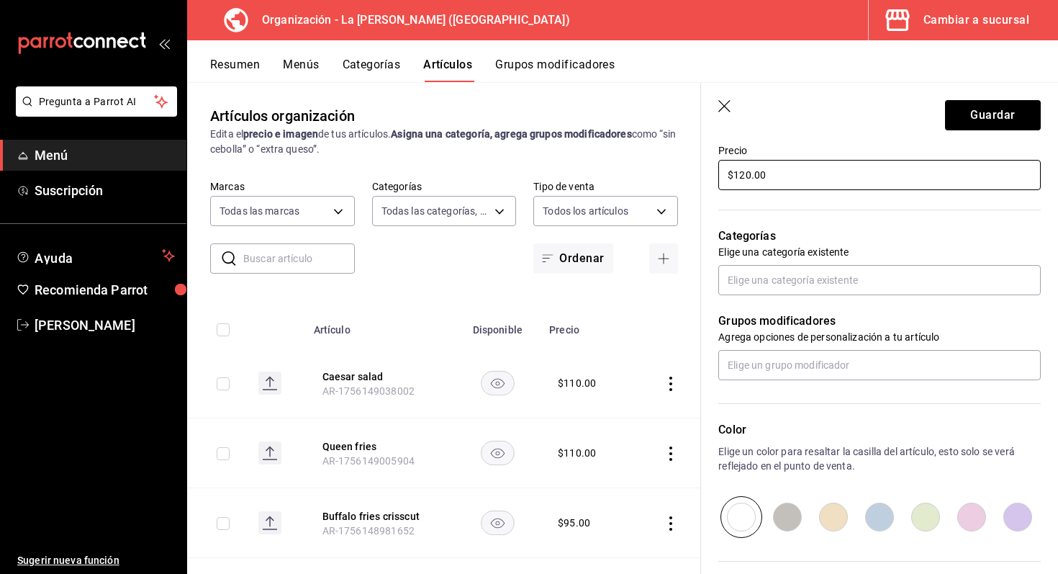
scroll to position [458, 0]
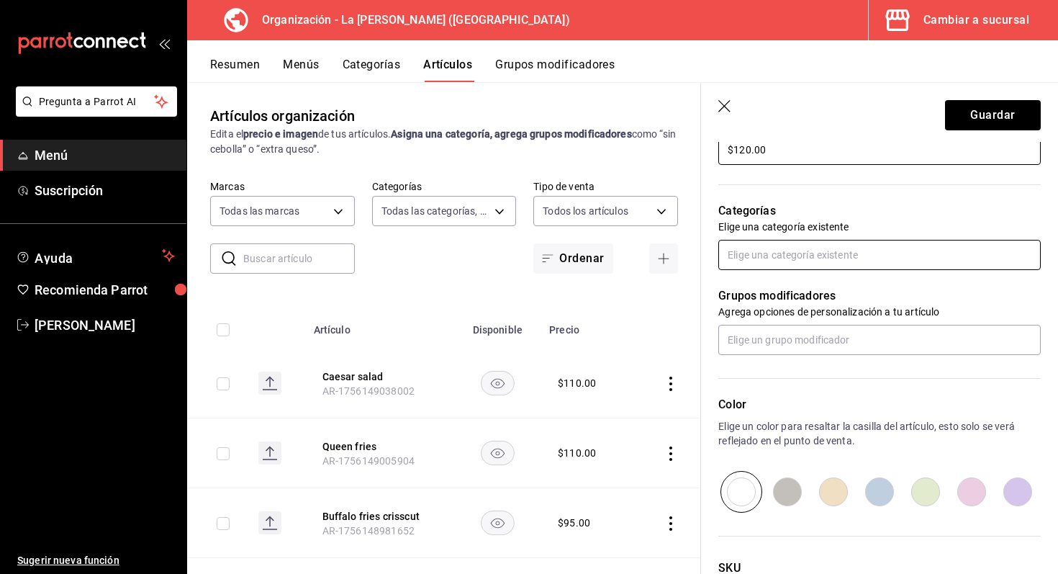
type input "$120.00"
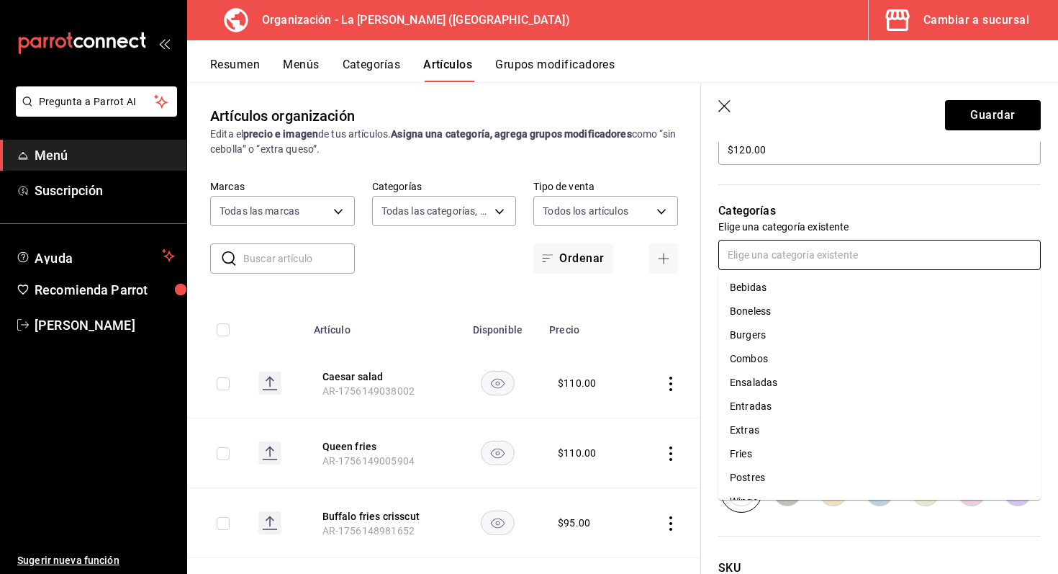
click at [784, 257] on input "text" at bounding box center [879, 255] width 322 height 30
click at [771, 386] on li "Ensaladas" at bounding box center [879, 383] width 322 height 24
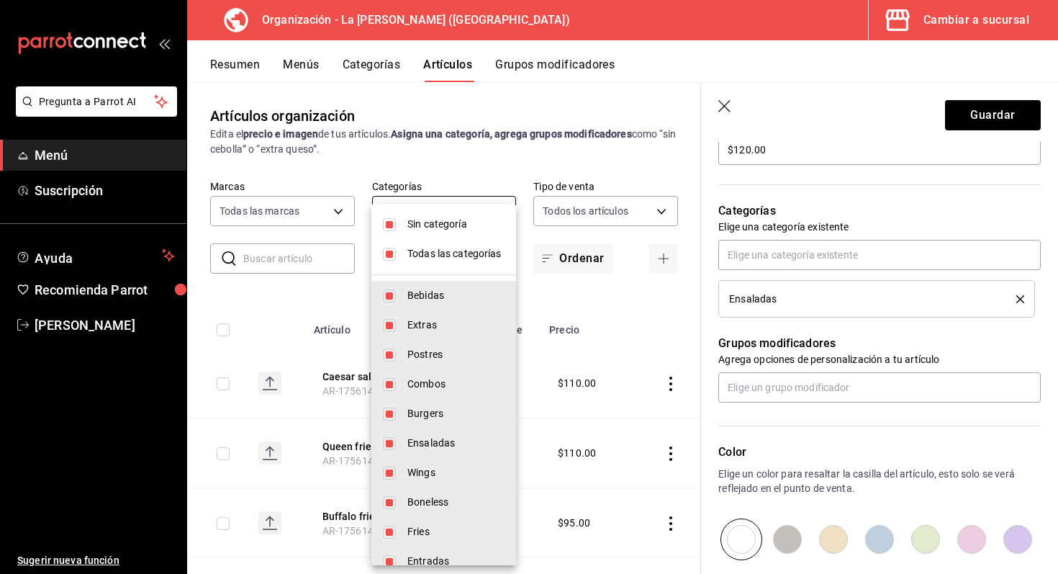
click at [493, 214] on body "Pregunta a Parrot AI Menú Suscripción Ayuda Recomienda Parrot [PERSON_NAME] Sug…" at bounding box center [529, 287] width 1058 height 574
click at [385, 220] on input "checkbox" at bounding box center [389, 224] width 13 height 13
checkbox input "false"
click at [396, 250] on li "Todas las categorías" at bounding box center [443, 254] width 145 height 30
checkbox input "false"
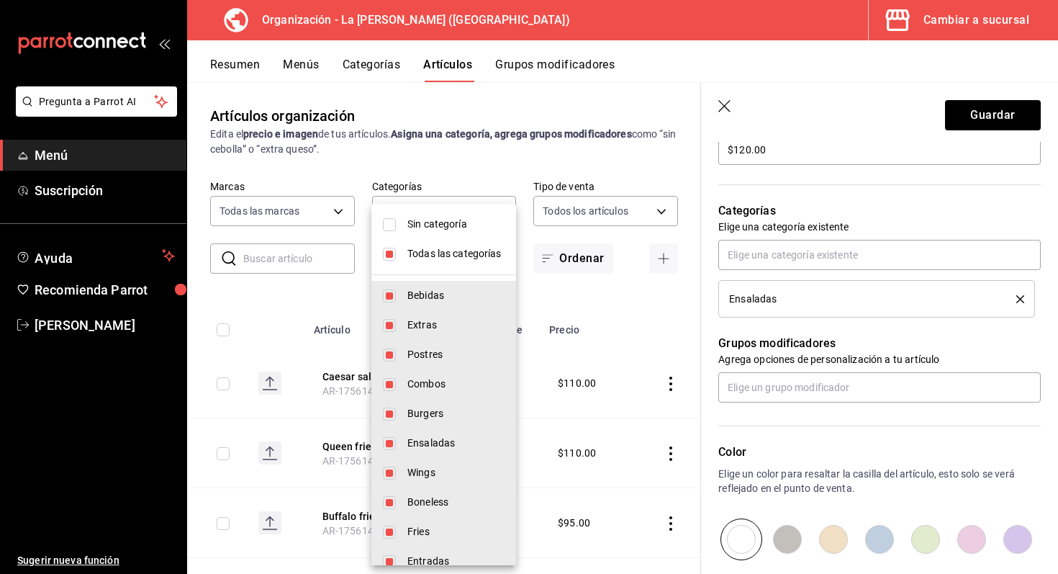
checkbox input "false"
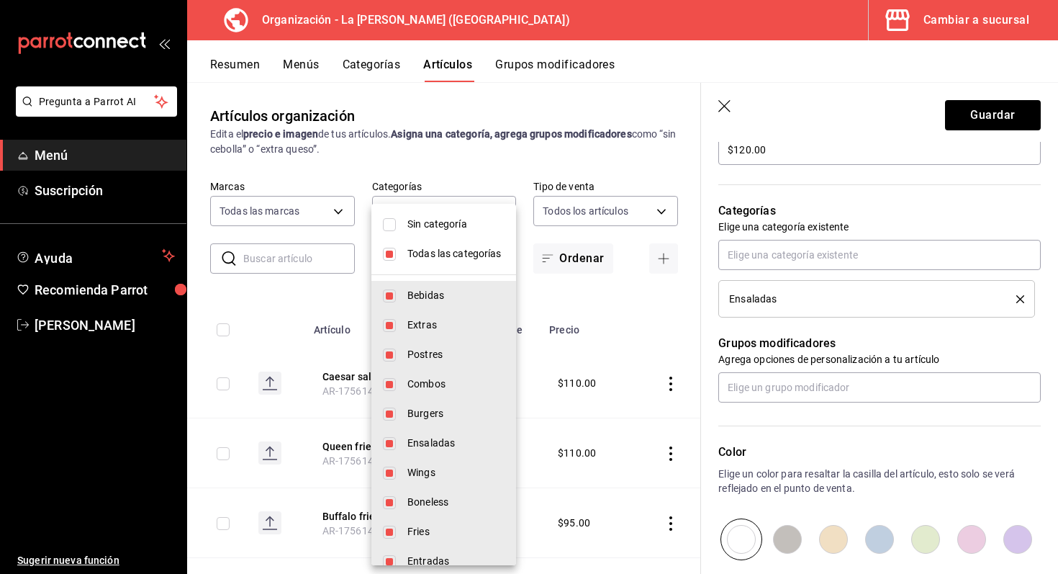
checkbox input "false"
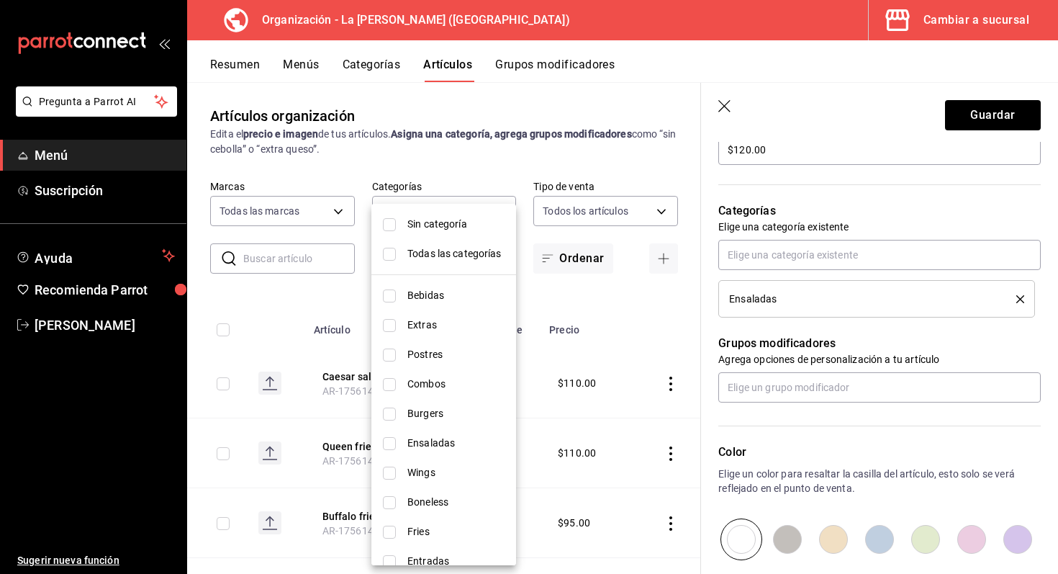
click at [393, 448] on input "checkbox" at bounding box center [389, 443] width 13 height 13
checkbox input "true"
type input "e3ecb296-8c3d-4dc4-aef1-3c2bd4695147"
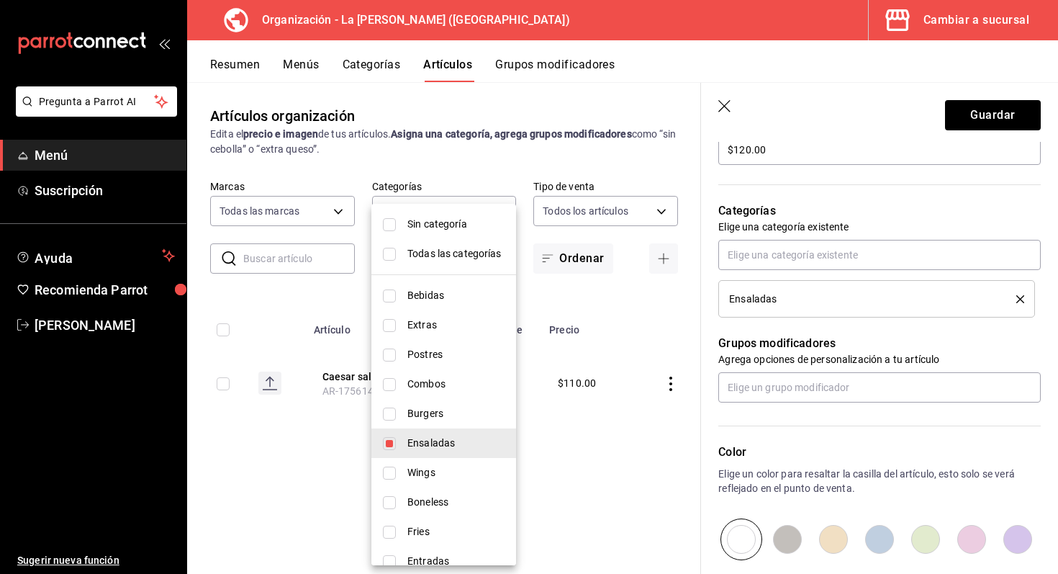
click at [600, 451] on div at bounding box center [529, 287] width 1058 height 574
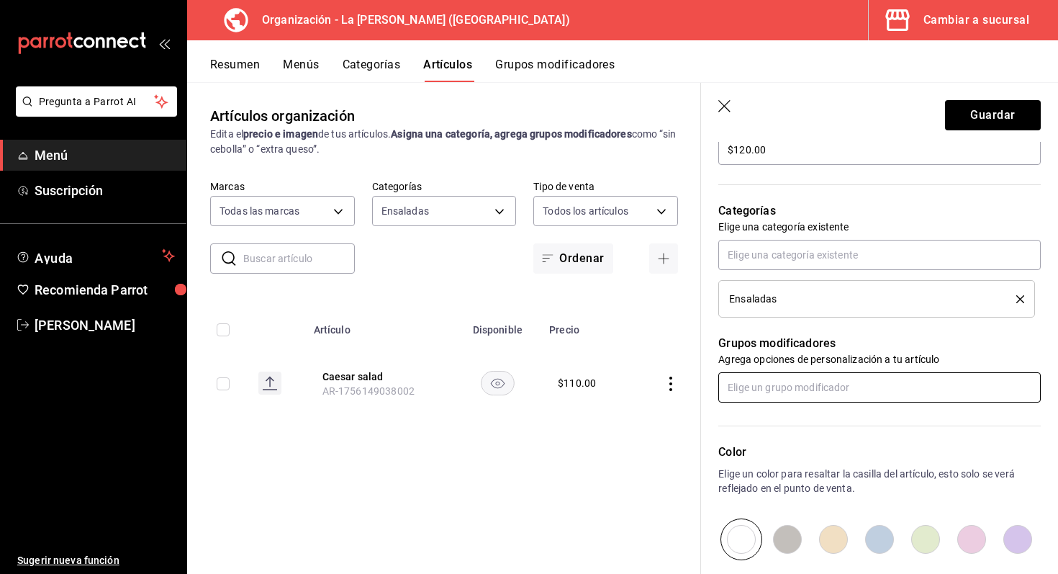
click at [846, 399] on input "text" at bounding box center [879, 387] width 322 height 30
click at [787, 446] on li "Salsas" at bounding box center [879, 444] width 322 height 24
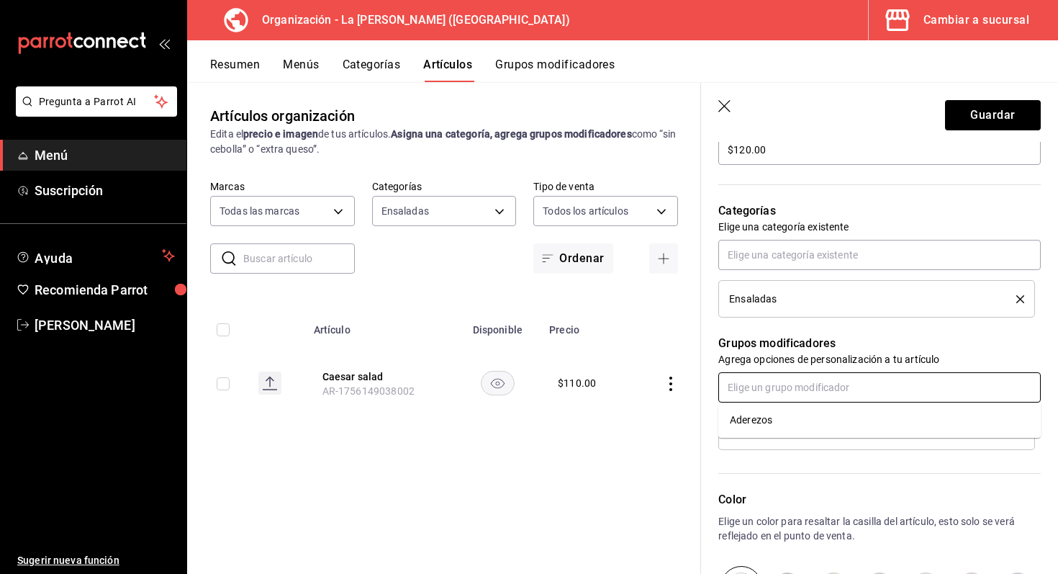
click at [781, 392] on input "text" at bounding box center [879, 387] width 322 height 30
click at [773, 416] on li "Aderezos" at bounding box center [879, 420] width 322 height 24
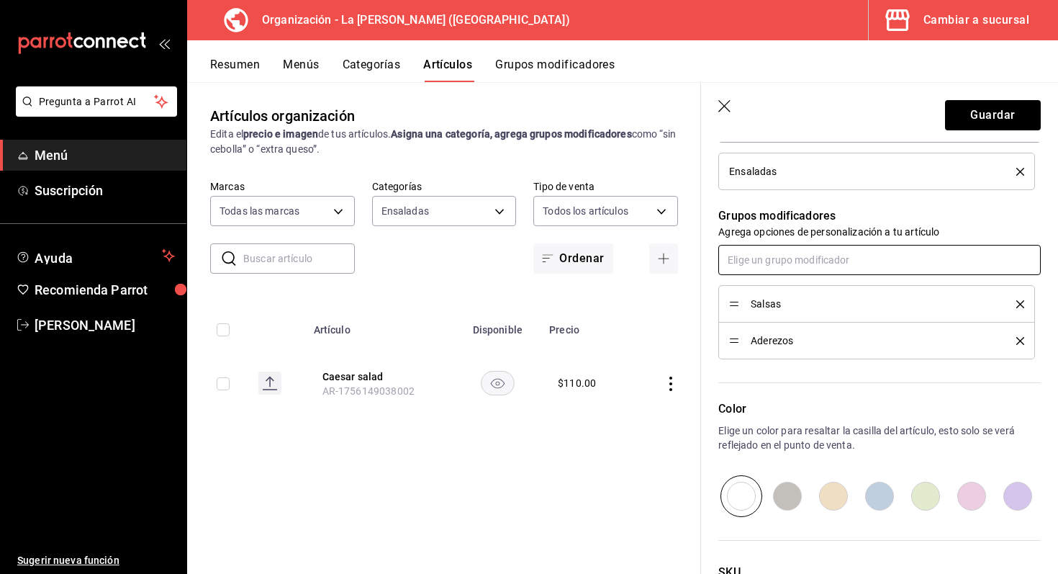
scroll to position [621, 0]
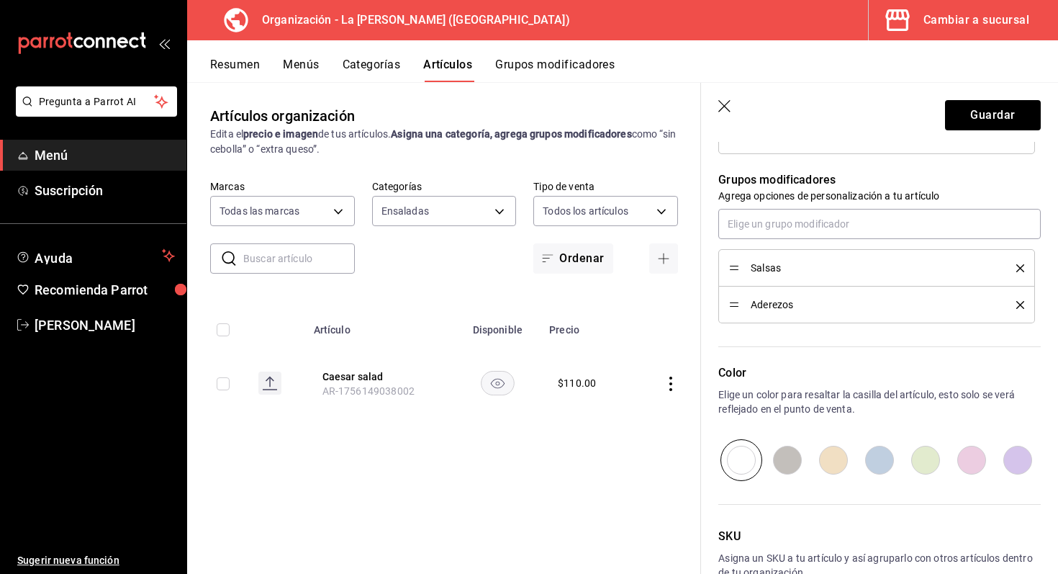
click at [838, 464] on input "radio" at bounding box center [833, 460] width 46 height 42
radio input "true"
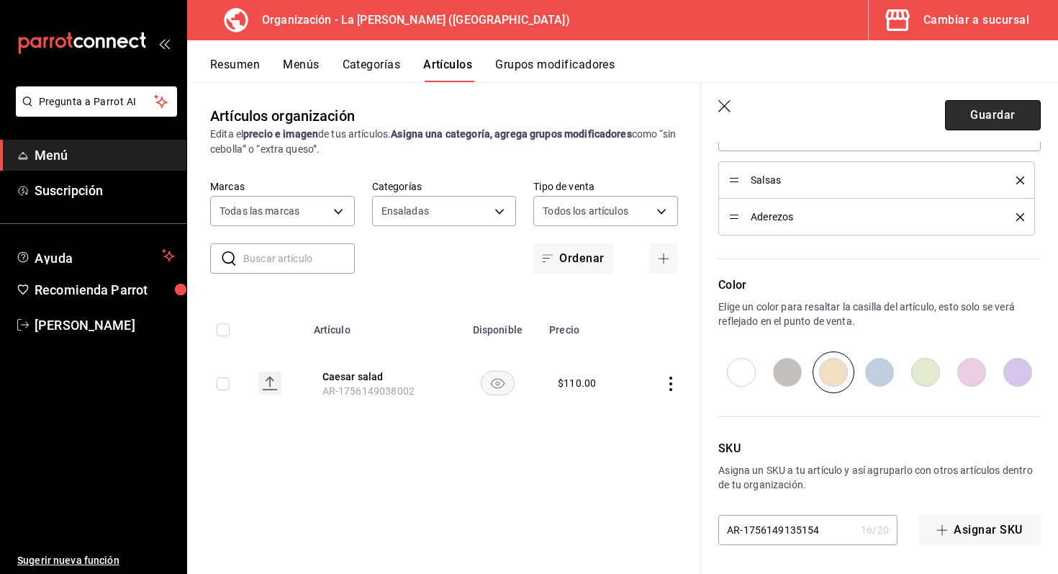
click at [1019, 112] on button "Guardar" at bounding box center [993, 115] width 96 height 30
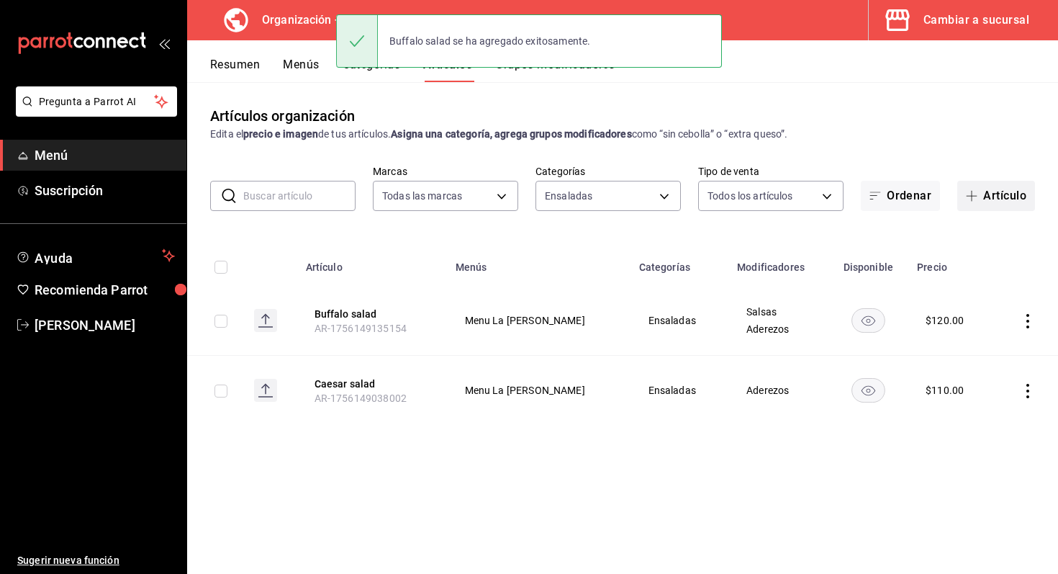
click at [977, 196] on span "button" at bounding box center [974, 196] width 17 height 12
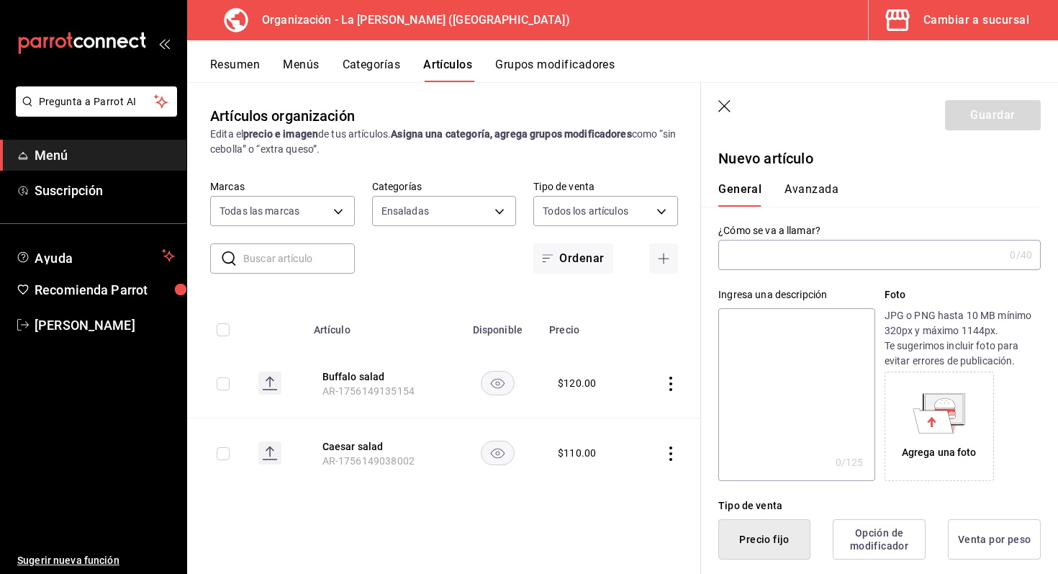
click at [856, 258] on input "text" at bounding box center [861, 254] width 286 height 29
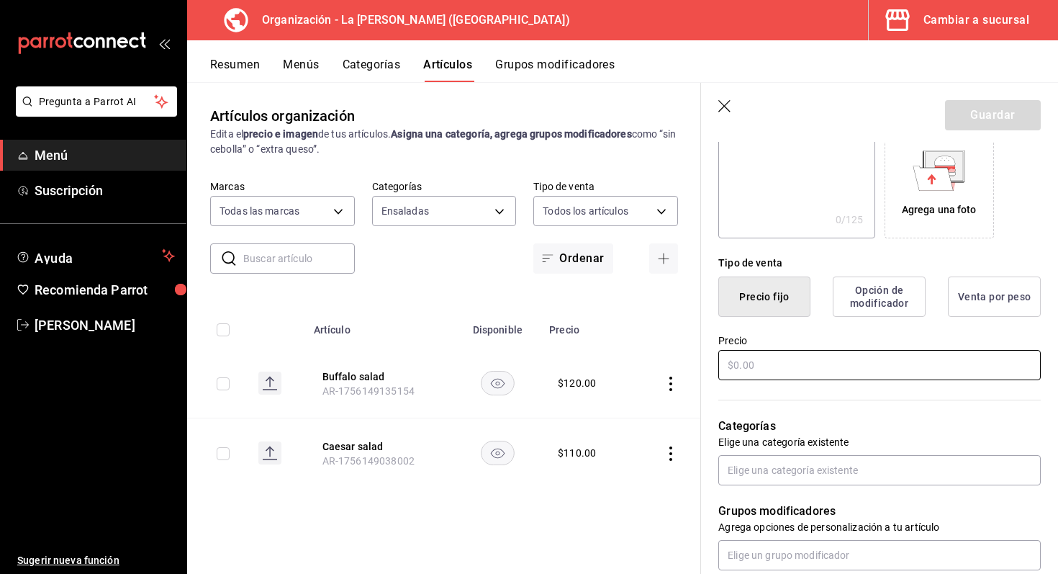
scroll to position [259, 0]
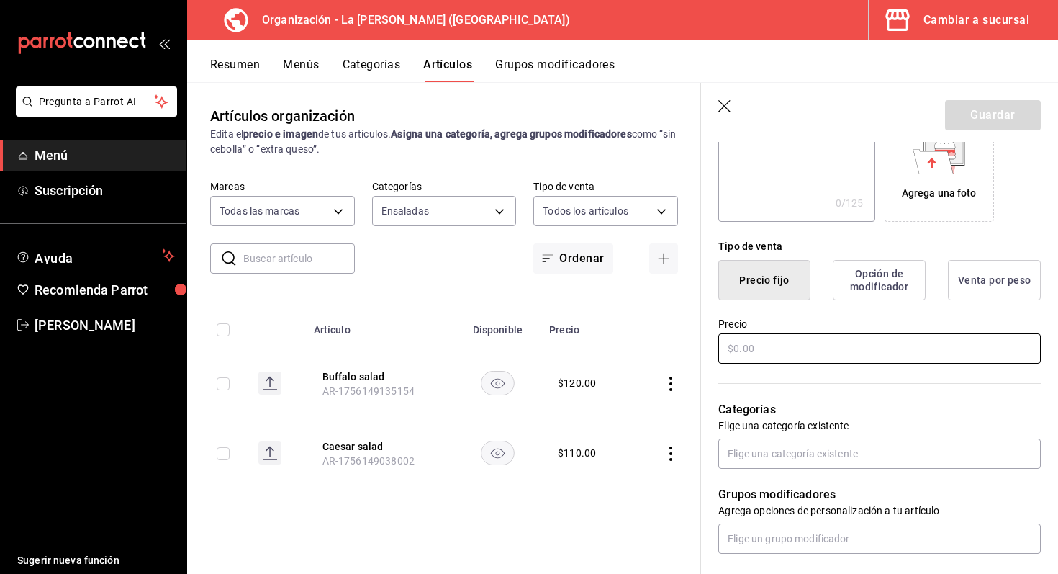
type input "Burger Salad"
click at [885, 352] on input "text" at bounding box center [879, 348] width 322 height 30
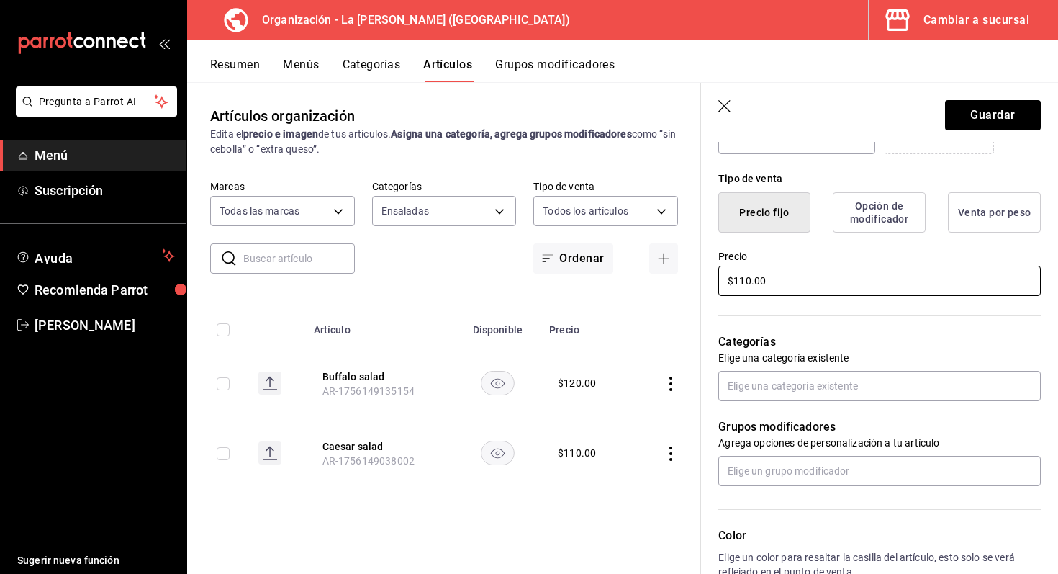
scroll to position [341, 0]
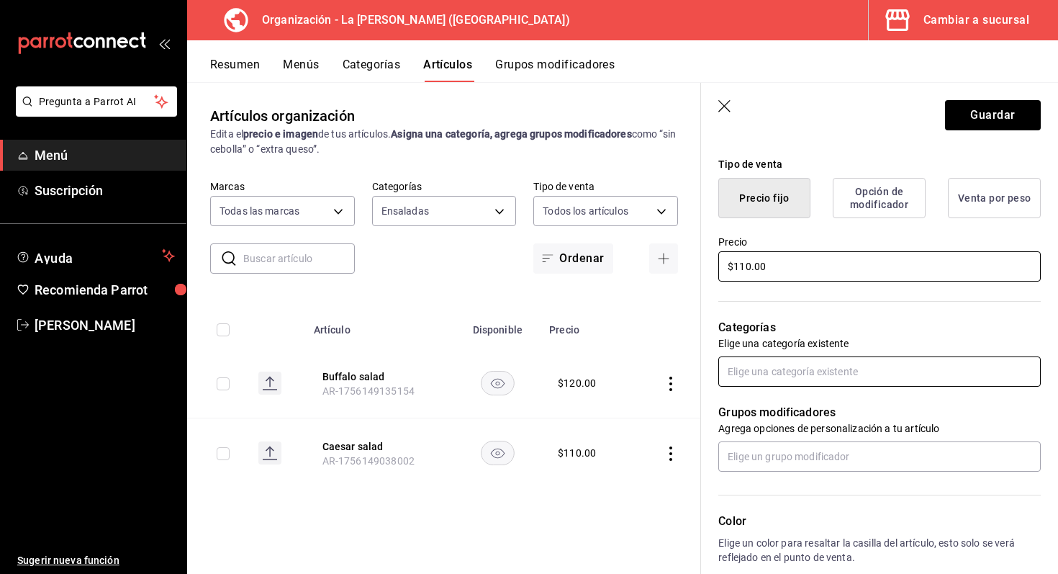
type input "$110.00"
click at [810, 373] on input "text" at bounding box center [879, 371] width 322 height 30
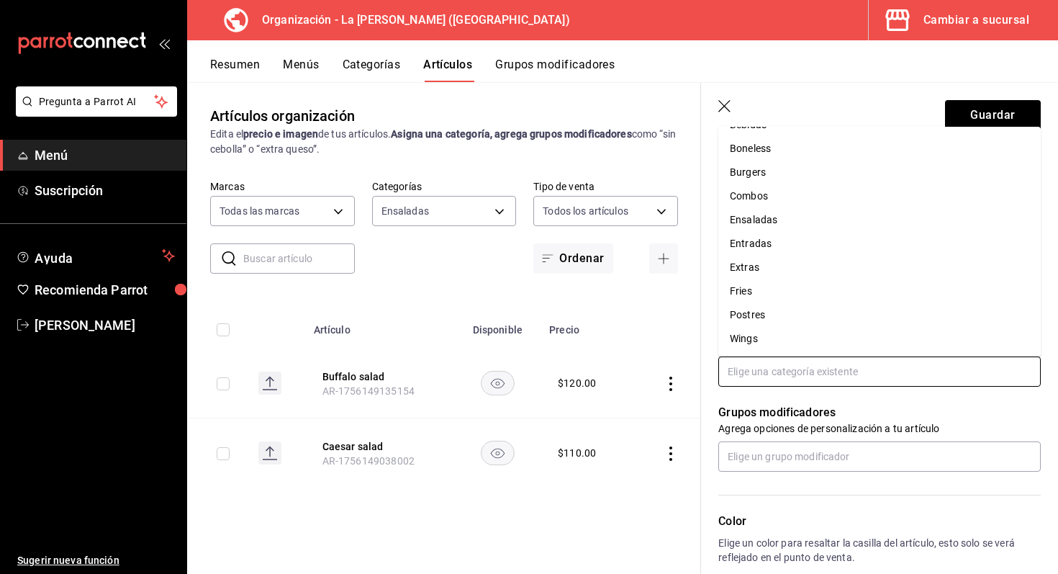
scroll to position [0, 0]
click at [774, 232] on li "Ensaladas" at bounding box center [879, 239] width 322 height 24
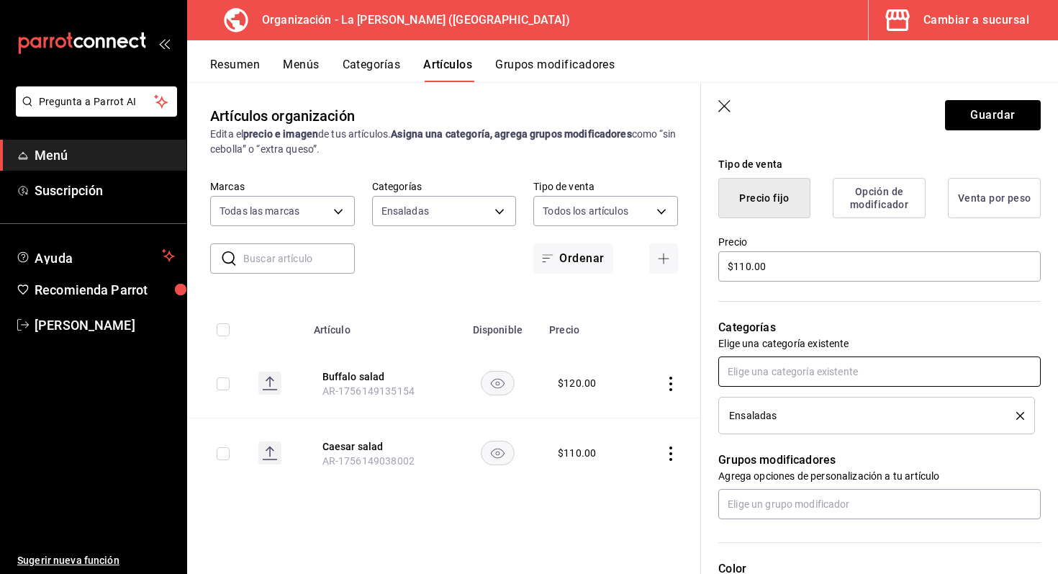
scroll to position [471, 0]
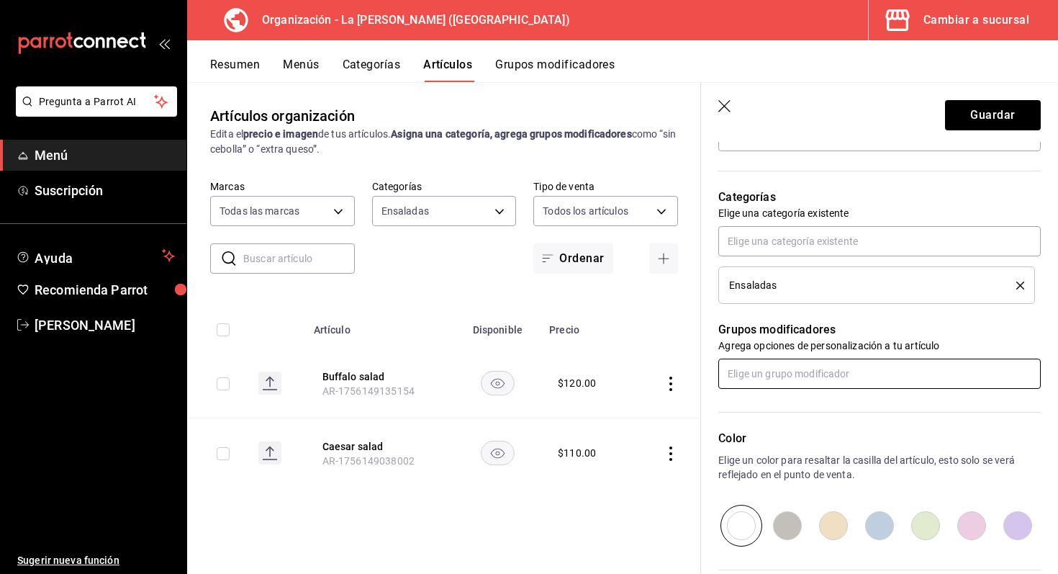
click at [832, 370] on input "text" at bounding box center [879, 373] width 322 height 30
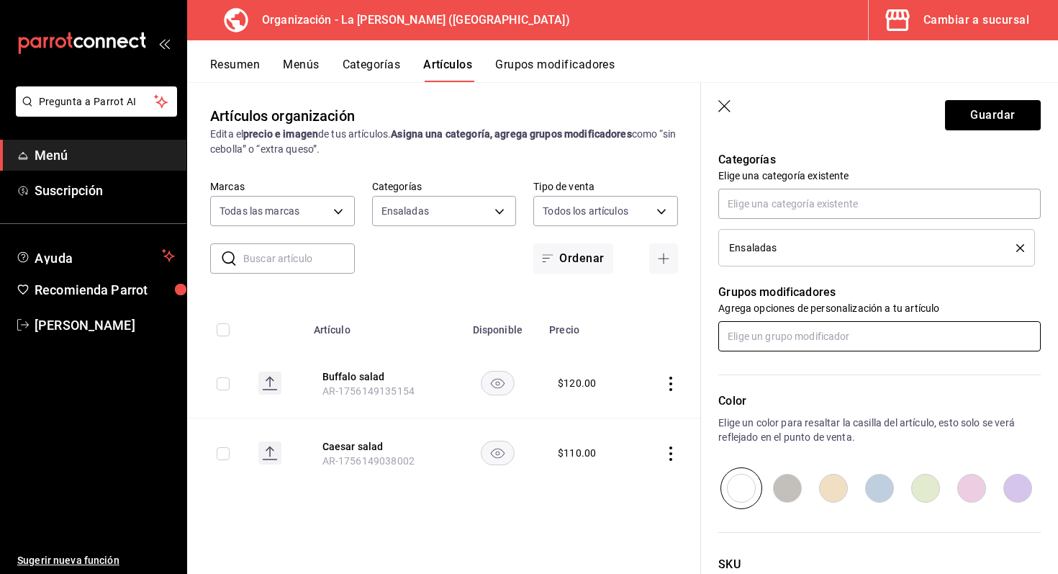
scroll to position [539, 0]
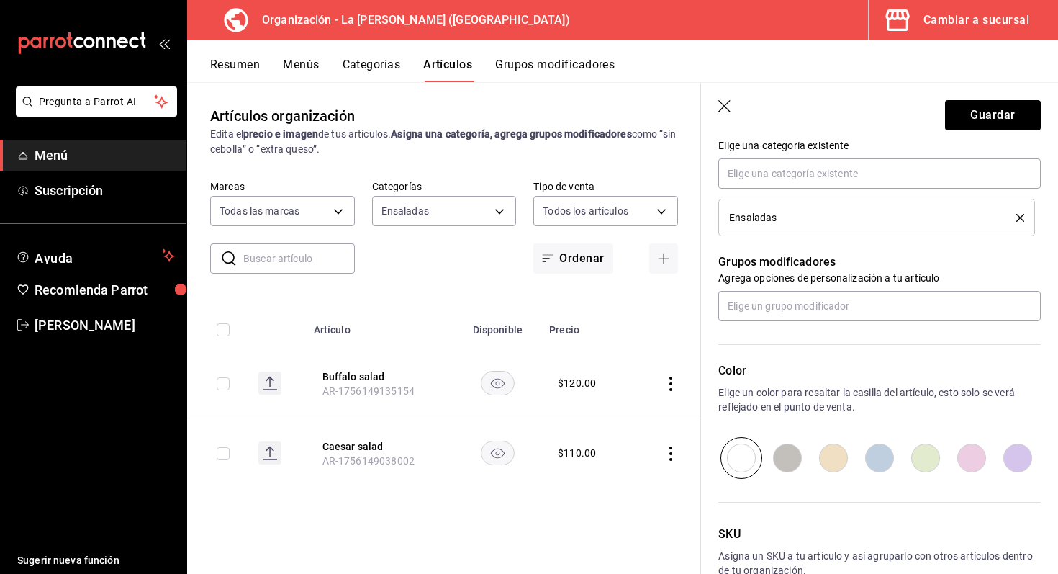
click at [880, 464] on input "radio" at bounding box center [879, 458] width 46 height 42
radio input "true"
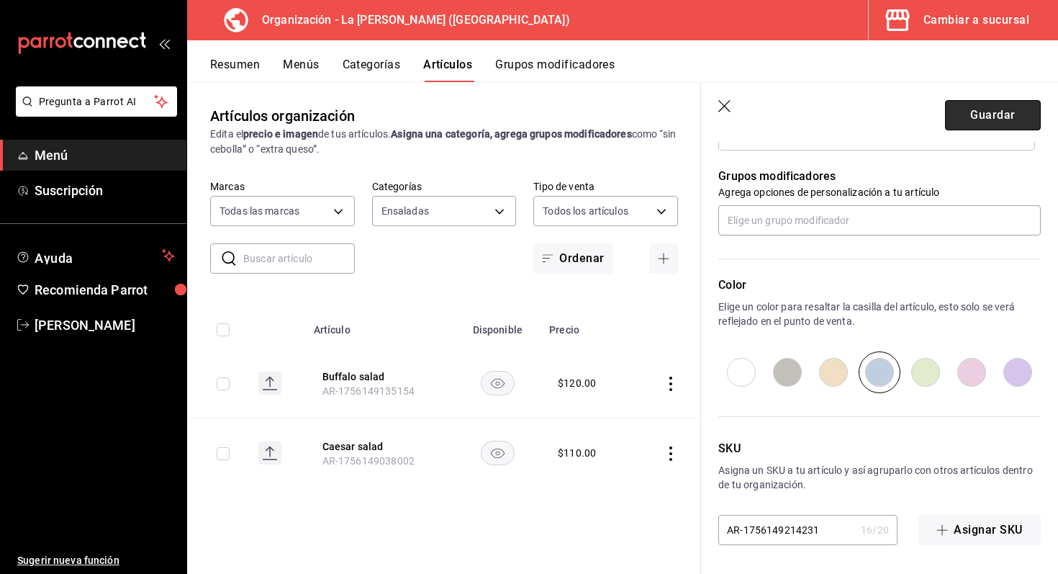
click at [1003, 104] on button "Guardar" at bounding box center [993, 115] width 96 height 30
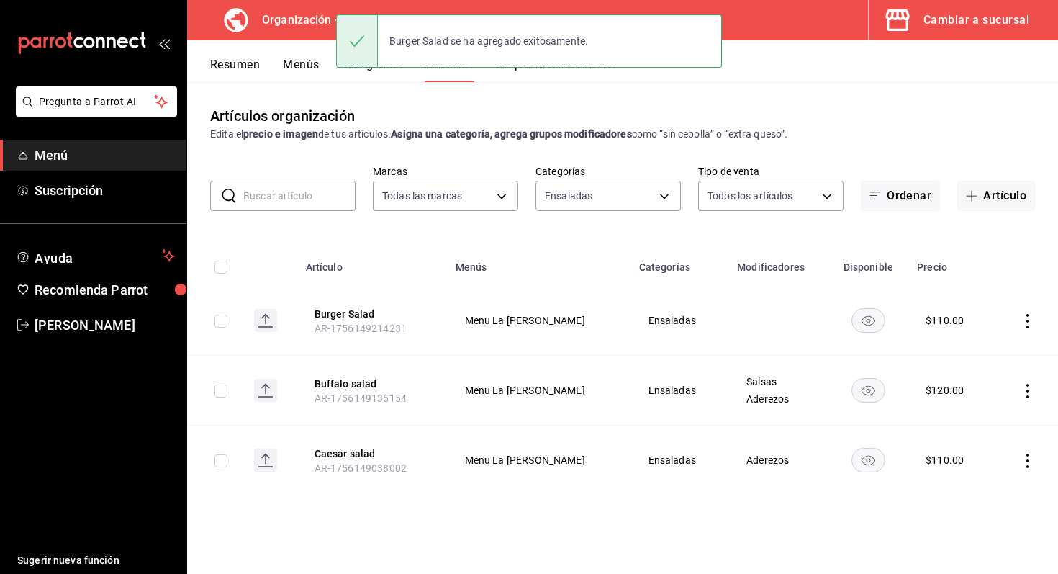
click at [830, 45] on div "Resumen Menús Categorías Artículos Grupos modificadores" at bounding box center [622, 61] width 871 height 42
click at [230, 68] on button "Resumen" at bounding box center [235, 70] width 50 height 24
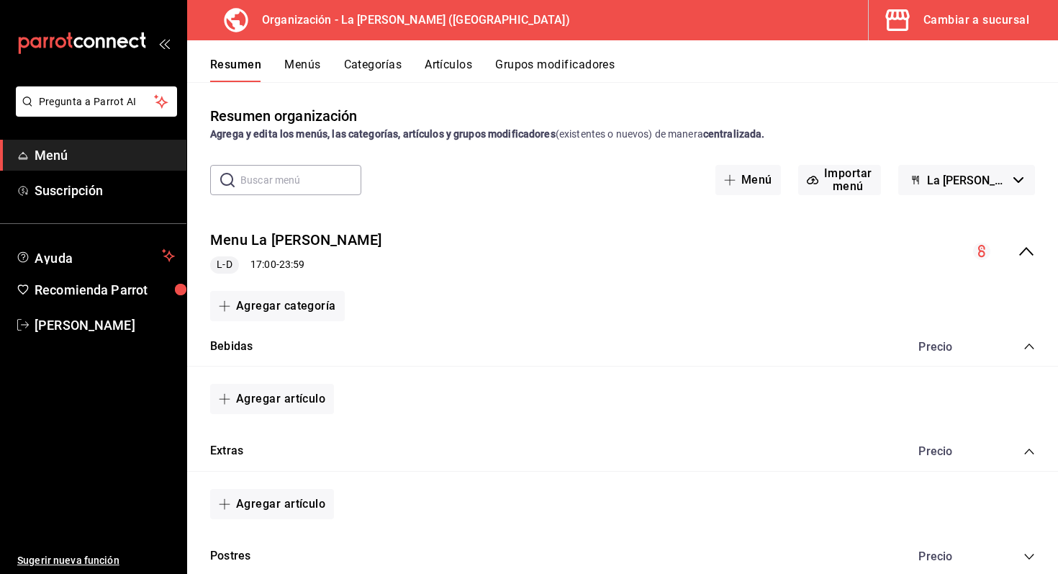
click at [320, 64] on button "Menús" at bounding box center [302, 70] width 36 height 24
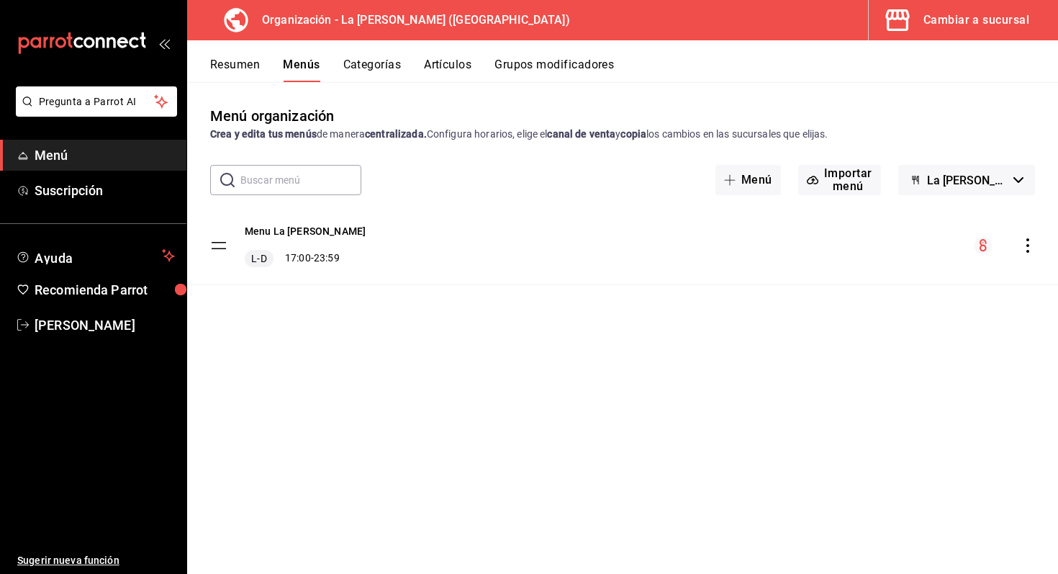
click at [1033, 252] on icon "actions" at bounding box center [1027, 245] width 14 height 14
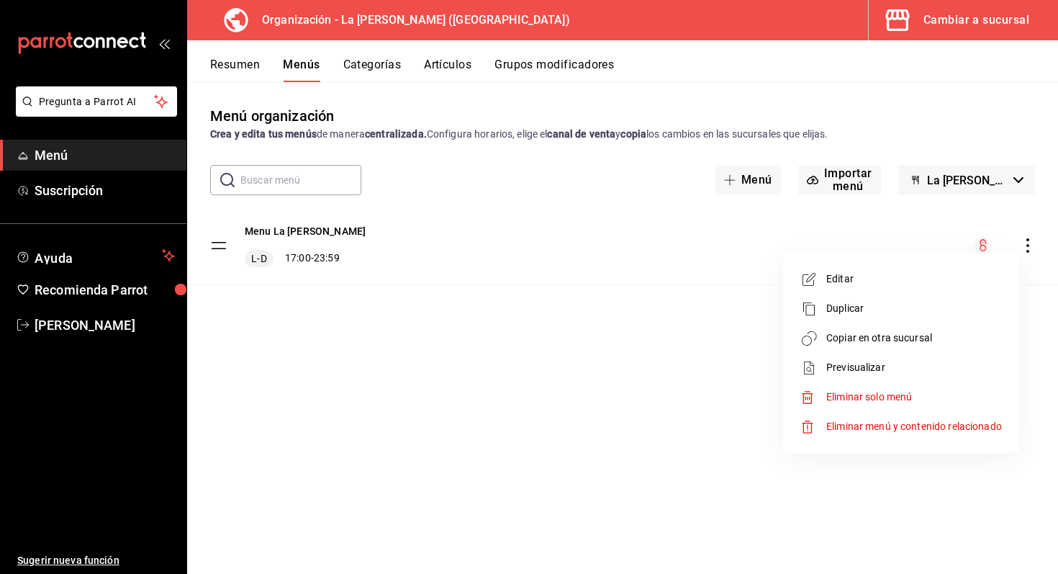
click at [956, 327] on li "Copiar en otra sucursal" at bounding box center [901, 338] width 225 height 30
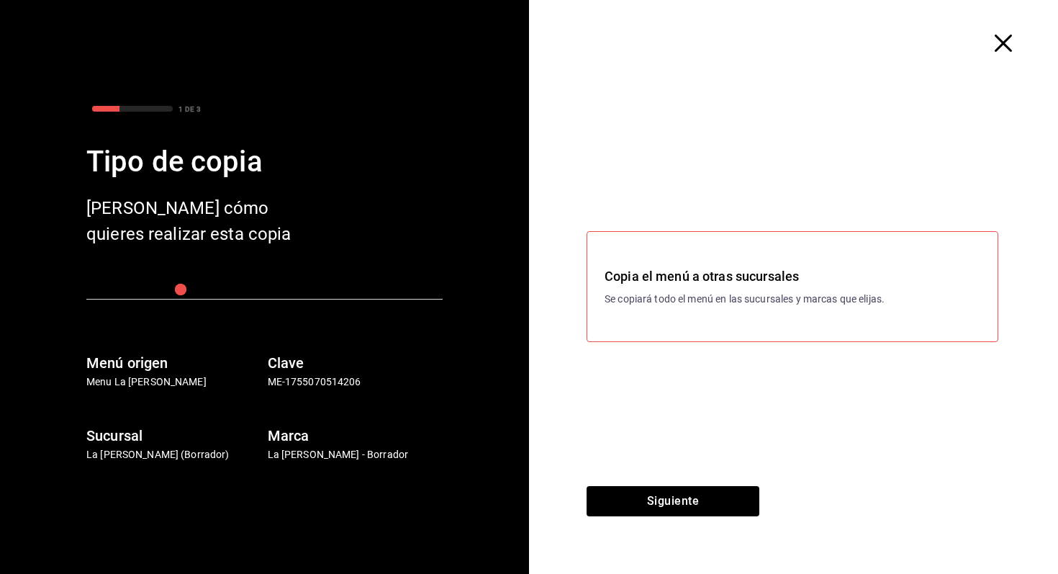
click at [1000, 38] on icon "button" at bounding box center [1002, 43] width 17 height 17
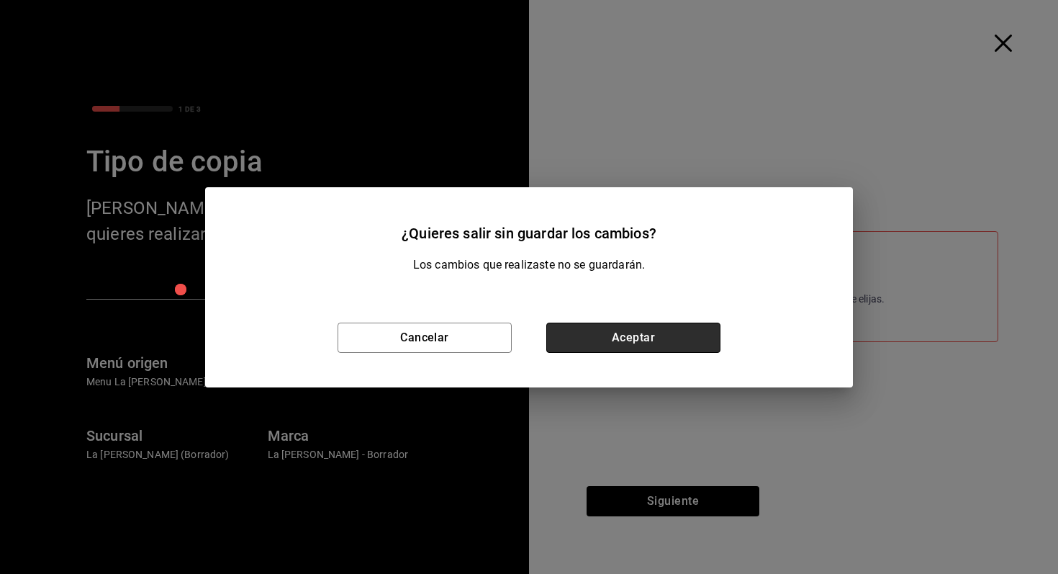
click at [660, 345] on button "Aceptar" at bounding box center [633, 337] width 174 height 30
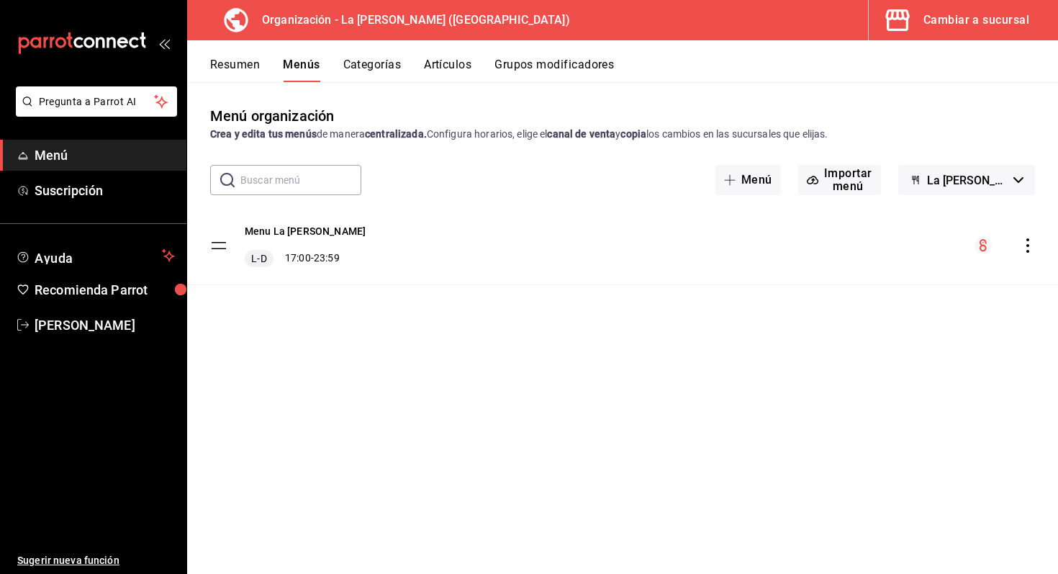
click at [1032, 245] on icon "actions" at bounding box center [1027, 245] width 14 height 14
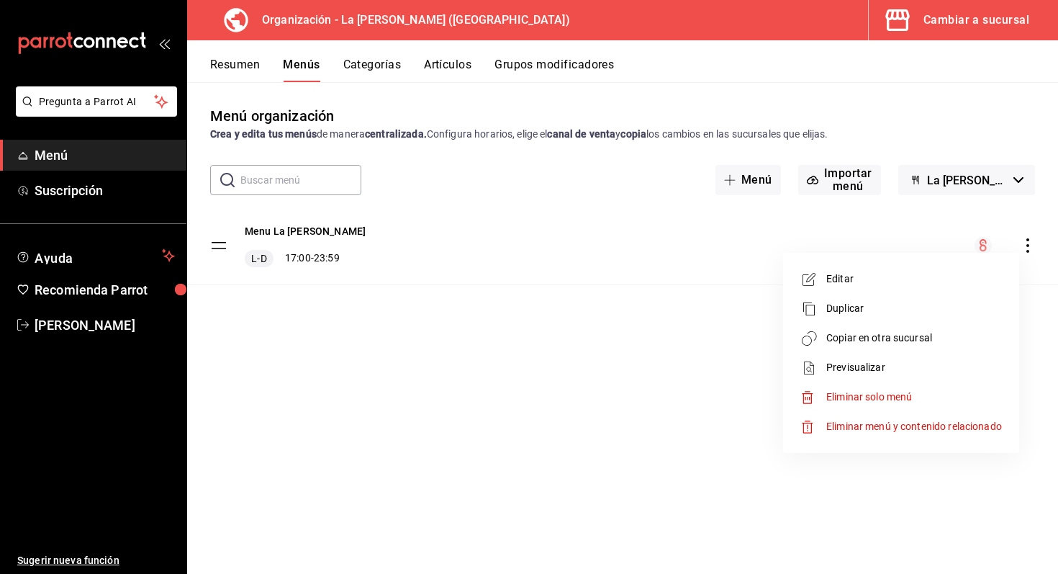
click at [920, 335] on span "Copiar en otra sucursal" at bounding box center [914, 337] width 176 height 15
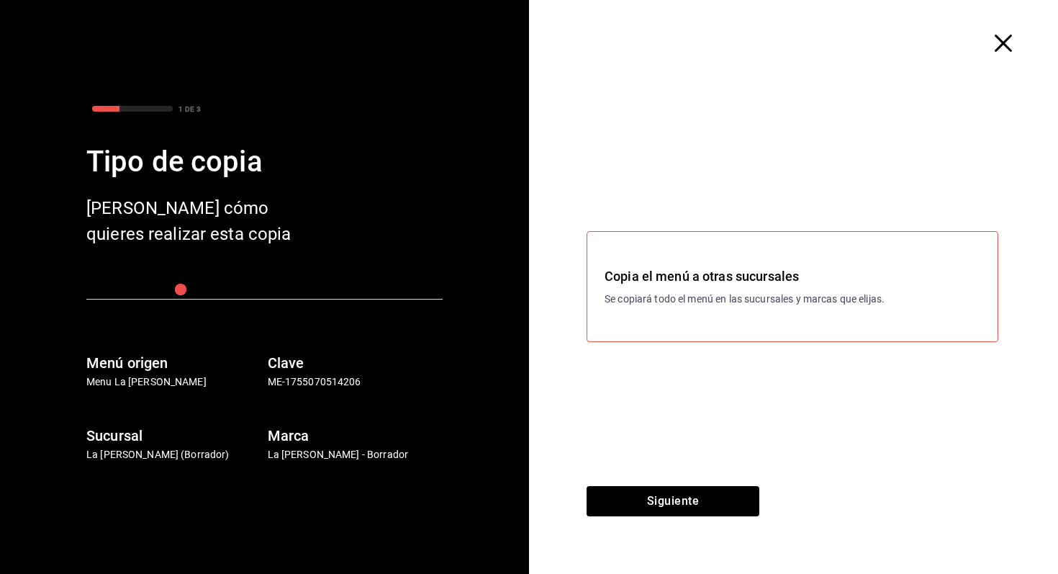
click at [767, 314] on div "Copia el menú a otras sucursales Se copiará todo el menú en las sucursales y ma…" at bounding box center [792, 286] width 412 height 111
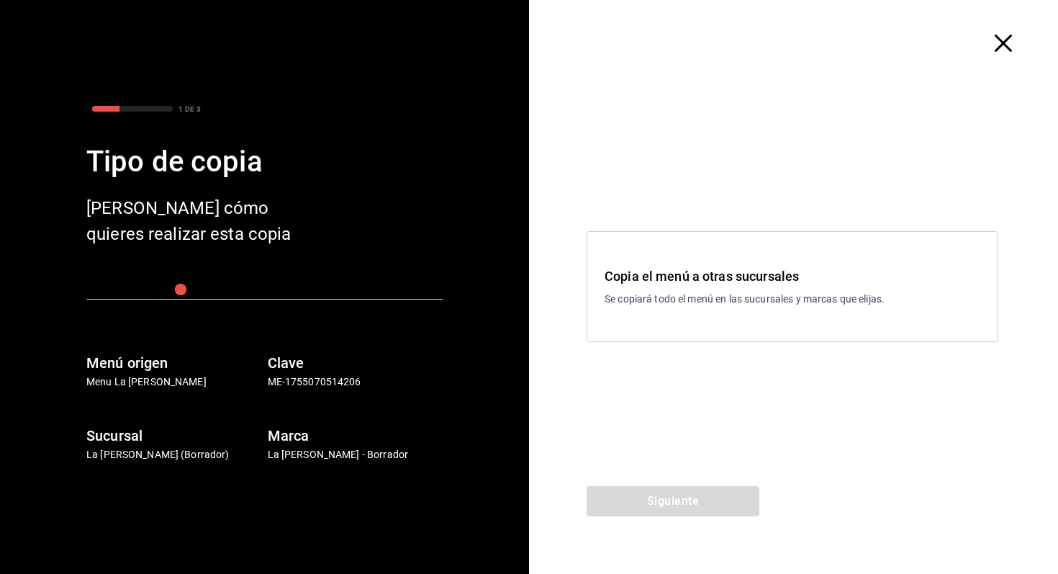
click at [767, 314] on div "Copia el menú a otras sucursales Se copiará todo el menú en las sucursales y ma…" at bounding box center [792, 286] width 412 height 111
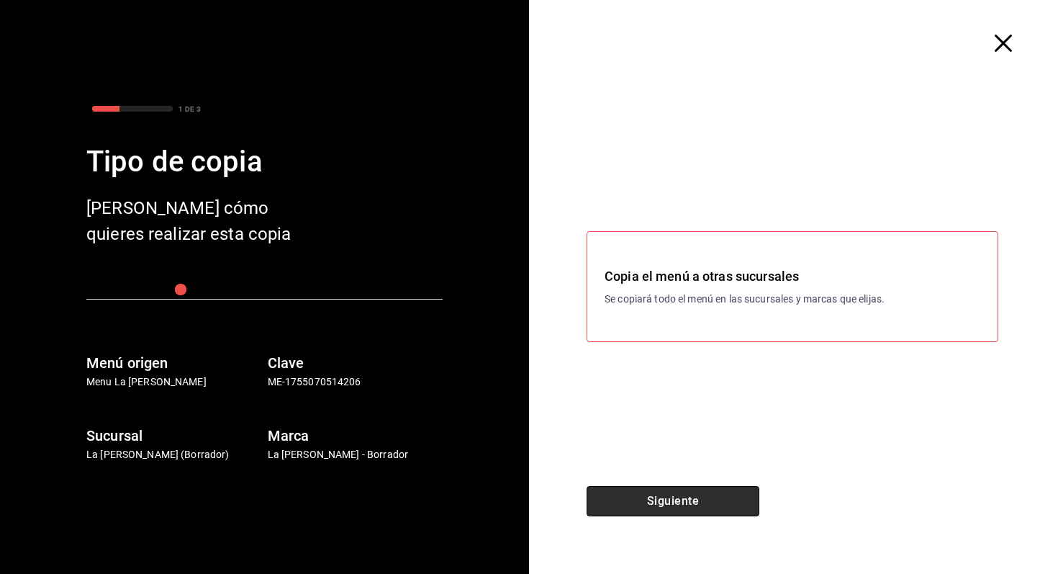
click at [693, 507] on button "Siguiente" at bounding box center [672, 501] width 173 height 30
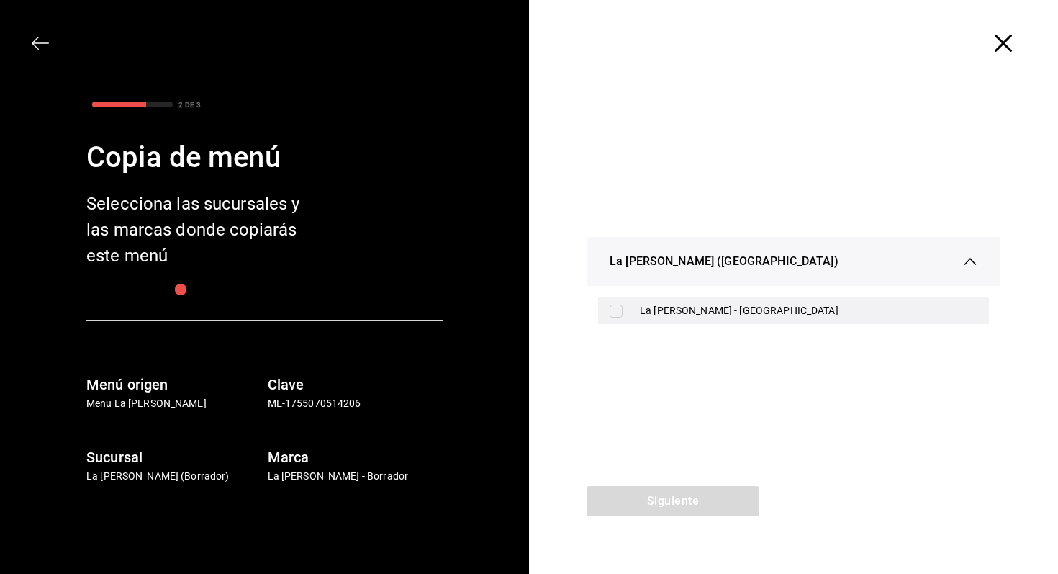
click at [618, 307] on input "checkbox" at bounding box center [616, 310] width 13 height 13
checkbox input "true"
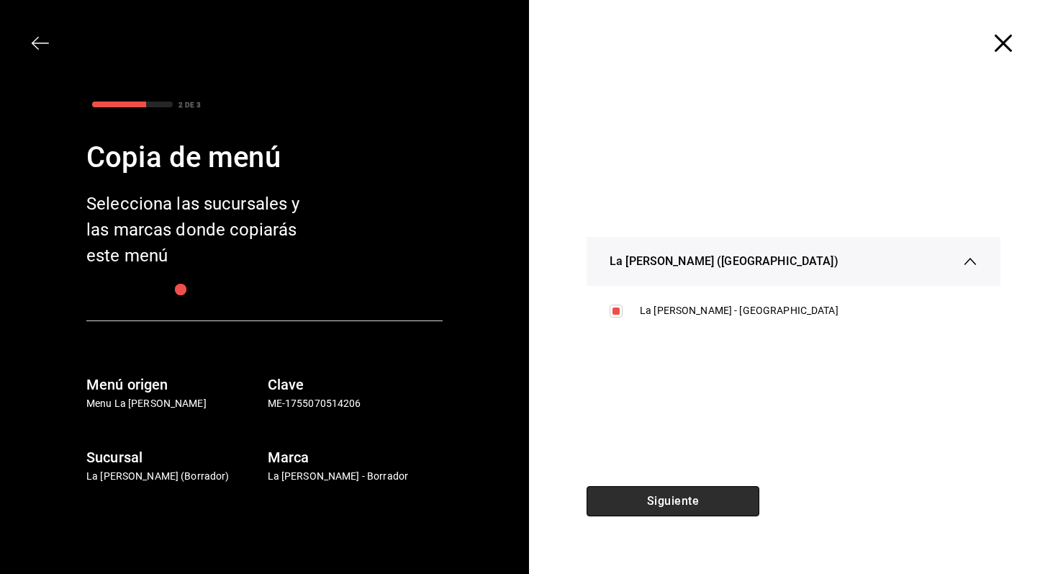
click at [710, 499] on button "Siguiente" at bounding box center [672, 501] width 173 height 30
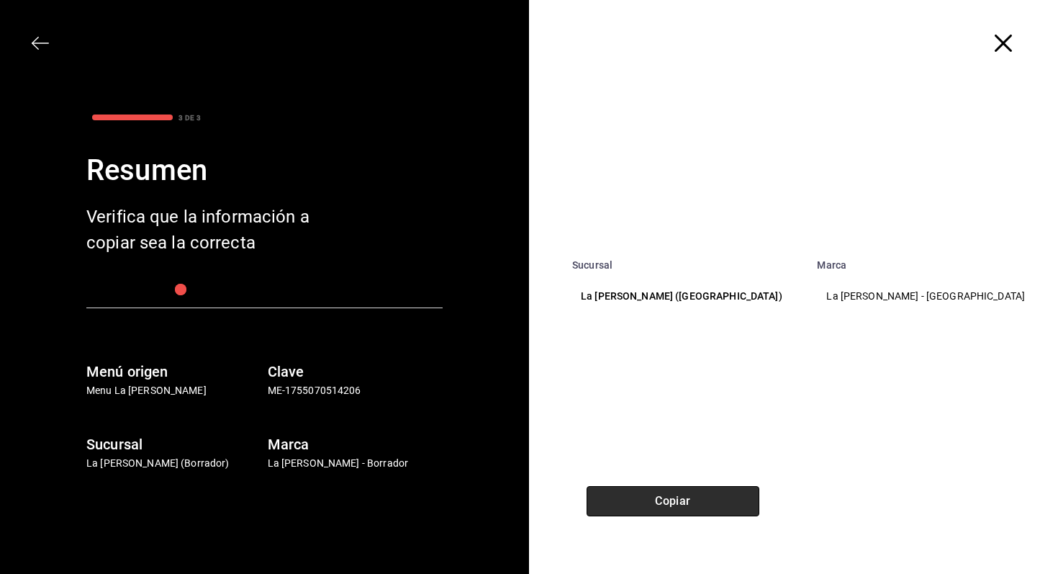
click at [721, 497] on button "Copiar" at bounding box center [672, 501] width 173 height 30
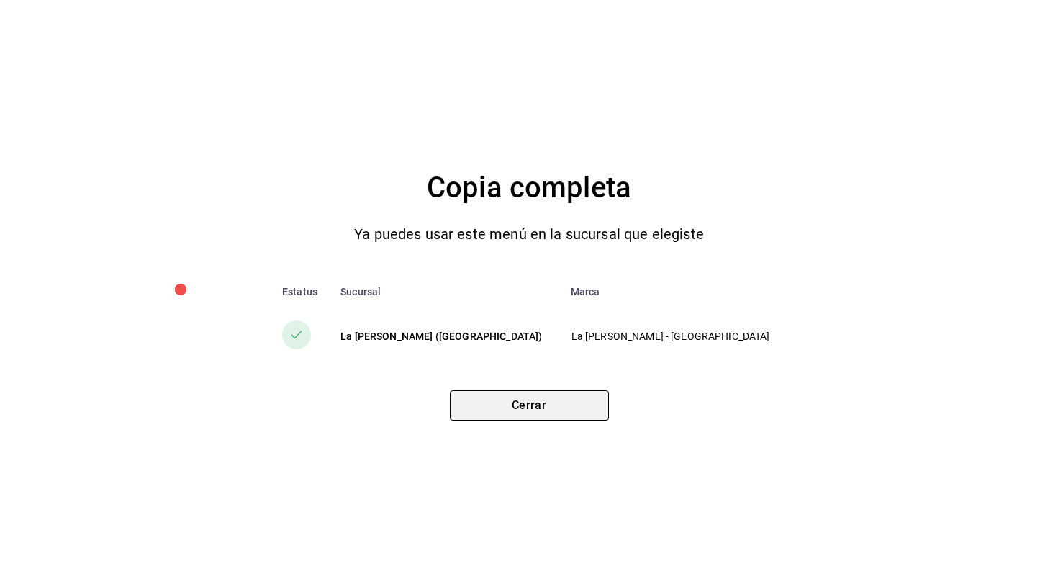
click at [592, 407] on button "Cerrar" at bounding box center [529, 405] width 159 height 30
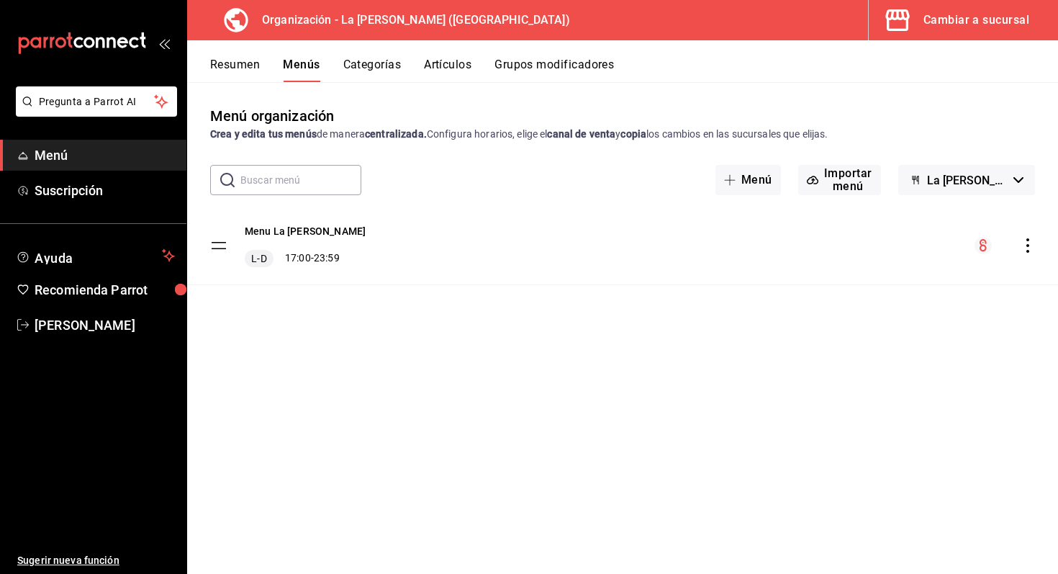
click at [908, 32] on icon "button" at bounding box center [897, 20] width 29 height 29
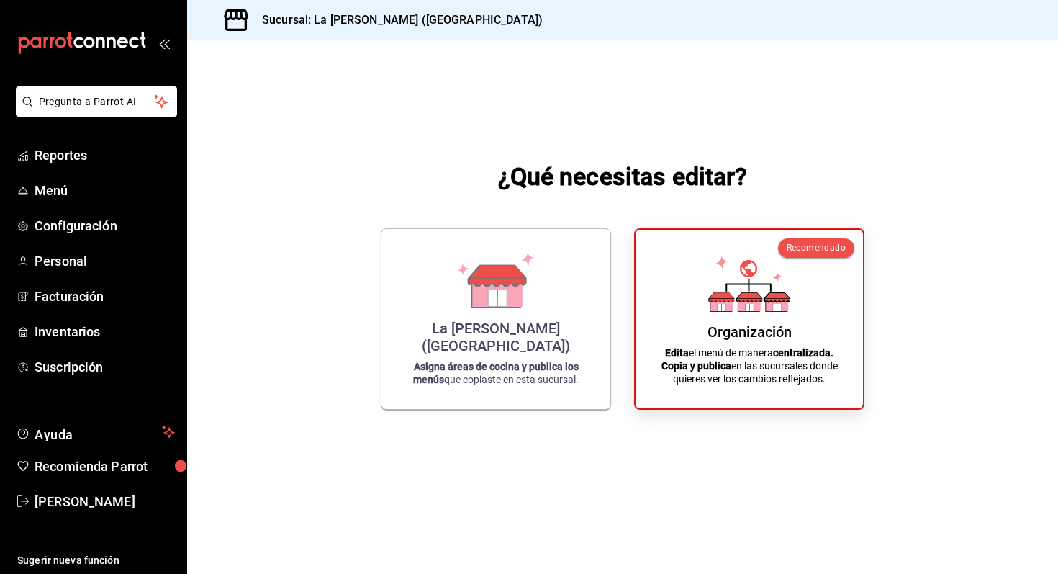
click at [500, 339] on div "La [PERSON_NAME] ([GEOGRAPHIC_DATA])" at bounding box center [496, 337] width 194 height 35
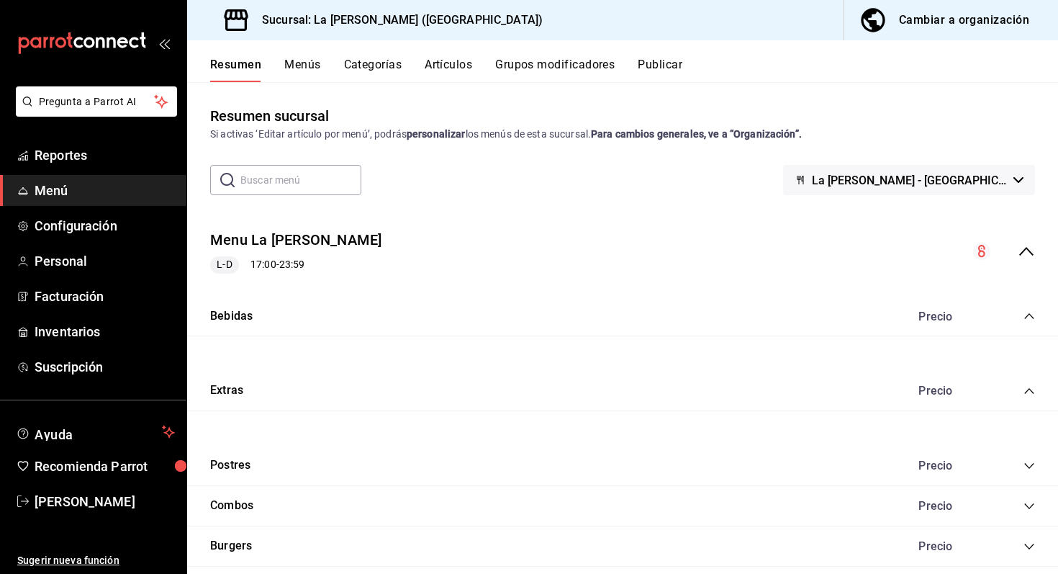
click at [1026, 252] on icon "collapse-menu-row" at bounding box center [1026, 251] width 17 height 17
click at [309, 55] on div "Resumen Menús Categorías Artículos Grupos modificadores Publicar" at bounding box center [622, 61] width 871 height 42
click at [304, 71] on button "Menús" at bounding box center [302, 70] width 36 height 24
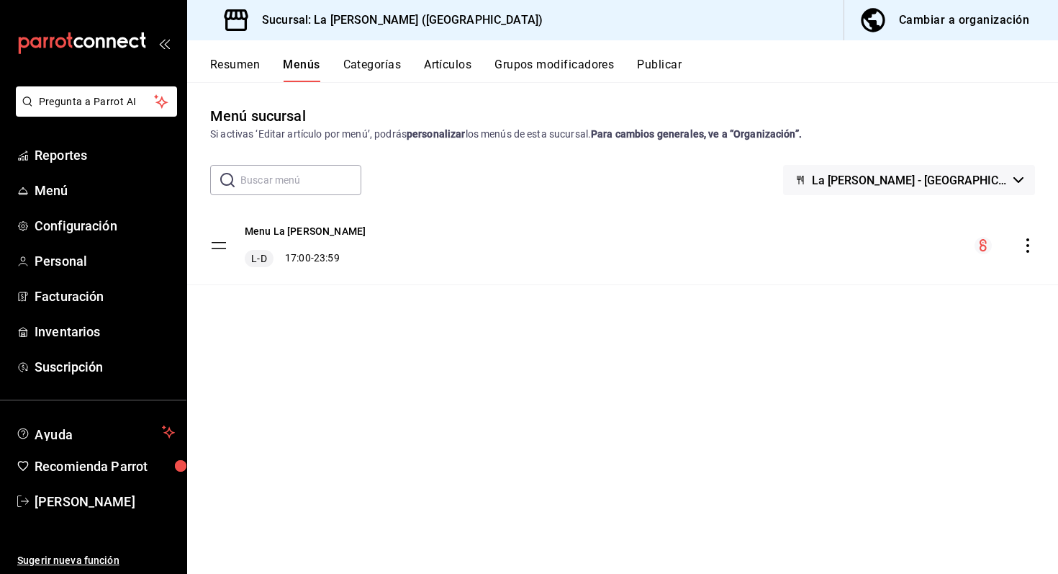
click at [1022, 246] on icon "actions" at bounding box center [1027, 245] width 14 height 14
click at [914, 271] on span "Previsualizar" at bounding box center [914, 278] width 176 height 15
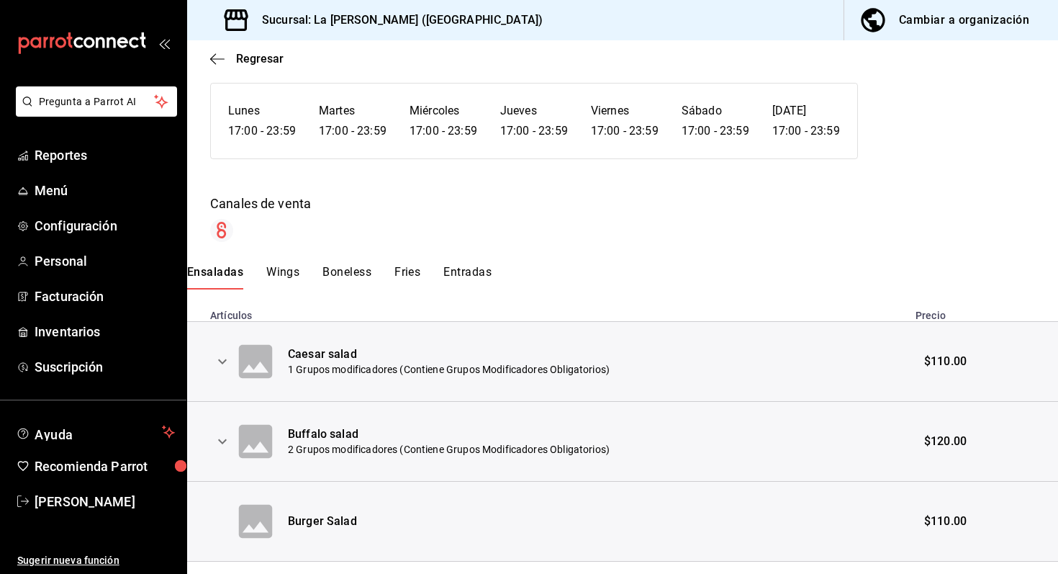
scroll to position [145, 0]
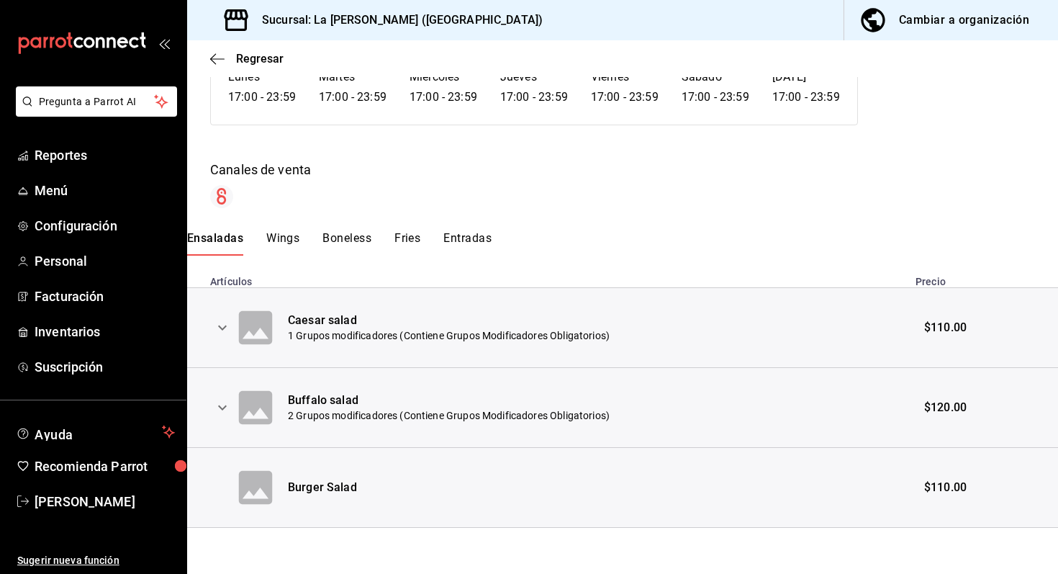
click at [300, 237] on div "Ensaladas Wings Boneless Fries Entradas" at bounding box center [622, 243] width 871 height 24
click at [285, 236] on button "Wings" at bounding box center [282, 243] width 33 height 24
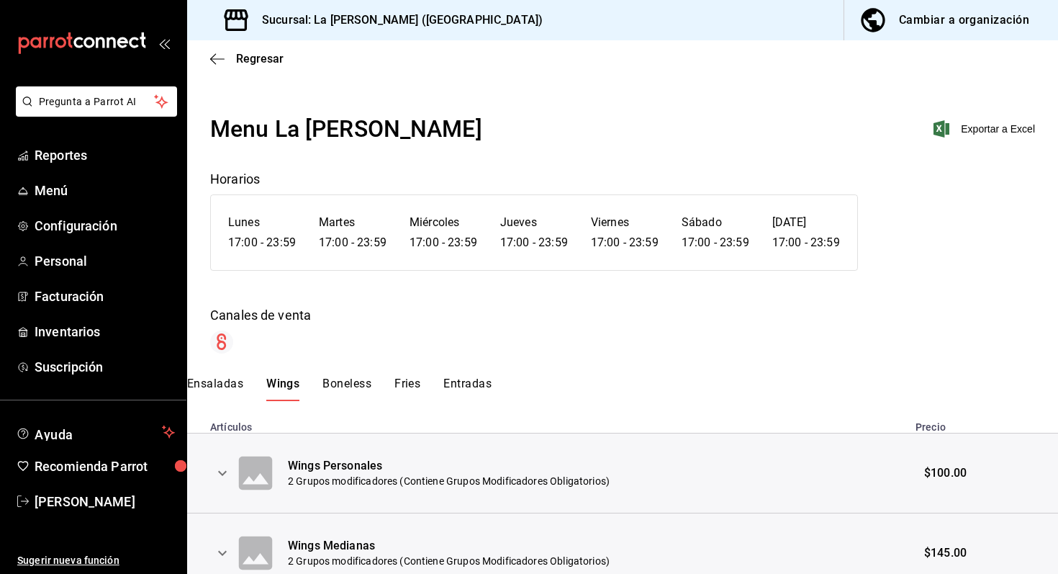
click at [330, 383] on button "Boneless" at bounding box center [346, 388] width 49 height 24
click at [411, 381] on button "Fries" at bounding box center [409, 388] width 26 height 24
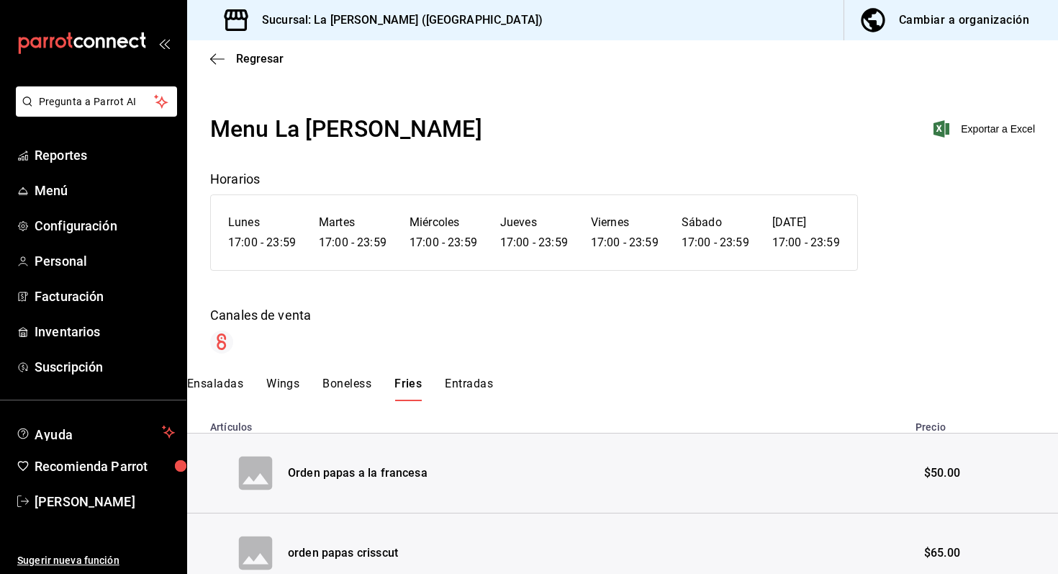
click at [449, 386] on button "Entradas" at bounding box center [469, 388] width 48 height 24
click at [213, 55] on icon "button" at bounding box center [217, 59] width 14 height 13
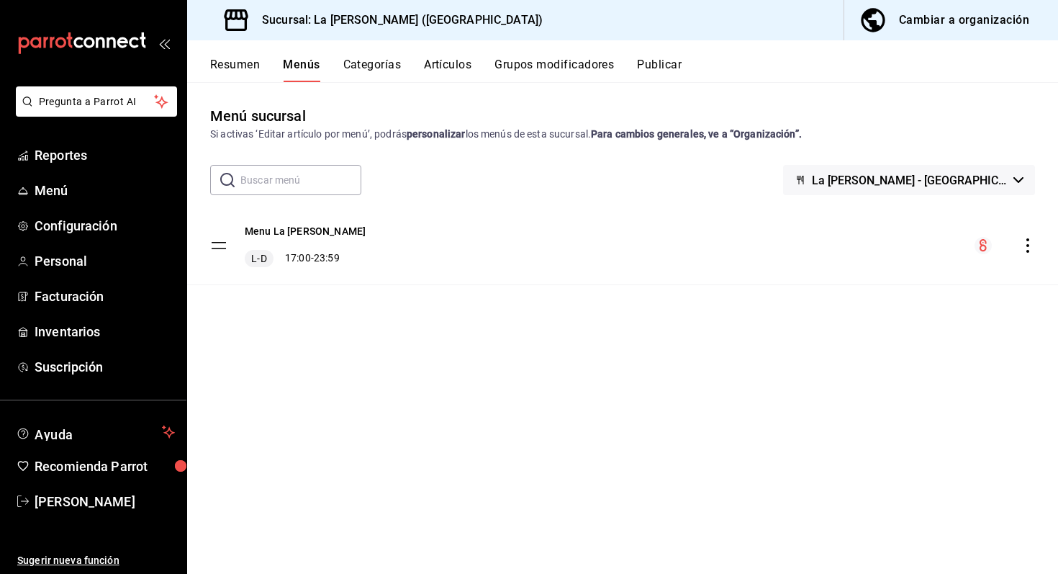
click at [679, 72] on button "Publicar" at bounding box center [659, 70] width 45 height 24
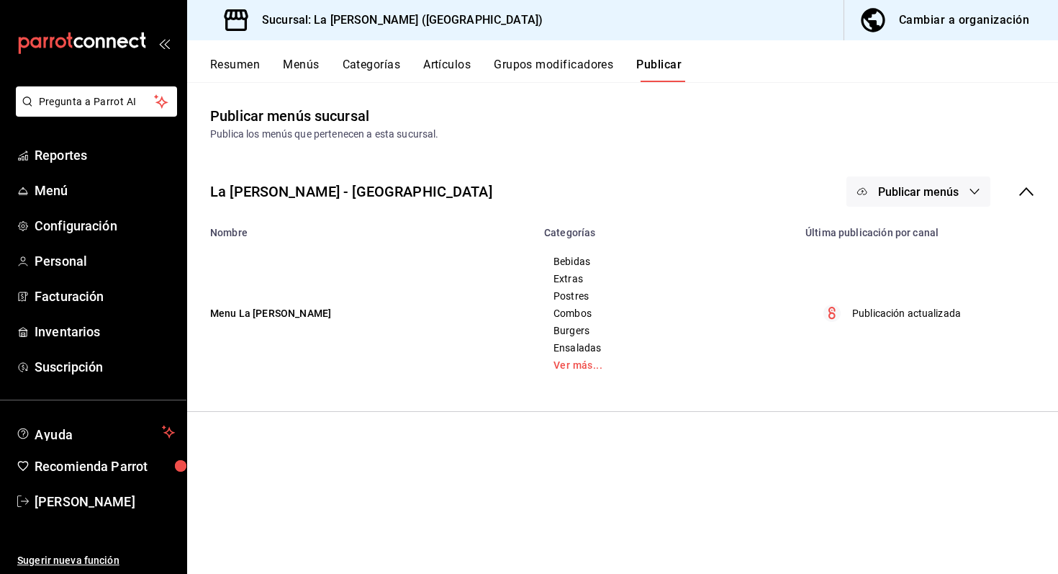
click at [883, 196] on span "Publicar menús" at bounding box center [918, 192] width 81 height 14
click at [903, 231] on div at bounding box center [884, 238] width 40 height 23
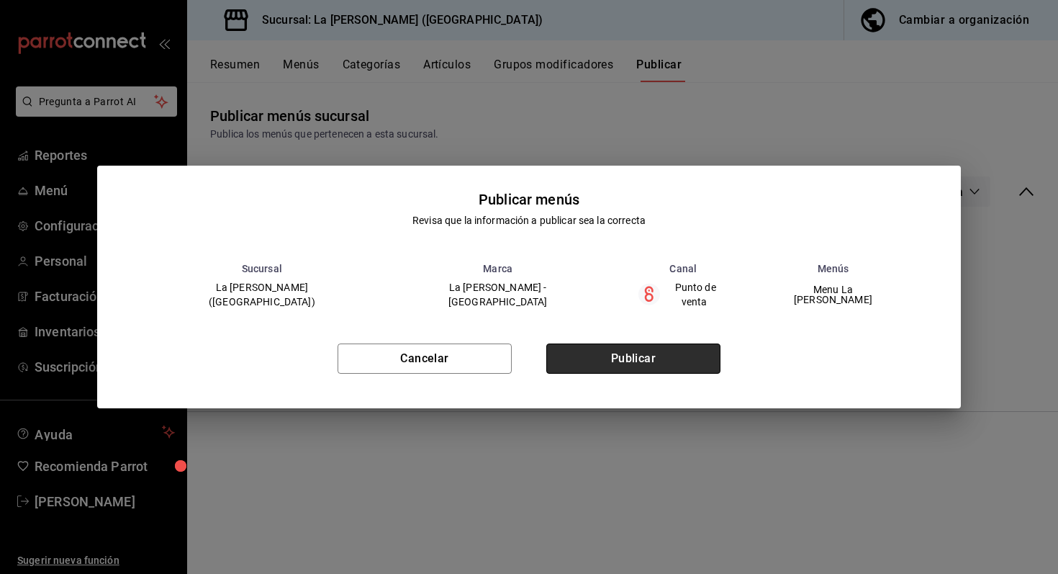
click at [667, 366] on button "Publicar" at bounding box center [633, 355] width 174 height 30
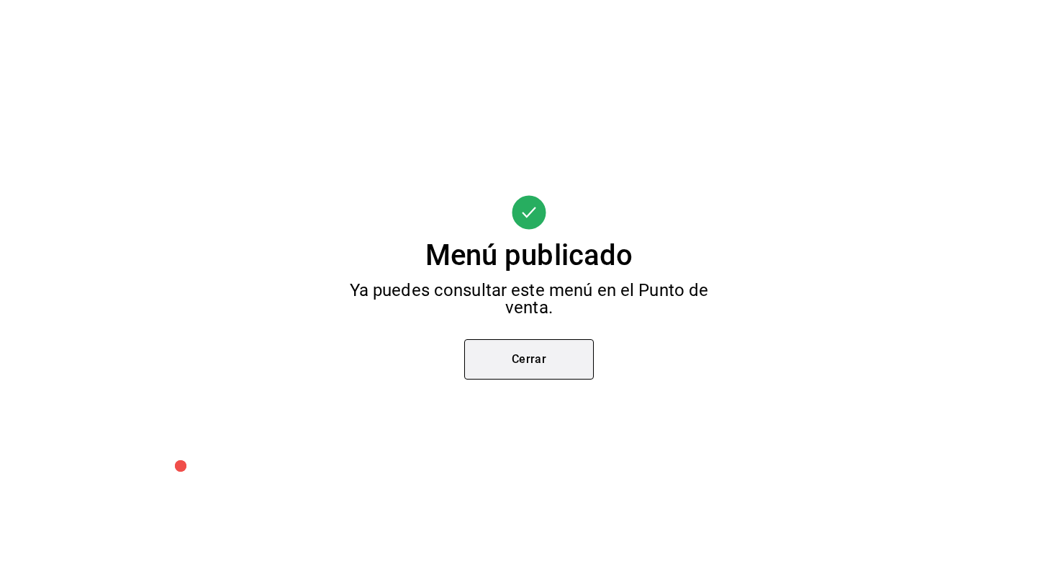
click at [552, 358] on button "Cerrar" at bounding box center [529, 359] width 130 height 40
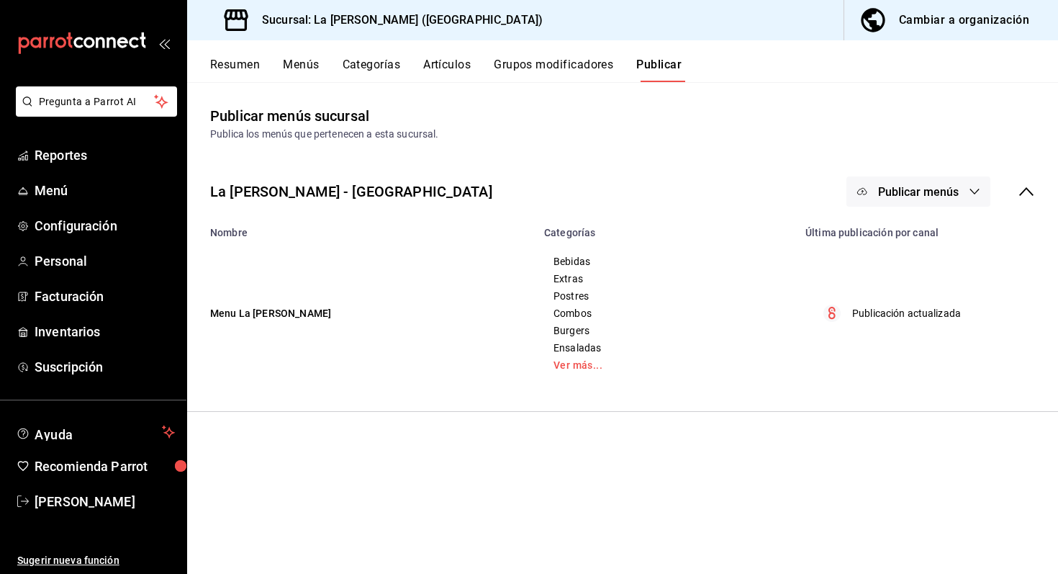
click at [971, 23] on div "Cambiar a organización" at bounding box center [964, 20] width 130 height 20
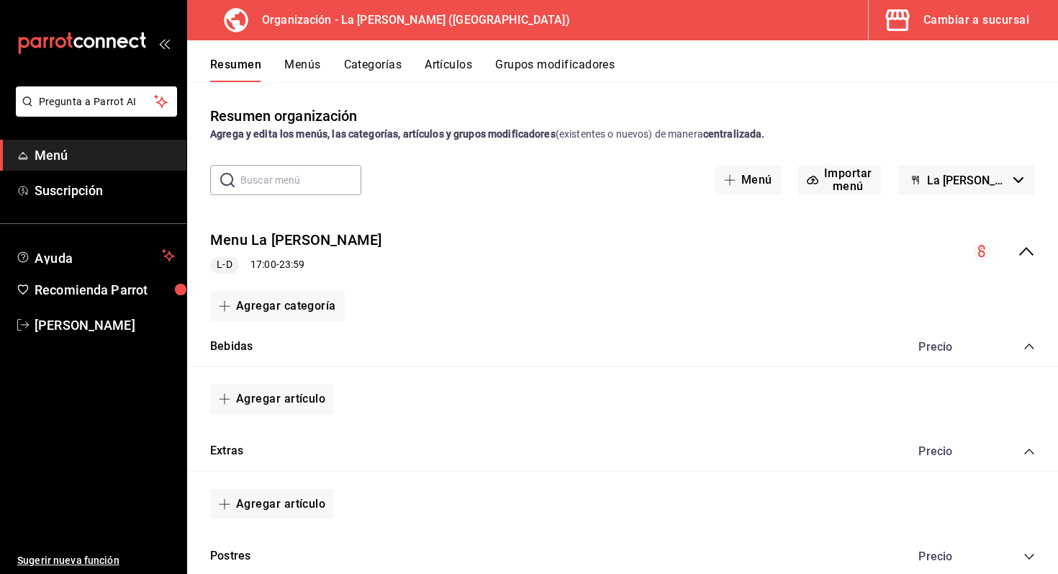
click at [299, 64] on button "Menús" at bounding box center [302, 70] width 36 height 24
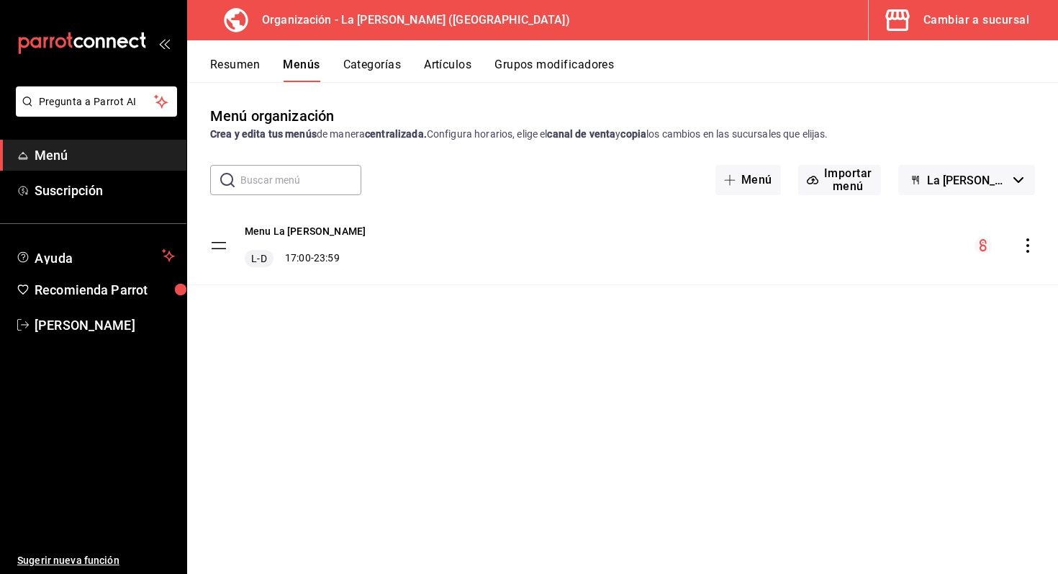
click at [1024, 243] on icon "actions" at bounding box center [1027, 245] width 14 height 14
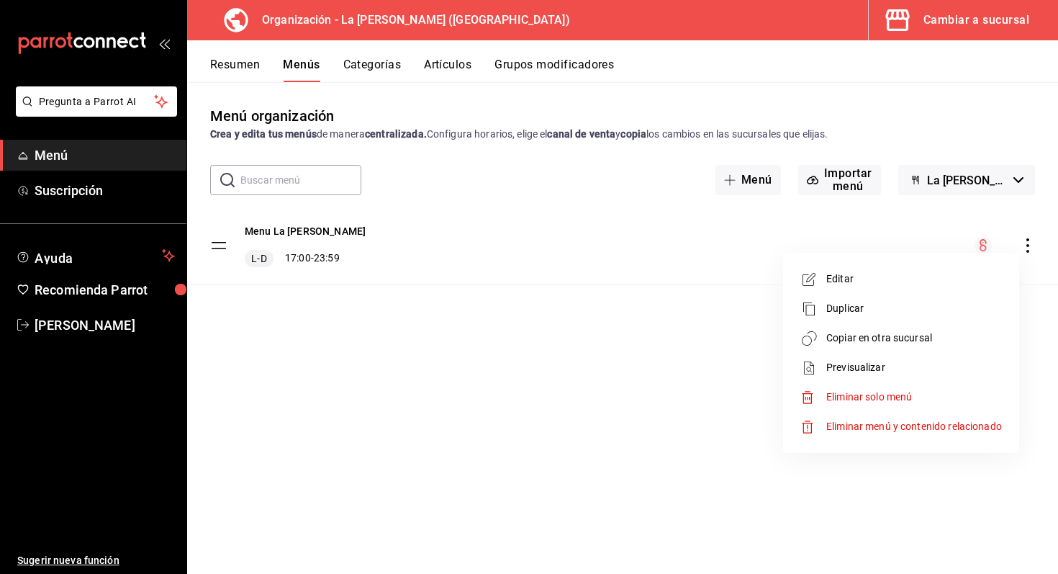
click at [897, 273] on span "Editar" at bounding box center [914, 278] width 176 height 15
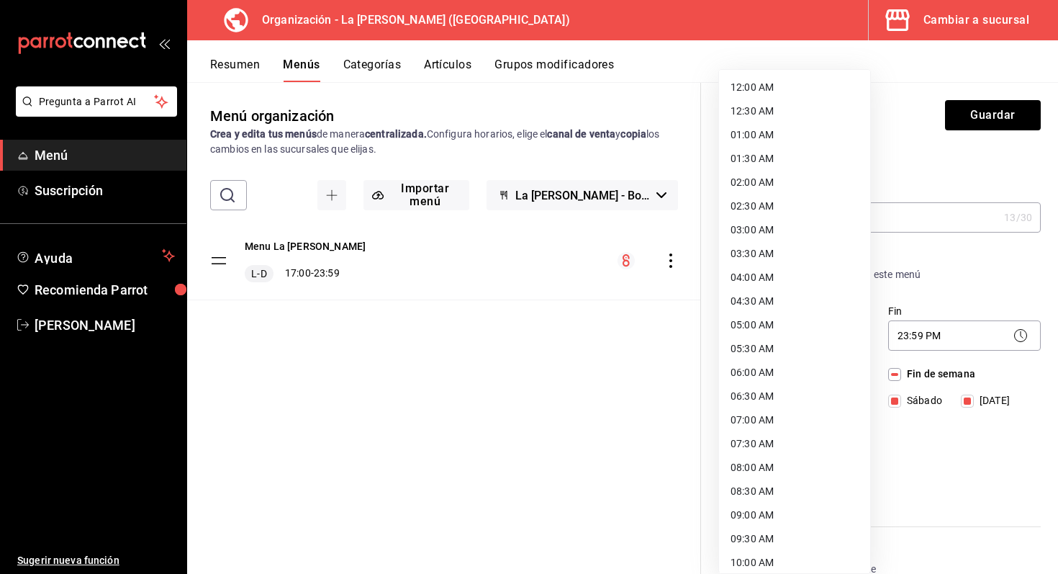
click at [812, 333] on body "Pregunta a Parrot AI Menú Suscripción Ayuda Recomienda Parrot [PERSON_NAME] Sug…" at bounding box center [529, 287] width 1058 height 574
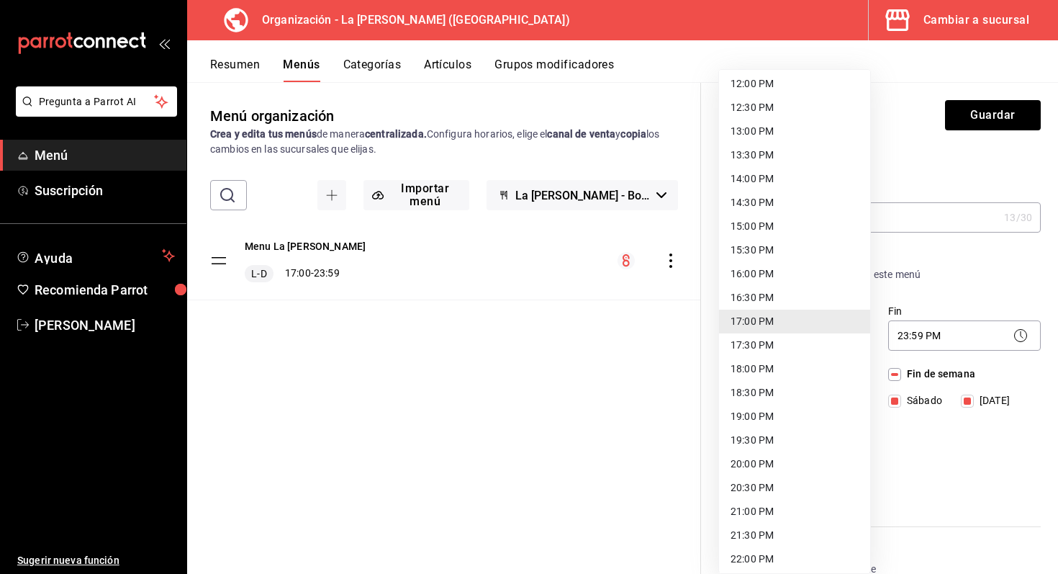
click at [770, 114] on li "12:30 PM" at bounding box center [794, 108] width 151 height 24
type input "12:30"
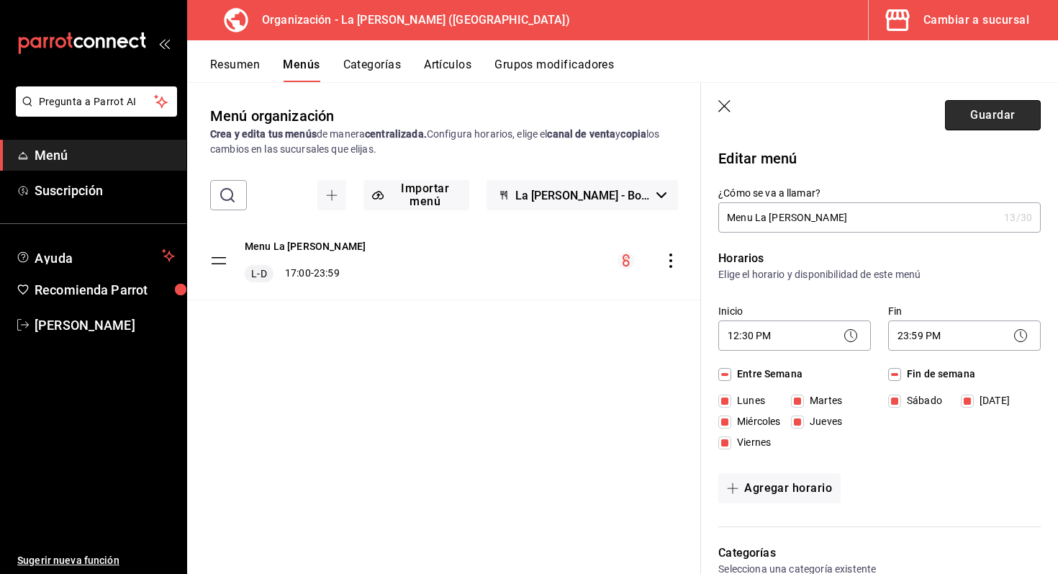
click at [984, 122] on button "Guardar" at bounding box center [993, 115] width 96 height 30
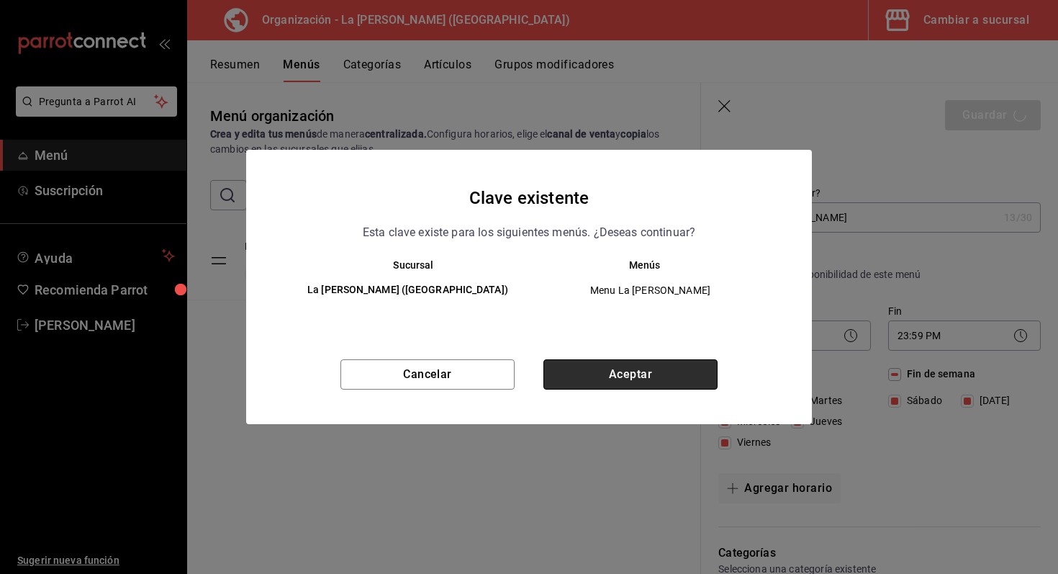
click at [688, 373] on button "Aceptar" at bounding box center [630, 374] width 174 height 30
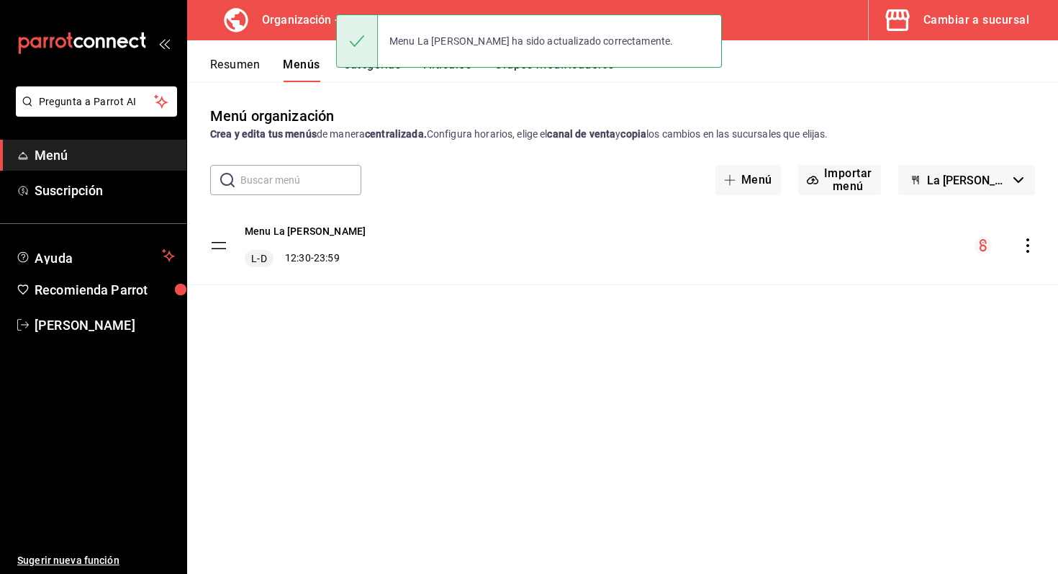
click at [989, 32] on button "Cambiar a sucursal" at bounding box center [958, 20] width 178 height 40
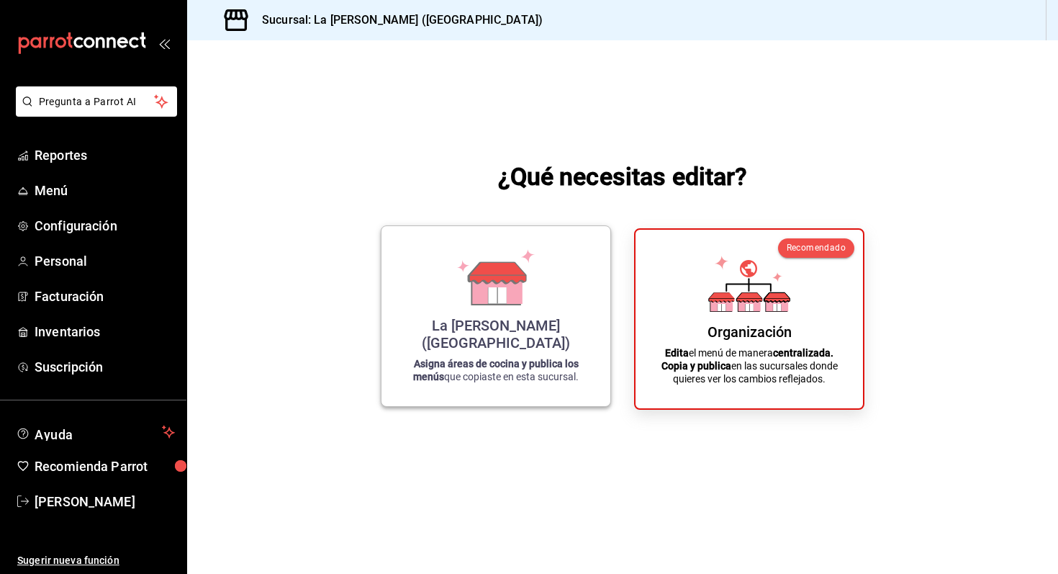
click at [490, 283] on icon at bounding box center [497, 272] width 57 height 21
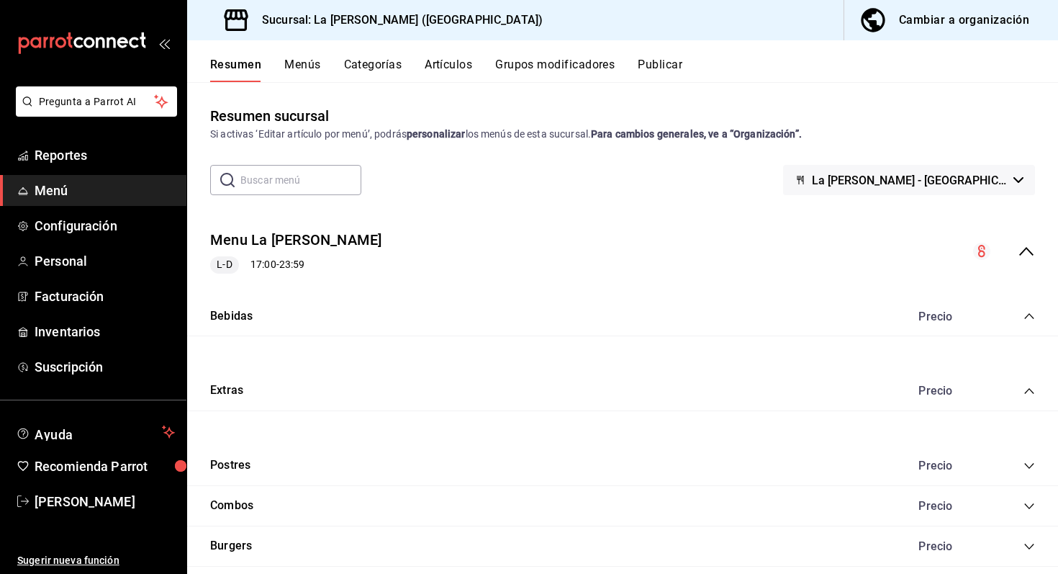
click at [1030, 245] on icon "collapse-menu-row" at bounding box center [1026, 251] width 17 height 17
click at [304, 68] on button "Menús" at bounding box center [302, 70] width 36 height 24
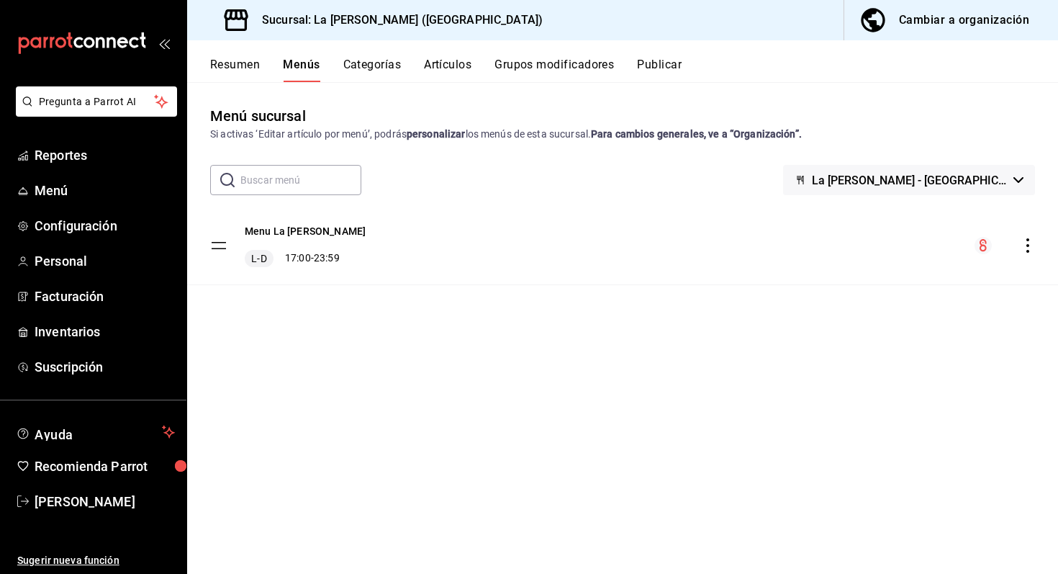
click at [1036, 237] on div "Menu La [PERSON_NAME] L-D 17:00 - 23:59" at bounding box center [622, 246] width 871 height 78
click at [1024, 240] on icon "actions" at bounding box center [1027, 245] width 14 height 14
click at [964, 288] on li "Previsualizar" at bounding box center [901, 279] width 225 height 30
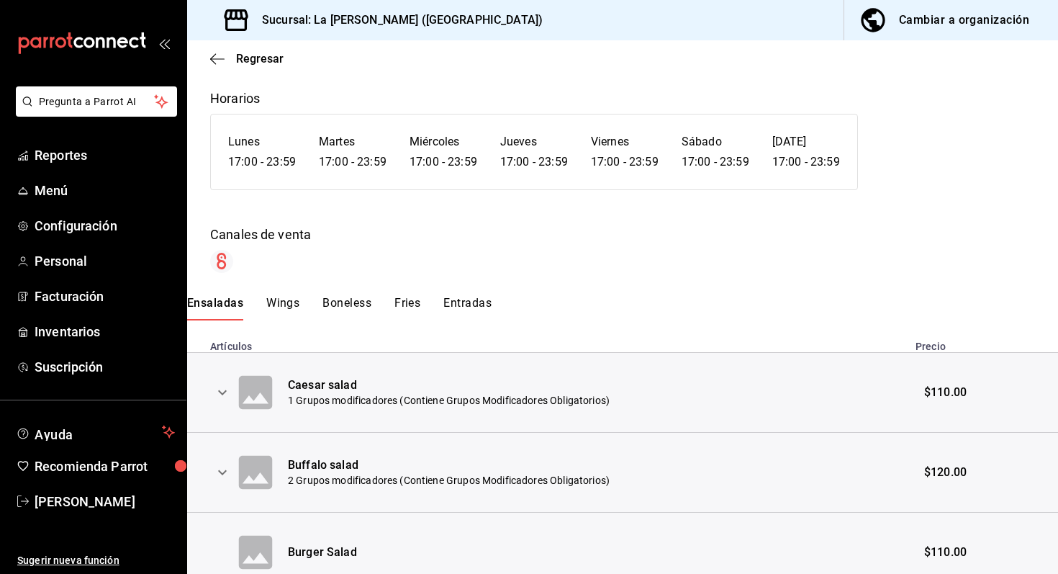
scroll to position [135, 0]
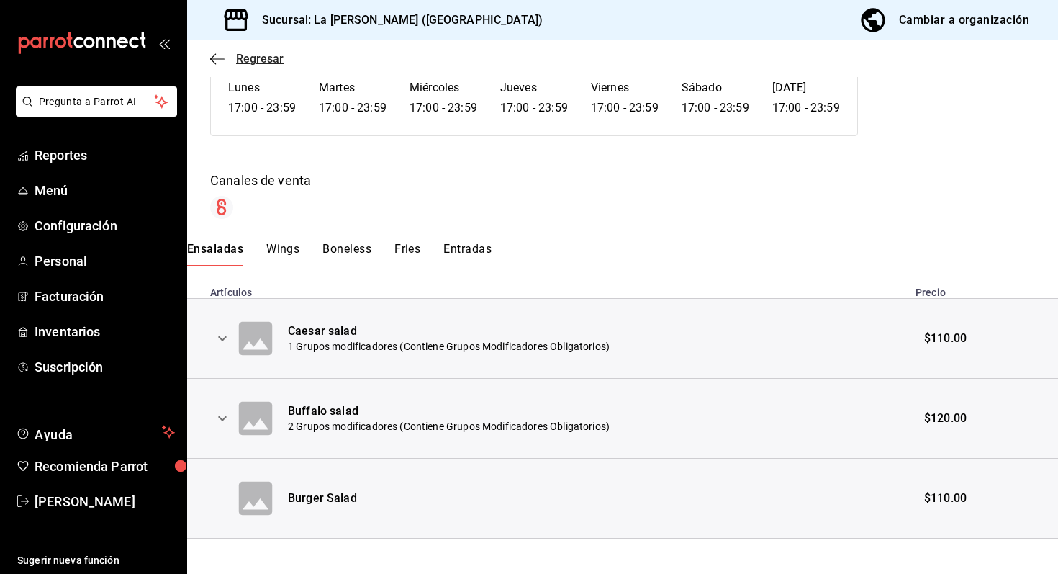
click at [213, 55] on icon "button" at bounding box center [213, 58] width 6 height 11
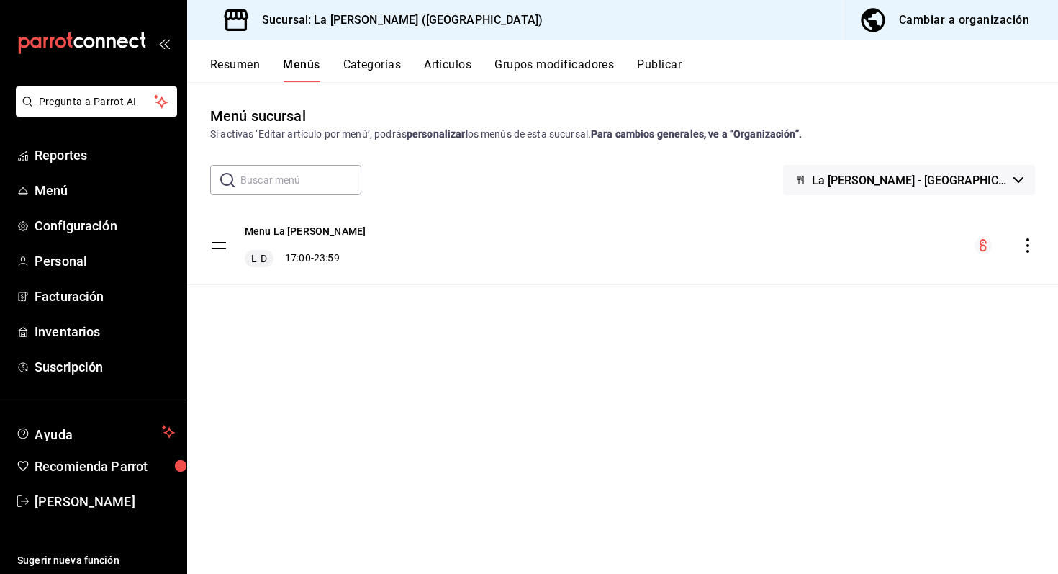
click at [978, 246] on circle "menu-maker-table" at bounding box center [982, 245] width 17 height 17
click at [1020, 170] on button "La [PERSON_NAME] - [GEOGRAPHIC_DATA]" at bounding box center [909, 180] width 252 height 30
click at [1020, 170] on div at bounding box center [529, 287] width 1058 height 574
click at [663, 75] on button "Publicar" at bounding box center [659, 70] width 45 height 24
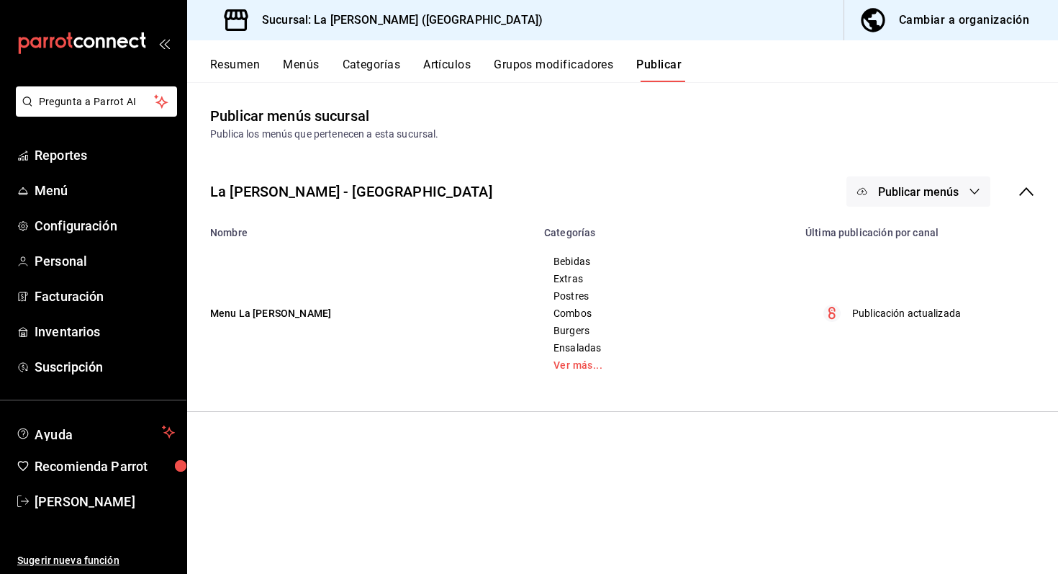
click at [1023, 192] on icon at bounding box center [1026, 191] width 17 height 17
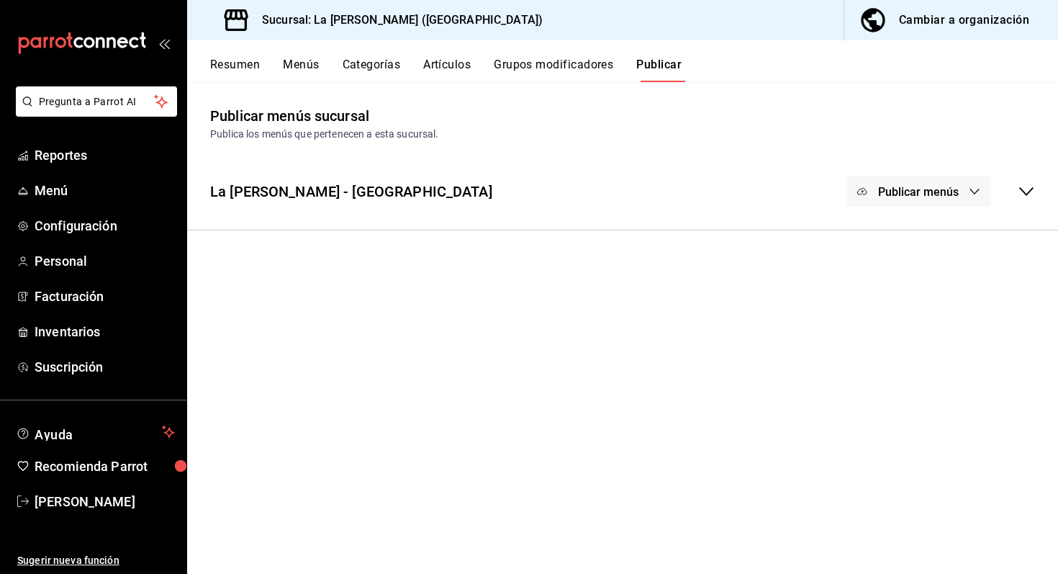
click at [1023, 192] on icon at bounding box center [1026, 191] width 14 height 9
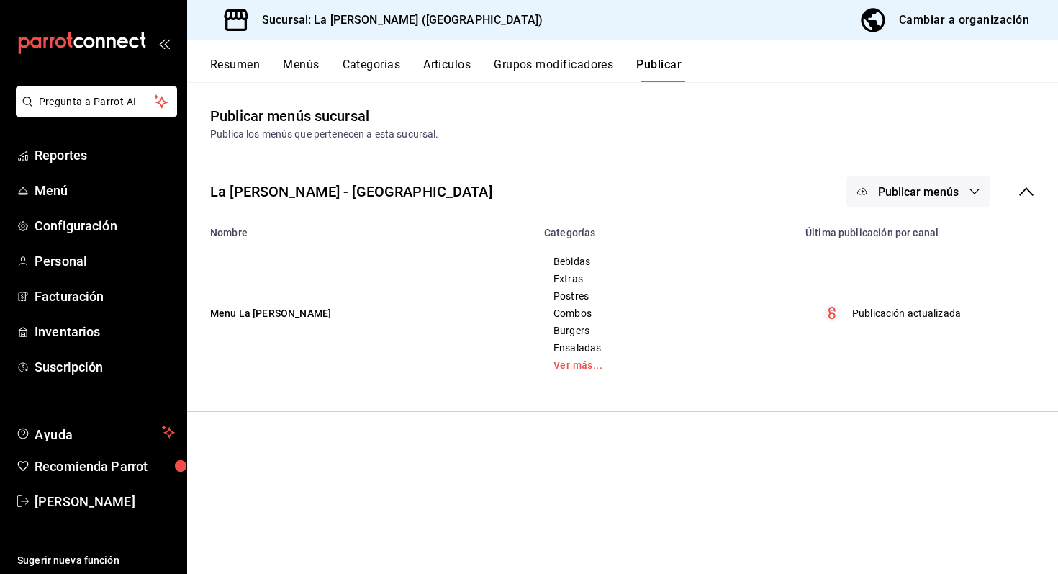
click at [864, 317] on p "Publicación actualizada" at bounding box center [906, 313] width 109 height 15
click at [953, 189] on span "Publicar menús" at bounding box center [918, 192] width 81 height 14
click at [928, 235] on span "Punto de venta" at bounding box center [939, 238] width 69 height 15
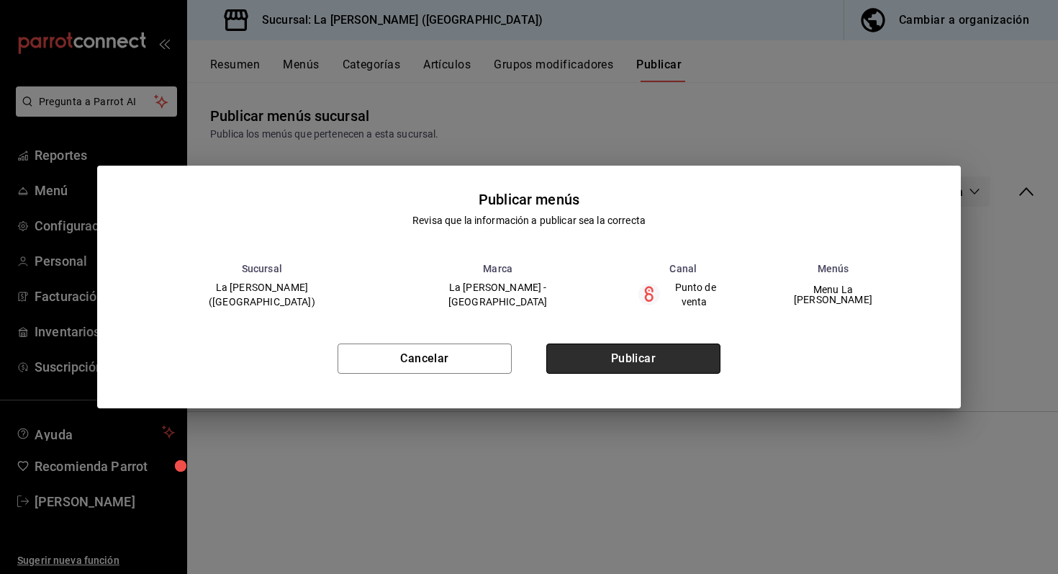
click at [671, 345] on button "Publicar" at bounding box center [633, 355] width 174 height 30
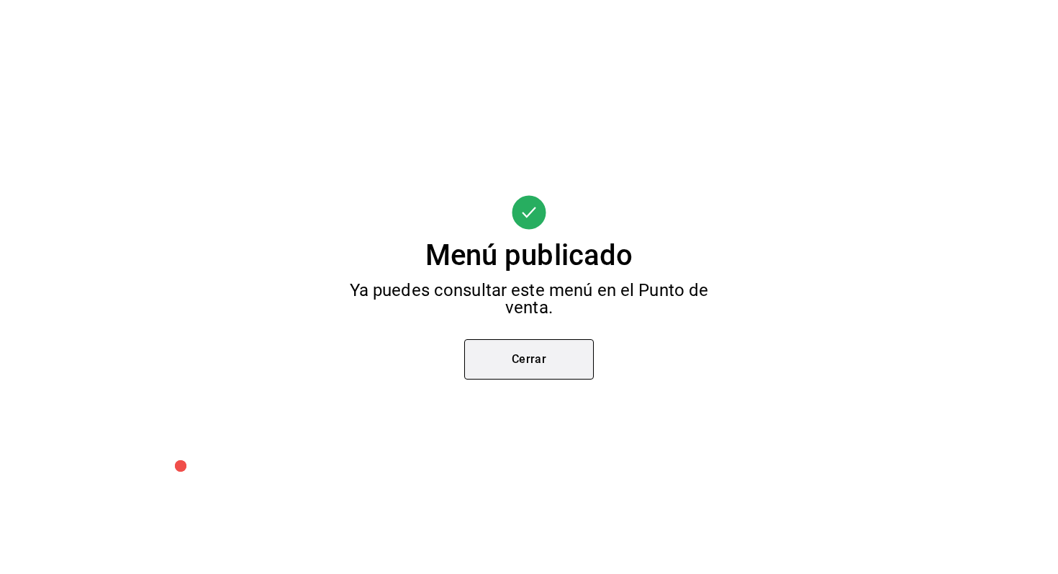
click at [568, 348] on button "Cerrar" at bounding box center [529, 359] width 130 height 40
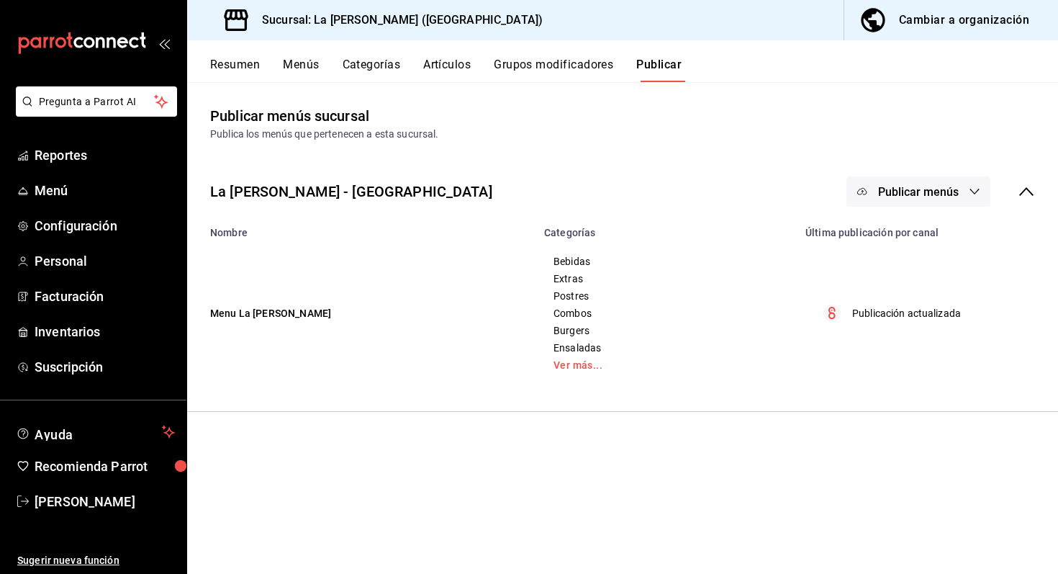
click at [299, 63] on button "Menús" at bounding box center [301, 70] width 36 height 24
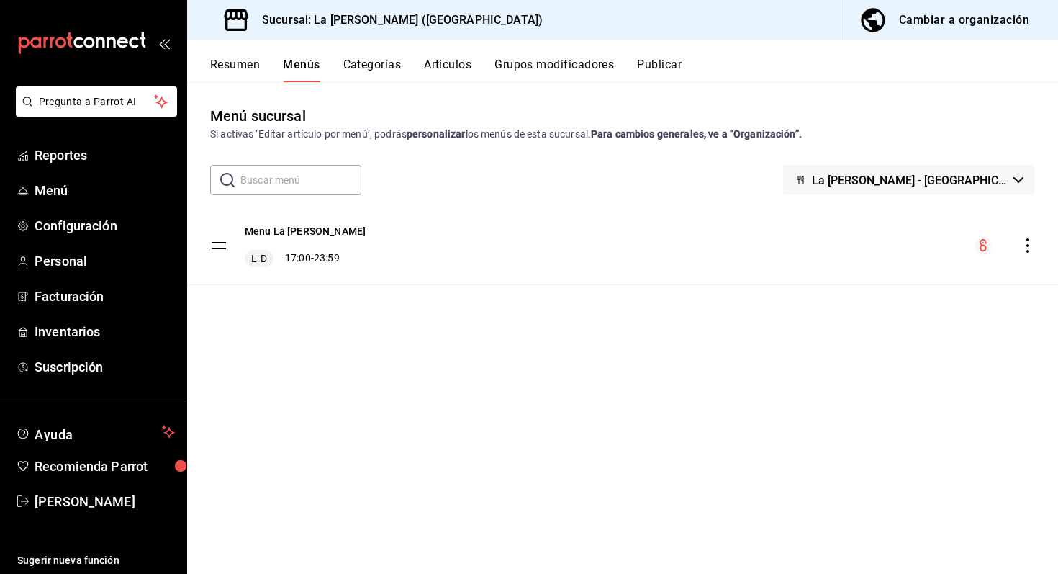
click at [1020, 243] on icon "actions" at bounding box center [1027, 245] width 14 height 14
click at [533, 276] on div at bounding box center [529, 287] width 1058 height 574
click at [897, 24] on button "Cambiar a organización" at bounding box center [945, 20] width 202 height 40
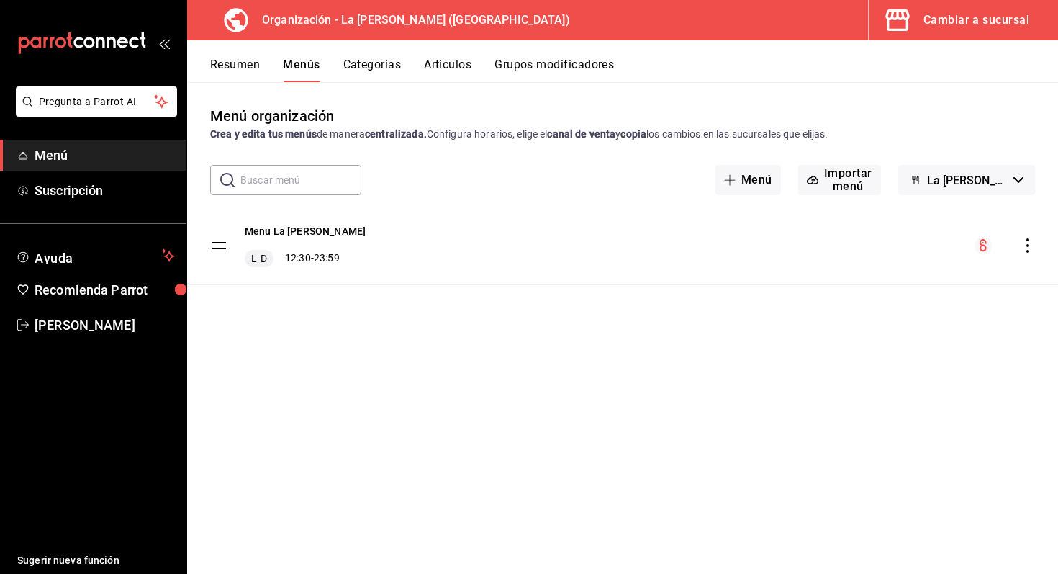
click at [1026, 248] on icon "actions" at bounding box center [1027, 245] width 14 height 14
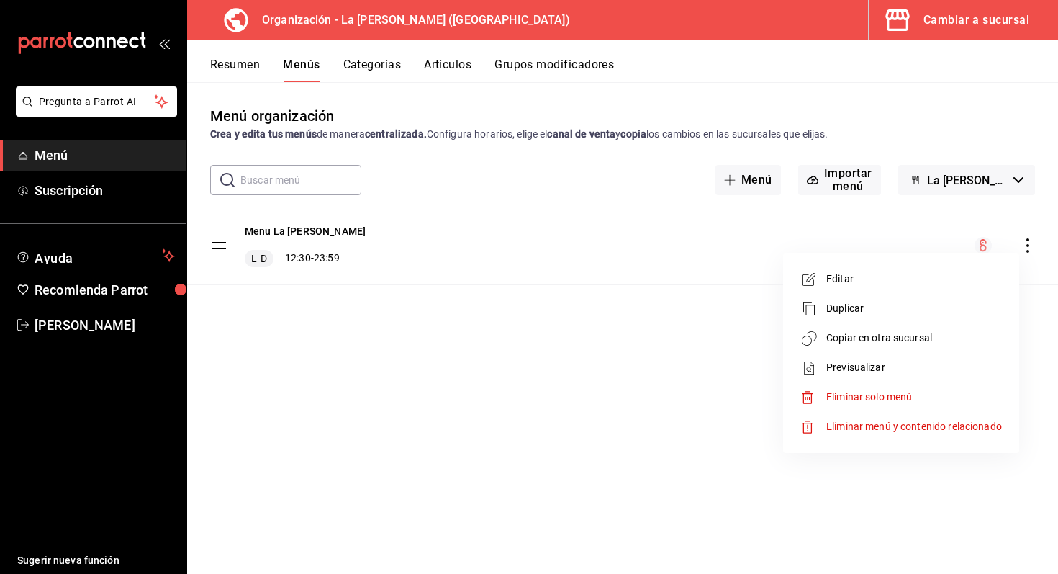
click at [891, 340] on span "Copiar en otra sucursal" at bounding box center [914, 337] width 176 height 15
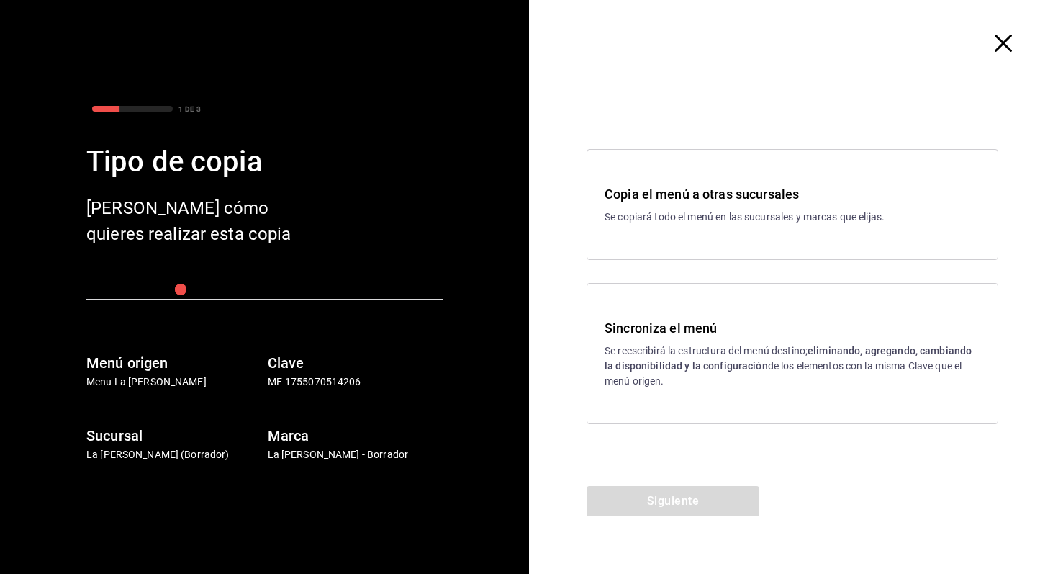
click at [671, 348] on p "Se reescribirá la estructura del menú destino; eliminando, agregando, cambiando…" at bounding box center [792, 365] width 376 height 45
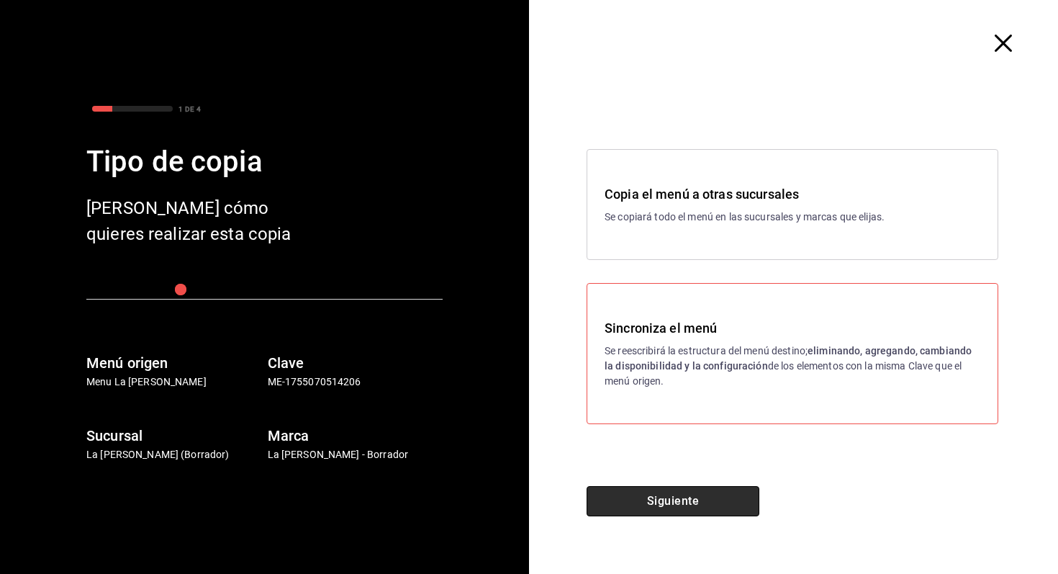
click at [651, 501] on button "Siguiente" at bounding box center [672, 501] width 173 height 30
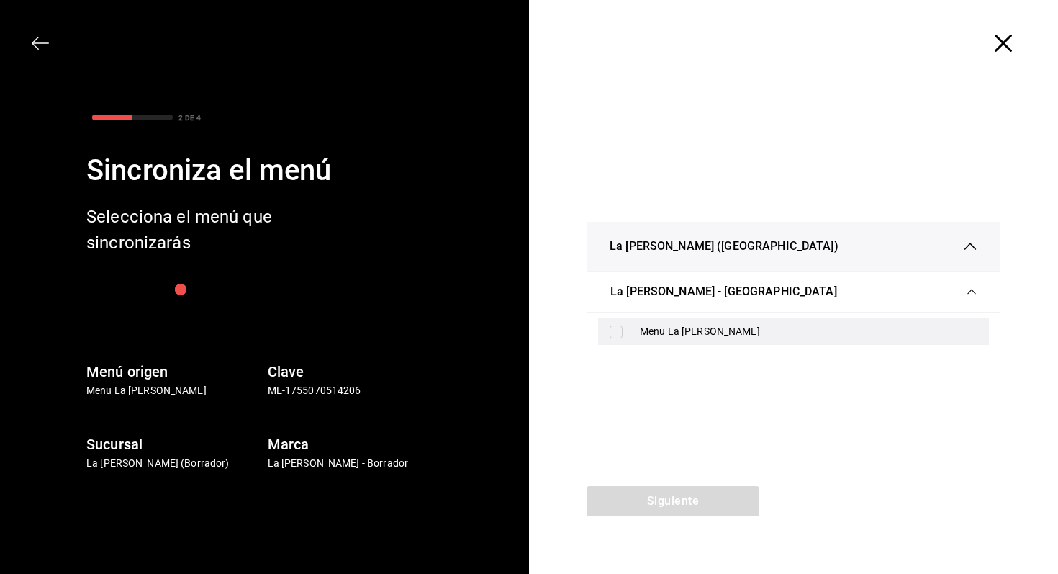
click at [666, 327] on div "Menu La Reyna" at bounding box center [808, 331] width 337 height 15
checkbox input "true"
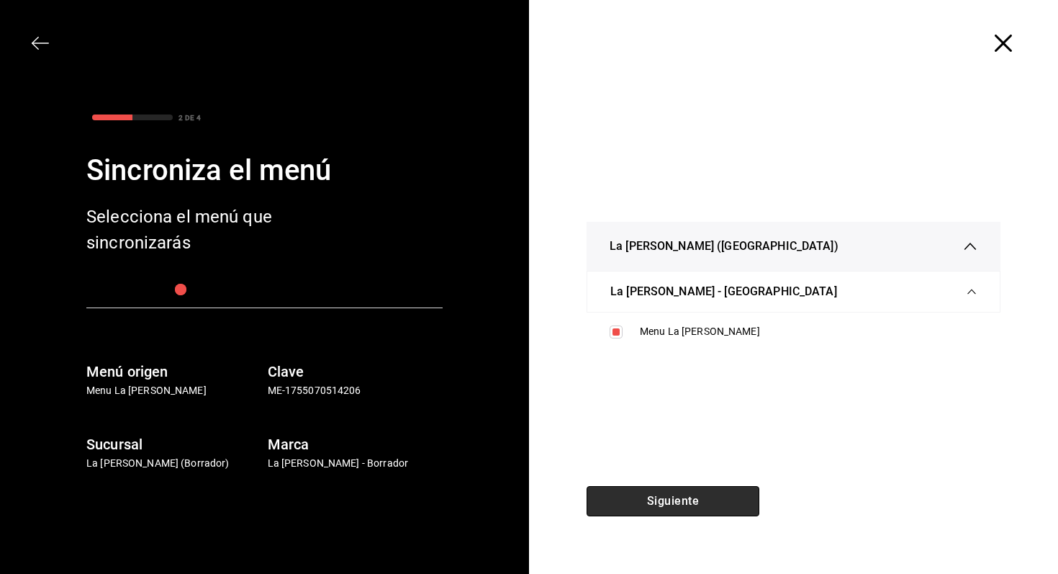
click at [674, 515] on button "Siguiente" at bounding box center [672, 501] width 173 height 30
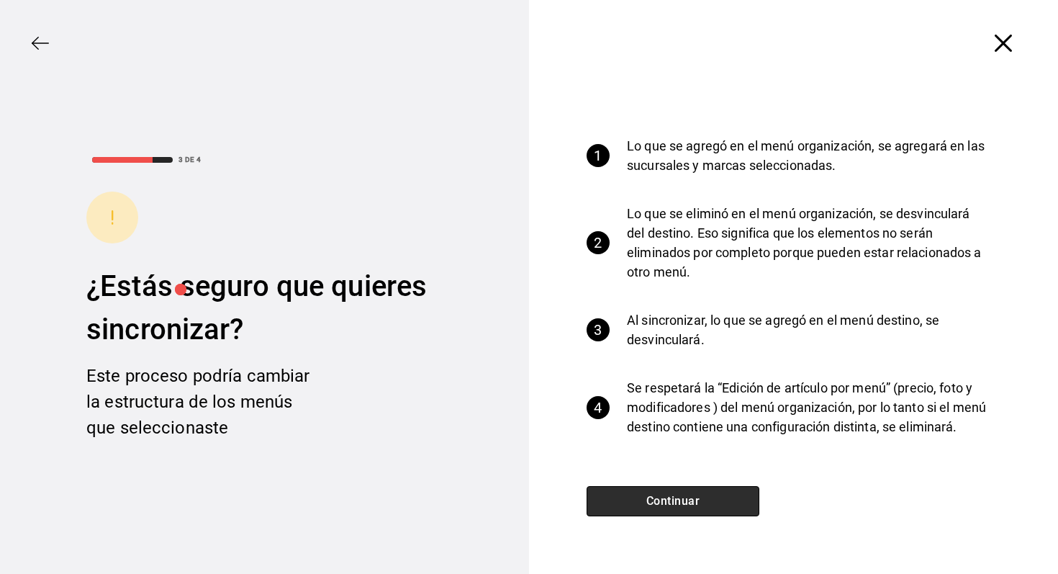
click at [702, 505] on button "Continuar" at bounding box center [672, 501] width 173 height 30
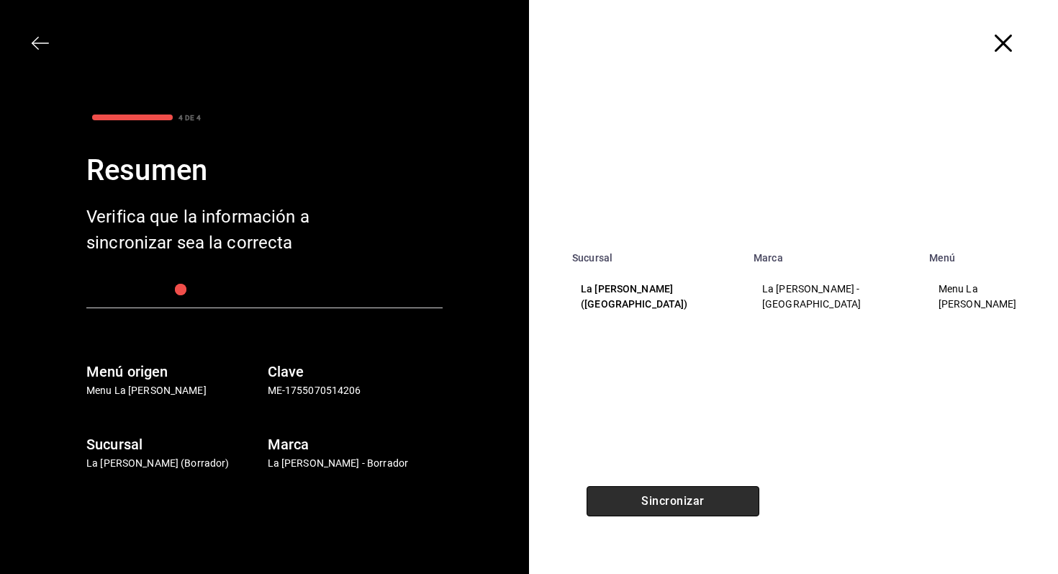
click at [712, 502] on button "Sincronizar" at bounding box center [672, 501] width 173 height 30
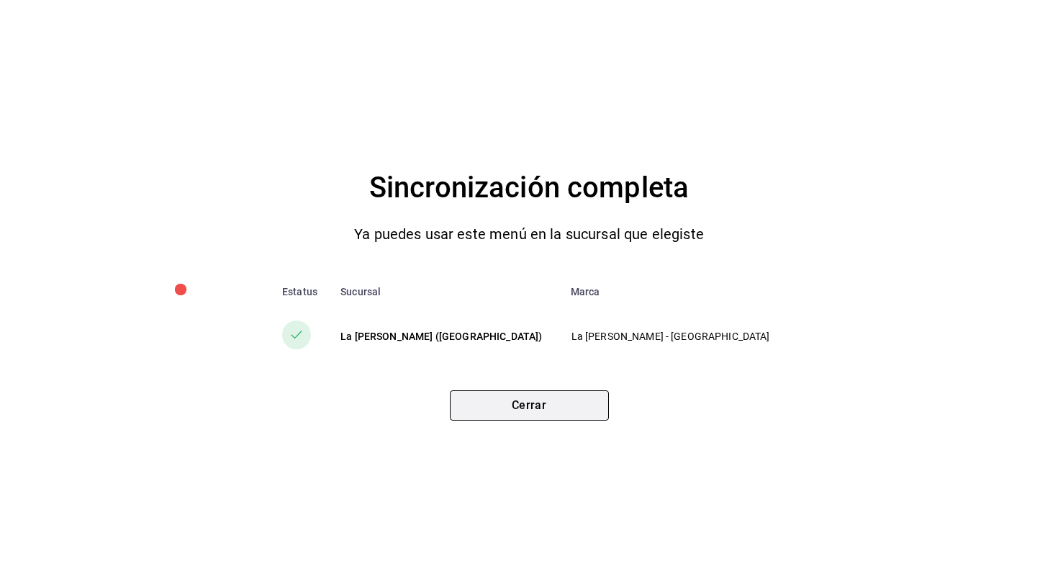
click at [571, 408] on button "Cerrar" at bounding box center [529, 405] width 159 height 30
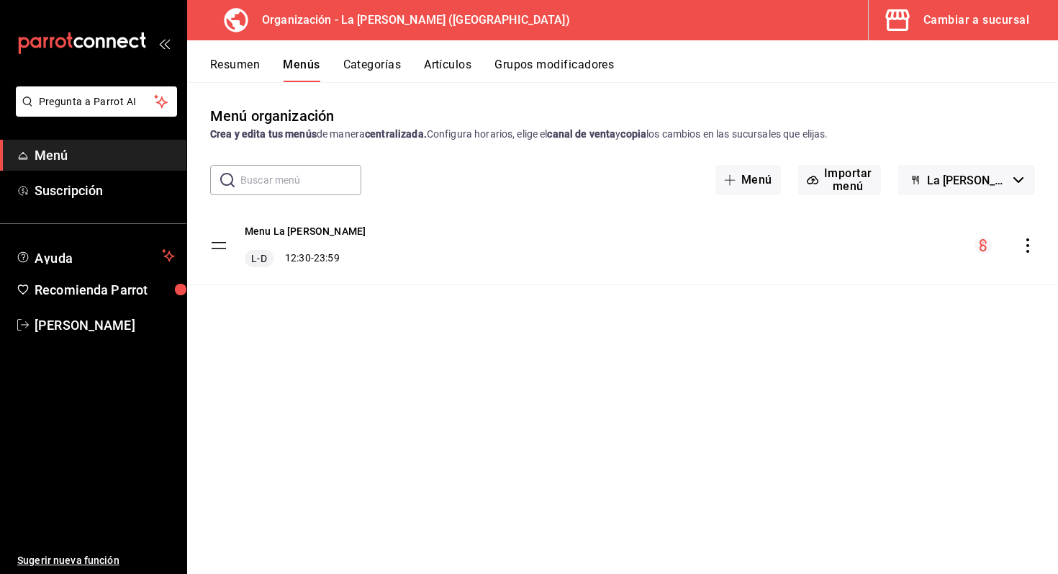
click at [961, 25] on div "Cambiar a sucursal" at bounding box center [976, 20] width 106 height 20
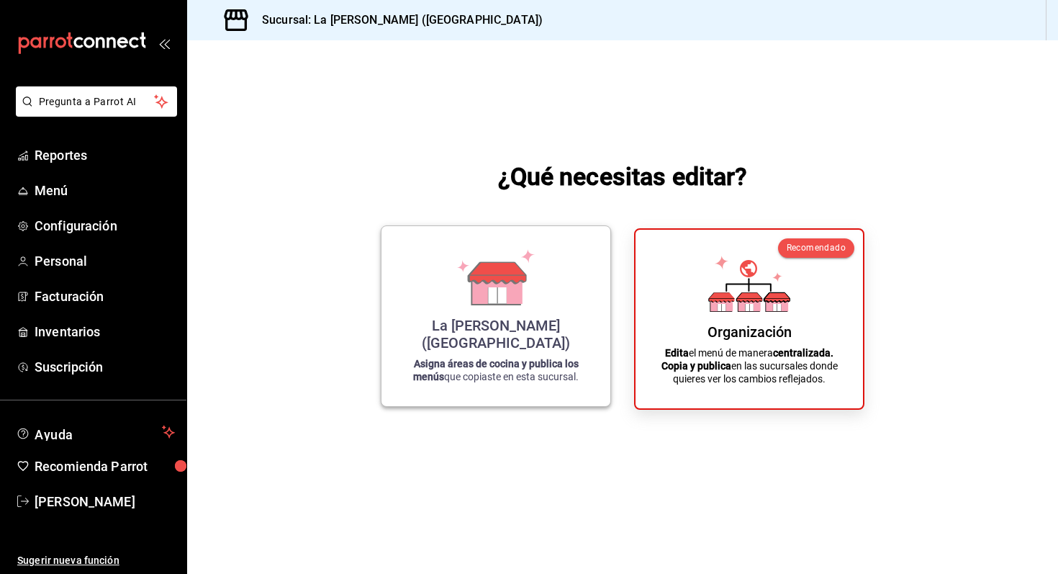
click at [504, 303] on icon at bounding box center [497, 295] width 18 height 16
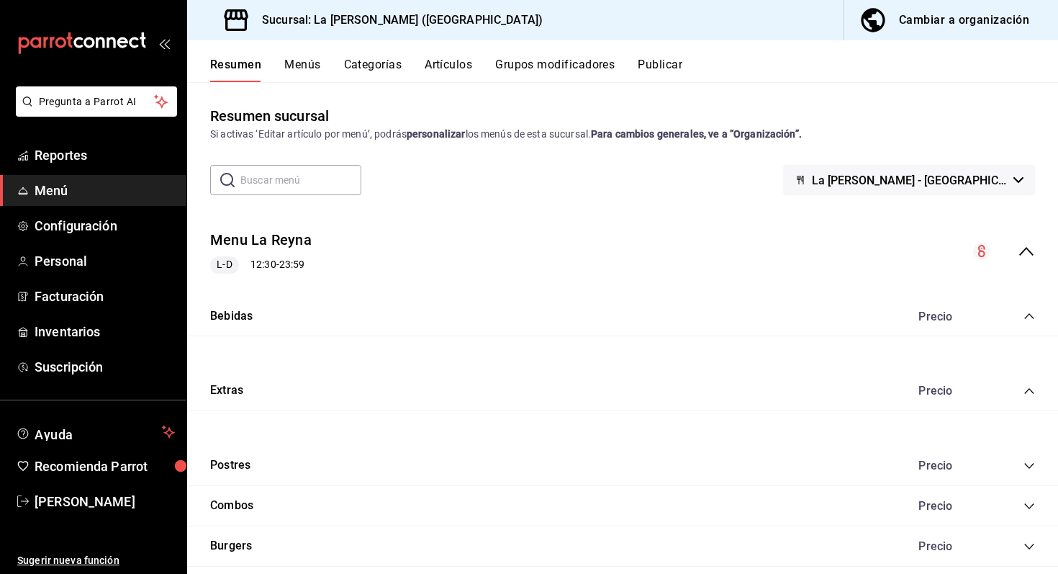
click at [1030, 250] on icon "collapse-menu-row" at bounding box center [1026, 251] width 17 height 17
click at [653, 62] on button "Publicar" at bounding box center [660, 70] width 45 height 24
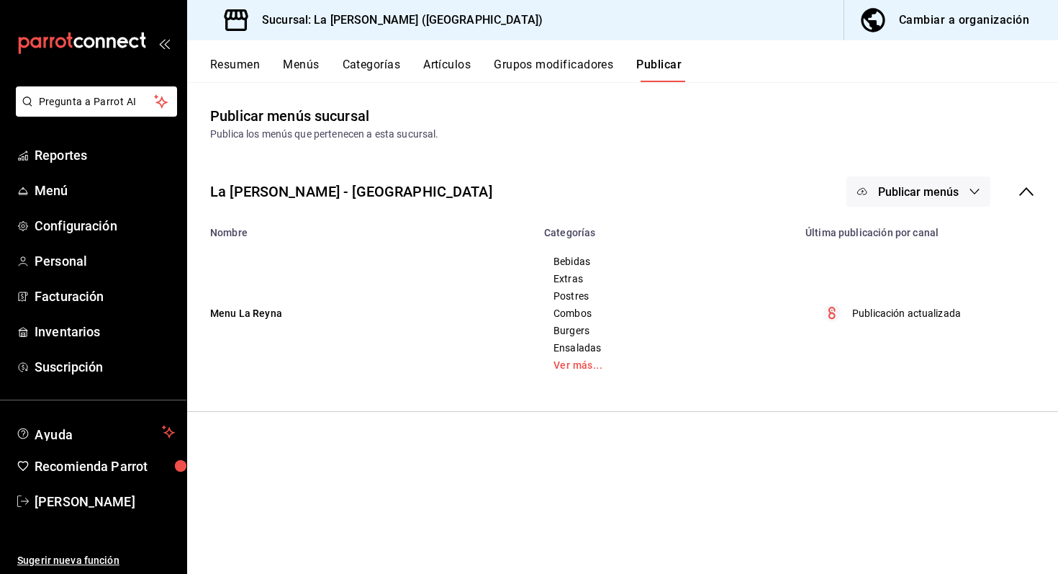
click at [1027, 207] on div "La [PERSON_NAME] - NL Publicar menús" at bounding box center [622, 191] width 871 height 53
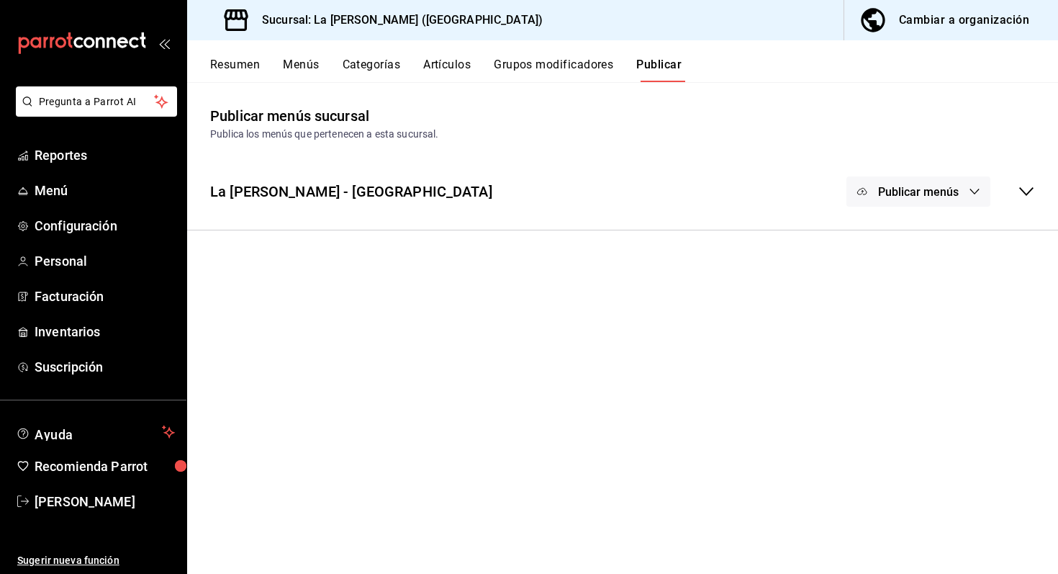
click at [1017, 193] on div "Publicar menús" at bounding box center [940, 191] width 189 height 30
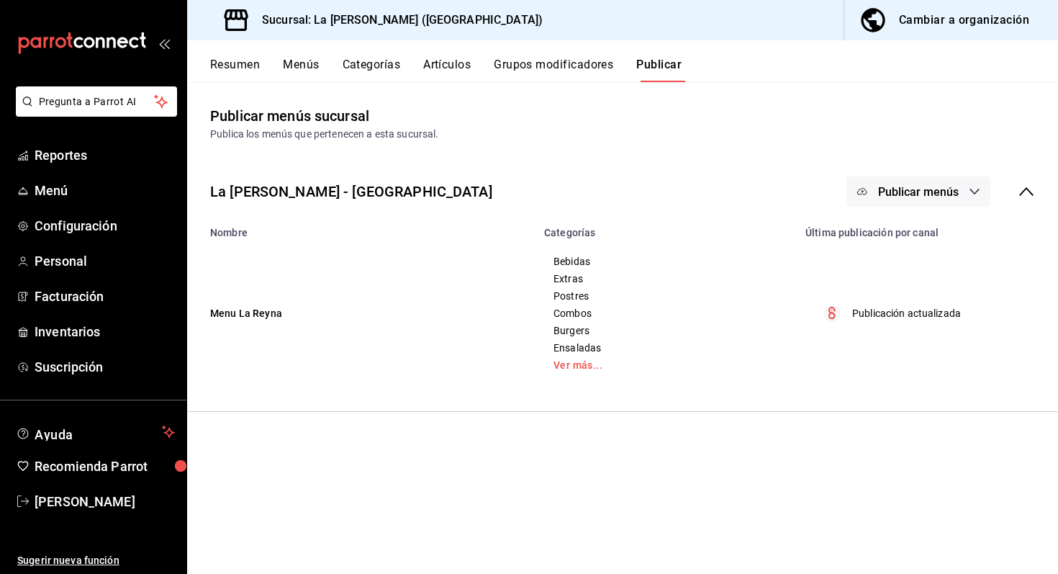
click at [917, 199] on button "Publicar menús" at bounding box center [918, 191] width 144 height 30
click at [920, 341] on div at bounding box center [529, 287] width 1058 height 574
click at [897, 195] on span "Publicar menús" at bounding box center [918, 192] width 81 height 14
click at [865, 247] on icon at bounding box center [875, 238] width 23 height 23
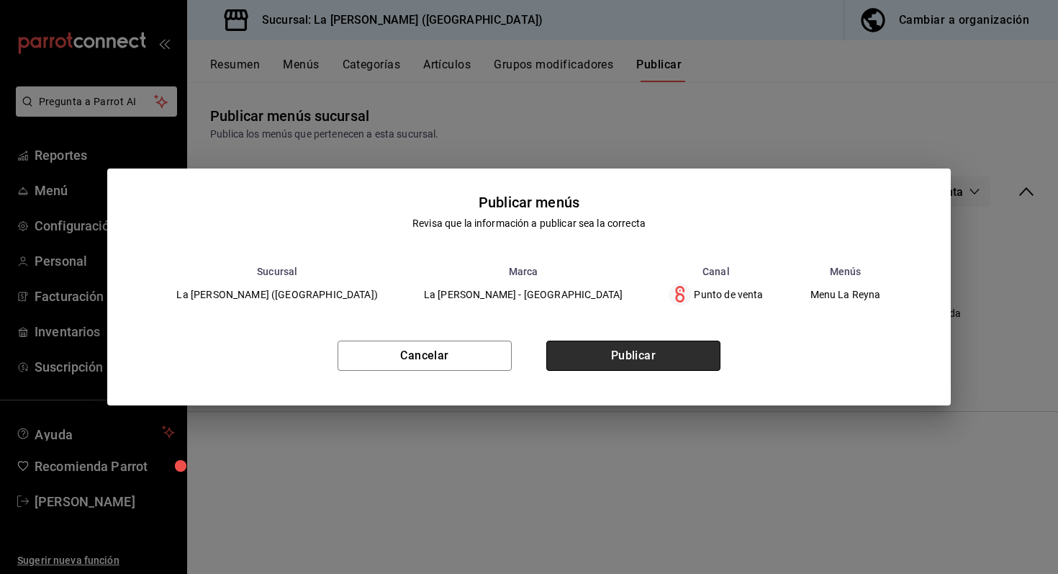
click at [657, 353] on button "Publicar" at bounding box center [633, 355] width 174 height 30
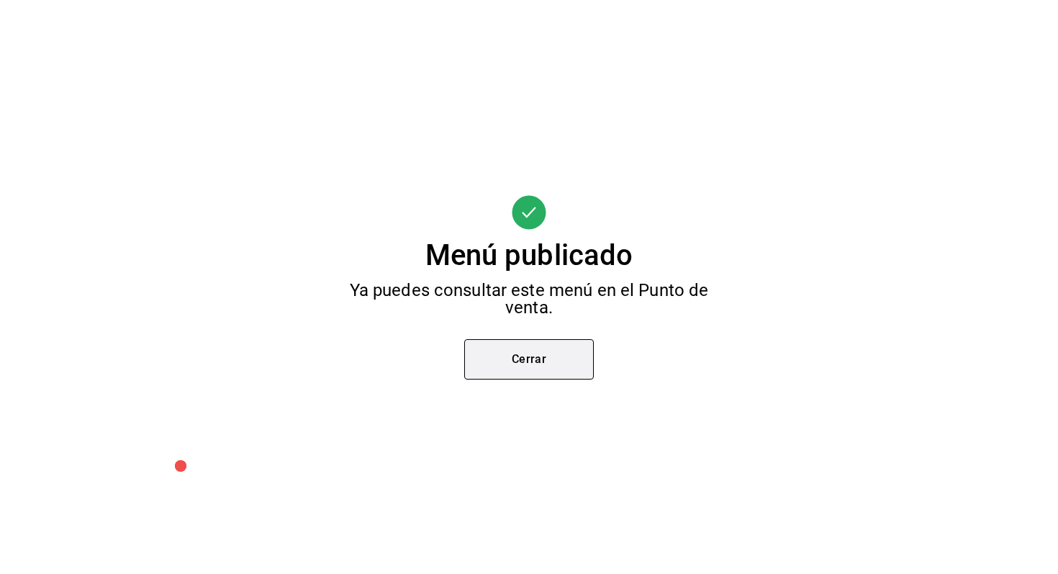
click at [552, 366] on button "Cerrar" at bounding box center [529, 359] width 130 height 40
